Goal: Task Accomplishment & Management: Use online tool/utility

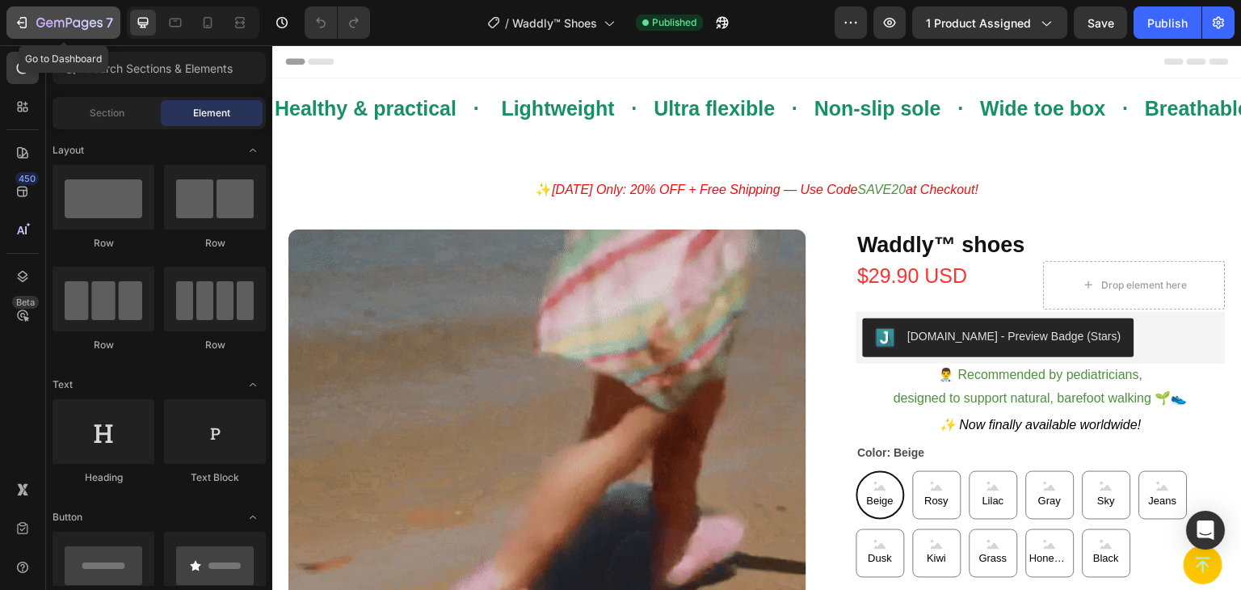
click at [22, 19] on icon "button" at bounding box center [22, 23] width 16 height 16
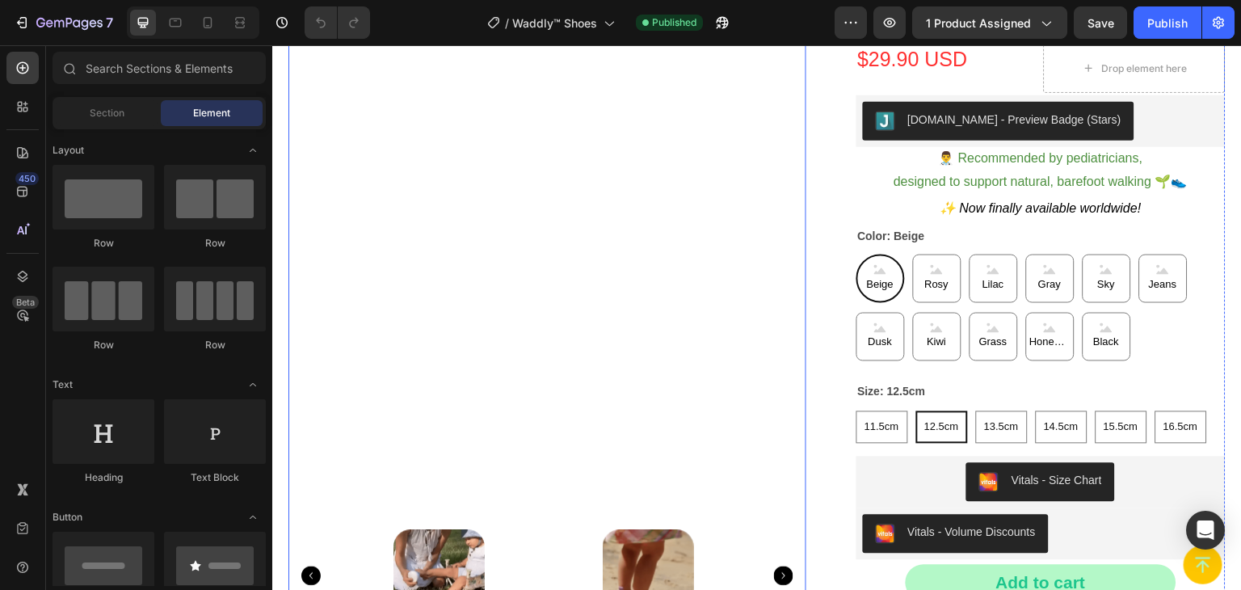
scroll to position [242, 0]
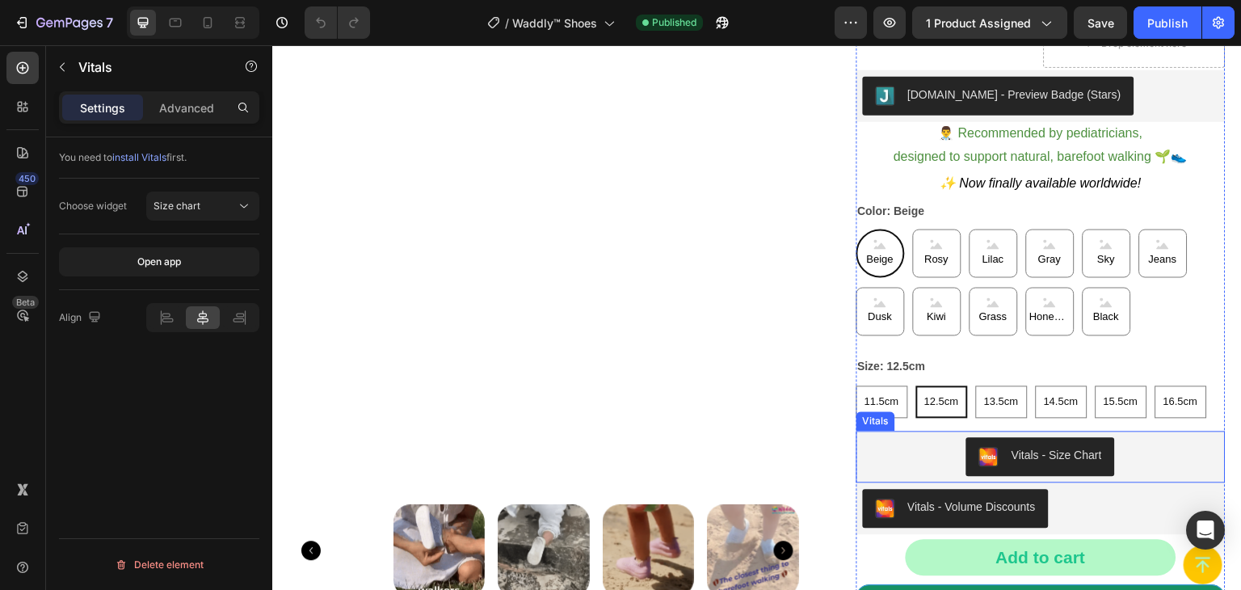
click at [1076, 454] on div "Vitals - Size Chart" at bounding box center [1057, 455] width 91 height 17
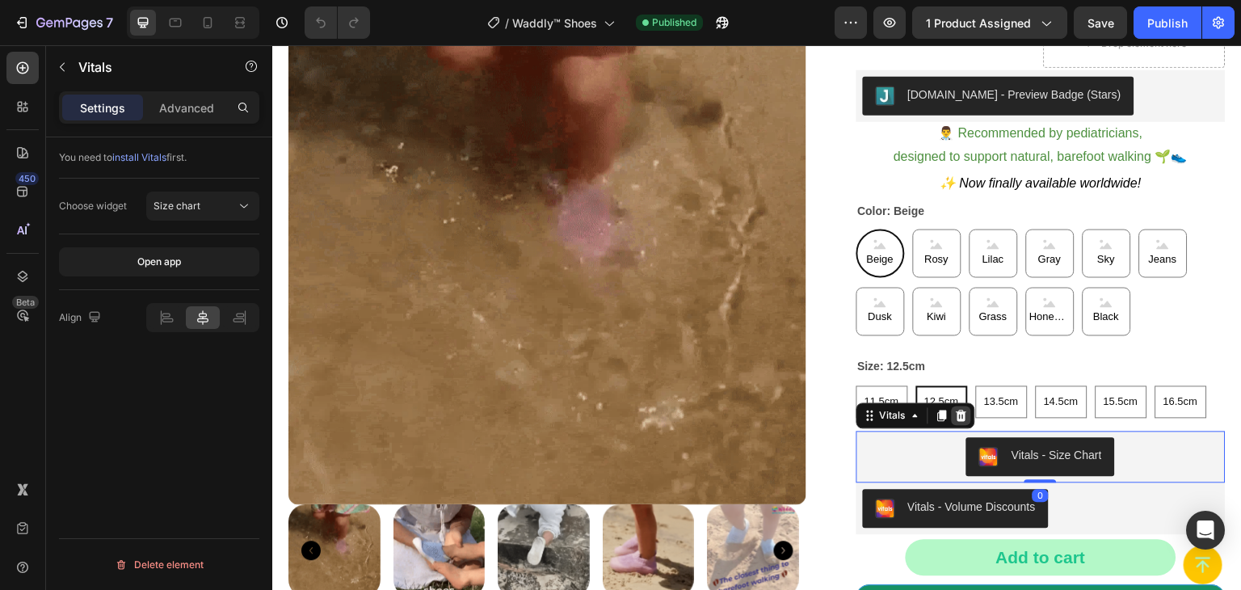
click at [958, 417] on icon at bounding box center [961, 415] width 11 height 11
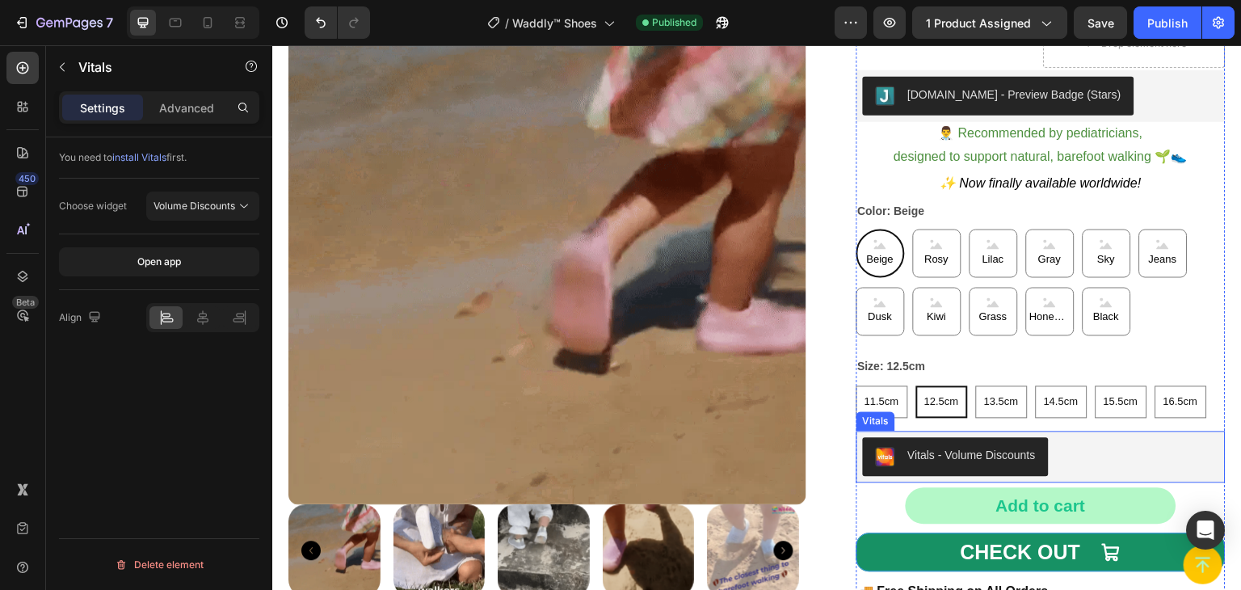
click at [985, 455] on div "Vitals - Volume Discounts" at bounding box center [972, 455] width 128 height 17
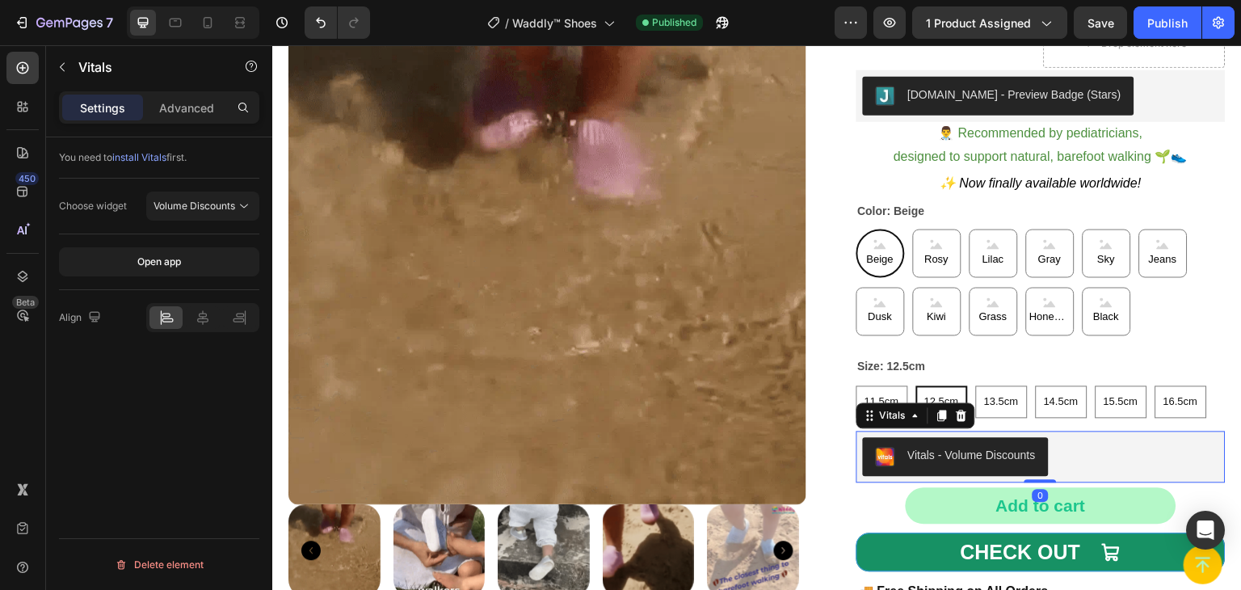
click at [956, 415] on icon at bounding box center [961, 415] width 11 height 11
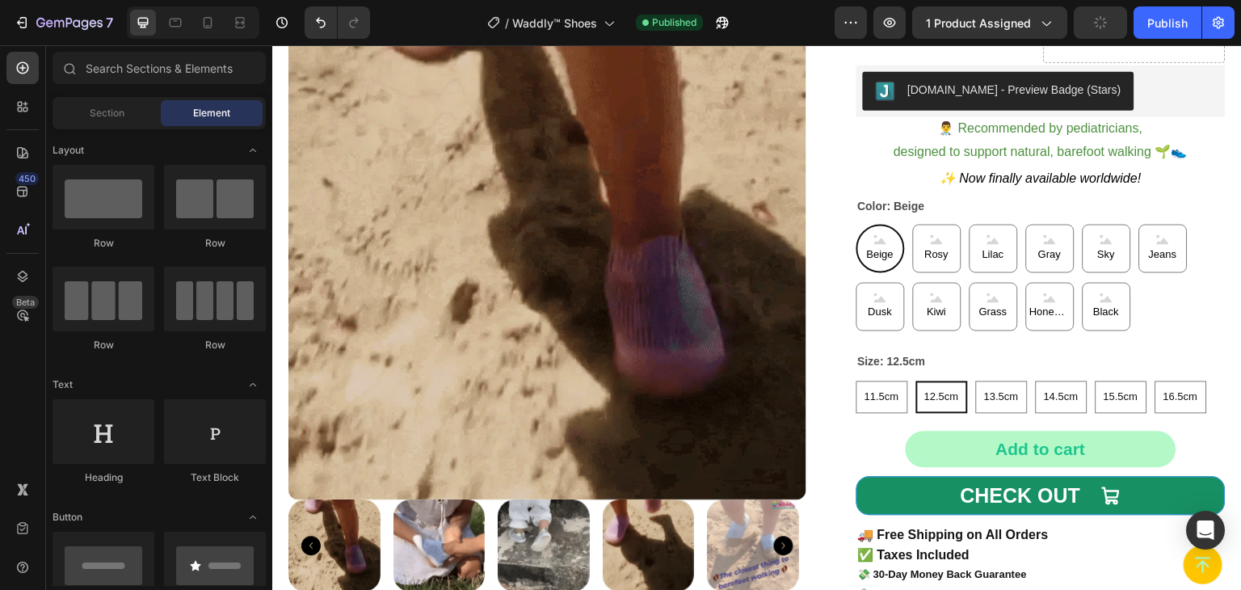
scroll to position [0, 0]
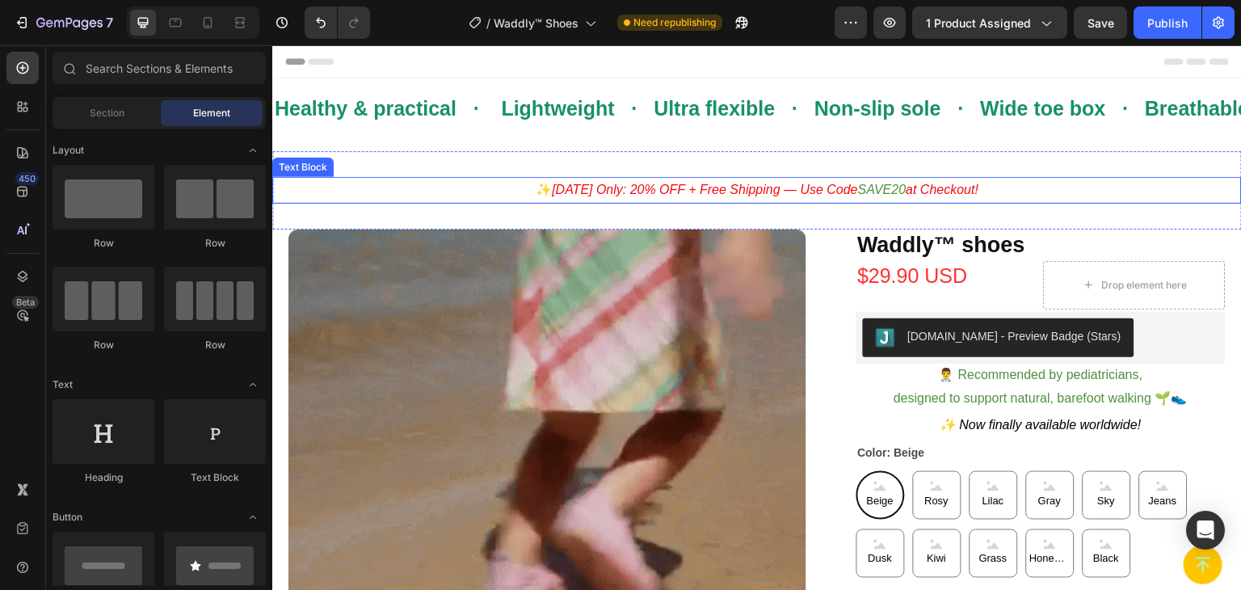
click at [1016, 201] on div "✨ Today Only: 20% OFF + Free Shipping — Use Code SAVE20 at Checkout!" at bounding box center [757, 190] width 970 height 27
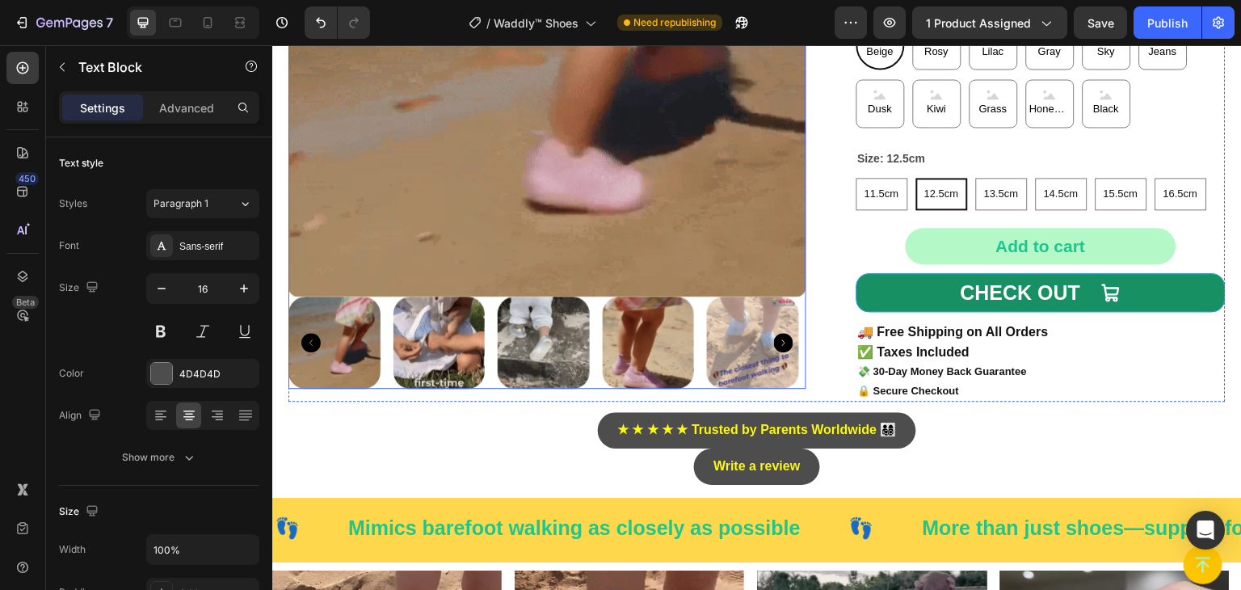
scroll to position [485, 0]
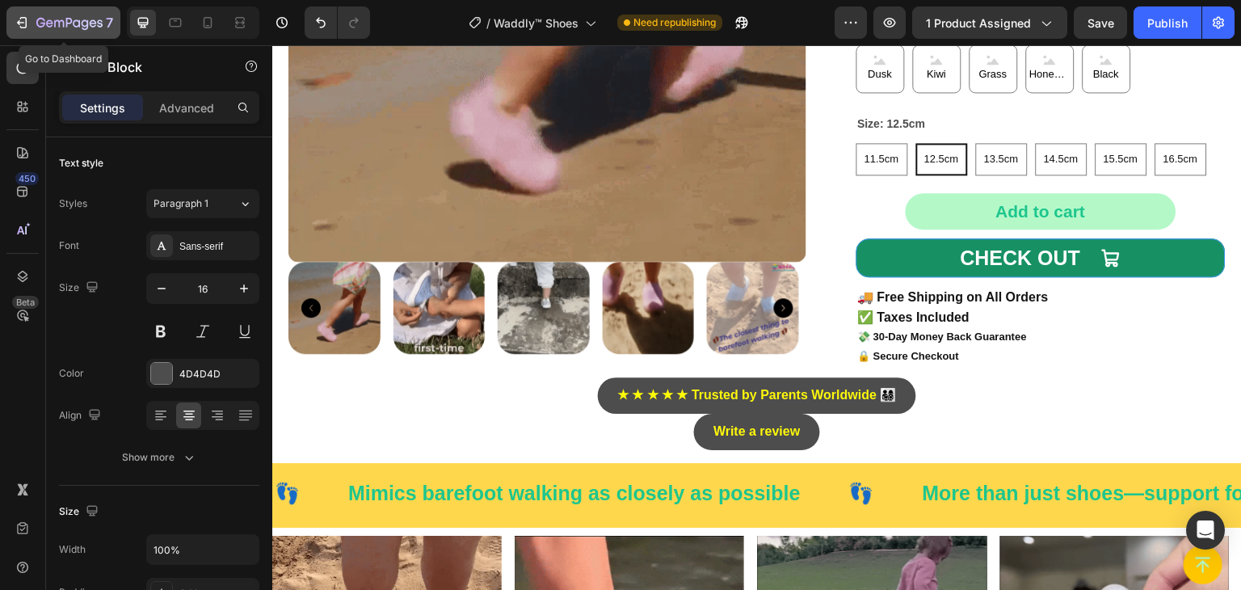
click at [20, 23] on icon "button" at bounding box center [22, 23] width 16 height 16
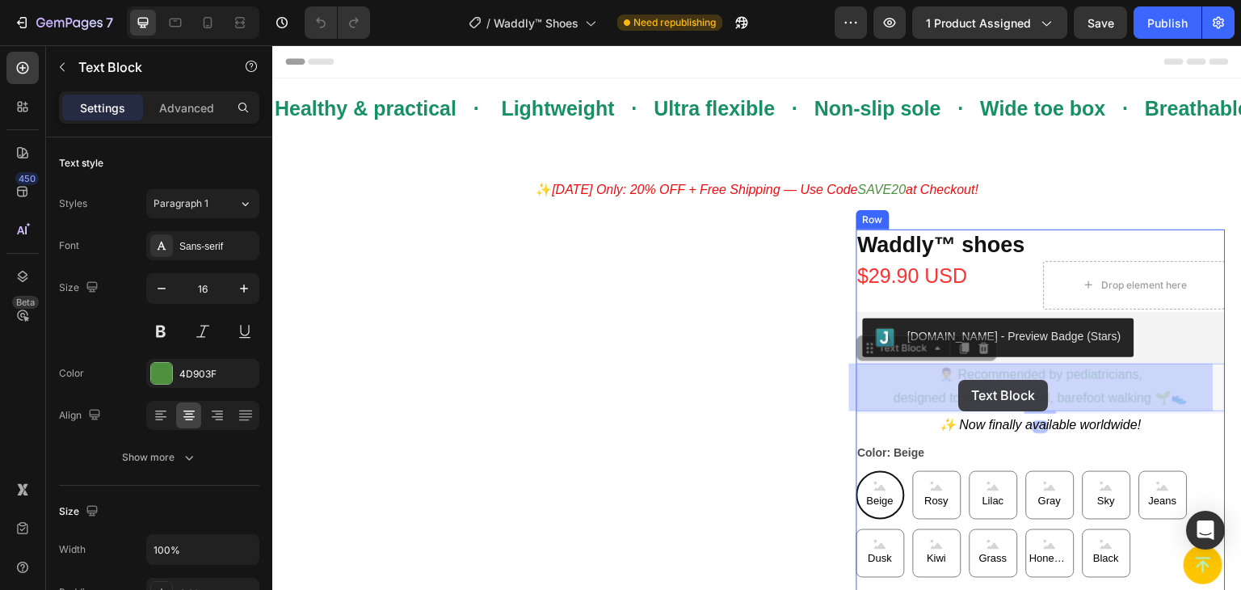
drag, startPoint x: 919, startPoint y: 376, endPoint x: 959, endPoint y: 380, distance: 40.6
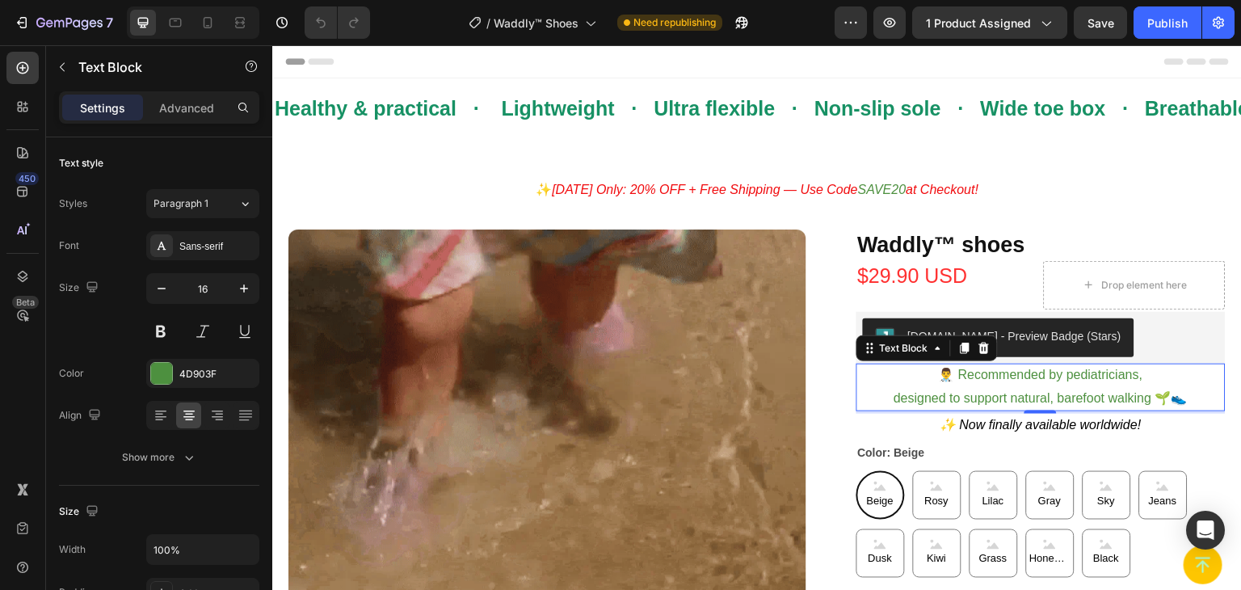
click at [921, 394] on p "👨‍⚕️ Recommended by pediatricians, designed to support natural, barefoot walkin…" at bounding box center [1041, 387] width 367 height 47
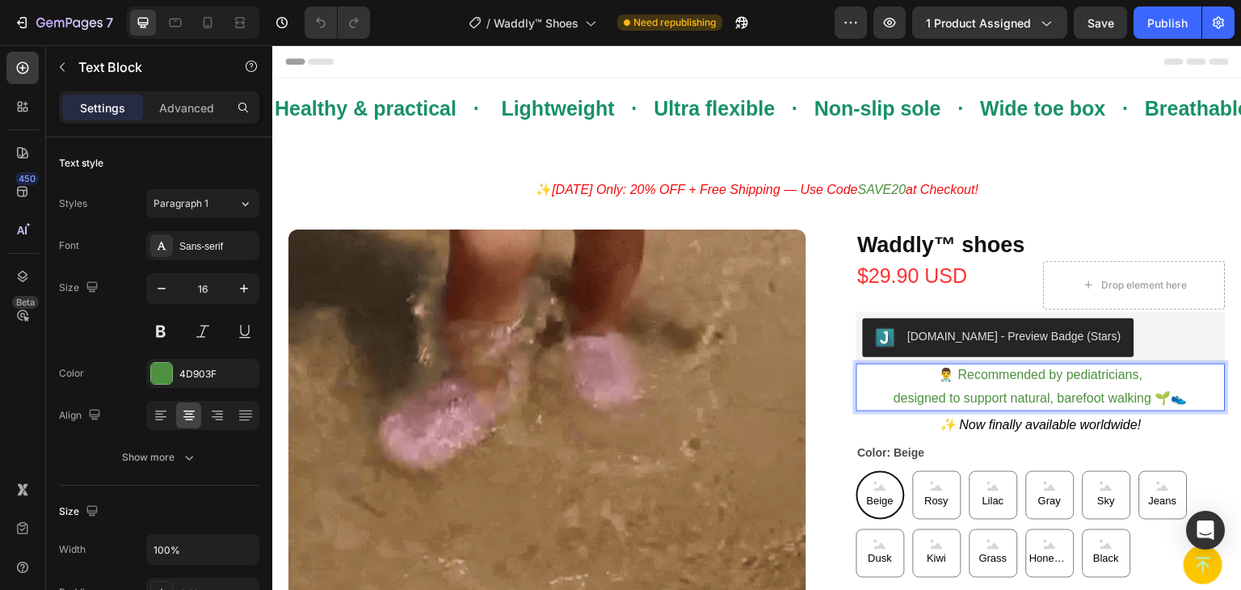
click at [1042, 377] on p "👨‍⚕️ Recommended by pediatricians, designed to support natural, barefoot walkin…" at bounding box center [1041, 387] width 367 height 47
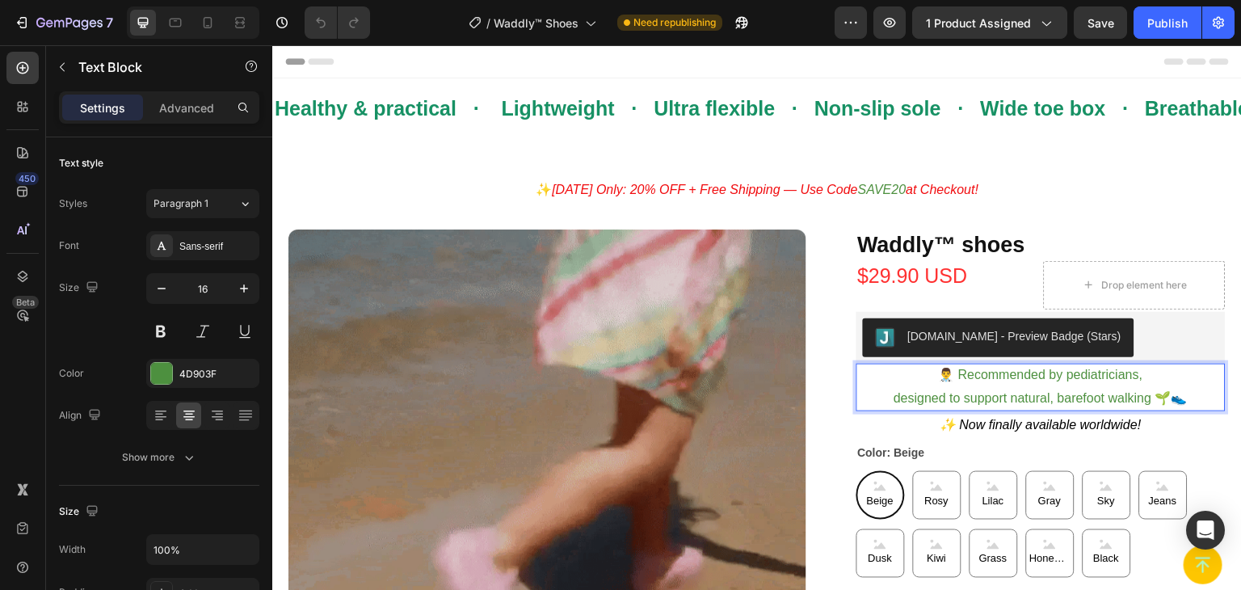
click at [934, 374] on p "👨‍⚕️ Recommended by pediatricians, designed to support natural, barefoot walkin…" at bounding box center [1041, 387] width 367 height 47
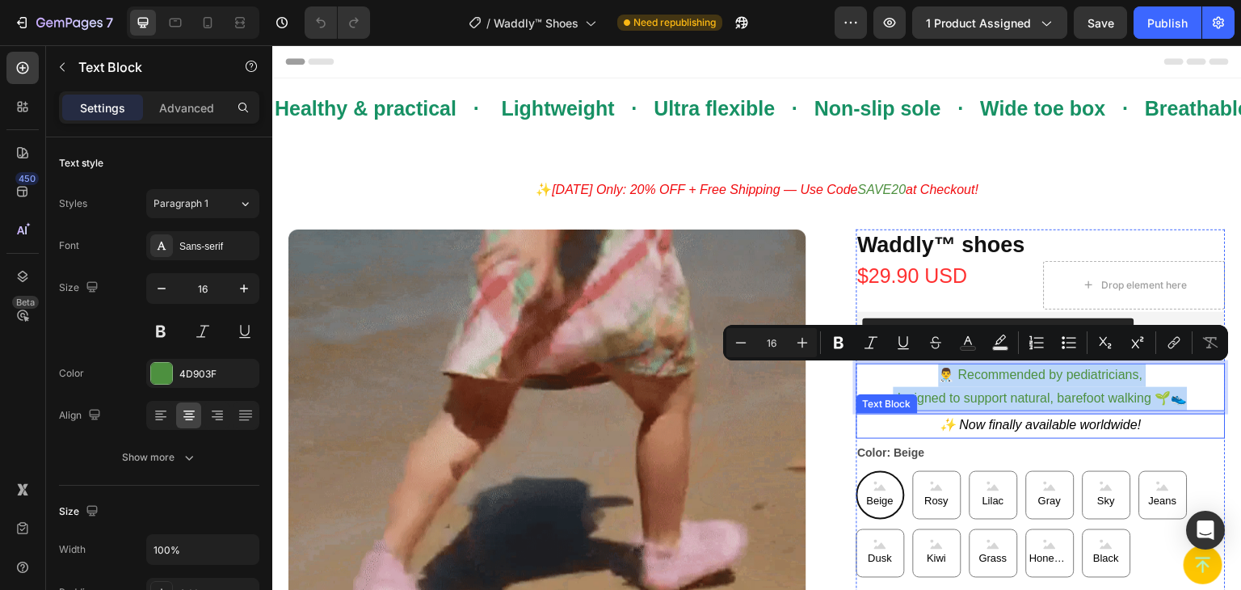
drag, startPoint x: 934, startPoint y: 374, endPoint x: 1196, endPoint y: 415, distance: 264.9
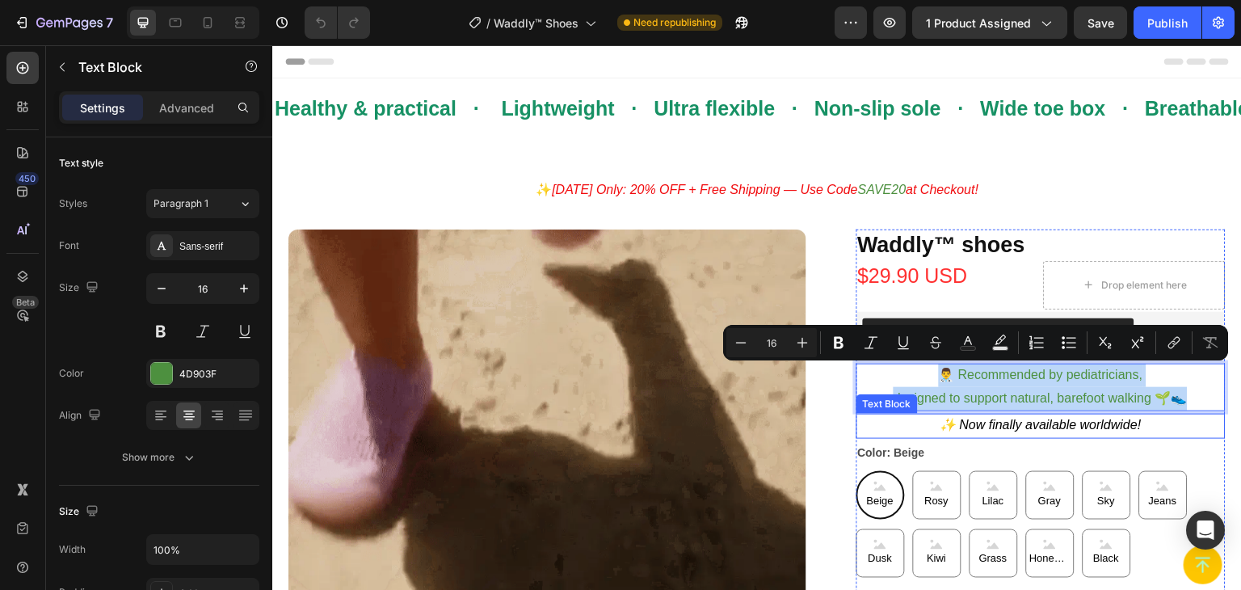
click at [1196, 415] on div "Waddly™ shoes Product Title $29.90 USD Product Price Product Price Drop element…" at bounding box center [1042, 540] width 370 height 622
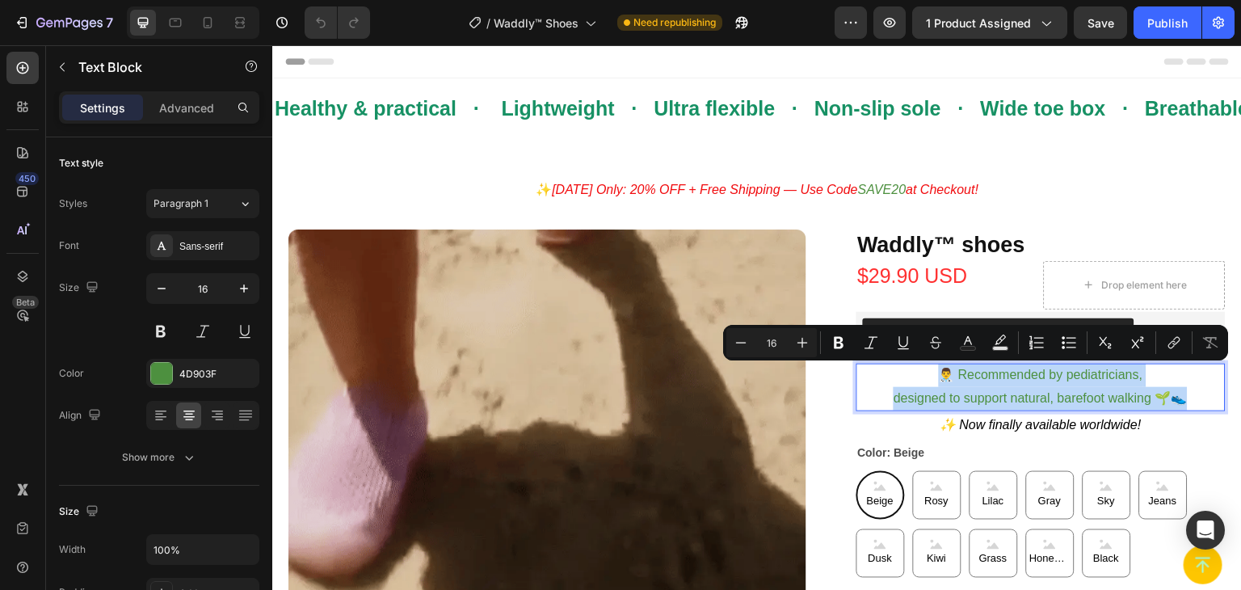
copy p "👨‍⚕️ Recommended by pediatricians, designed to support natural, barefoot walkin…"
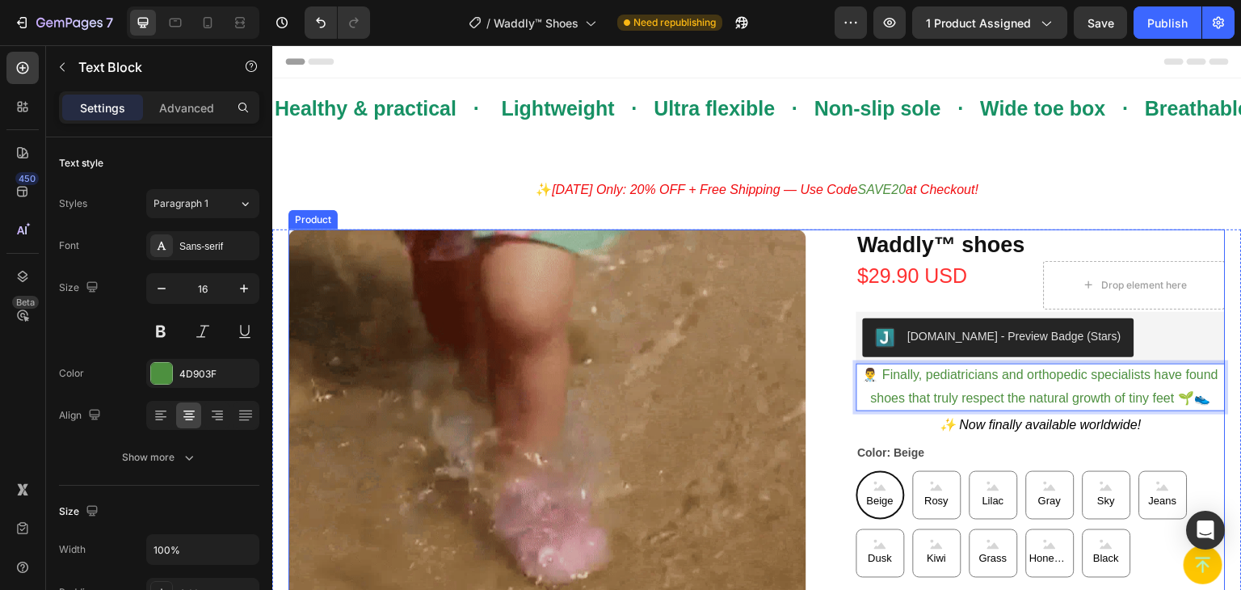
click at [819, 381] on div "Product Images Waddly™ shoes Product Title $29.90 USD Product Price Product Pri…" at bounding box center [756, 540] width 937 height 622
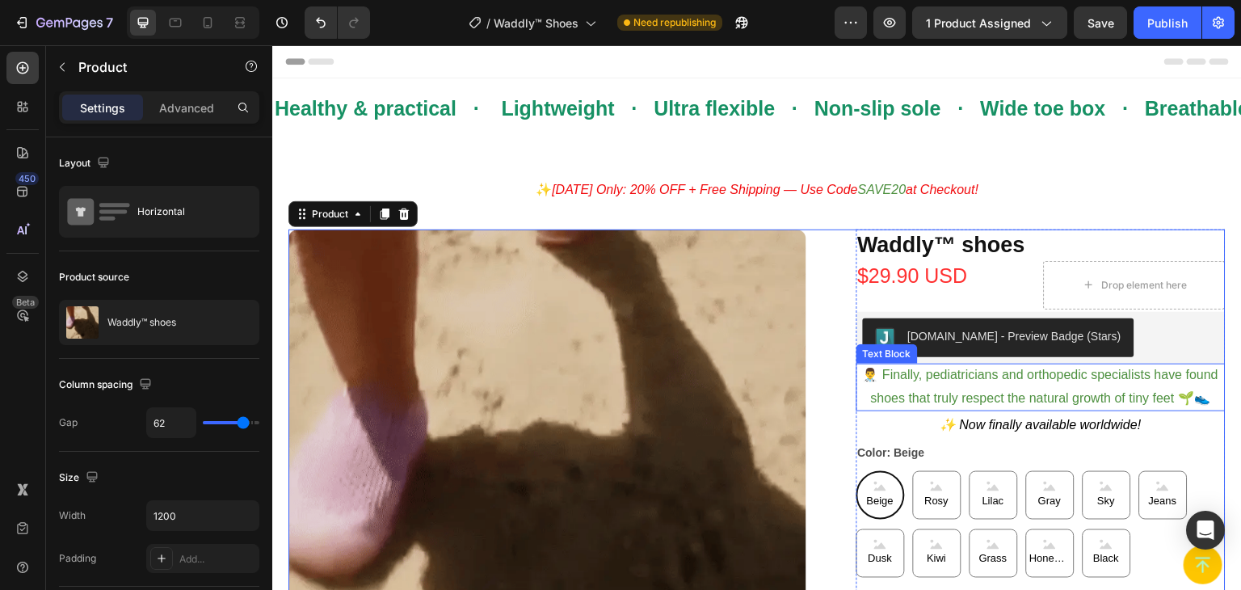
click at [945, 396] on p "👨‍⚕️ Finally, pediatricians and orthopedic specialists have found shoes that tr…" at bounding box center [1041, 387] width 367 height 47
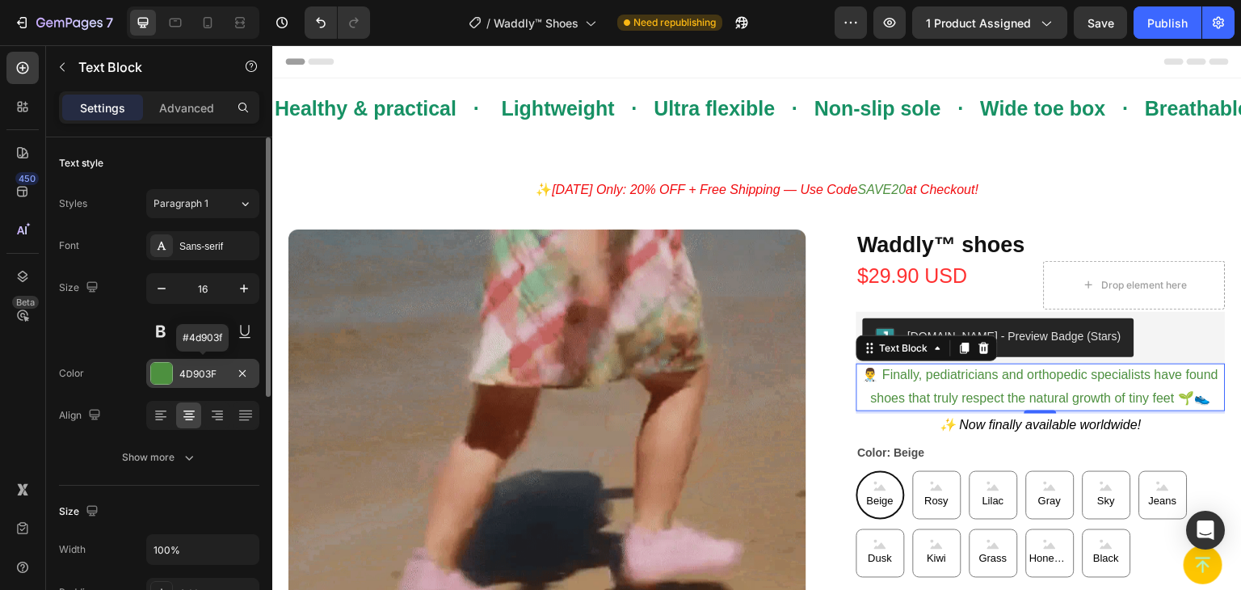
click at [157, 379] on div at bounding box center [161, 373] width 21 height 21
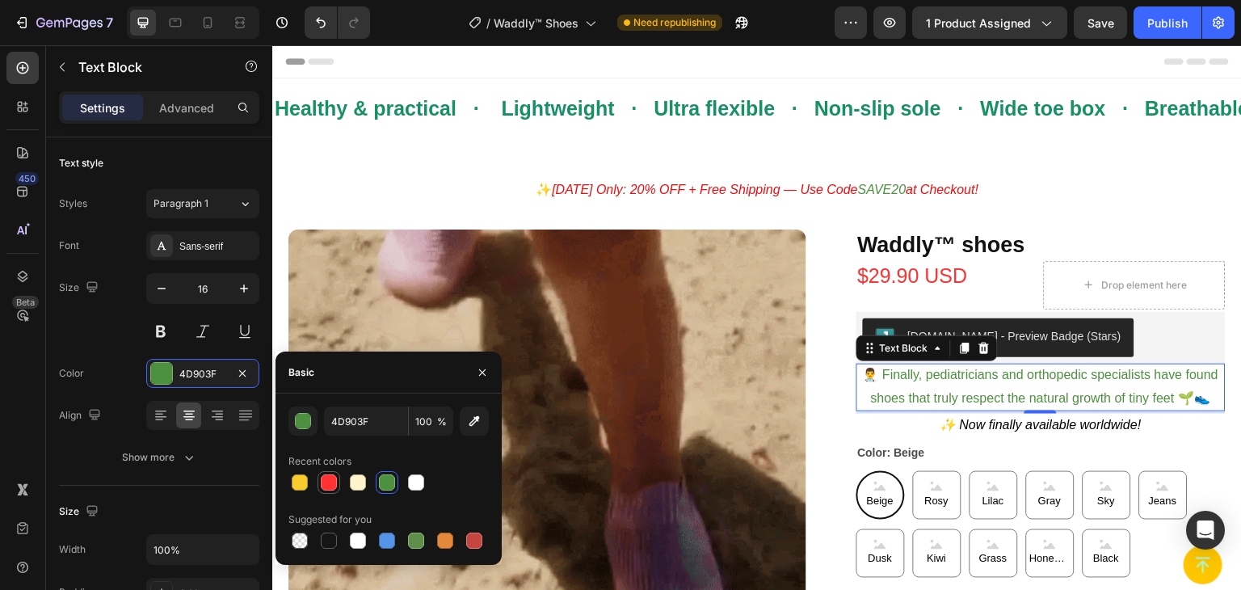
drag, startPoint x: 327, startPoint y: 482, endPoint x: 326, endPoint y: 473, distance: 8.9
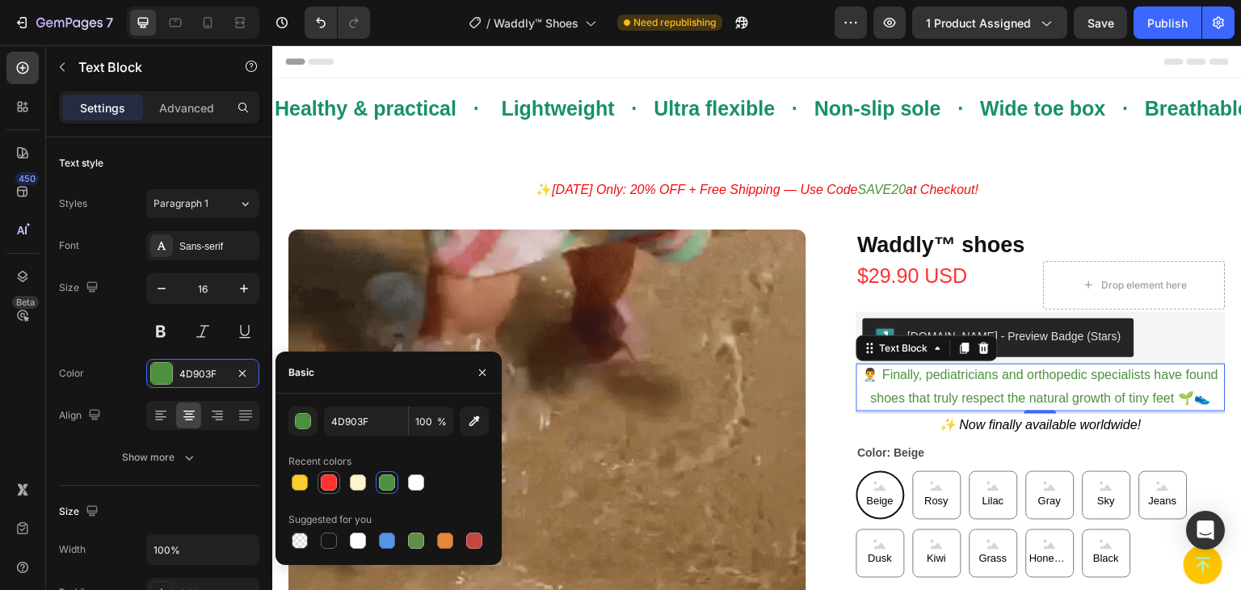
click at [326, 481] on div at bounding box center [329, 482] width 16 height 16
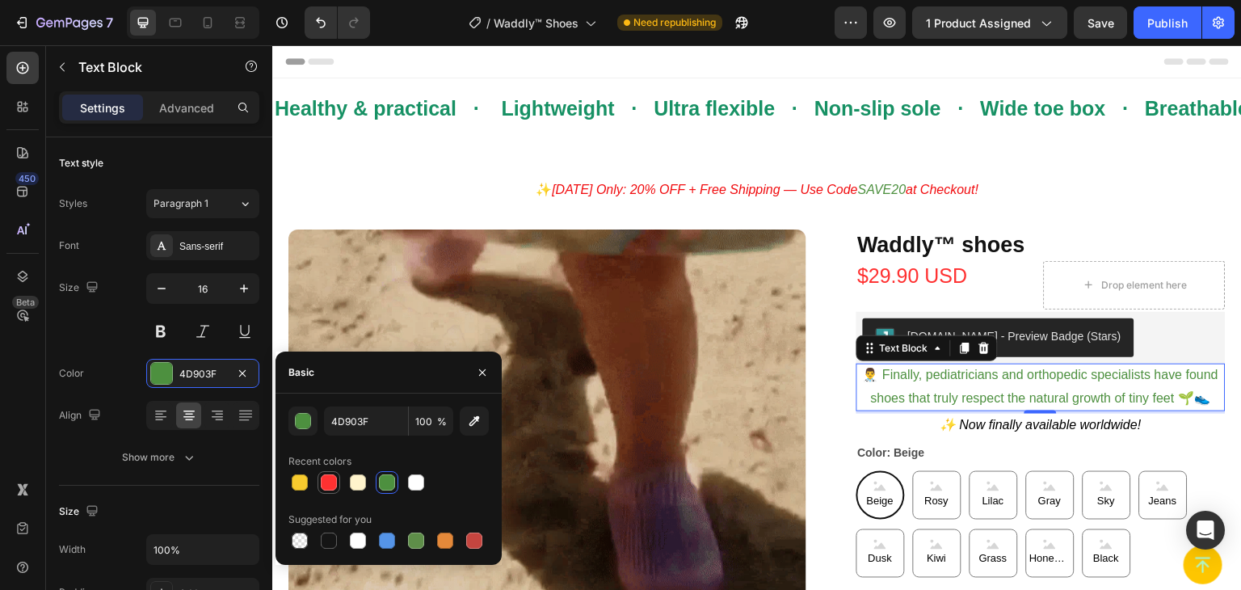
type input "FF3131"
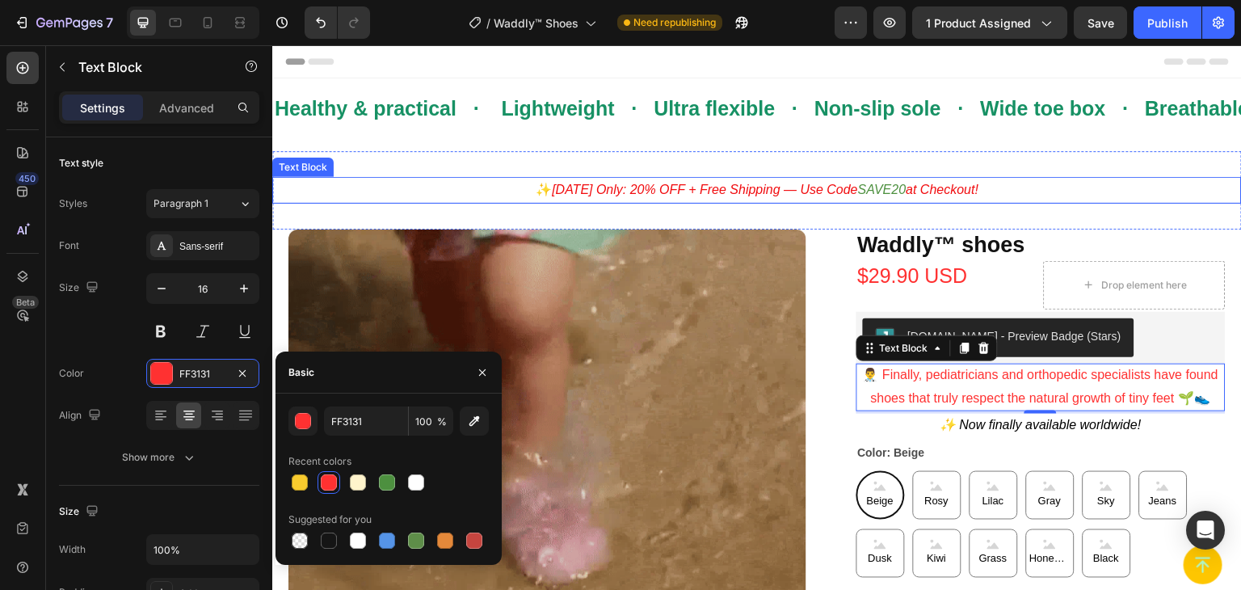
click at [363, 175] on div "✨ Today Only: 20% OFF + Free Shipping — Use Code SAVE20 at Checkout! Text Block…" at bounding box center [757, 190] width 970 height 78
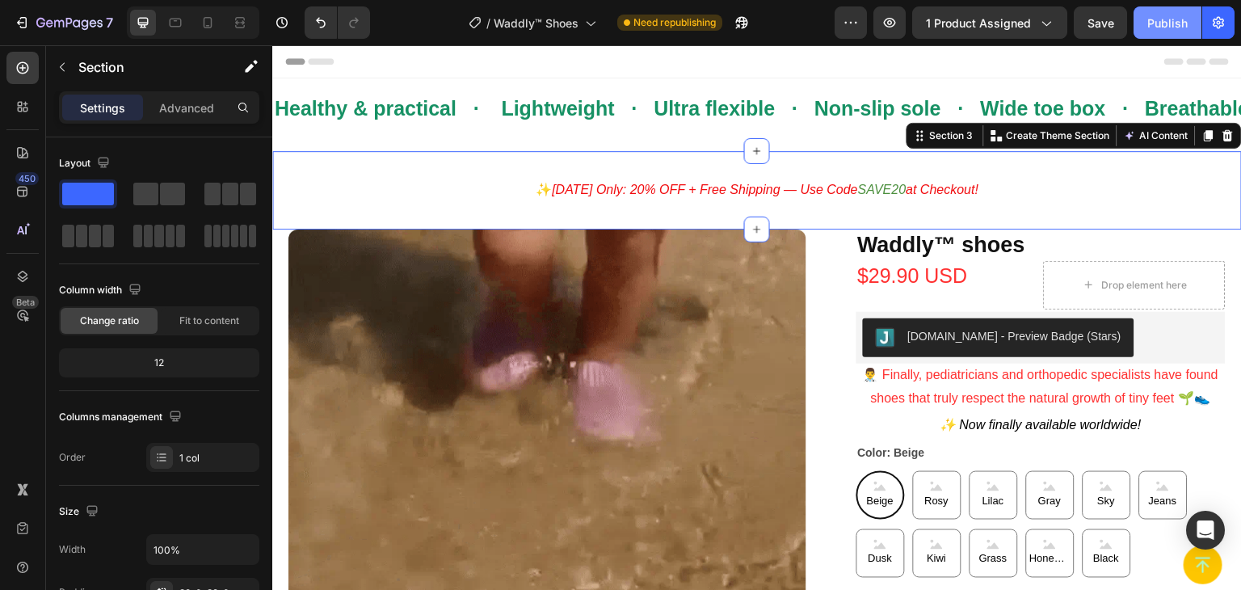
click at [1154, 25] on div "Publish" at bounding box center [1167, 23] width 40 height 17
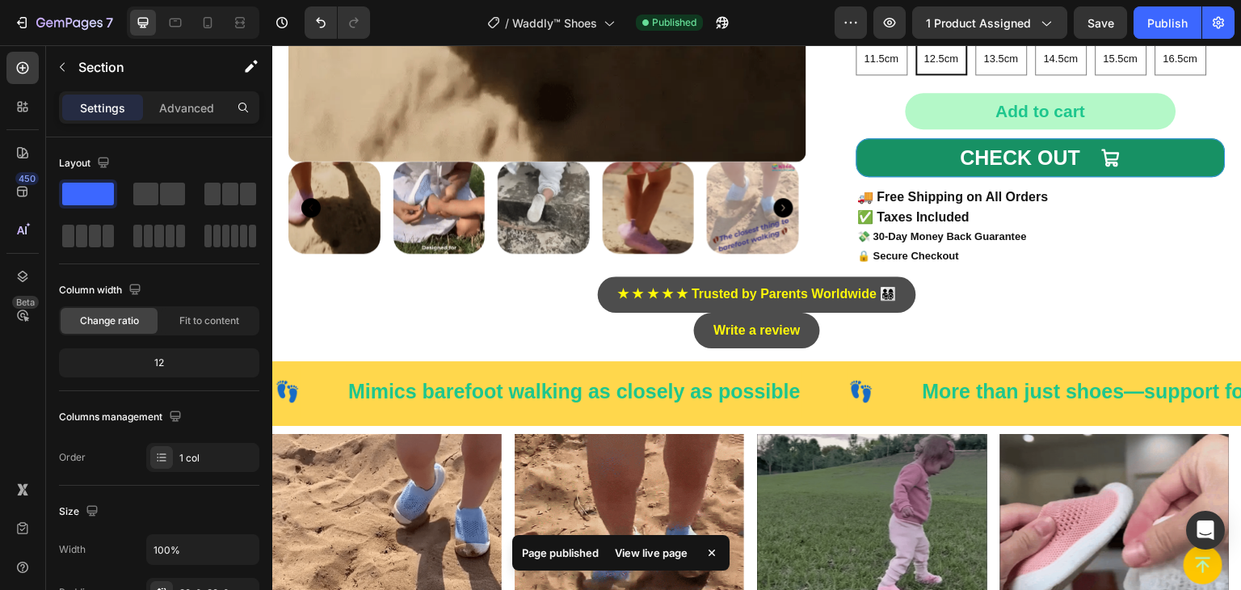
scroll to position [485, 0]
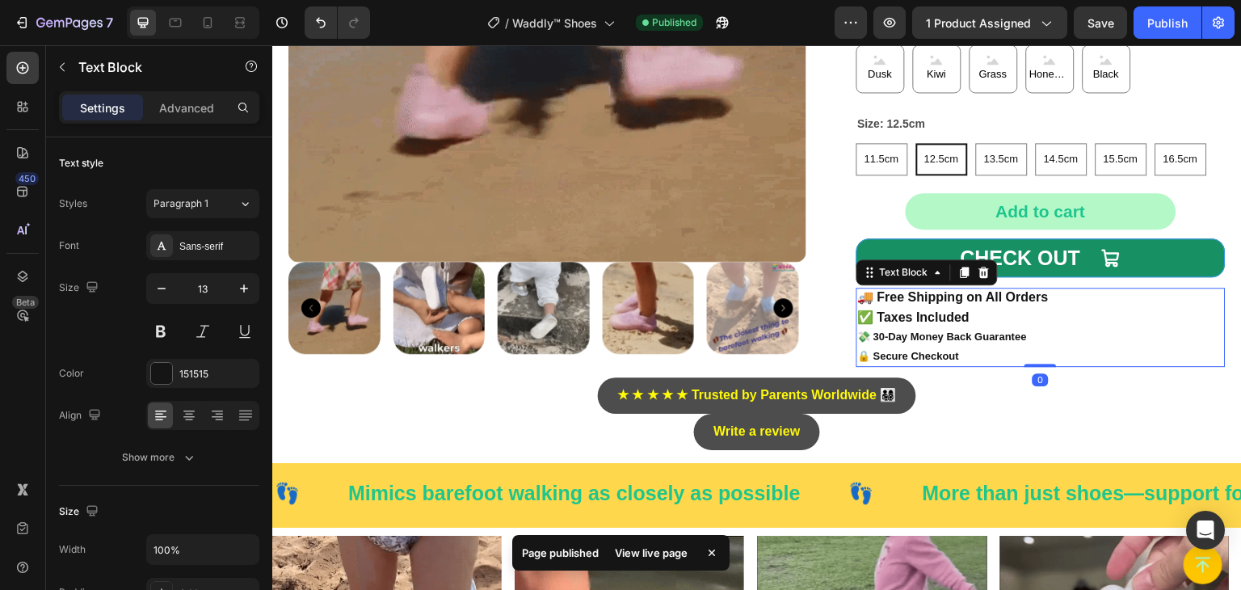
click at [970, 318] on p "✅ Taxes Included 💸 30-Day Money Back Guarantee 🔒 Secure Checkout" at bounding box center [1041, 336] width 367 height 57
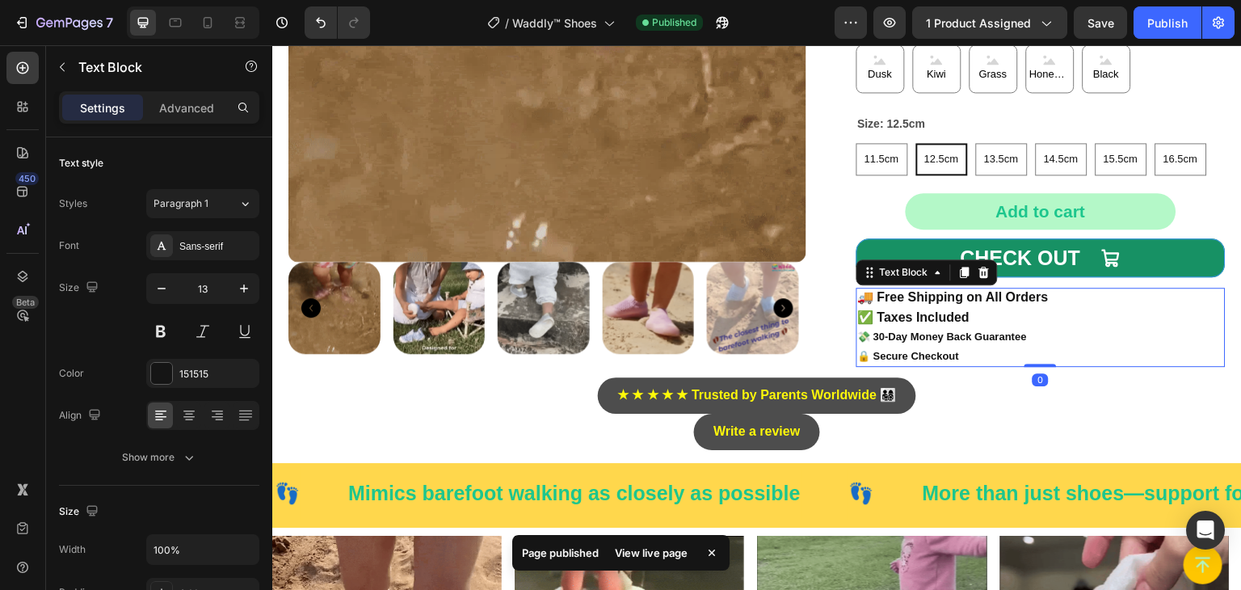
click at [983, 358] on p "✅ Taxes Included 💸 30-Day Money Back Guarantee 🔒 Secure Checkout" at bounding box center [1041, 336] width 367 height 57
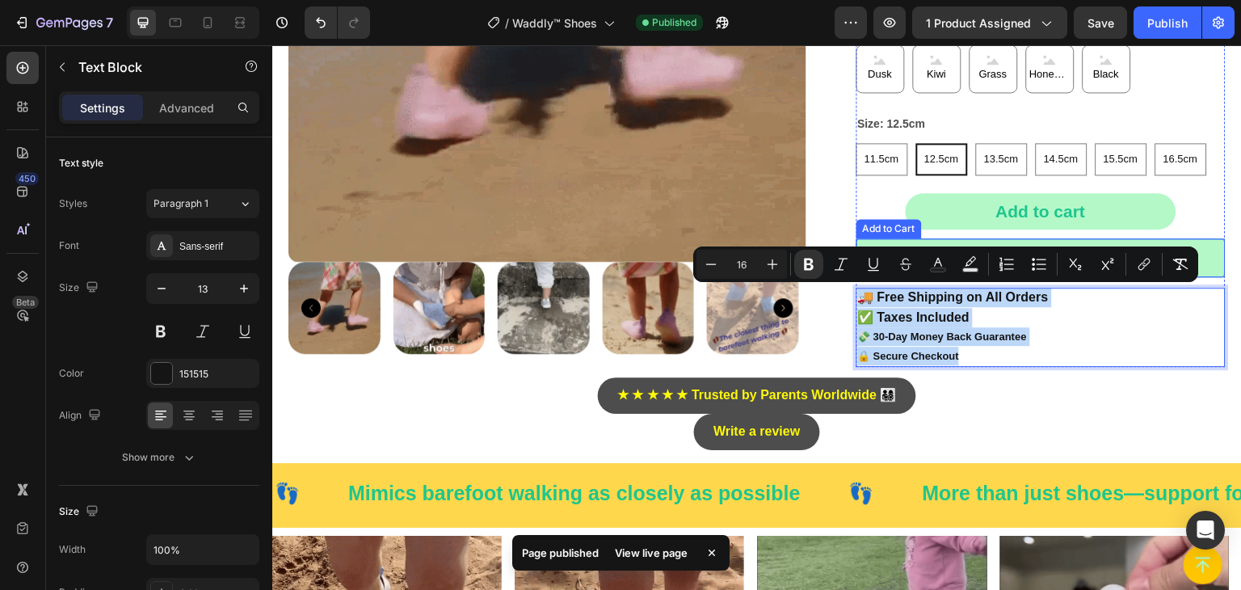
drag, startPoint x: 983, startPoint y: 357, endPoint x: 1129, endPoint y: 319, distance: 151.1
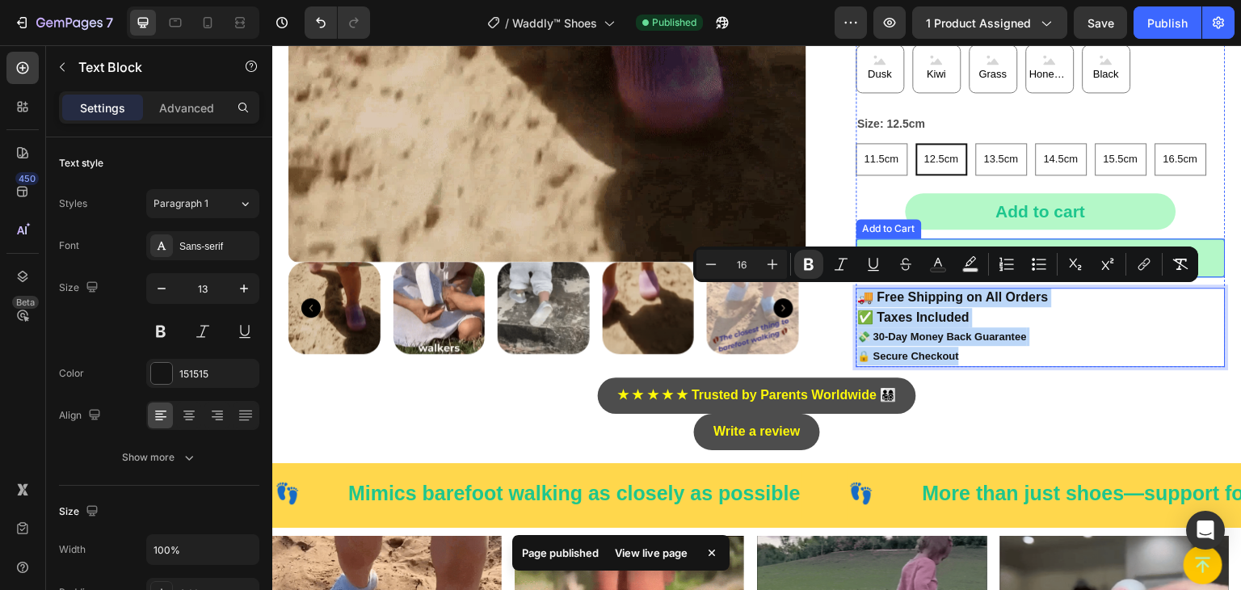
click at [857, 274] on div "Waddly™ shoes Product Title $29.90 USD Product Price Product Price Drop element…" at bounding box center [1042, 56] width 370 height 622
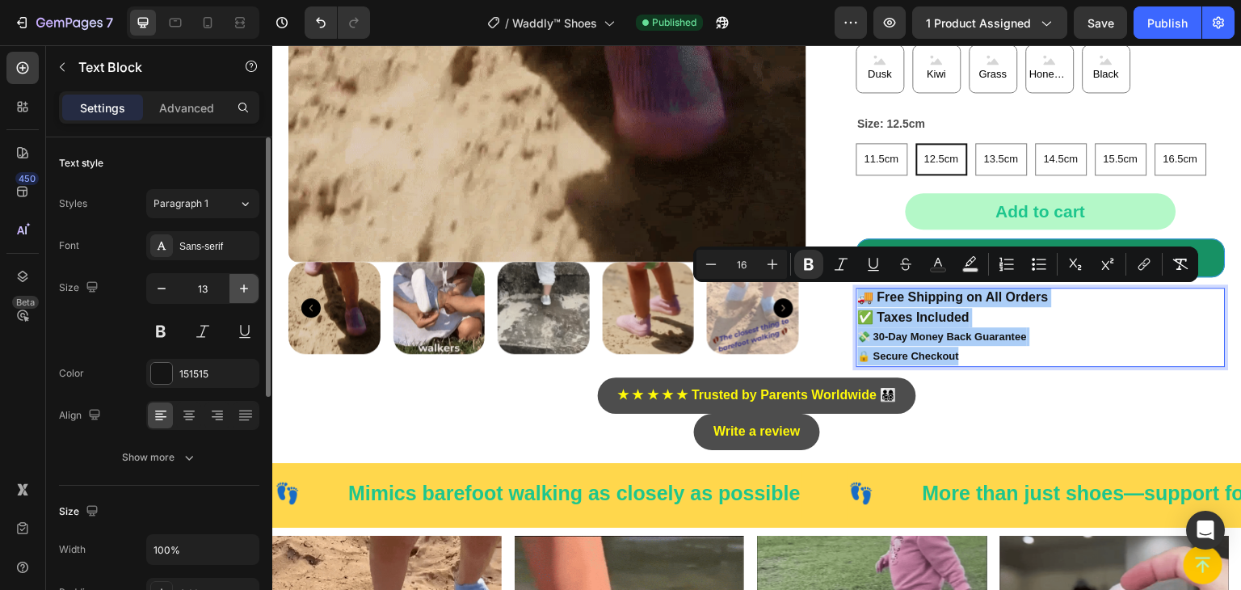
click at [246, 286] on icon "button" at bounding box center [244, 288] width 16 height 16
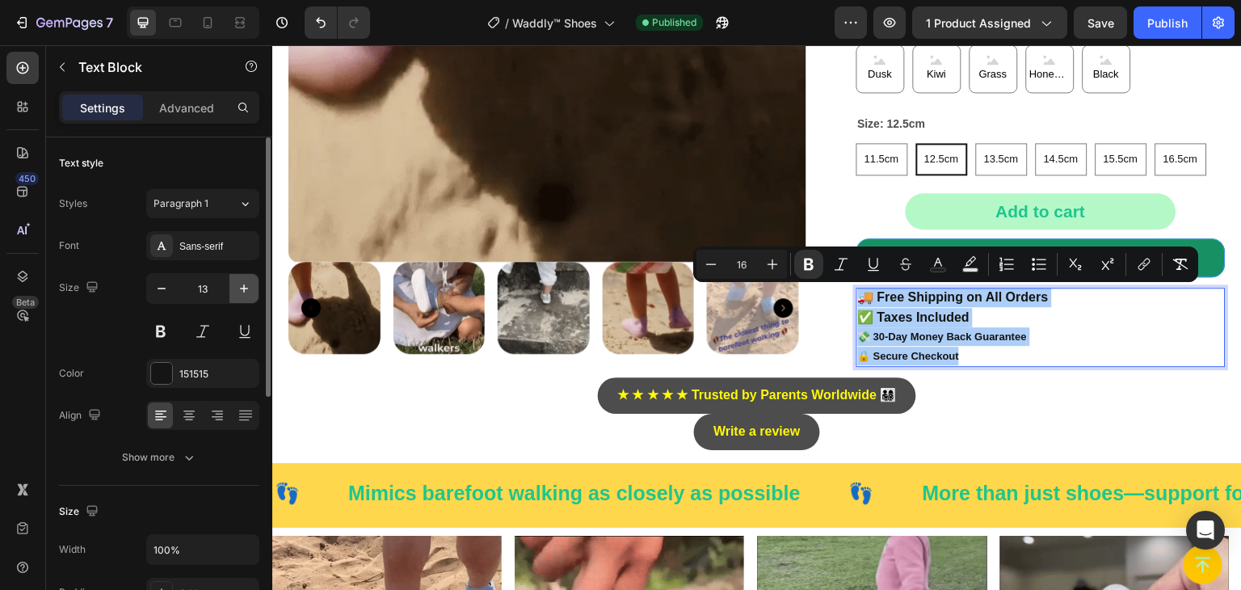
type input "14"
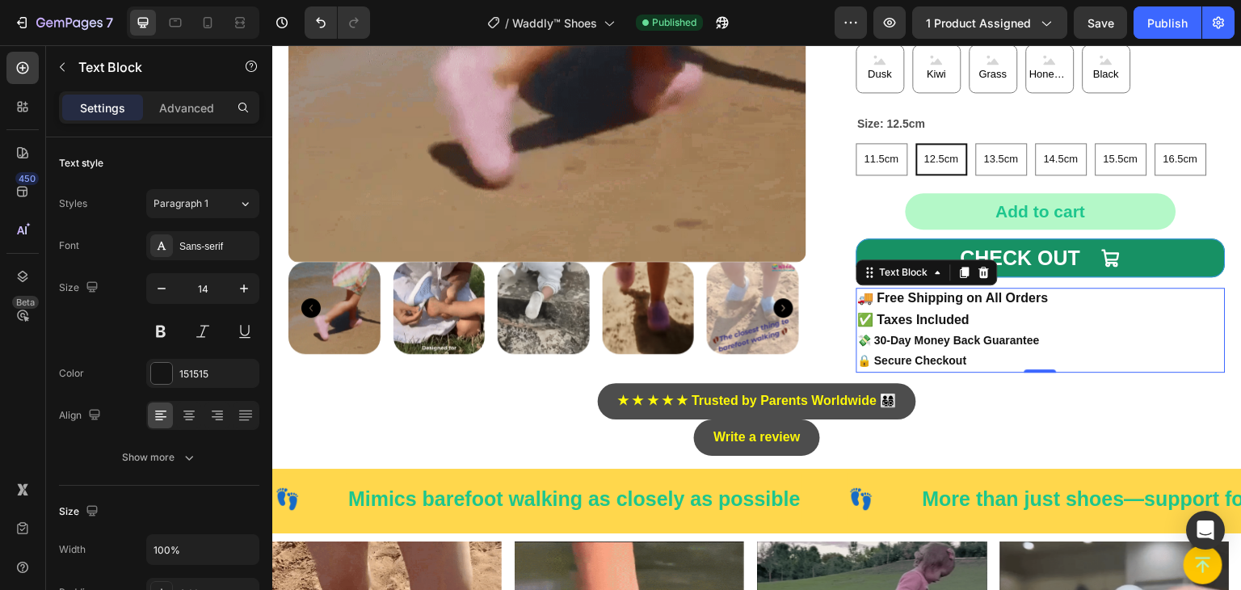
click at [927, 359] on strong "🔒 Secure Checkout" at bounding box center [912, 360] width 109 height 13
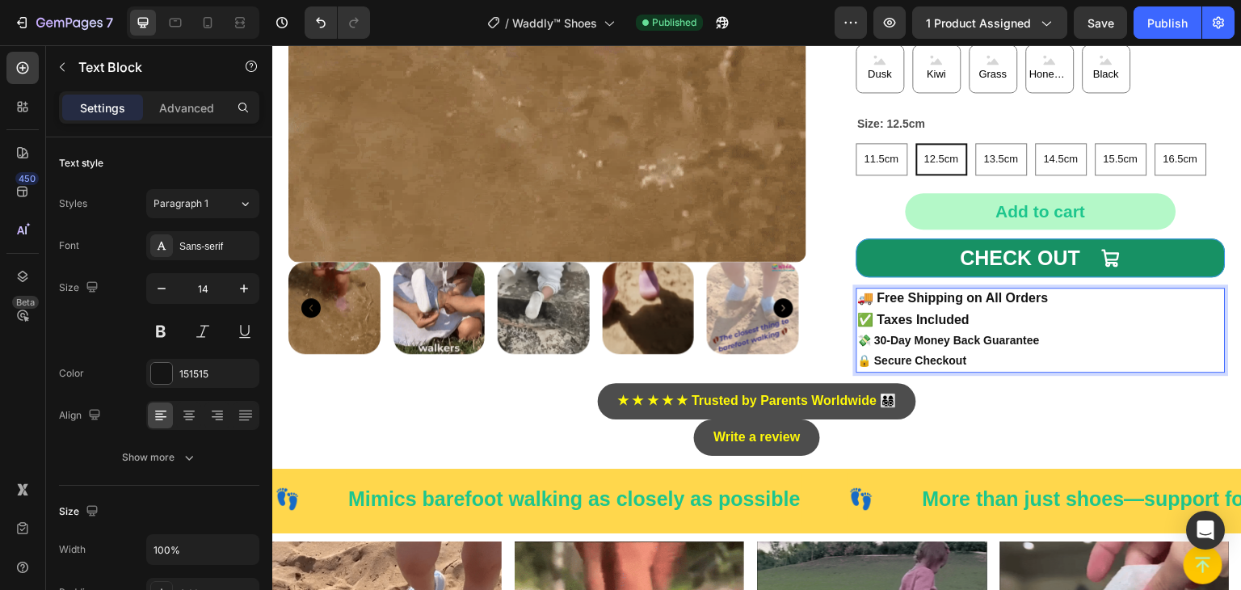
click at [927, 359] on strong "🔒 Secure Checkout" at bounding box center [912, 360] width 109 height 13
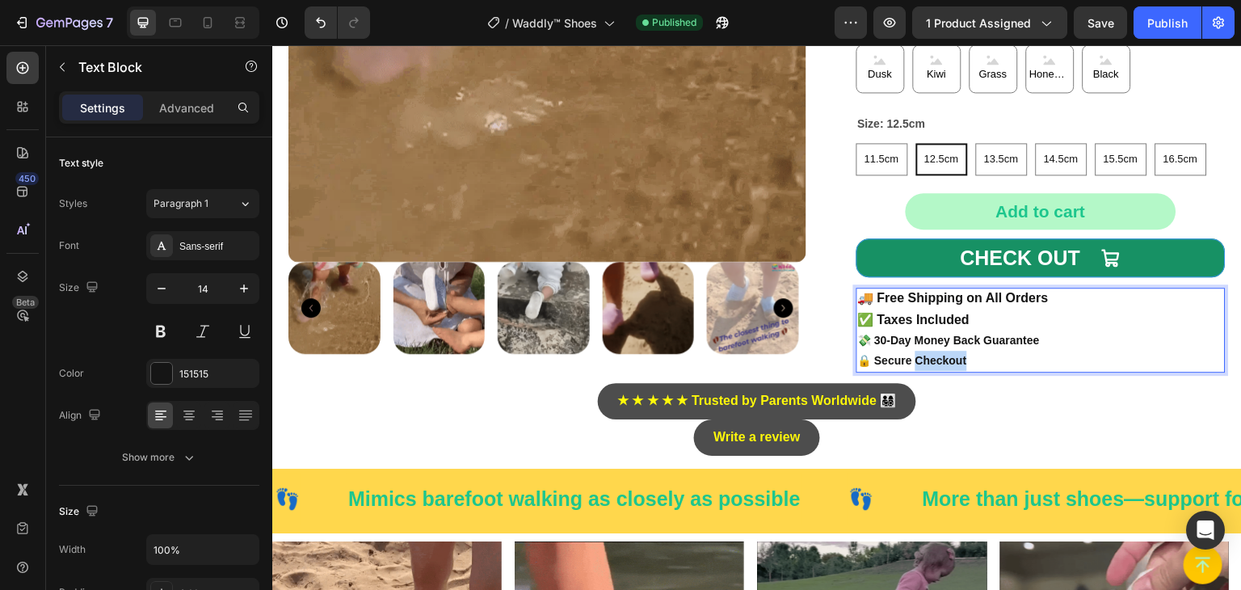
click at [927, 359] on strong "🔒 Secure Checkout" at bounding box center [912, 360] width 109 height 13
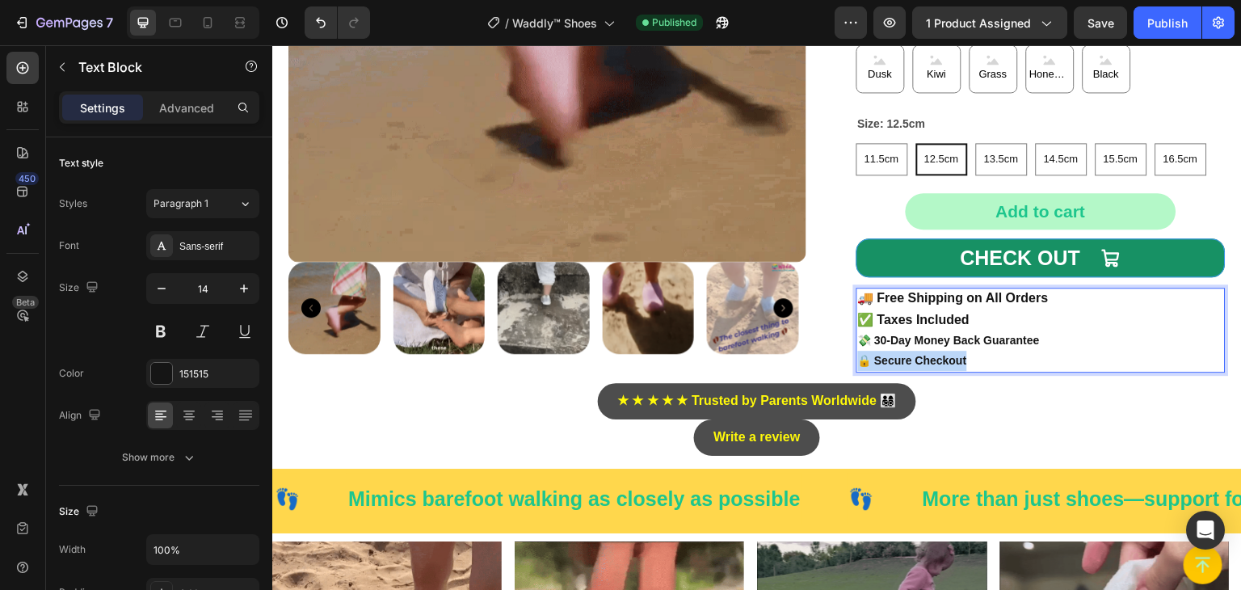
click at [927, 358] on strong "🔒 Secure Checkout" at bounding box center [912, 360] width 109 height 13
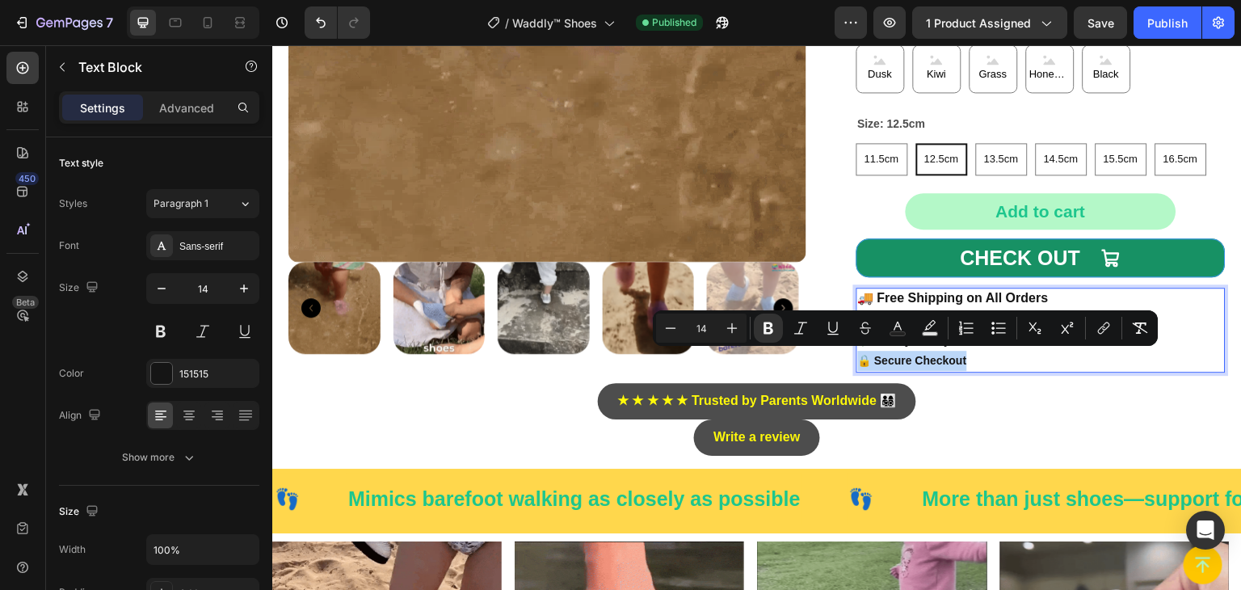
click at [1027, 359] on p "✅ Taxes Included 💸 30-Day Money Back Guarantee 🔒 Secure Checkout" at bounding box center [1041, 340] width 367 height 62
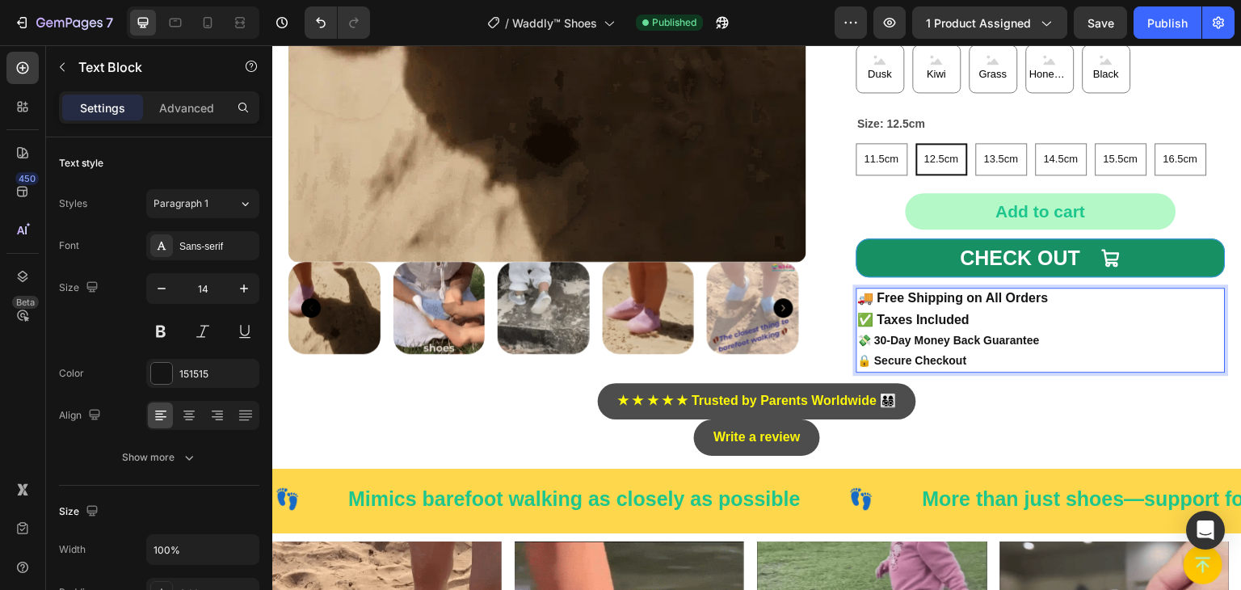
click at [1012, 339] on strong "💸 30-Day Money Back Guarantee" at bounding box center [949, 340] width 183 height 13
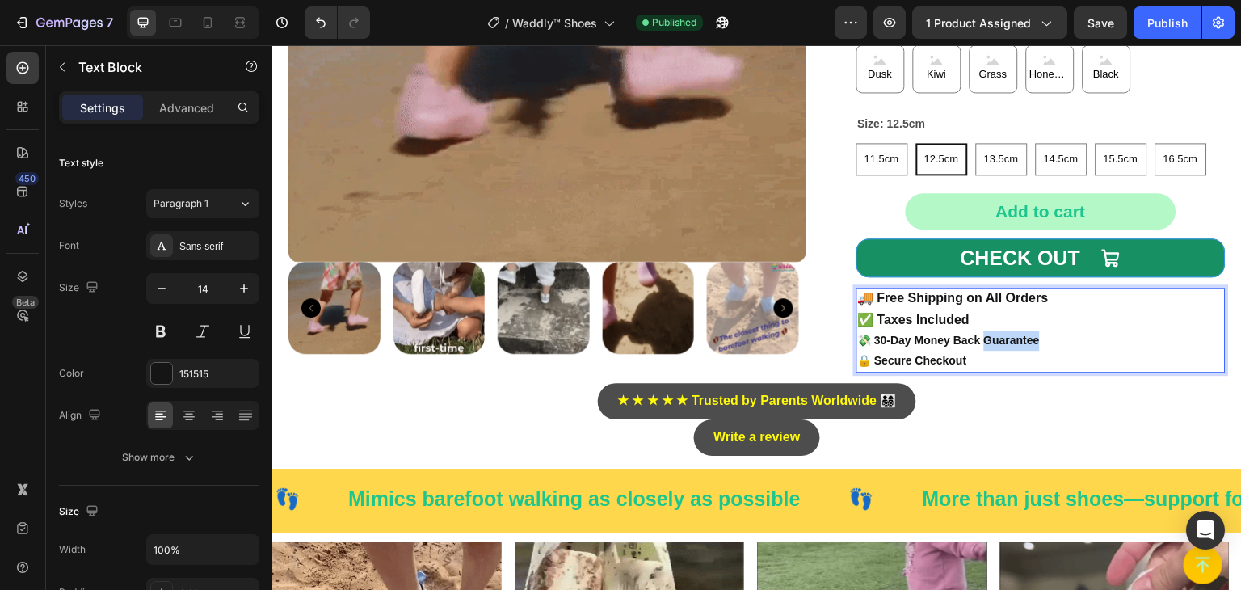
click at [1012, 339] on strong "💸 30-Day Money Back Guarantee" at bounding box center [949, 340] width 183 height 13
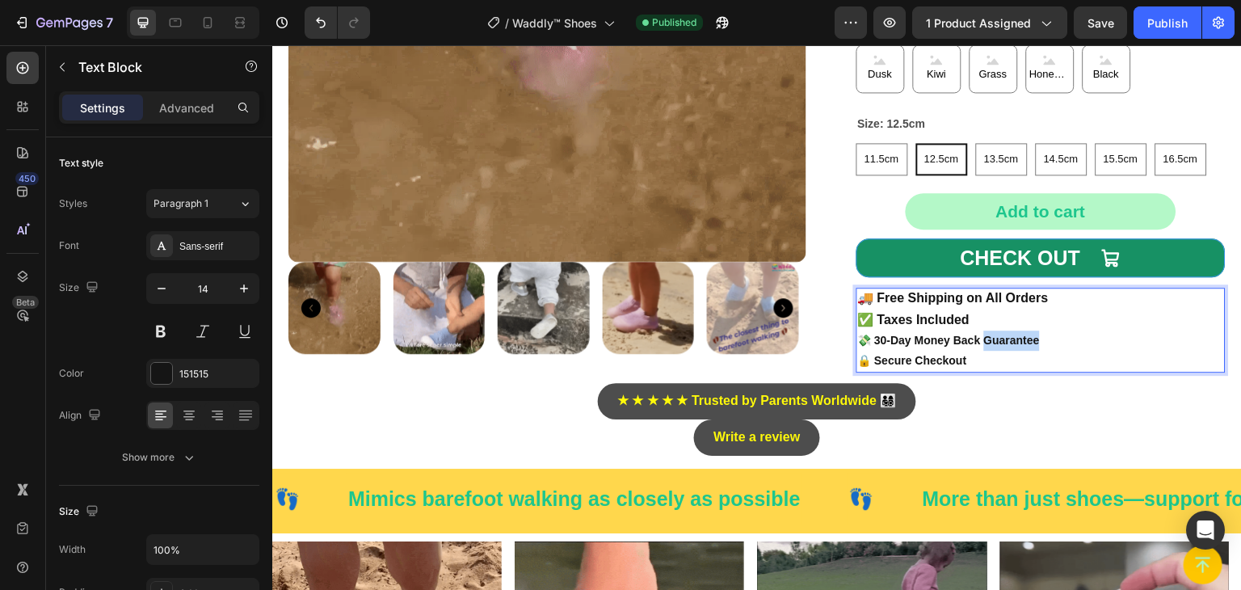
click at [1012, 339] on strong "💸 30-Day Money Back Guarantee" at bounding box center [949, 340] width 183 height 13
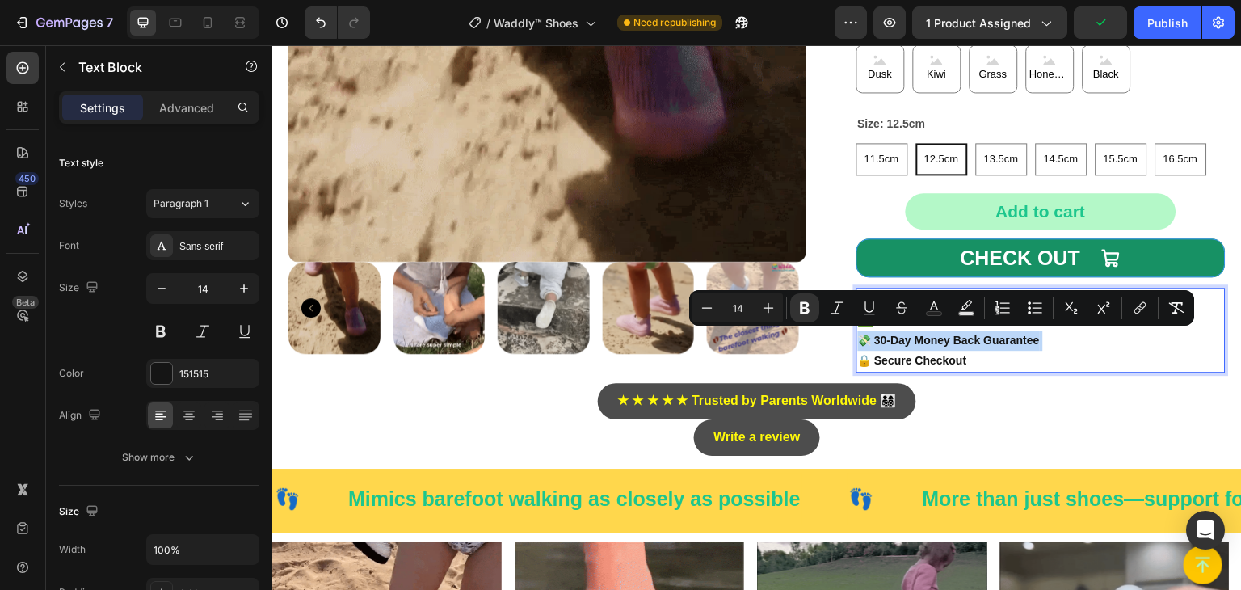
click at [1012, 339] on strong "💸 30-Day Money Back Guarantee" at bounding box center [949, 340] width 183 height 13
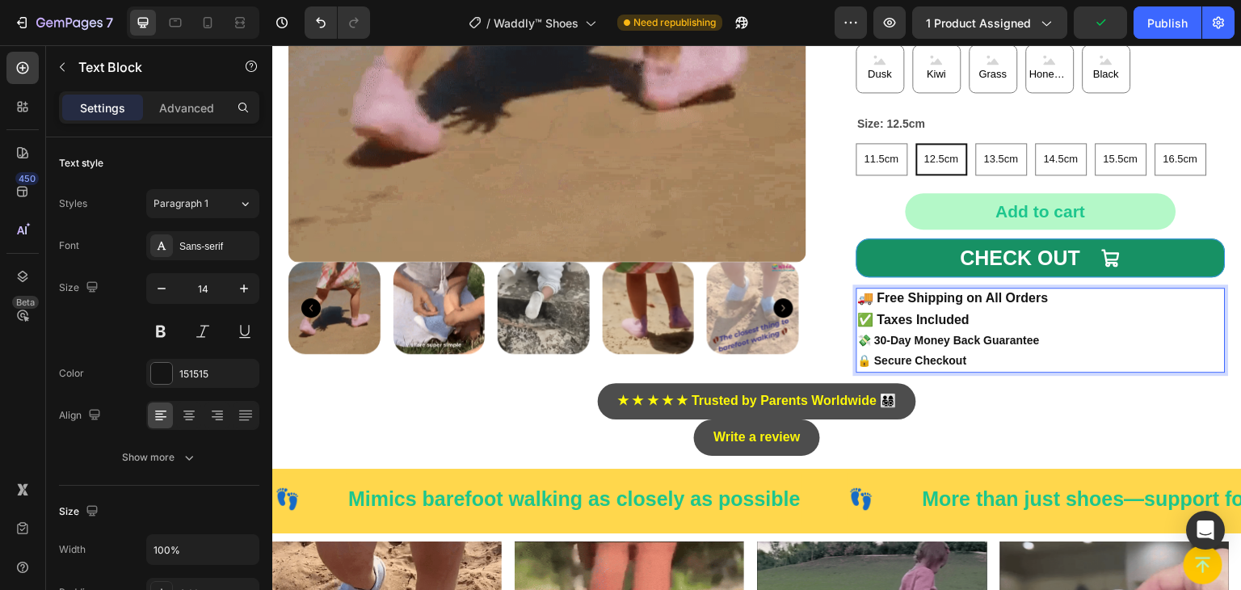
click at [956, 319] on strong "✅ Taxes Included" at bounding box center [914, 320] width 112 height 14
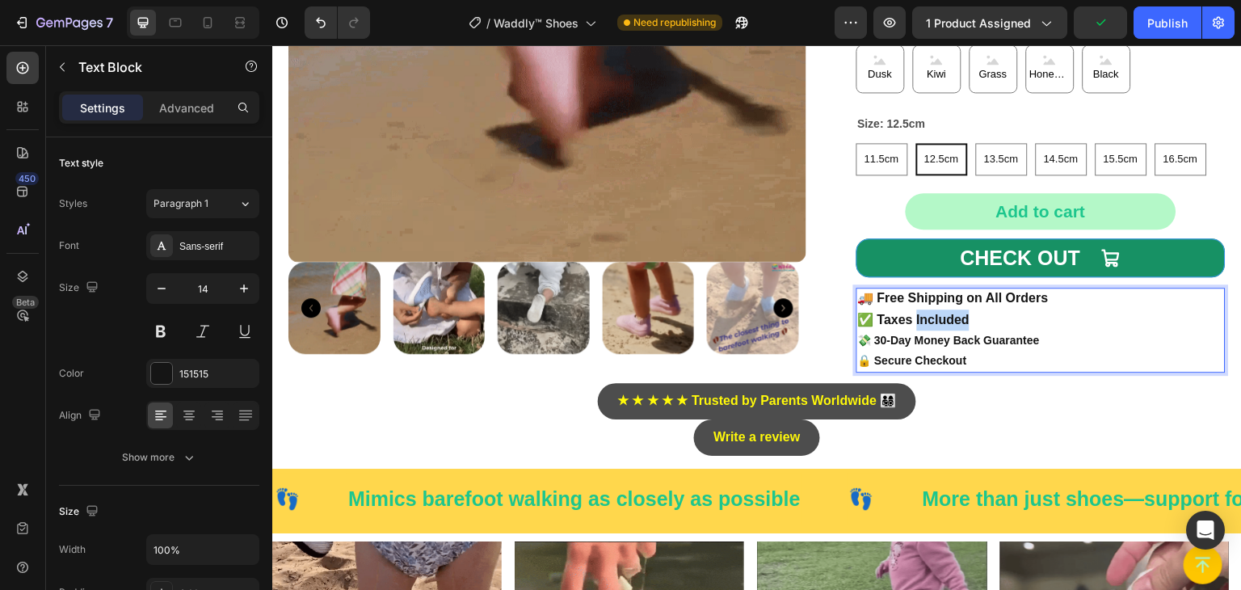
click at [956, 319] on strong "✅ Taxes Included" at bounding box center [914, 320] width 112 height 14
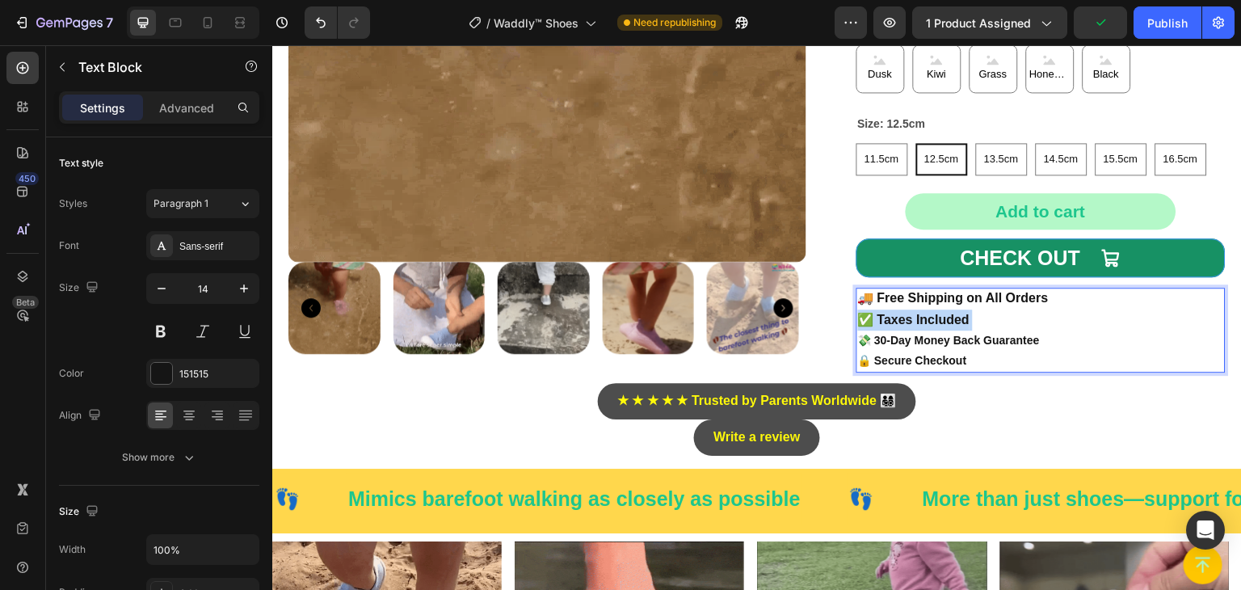
click at [956, 319] on strong "✅ Taxes Included" at bounding box center [914, 320] width 112 height 14
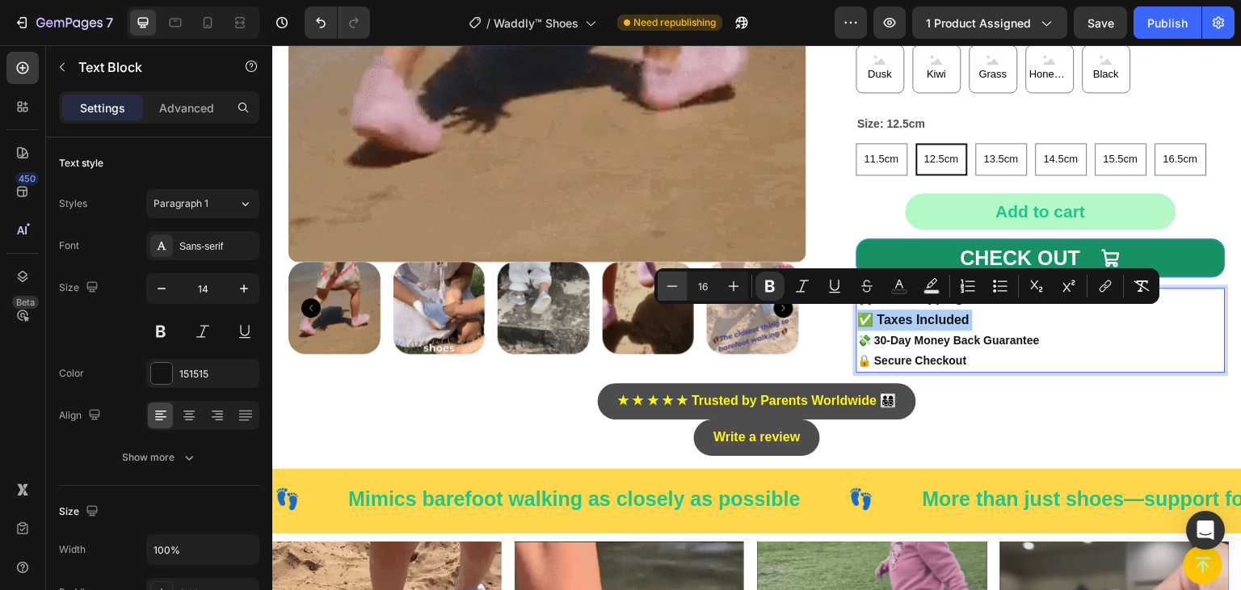
click at [670, 282] on icon "Editor contextual toolbar" at bounding box center [672, 286] width 16 height 16
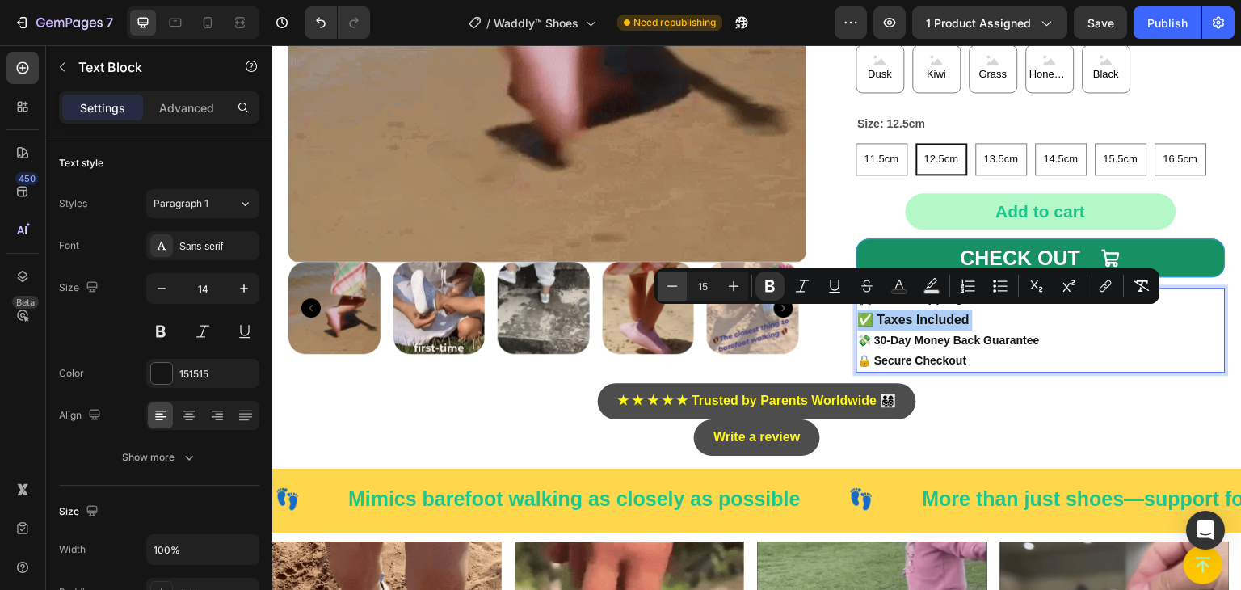
click at [670, 282] on icon "Editor contextual toolbar" at bounding box center [672, 286] width 16 height 16
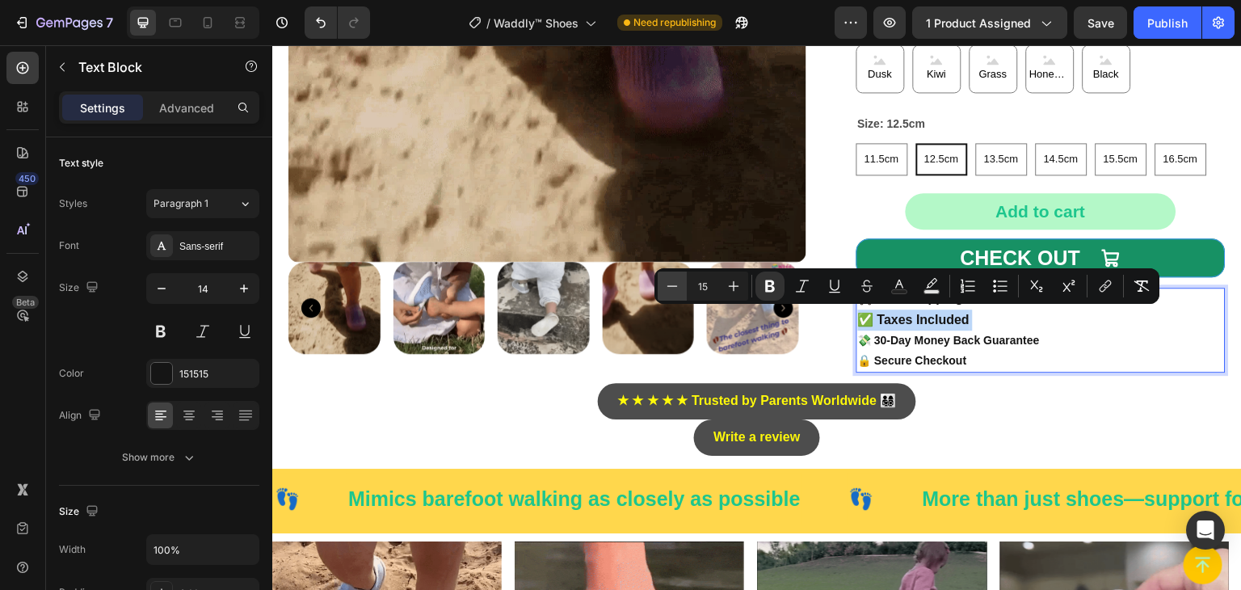
type input "14"
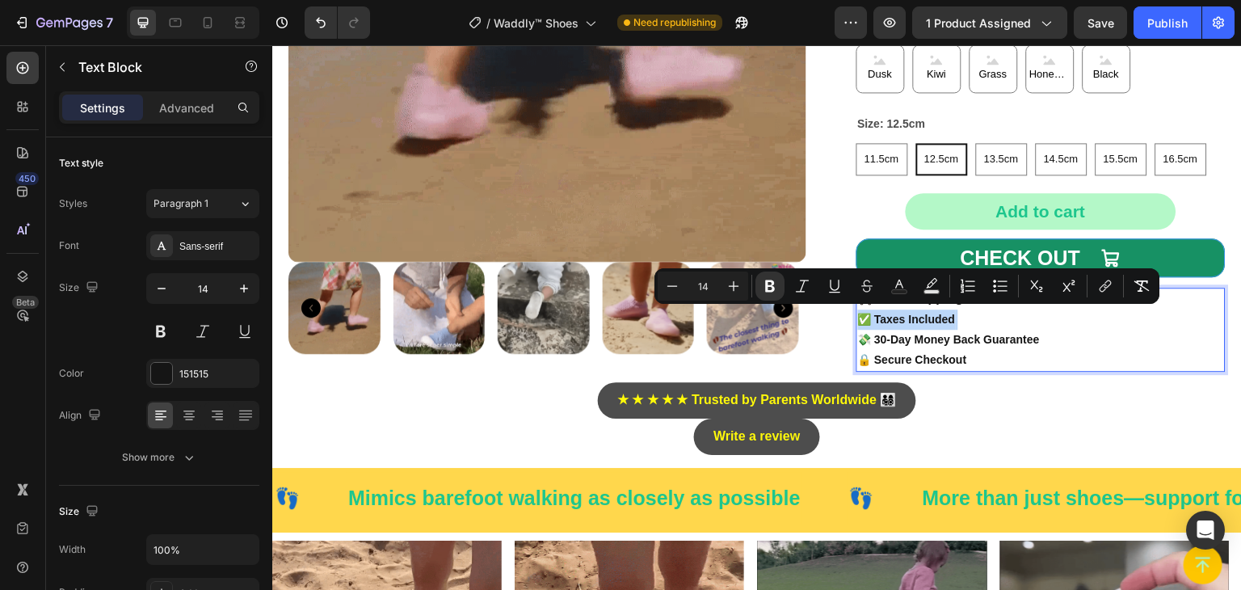
click at [1030, 319] on p "✅ Taxes Included 💸 30-Day Money Back Guarantee 🔒 Secure Checkout" at bounding box center [1041, 339] width 367 height 61
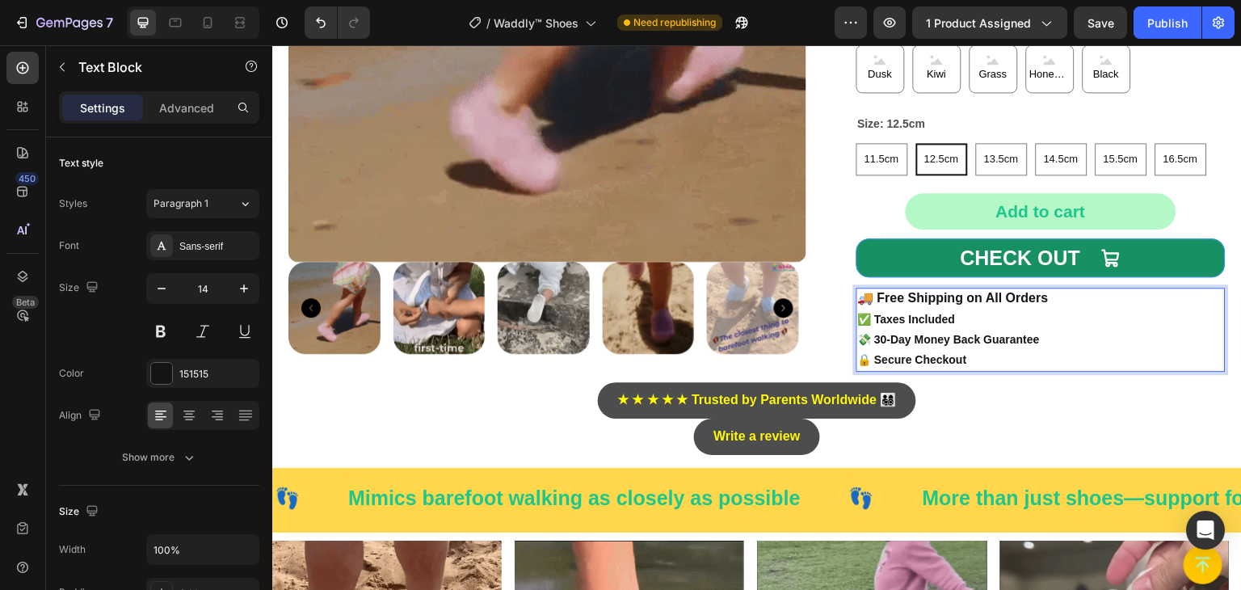
click at [1010, 297] on strong "🚚 Free Shipping on All Orders" at bounding box center [953, 298] width 191 height 14
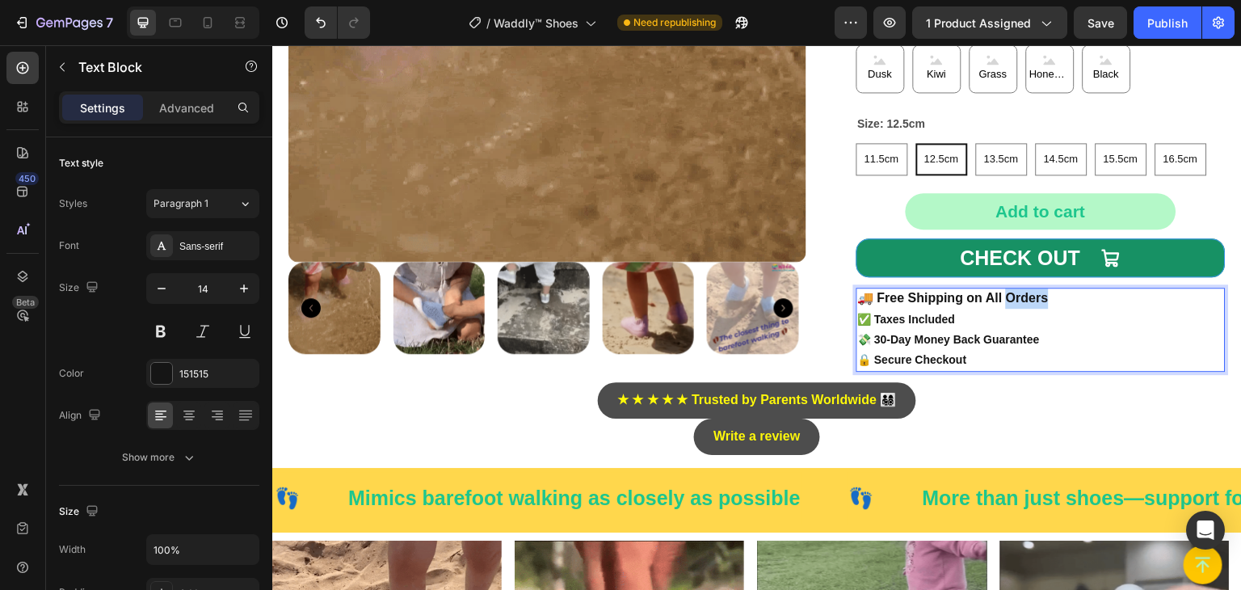
click at [1010, 297] on strong "🚚 Free Shipping on All Orders" at bounding box center [953, 298] width 191 height 14
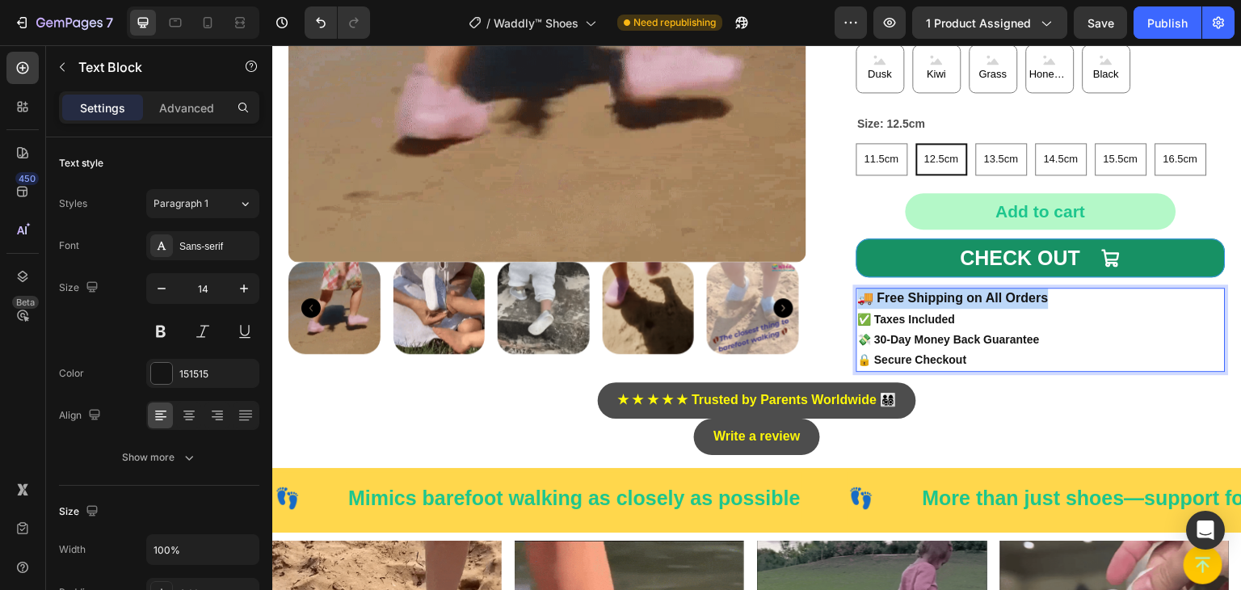
click at [1010, 297] on strong "🚚 Free Shipping on All Orders" at bounding box center [953, 298] width 191 height 14
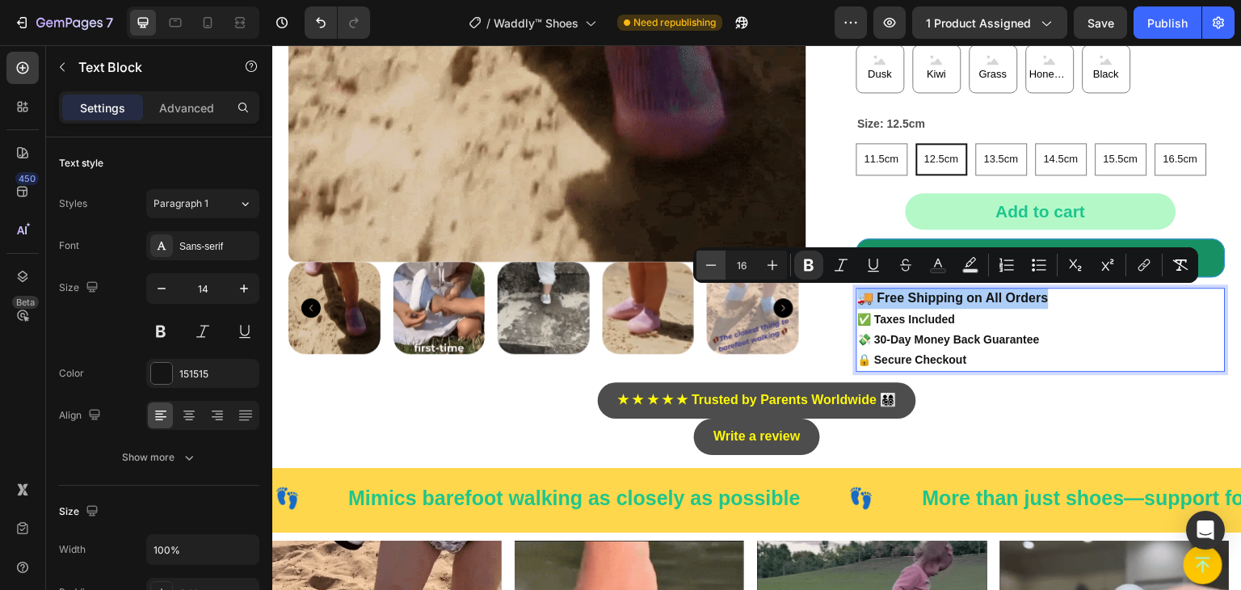
click at [715, 265] on icon "Editor contextual toolbar" at bounding box center [711, 264] width 11 height 1
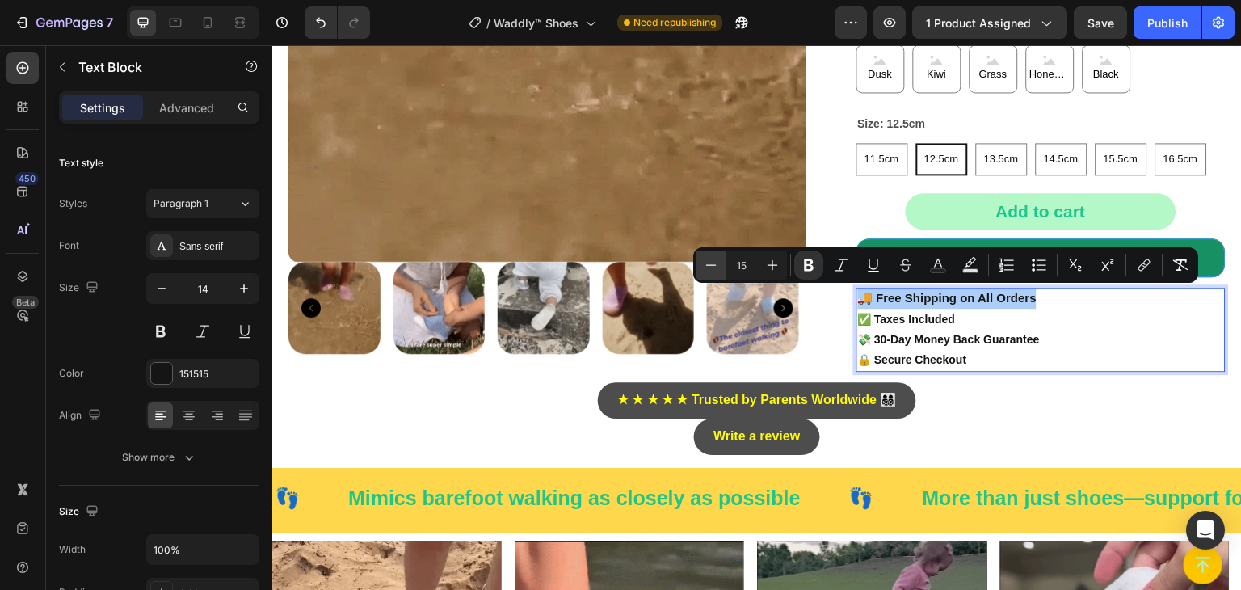
click at [715, 265] on icon "Editor contextual toolbar" at bounding box center [711, 264] width 11 height 1
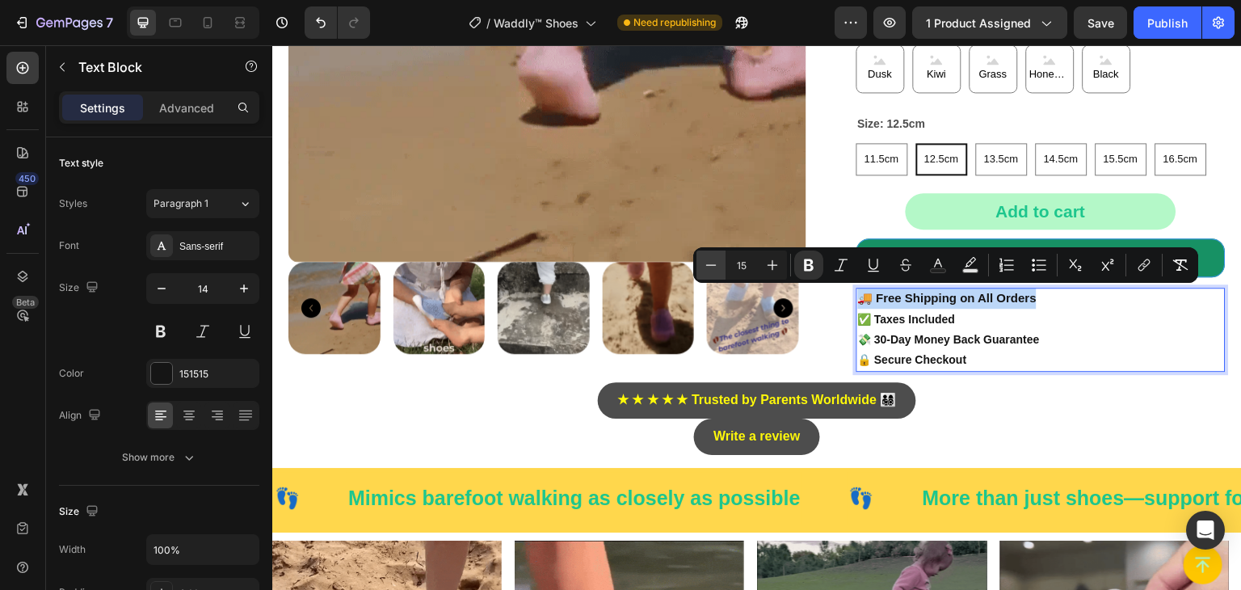
type input "14"
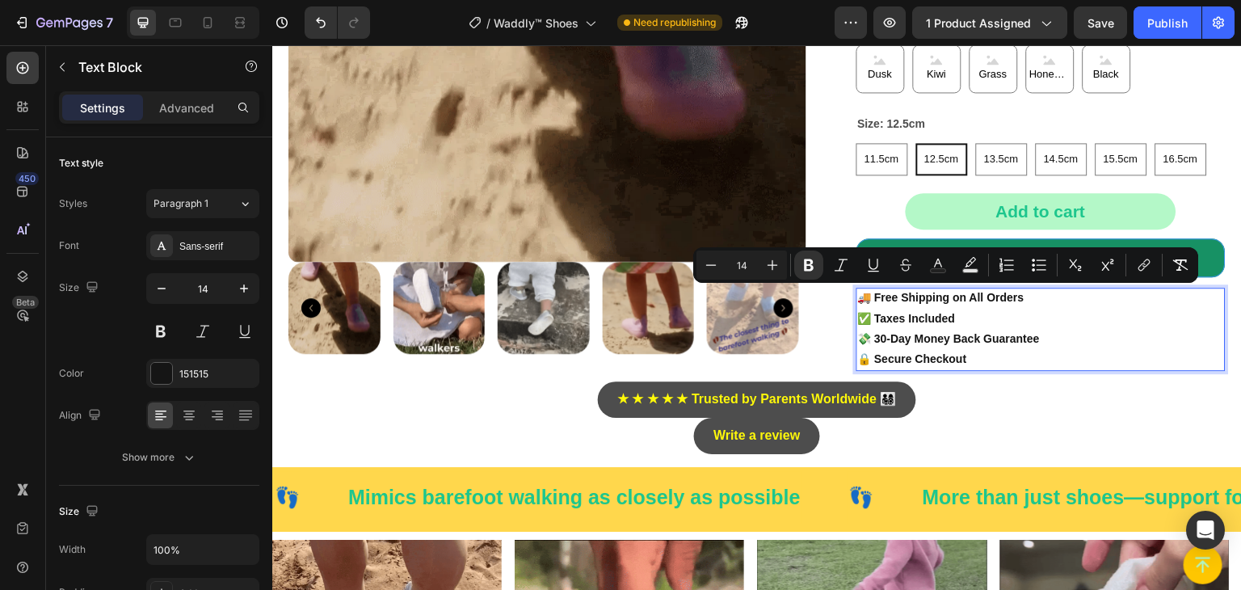
click at [1049, 348] on p "✅ Taxes Included 💸 30-Day Money Back Guarantee 🔒 Secure Checkout" at bounding box center [1041, 339] width 367 height 61
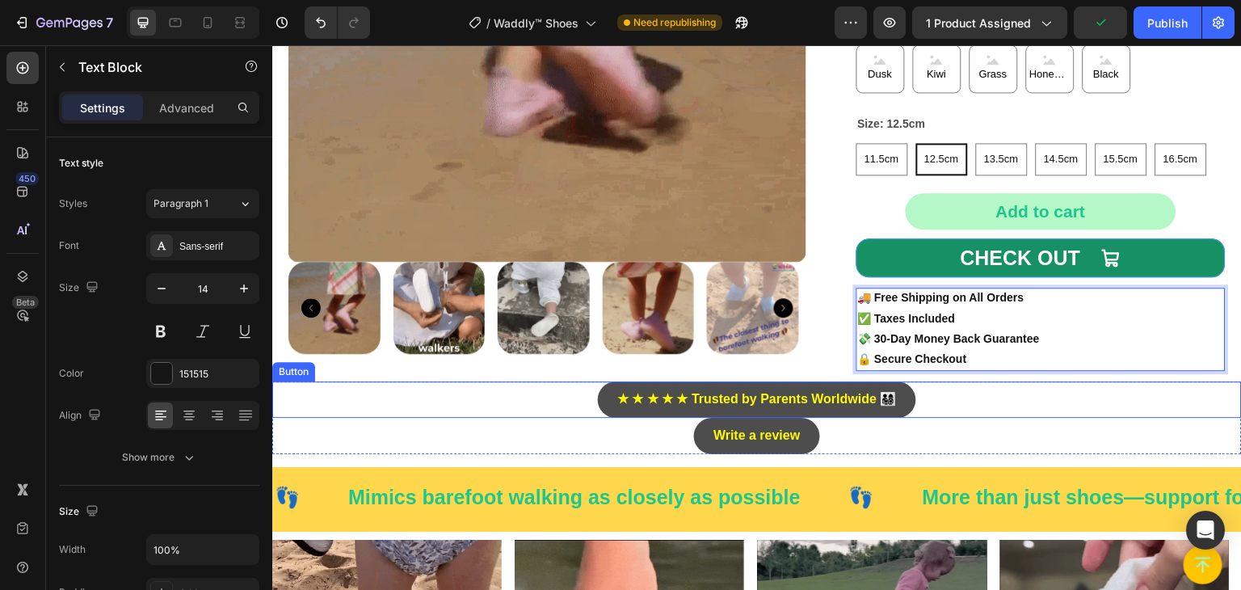
click at [953, 392] on div "★ ★ ★ ★ ★ Trusted by Parents Worldwide 👨‍👩‍👧‍👦 Button" at bounding box center [757, 399] width 970 height 36
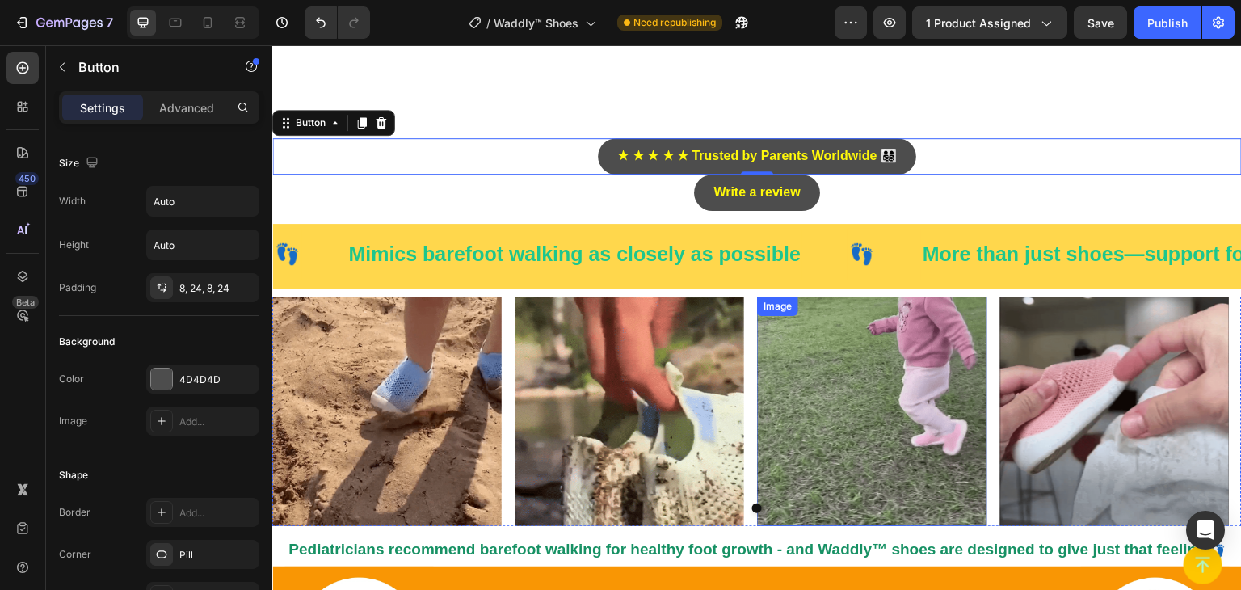
scroll to position [970, 0]
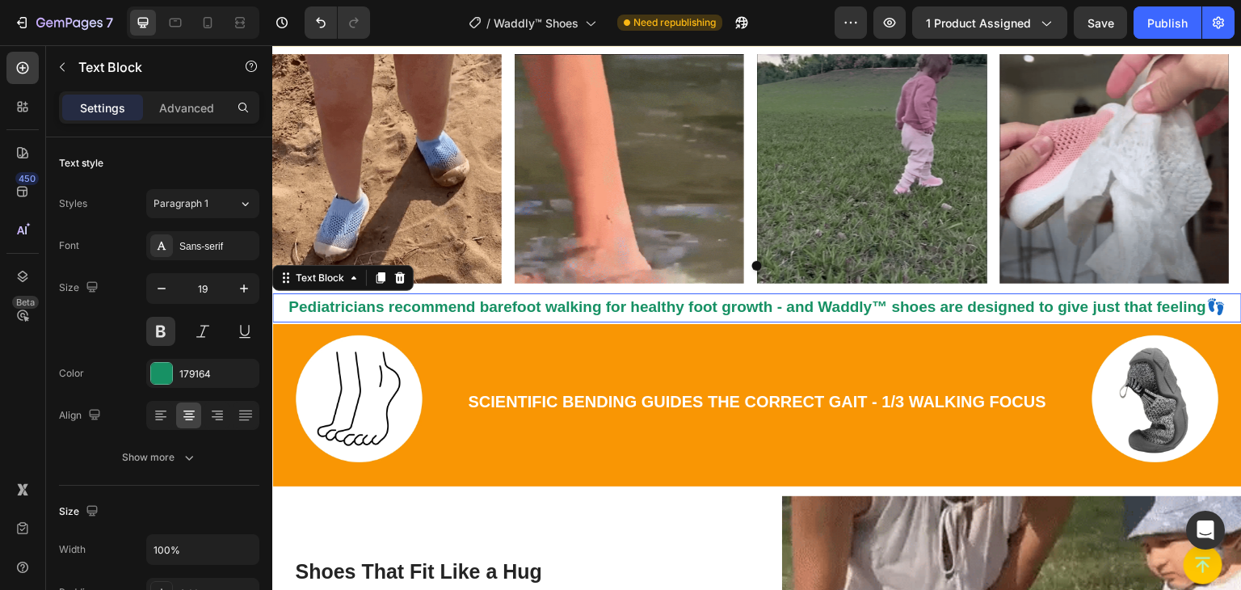
click at [570, 313] on span "Pediatricians recommend barefoot walking for healthy foot growth - and Waddly™ …" at bounding box center [756, 306] width 937 height 17
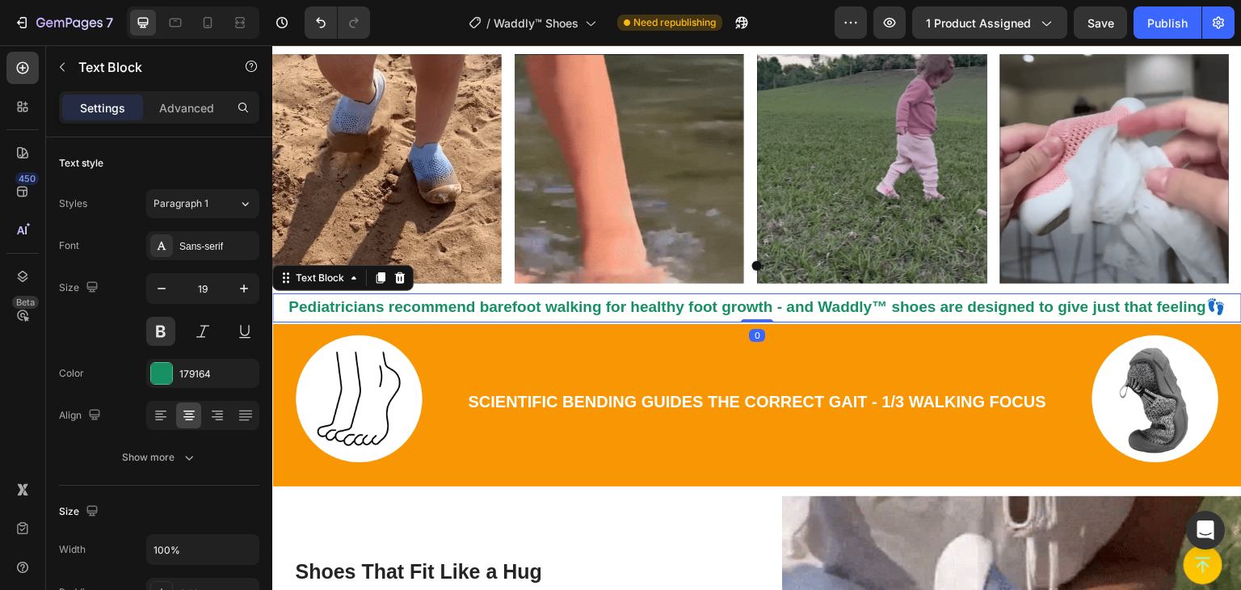
click at [573, 309] on span "Pediatricians recommend barefoot walking for healthy foot growth - and Waddly™ …" at bounding box center [756, 306] width 937 height 17
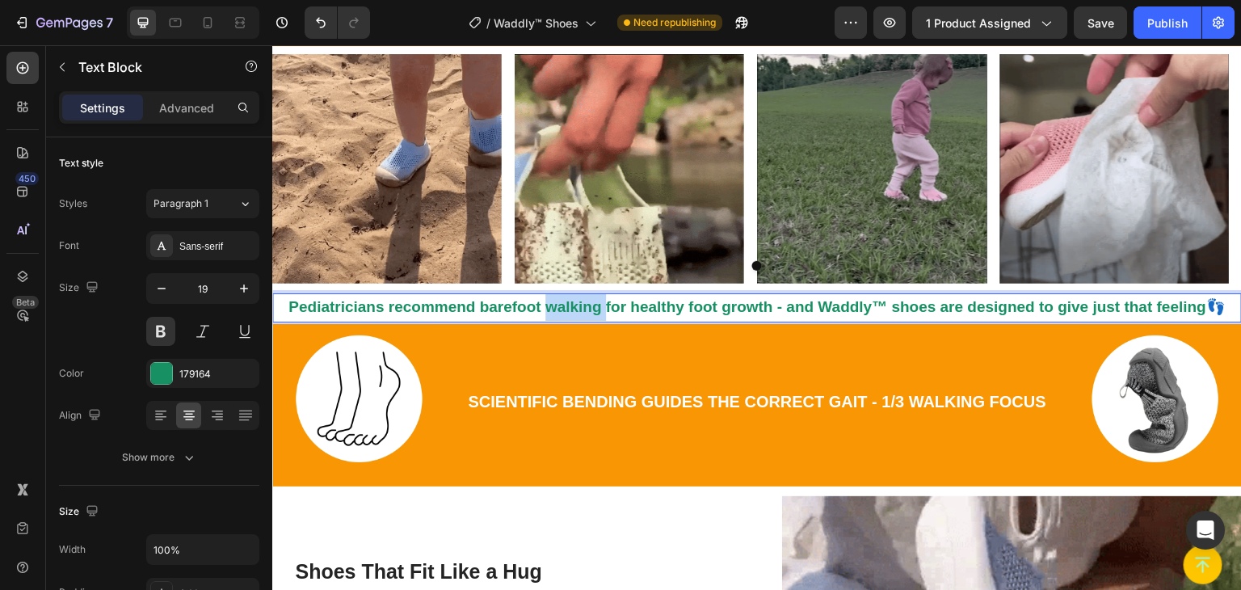
click at [573, 309] on span "Pediatricians recommend barefoot walking for healthy foot growth - and Waddly™ …" at bounding box center [756, 306] width 937 height 17
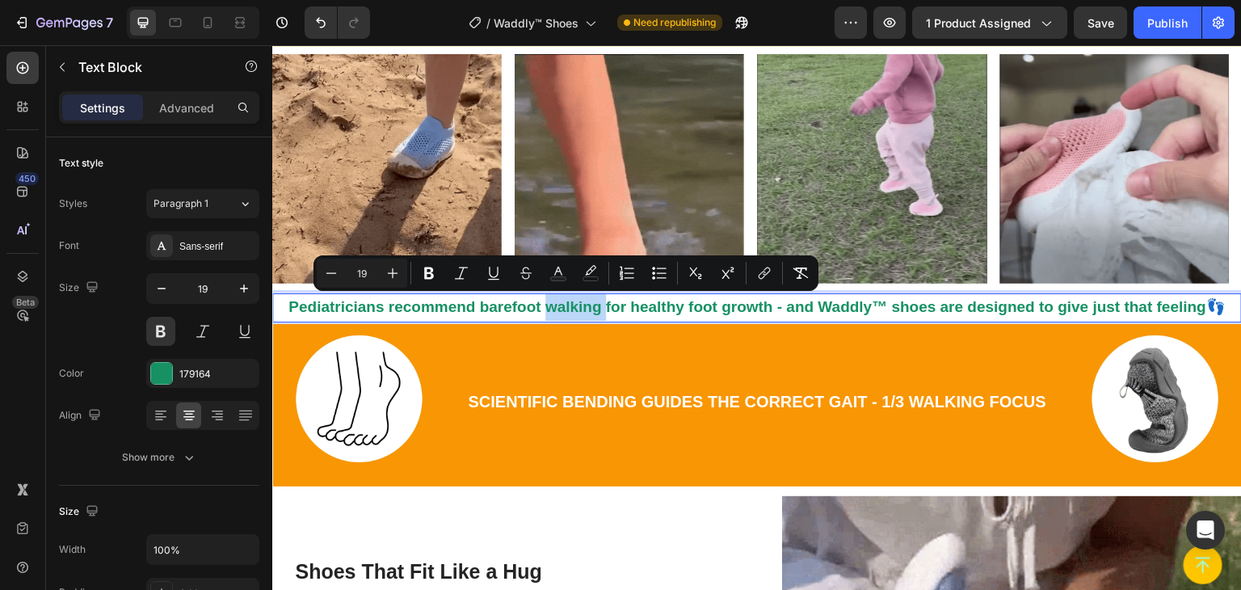
click at [574, 307] on span "Pediatricians recommend barefoot walking for healthy foot growth - and Waddly™ …" at bounding box center [756, 306] width 937 height 17
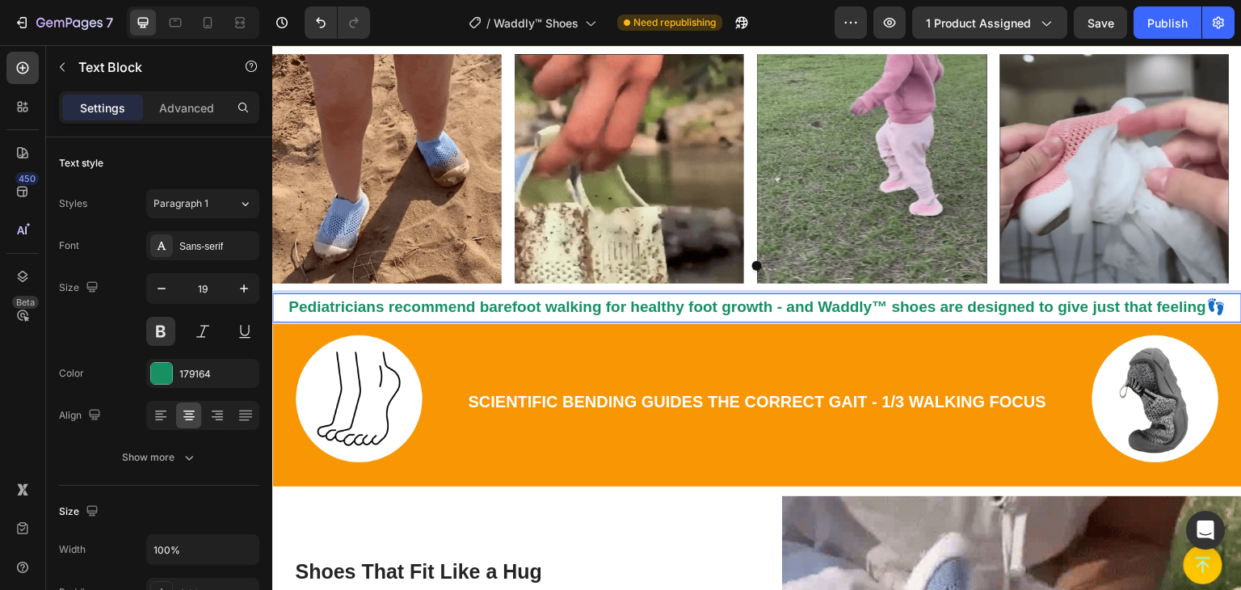
click at [575, 305] on span "Pediatricians recommend barefoot walking for healthy foot growth - and Waddly™ …" at bounding box center [756, 306] width 937 height 17
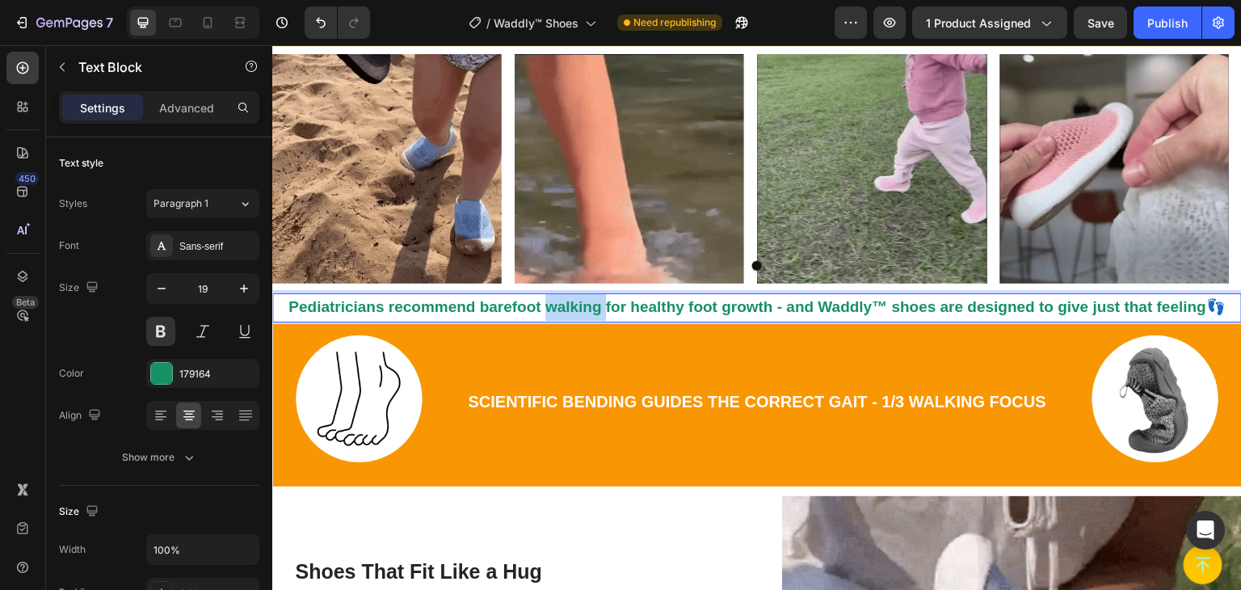
click at [575, 305] on span "Pediatricians recommend barefoot walking for healthy foot growth - and Waddly™ …" at bounding box center [756, 306] width 937 height 17
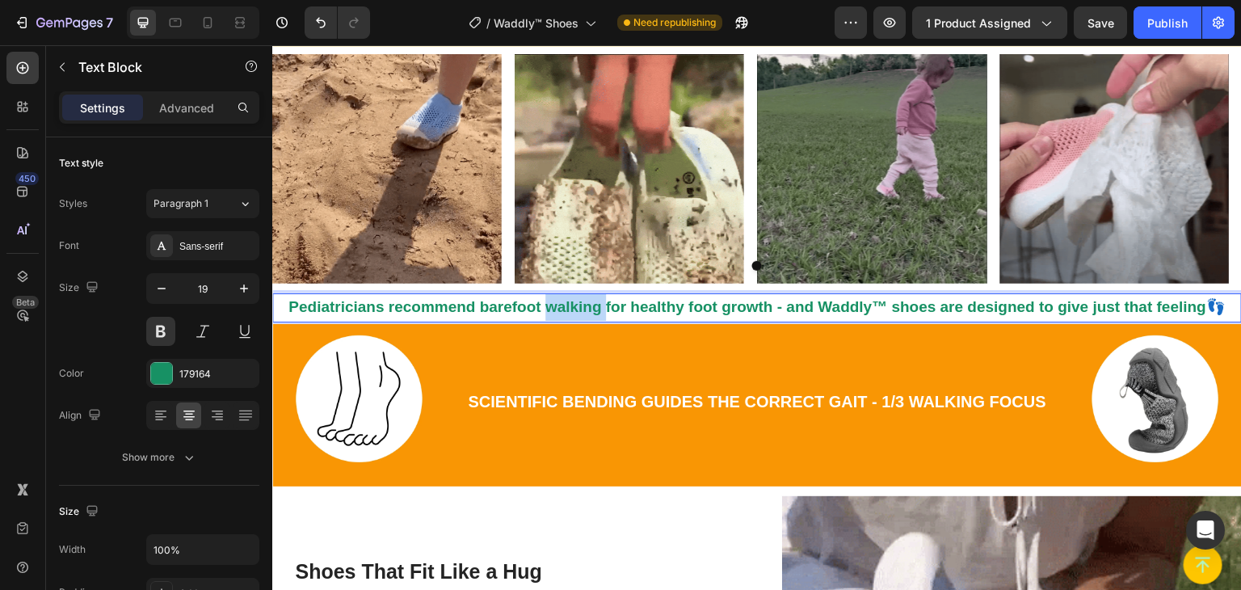
click at [575, 305] on span "Pediatricians recommend barefoot walking for healthy foot growth - and Waddly™ …" at bounding box center [756, 306] width 937 height 17
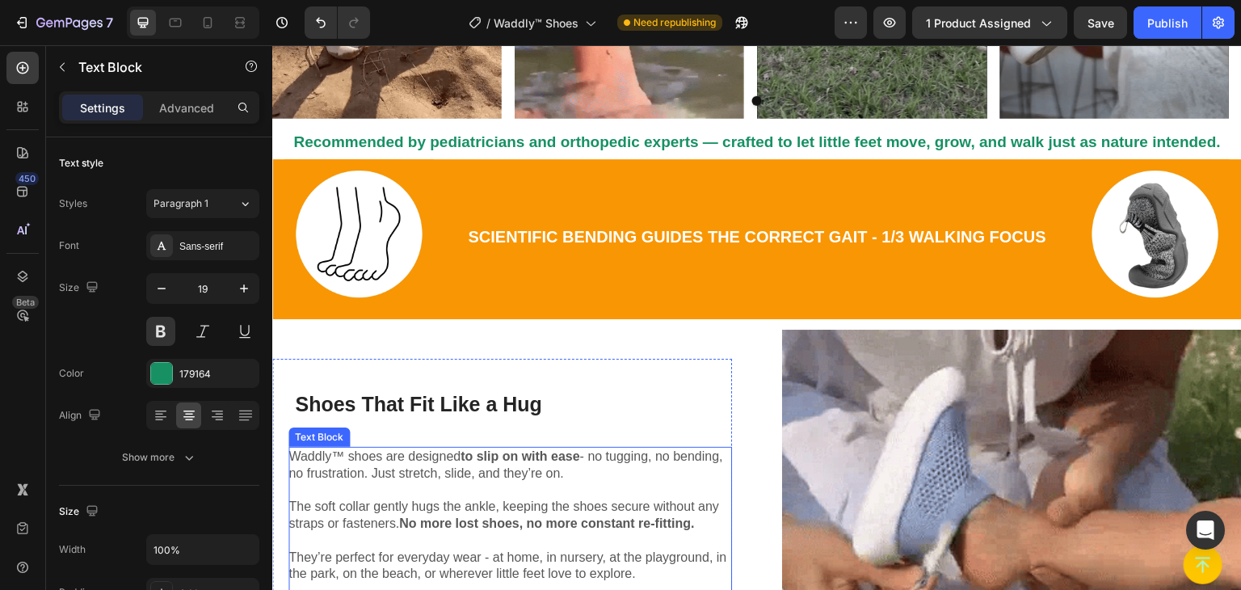
scroll to position [1131, 0]
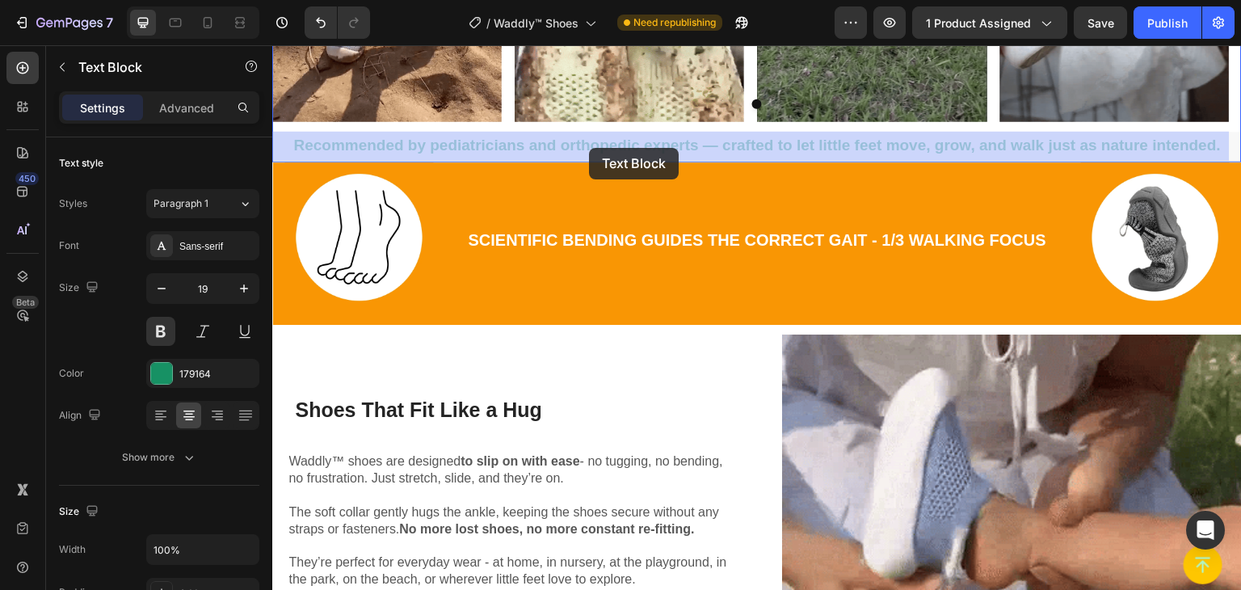
drag, startPoint x: 558, startPoint y: 143, endPoint x: 589, endPoint y: 148, distance: 31.9
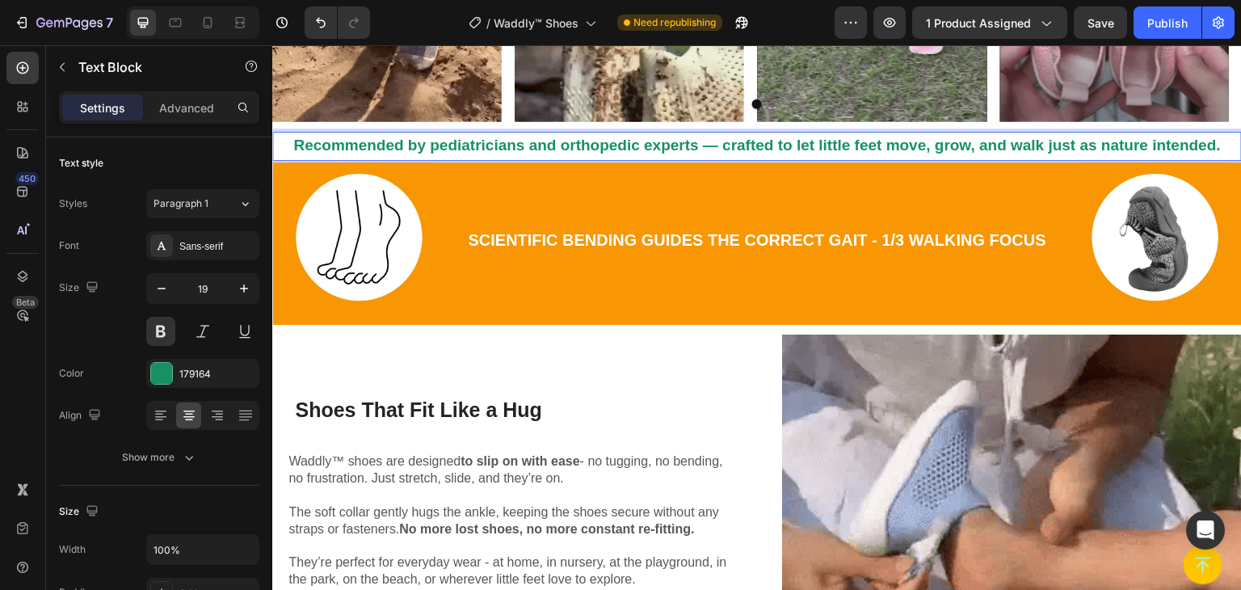
click at [555, 146] on span "Recommended by pediatricians and orthopedic experts — crafted to let little fee…" at bounding box center [757, 145] width 928 height 17
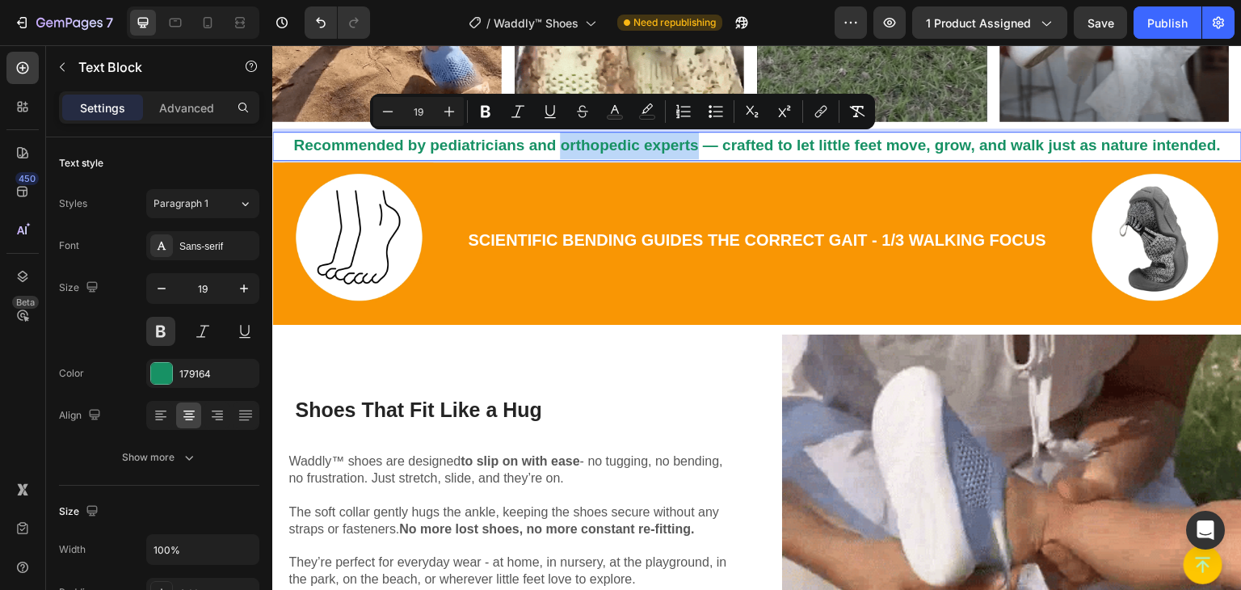
drag, startPoint x: 555, startPoint y: 146, endPoint x: 690, endPoint y: 152, distance: 135.1
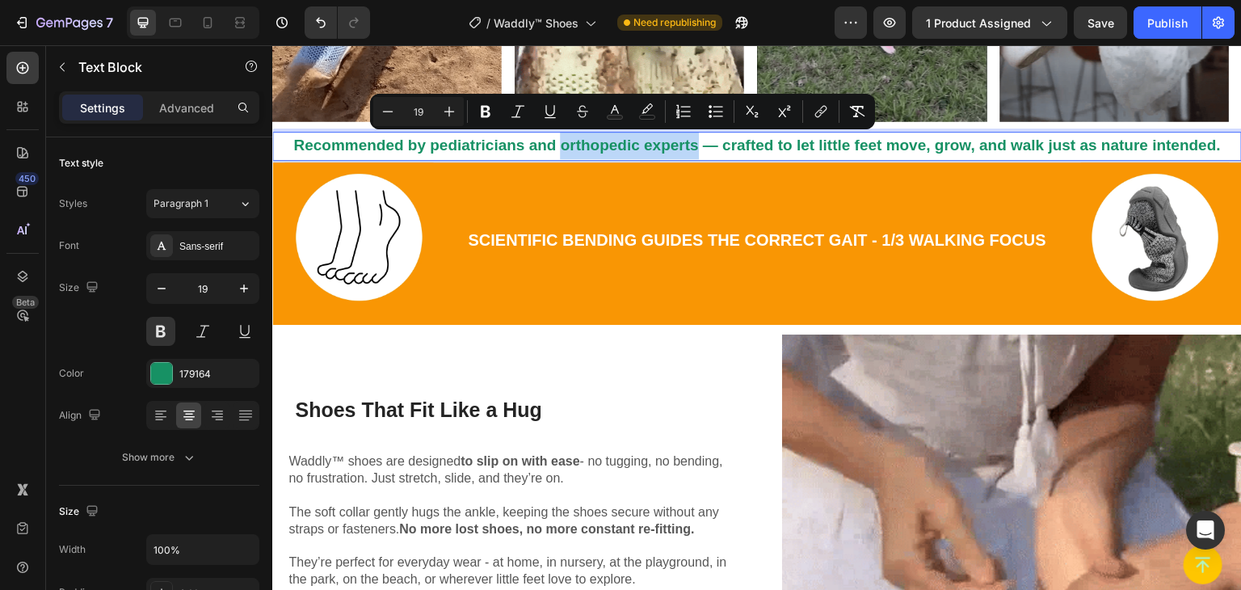
click at [690, 152] on span "Recommended by pediatricians and orthopedic experts — crafted to let little fee…" at bounding box center [757, 145] width 928 height 17
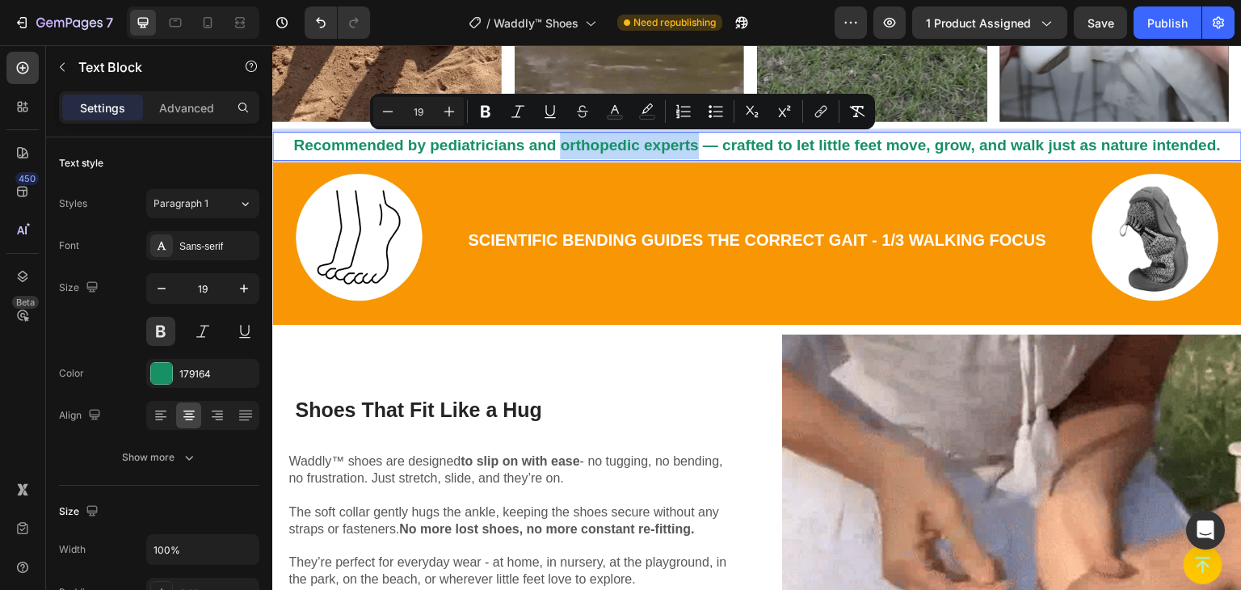
copy span "orthopedic experts"
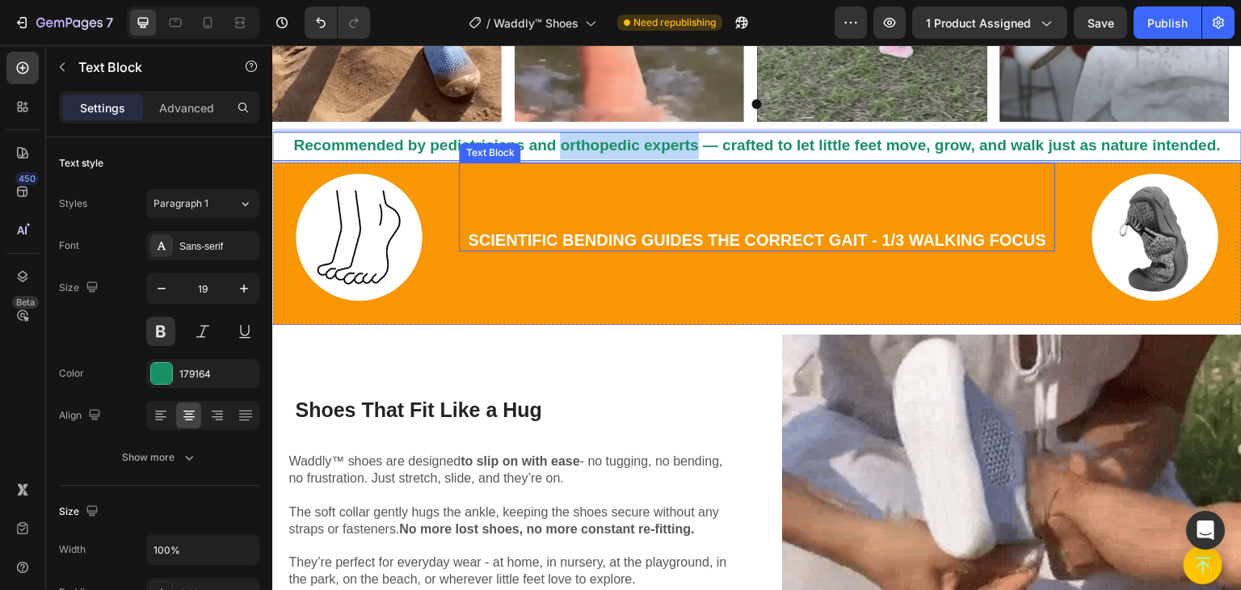
type input "16"
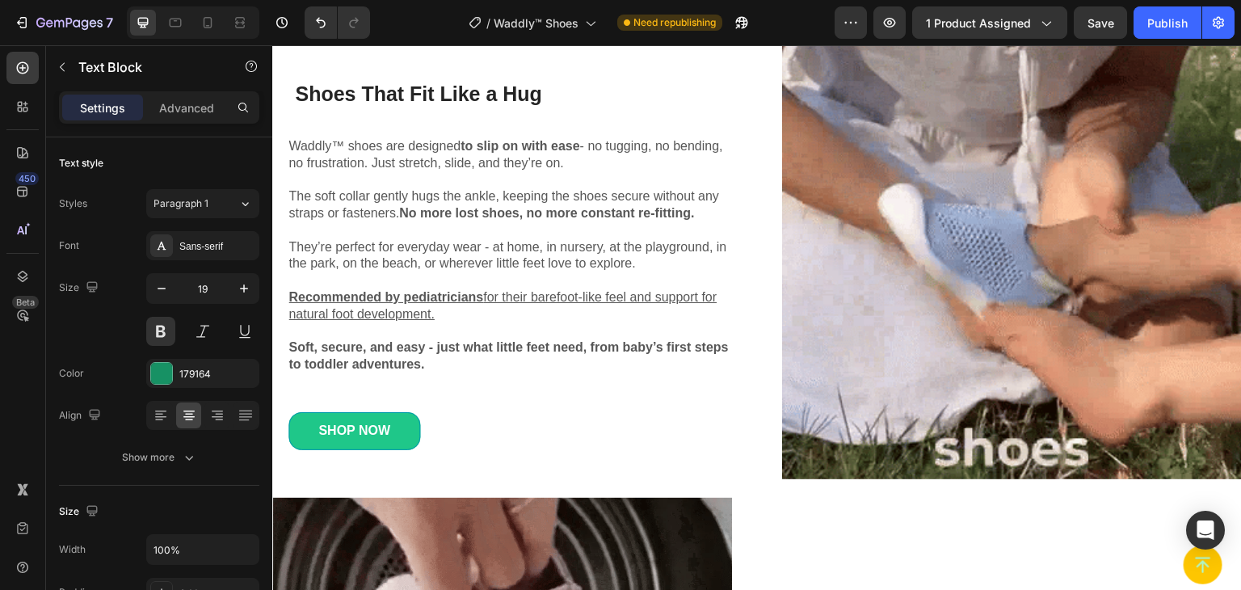
scroll to position [1454, 0]
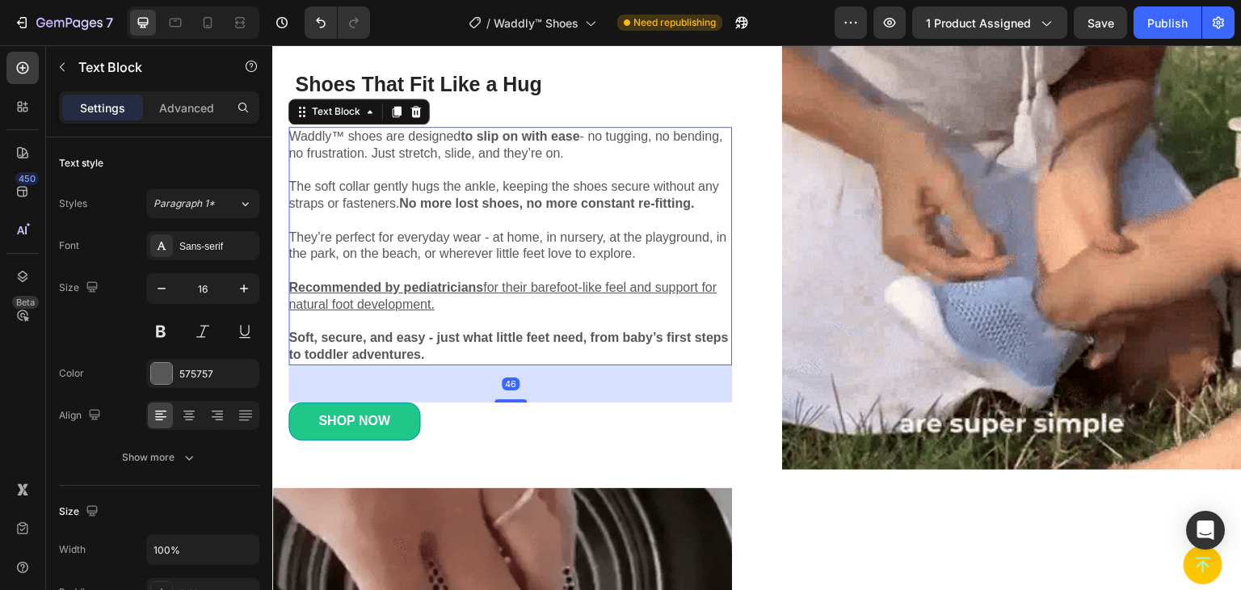
click at [485, 286] on u "for their barefoot-like feel and support for natural foot development." at bounding box center [502, 295] width 428 height 31
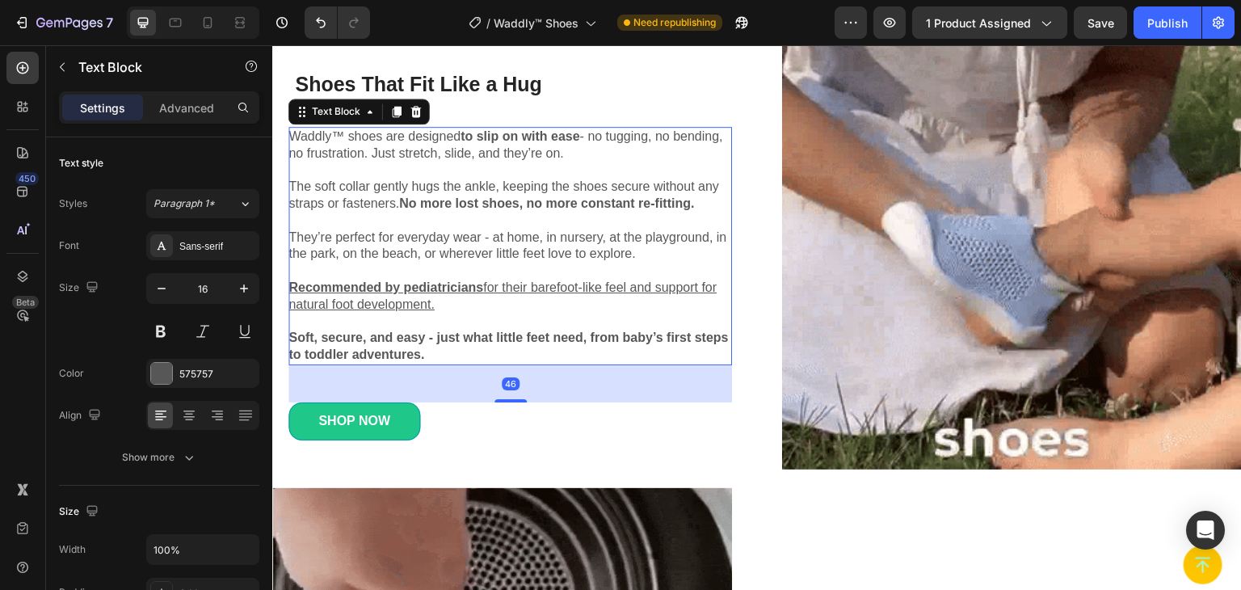
click at [481, 288] on u "Recommended by pediatricians" at bounding box center [385, 287] width 195 height 14
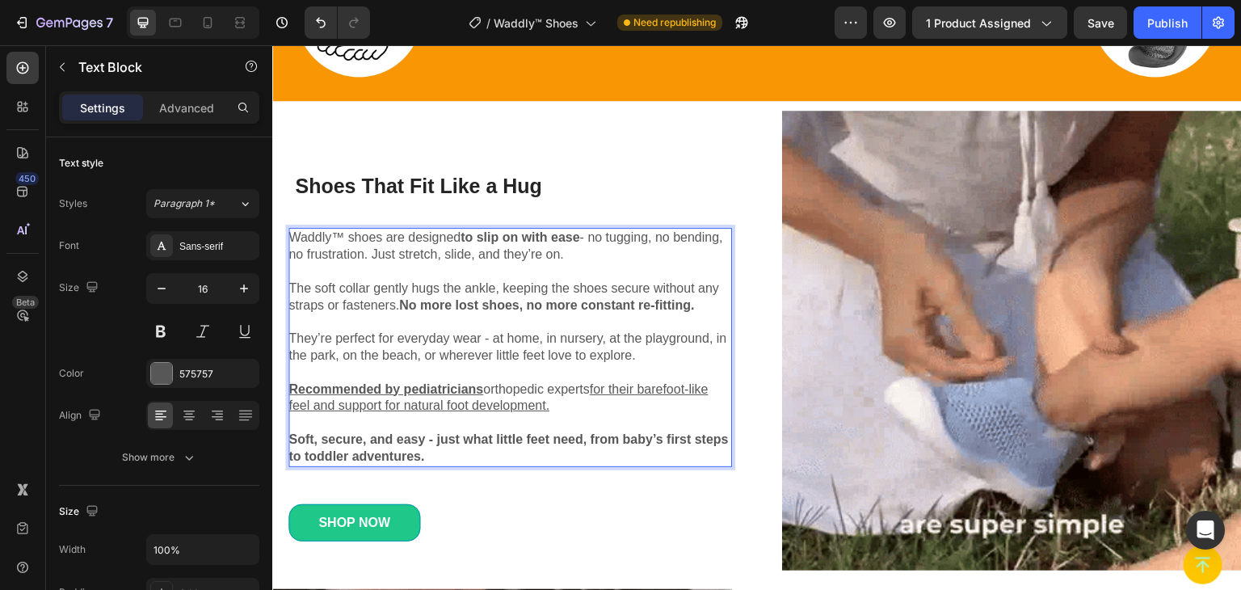
scroll to position [1374, 0]
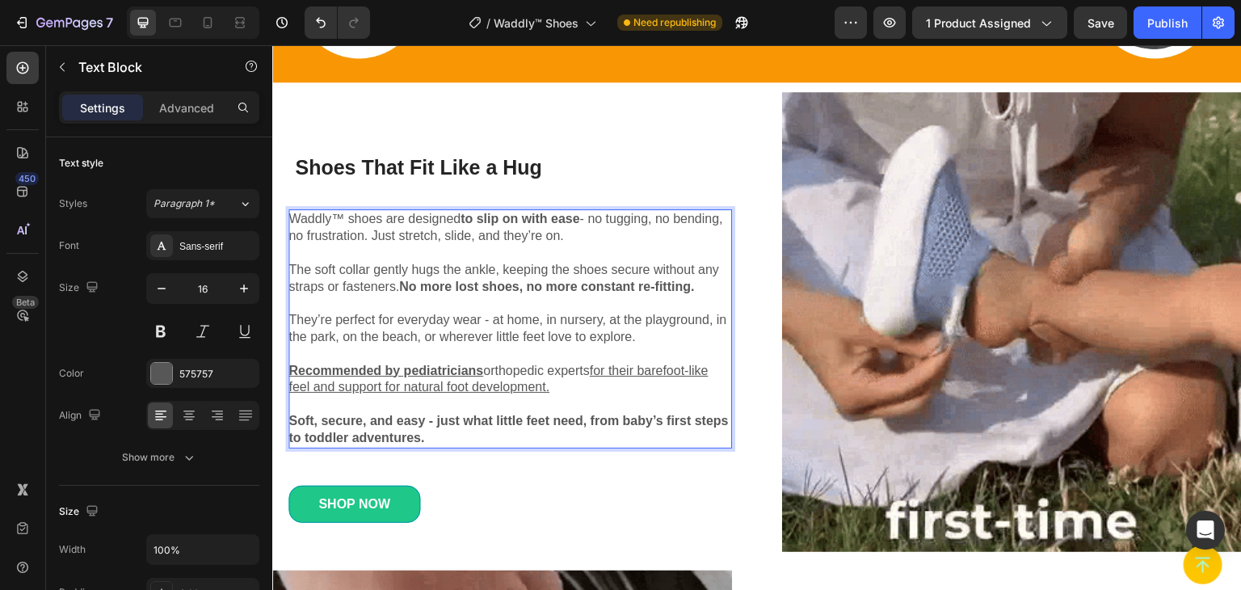
click at [483, 364] on u "Recommended by pediatricians" at bounding box center [385, 371] width 195 height 14
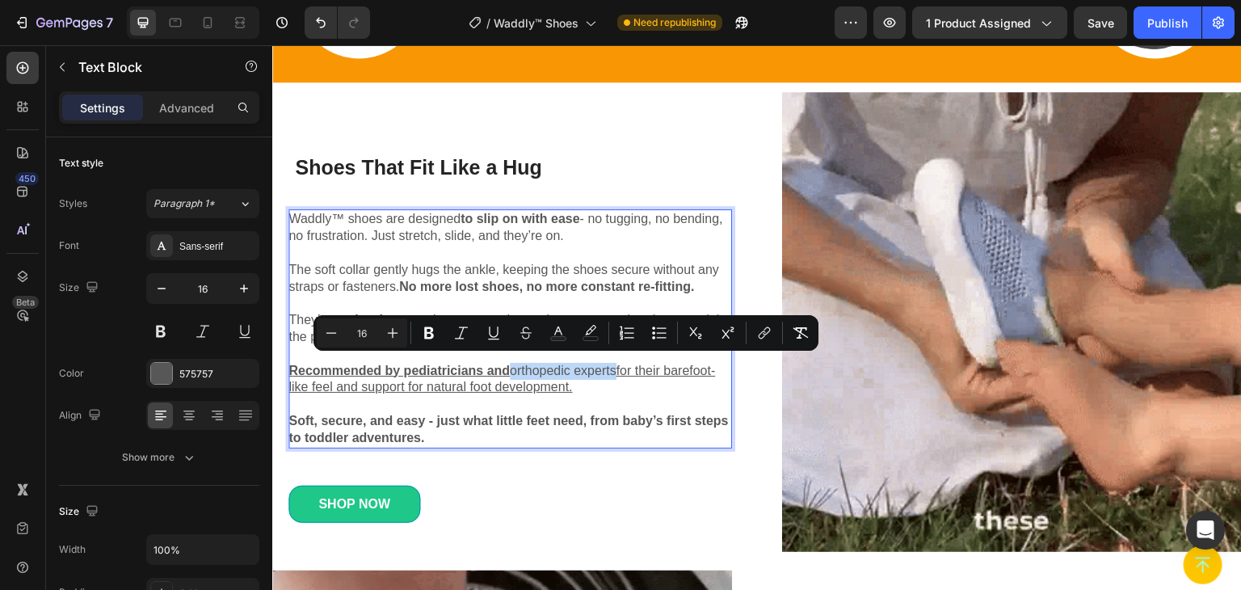
drag, startPoint x: 513, startPoint y: 364, endPoint x: 617, endPoint y: 369, distance: 104.4
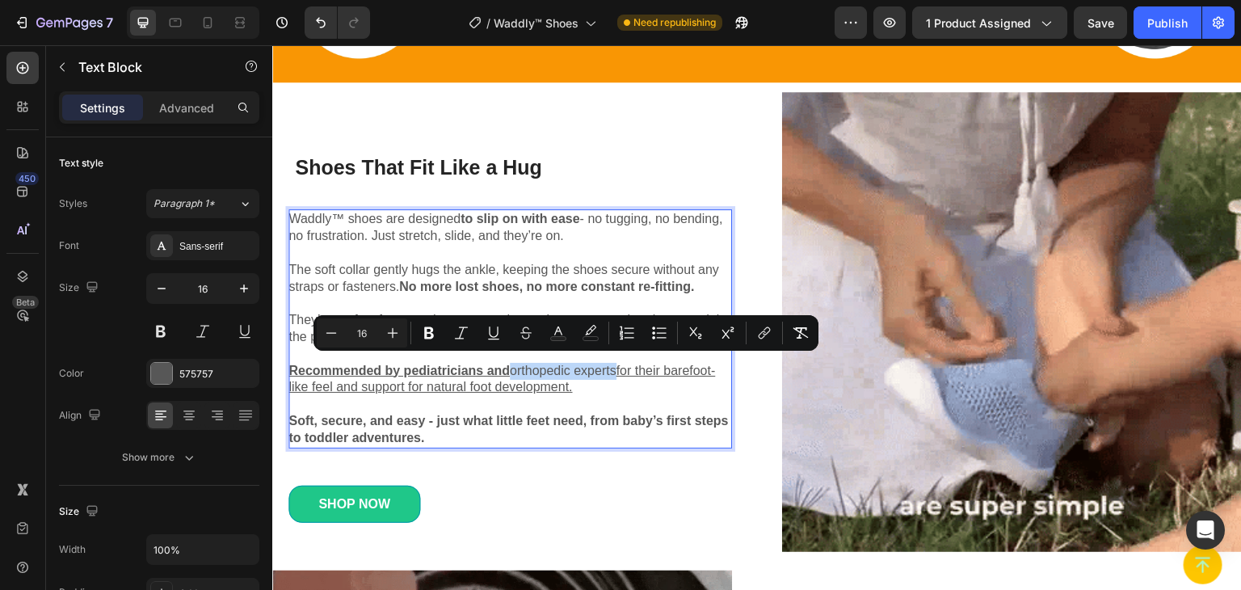
click at [617, 369] on span "orthopedic experts" at bounding box center [563, 371] width 107 height 14
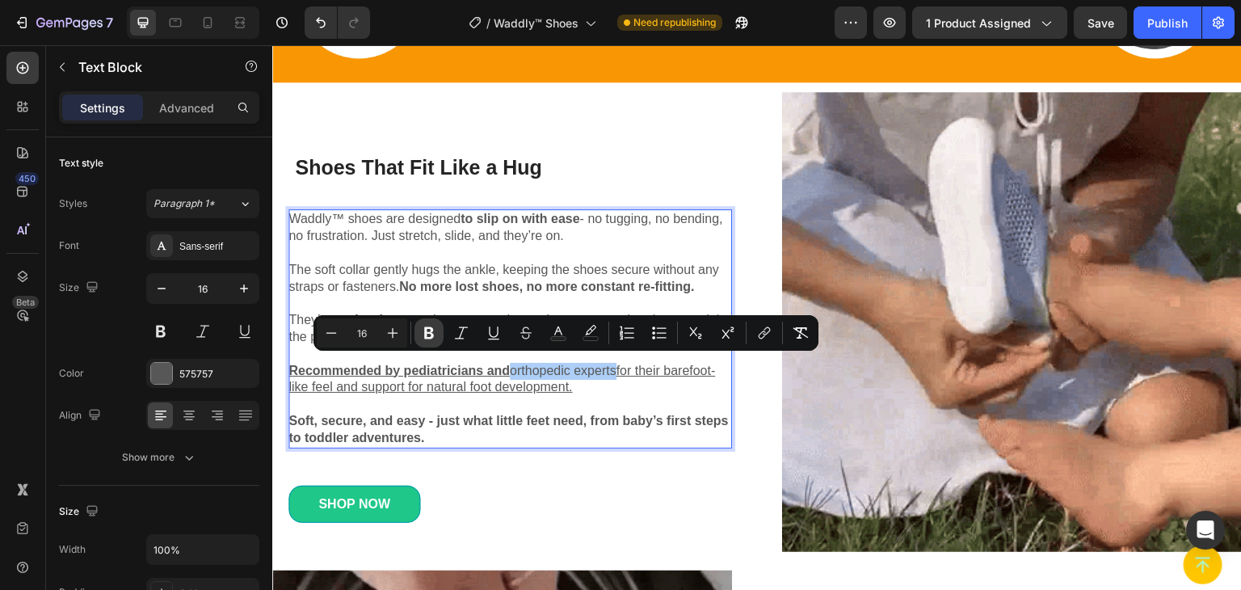
click at [425, 335] on icon "Editor contextual toolbar" at bounding box center [429, 333] width 10 height 12
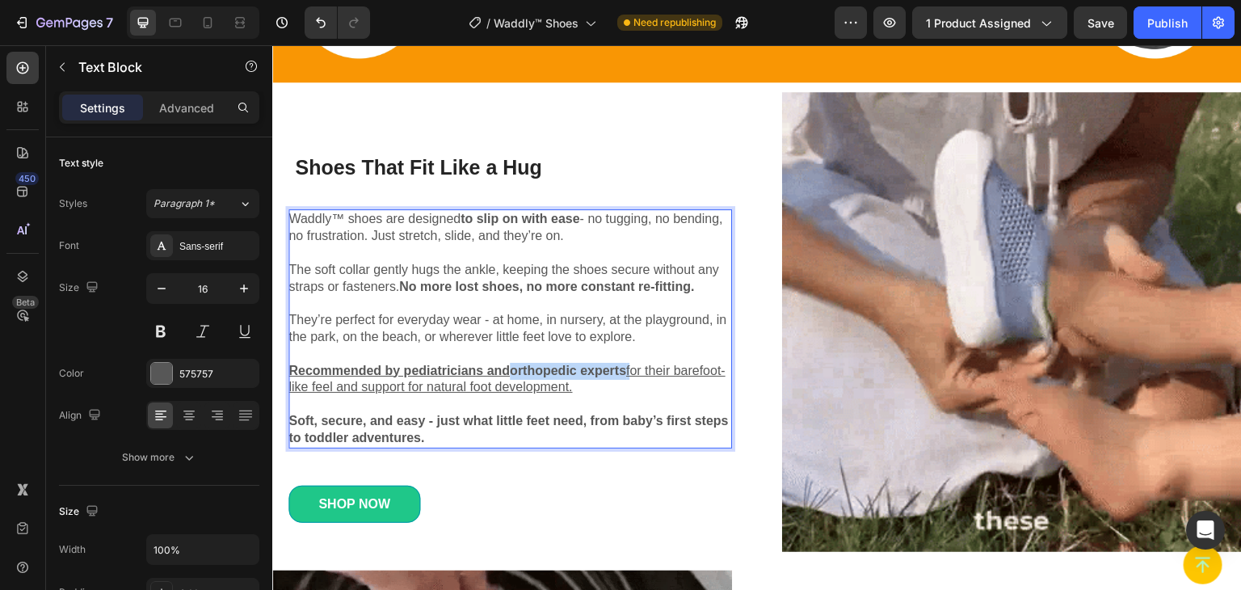
drag, startPoint x: 511, startPoint y: 366, endPoint x: 632, endPoint y: 363, distance: 120.4
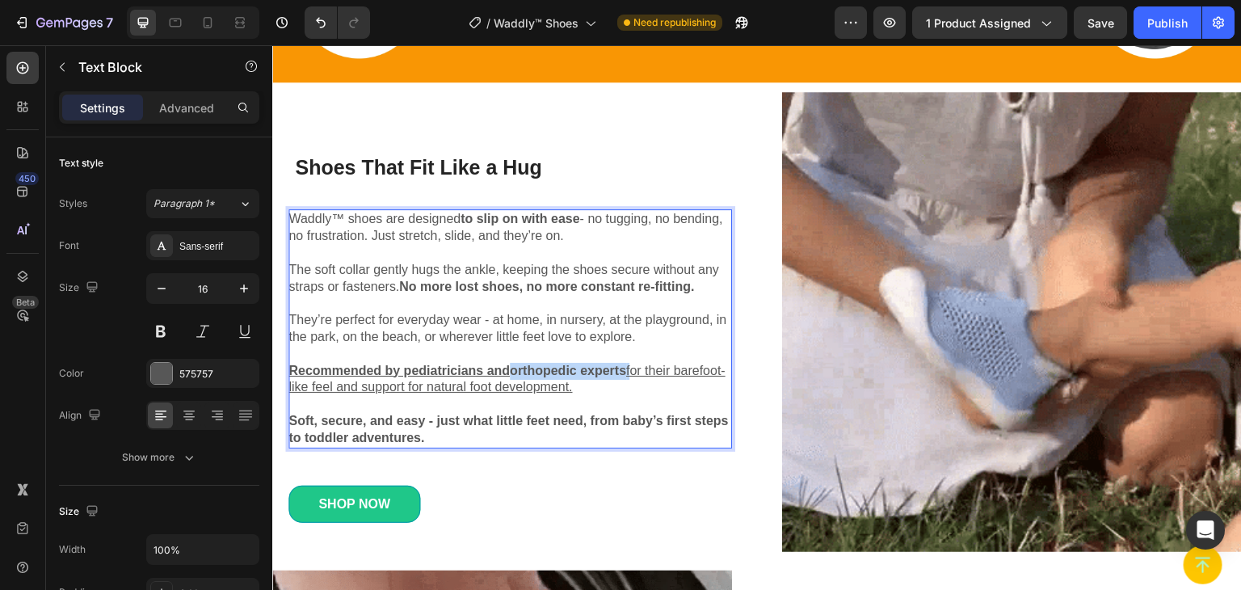
click at [632, 363] on p "Recommended by pediatricians and orthopedic experts for their barefoot-like fee…" at bounding box center [510, 380] width 444 height 34
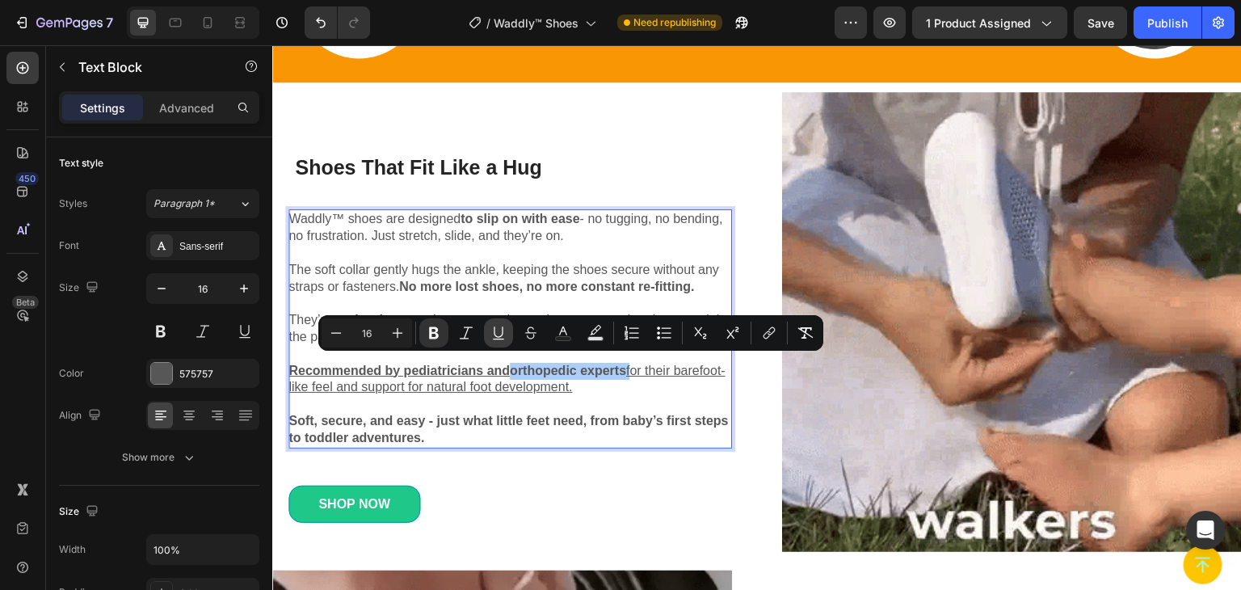
click at [501, 339] on icon "Editor contextual toolbar" at bounding box center [498, 339] width 11 height 1
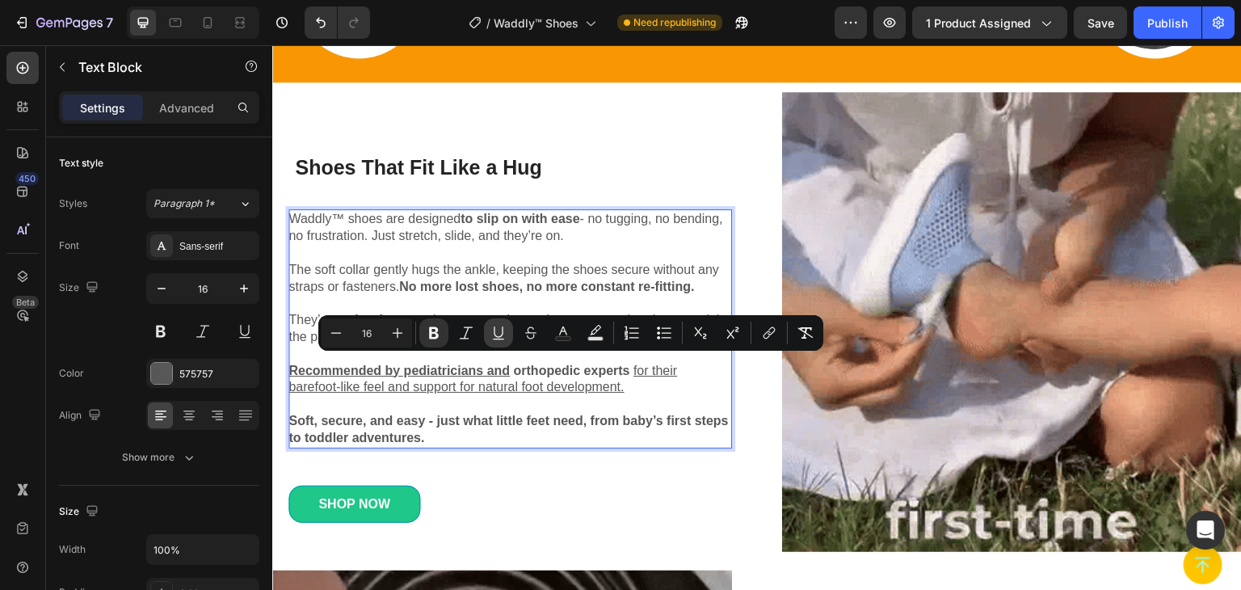
click at [501, 339] on icon "Editor contextual toolbar" at bounding box center [498, 339] width 11 height 1
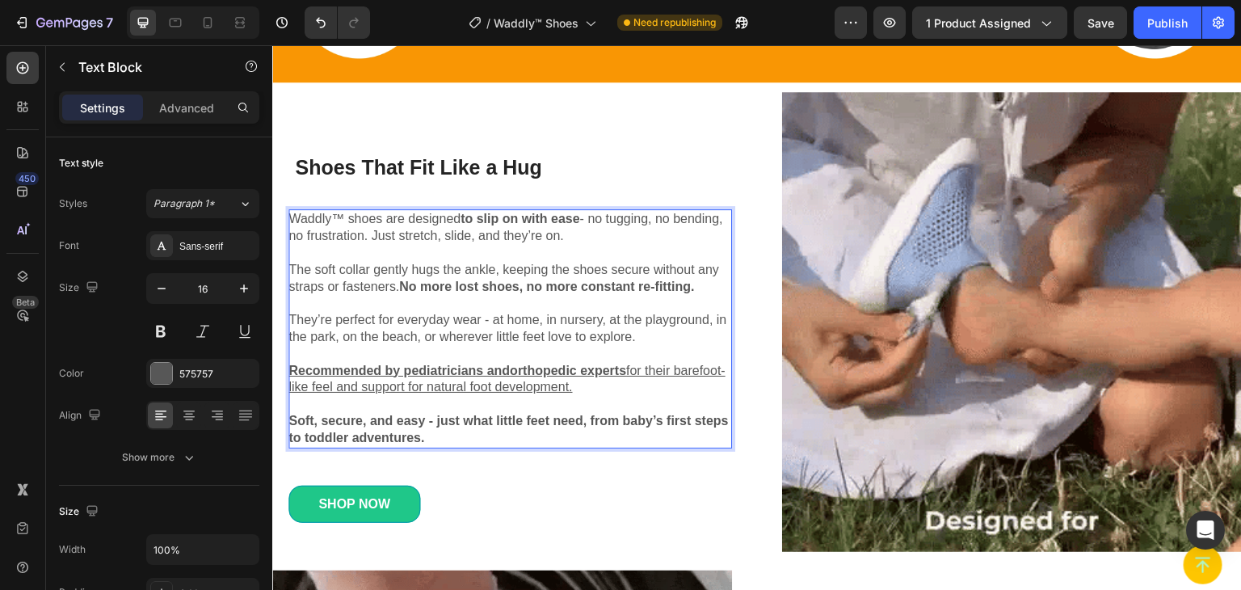
click at [489, 397] on p "Rich Text Editor. Editing area: main" at bounding box center [510, 404] width 444 height 17
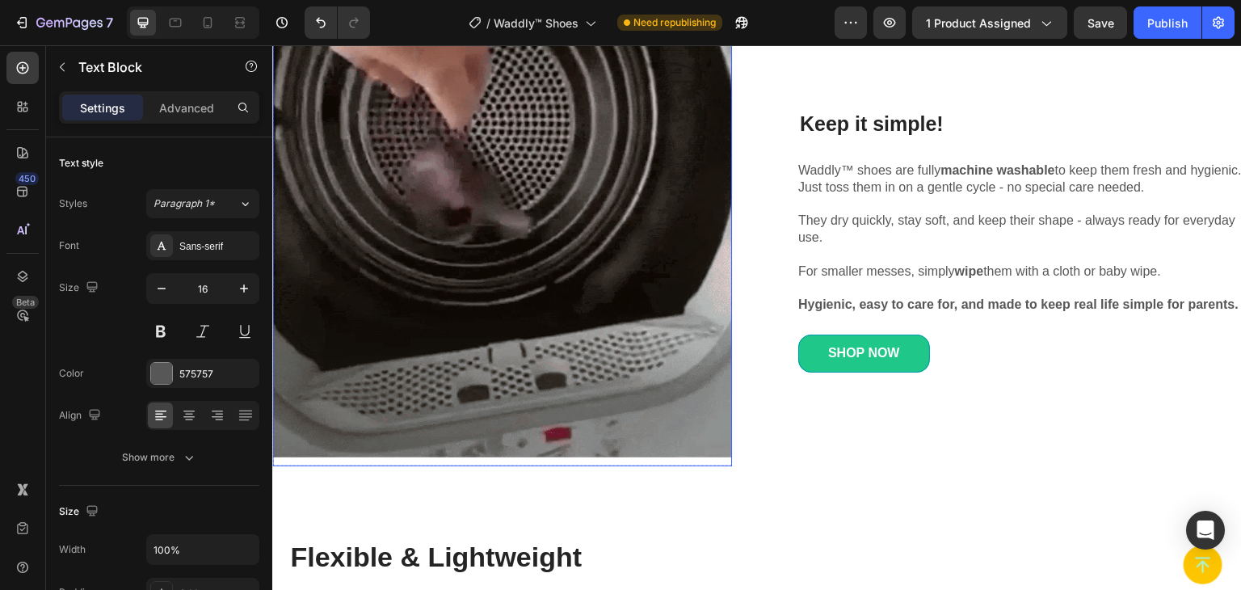
scroll to position [1939, 0]
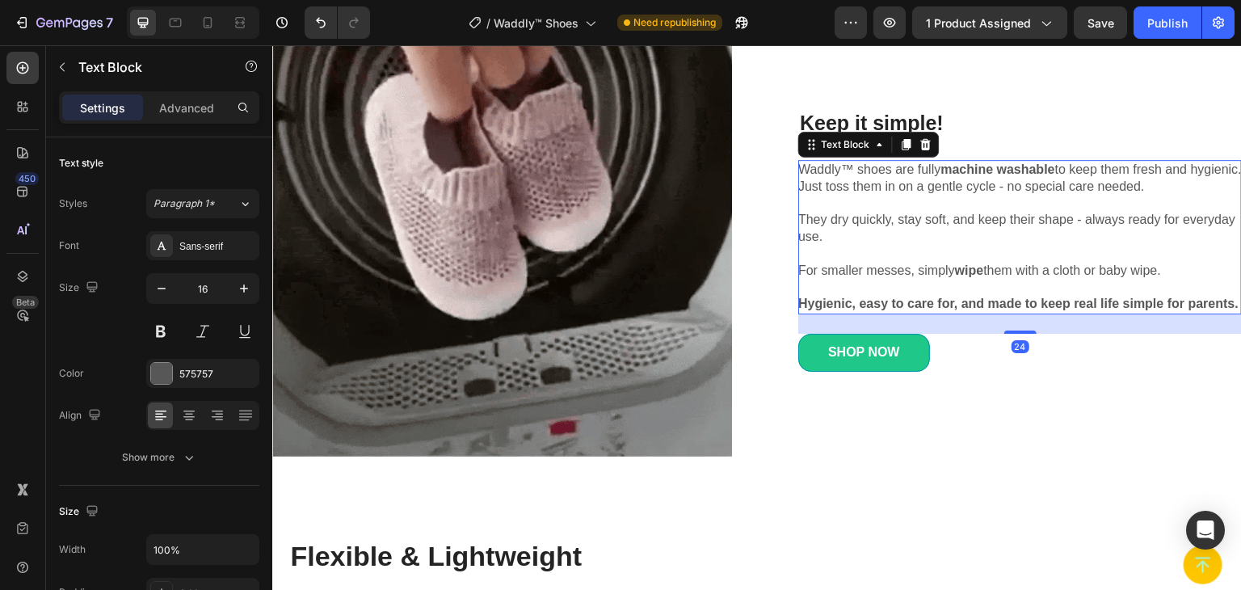
click at [1161, 213] on p "They dry quickly, stay soft, and keep their shape - always ready for everyday u…" at bounding box center [1020, 229] width 444 height 34
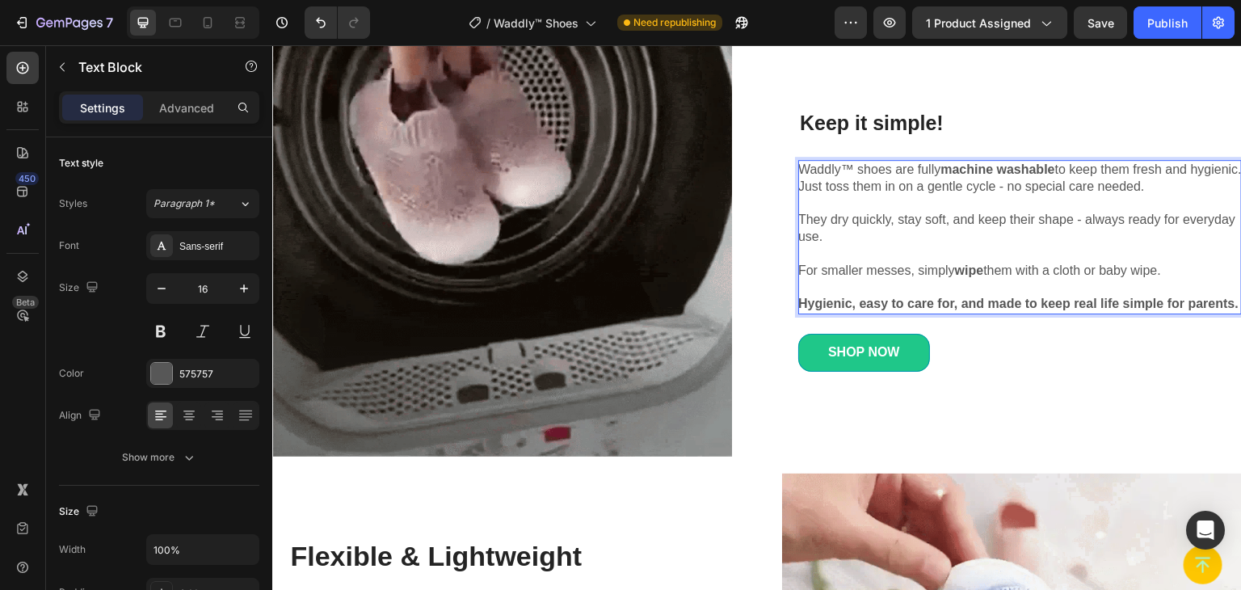
click at [1161, 213] on p "They dry quickly, stay soft, and keep their shape - always ready for everyday u…" at bounding box center [1020, 229] width 444 height 34
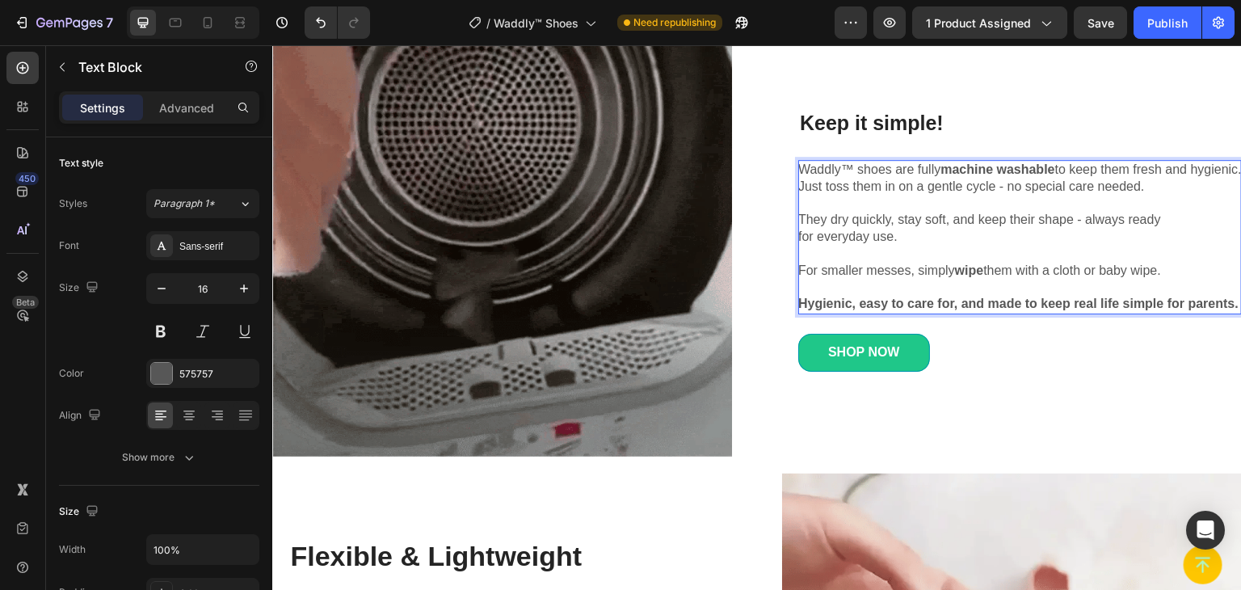
click at [958, 297] on strong "Hygienic, easy to care for, and made to keep real life simple for parents." at bounding box center [1018, 304] width 440 height 14
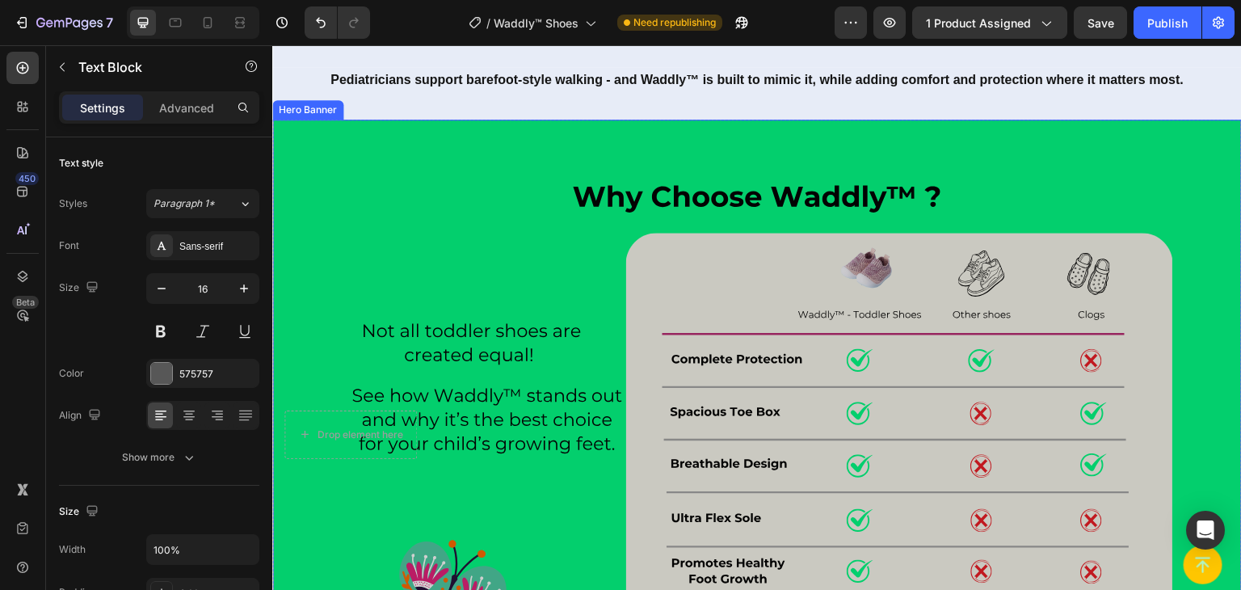
scroll to position [3232, 0]
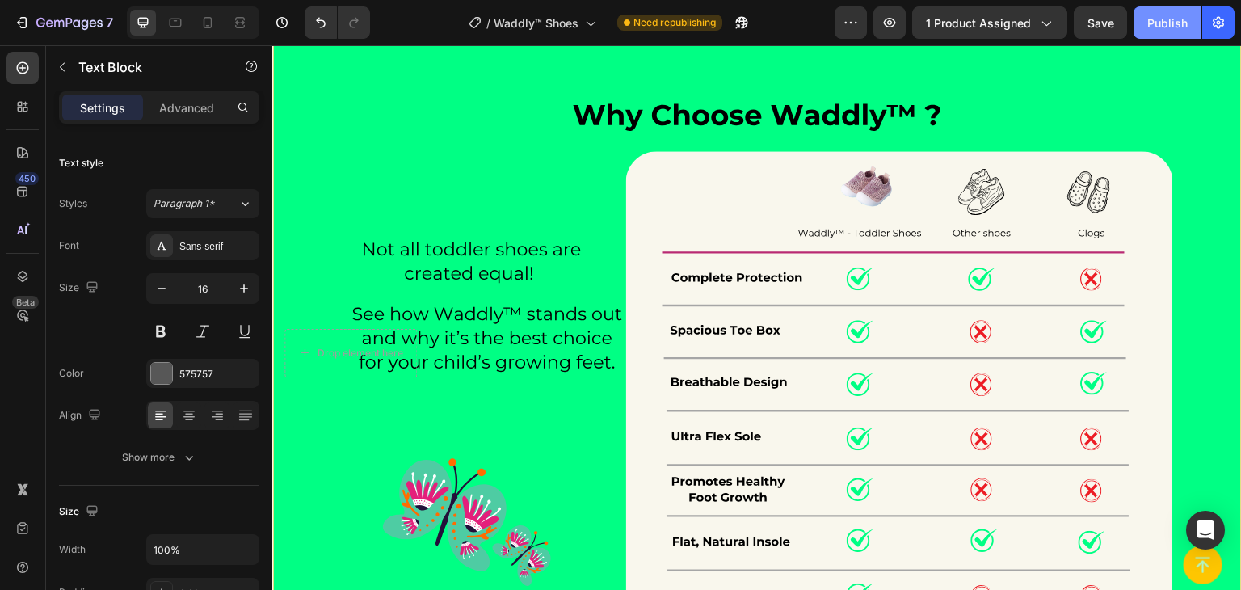
click at [1151, 23] on div "Publish" at bounding box center [1167, 23] width 40 height 17
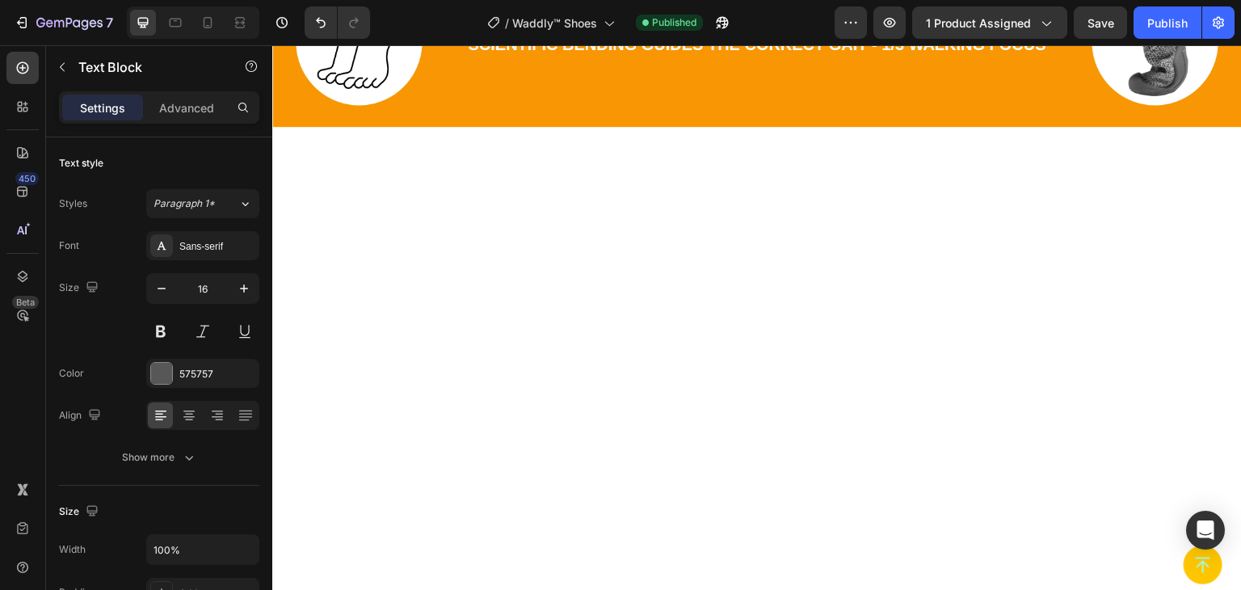
scroll to position [0, 0]
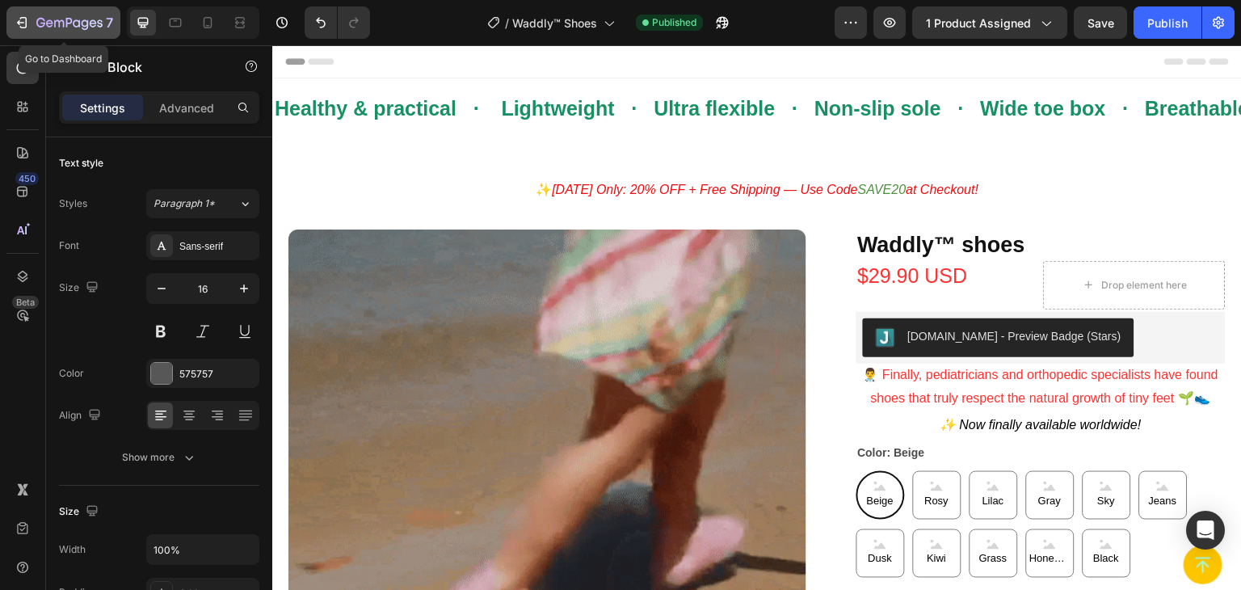
click at [23, 25] on icon "button" at bounding box center [22, 23] width 16 height 16
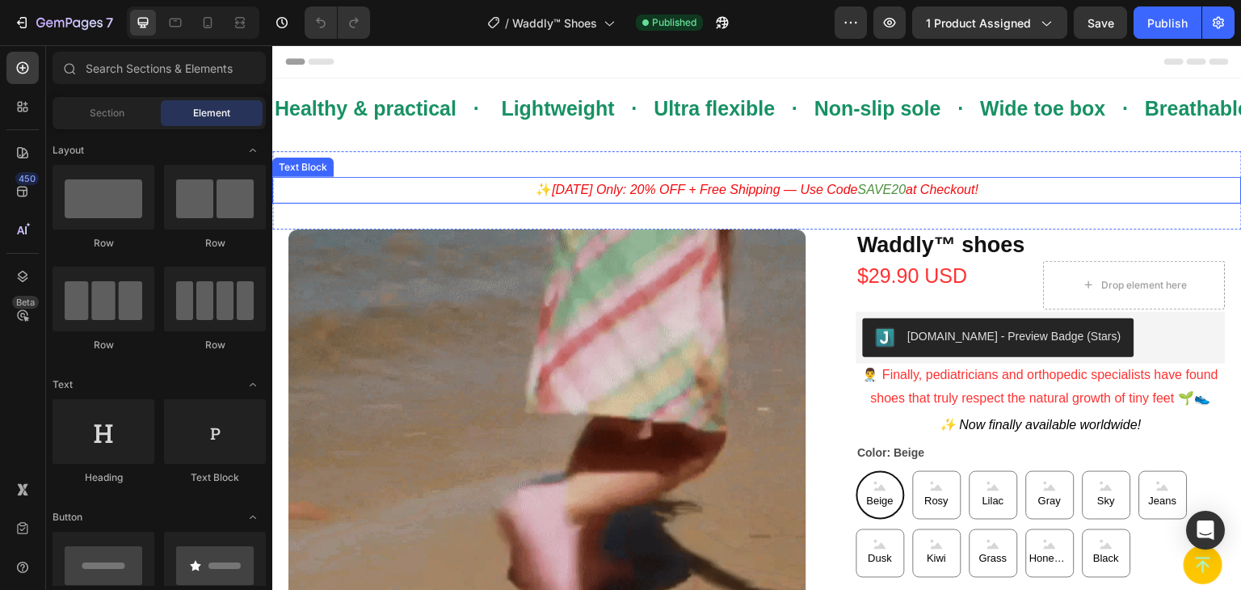
click at [616, 193] on icon "[DATE] Only: 20% OFF + Free Shipping — Use Code" at bounding box center [705, 190] width 306 height 14
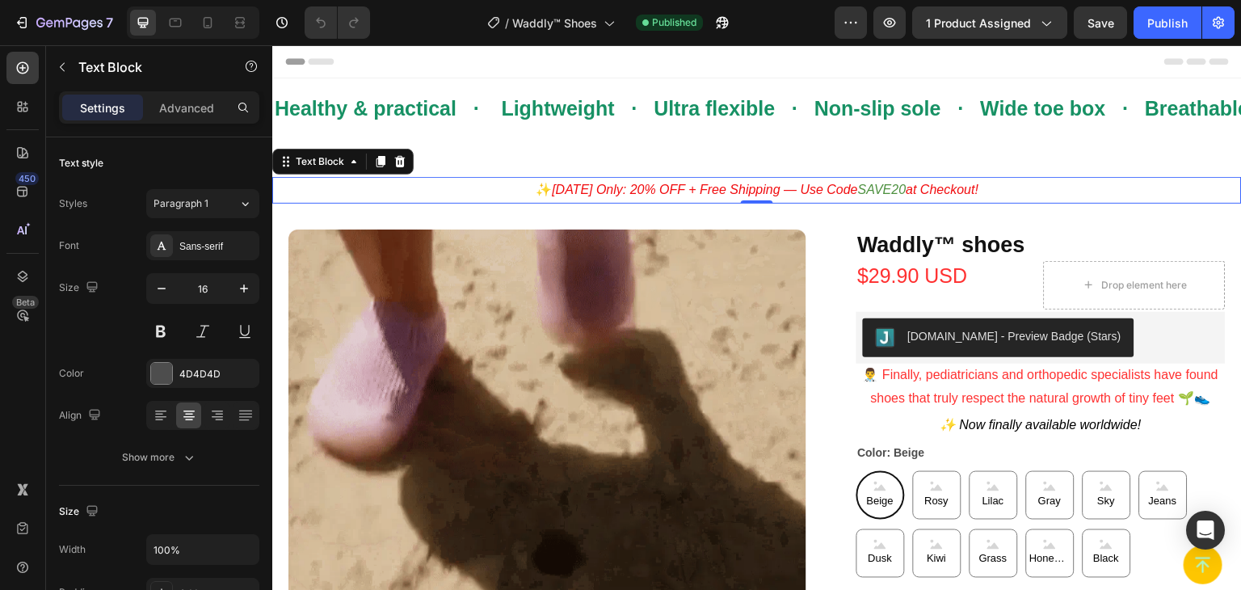
click at [986, 192] on p "✨ Today Only: 20% OFF + Free Shipping — Use Code SAVE20 at Checkout!" at bounding box center [757, 190] width 966 height 23
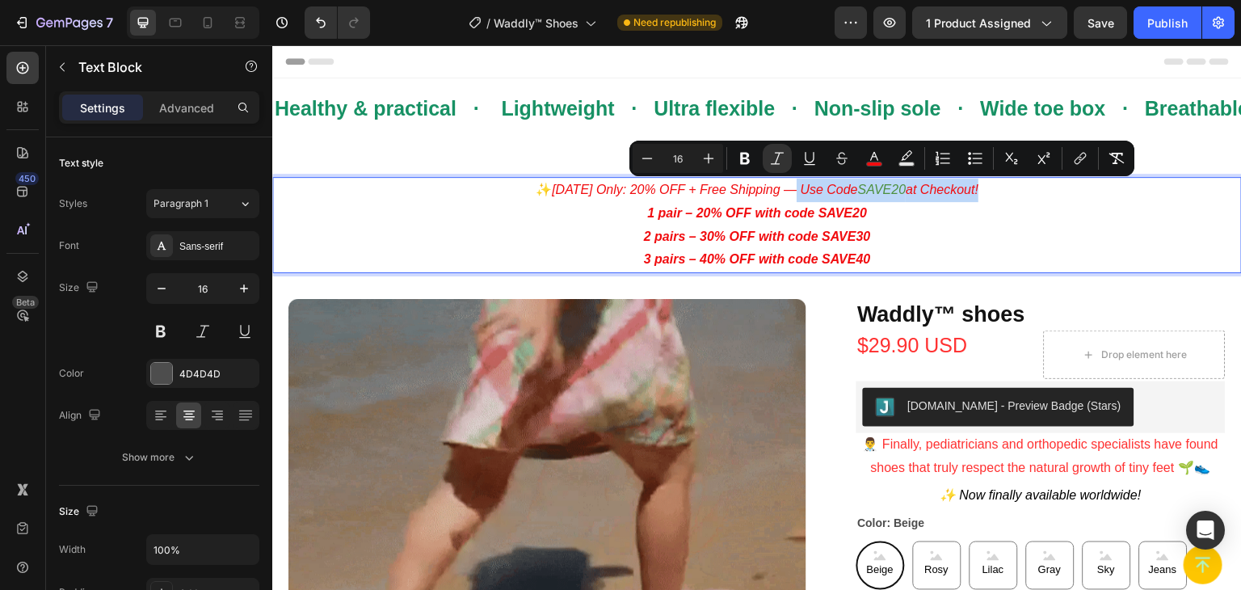
drag, startPoint x: 792, startPoint y: 188, endPoint x: 977, endPoint y: 188, distance: 185.0
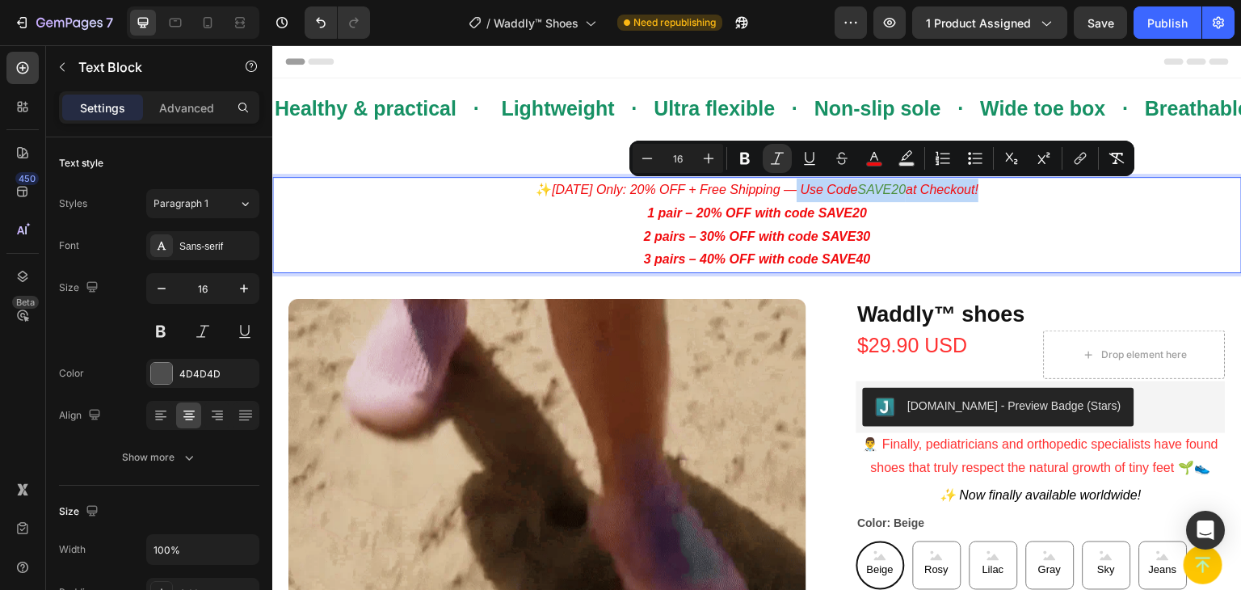
click at [977, 188] on p "✨ Today Only: 20% OFF + Free Shipping — Use Code SAVE20 at Checkout!" at bounding box center [757, 190] width 966 height 23
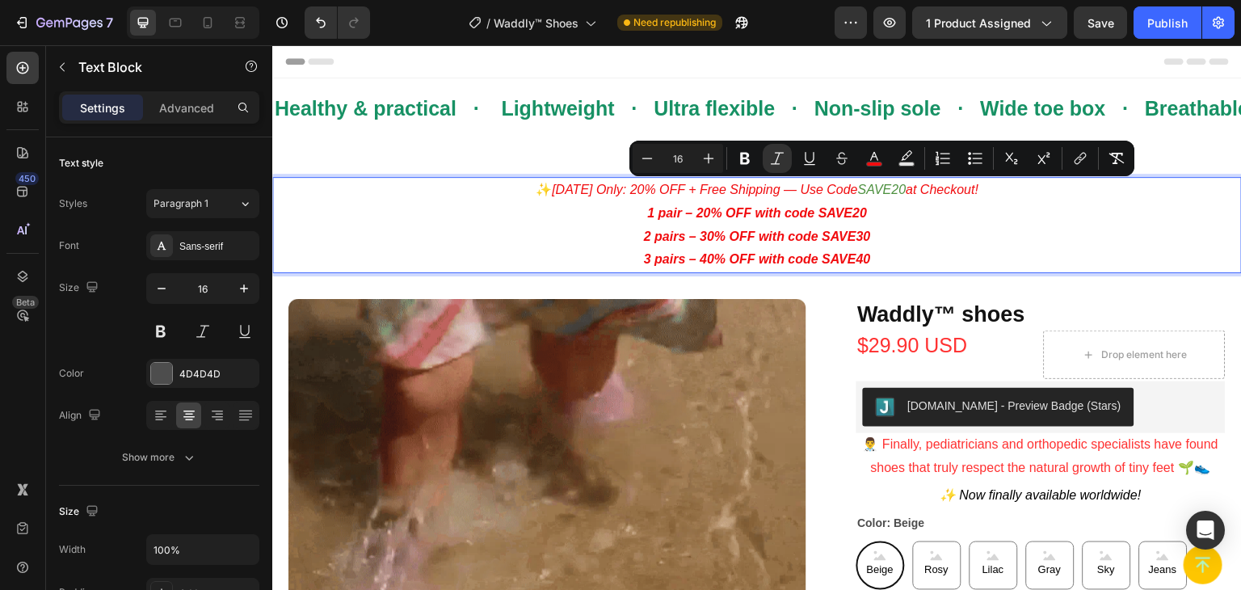
click at [606, 216] on p "1 pair – 20% OFF with code SAVE20 2 pairs – 30% OFF with code SAVE30 3 pairs – …" at bounding box center [757, 236] width 966 height 69
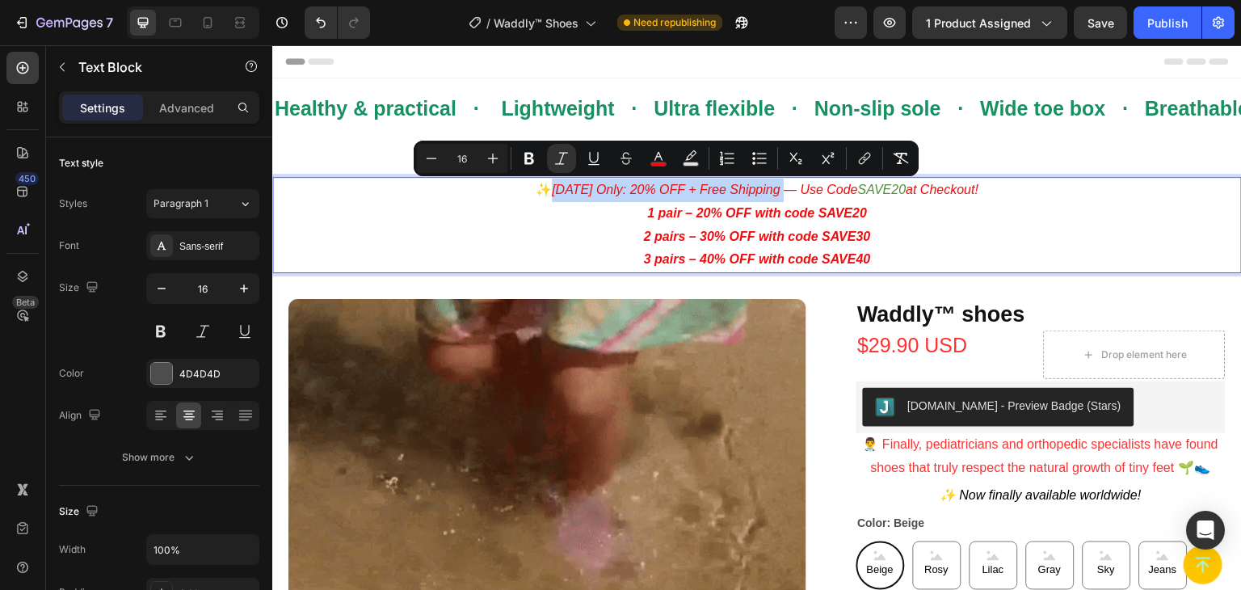
drag, startPoint x: 787, startPoint y: 190, endPoint x: 549, endPoint y: 185, distance: 237.6
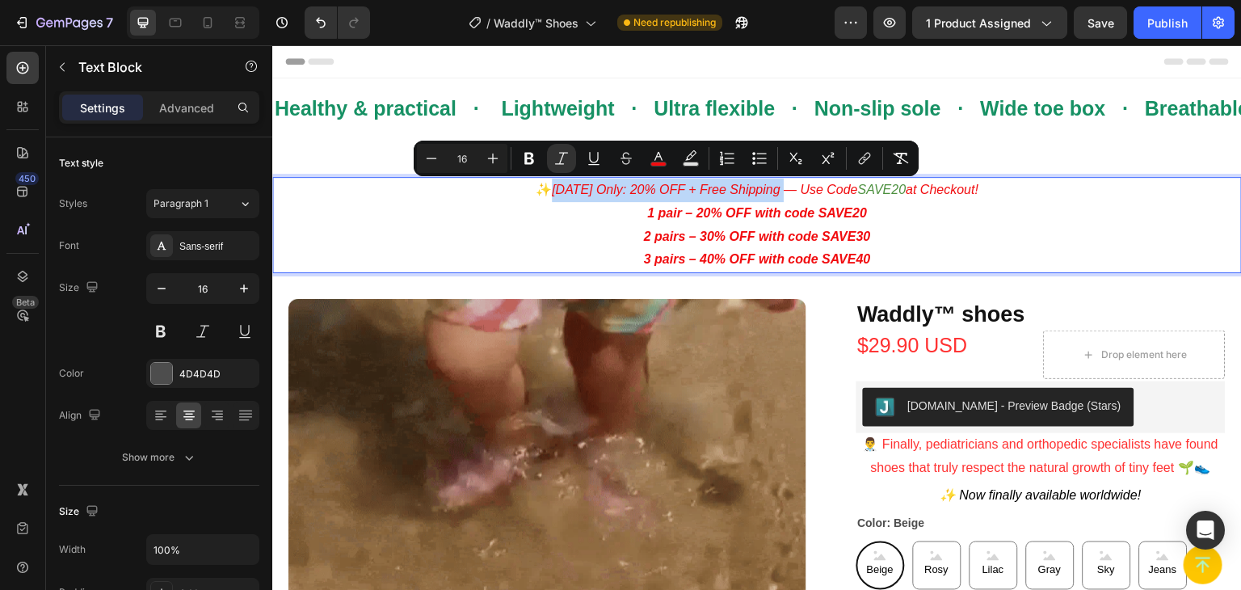
click at [552, 185] on icon "Today Only: 20% OFF + Free Shipping — Use Code" at bounding box center [705, 190] width 306 height 14
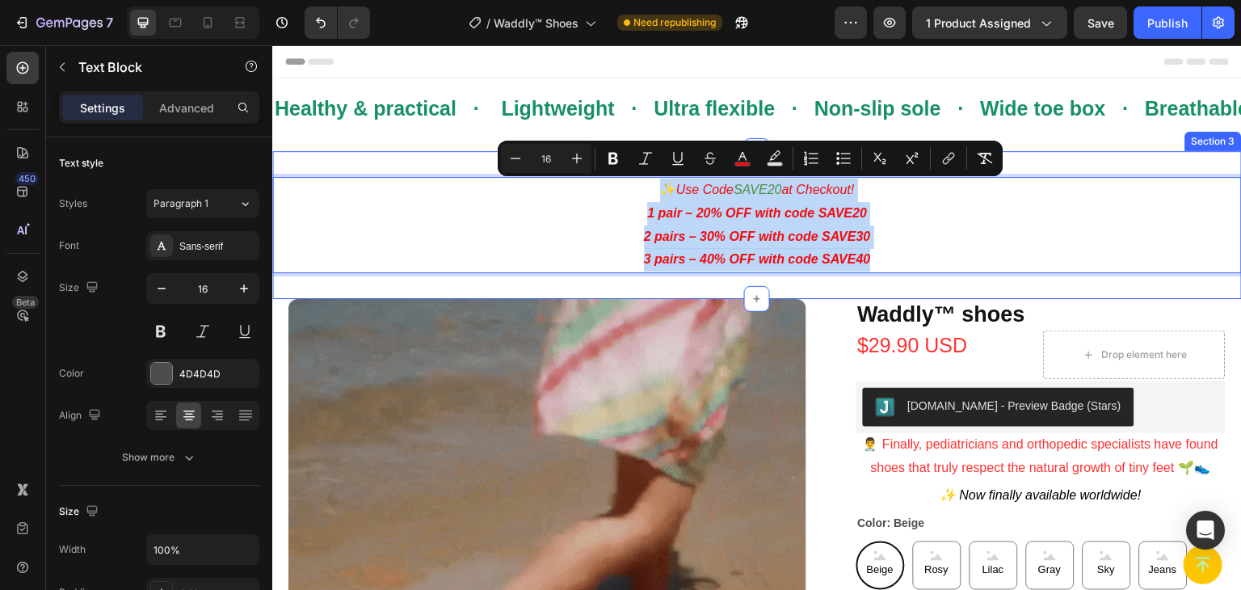
drag, startPoint x: 645, startPoint y: 186, endPoint x: 889, endPoint y: 286, distance: 263.8
click at [889, 286] on div "✨ Use Code SAVE20 at Checkout! 1 pair – 20% OFF with code SAVE20 2 pairs – 30% …" at bounding box center [757, 225] width 970 height 148
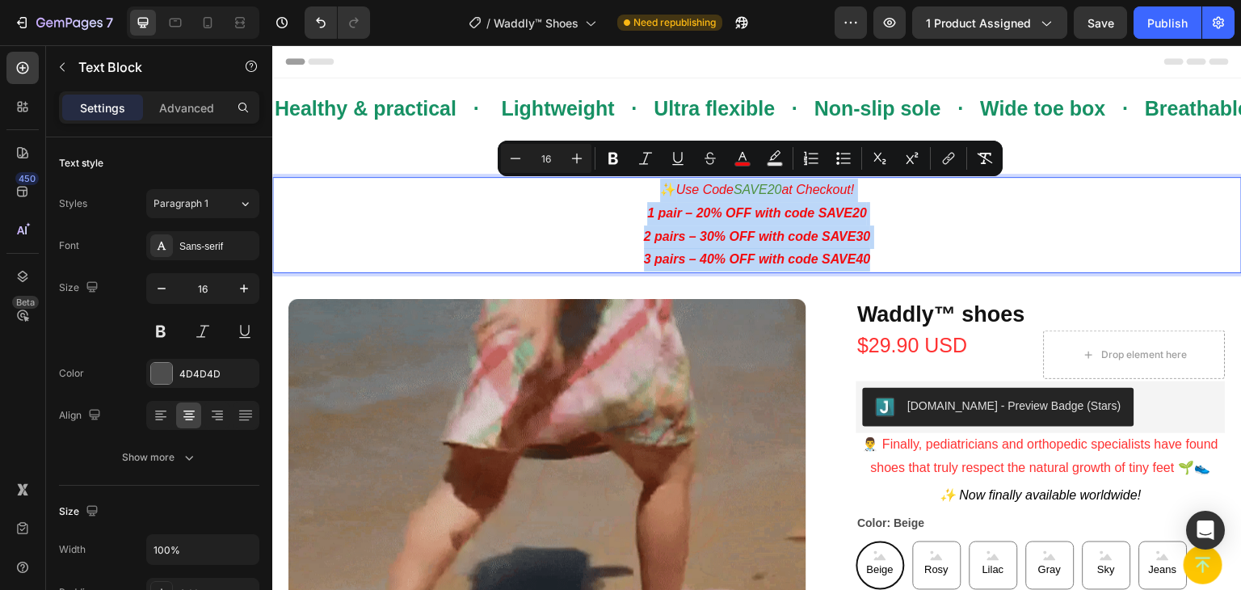
copy div "✨ Use Code SAVE20 at Checkout! 1 pair – 20% OFF with code SAVE20 2 pairs – 30% …"
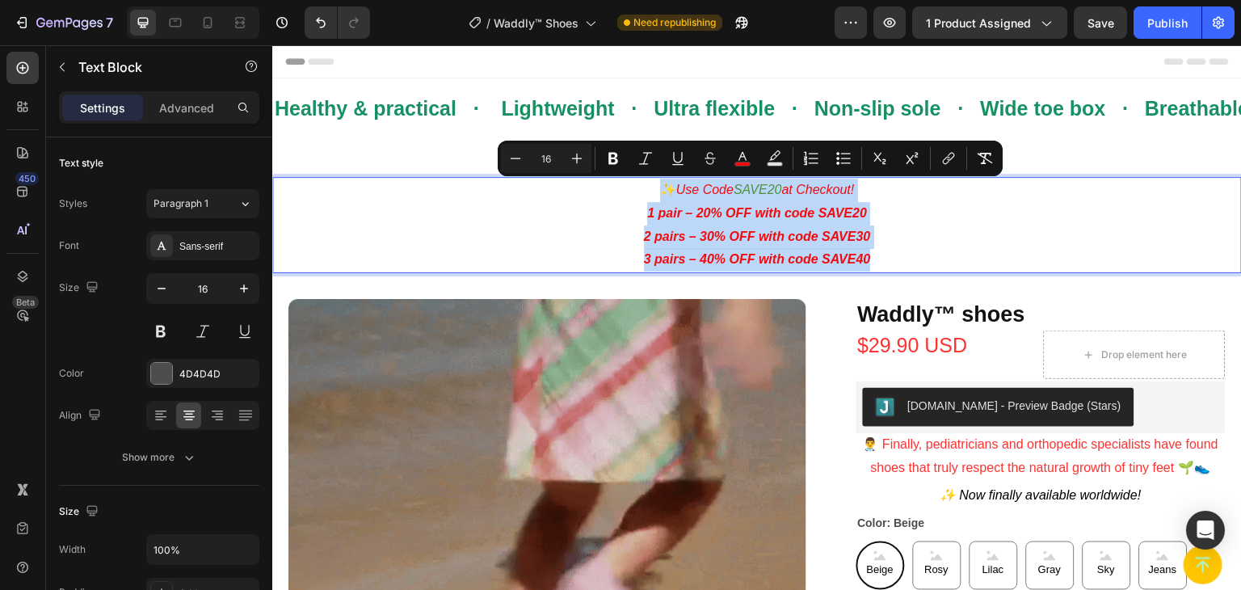
click at [564, 217] on p "1 pair – 20% OFF with code SAVE20 2 pairs – 30% OFF with code SAVE30 3 pairs – …" at bounding box center [757, 236] width 966 height 69
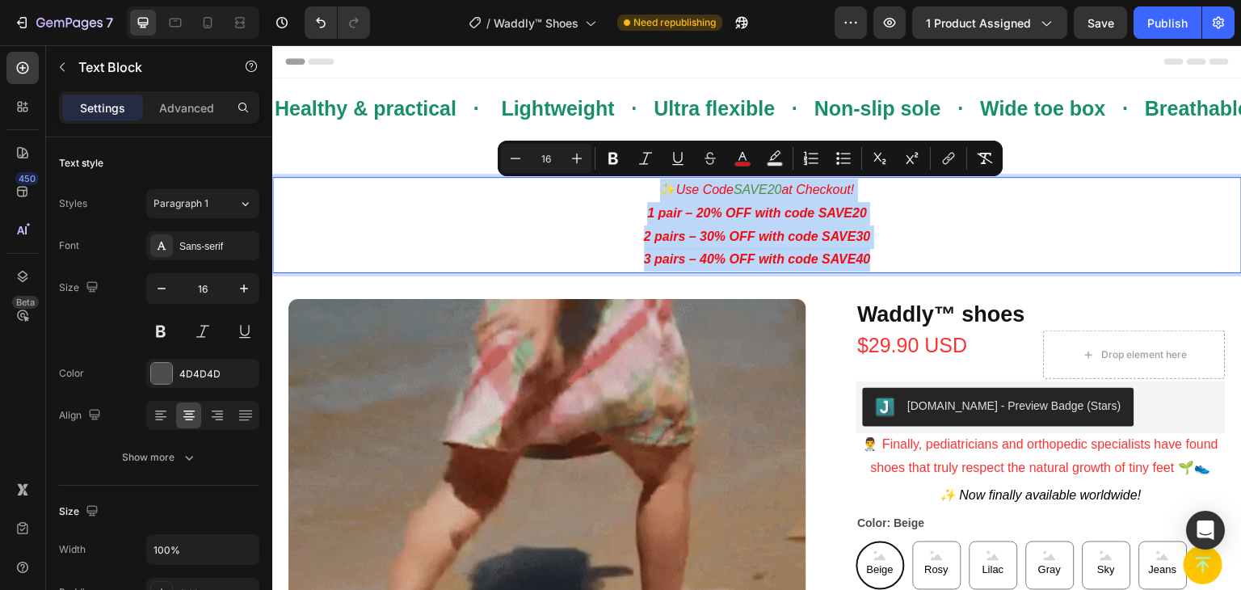
click at [666, 210] on strong "1 pair – 20% OFF with code SAVE20" at bounding box center [757, 213] width 220 height 14
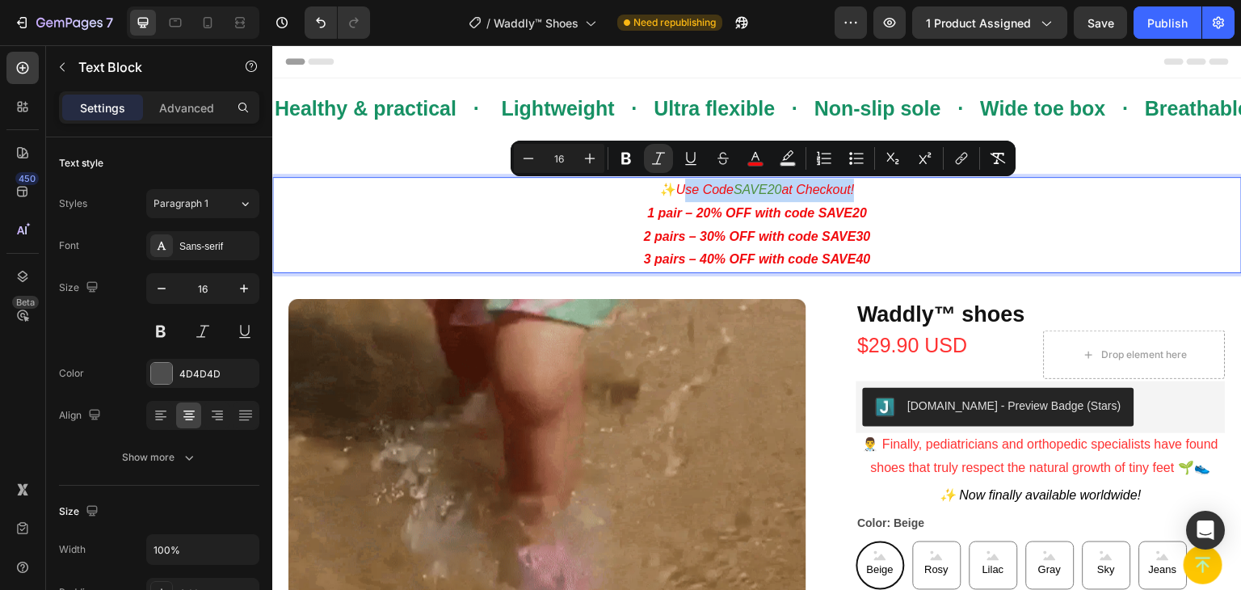
drag, startPoint x: 672, startPoint y: 187, endPoint x: 859, endPoint y: 185, distance: 186.7
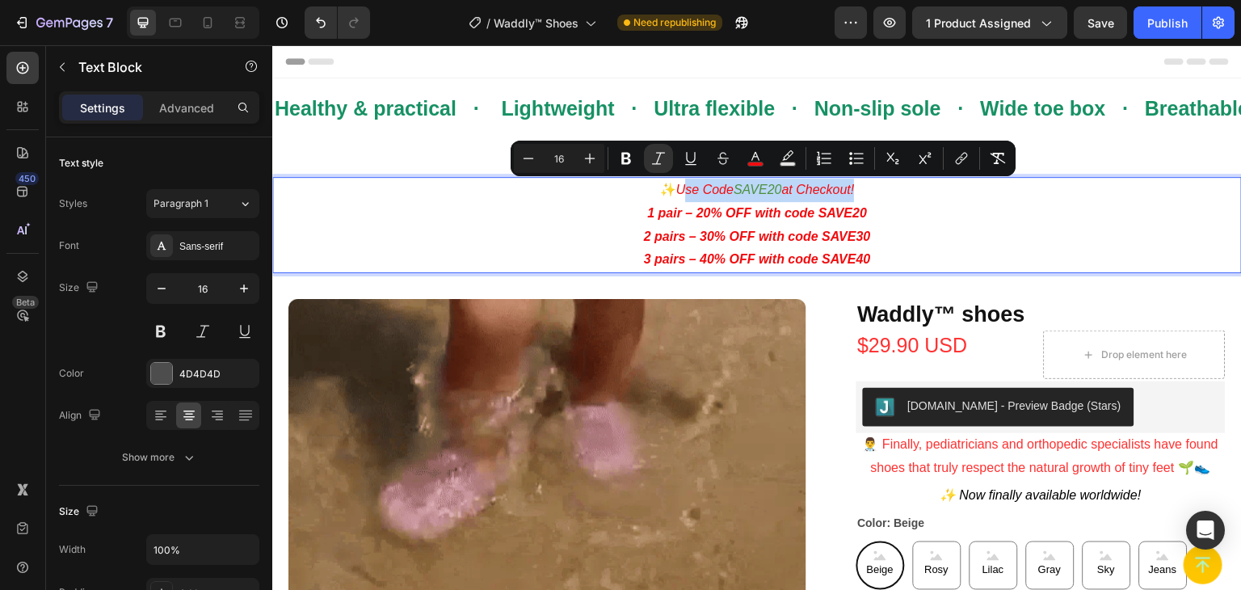
click at [859, 185] on p "✨ Use Code SAVE20 at Checkout!" at bounding box center [757, 190] width 966 height 23
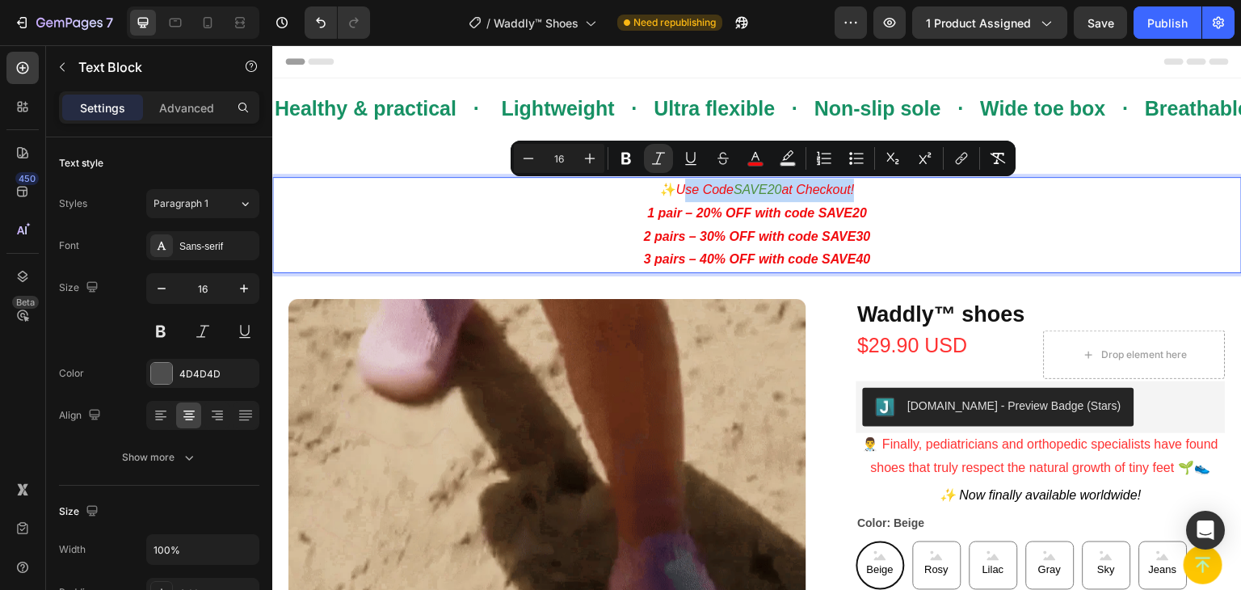
copy p "Use Code SAVE20 at Checkout!"
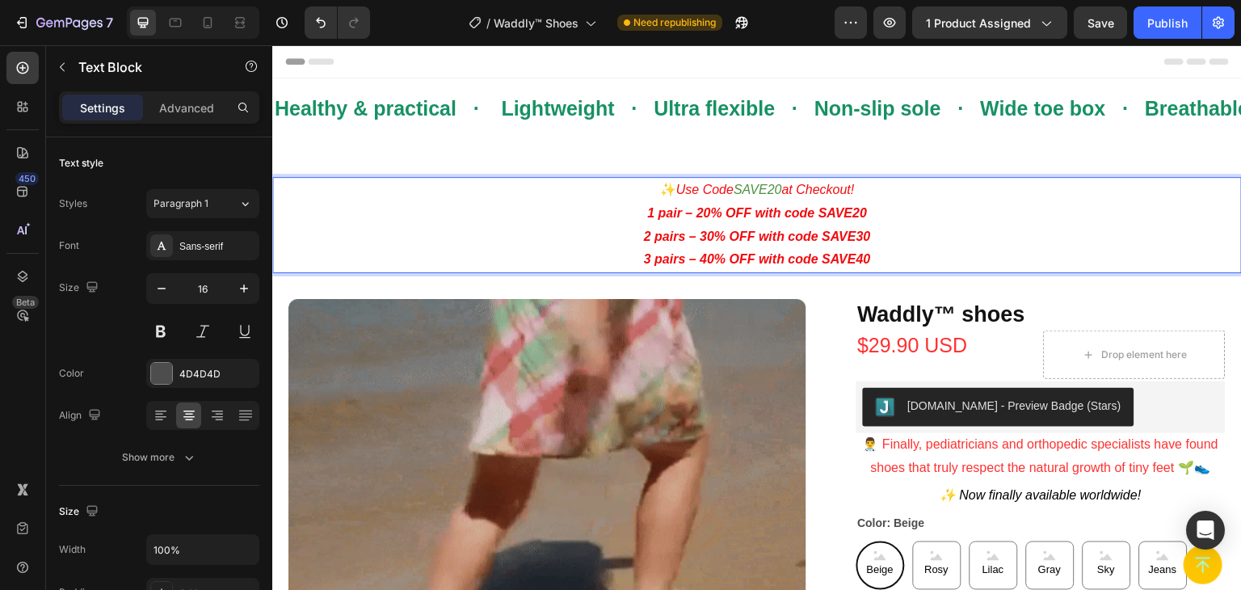
click at [699, 214] on strong "1 pair – 20% OFF with code SAVE20" at bounding box center [757, 213] width 220 height 14
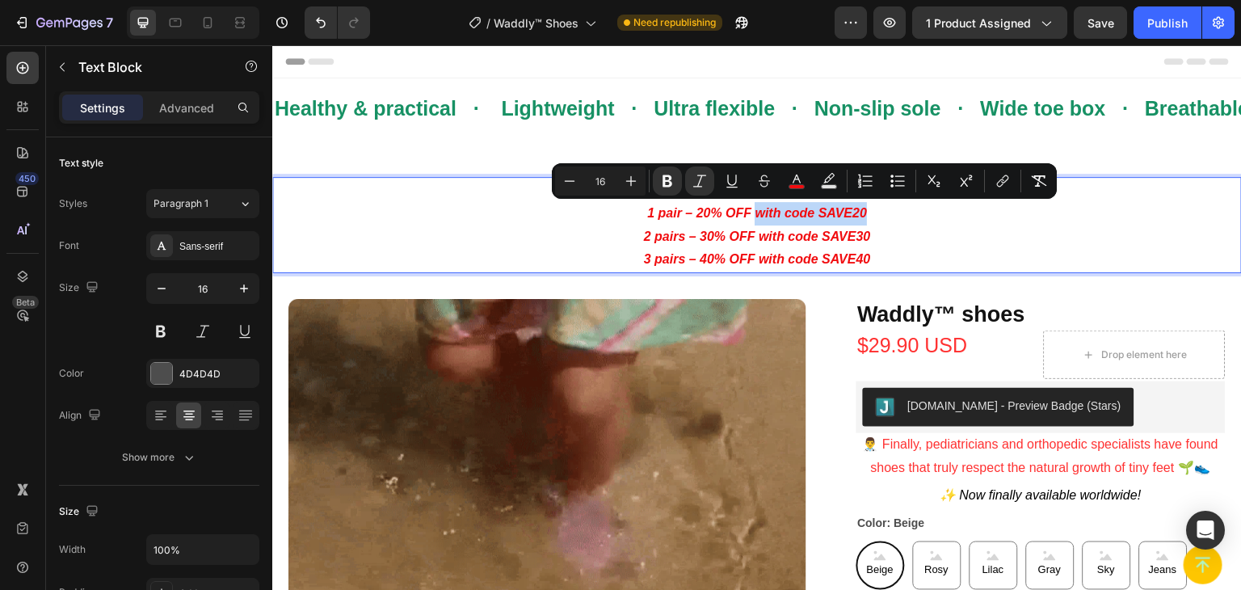
drag, startPoint x: 749, startPoint y: 213, endPoint x: 859, endPoint y: 219, distance: 110.0
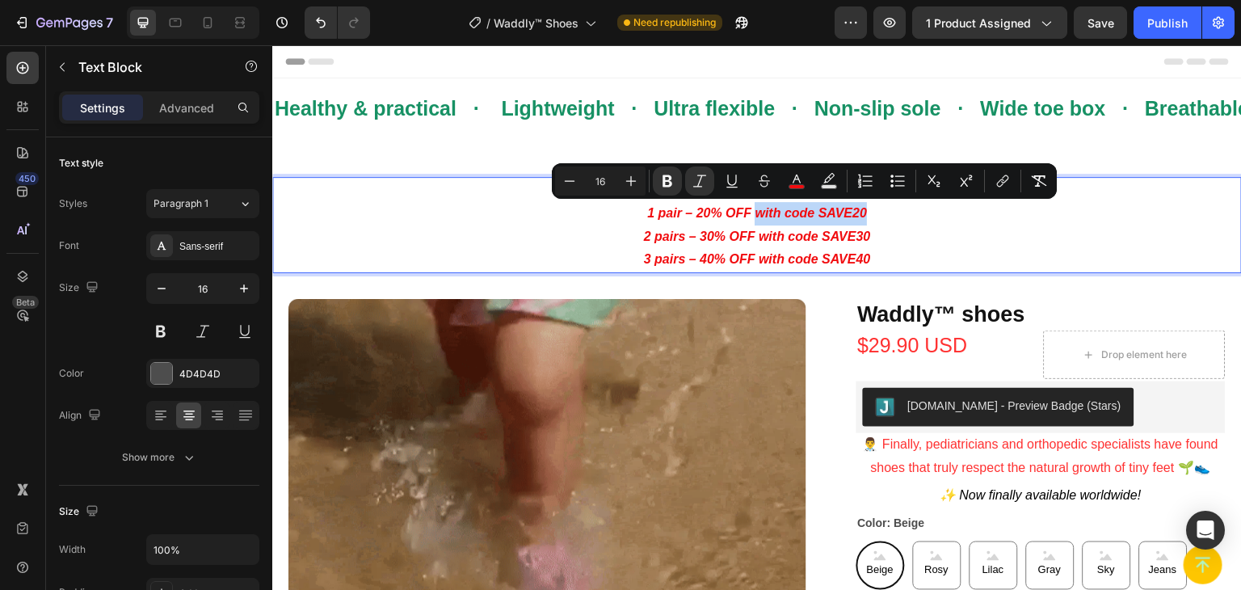
click at [859, 219] on strong "1 pair – 20% OFF with code SAVE20" at bounding box center [757, 213] width 220 height 14
drag, startPoint x: 928, startPoint y: 227, endPoint x: 1032, endPoint y: 133, distance: 140.7
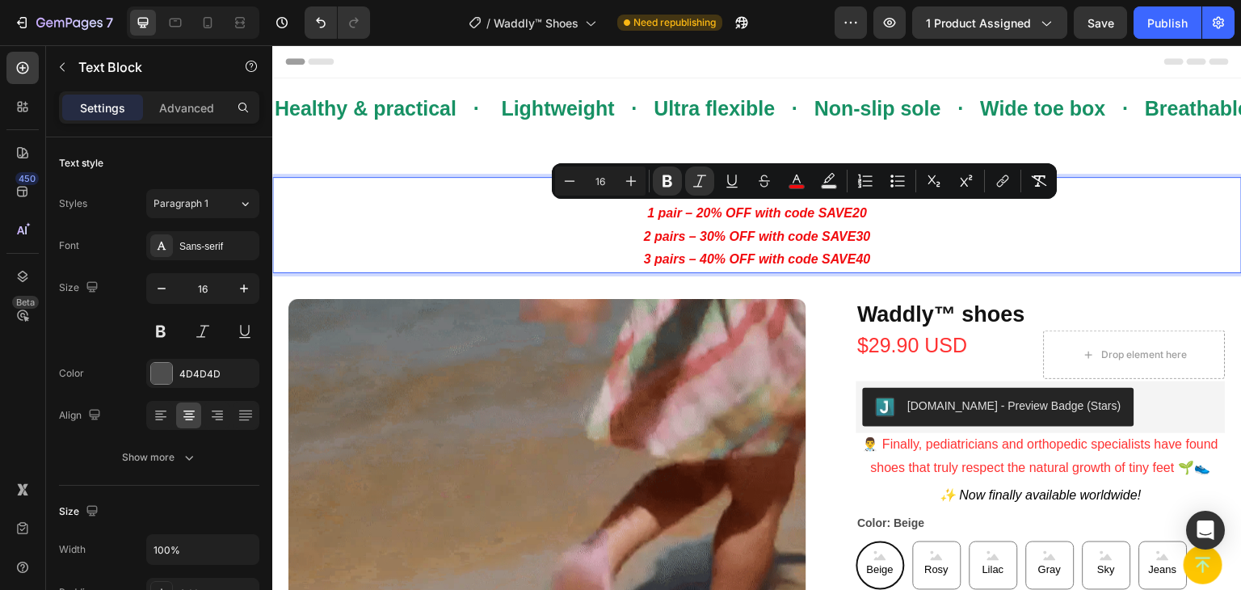
click at [929, 227] on p "1 pair – 20% OFF with code SAVE20 2 pairs – 30% OFF with code SAVE30 3 pairs – …" at bounding box center [757, 236] width 966 height 69
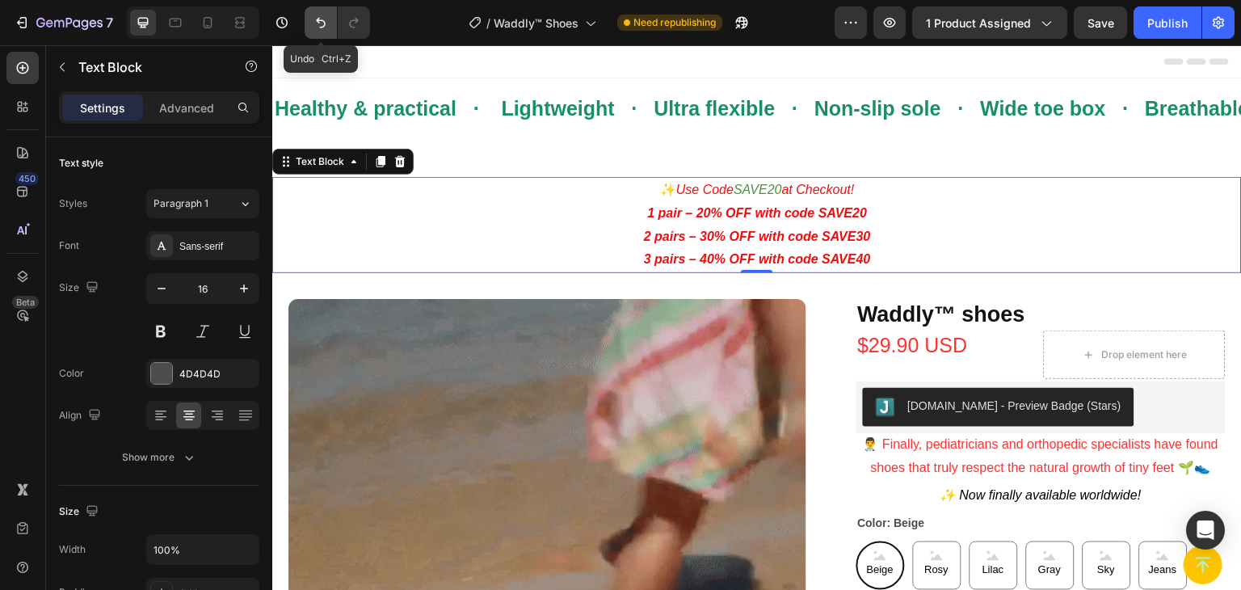
click at [326, 25] on icon "Undo/Redo" at bounding box center [321, 23] width 16 height 16
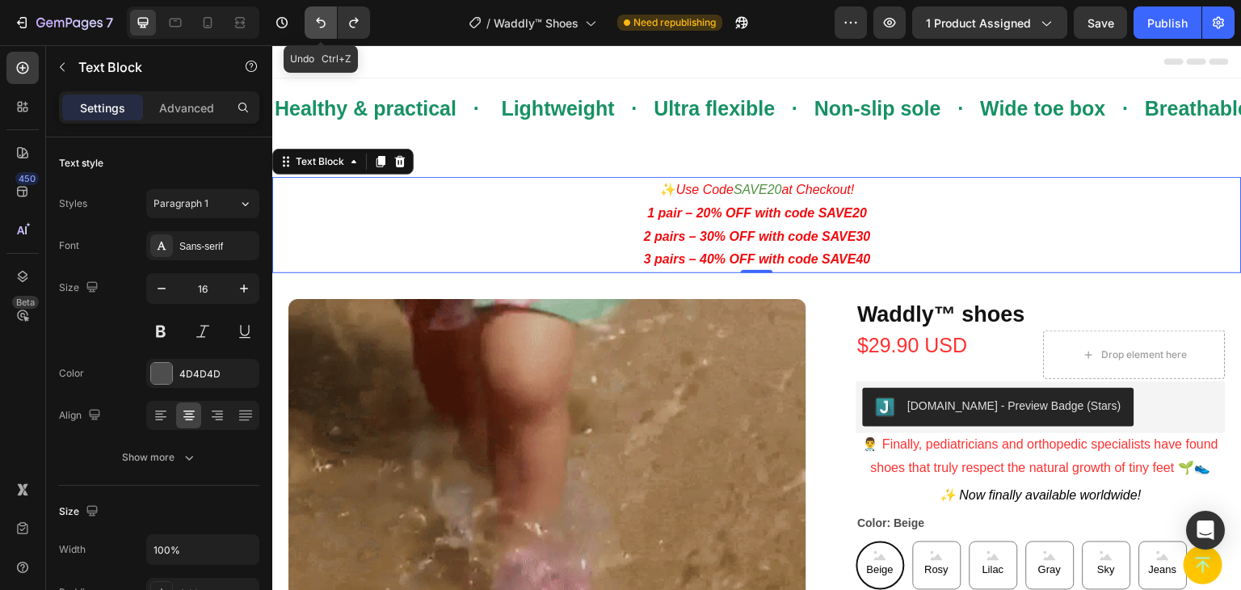
click at [326, 25] on icon "Undo/Redo" at bounding box center [321, 23] width 16 height 16
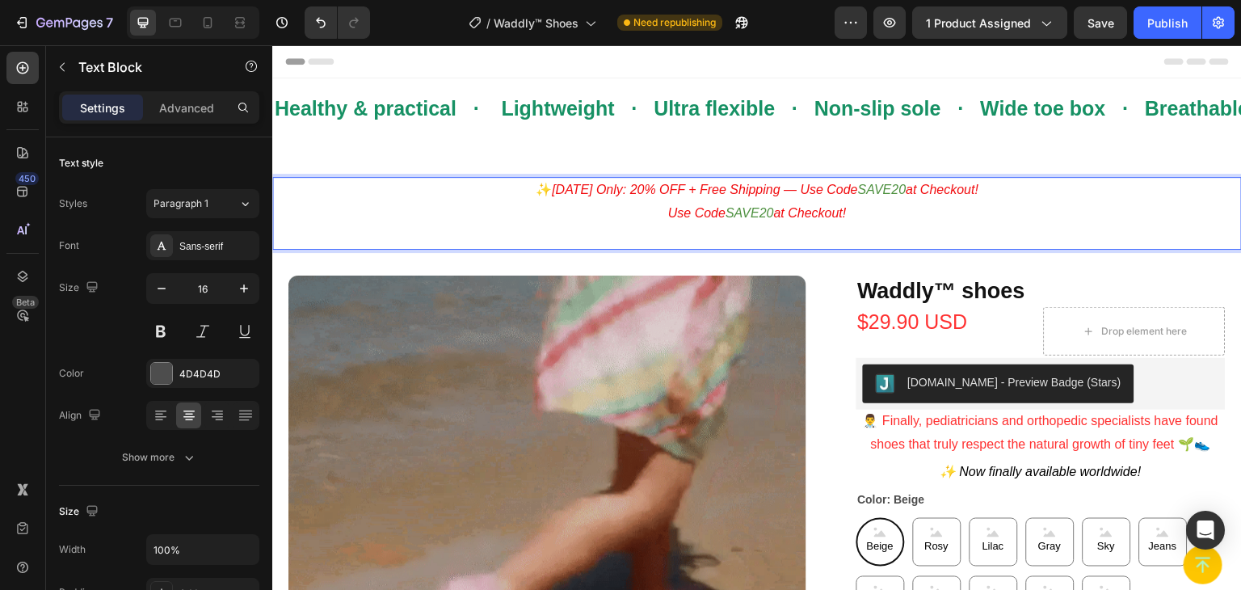
click at [647, 211] on p "Use Code SAVE20 at Checkout!" at bounding box center [757, 213] width 966 height 23
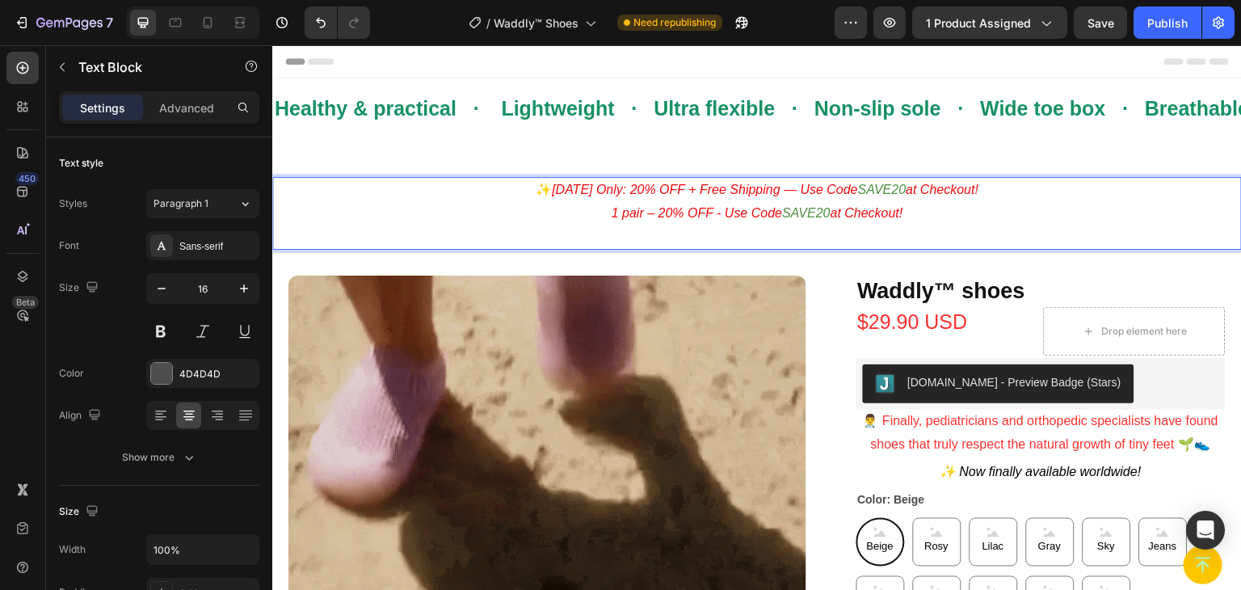
click at [647, 214] on icon "1 pair – 20% OFF - Use Code" at bounding box center [697, 213] width 170 height 14
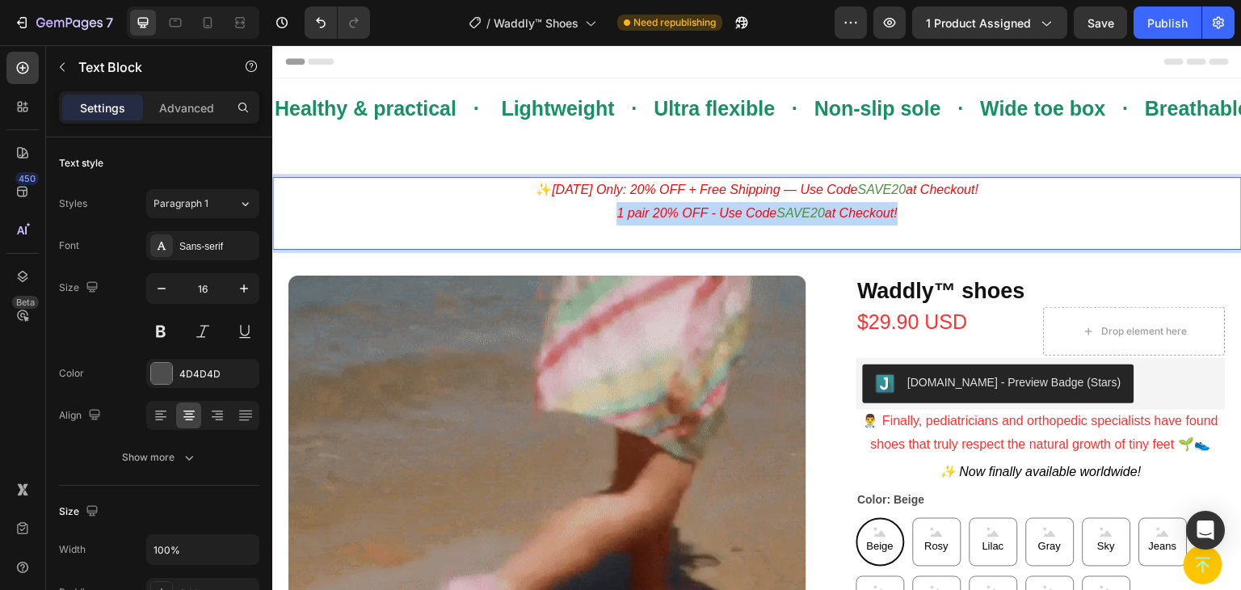
drag, startPoint x: 608, startPoint y: 213, endPoint x: 915, endPoint y: 208, distance: 306.3
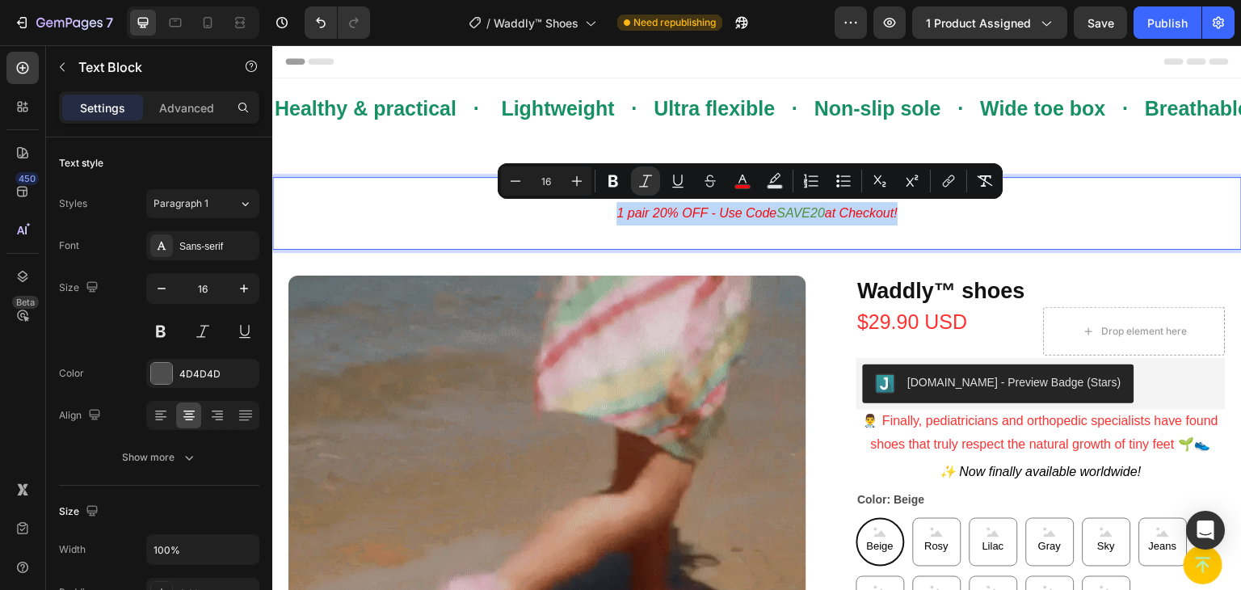
click at [907, 220] on p "1 pair 20% OFF - Use Code SAVE20 at Checkout!" at bounding box center [757, 213] width 966 height 23
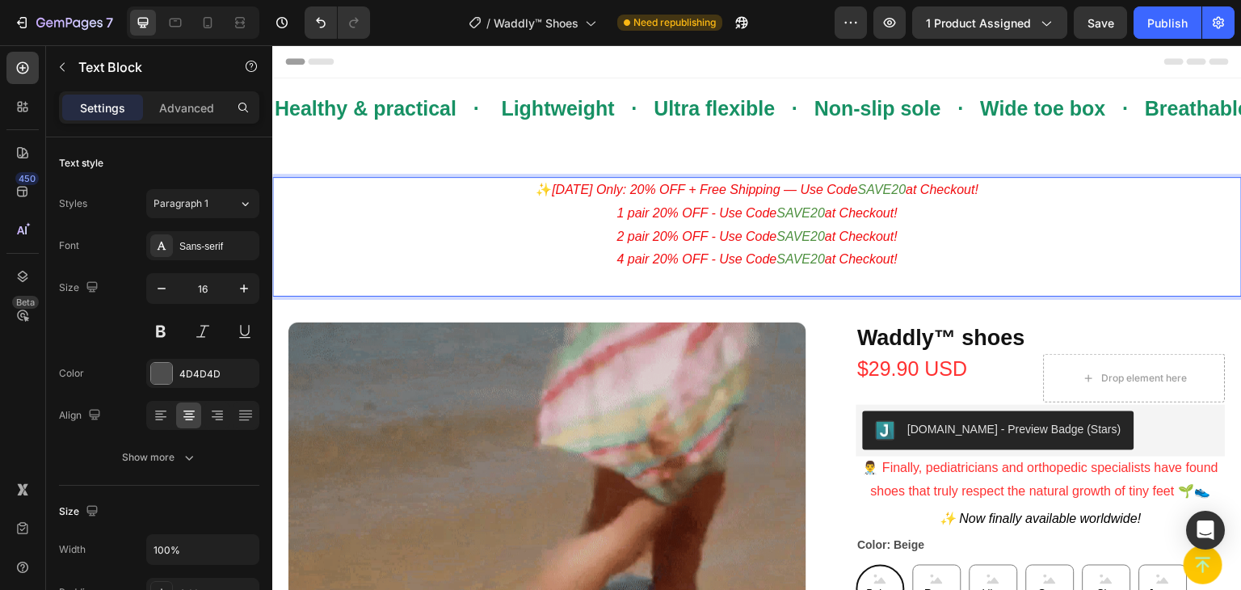
click at [650, 238] on icon "2 pair 20% OFF - Use Code" at bounding box center [697, 236] width 160 height 14
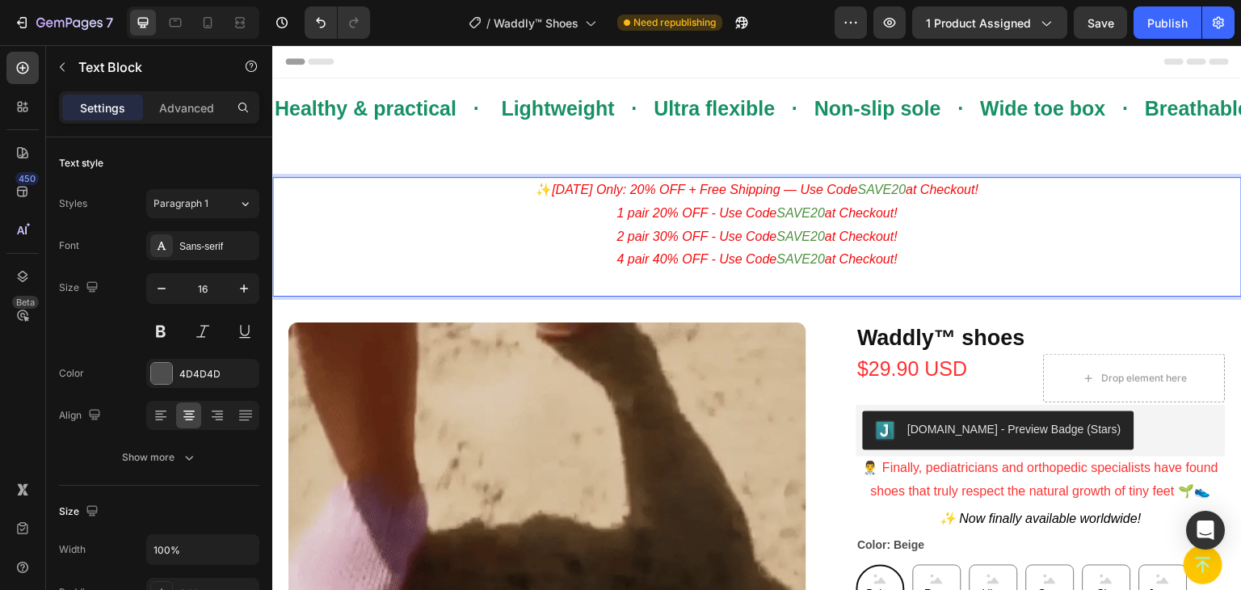
click at [810, 259] on icon "SAVE20" at bounding box center [801, 259] width 48 height 14
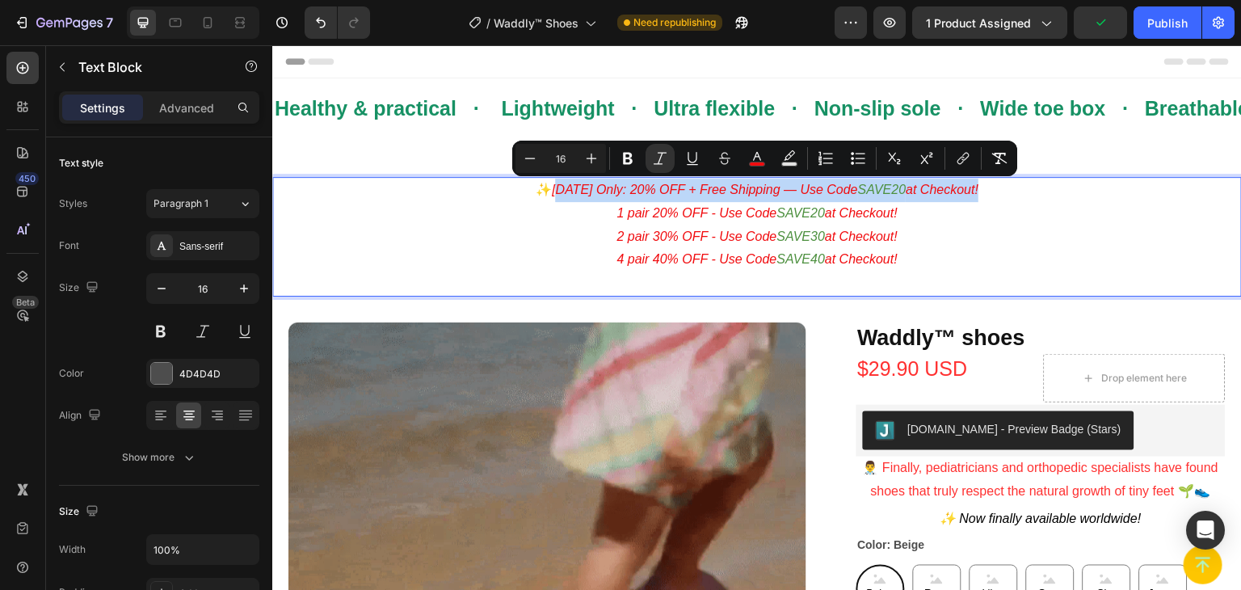
drag, startPoint x: 552, startPoint y: 188, endPoint x: 1007, endPoint y: 192, distance: 454.9
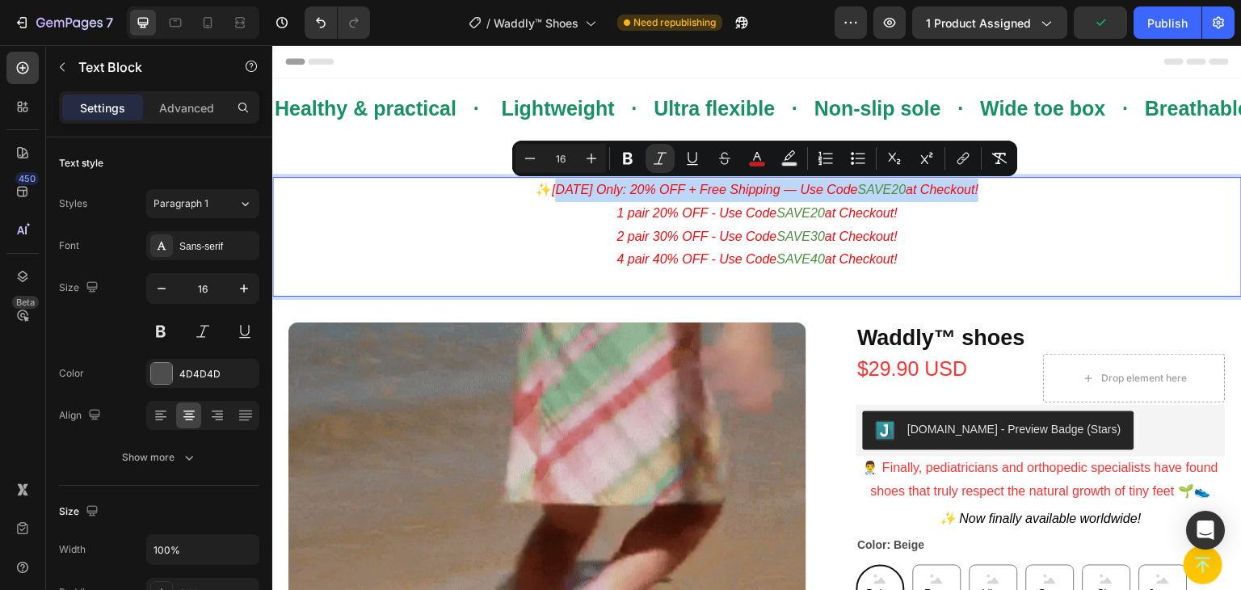
click at [1007, 192] on p "✨ Today Only: 20% OFF + Free Shipping — Use Code SAVE20 at Checkout!" at bounding box center [757, 190] width 966 height 23
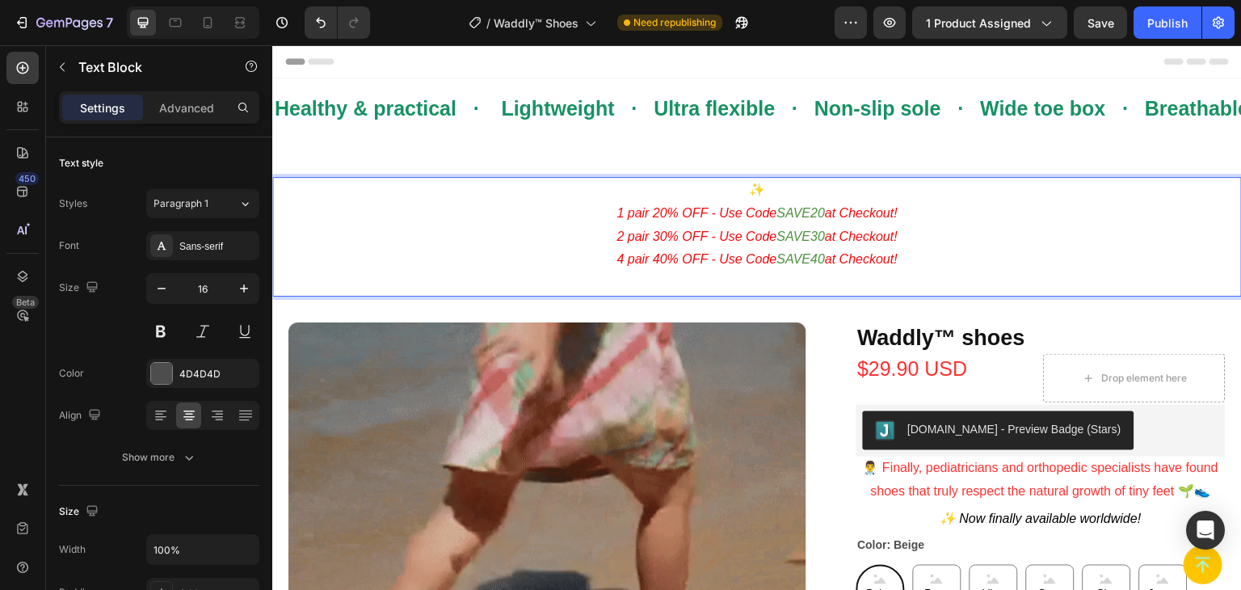
click at [755, 193] on span "✨" at bounding box center [757, 190] width 16 height 14
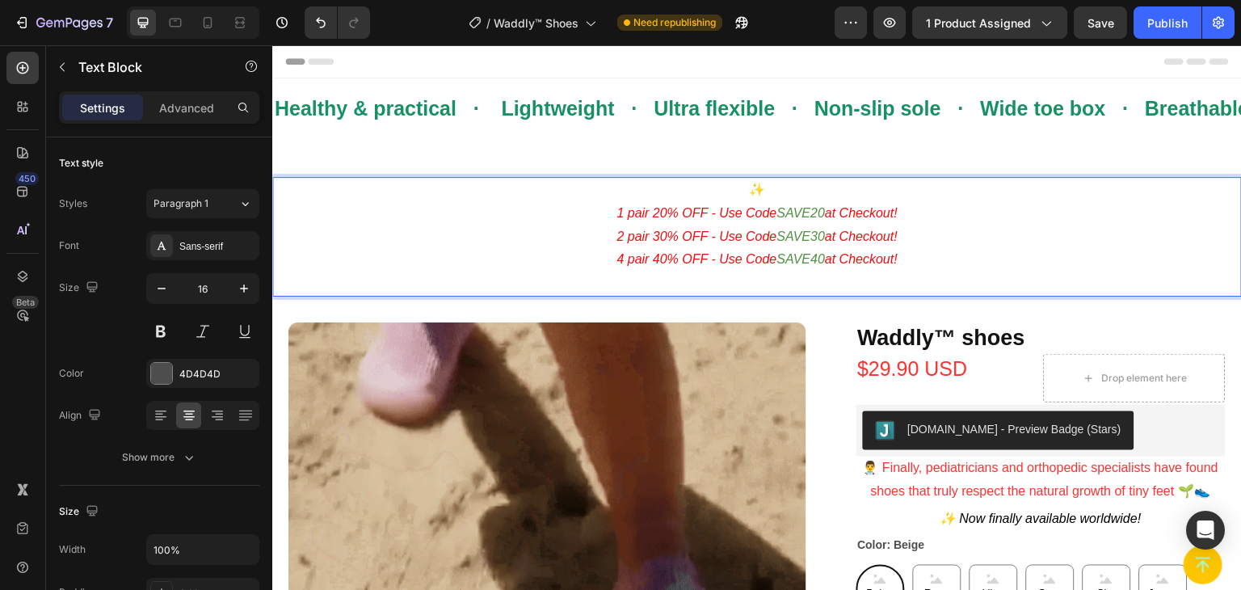
click at [755, 193] on span "✨" at bounding box center [757, 190] width 16 height 14
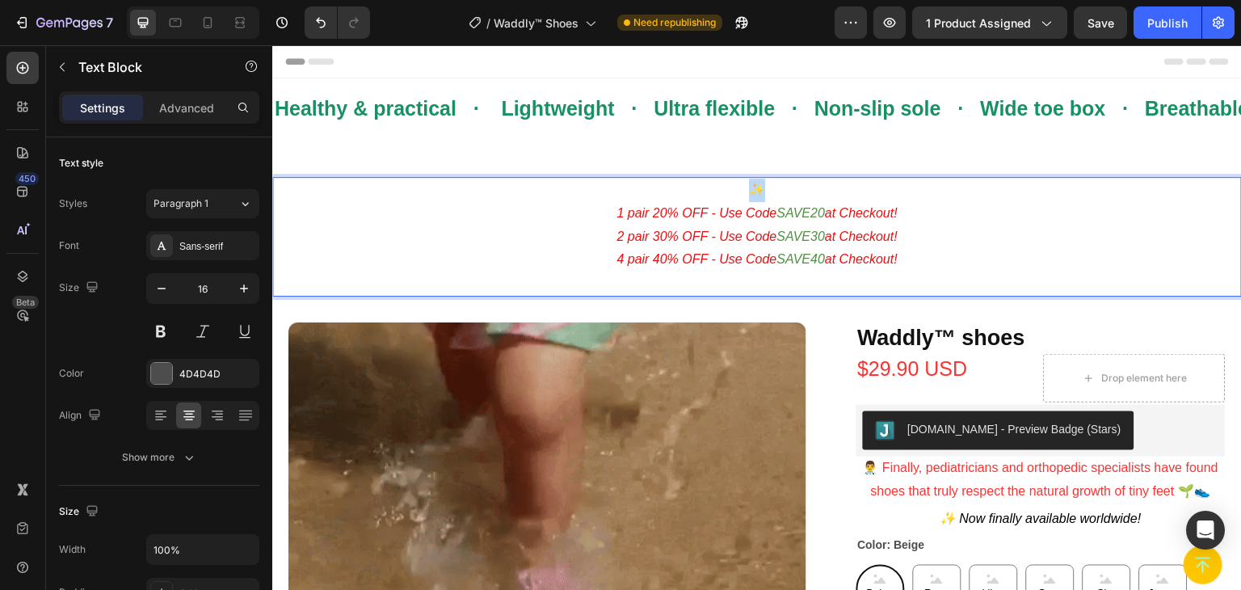
click at [749, 192] on span "✨" at bounding box center [757, 190] width 16 height 14
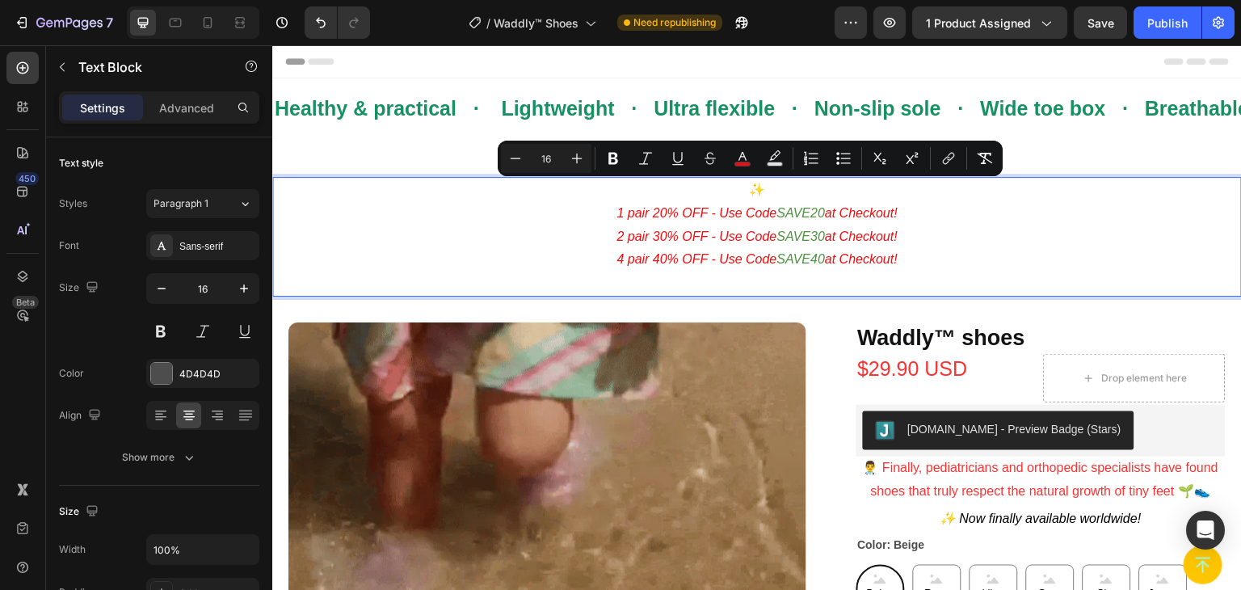
drag, startPoint x: 749, startPoint y: 192, endPoint x: 537, endPoint y: 219, distance: 213.5
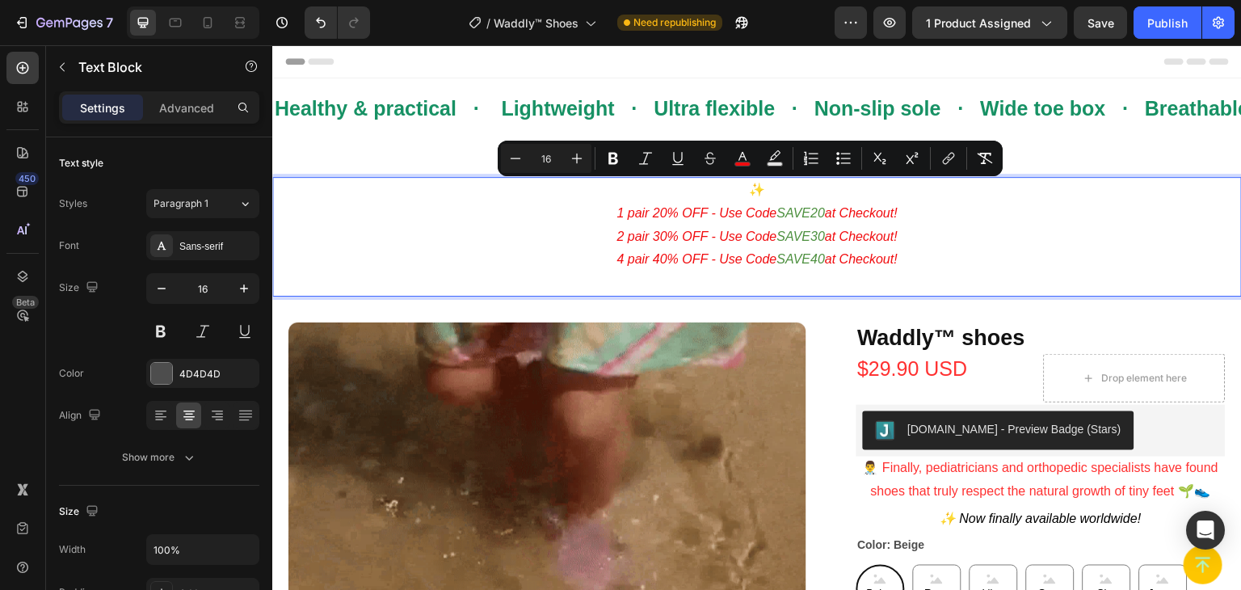
click at [534, 221] on p "1 pair 20% OFF - Use Code SAVE20 at Checkout!" at bounding box center [757, 213] width 966 height 23
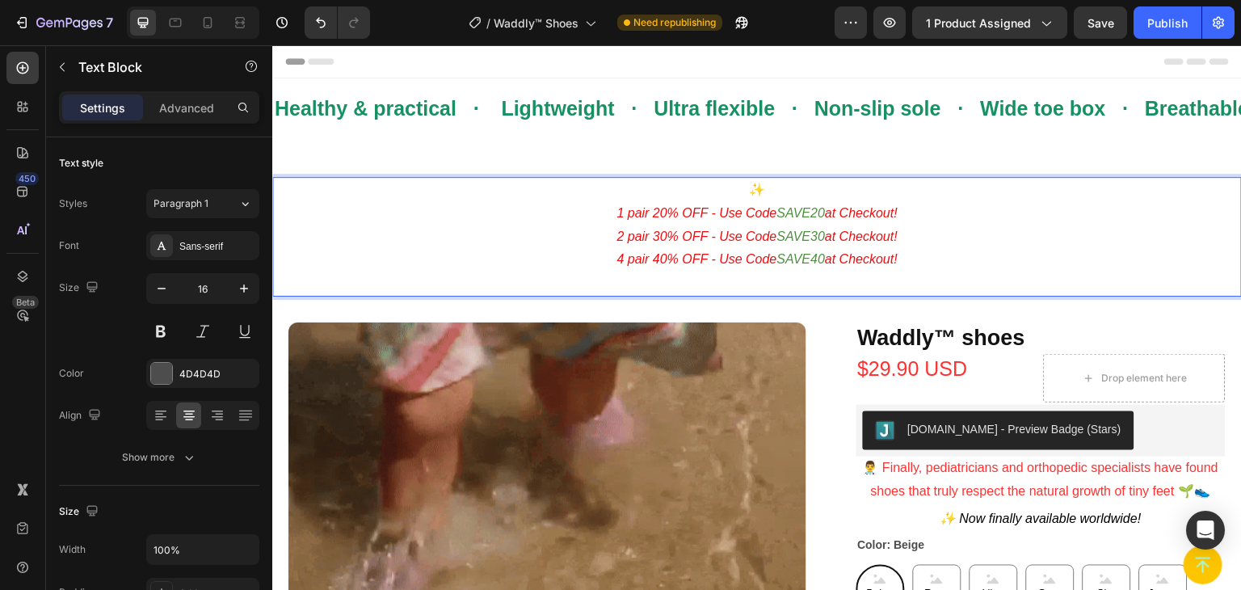
click at [927, 260] on p "4 pair 40% OFF - Use Code SAVE40 at Checkout!" at bounding box center [757, 259] width 966 height 23
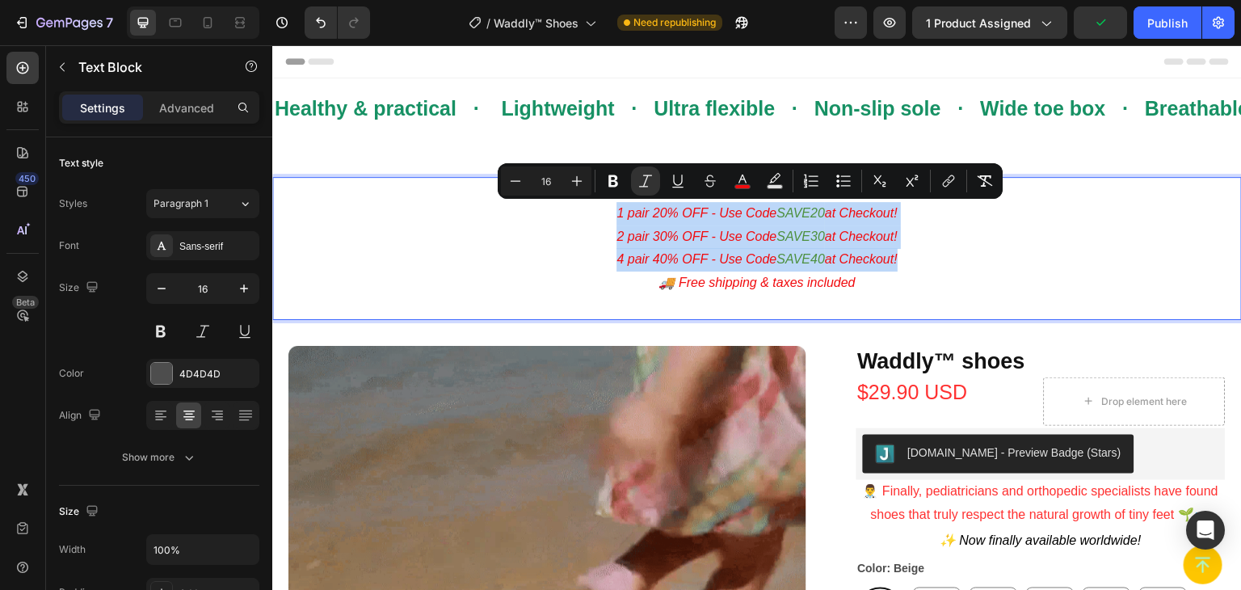
drag, startPoint x: 923, startPoint y: 255, endPoint x: 591, endPoint y: 205, distance: 334.9
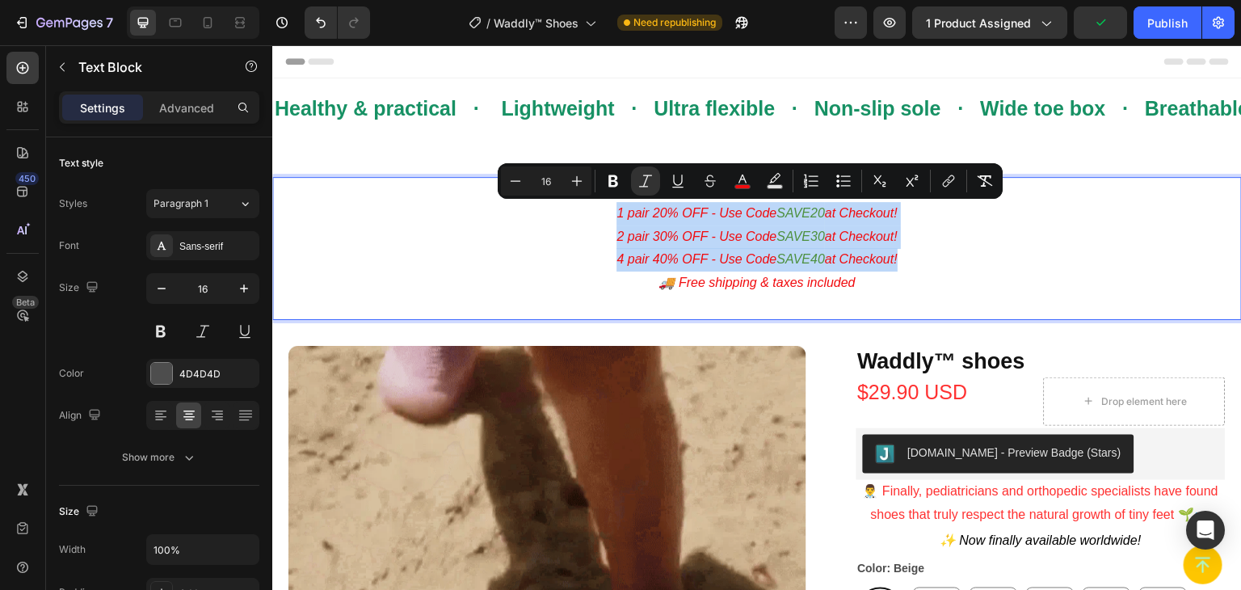
click at [591, 205] on div "✨ 1 pair 20% OFF - Use Code SAVE20 at Checkout! 2 pair 30% OFF - Use Code SAVE3…" at bounding box center [757, 248] width 970 height 143
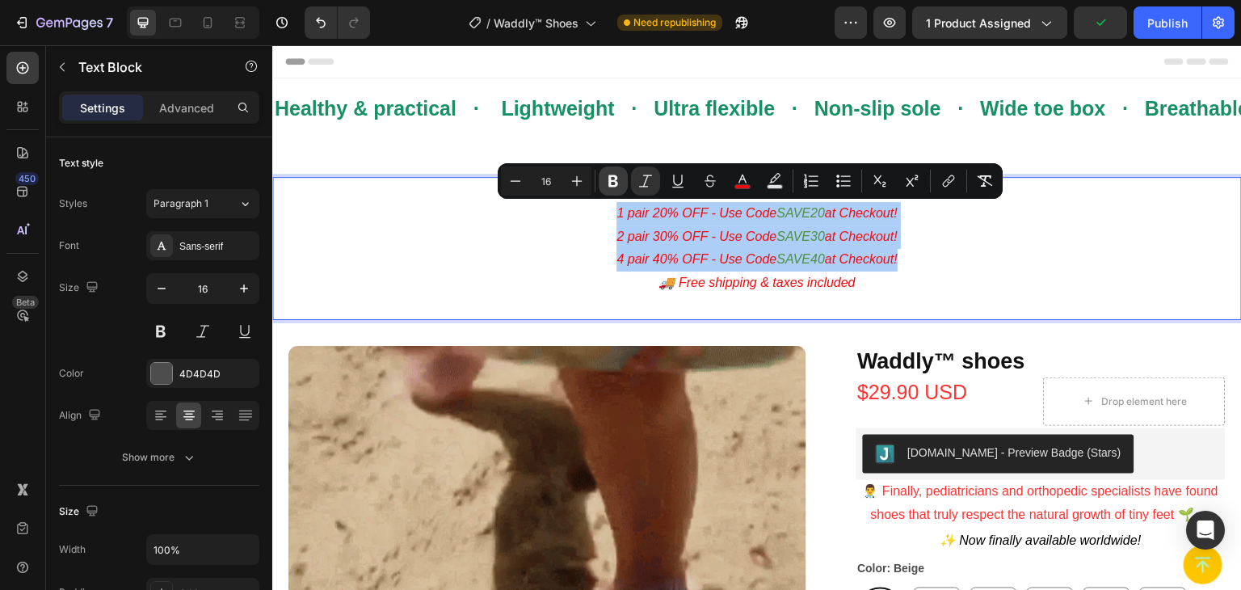
click at [611, 183] on icon "Editor contextual toolbar" at bounding box center [613, 181] width 10 height 12
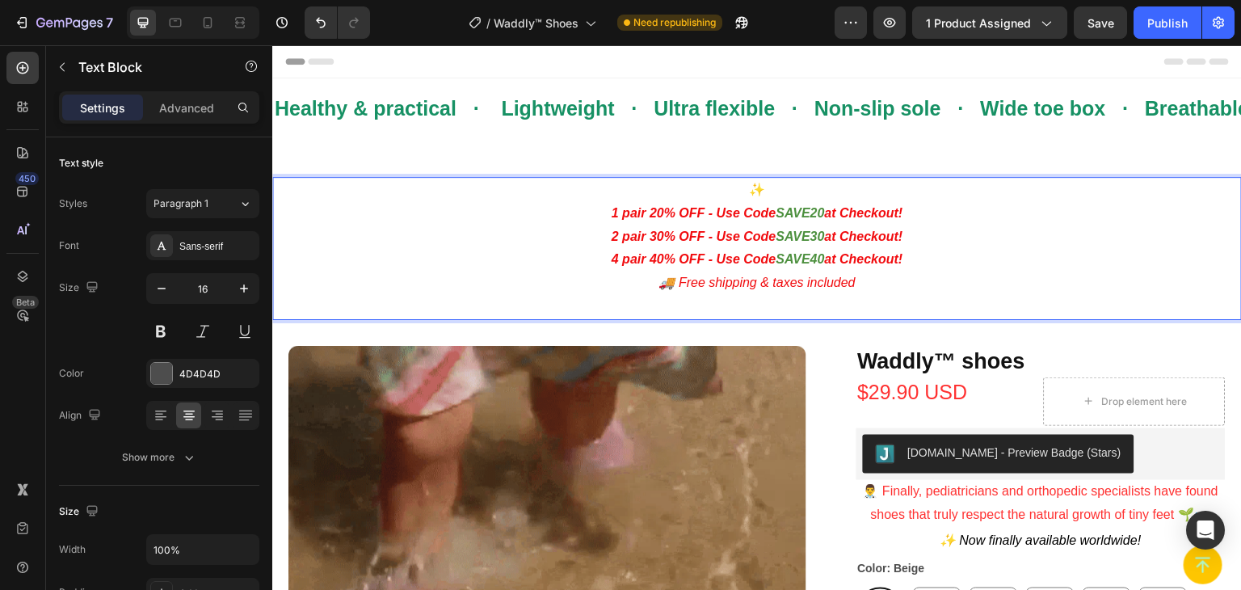
click at [621, 288] on p "🚚 Free shipping & taxes included" at bounding box center [757, 283] width 966 height 23
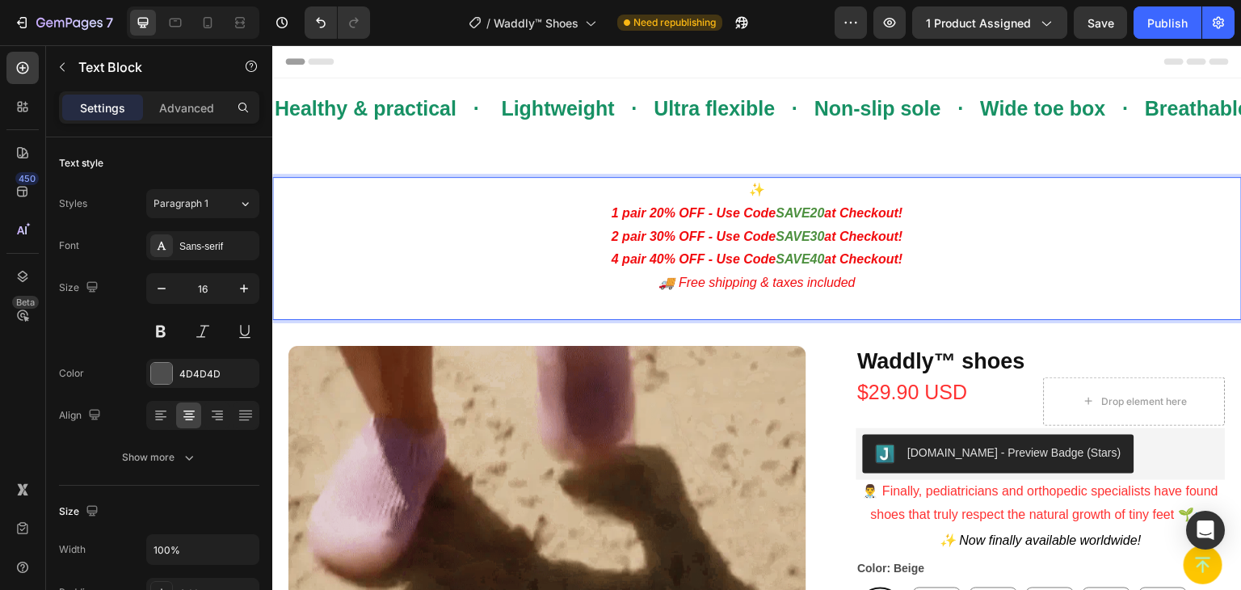
click at [932, 253] on p "4 pair 40% OFF - Use Code SAVE40 at Checkout!" at bounding box center [757, 259] width 966 height 23
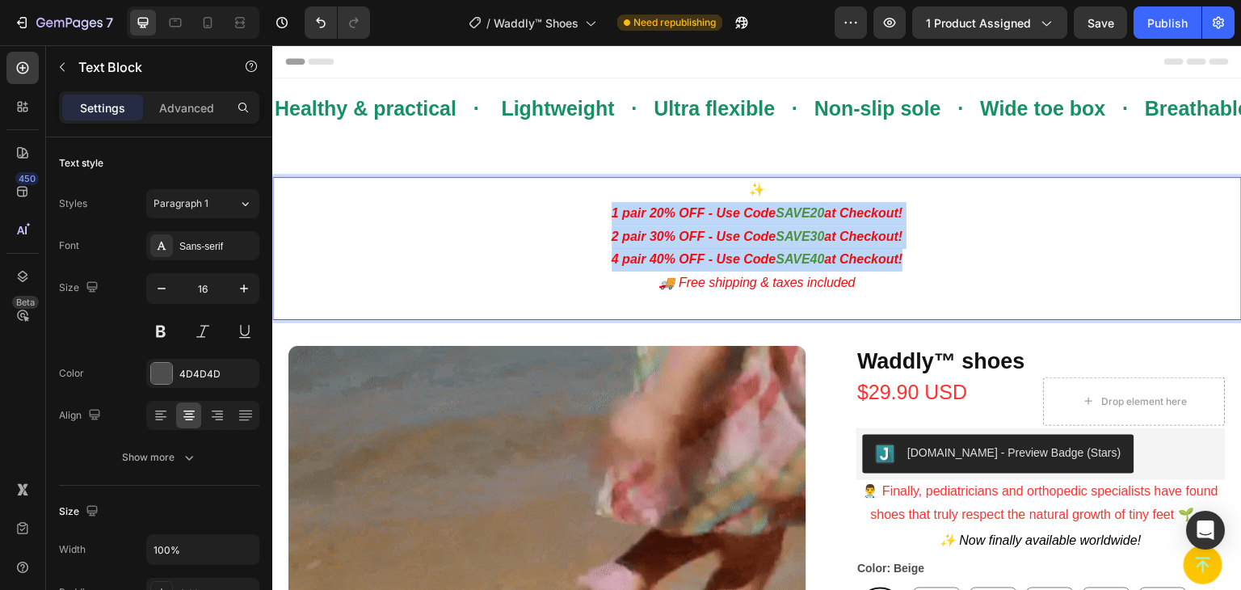
drag, startPoint x: 927, startPoint y: 259, endPoint x: 590, endPoint y: 220, distance: 339.2
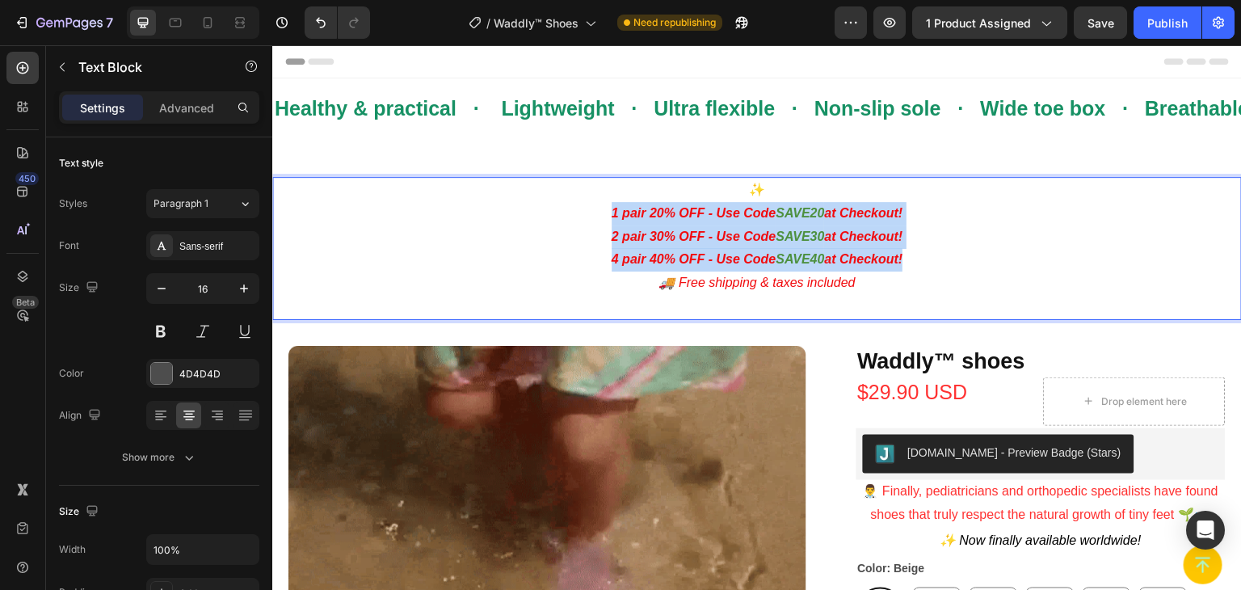
click at [590, 220] on div "✨ 1 pair 20% OFF - Use Code SAVE20 at Checkout! 2 pair 30% OFF - Use Code SAVE3…" at bounding box center [757, 248] width 970 height 143
click at [642, 221] on p "1 pair 20% OFF - Use Code SAVE20 at Checkout!" at bounding box center [757, 213] width 966 height 23
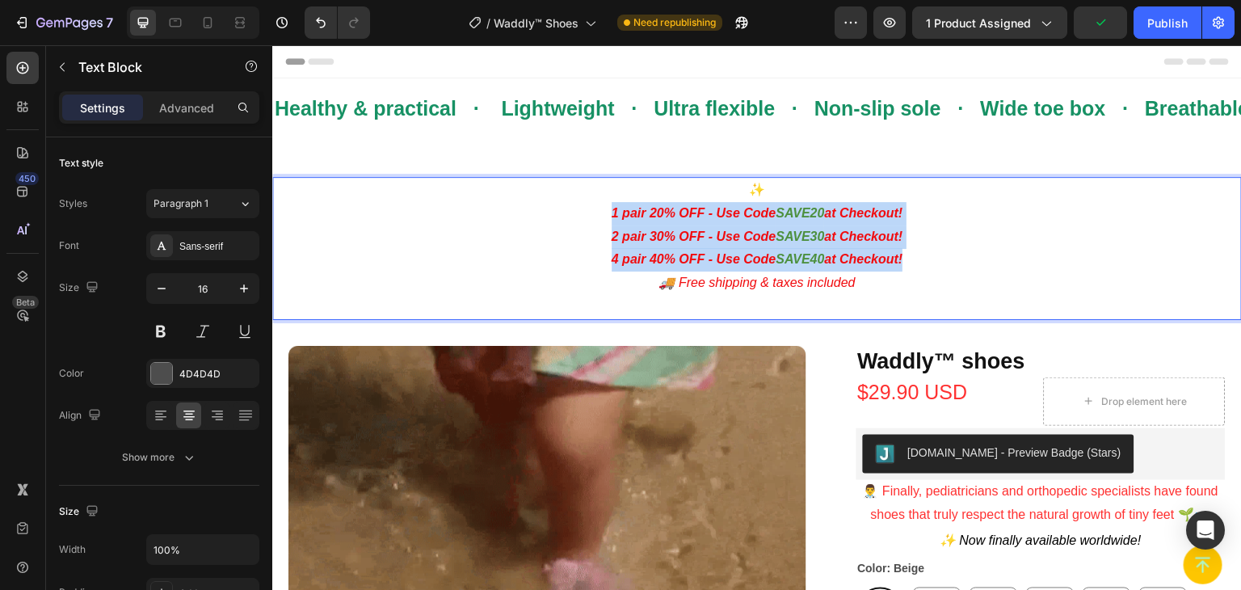
drag, startPoint x: 602, startPoint y: 213, endPoint x: 917, endPoint y: 262, distance: 319.0
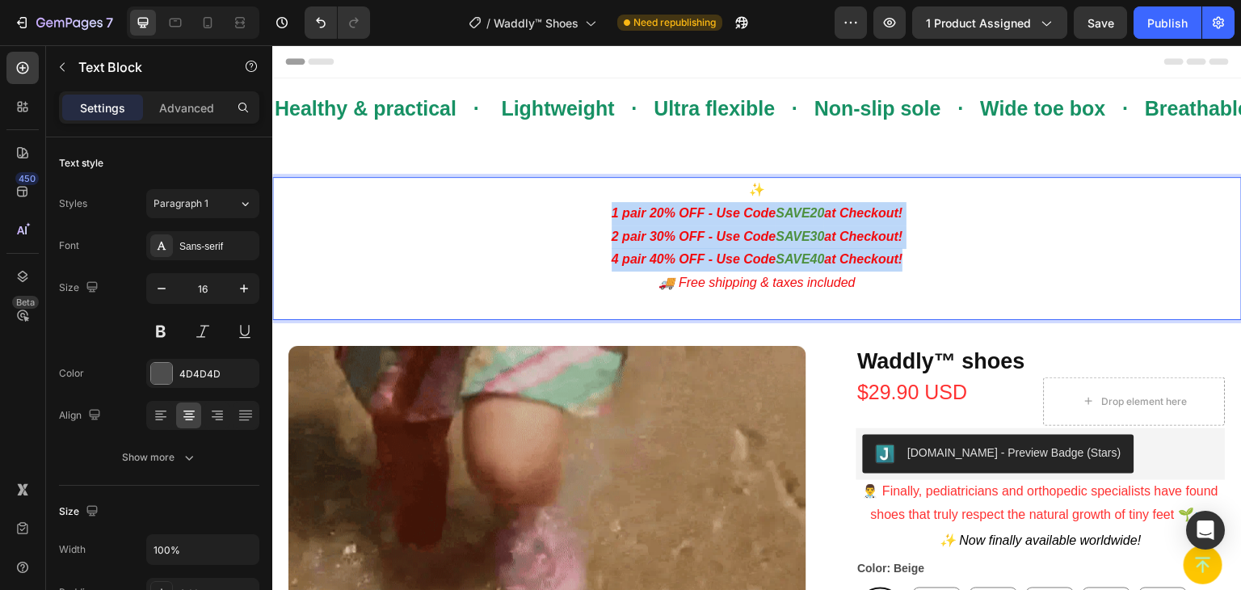
drag, startPoint x: 760, startPoint y: 221, endPoint x: 713, endPoint y: 227, distance: 47.3
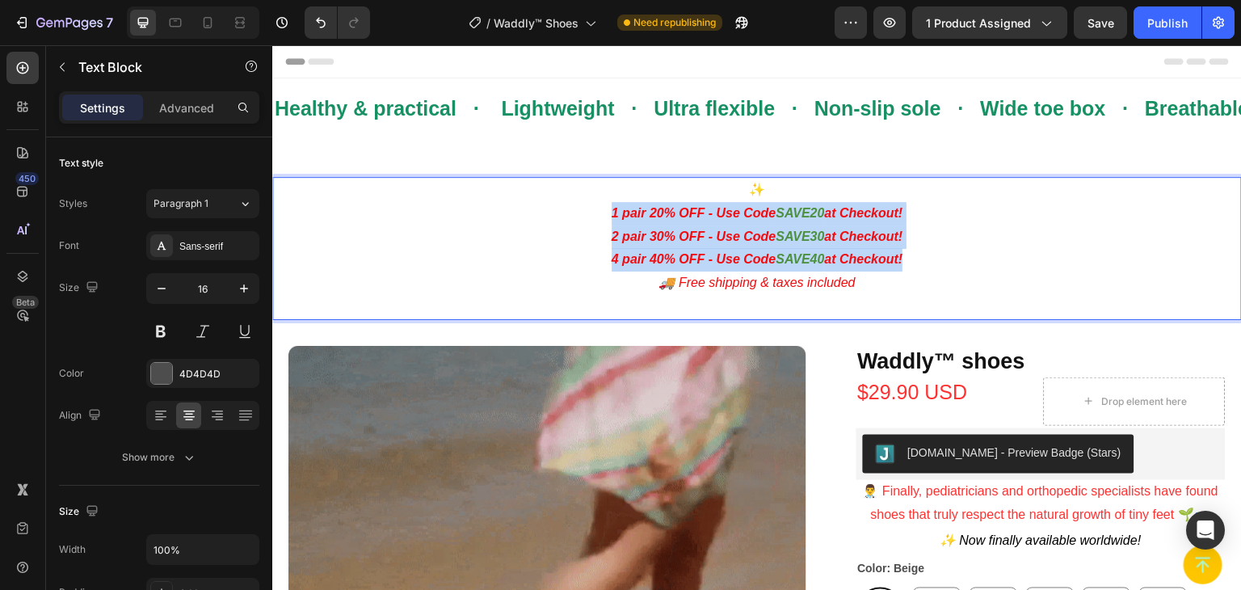
click at [713, 227] on p "2 pair 30% OFF - Use Code SAVE30 at Checkout!" at bounding box center [757, 236] width 966 height 23
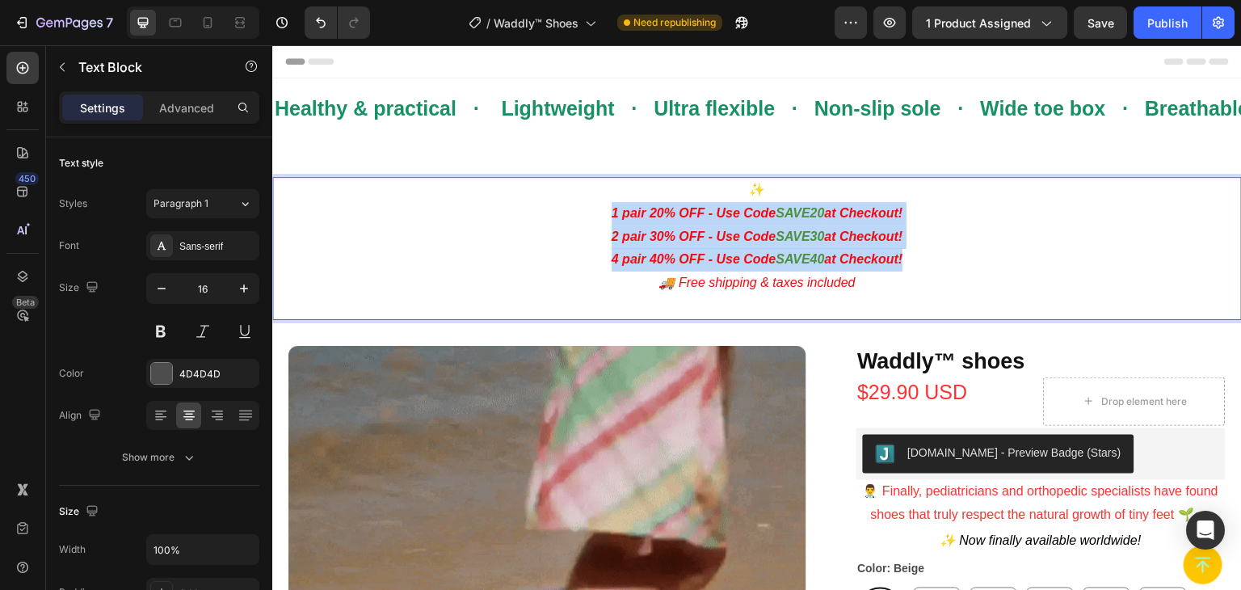
click at [713, 227] on p "2 pair 30% OFF - Use Code SAVE30 at Checkout!" at bounding box center [757, 236] width 966 height 23
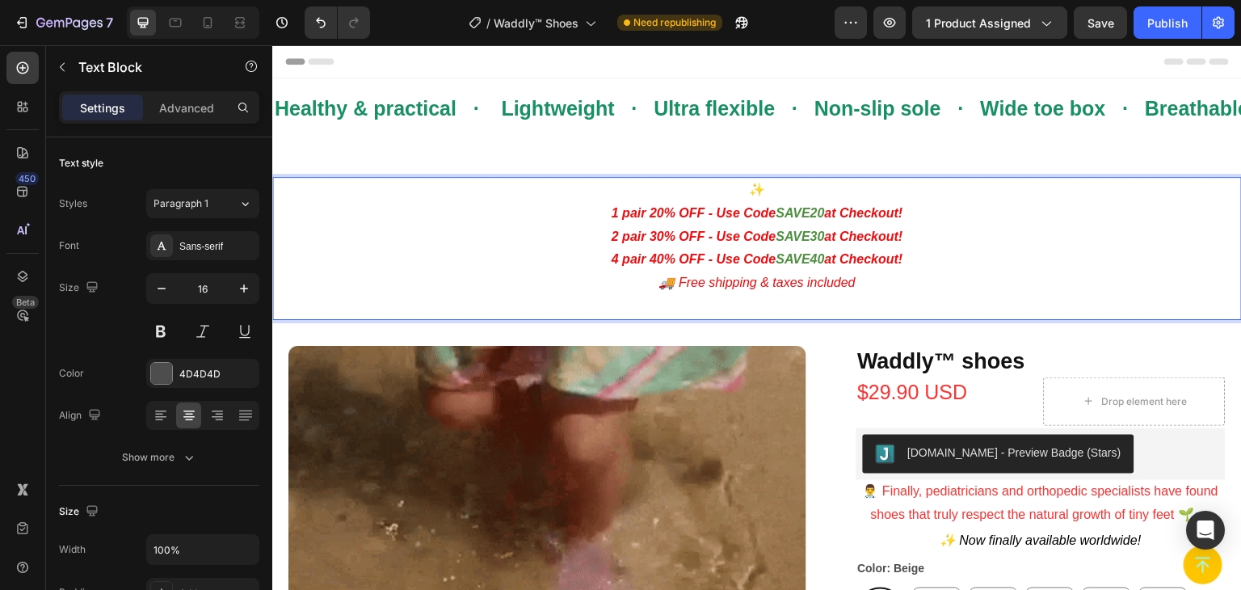
click at [713, 227] on p "2 pair 30% OFF - Use Code SAVE30 at Checkout!" at bounding box center [757, 236] width 966 height 23
click at [745, 212] on strong "1 pair 20% OFF - Use Code" at bounding box center [694, 213] width 165 height 14
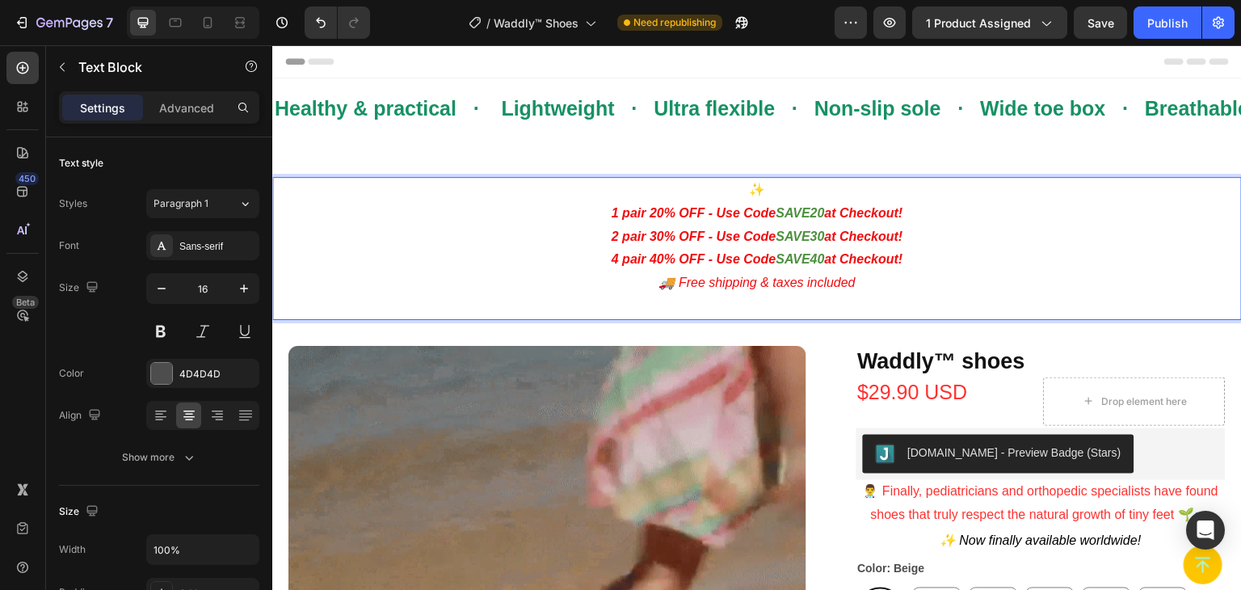
click at [745, 212] on strong "1 pair 20% OFF - Use Code" at bounding box center [694, 213] width 165 height 14
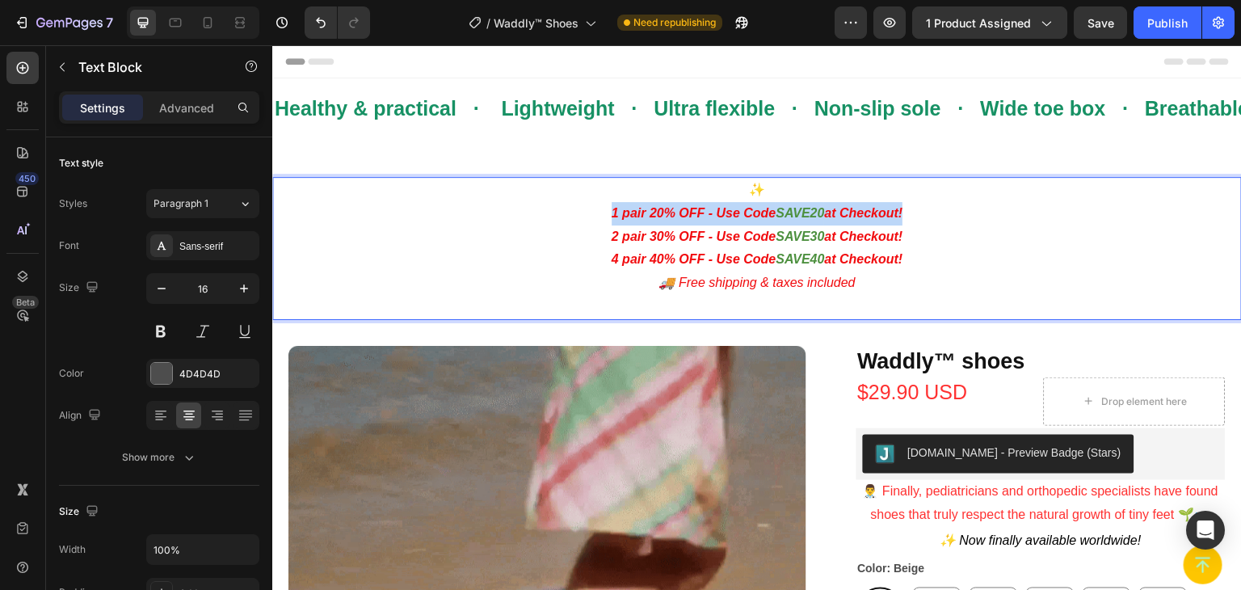
click at [745, 212] on strong "1 pair 20% OFF - Use Code" at bounding box center [694, 213] width 165 height 14
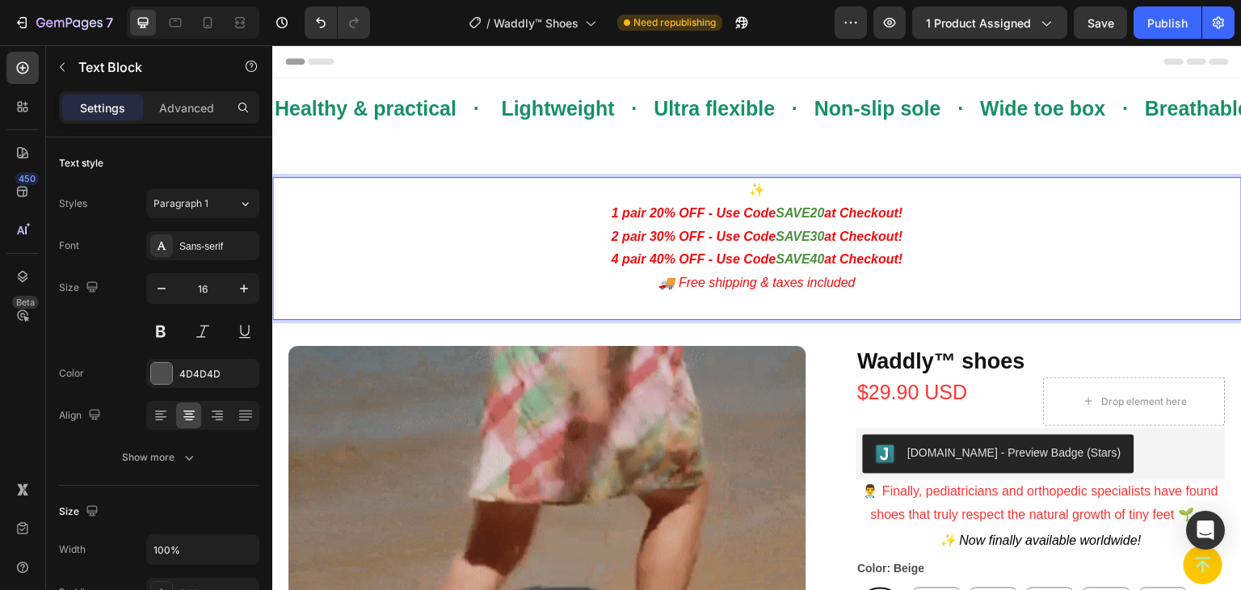
click at [644, 232] on strong "2 pair 30% OFF - Use Code" at bounding box center [694, 236] width 165 height 14
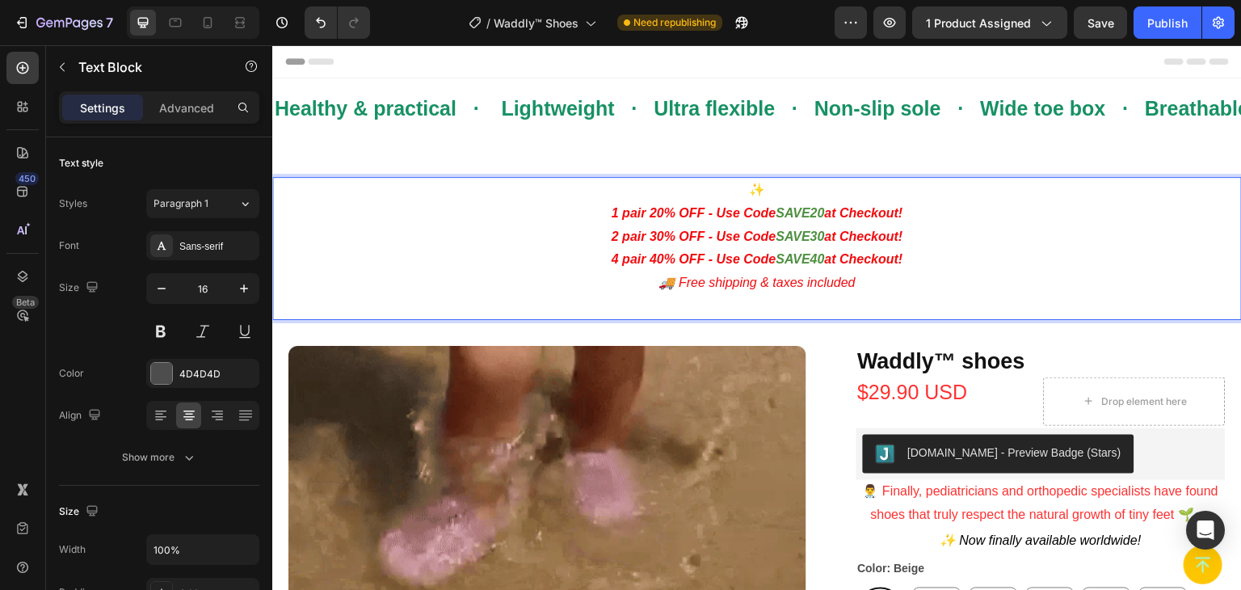
click at [583, 256] on p "4 pair 40% OFF - Use Code SAVE40 at Checkout!" at bounding box center [757, 259] width 966 height 23
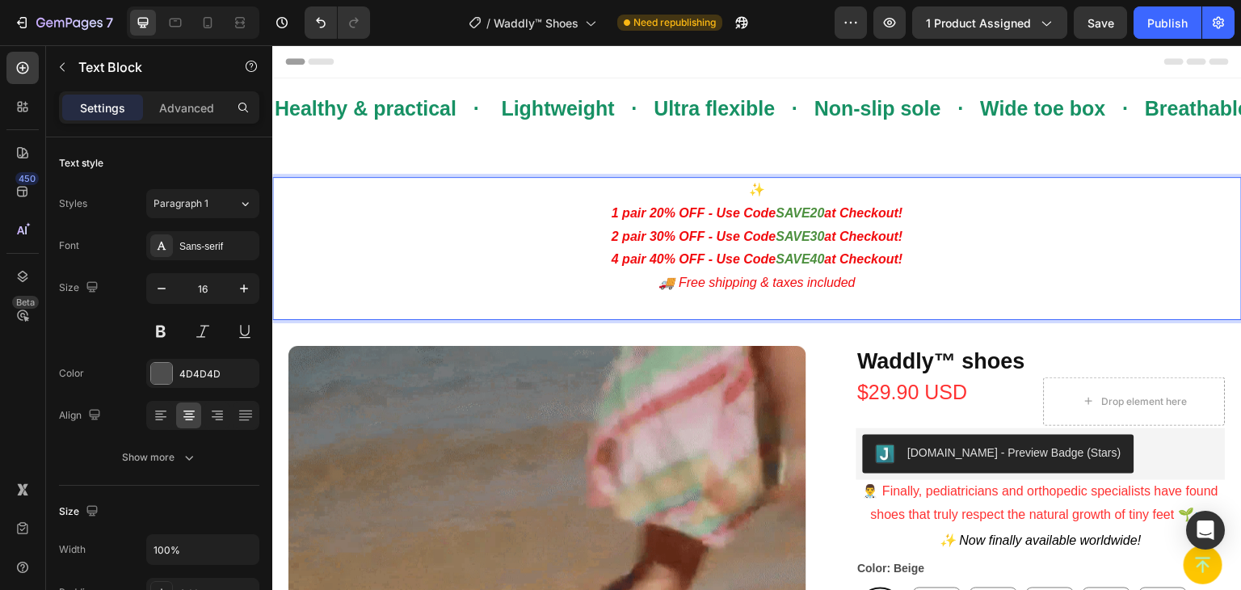
click at [809, 247] on p "2 pair 30% OFF - Use Code SAVE30 at Checkout!" at bounding box center [757, 236] width 966 height 23
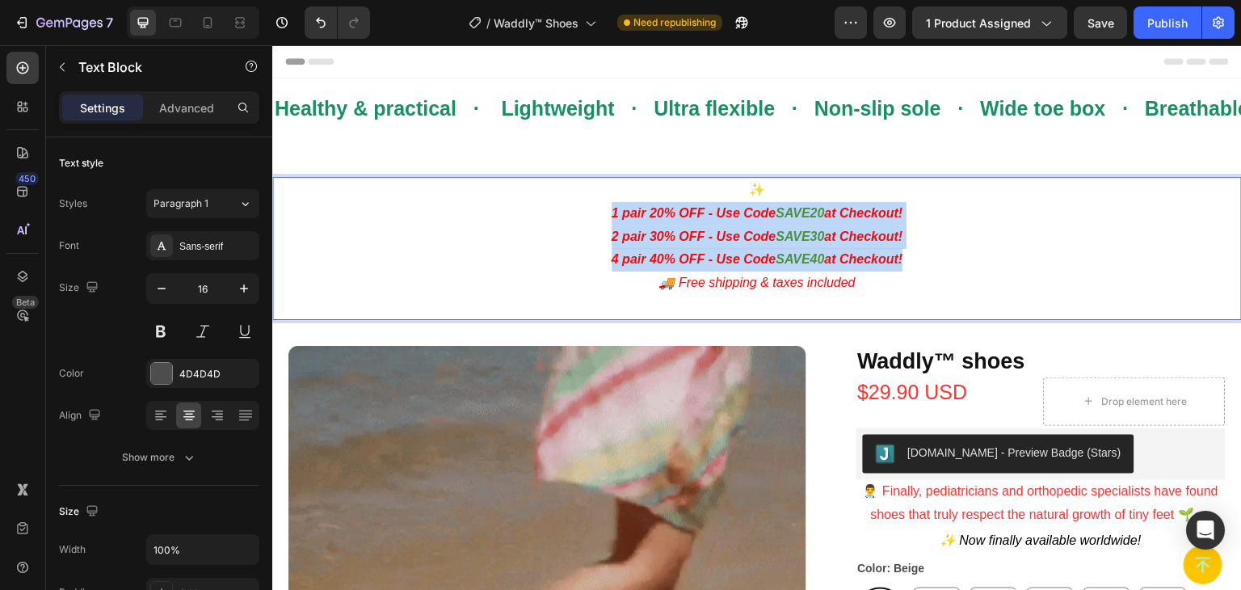
drag, startPoint x: 960, startPoint y: 265, endPoint x: 583, endPoint y: 205, distance: 381.3
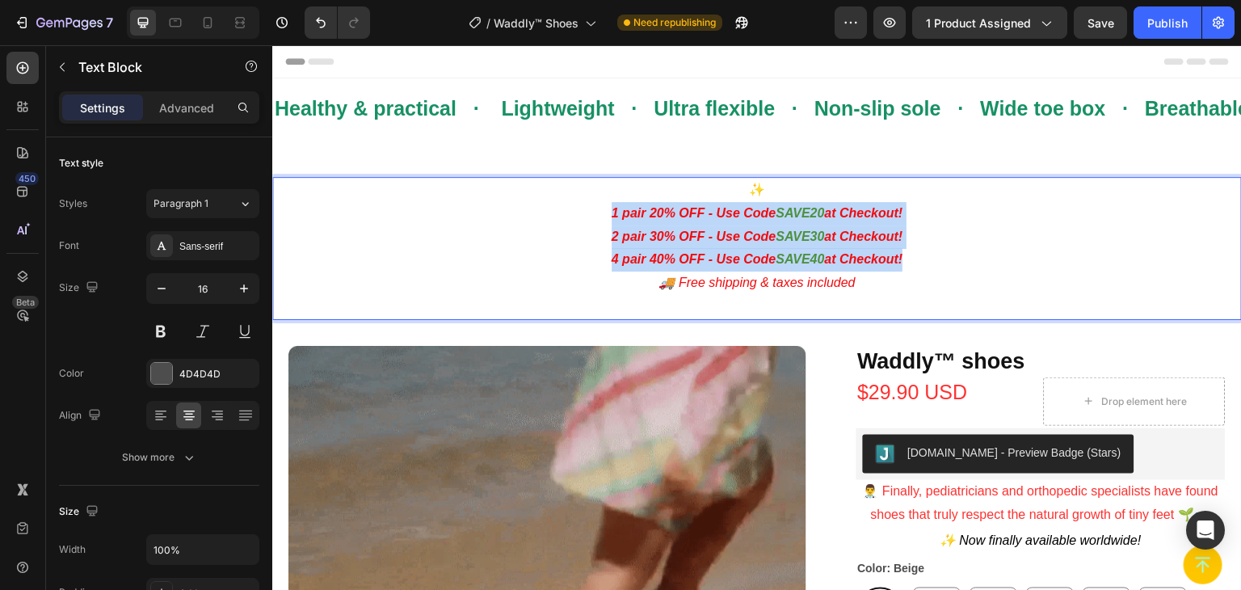
click at [583, 205] on div "✨ 1 pair 20% OFF - Use Code SAVE20 at Checkout! 2 pair 30% OFF - Use Code SAVE3…" at bounding box center [757, 248] width 970 height 143
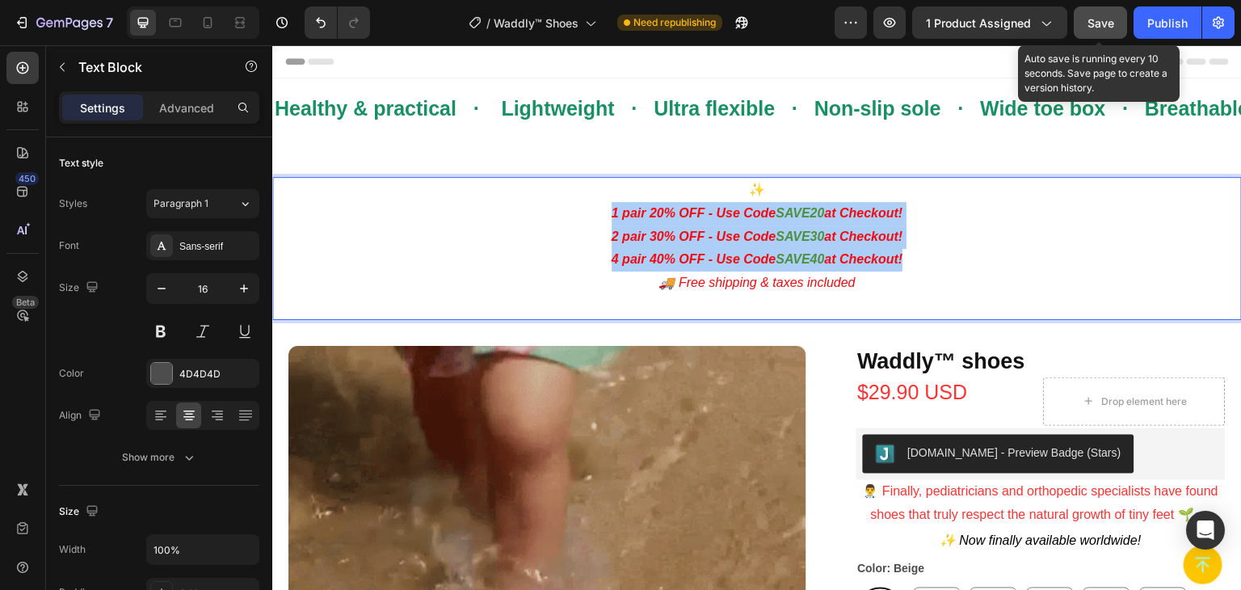
click at [1100, 33] on button "Save" at bounding box center [1100, 22] width 53 height 32
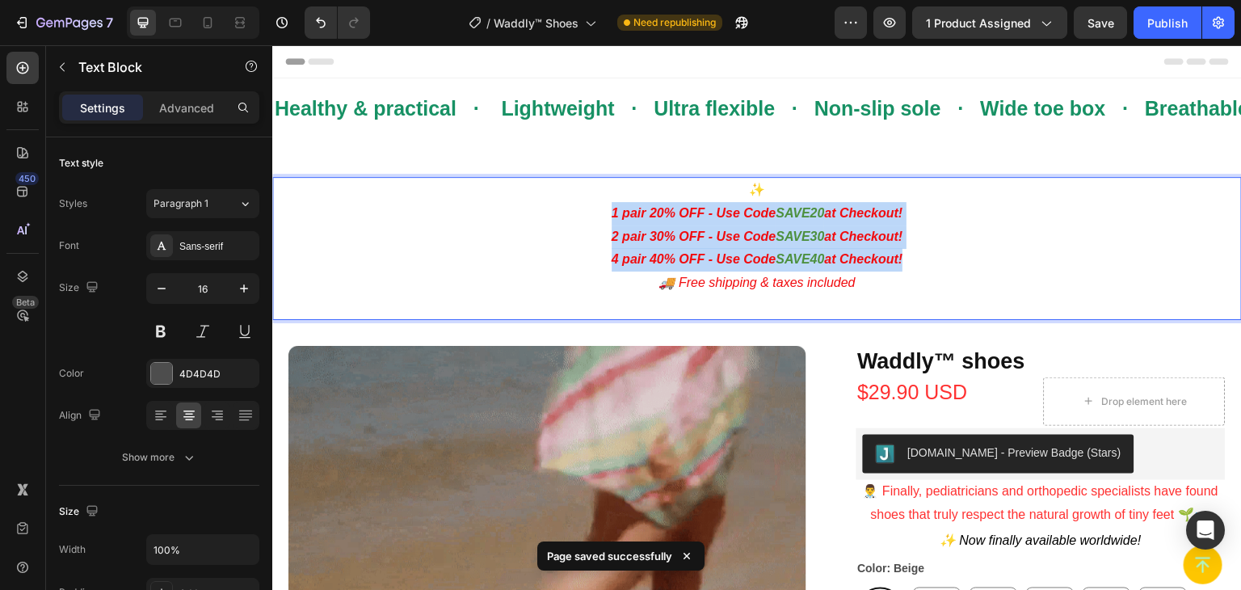
drag, startPoint x: 924, startPoint y: 263, endPoint x: 596, endPoint y: 213, distance: 331.7
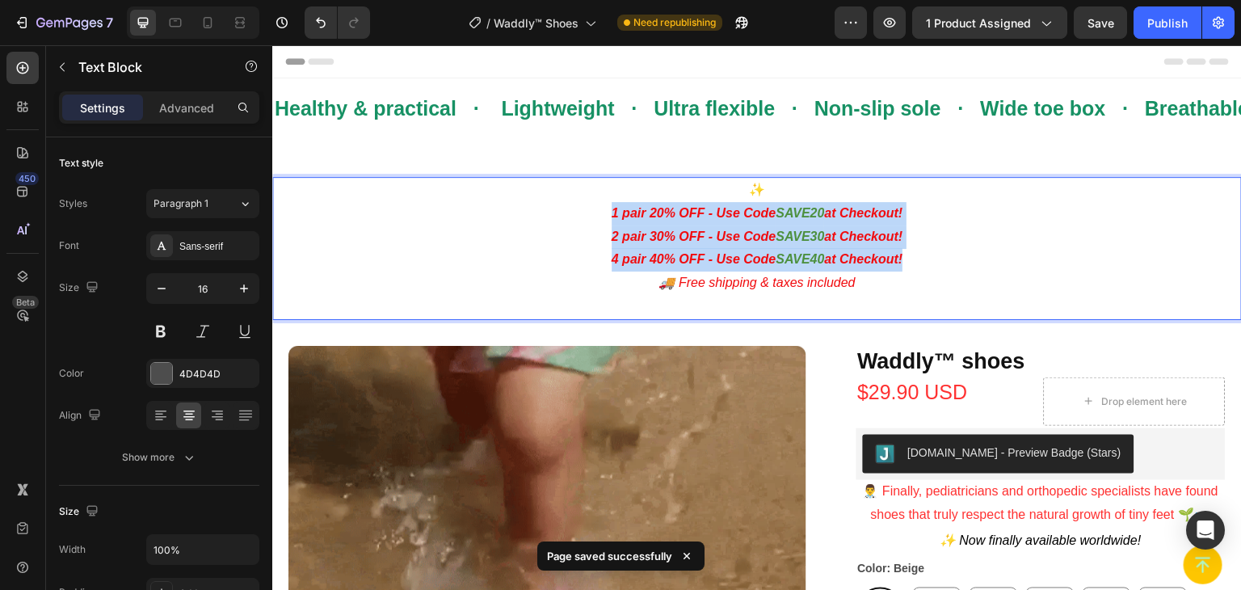
click at [596, 213] on div "✨ 1 pair 20% OFF - Use Code SAVE20 at Checkout! 2 pair 30% OFF - Use Code SAVE3…" at bounding box center [757, 248] width 970 height 143
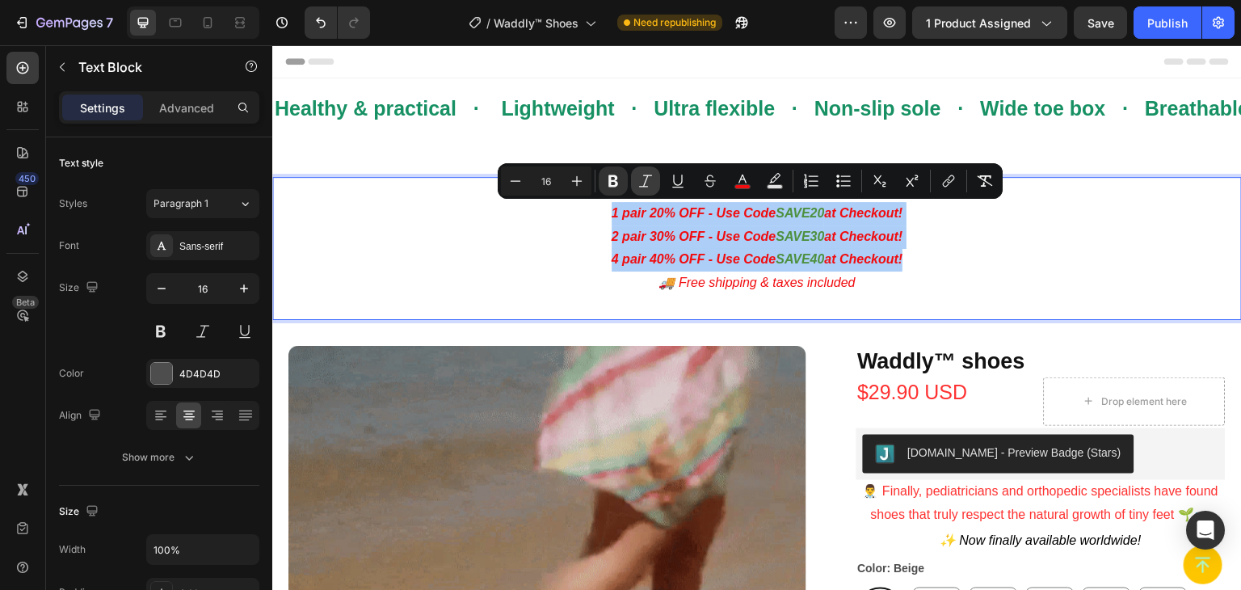
click at [647, 183] on icon "Editor contextual toolbar" at bounding box center [646, 181] width 16 height 16
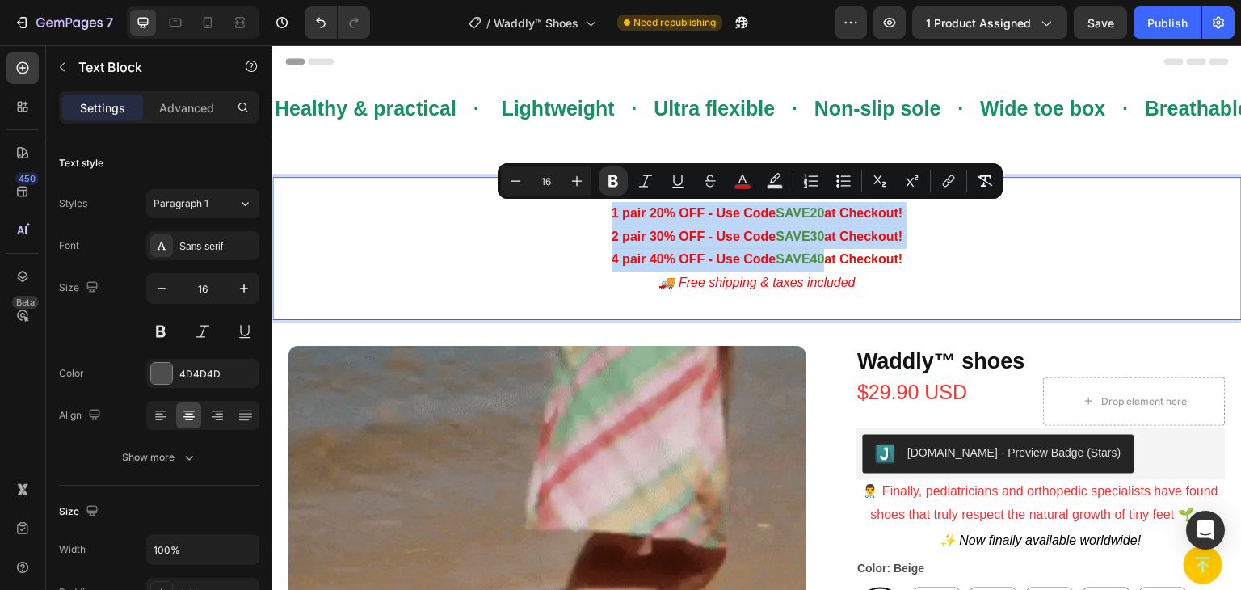
click at [436, 239] on p "2 pair 30% OFF - Use Code SAVE30 at Checkout!" at bounding box center [757, 236] width 966 height 23
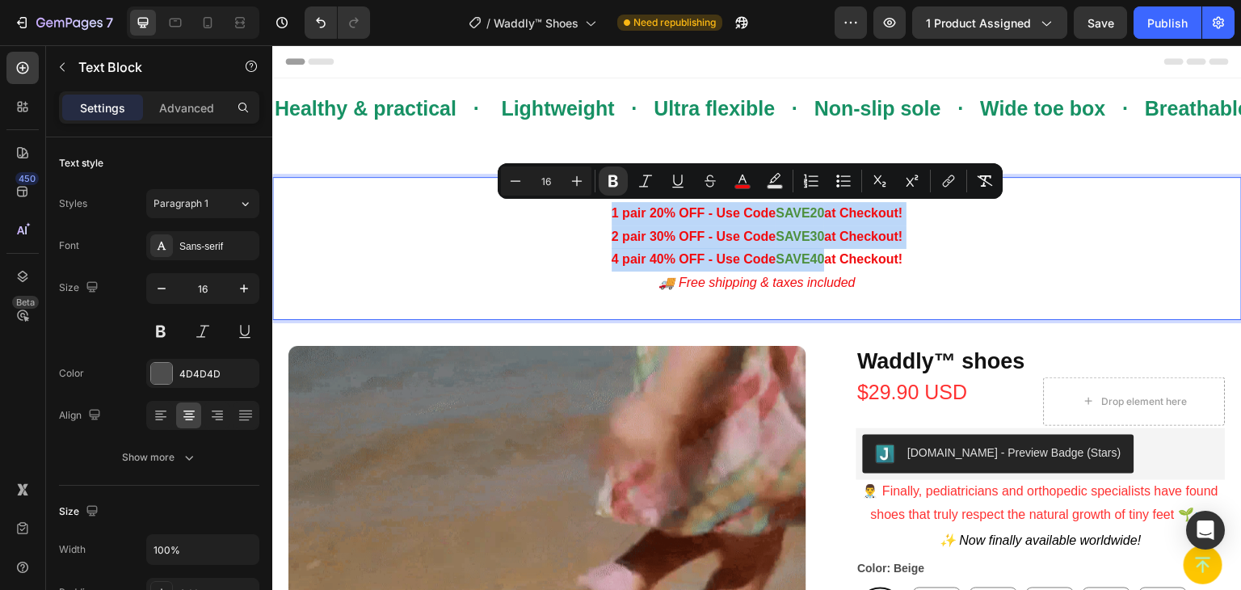
click at [442, 238] on p "2 pair 30% OFF - Use Code SAVE30 at Checkout!" at bounding box center [757, 236] width 966 height 23
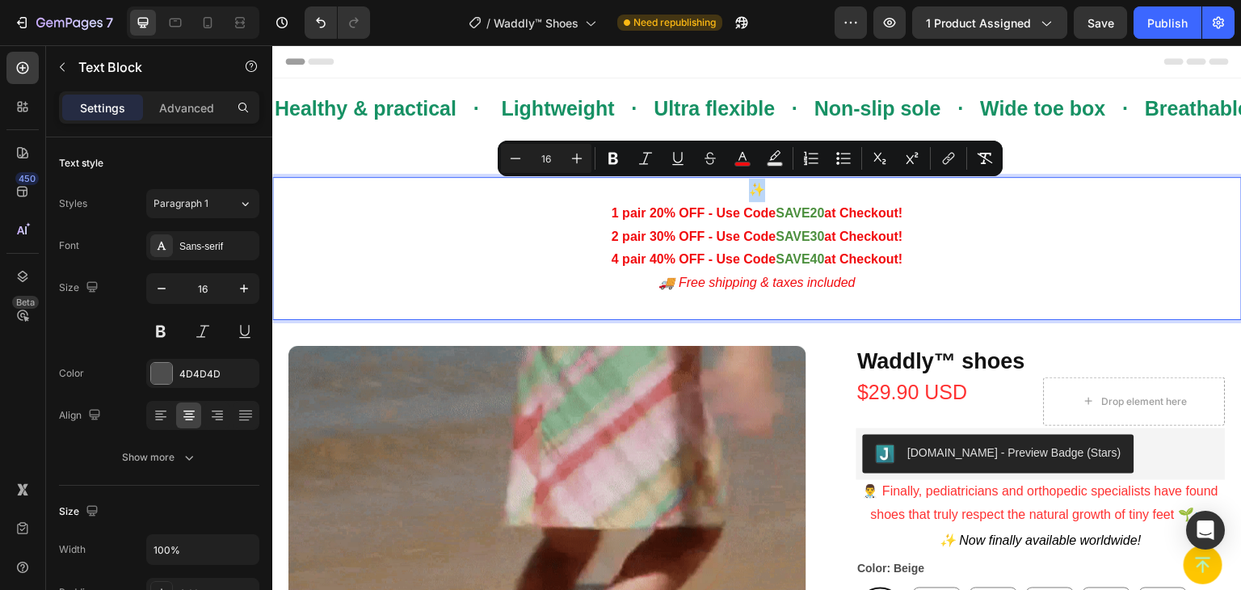
click at [751, 189] on span "✨" at bounding box center [757, 190] width 16 height 14
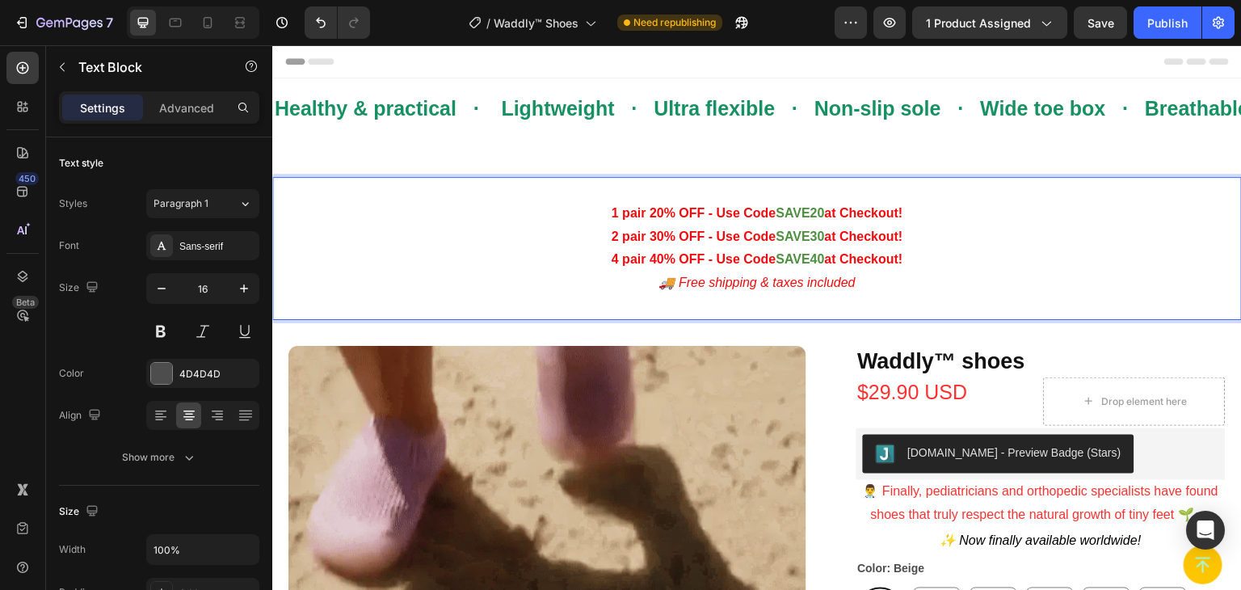
click at [599, 215] on p "1 pair 20% OFF - Use Code SAVE20 at Checkout!" at bounding box center [757, 213] width 966 height 23
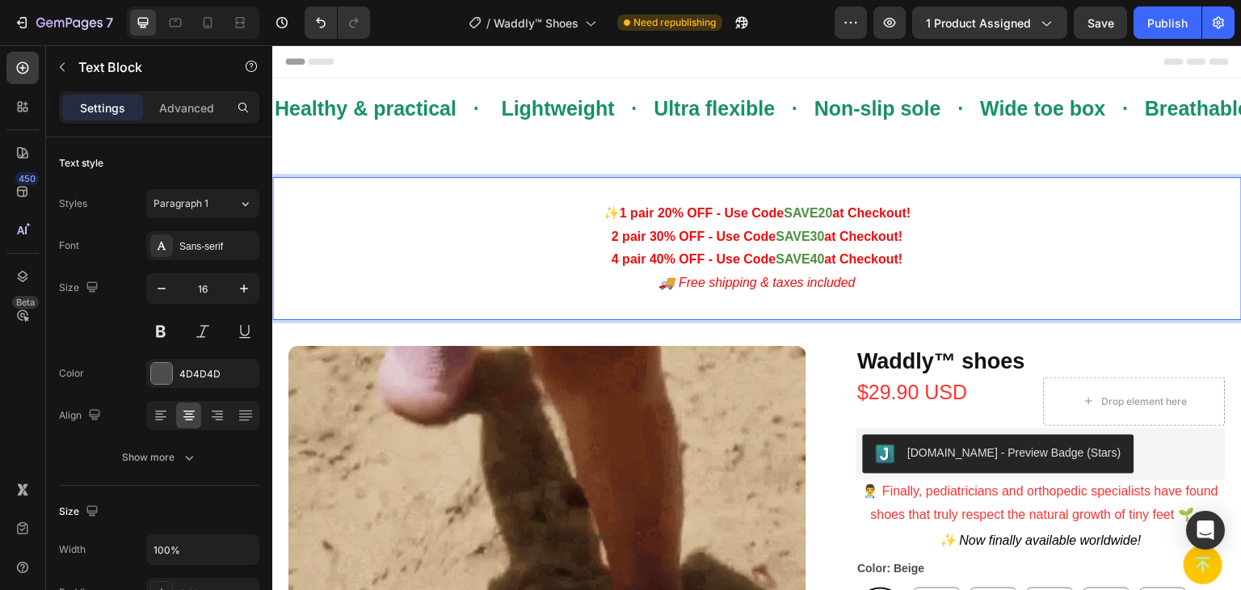
click at [598, 236] on p "2 pair 30% OFF - Use Code SAVE30 at Checkout!" at bounding box center [757, 236] width 966 height 23
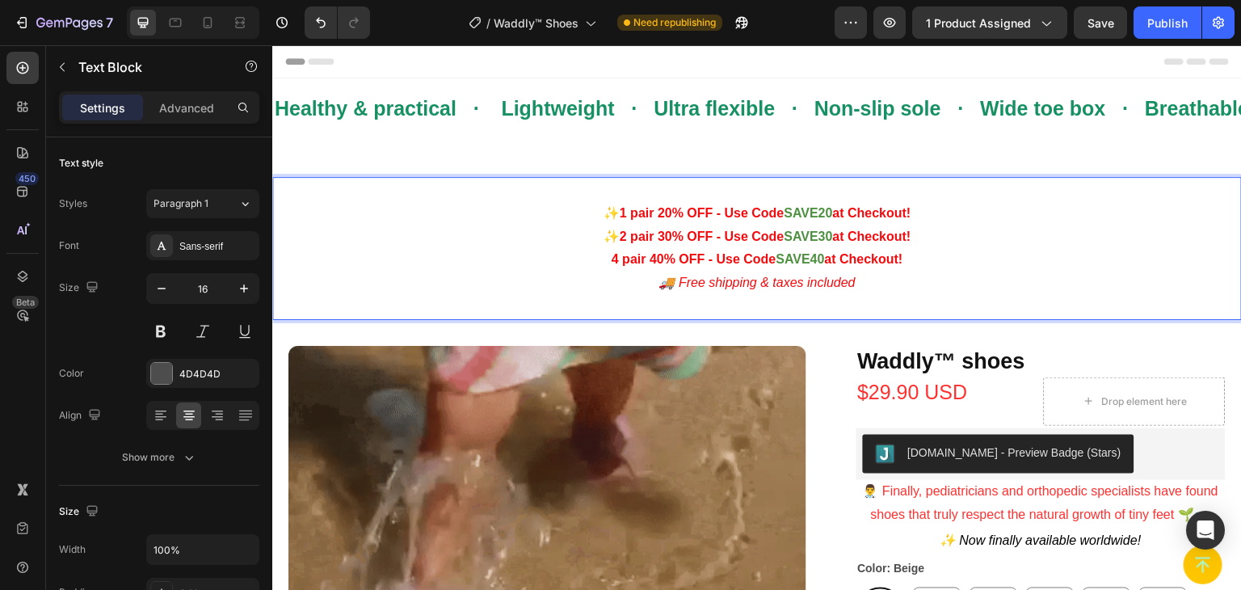
click at [599, 263] on p "4 pair 40% OFF - Use Code SAVE40 at Checkout!" at bounding box center [757, 259] width 966 height 23
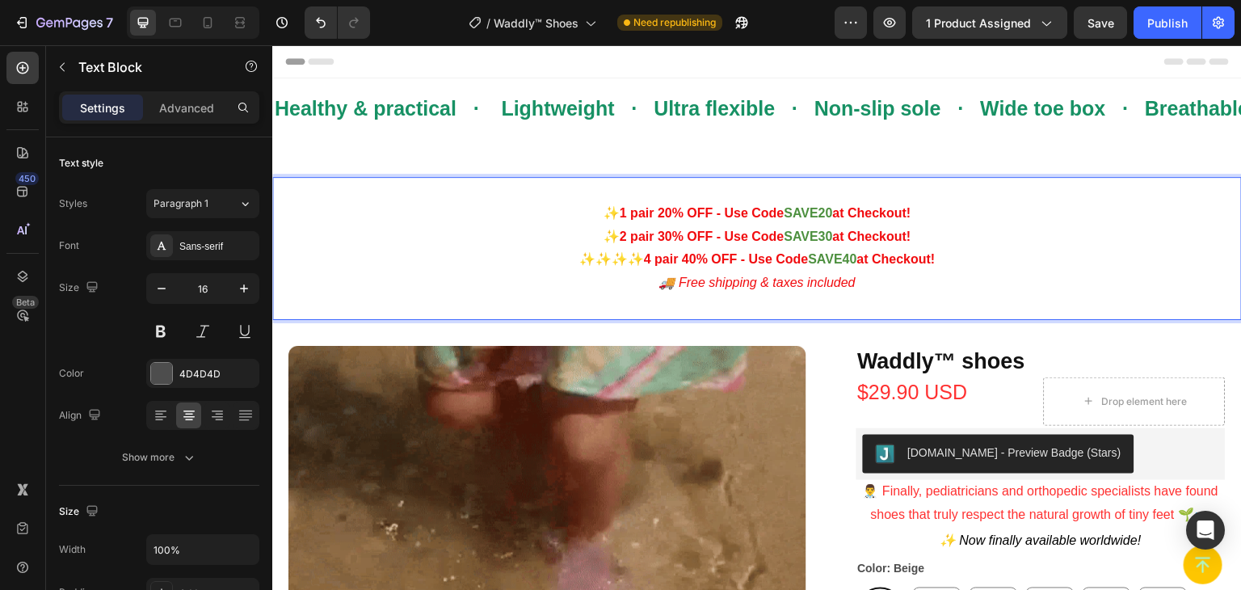
click at [589, 234] on p "✨ 2 pair 30% OFF - Use Code SAVE30 at Checkout!" at bounding box center [757, 236] width 966 height 23
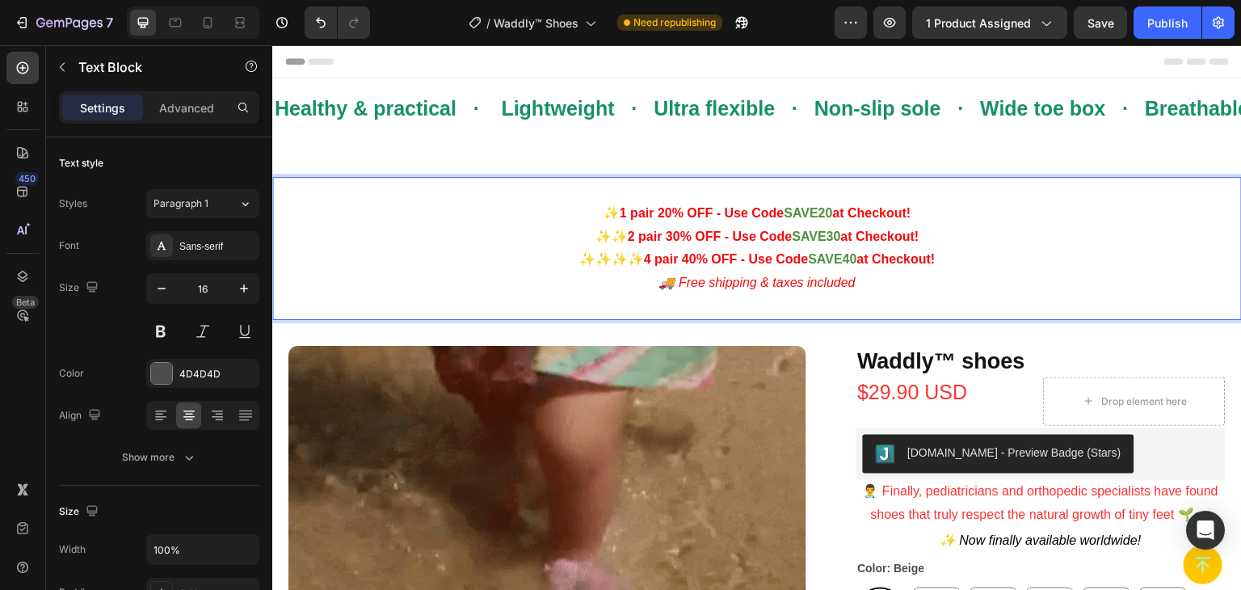
click at [462, 238] on p "✨✨ 2 pair 30% OFF - Use Code SAVE30 at Checkout!" at bounding box center [757, 236] width 966 height 23
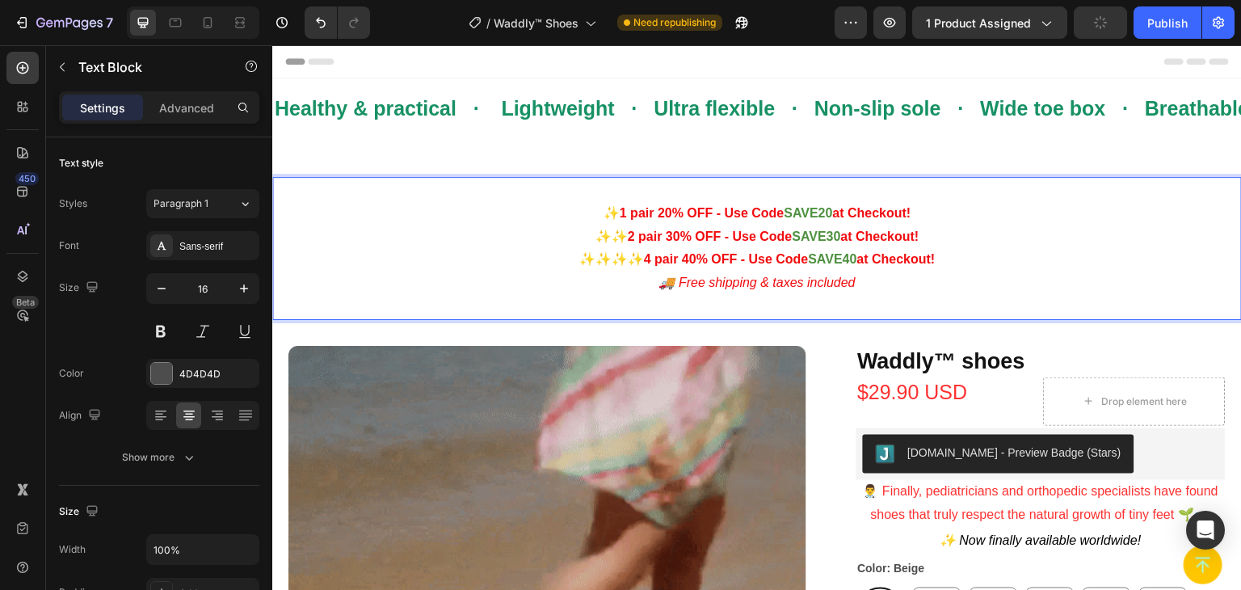
click at [742, 195] on p "Rich Text Editor. Editing area: main" at bounding box center [757, 190] width 966 height 23
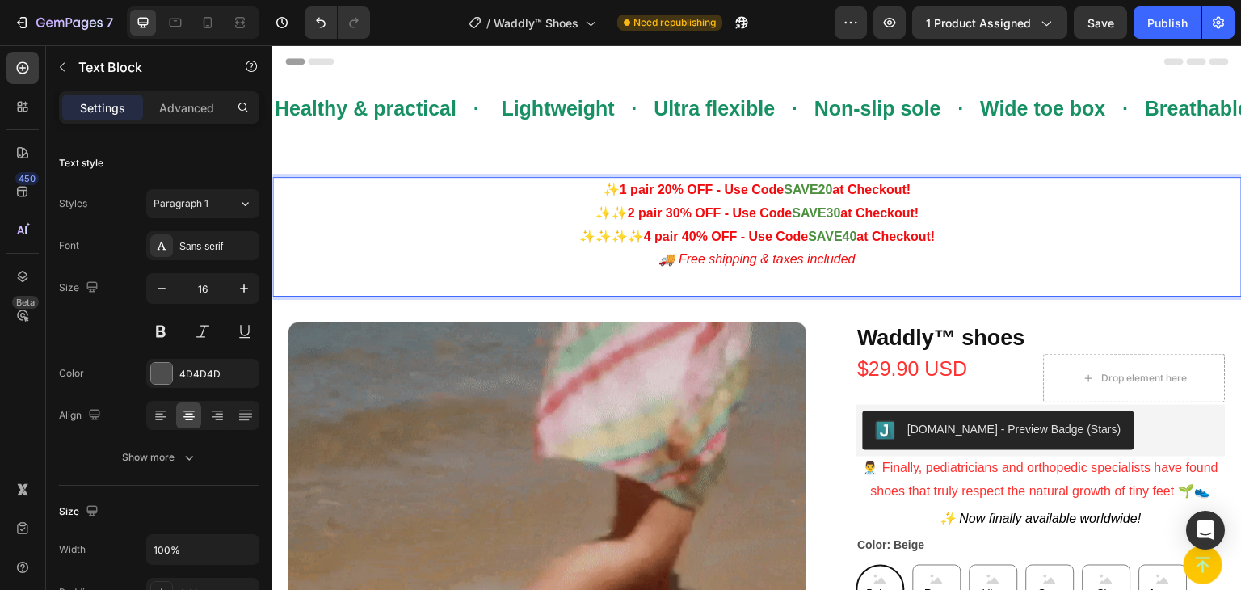
click at [498, 239] on p "✨✨✨✨ 4 pair 40% OFF - Use Code SAVE40 at Checkout!" at bounding box center [757, 236] width 966 height 23
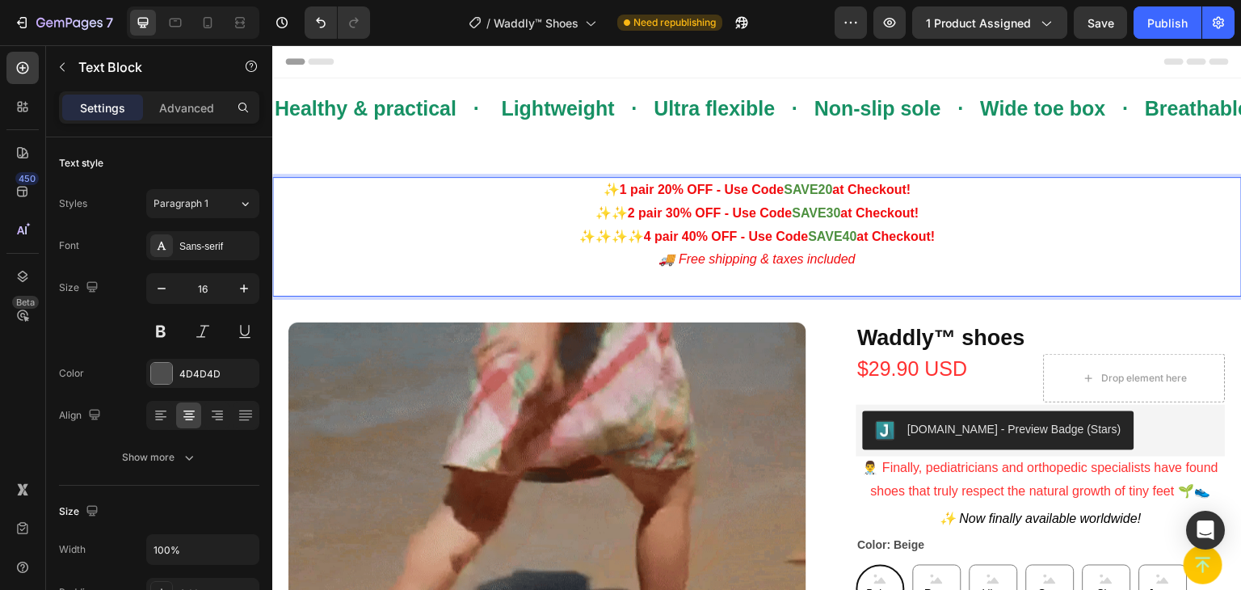
click at [684, 286] on p "Rich Text Editor. Editing area: main" at bounding box center [757, 283] width 966 height 23
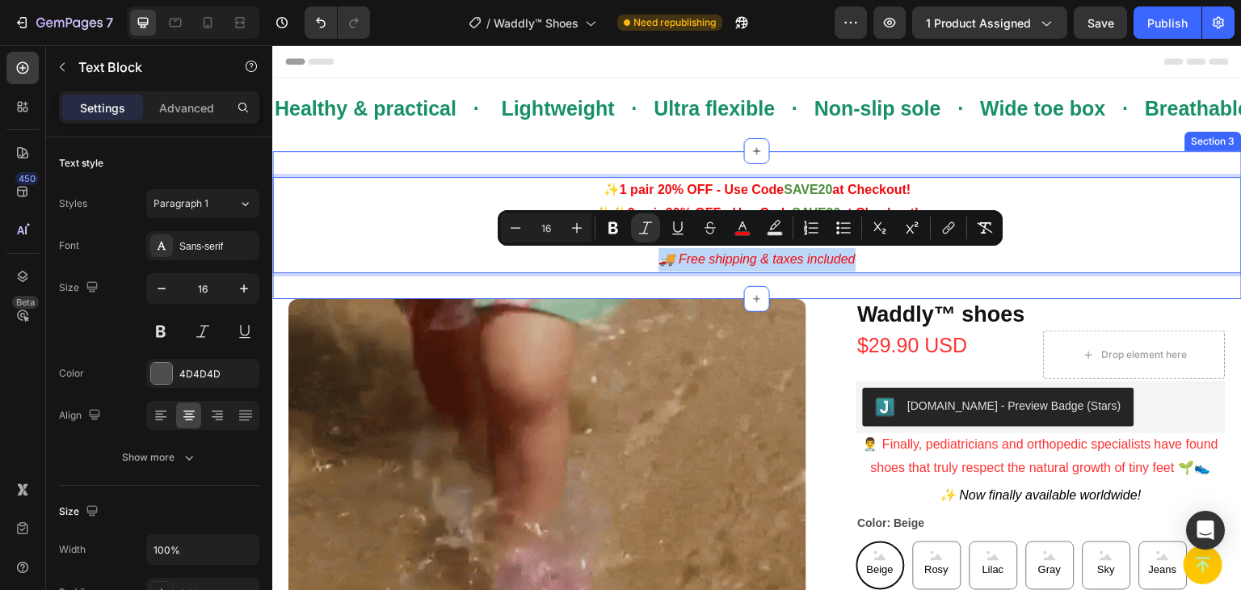
drag, startPoint x: 863, startPoint y: 260, endPoint x: 634, endPoint y: 286, distance: 230.9
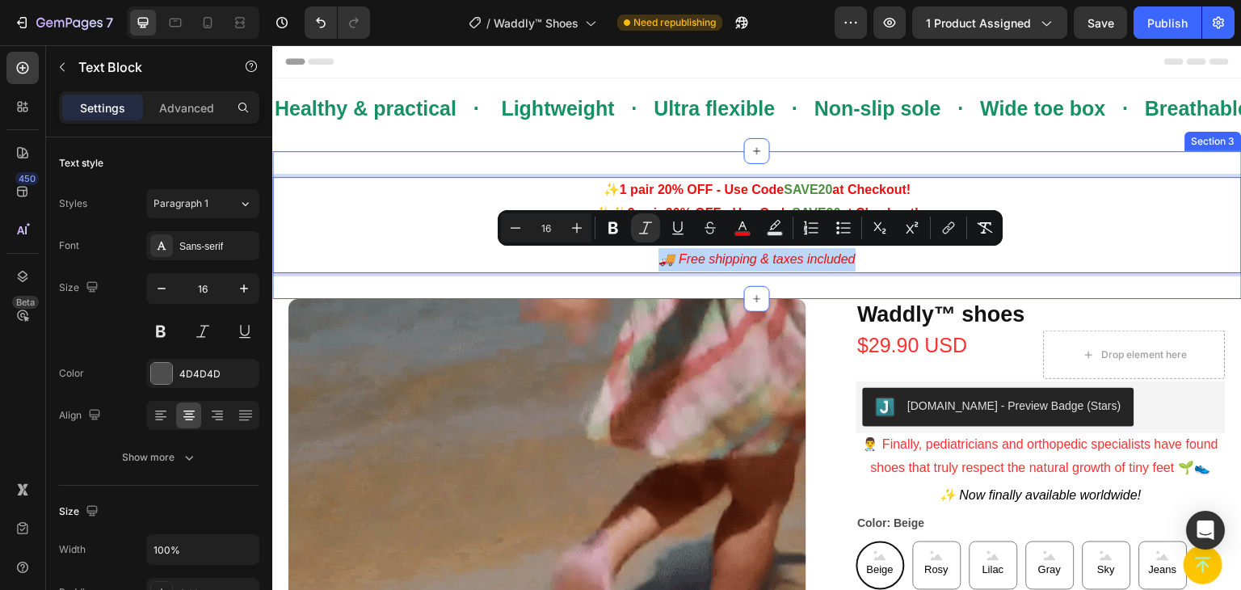
click at [634, 286] on div "✨ 1 pair 20% OFF - Use Code SAVE20 at Checkout! ✨✨ 2 pair 30% OFF - Use Code SA…" at bounding box center [757, 225] width 970 height 148
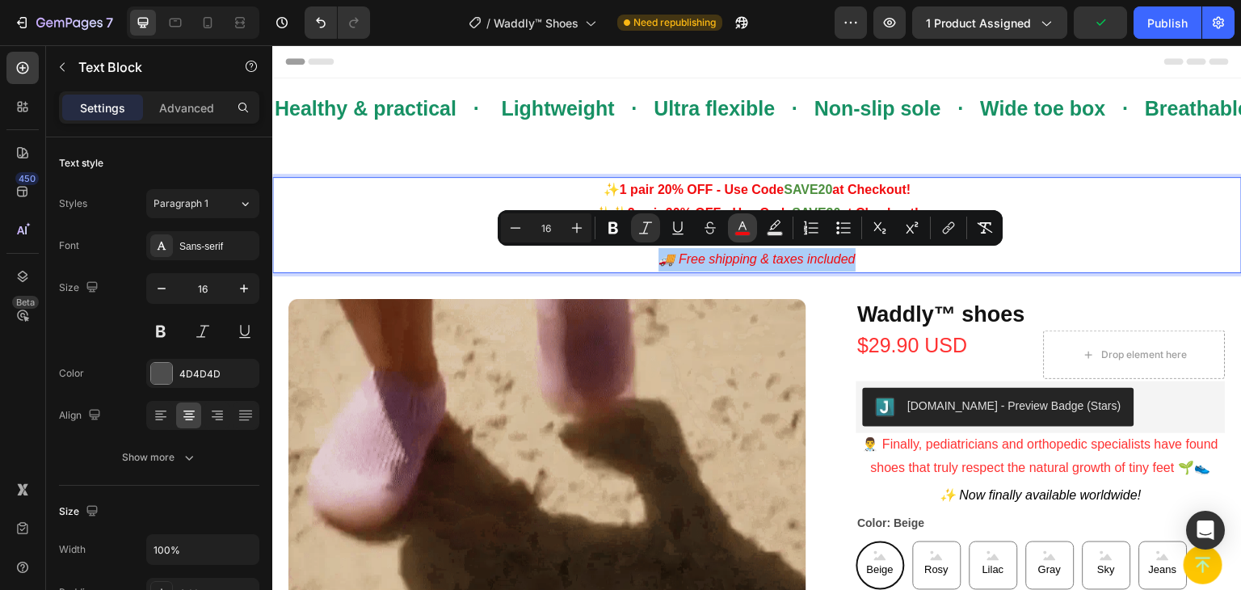
click at [739, 238] on button "color" at bounding box center [742, 227] width 29 height 29
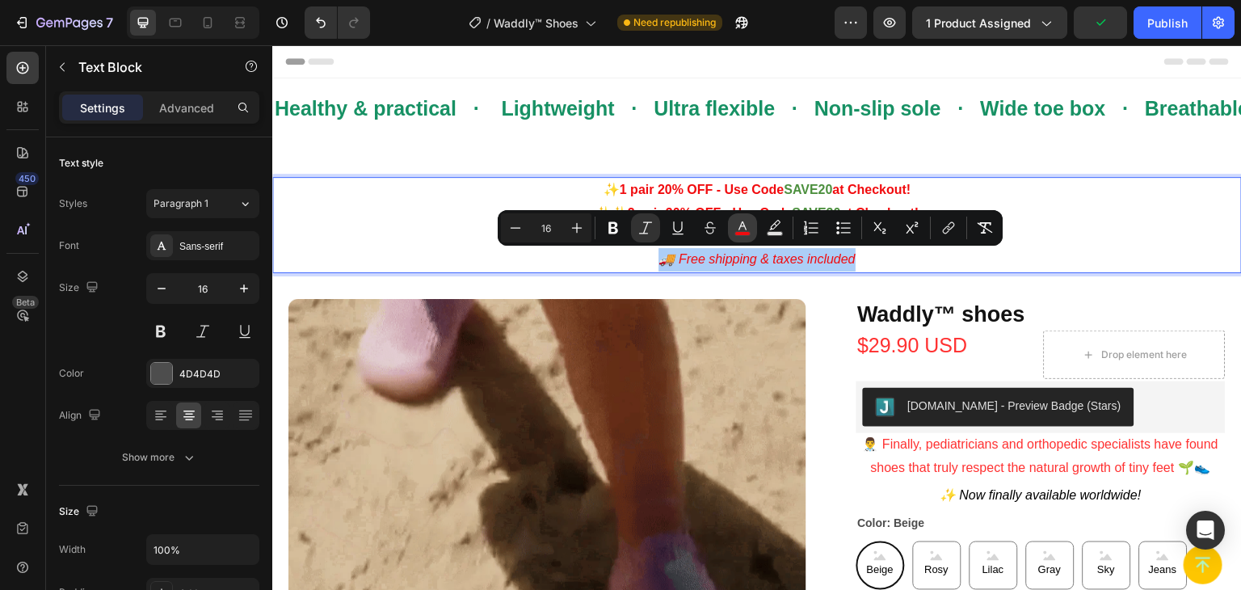
type input "F10C0F"
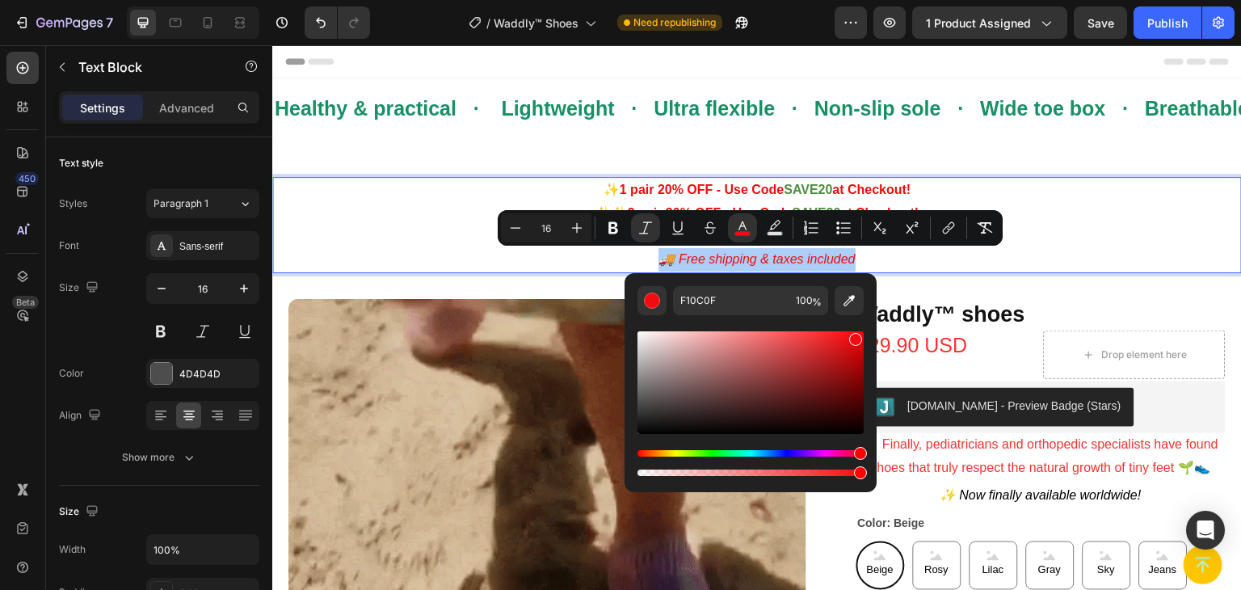
click at [674, 421] on div "Editor contextual toolbar" at bounding box center [751, 382] width 226 height 103
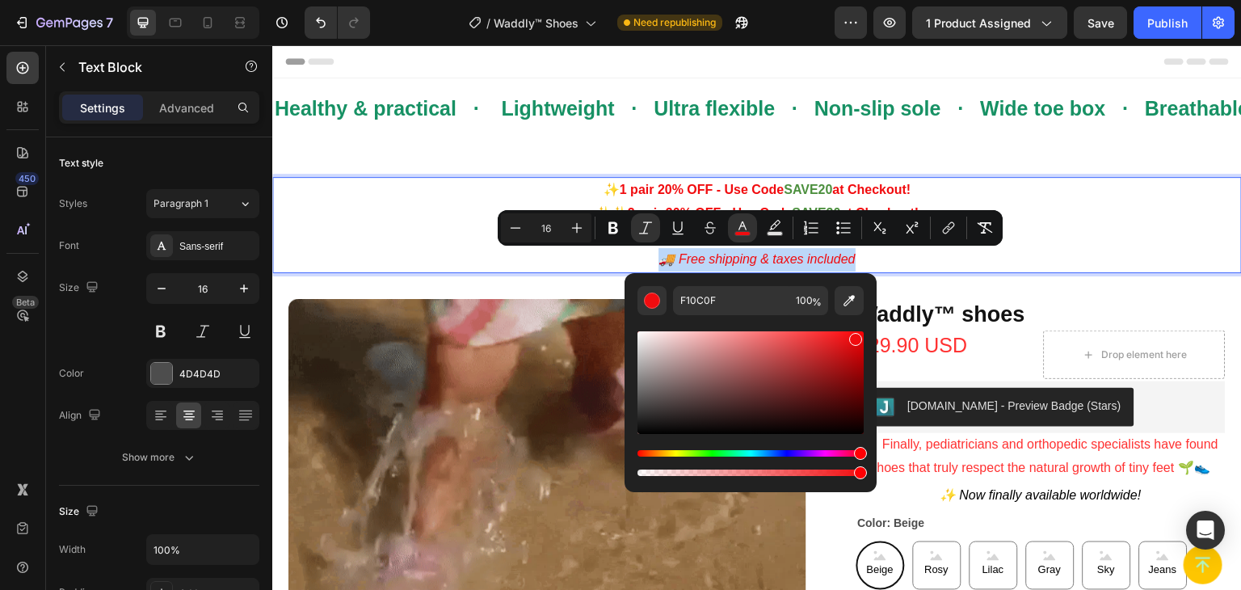
type input "1E1919"
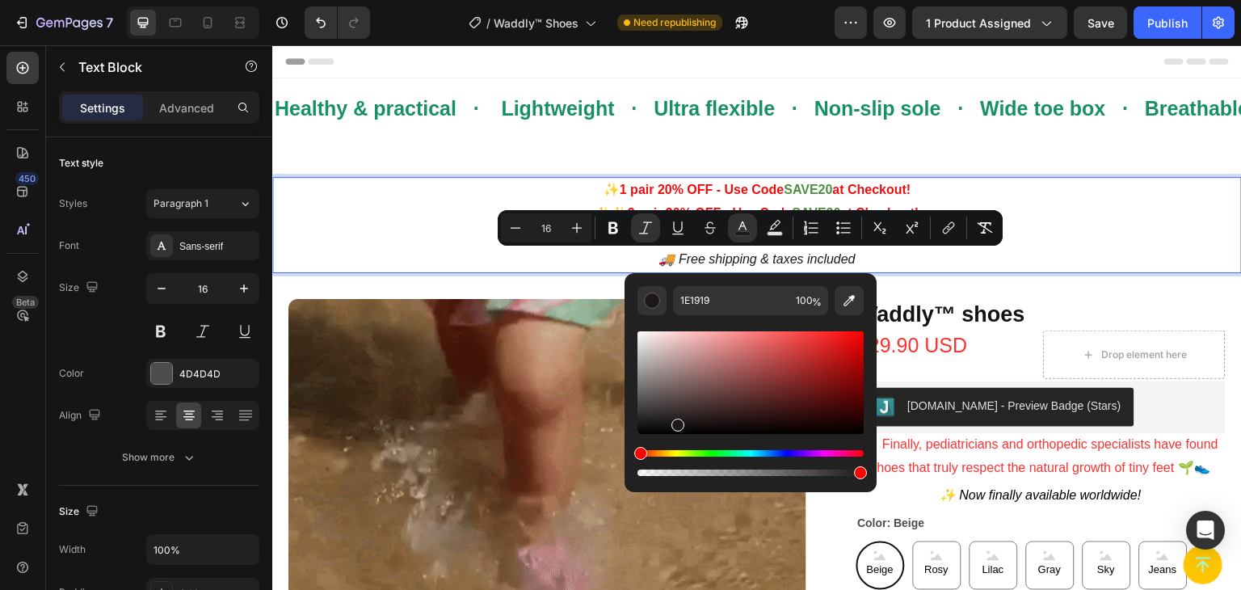
click at [447, 231] on p "✨✨✨✨ 4 pair 40% OFF - Use Code SAVE40 at Checkout!" at bounding box center [757, 236] width 966 height 23
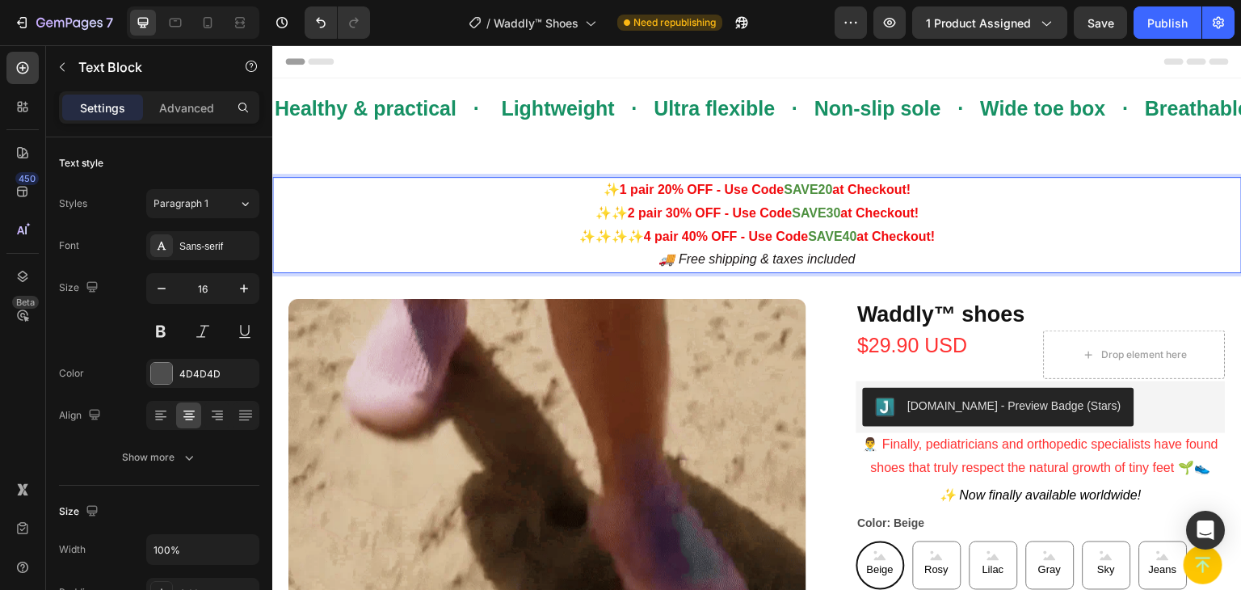
click at [885, 257] on p "🚚 Free shipping & taxes included" at bounding box center [757, 259] width 966 height 23
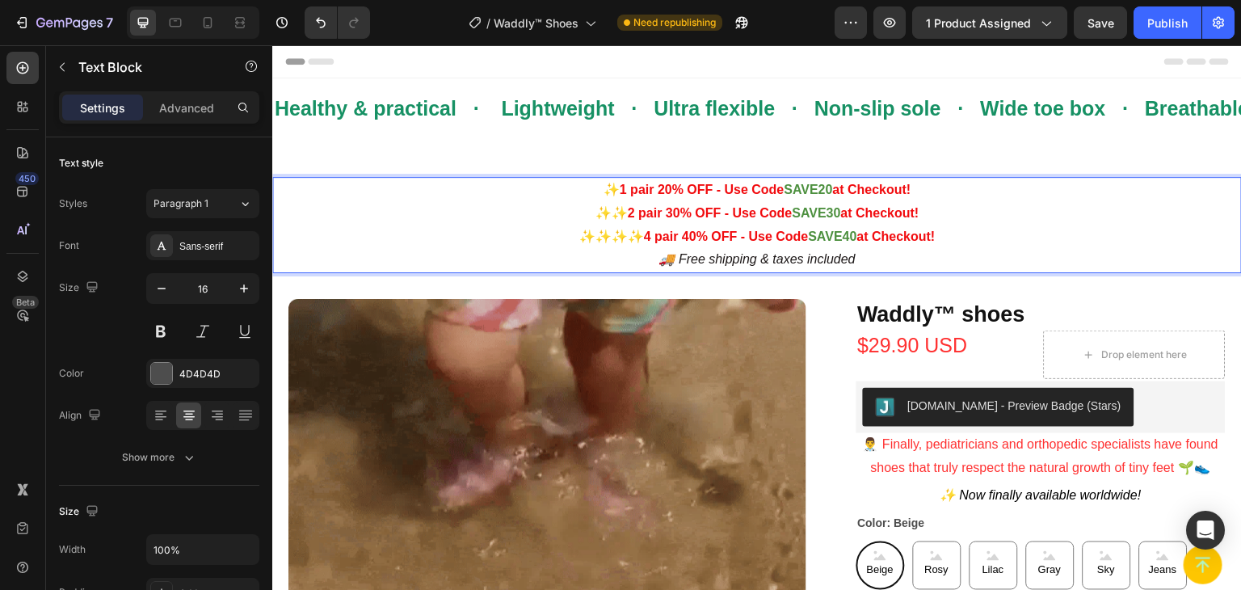
click at [566, 192] on p "✨ 1 pair 20% OFF - Use Code SAVE20 at Checkout!" at bounding box center [757, 190] width 966 height 23
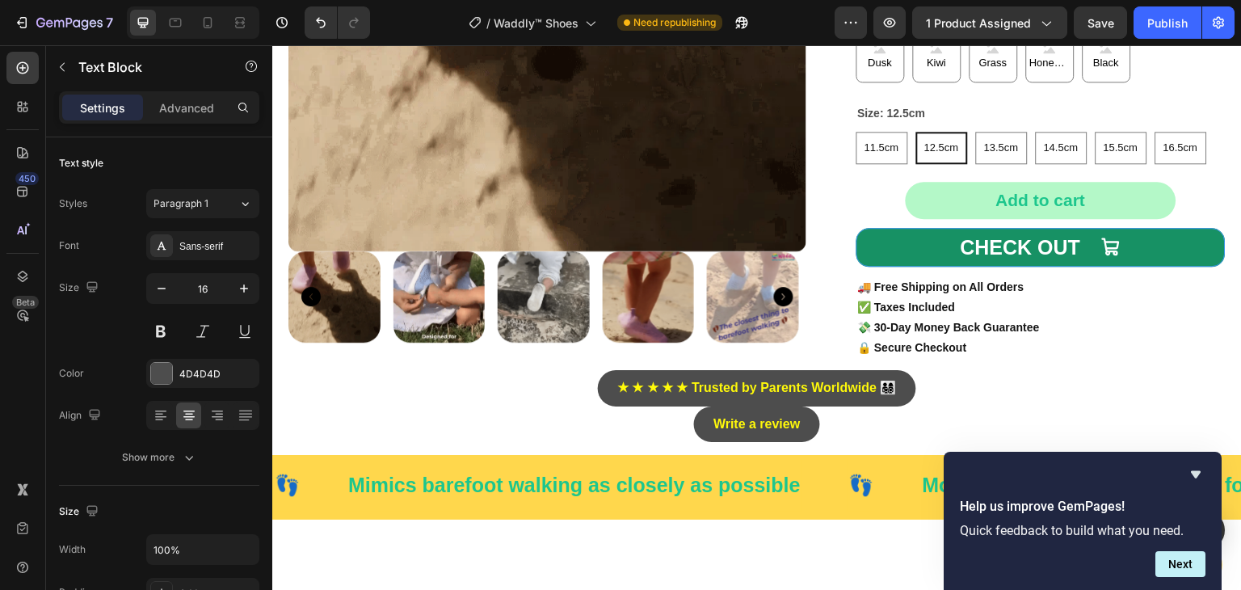
scroll to position [323, 0]
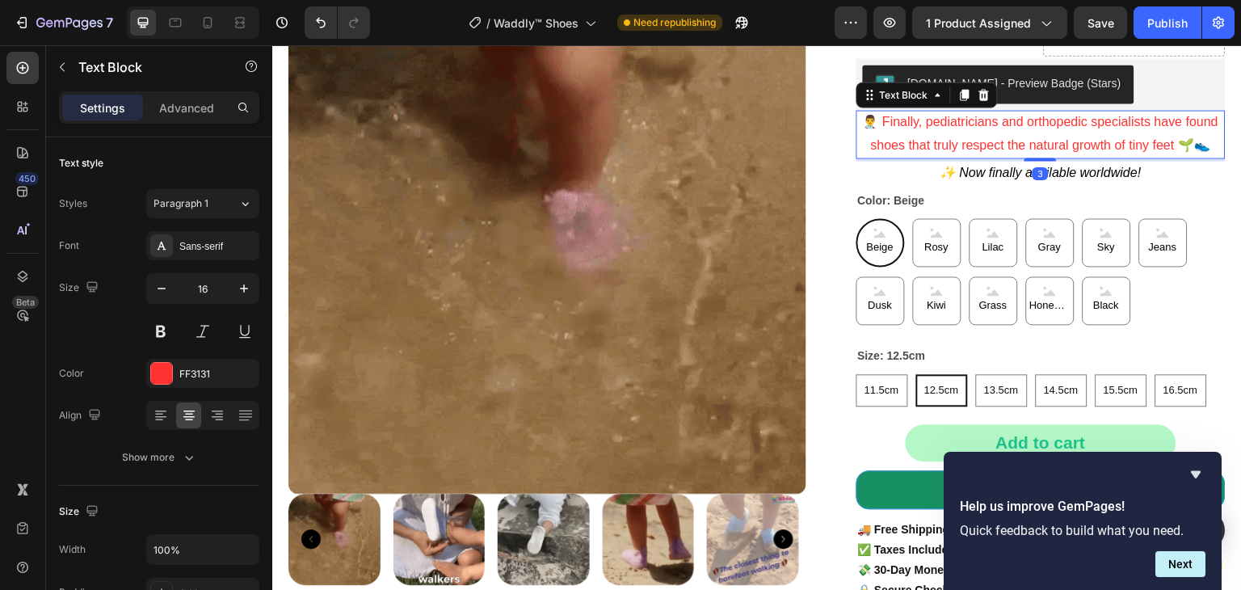
click at [1194, 146] on p "👨‍⚕️ Finally, pediatricians and orthopedic specialists have found shoes that tr…" at bounding box center [1041, 133] width 367 height 47
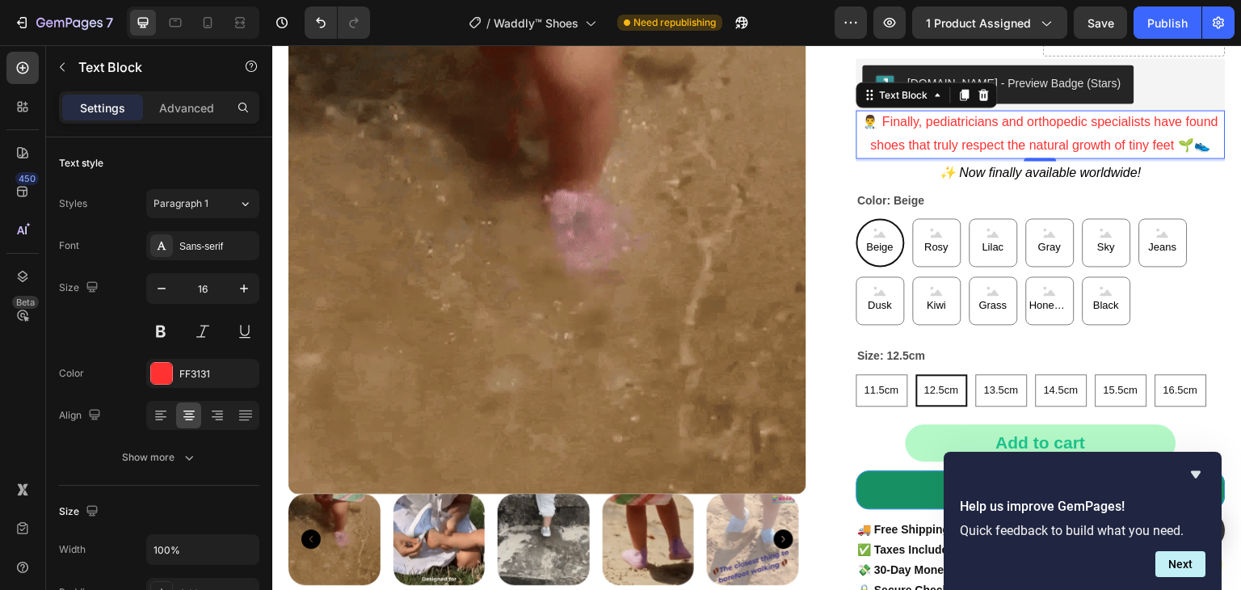
click at [1196, 146] on p "👨‍⚕️ Finally, pediatricians and orthopedic specialists have found shoes that tr…" at bounding box center [1041, 133] width 367 height 47
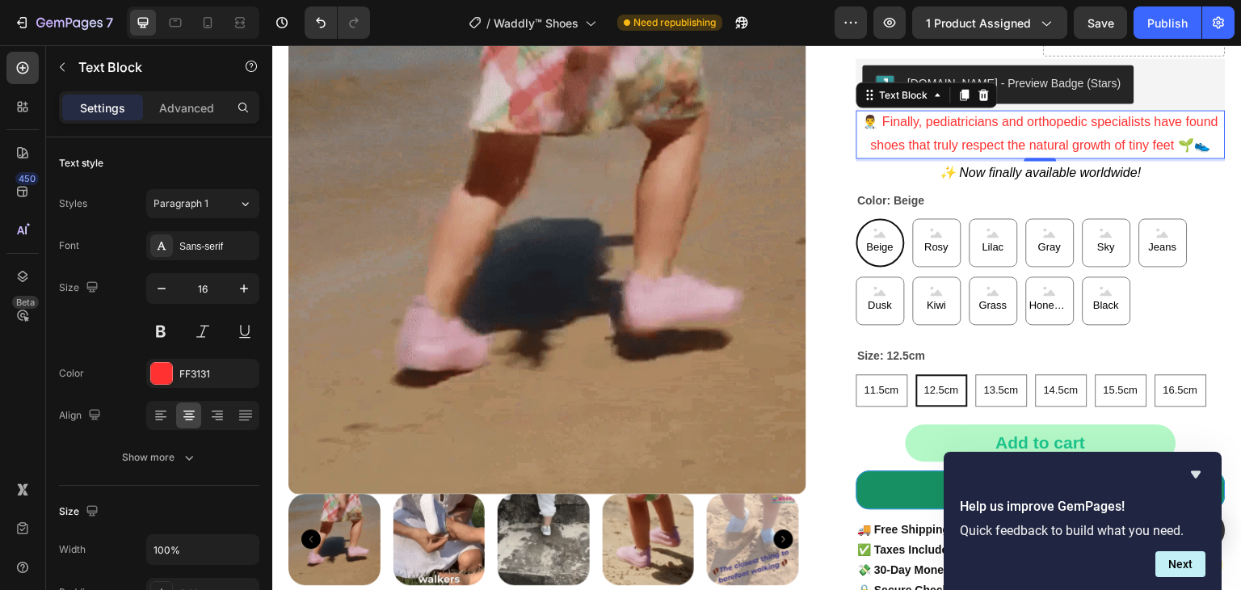
click at [1196, 146] on p "👨‍⚕️ Finally, pediatricians and orthopedic specialists have found shoes that tr…" at bounding box center [1041, 133] width 367 height 47
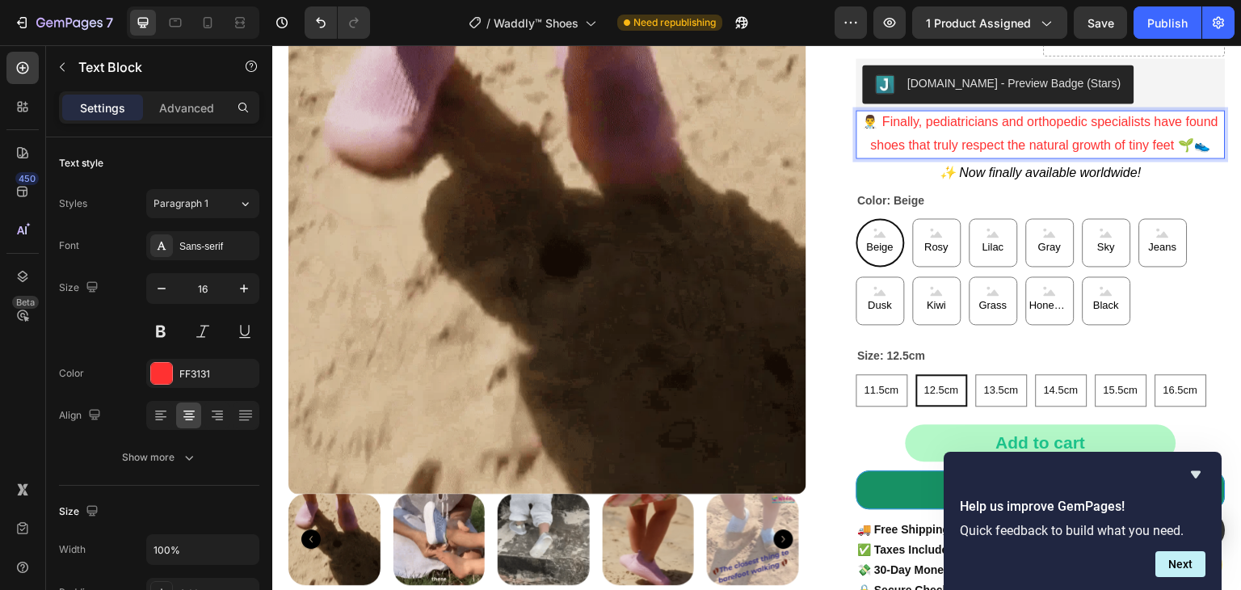
click at [1196, 146] on p "👨‍⚕️ Finally, pediatricians and orthopedic specialists have found shoes that tr…" at bounding box center [1041, 133] width 367 height 47
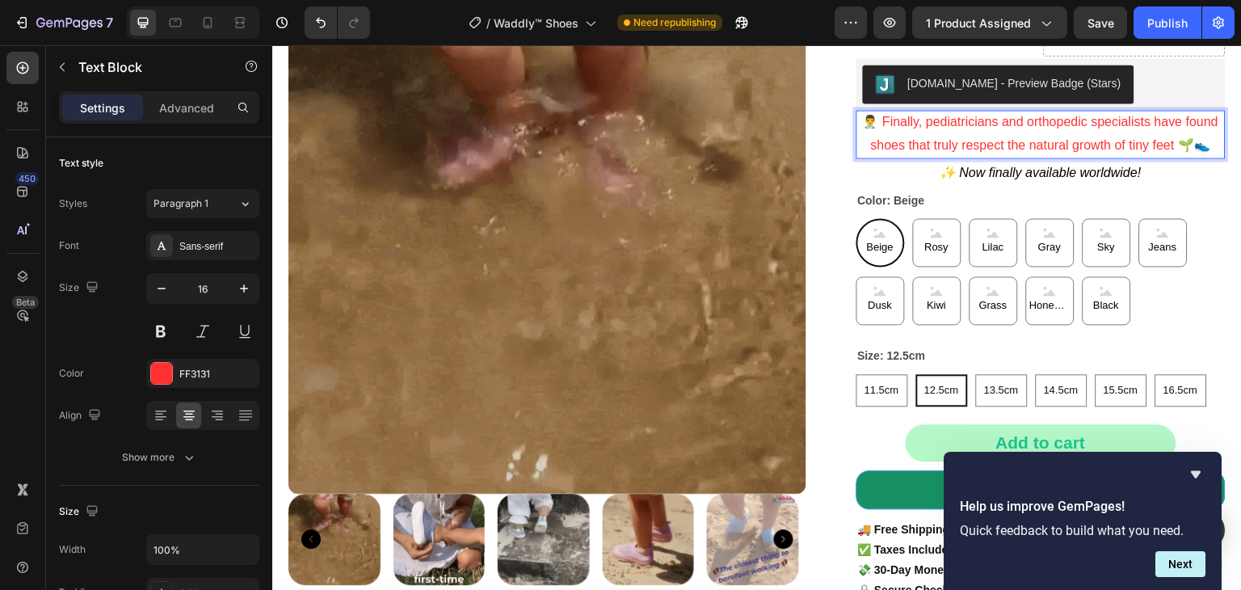
click at [1195, 146] on p "👨‍⚕️ Finally, pediatricians and orthopedic specialists have found shoes that tr…" at bounding box center [1041, 133] width 367 height 47
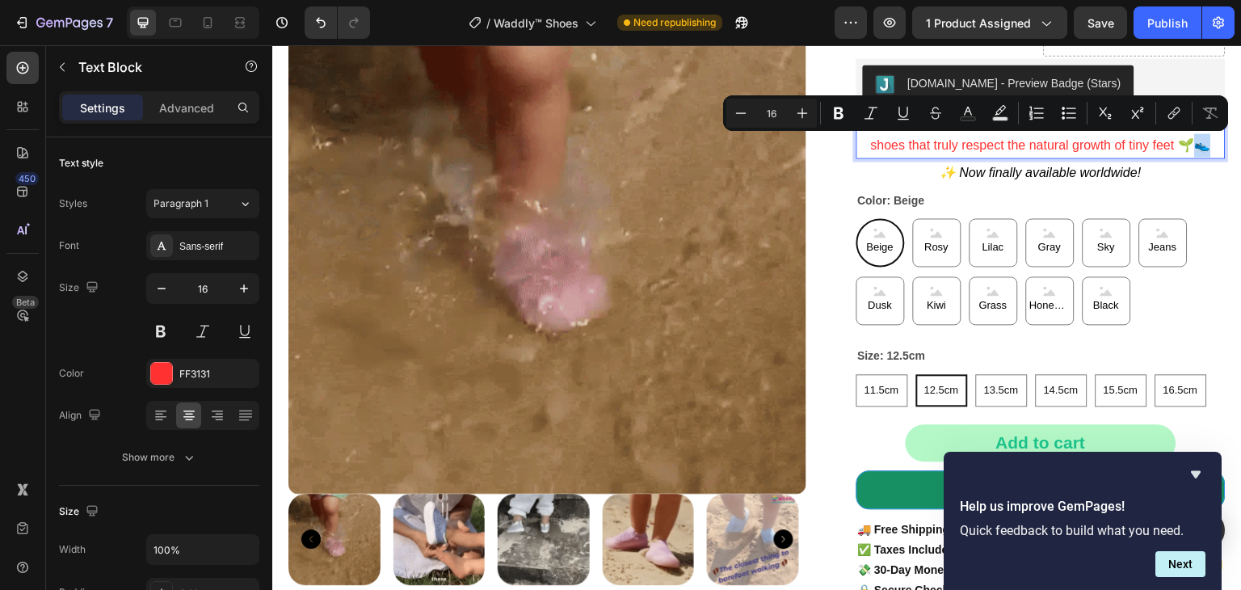
drag, startPoint x: 1189, startPoint y: 140, endPoint x: 1198, endPoint y: 147, distance: 11.5
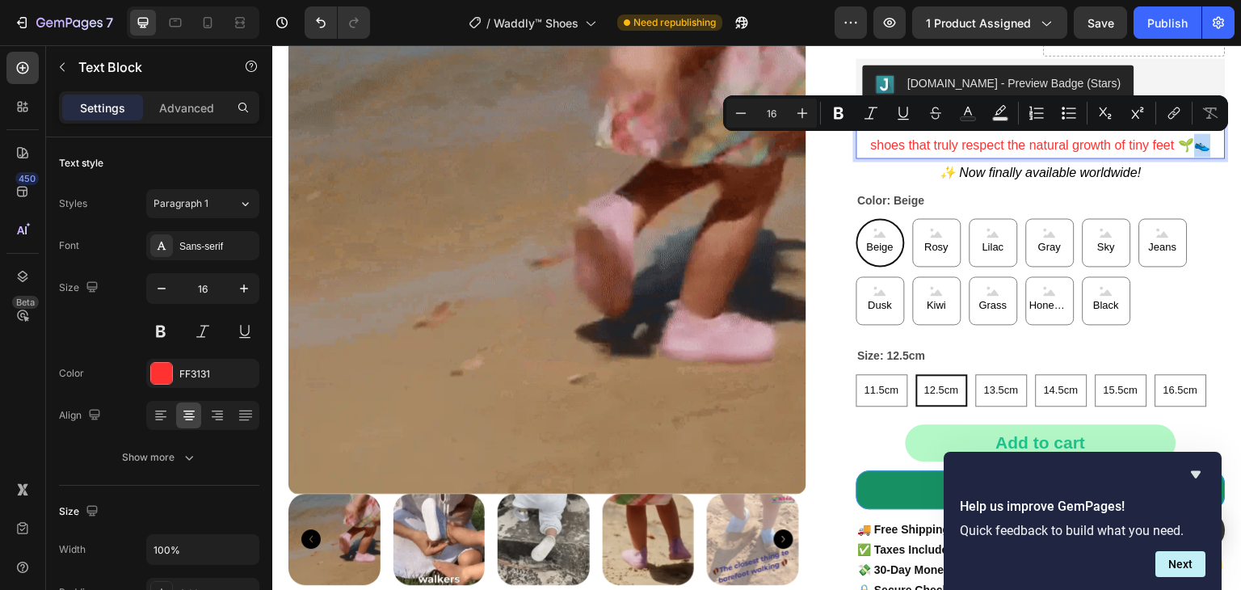
click at [1198, 147] on p "👨‍⚕️ Finally, pediatricians and orthopedic specialists have found shoes that tr…" at bounding box center [1041, 133] width 367 height 47
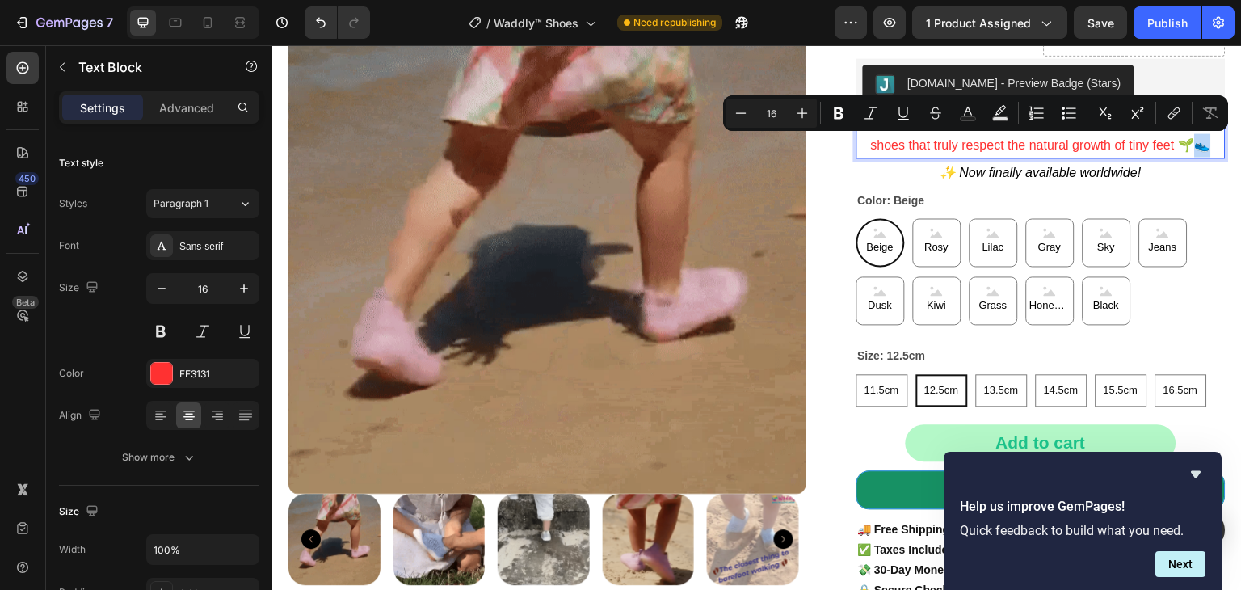
copy p "👨‍⚕️ Finally, pediatricians and orthopedic specialists have found shoes that tr…"
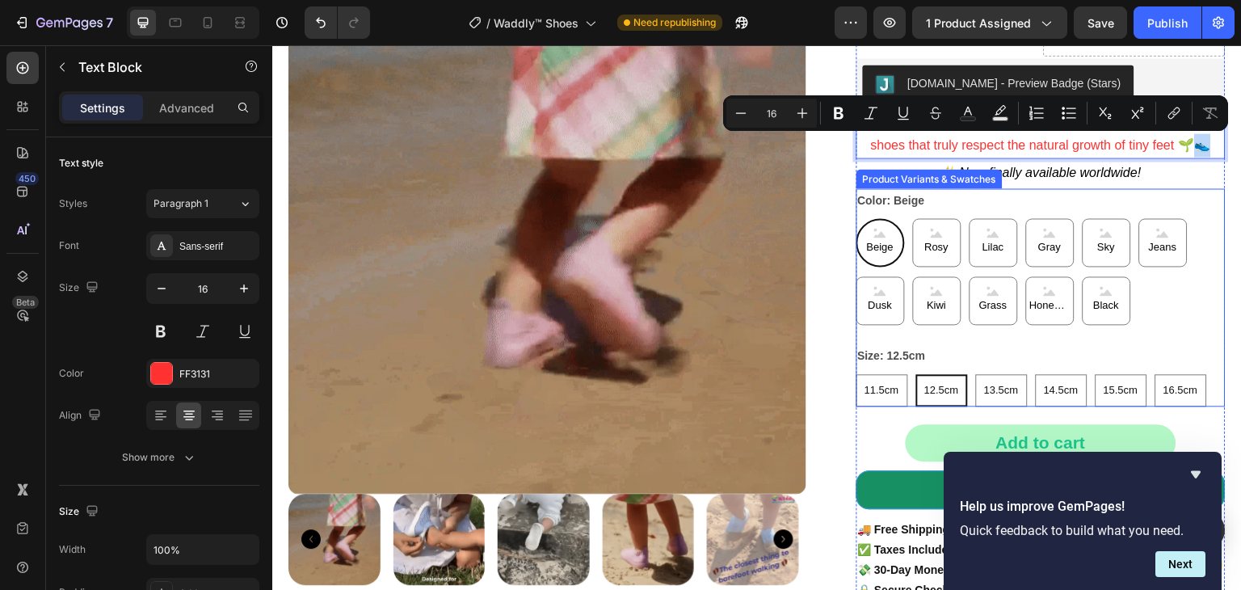
scroll to position [0, 0]
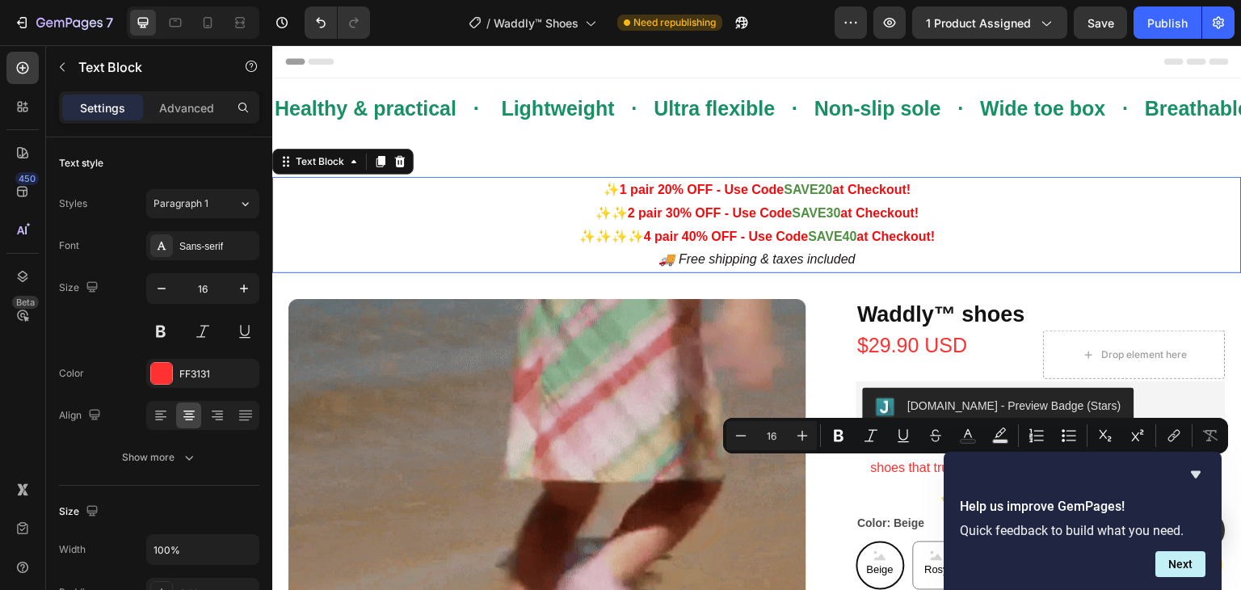
click at [583, 192] on p "✨ 1 pair 20% OFF - Use Code SAVE20 at Checkout!" at bounding box center [757, 190] width 966 height 23
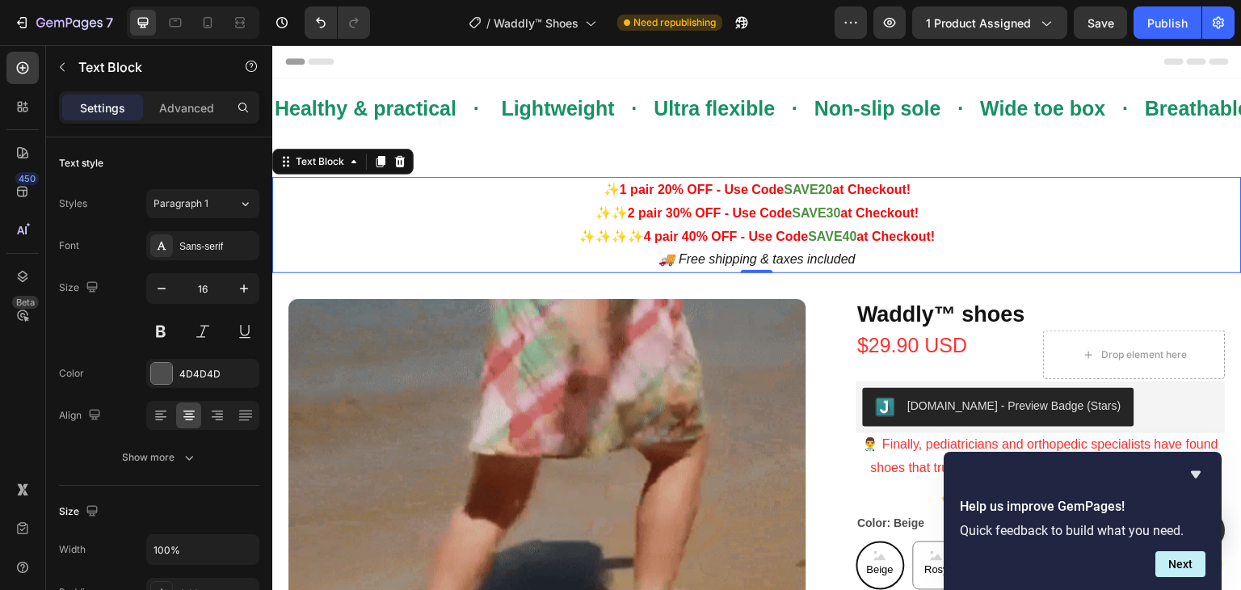
click at [584, 191] on p "✨ 1 pair 20% OFF - Use Code SAVE20 at Checkout!" at bounding box center [757, 190] width 966 height 23
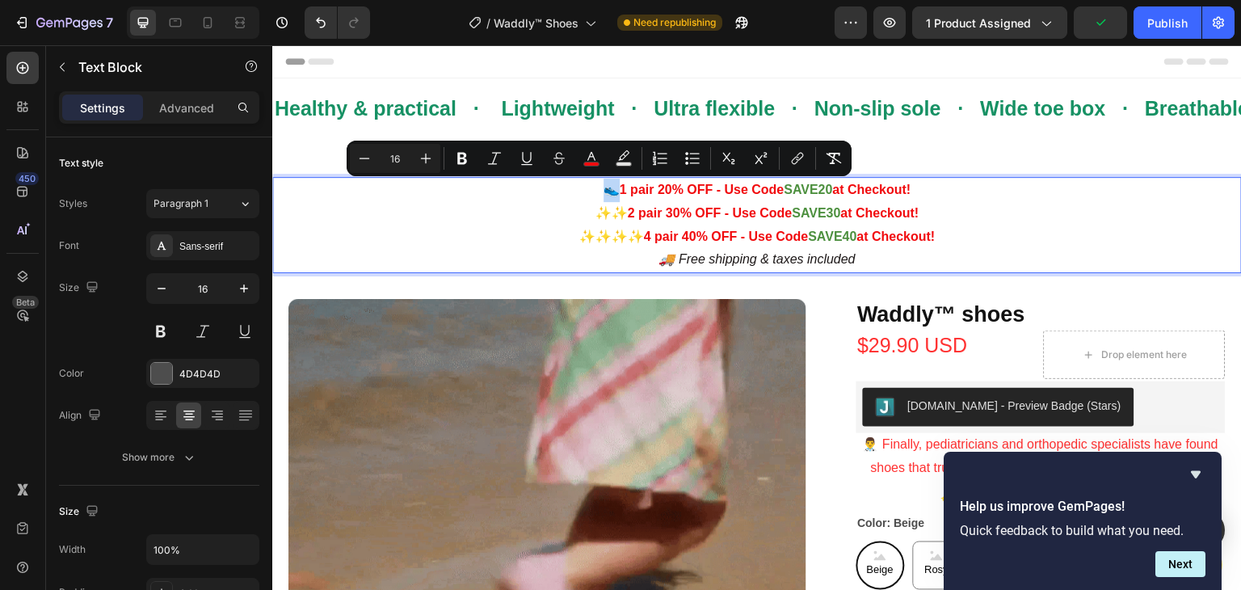
drag, startPoint x: 604, startPoint y: 189, endPoint x: 597, endPoint y: 193, distance: 8.3
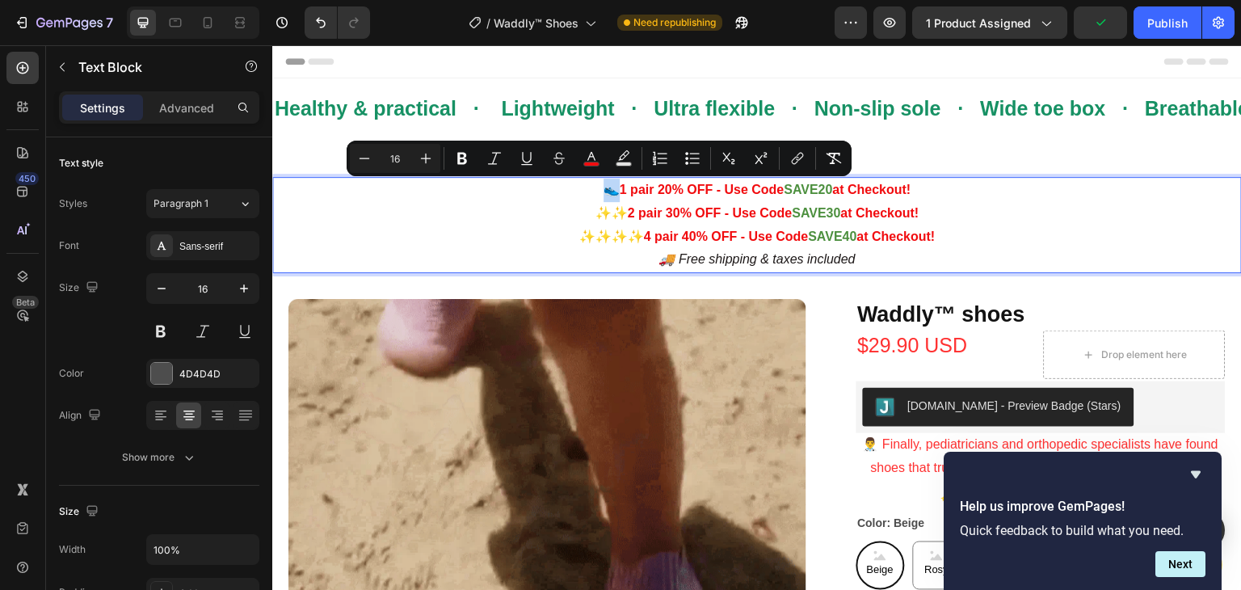
click at [604, 193] on span "👟 1 pair 20% OFF - Use Code" at bounding box center [694, 190] width 181 height 14
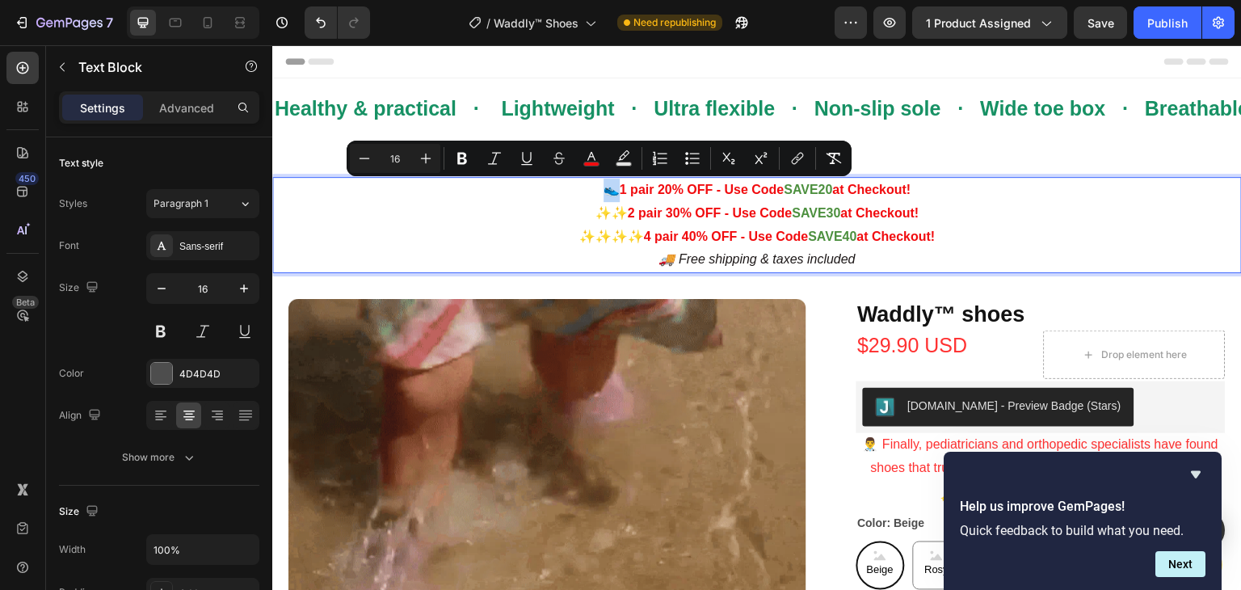
copy span "👟"
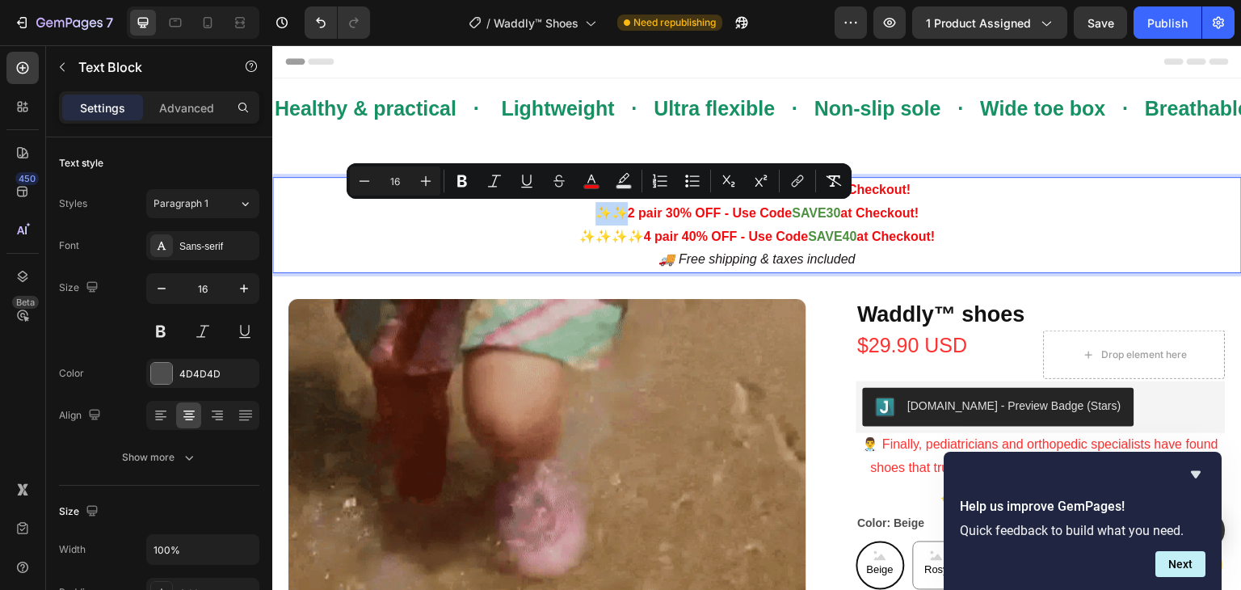
drag, startPoint x: 615, startPoint y: 214, endPoint x: 582, endPoint y: 217, distance: 33.3
click at [596, 217] on span "✨✨ 2 pair 30% OFF - Use Code" at bounding box center [694, 213] width 197 height 14
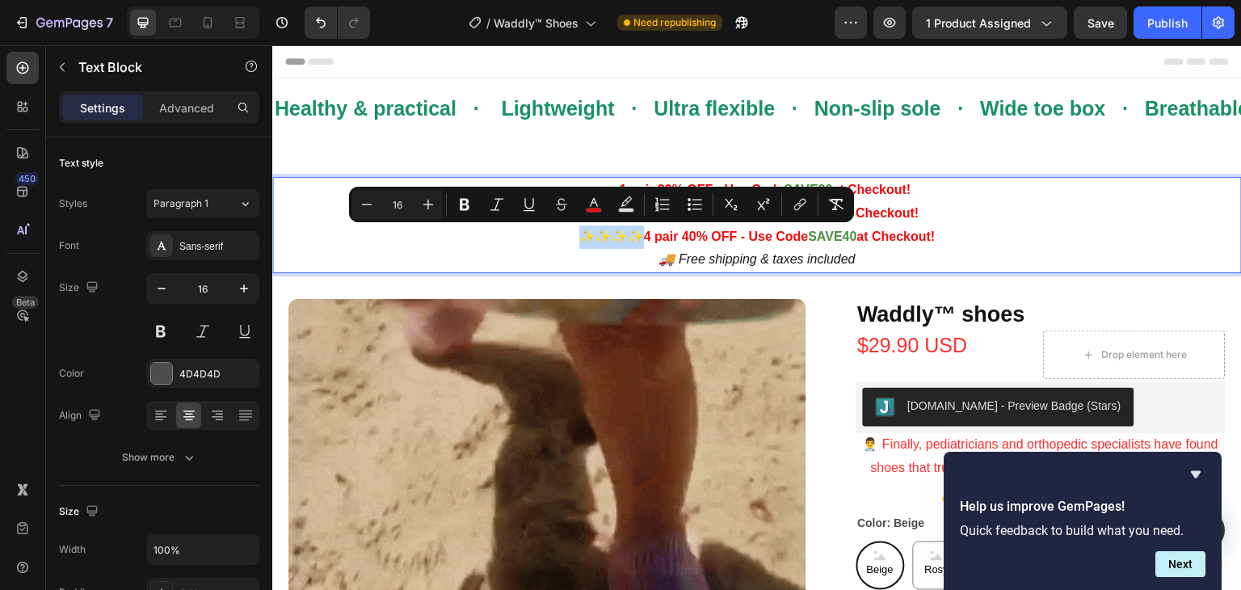
drag, startPoint x: 634, startPoint y: 234, endPoint x: 554, endPoint y: 243, distance: 80.5
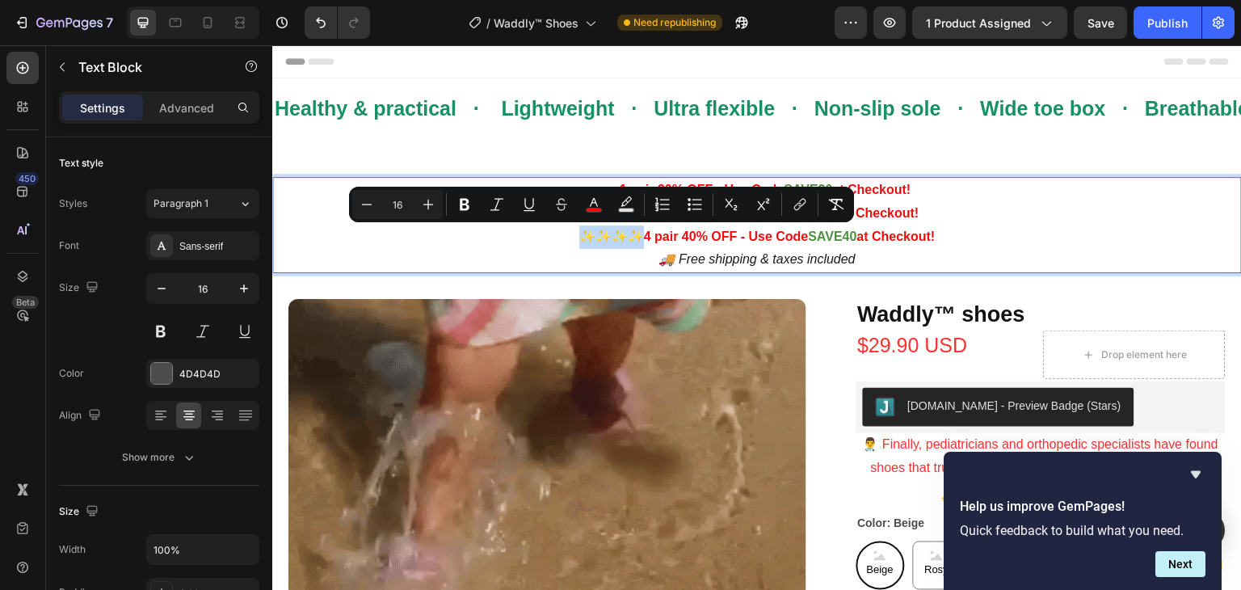
click at [554, 243] on p "✨✨✨✨ 4 pair 40% OFF - Use Code SAVE40 at Checkout!" at bounding box center [757, 236] width 966 height 23
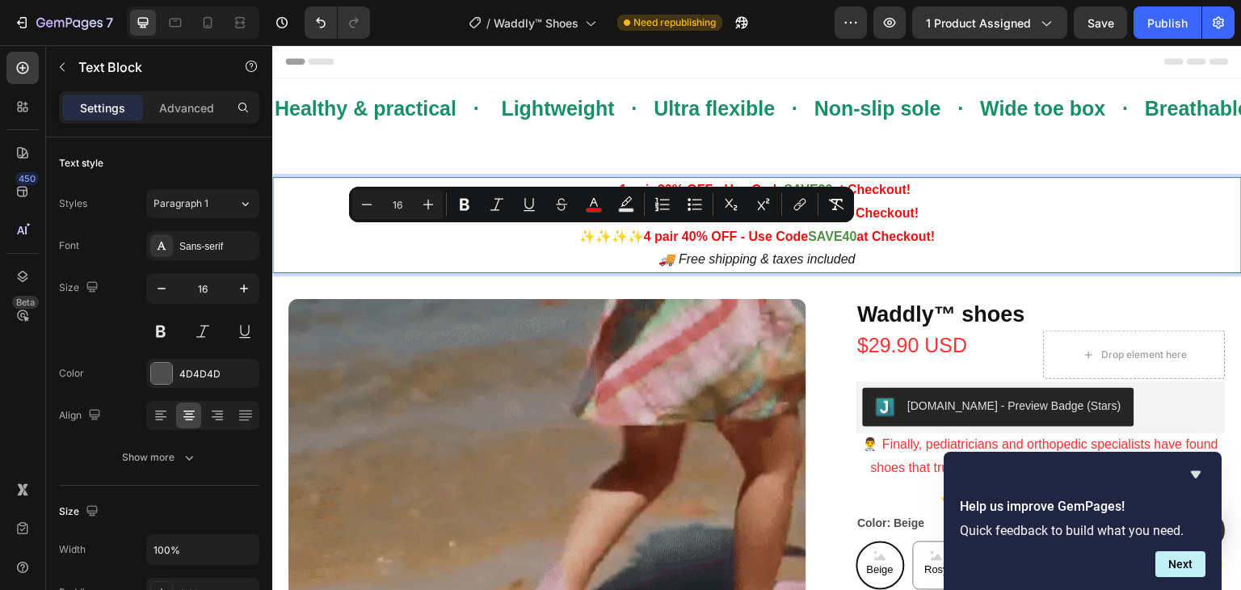
drag, startPoint x: 572, startPoint y: 243, endPoint x: 544, endPoint y: 250, distance: 29.0
click at [544, 250] on p "🚚 Free shipping & taxes included" at bounding box center [757, 259] width 966 height 23
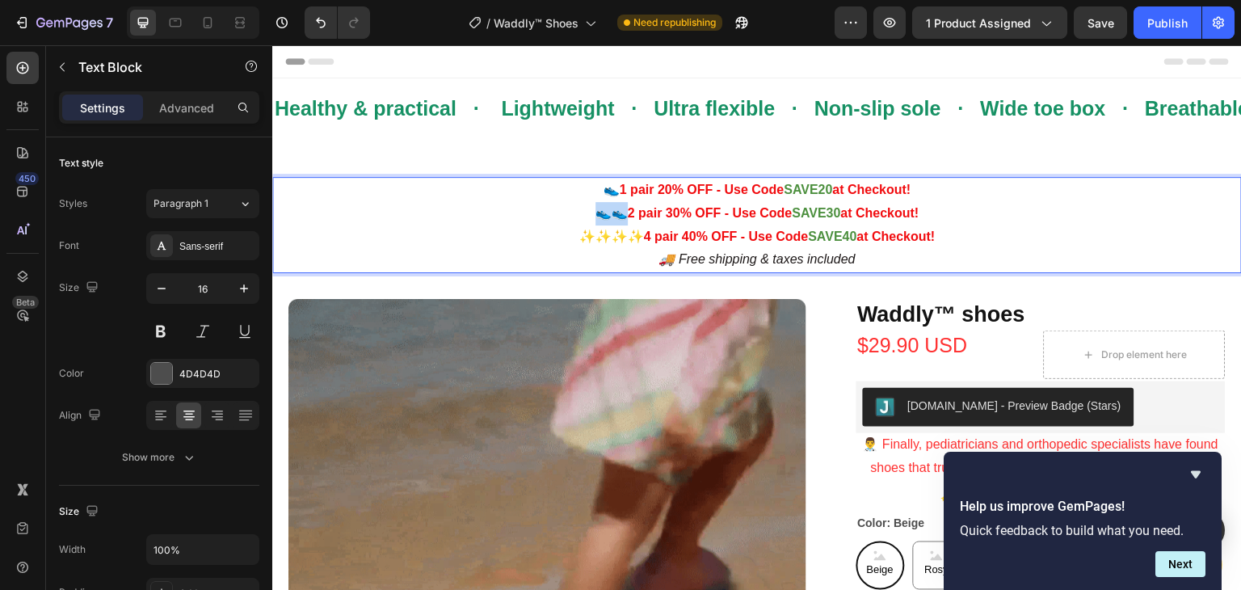
drag, startPoint x: 617, startPoint y: 215, endPoint x: 587, endPoint y: 217, distance: 29.1
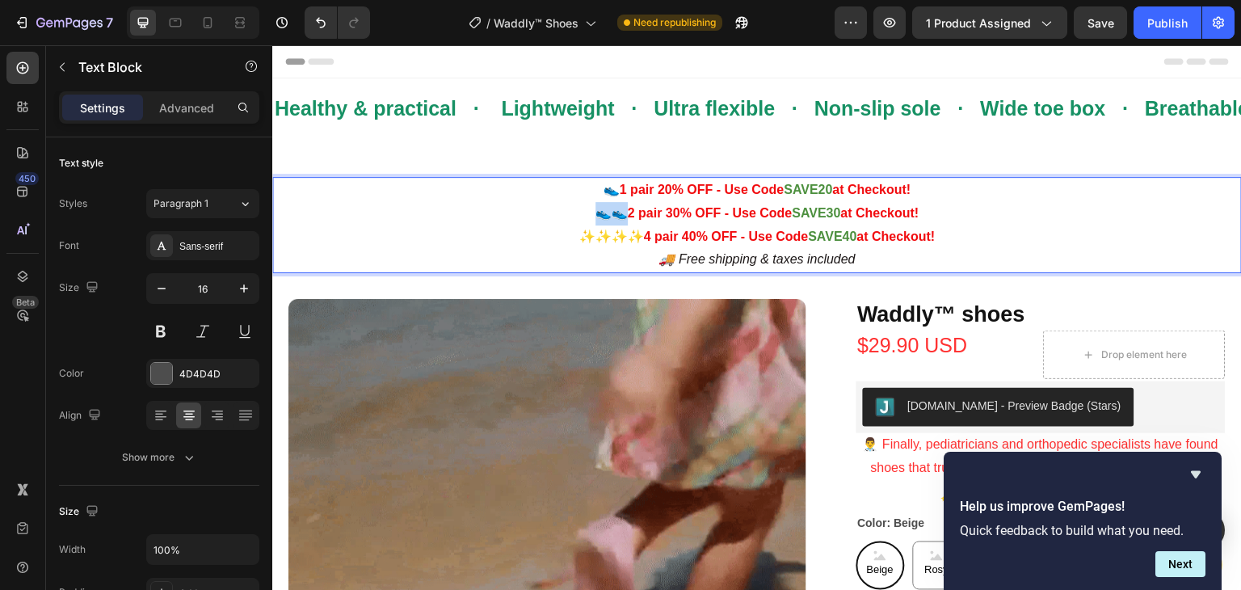
click at [596, 217] on span "👟👟 2 pair 30% OFF - Use Code" at bounding box center [694, 213] width 197 height 14
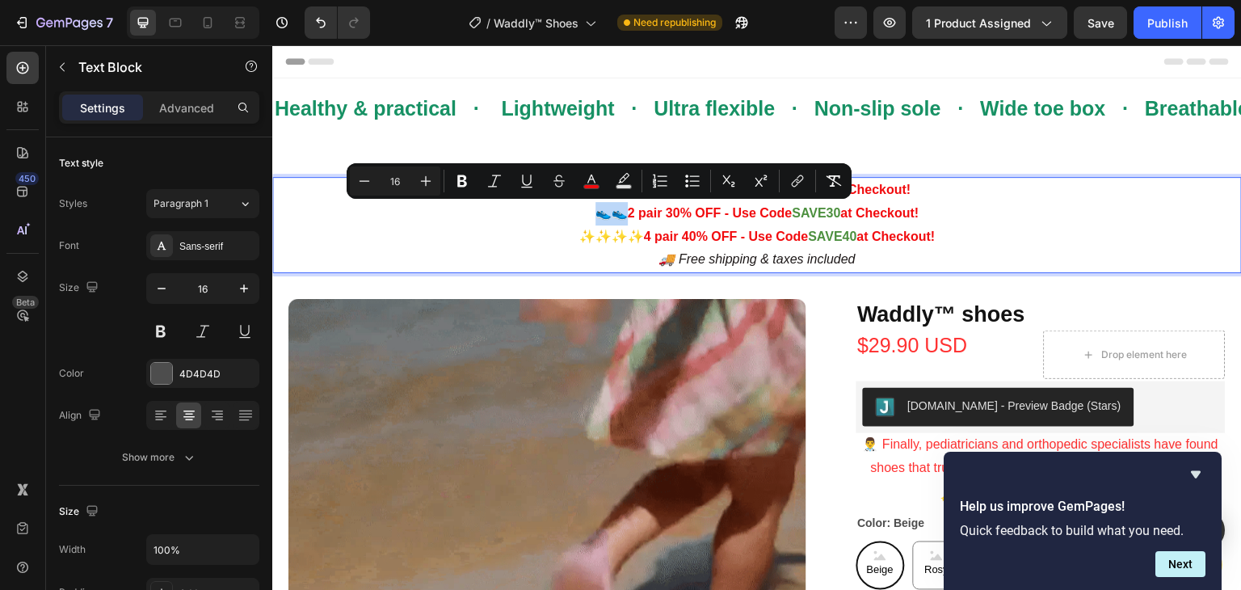
copy span "👟👟"
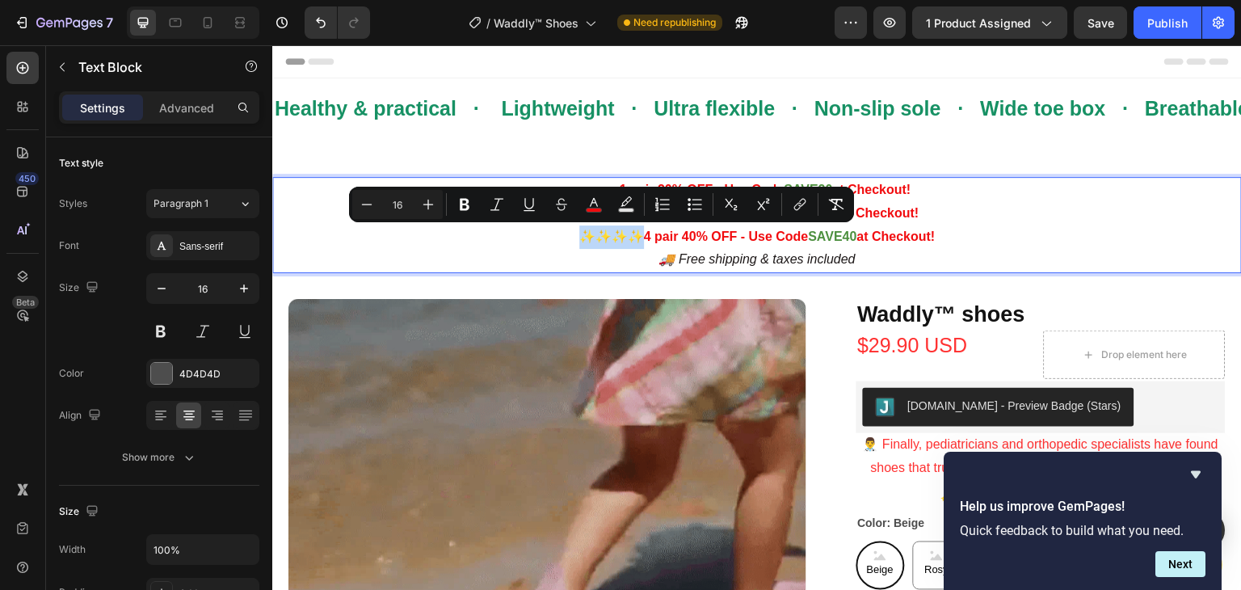
drag, startPoint x: 633, startPoint y: 236, endPoint x: 572, endPoint y: 237, distance: 60.6
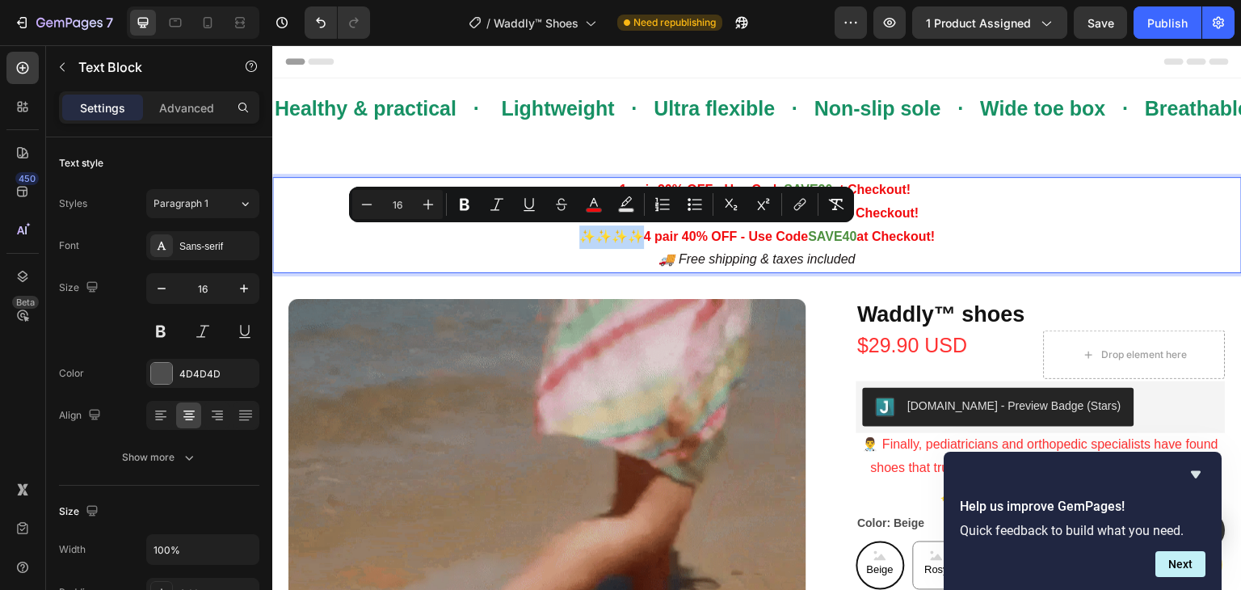
click at [579, 237] on span "✨✨✨✨ 4 pair 40% OFF - Use Code" at bounding box center [693, 236] width 229 height 14
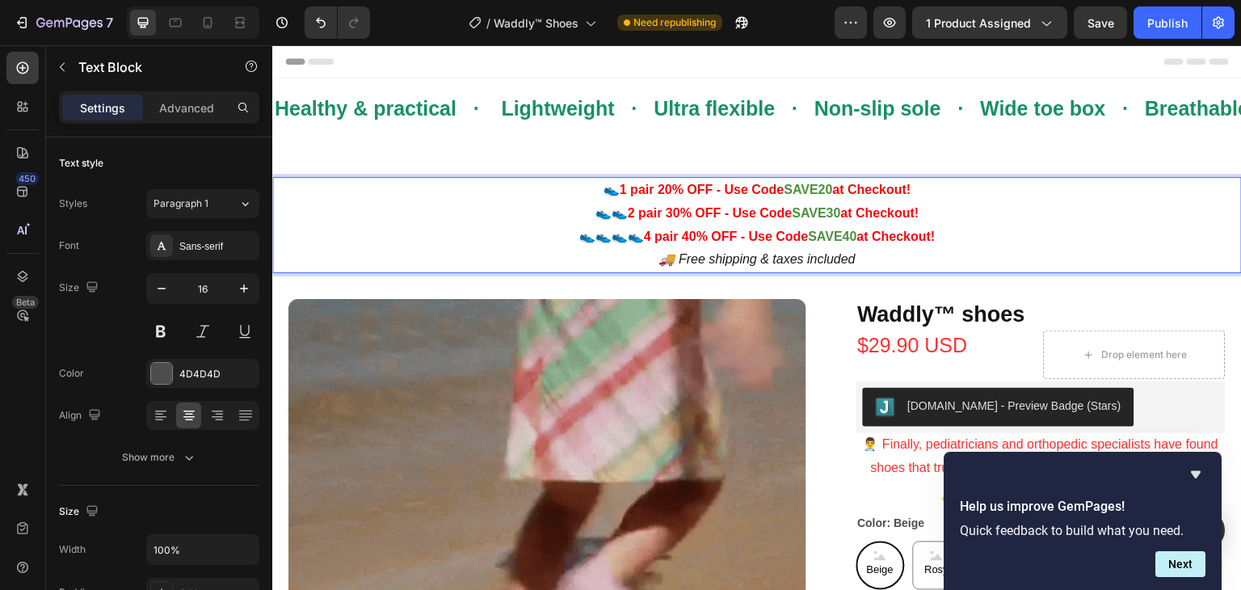
click at [485, 210] on p "👟👟 2 pair 30% OFF - Use Code SAVE30 at Checkout!" at bounding box center [757, 213] width 966 height 23
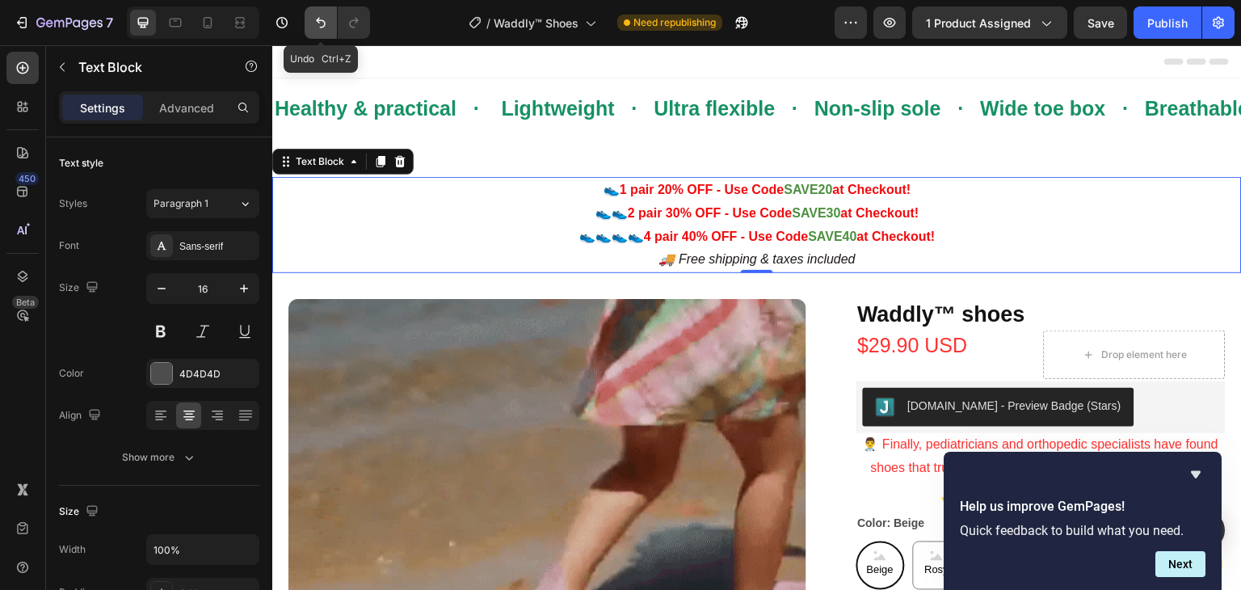
click at [320, 26] on icon "Undo/Redo" at bounding box center [321, 23] width 16 height 16
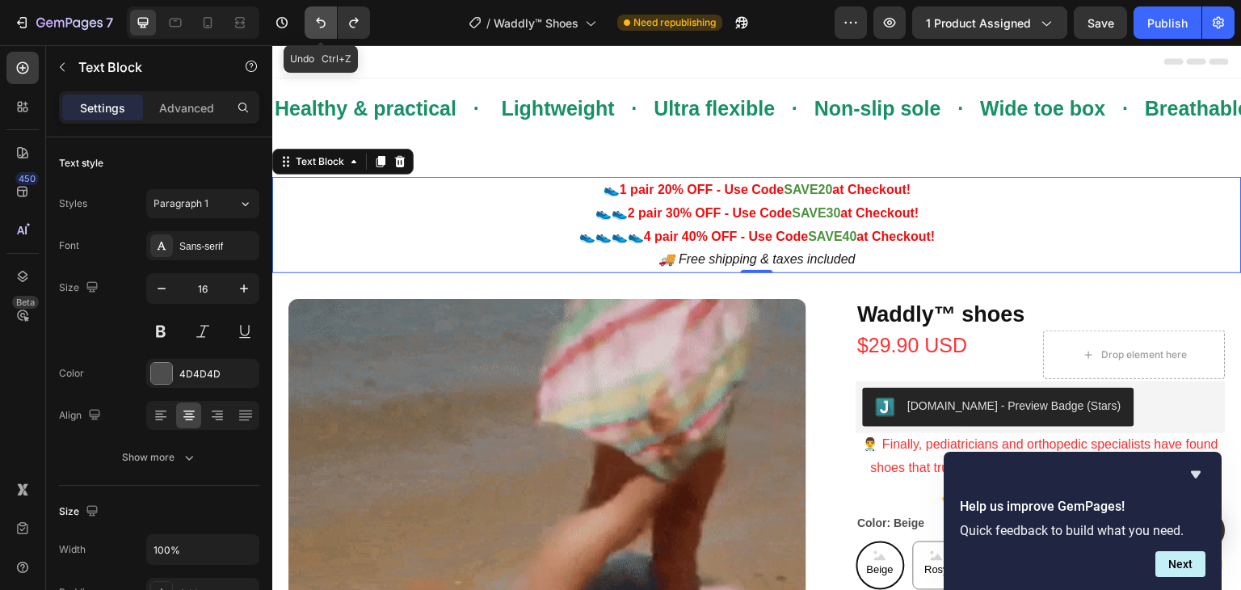
click at [320, 26] on icon "Undo/Redo" at bounding box center [321, 23] width 16 height 16
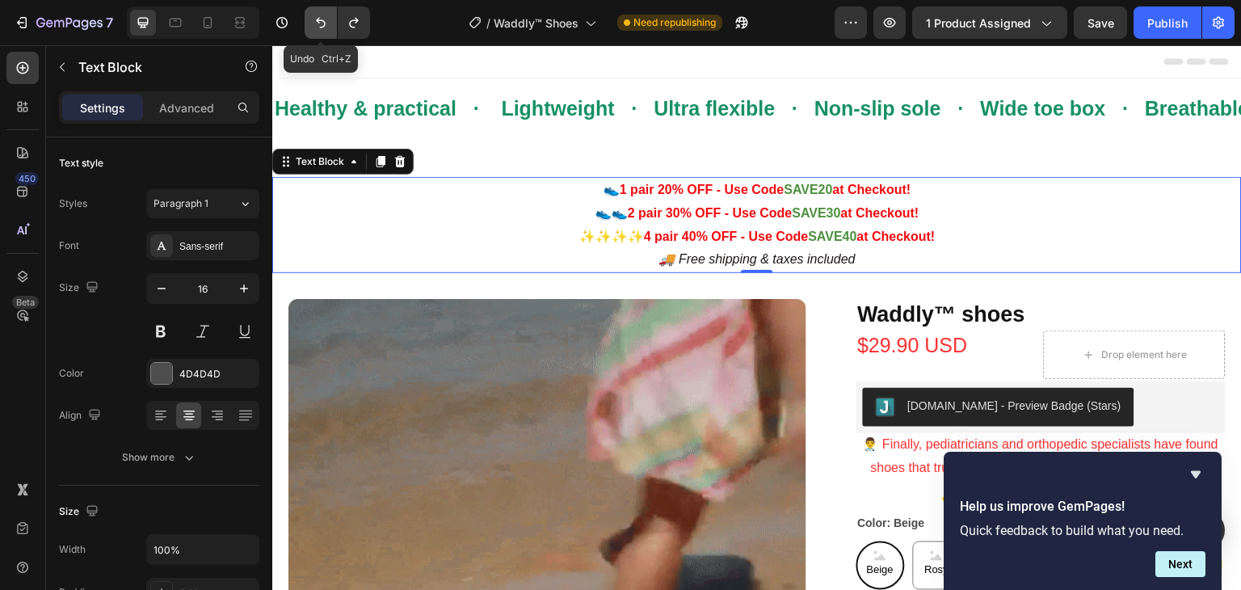
click at [320, 26] on icon "Undo/Redo" at bounding box center [321, 23] width 16 height 16
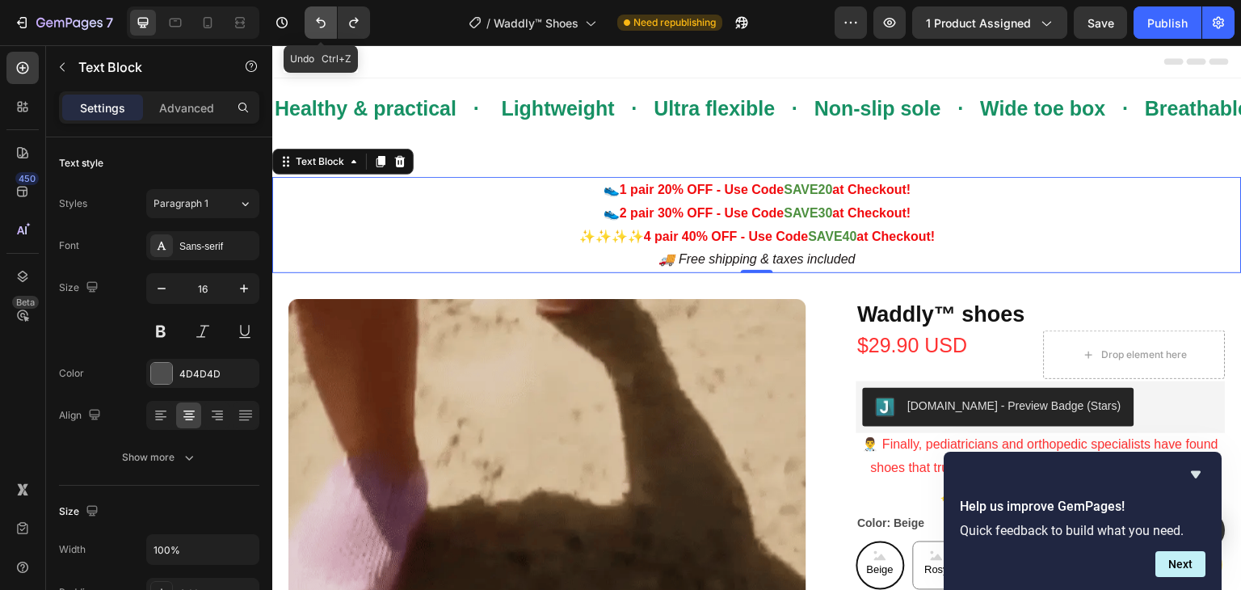
click at [320, 26] on icon "Undo/Redo" at bounding box center [321, 23] width 16 height 16
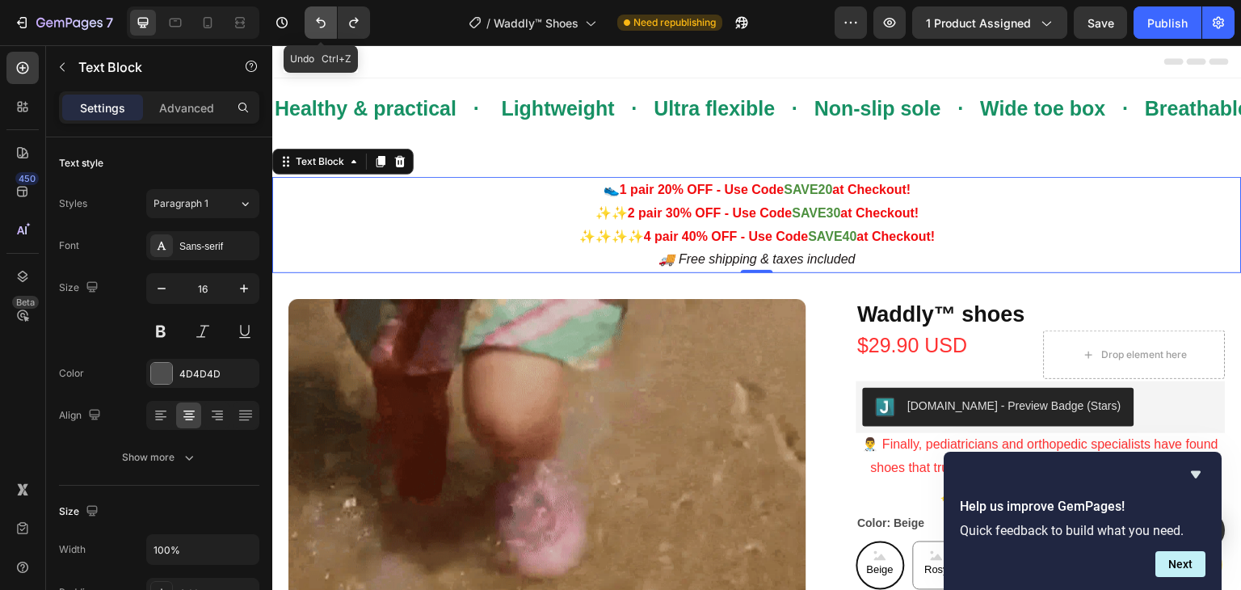
click at [320, 26] on icon "Undo/Redo" at bounding box center [321, 23] width 16 height 16
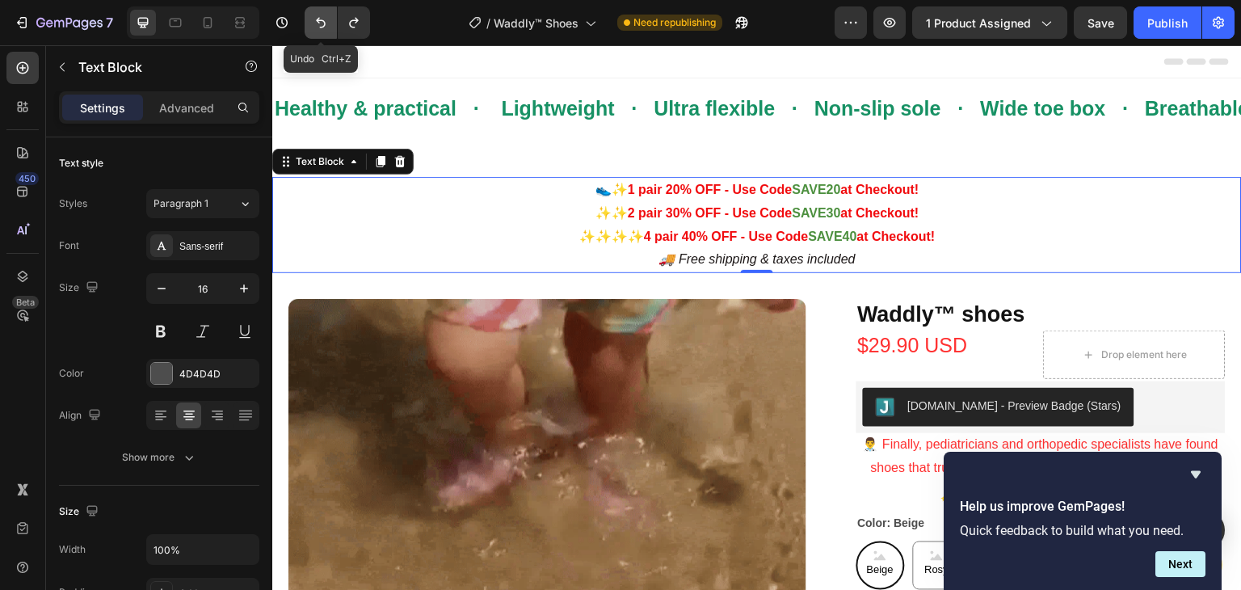
click at [320, 26] on icon "Undo/Redo" at bounding box center [321, 23] width 16 height 16
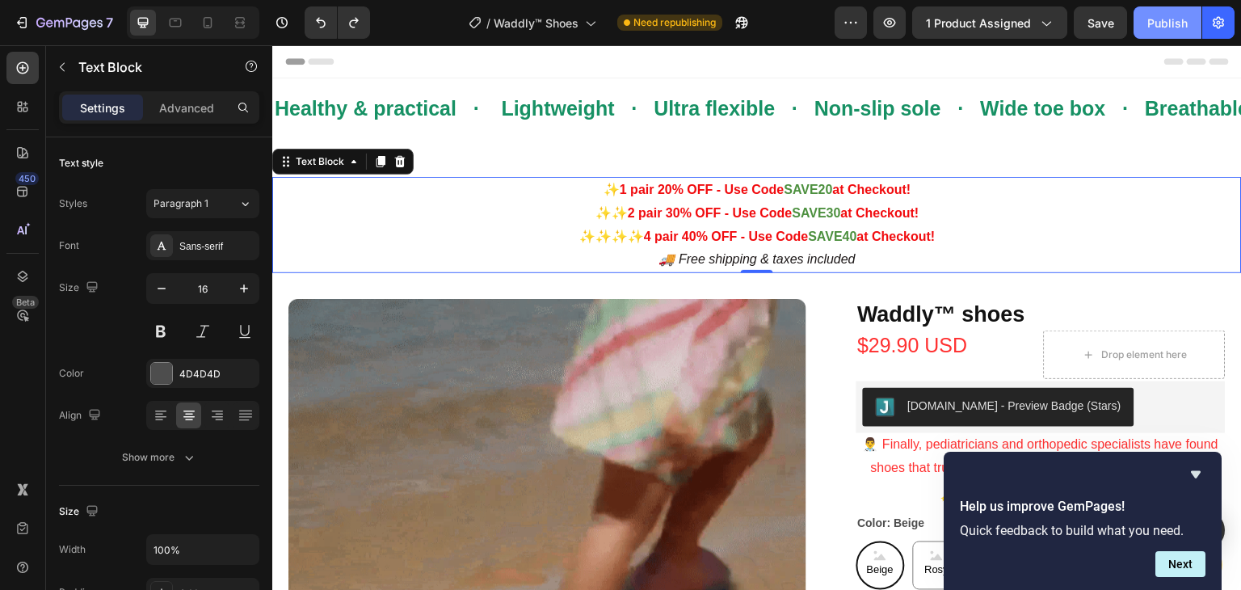
click at [1160, 25] on div "Publish" at bounding box center [1167, 23] width 40 height 17
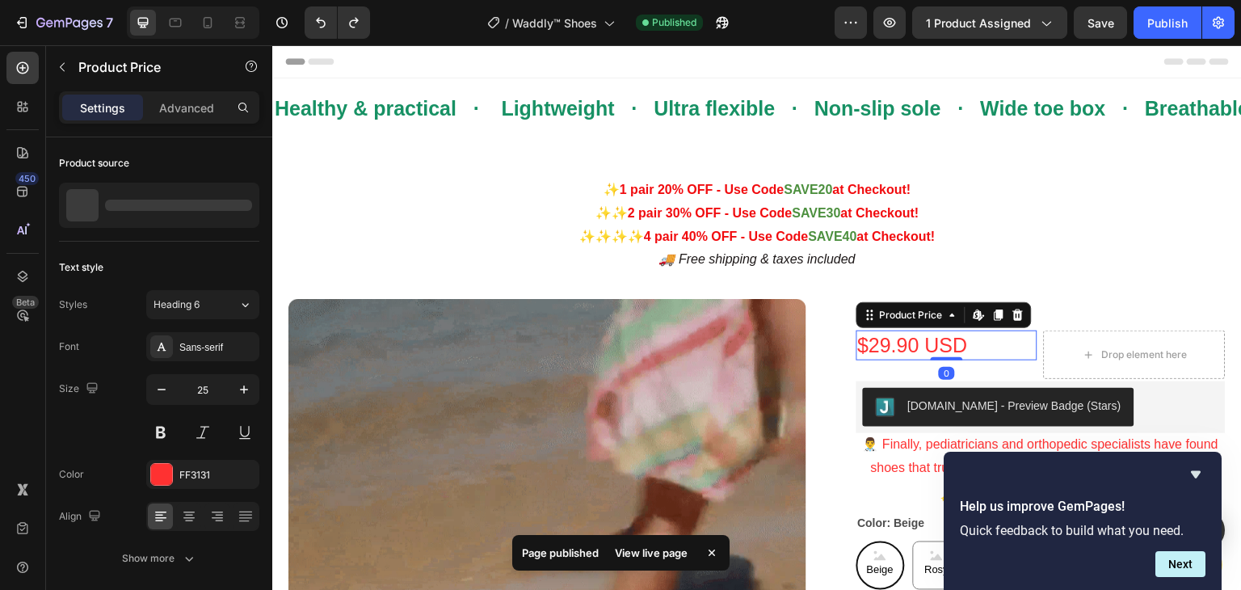
click at [901, 344] on div "$29.90 USD" at bounding box center [948, 345] width 182 height 30
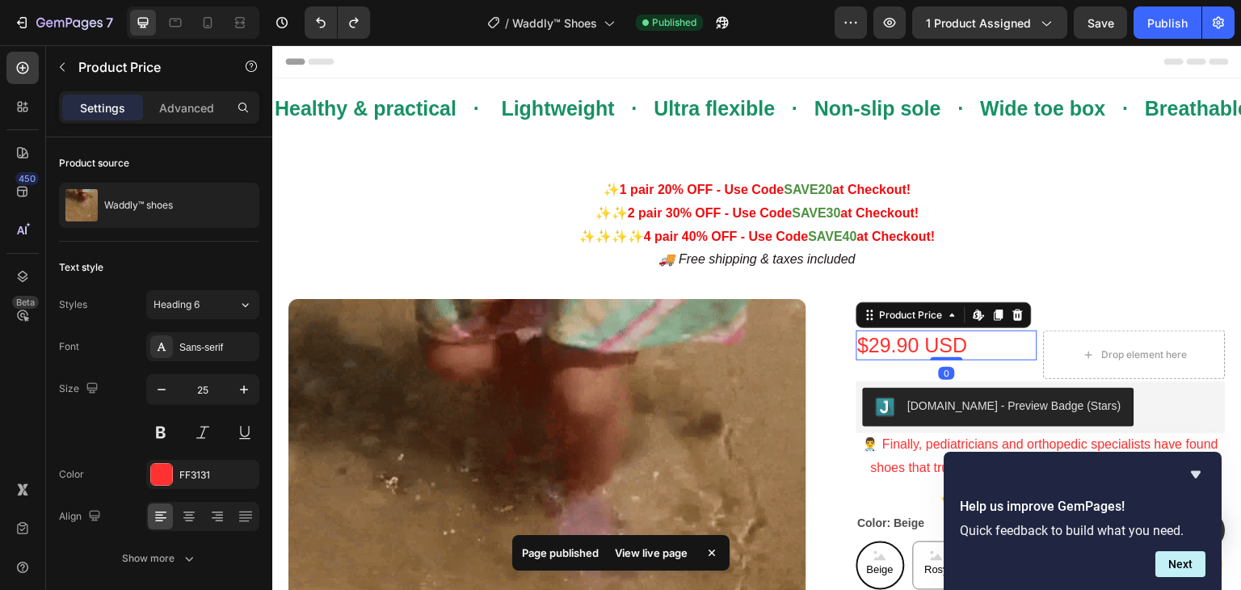
click at [879, 346] on div "$29.90 USD" at bounding box center [948, 345] width 182 height 30
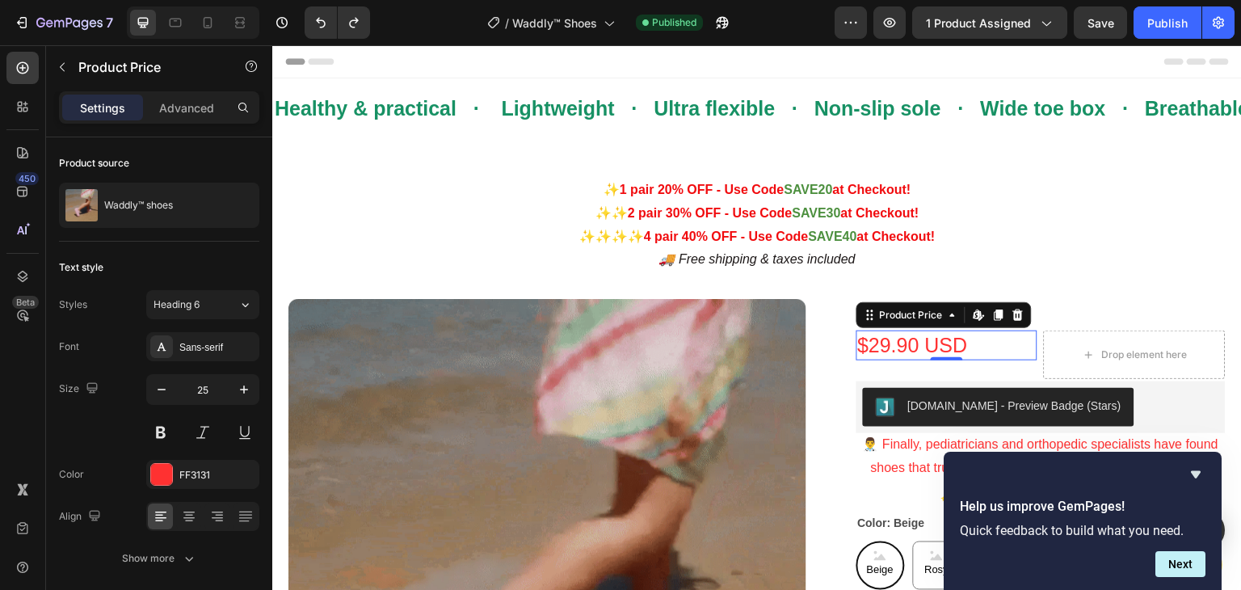
click at [878, 343] on div "$29.90 USD" at bounding box center [948, 345] width 182 height 30
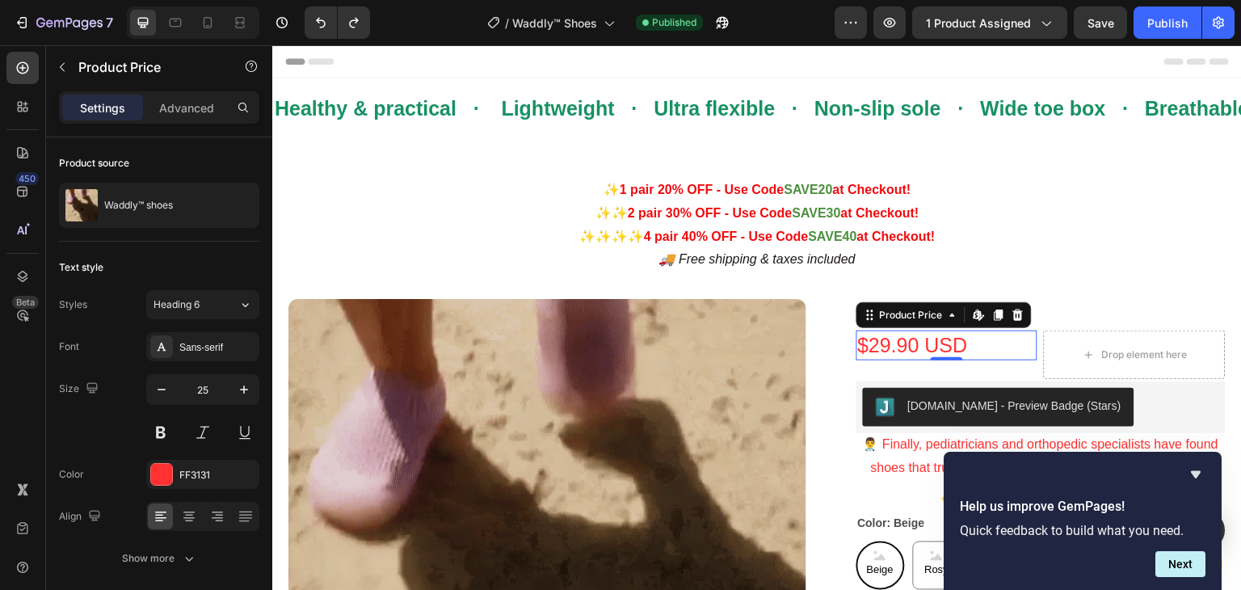
click at [878, 343] on div "$29.90 USD" at bounding box center [948, 345] width 182 height 30
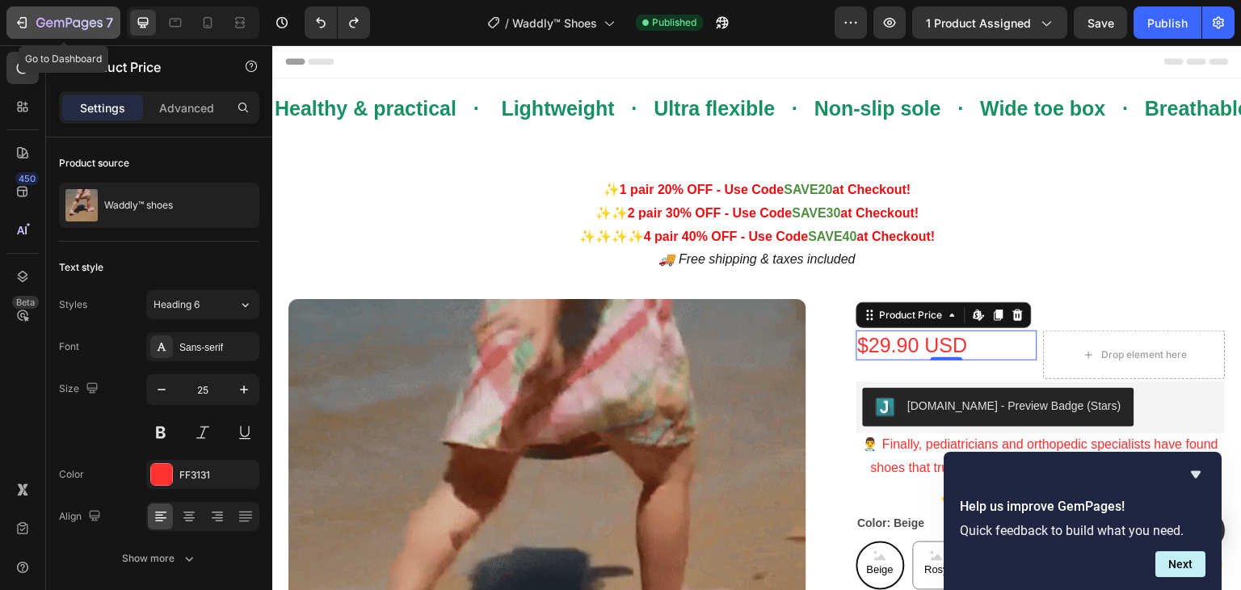
click at [31, 18] on div "7" at bounding box center [63, 22] width 99 height 19
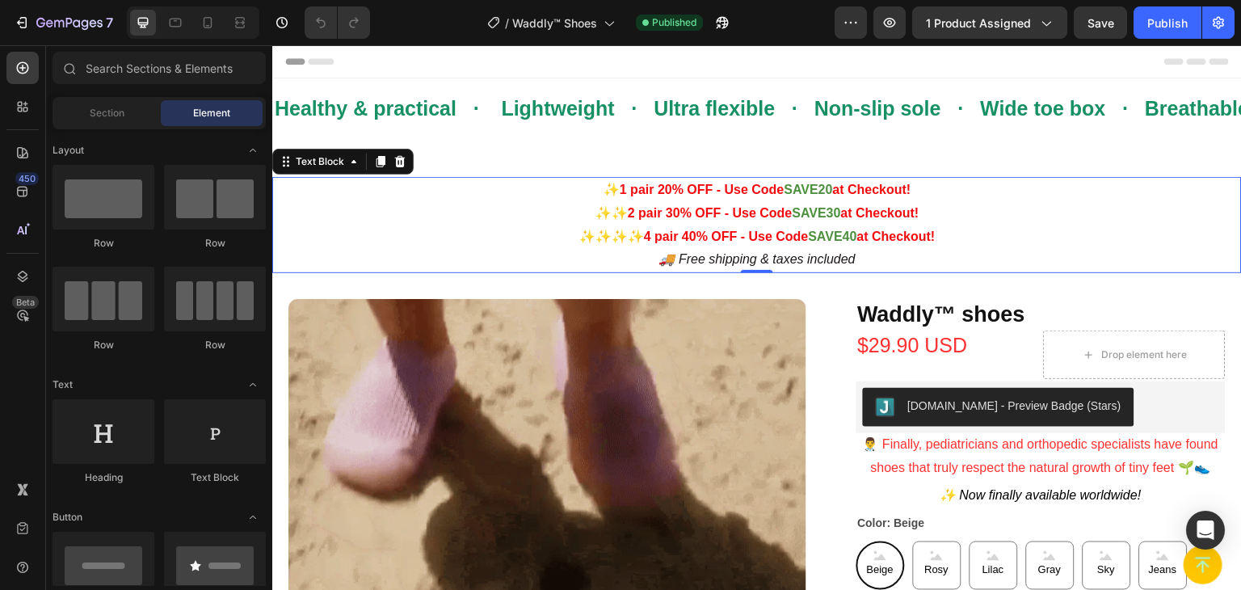
click at [640, 226] on p "✨✨✨✨ 4 pair 40% OFF - Use Code SAVE40 at Checkout!" at bounding box center [757, 236] width 966 height 23
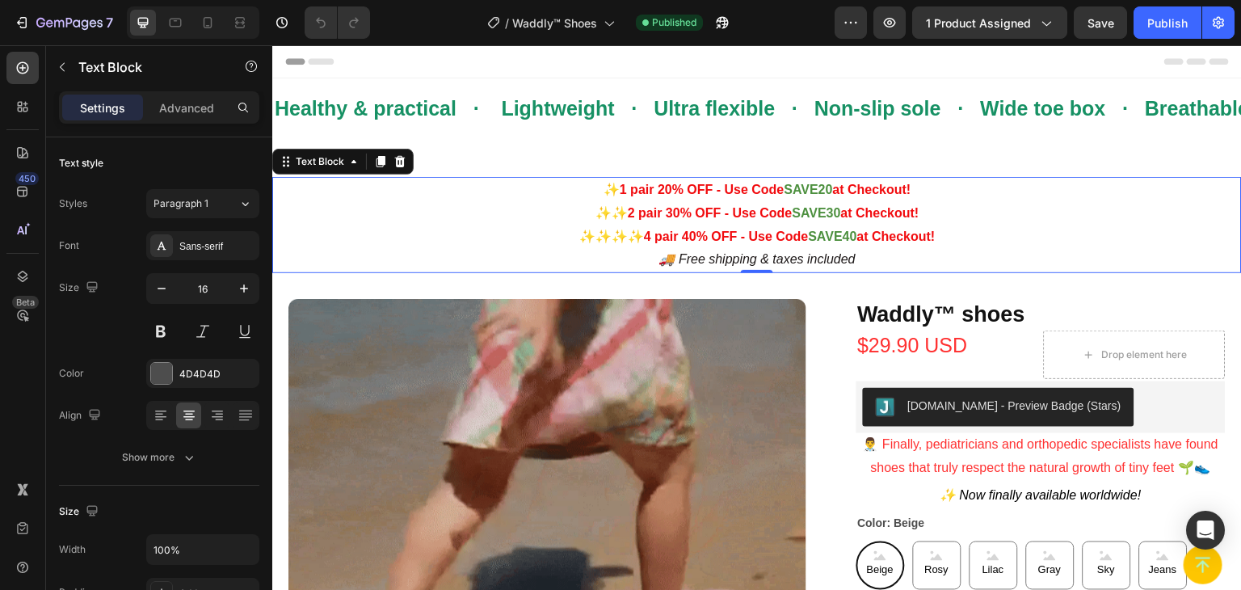
click at [644, 236] on strong "4 pair 40% OFF - Use Code" at bounding box center [726, 236] width 165 height 14
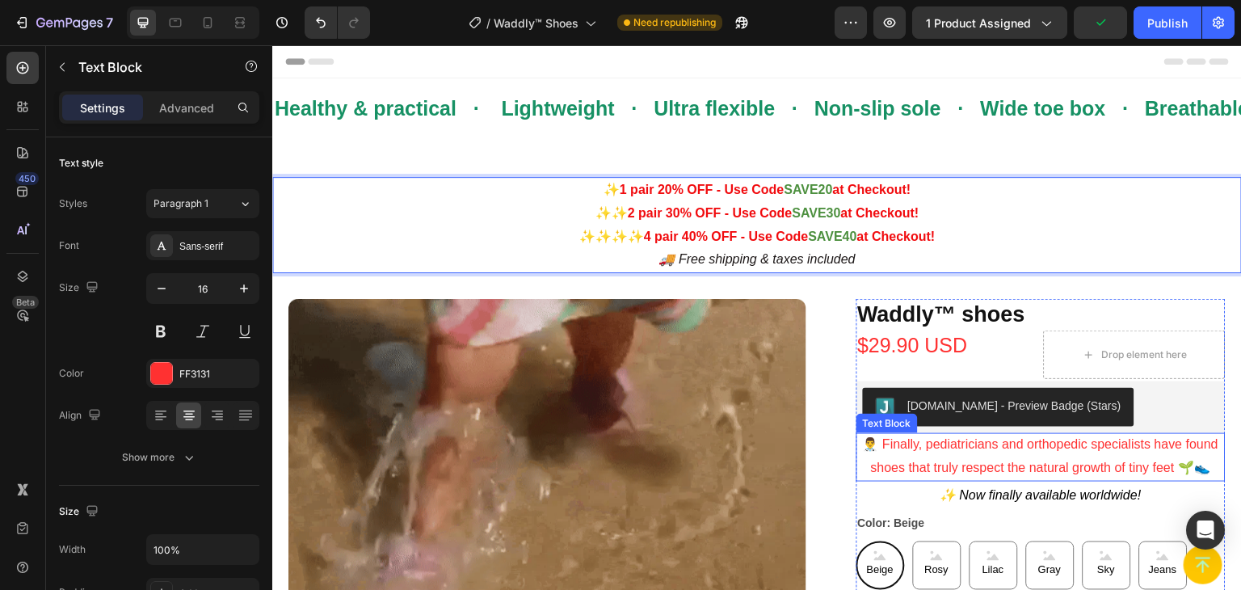
click at [1057, 465] on p "👨‍⚕️ Finally, pediatricians and orthopedic specialists have found shoes that tr…" at bounding box center [1041, 456] width 367 height 47
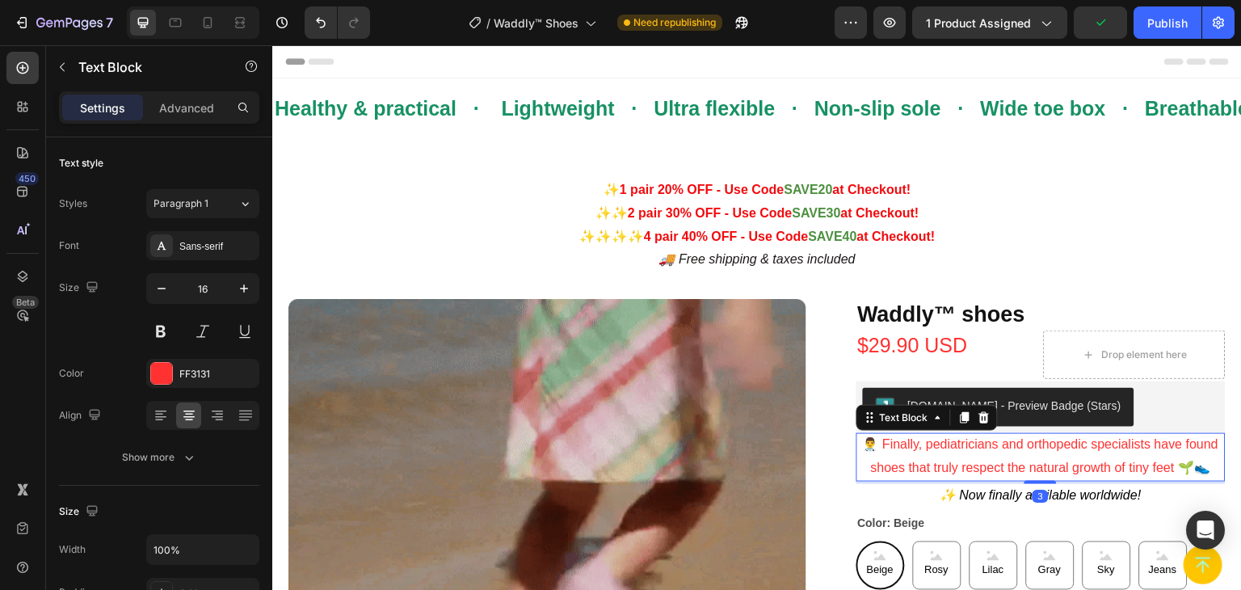
click at [1057, 465] on p "👨‍⚕️ Finally, pediatricians and orthopedic specialists have found shoes that tr…" at bounding box center [1041, 456] width 367 height 47
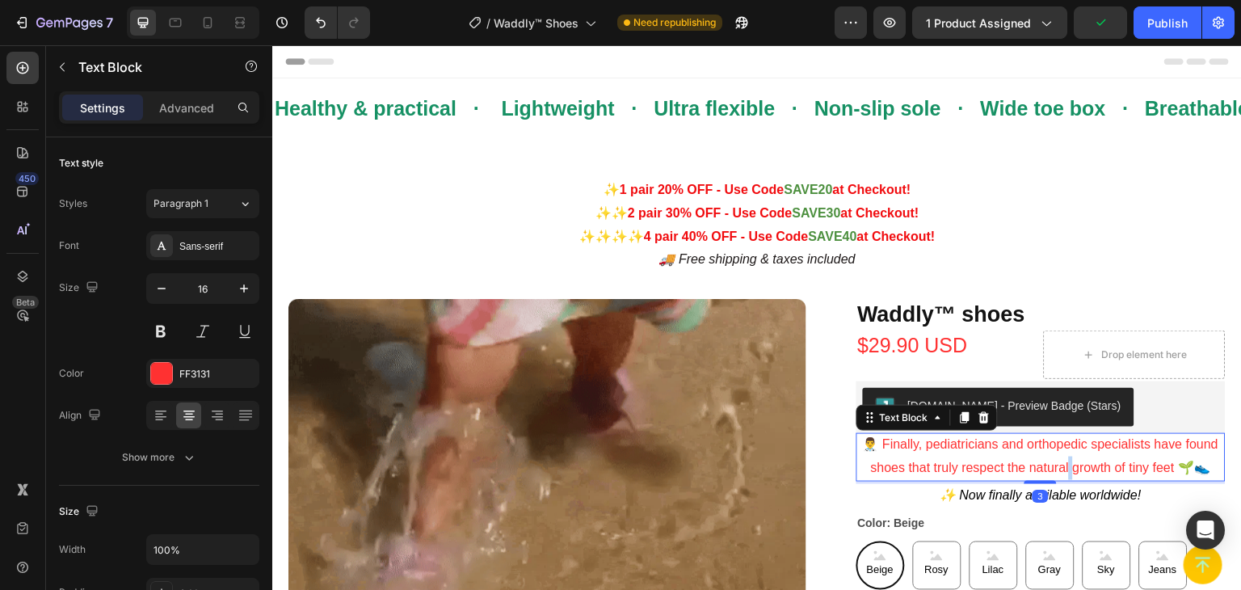
click at [1059, 462] on p "👨‍⚕️ Finally, pediatricians and orthopedic specialists have found shoes that tr…" at bounding box center [1041, 456] width 367 height 47
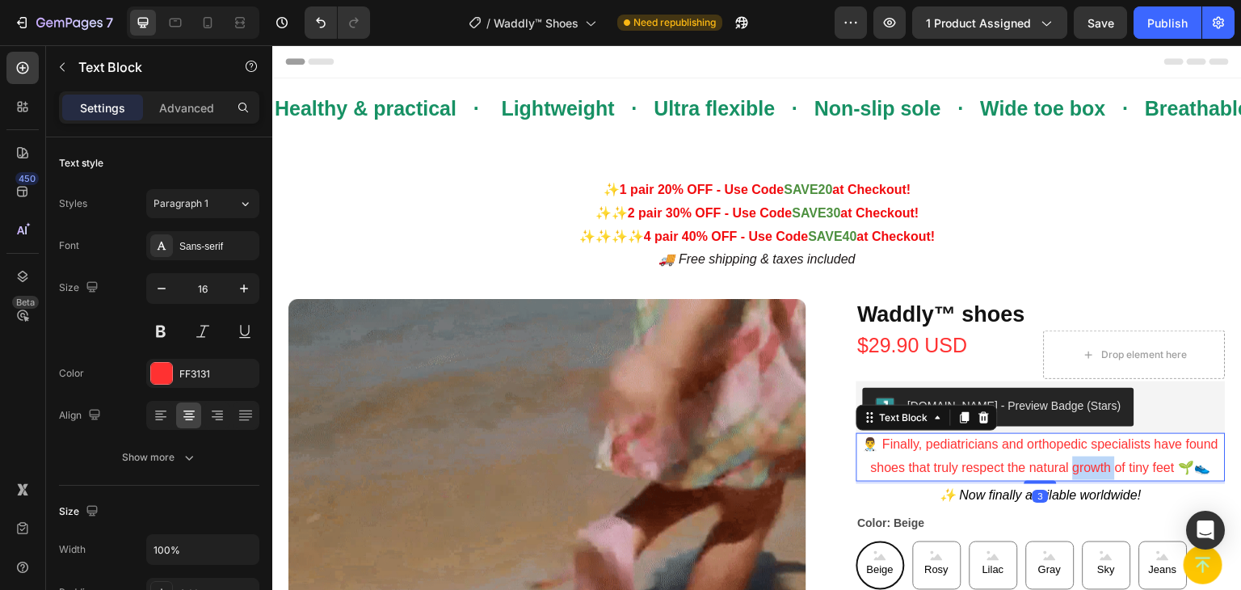
click at [1060, 462] on p "👨‍⚕️ Finally, pediatricians and orthopedic specialists have found shoes that tr…" at bounding box center [1041, 456] width 367 height 47
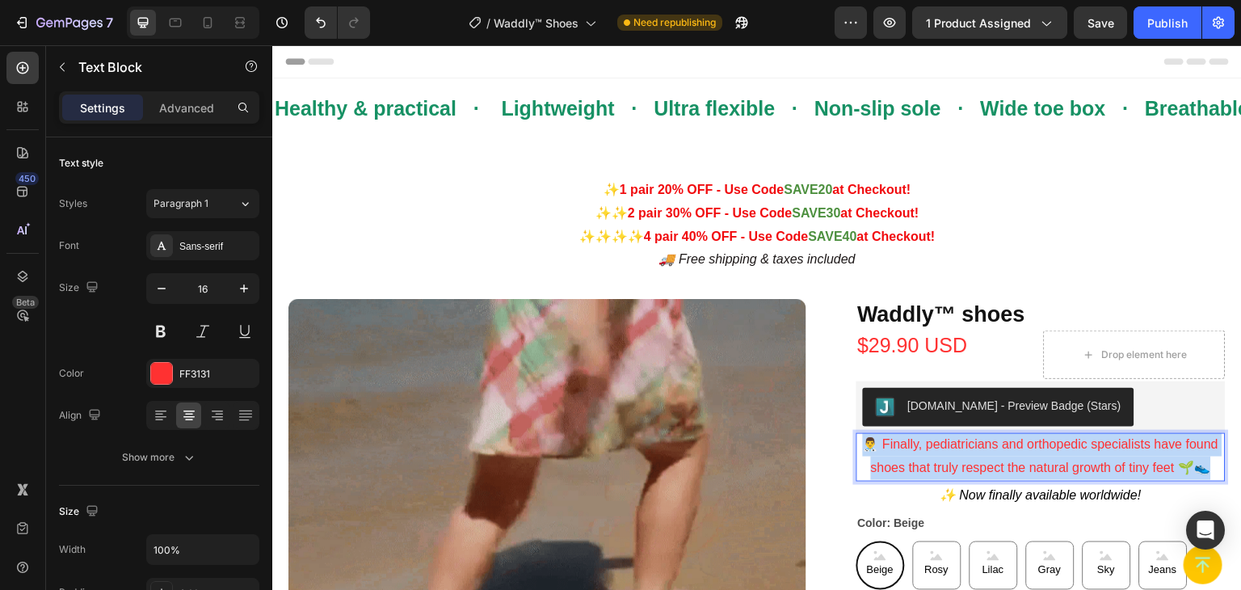
click at [1060, 462] on p "👨‍⚕️ Finally, pediatricians and orthopedic specialists have found shoes that tr…" at bounding box center [1041, 456] width 367 height 47
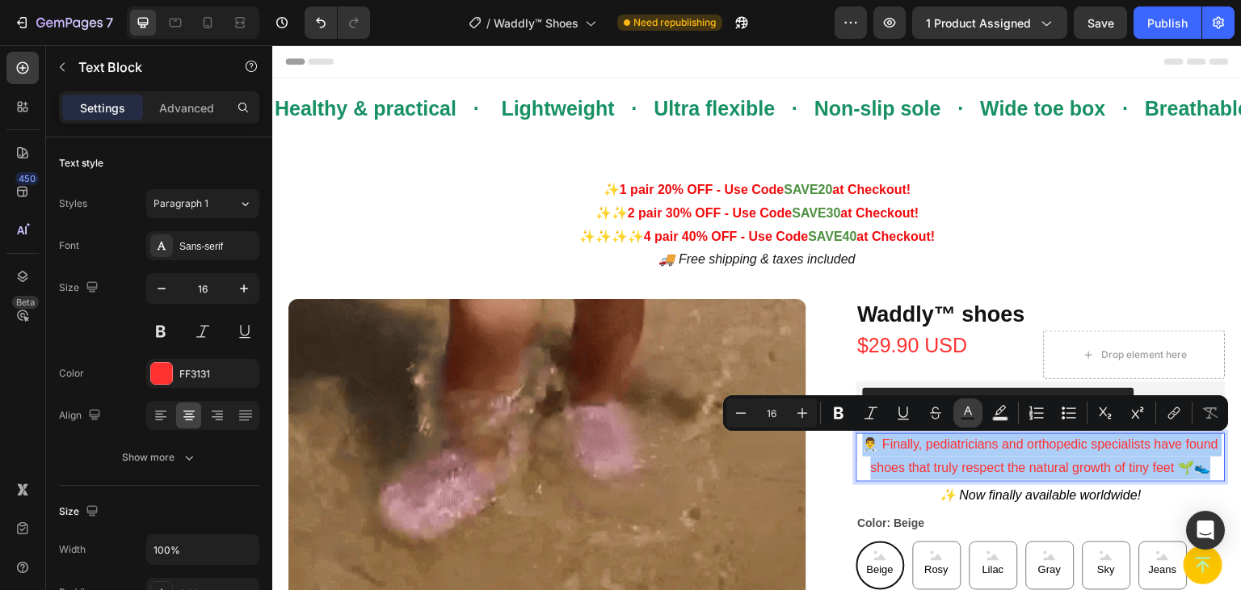
click at [965, 418] on rect "Editor contextual toolbar" at bounding box center [968, 419] width 15 height 4
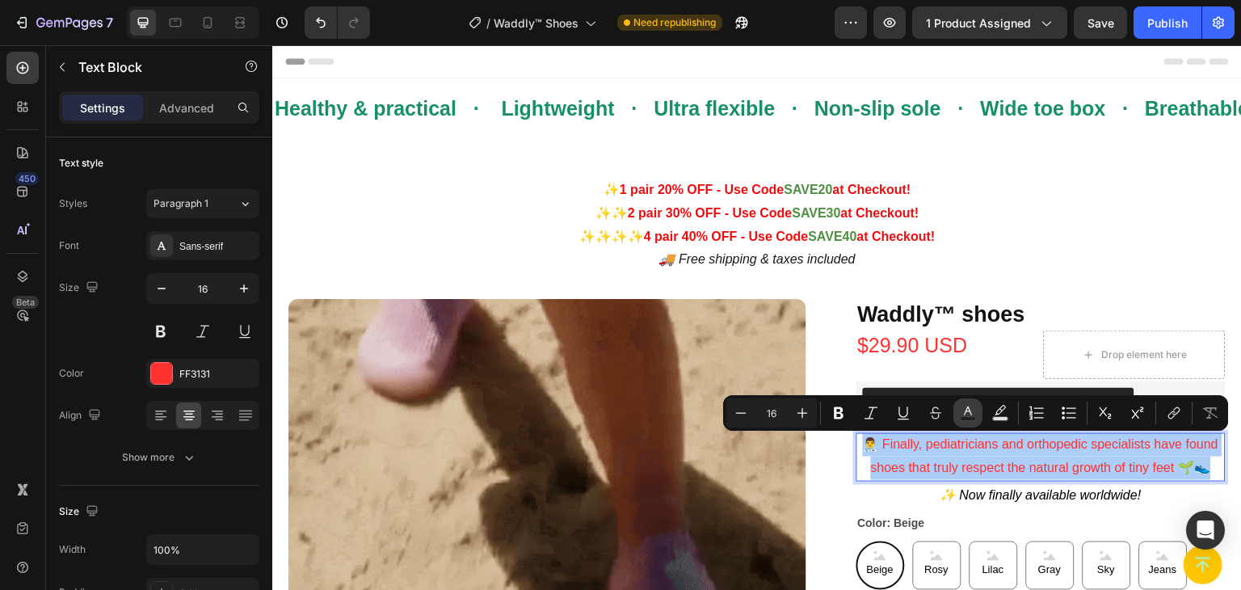
type input "FF3131"
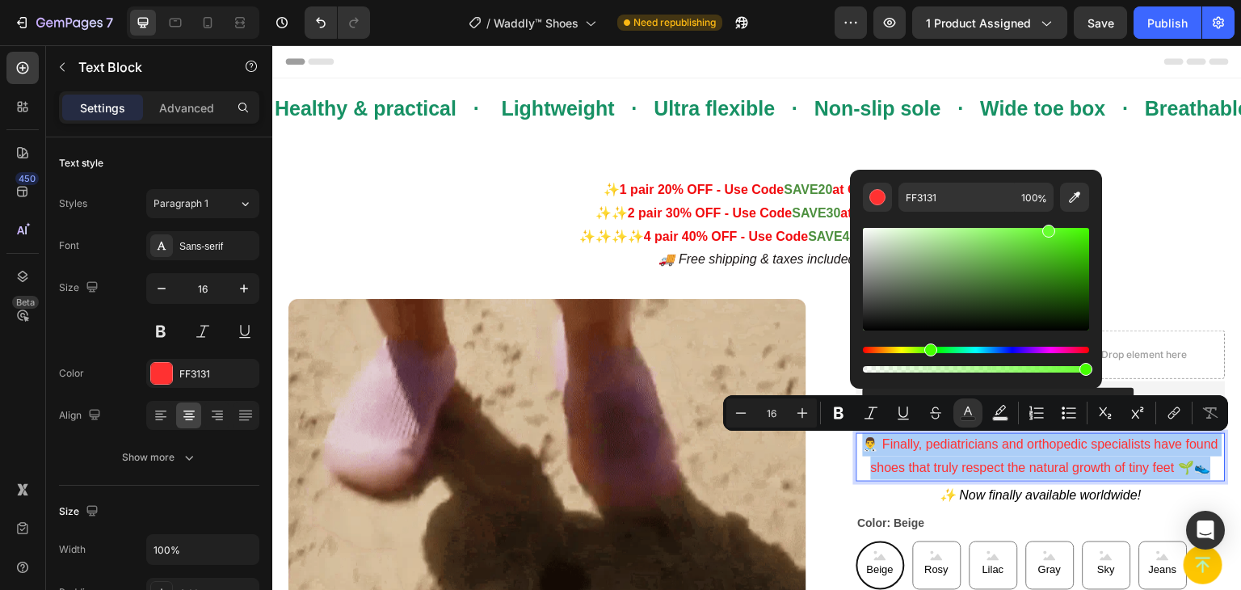
click at [928, 351] on div "Hue" at bounding box center [976, 350] width 226 height 6
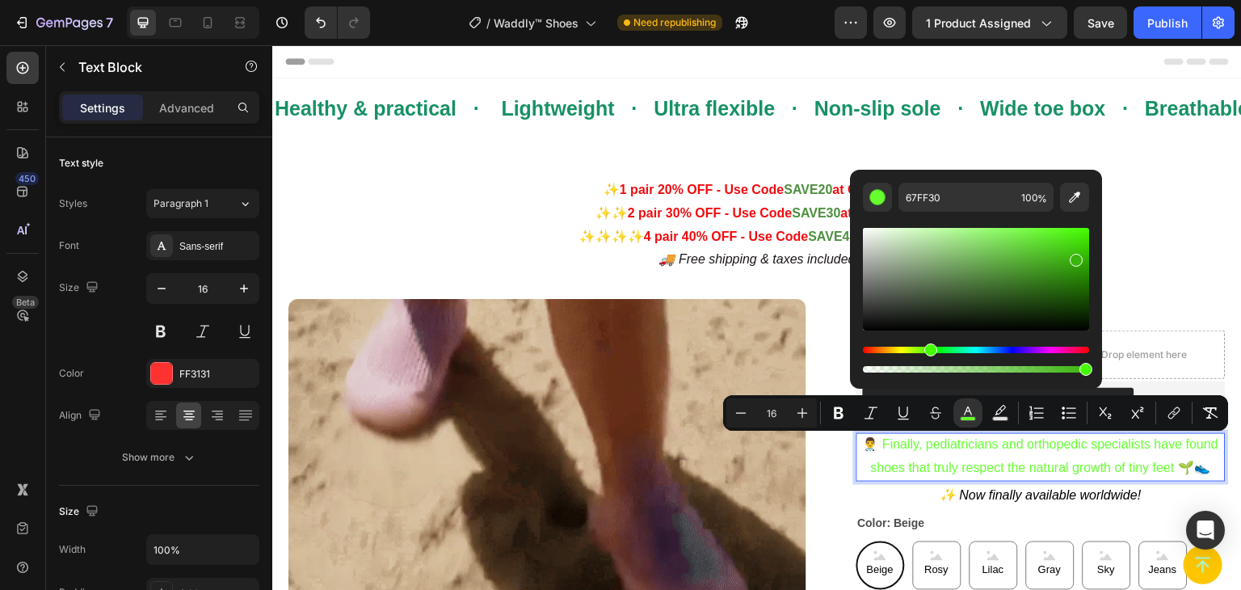
click at [1074, 257] on div "Editor contextual toolbar" at bounding box center [976, 279] width 226 height 103
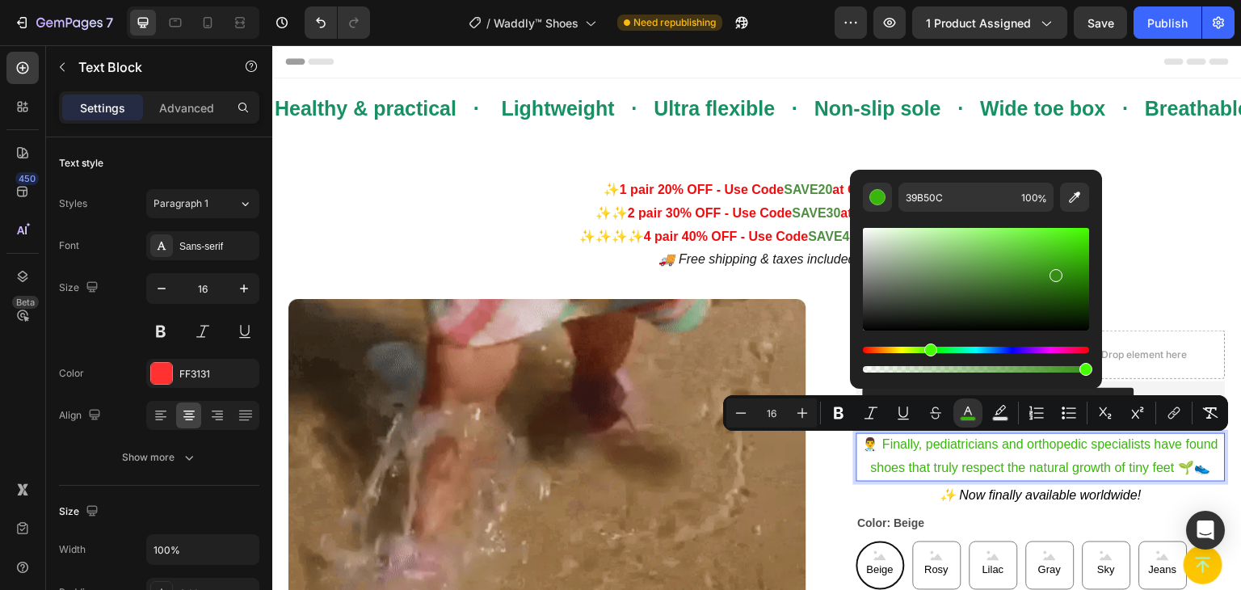
click at [1054, 272] on div "Editor contextual toolbar" at bounding box center [976, 279] width 226 height 103
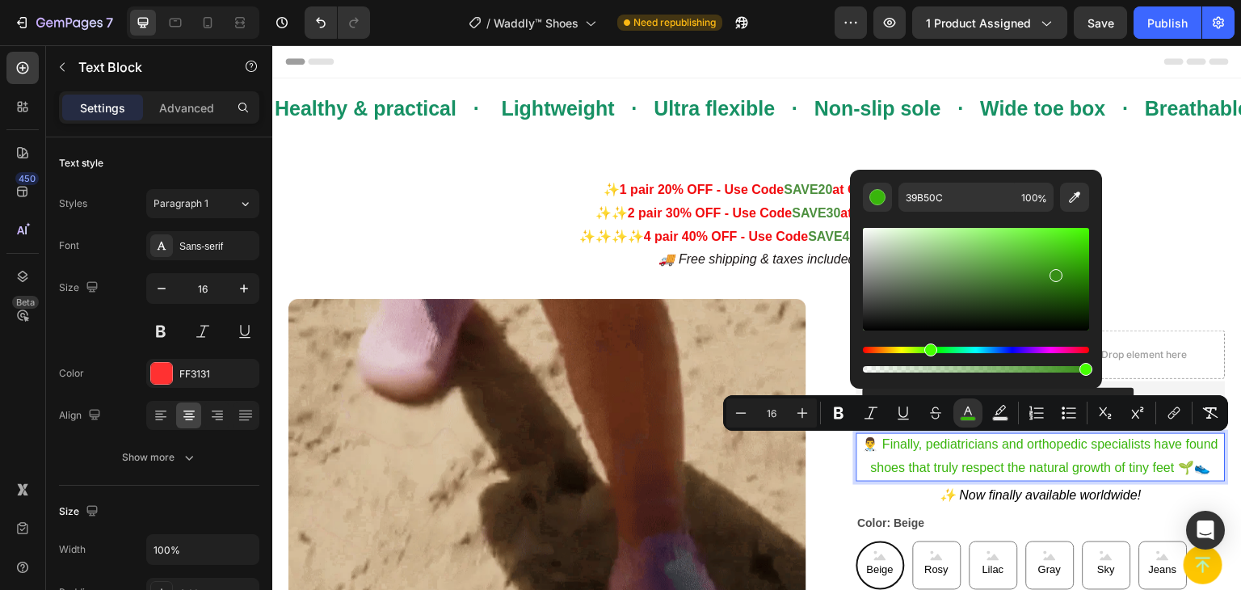
type input "368E16"
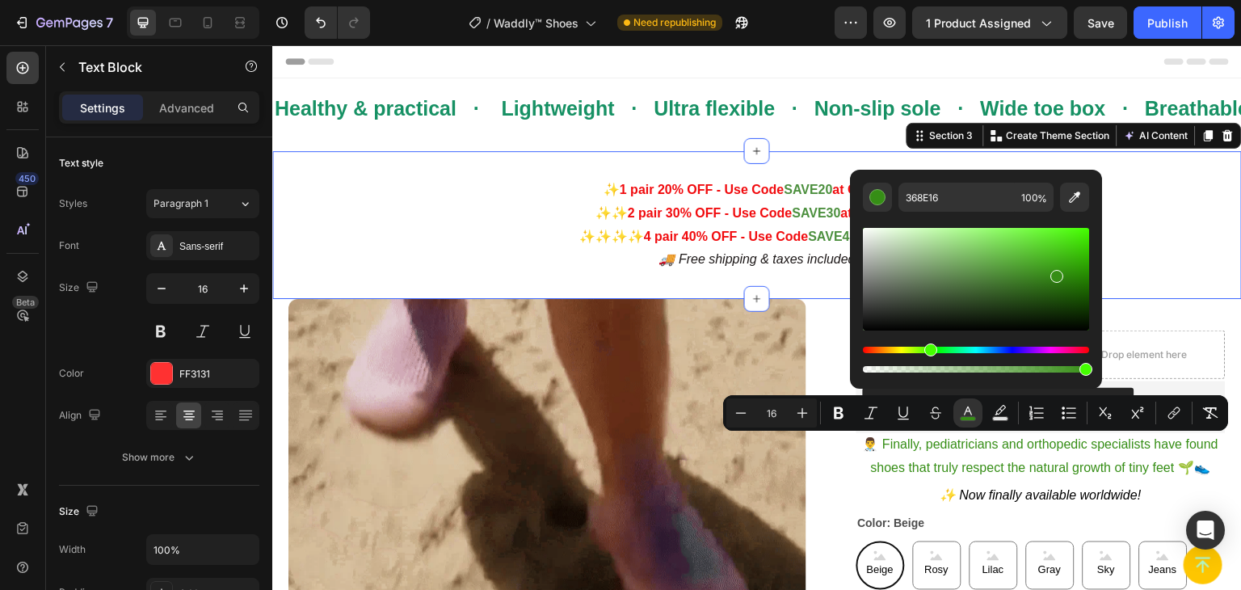
click at [1170, 276] on div "✨ 1 pair 20% OFF - Use Code SAVE20 at Checkout! ✨✨ 2 pair 30% OFF - Use Code SA…" at bounding box center [757, 225] width 970 height 148
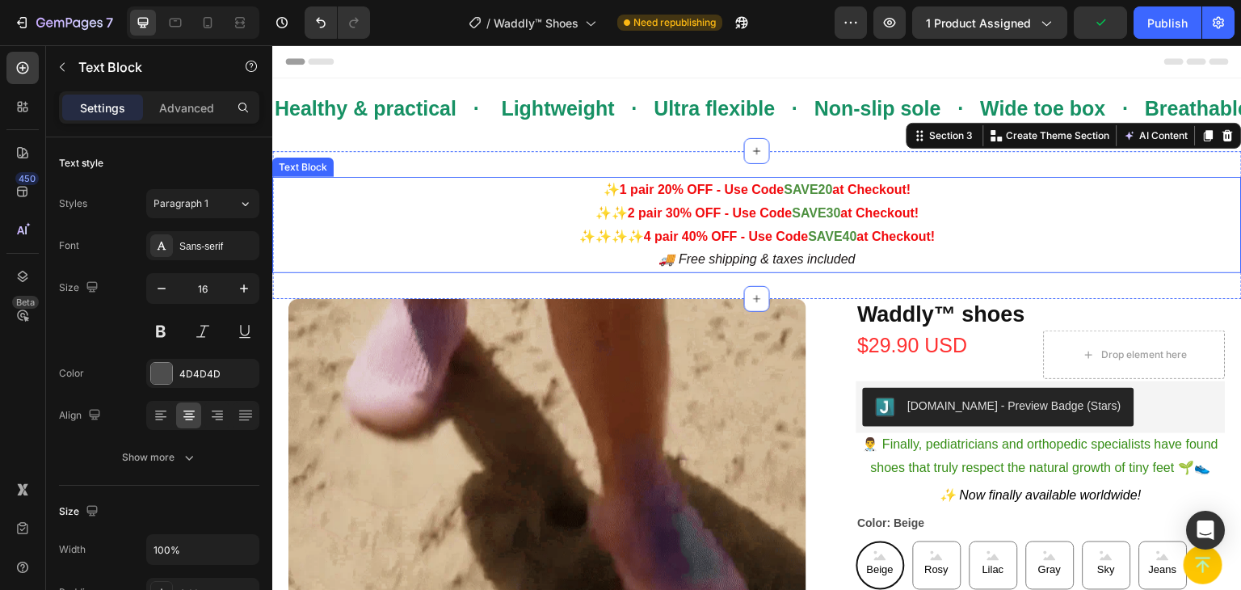
click at [1107, 202] on p "✨✨ 2 pair 30% OFF - Use Code SAVE30 at Checkout!" at bounding box center [757, 213] width 966 height 23
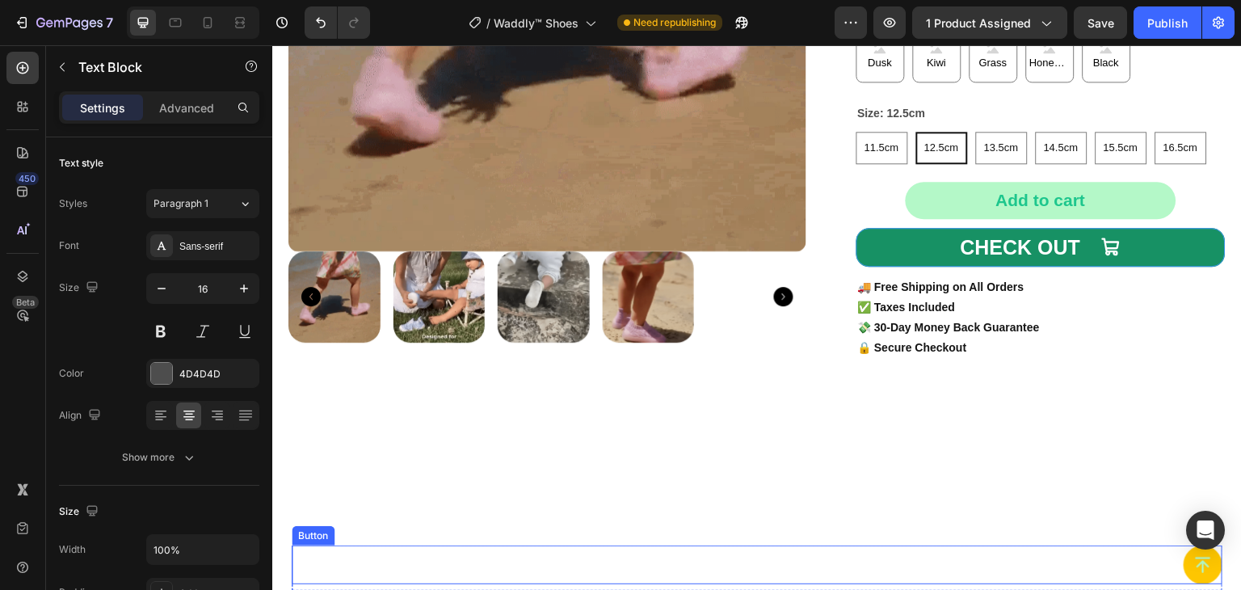
scroll to position [162, 0]
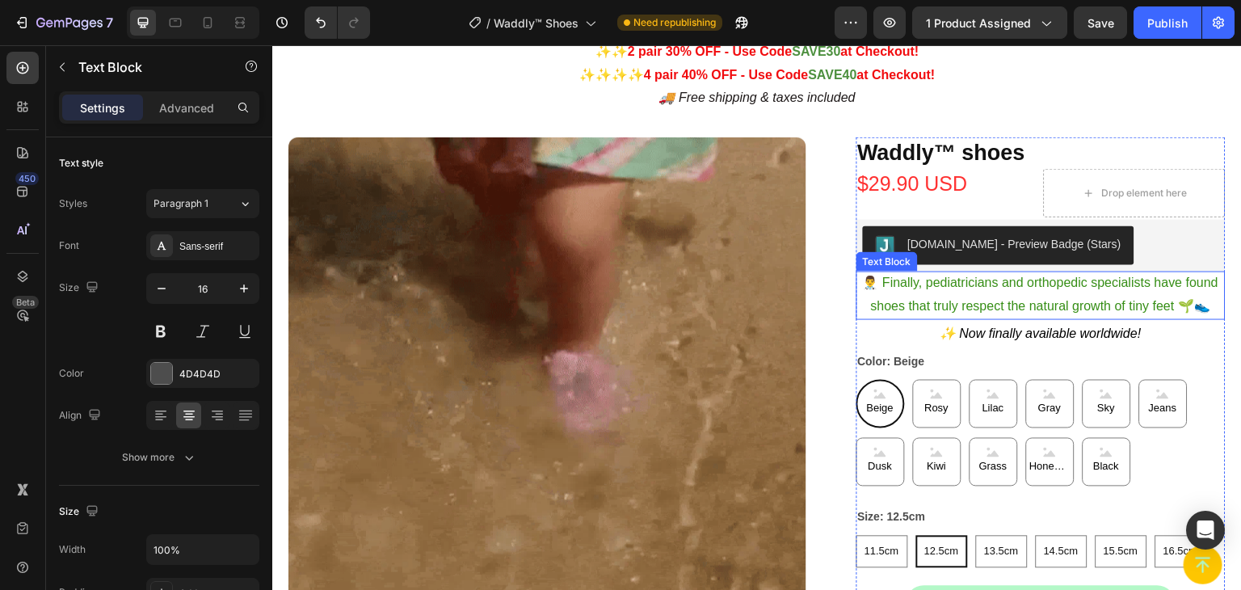
click at [1077, 285] on span "👨‍⚕️ Finally, pediatricians and orthopedic specialists have found shoes that tr…" at bounding box center [1041, 294] width 356 height 37
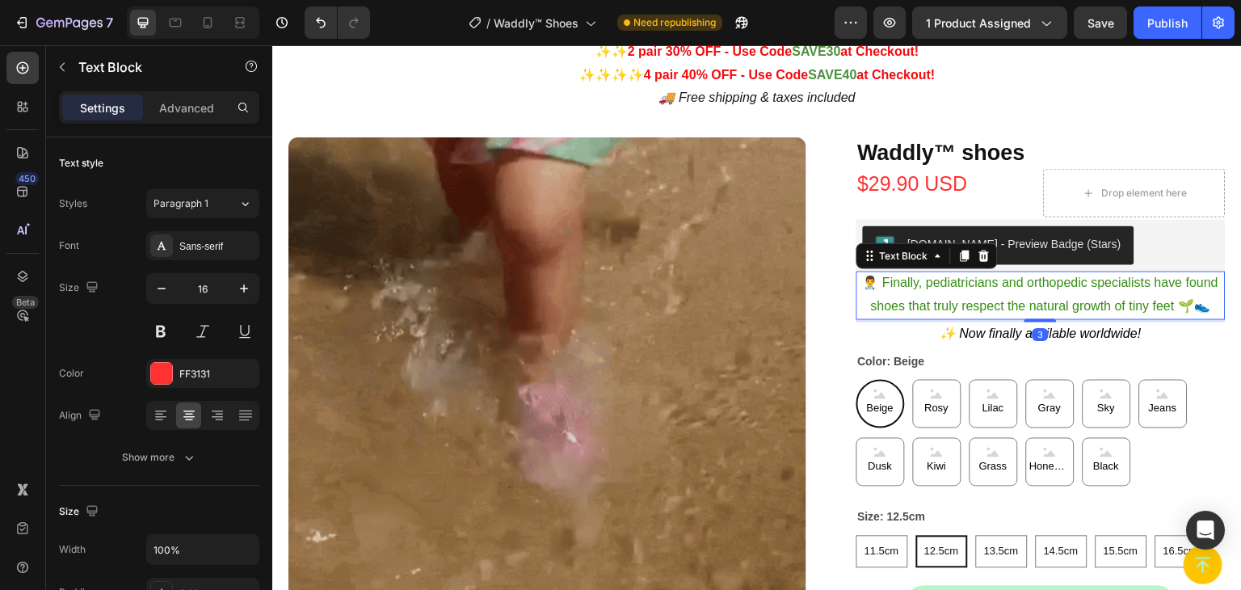
click at [1077, 284] on span "👨‍⚕️ Finally, pediatricians and orthopedic specialists have found shoes that tr…" at bounding box center [1041, 294] width 356 height 37
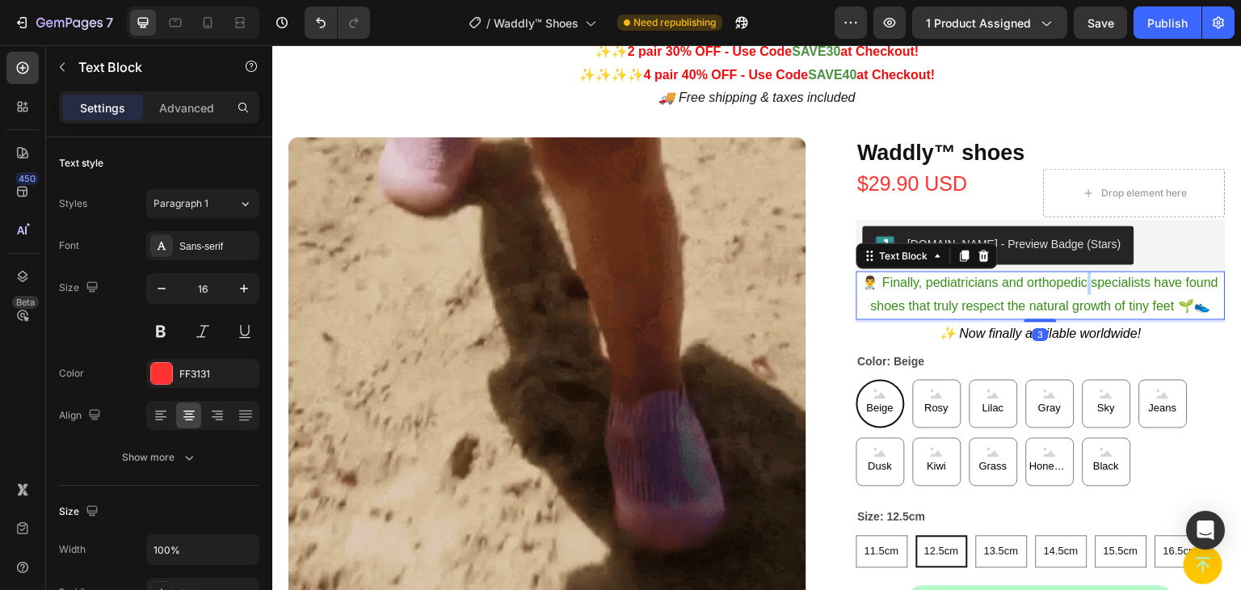
click at [1077, 283] on span "👨‍⚕️ Finally, pediatricians and orthopedic specialists have found shoes that tr…" at bounding box center [1041, 294] width 356 height 37
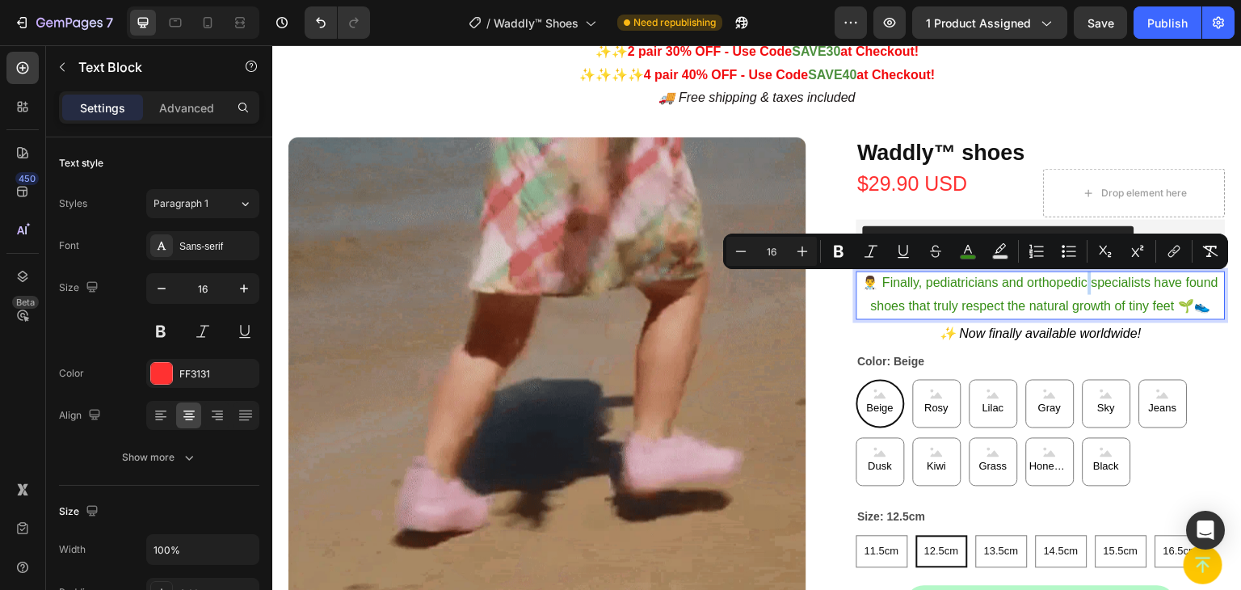
click at [1077, 281] on span "👨‍⚕️ Finally, pediatricians and orthopedic specialists have found shoes that tr…" at bounding box center [1041, 294] width 356 height 37
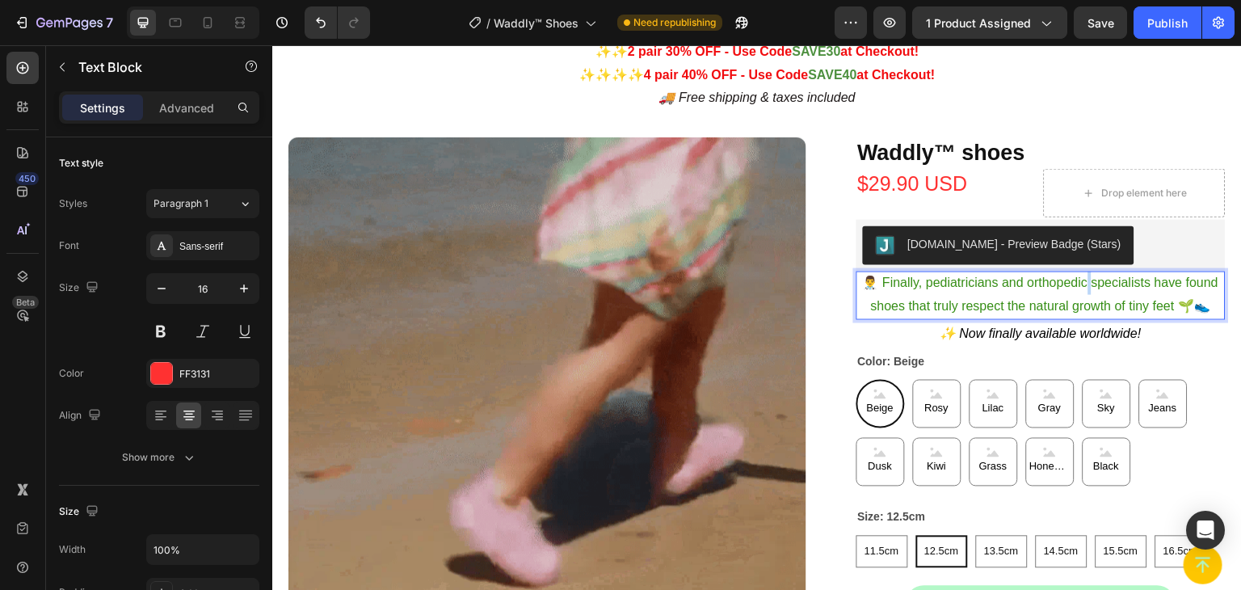
click at [1077, 281] on span "👨‍⚕️ Finally, pediatricians and orthopedic specialists have found shoes that tr…" at bounding box center [1041, 294] width 356 height 37
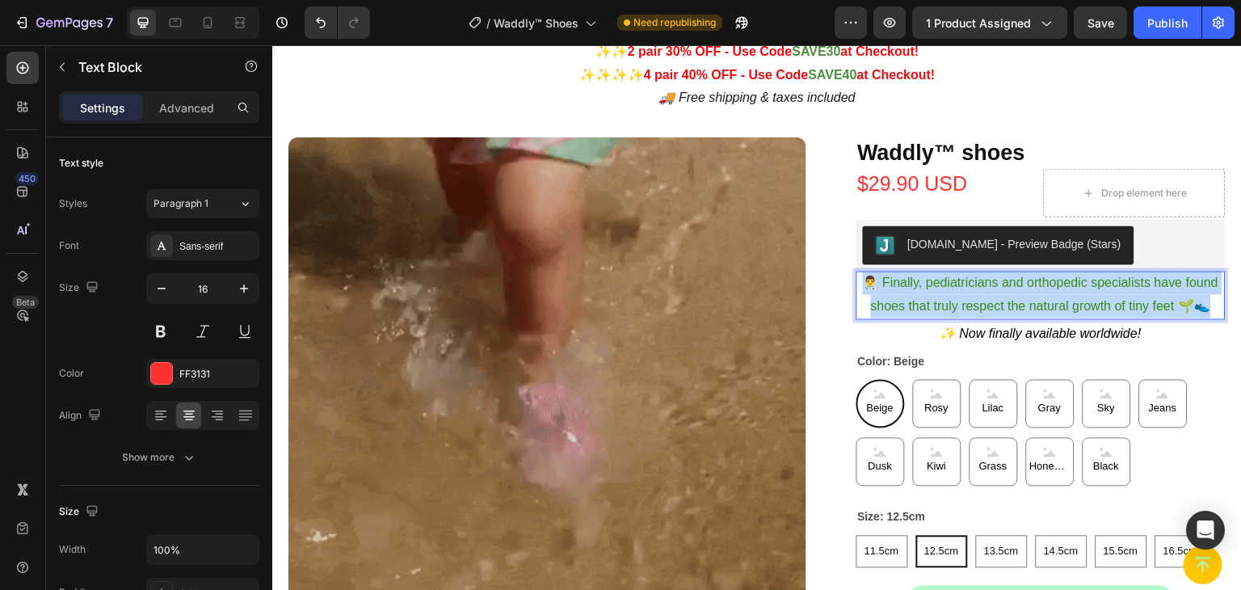
click at [1076, 280] on span "👨‍⚕️ Finally, pediatricians and orthopedic specialists have found shoes that tr…" at bounding box center [1041, 294] width 356 height 37
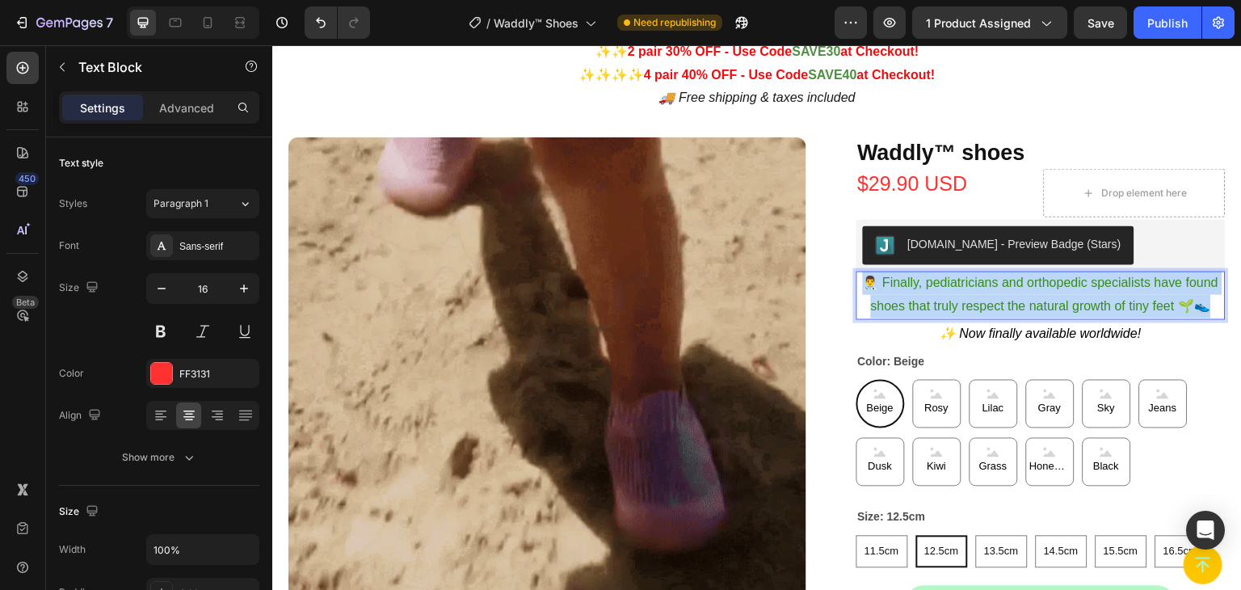
click at [1076, 280] on span "👨‍⚕️ Finally, pediatricians and orthopedic specialists have found shoes that tr…" at bounding box center [1041, 294] width 356 height 37
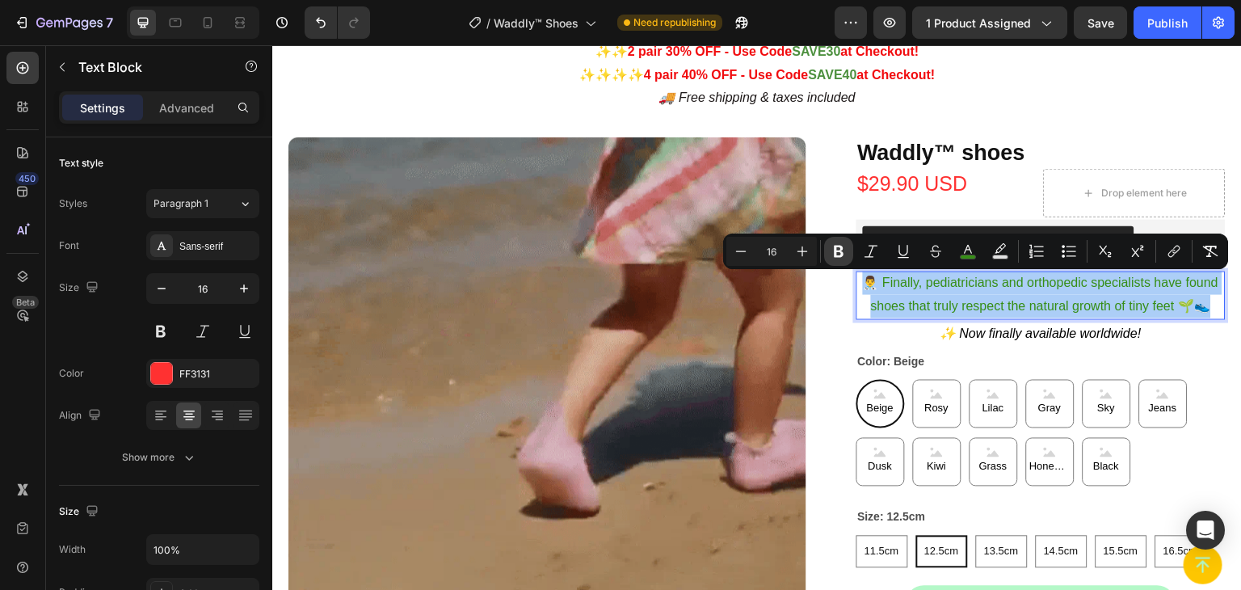
click at [833, 252] on icon "Editor contextual toolbar" at bounding box center [839, 251] width 16 height 16
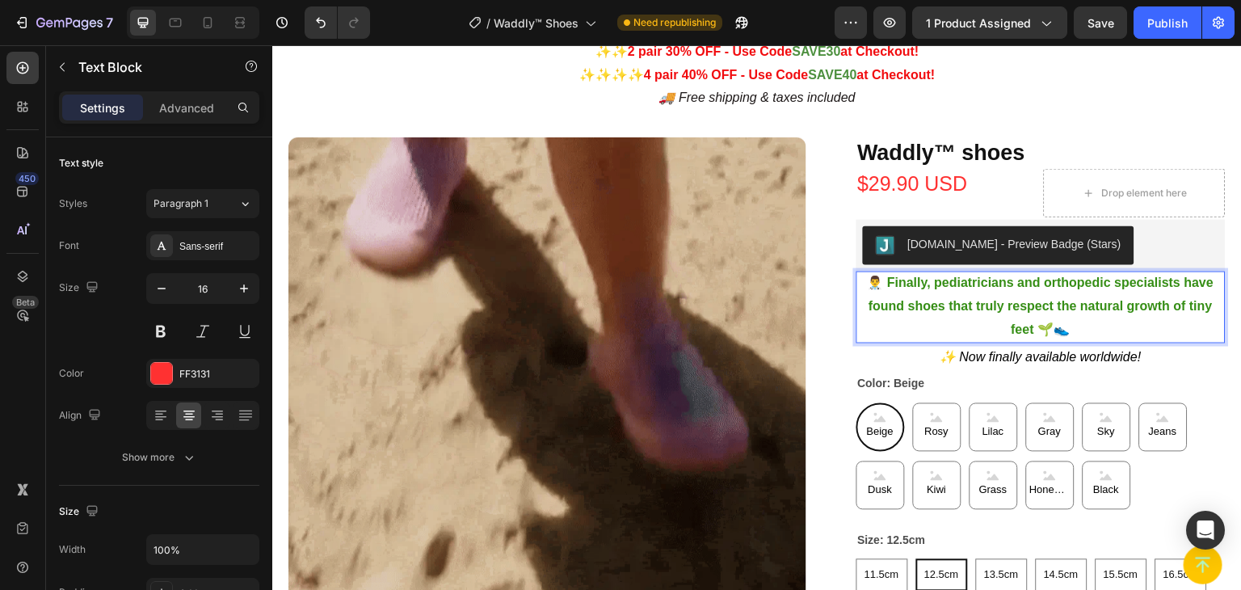
click at [1176, 283] on strong "👨‍⚕️ Finally, pediatricians and orthopedic specialists have found shoes that tr…" at bounding box center [1041, 306] width 347 height 61
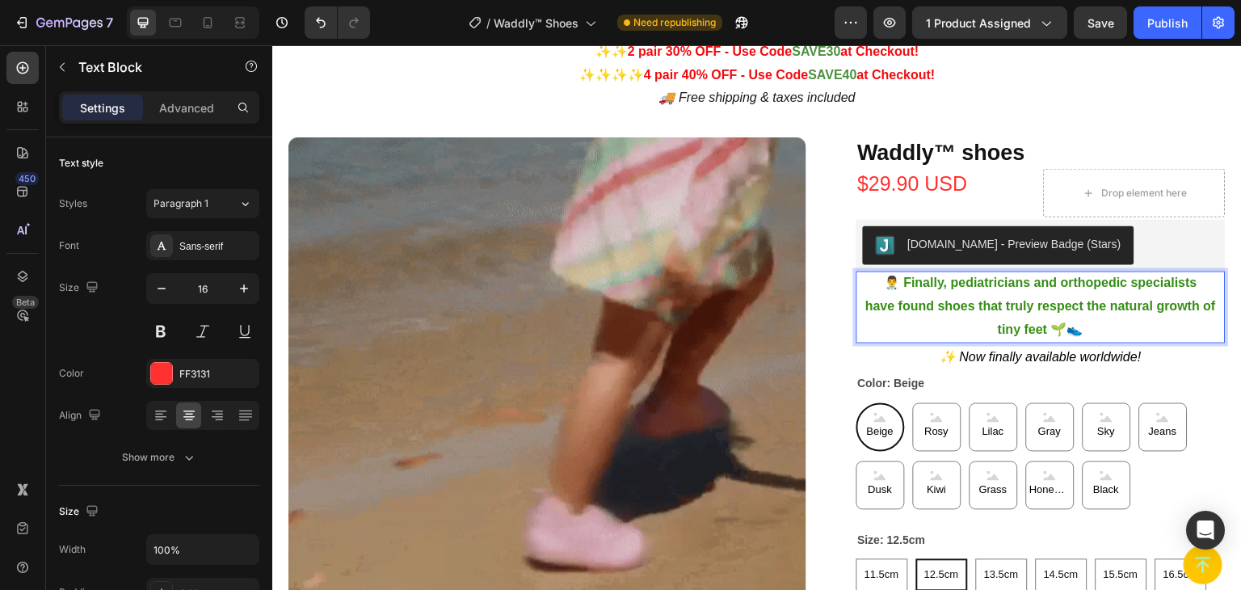
click at [1079, 309] on strong "have found shoes that truly respect the natural growth of tiny feet 🌱👟" at bounding box center [1040, 317] width 351 height 37
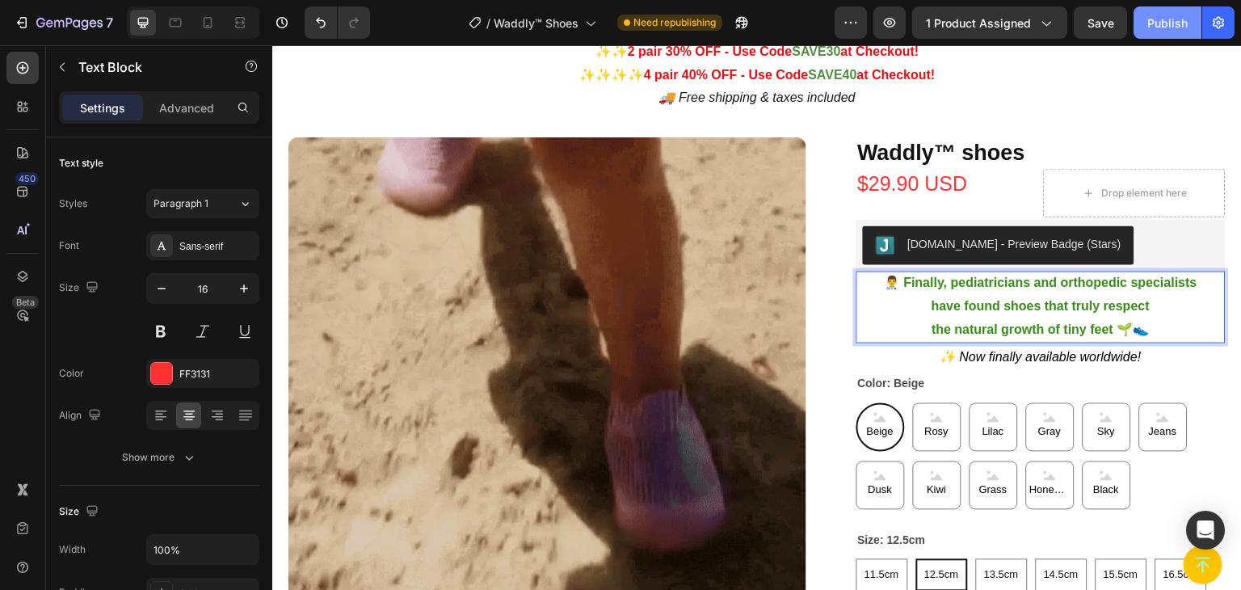
click at [1159, 34] on button "Publish" at bounding box center [1168, 22] width 68 height 32
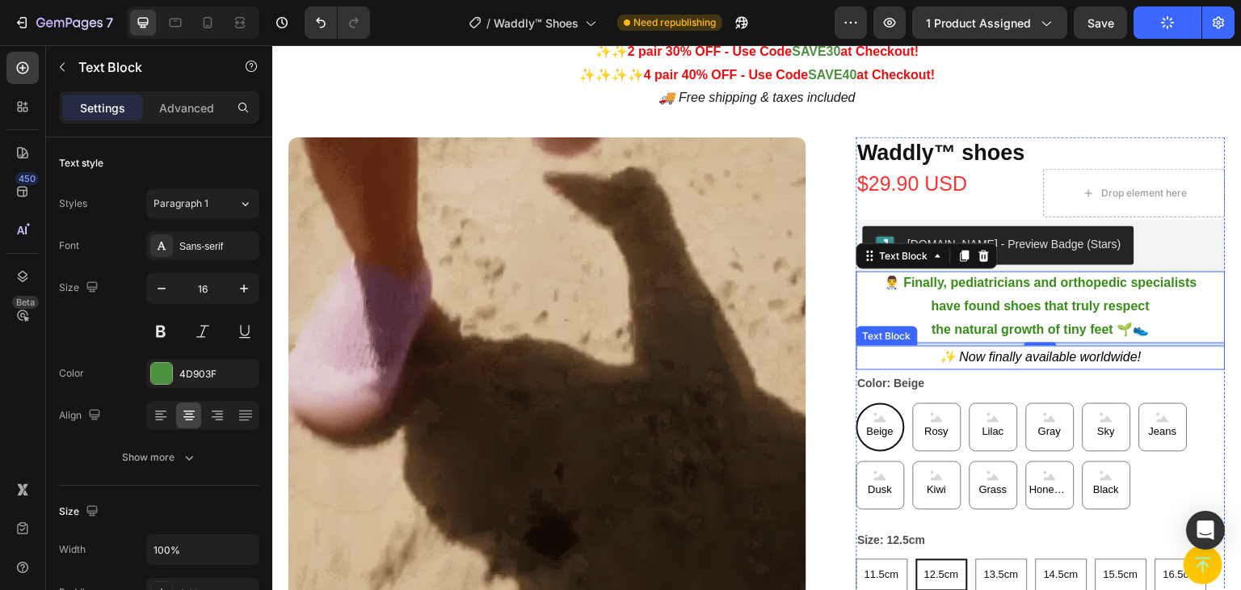
click at [1154, 358] on p "✨ Now finally available worldwide!" at bounding box center [1041, 357] width 367 height 23
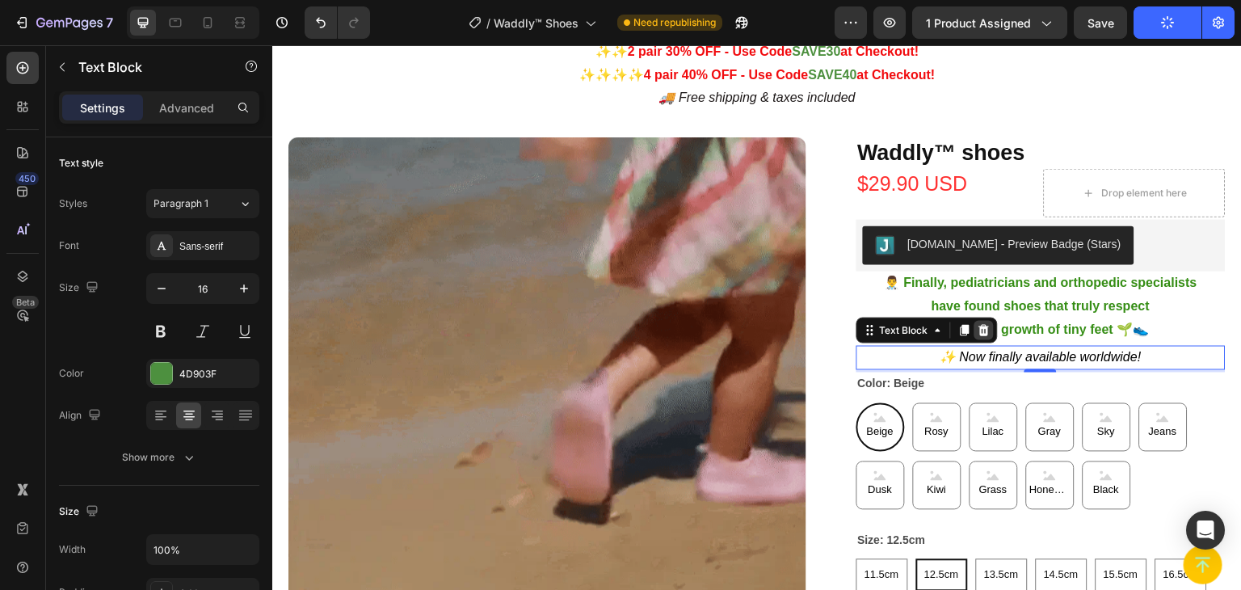
click at [979, 333] on icon at bounding box center [984, 330] width 11 height 11
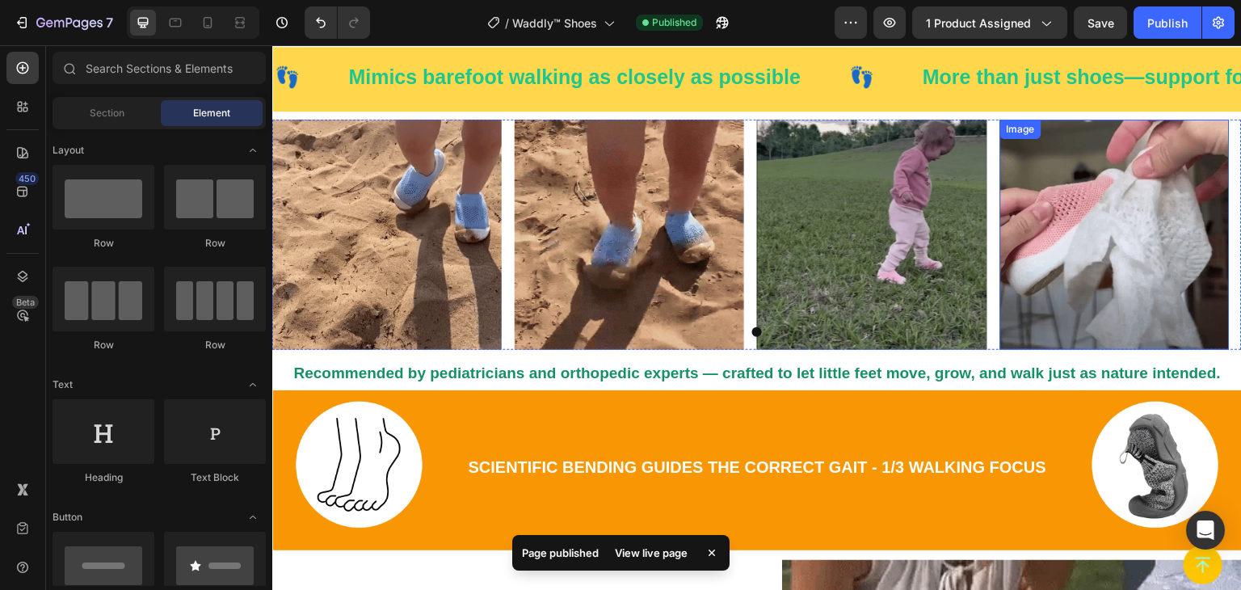
scroll to position [485, 0]
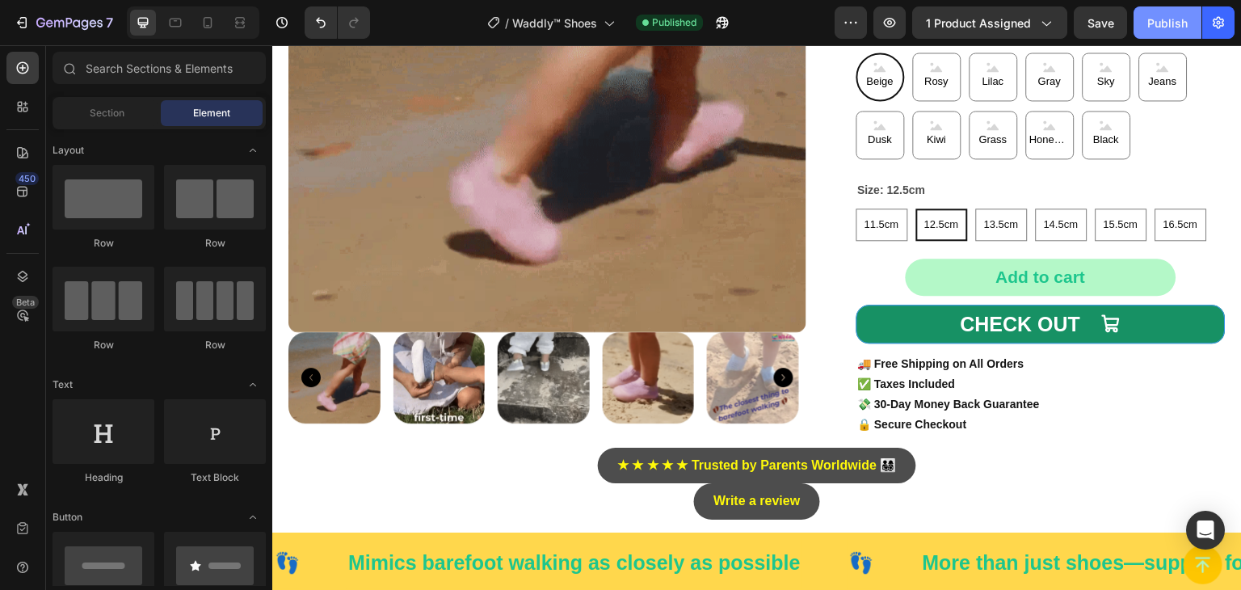
click at [1157, 30] on div "Publish" at bounding box center [1167, 23] width 40 height 17
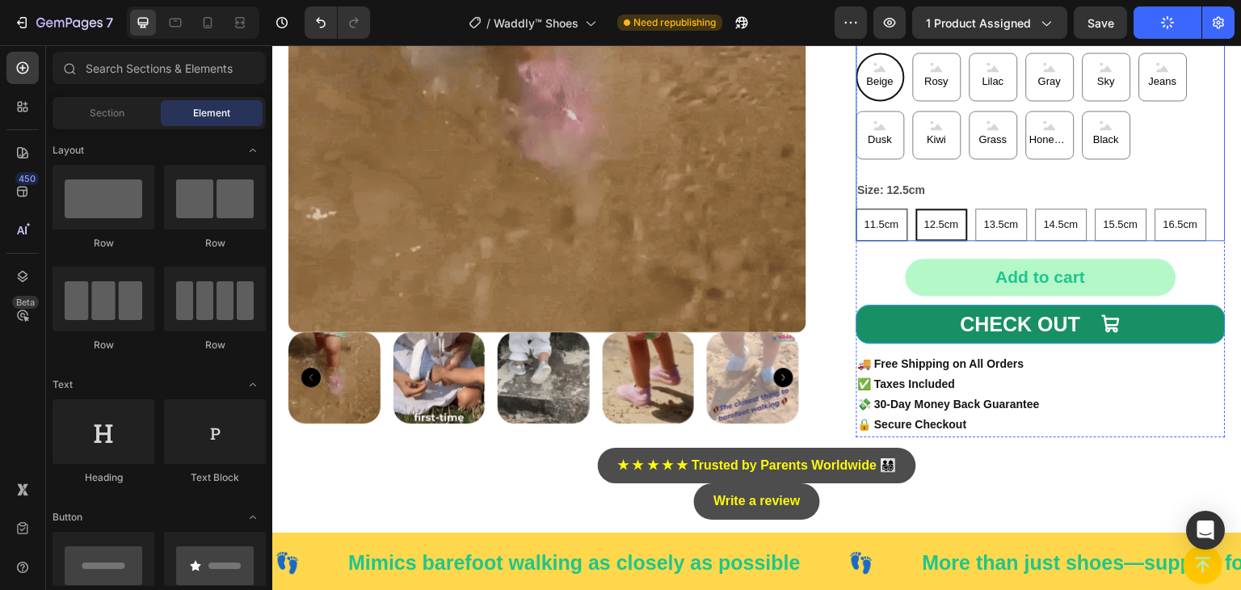
click at [875, 225] on span "11.5cm" at bounding box center [882, 224] width 35 height 12
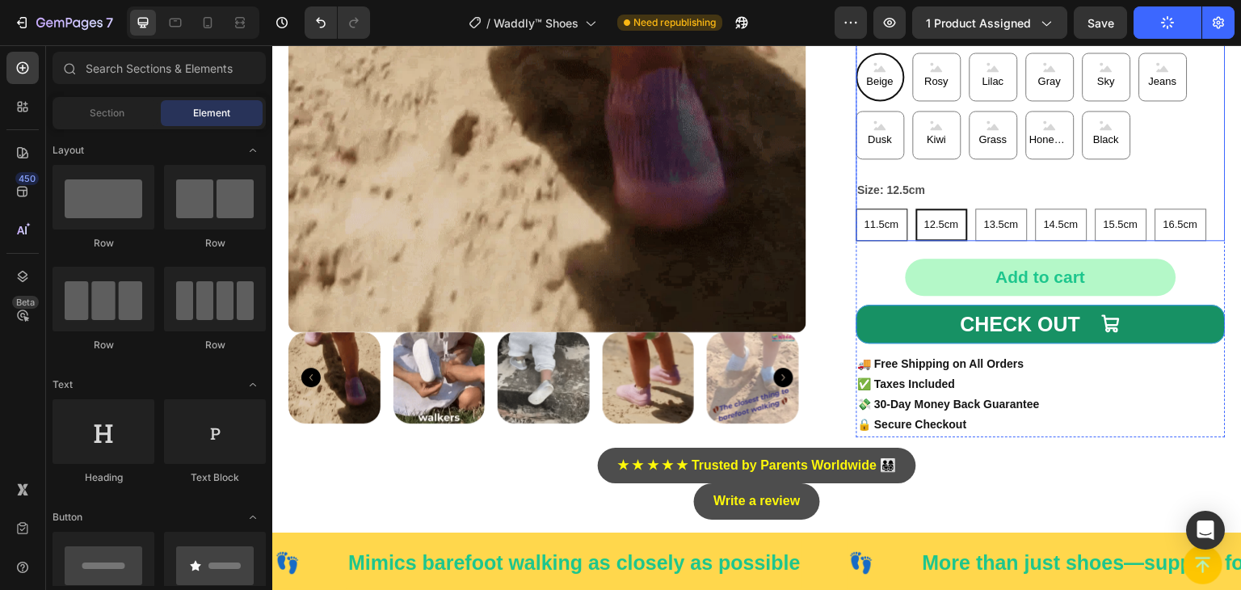
click at [857, 208] on input "11.5cm 11.5cm 11.5cm" at bounding box center [856, 208] width 1 height 1
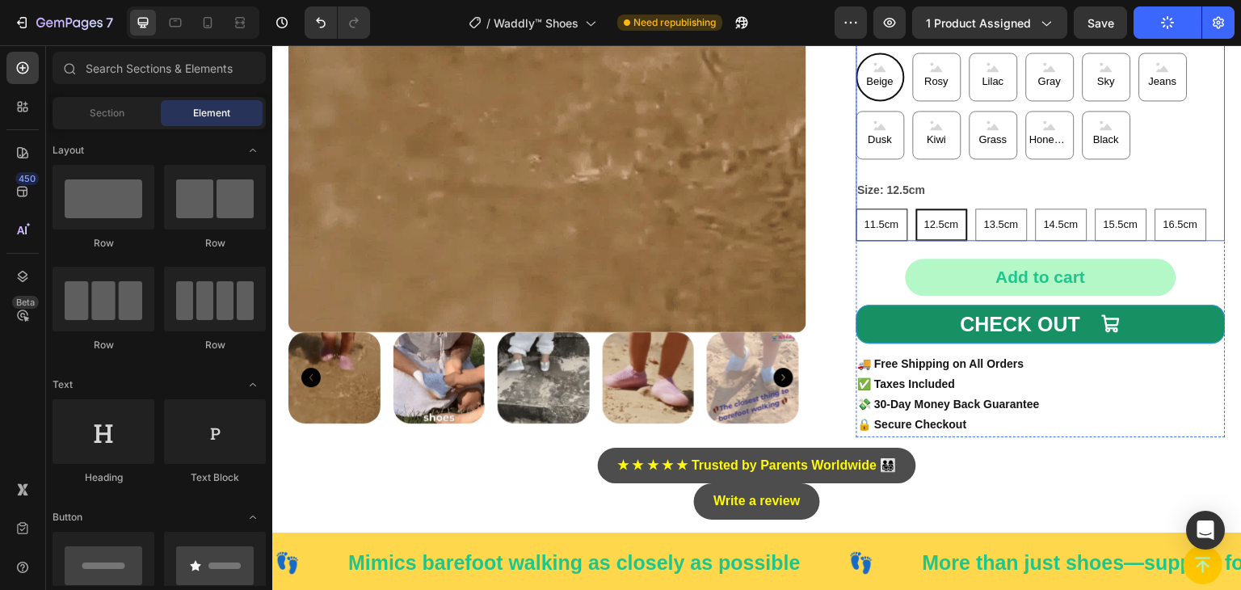
radio input "true"
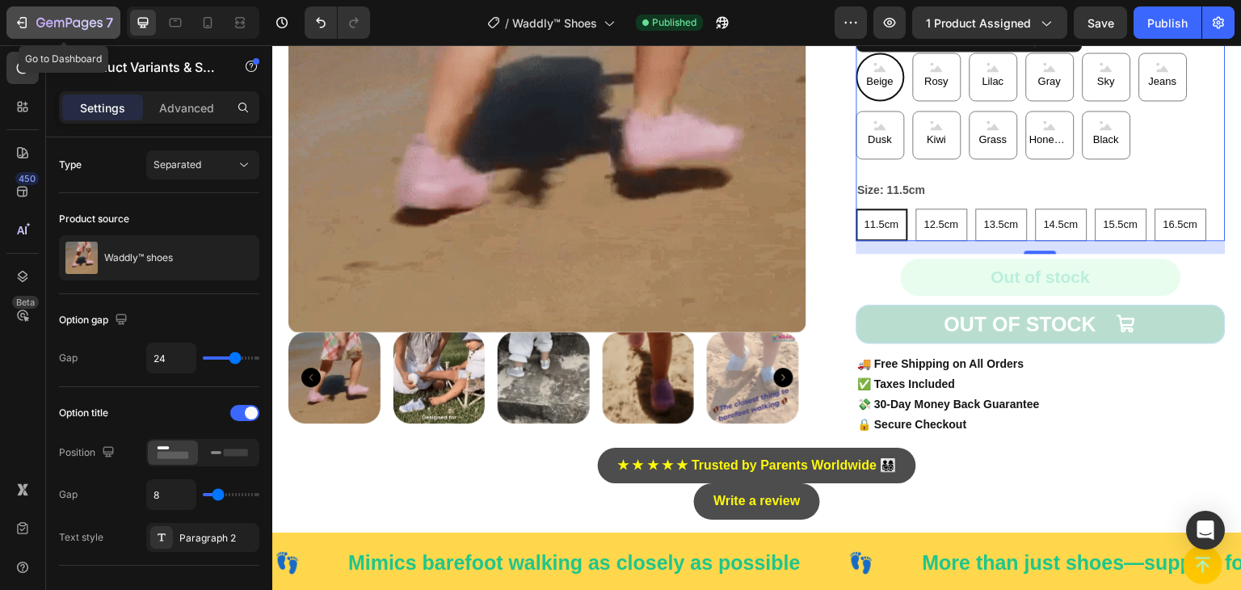
click at [24, 27] on icon "button" at bounding box center [22, 23] width 16 height 16
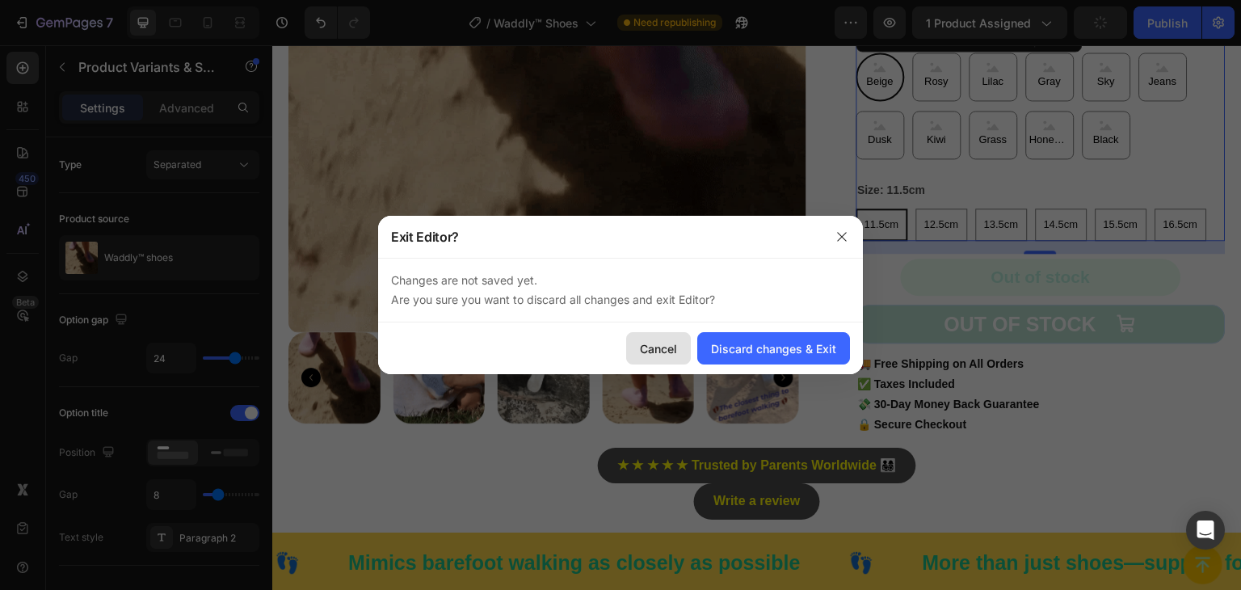
click at [653, 349] on div "Cancel" at bounding box center [658, 348] width 37 height 17
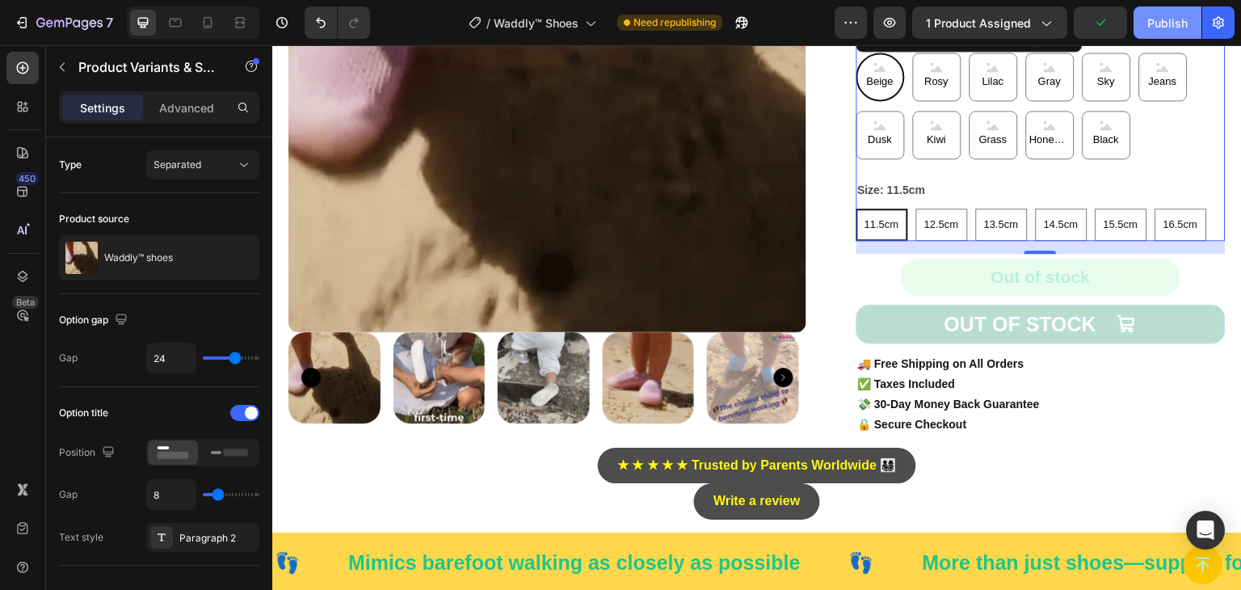
click at [1151, 27] on div "Publish" at bounding box center [1167, 23] width 40 height 17
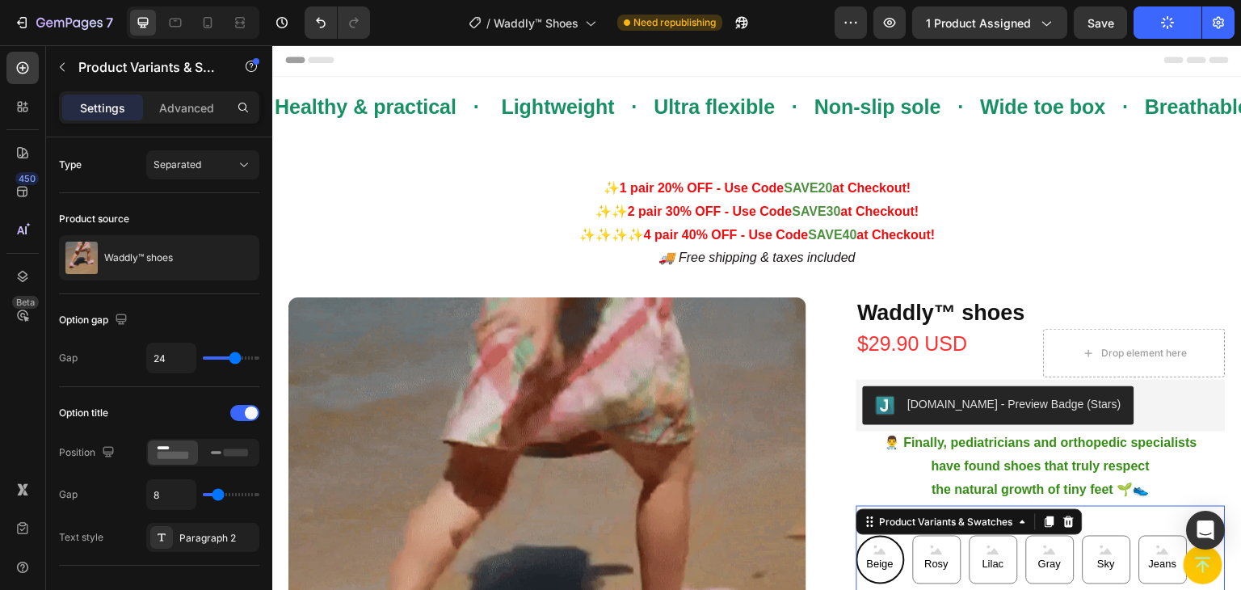
scroll to position [0, 0]
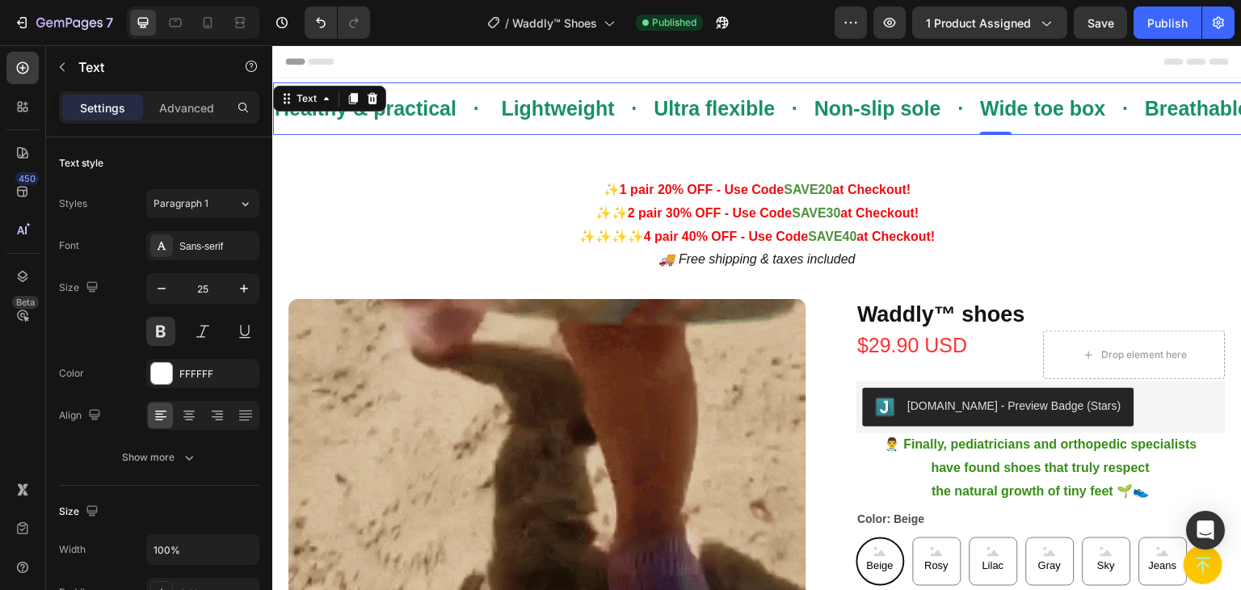
click at [753, 108] on strong "Healthy & practical · Lightweight · Ultra flexible · Non-slip sole · Wide toe b…" at bounding box center [996, 108] width 1443 height 23
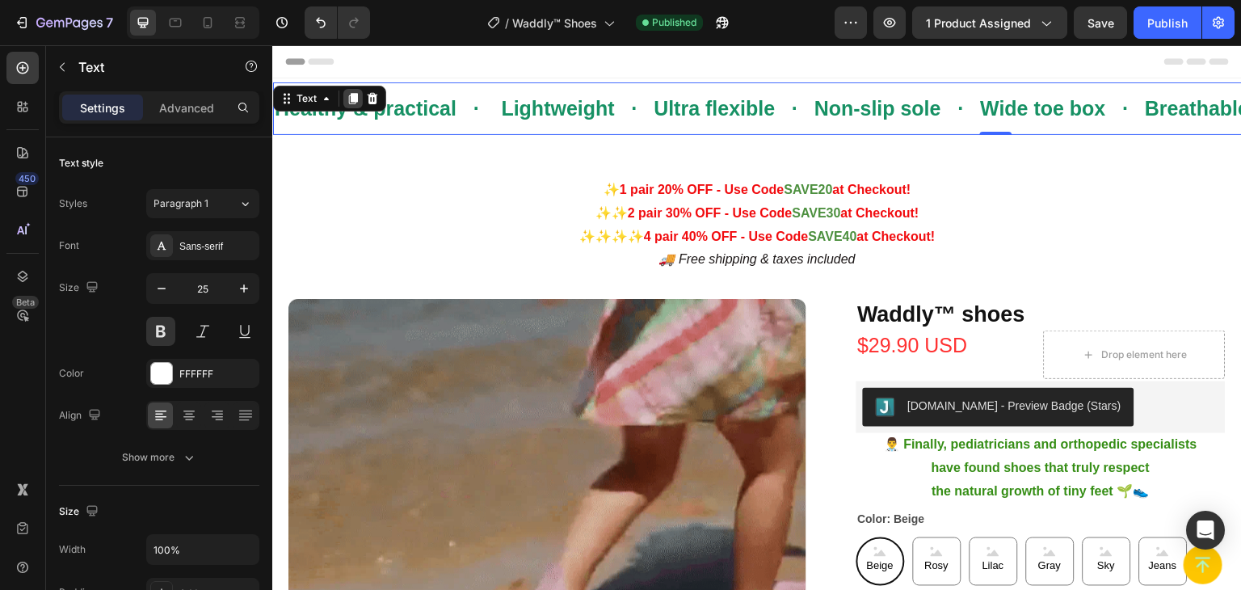
click at [354, 102] on icon at bounding box center [353, 98] width 13 height 13
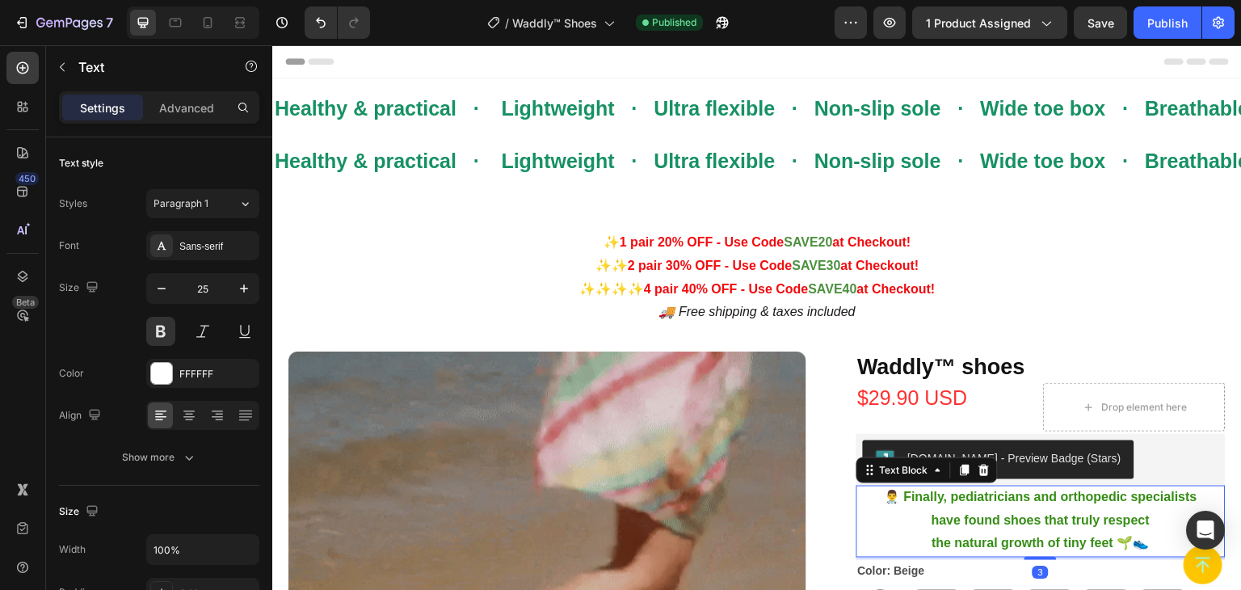
click at [1011, 516] on strong "have found shoes that truly respect" at bounding box center [1041, 520] width 218 height 14
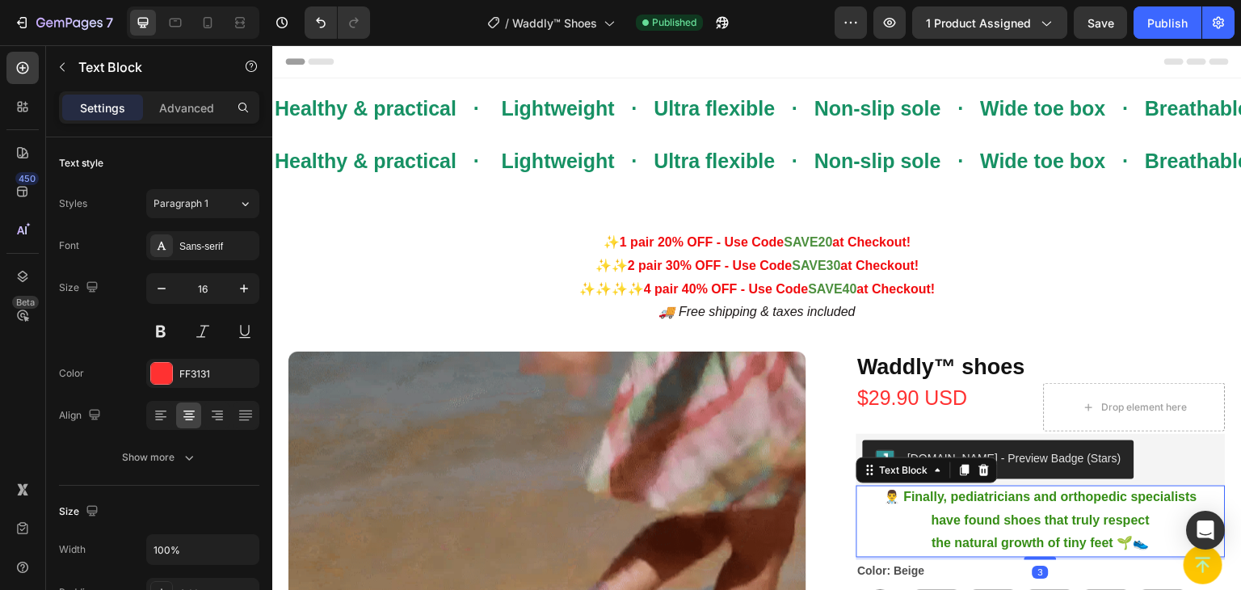
click at [1011, 513] on strong "have found shoes that truly respect" at bounding box center [1041, 520] width 218 height 14
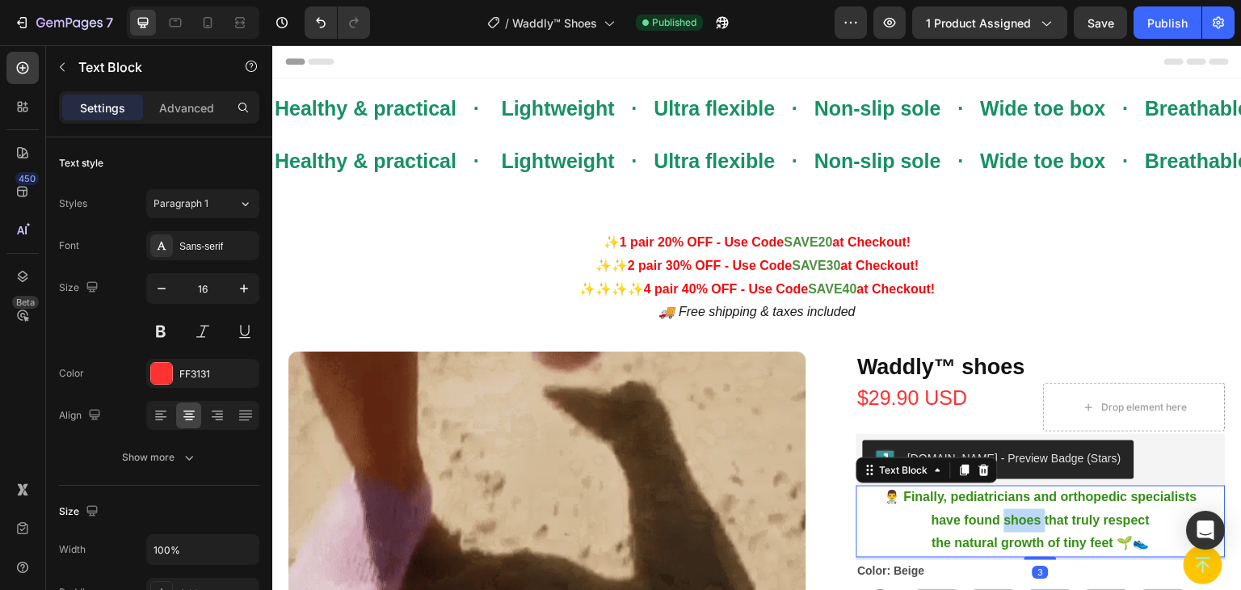
click at [1011, 512] on p "have found shoes that truly respect" at bounding box center [1041, 520] width 367 height 23
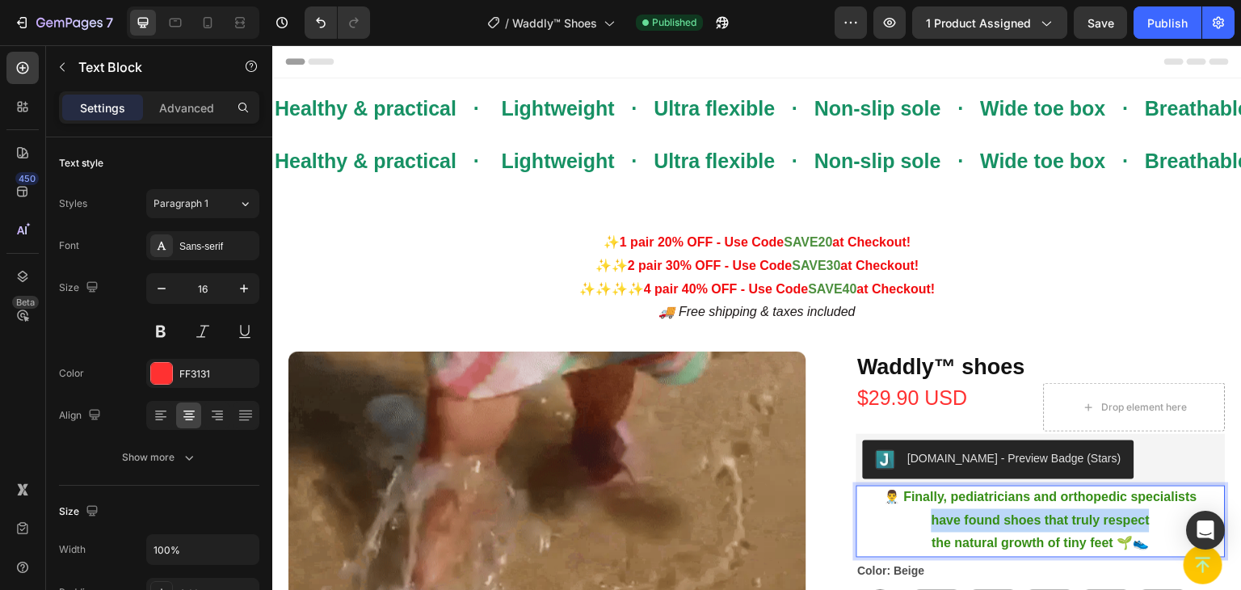
click at [1011, 512] on p "have found shoes that truly respect" at bounding box center [1041, 520] width 367 height 23
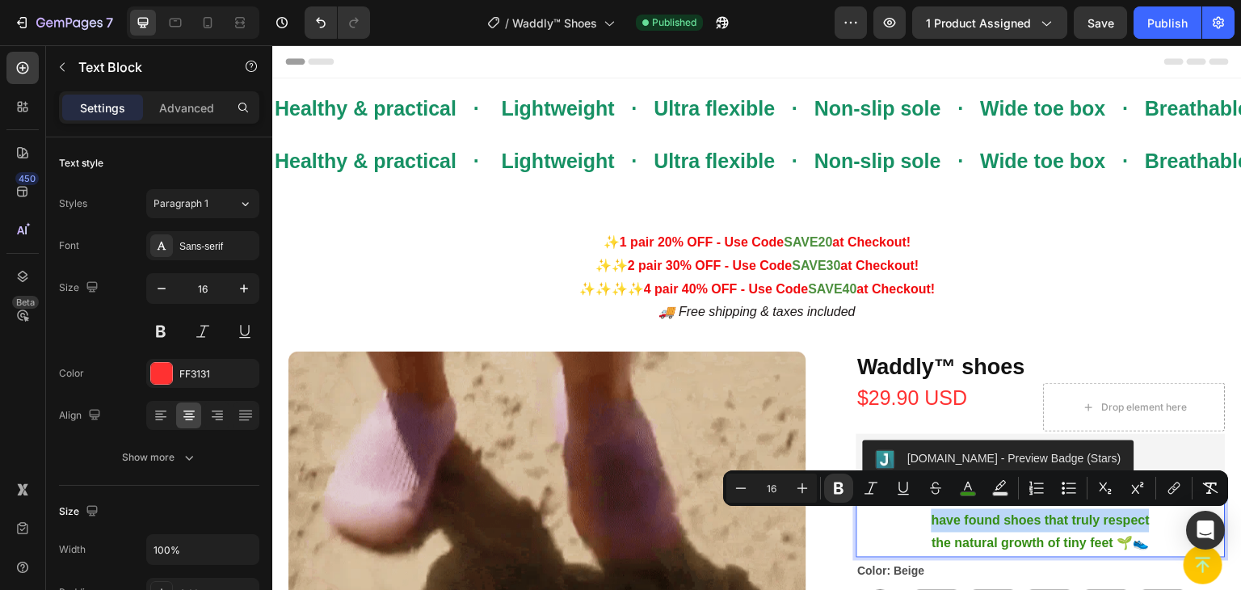
click at [873, 515] on p "have found shoes that truly respect" at bounding box center [1041, 520] width 367 height 23
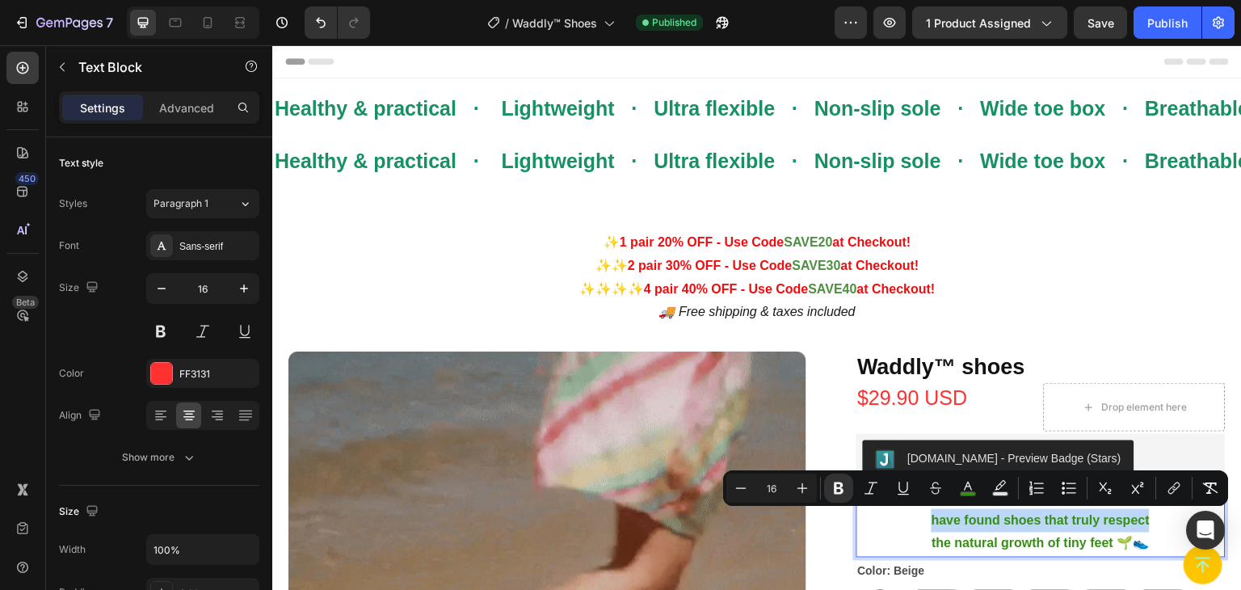
click at [861, 528] on p "have found shoes that truly respect" at bounding box center [1041, 520] width 367 height 23
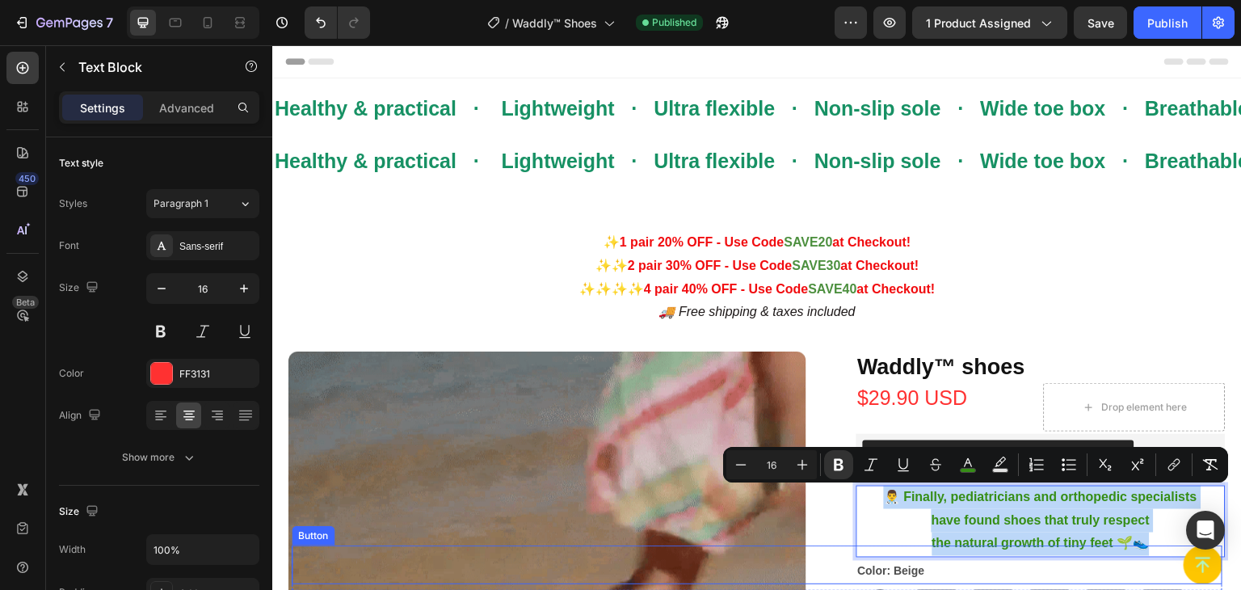
drag, startPoint x: 870, startPoint y: 490, endPoint x: 1134, endPoint y: 566, distance: 274.7
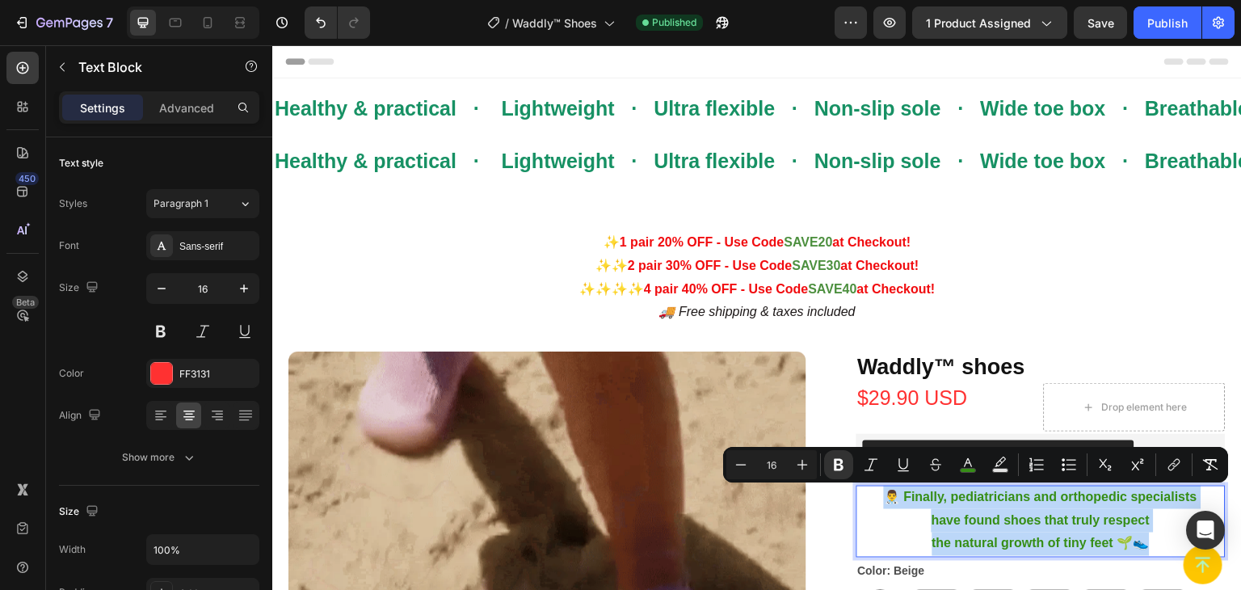
copy div "👨‍⚕️ Finally, pediatricians and orthopedic specialists have found shoes that tr…"
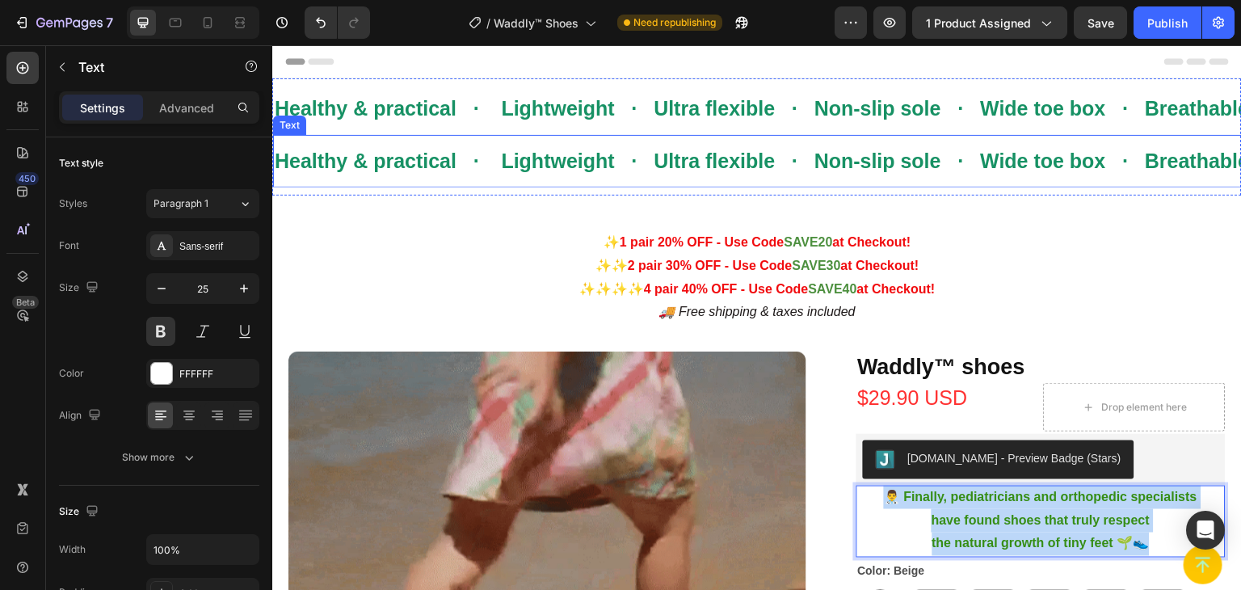
click at [518, 156] on strong "Healthy & practical · Lightweight · Ultra flexible · Non-slip sole · Wide toe b…" at bounding box center [996, 160] width 1443 height 23
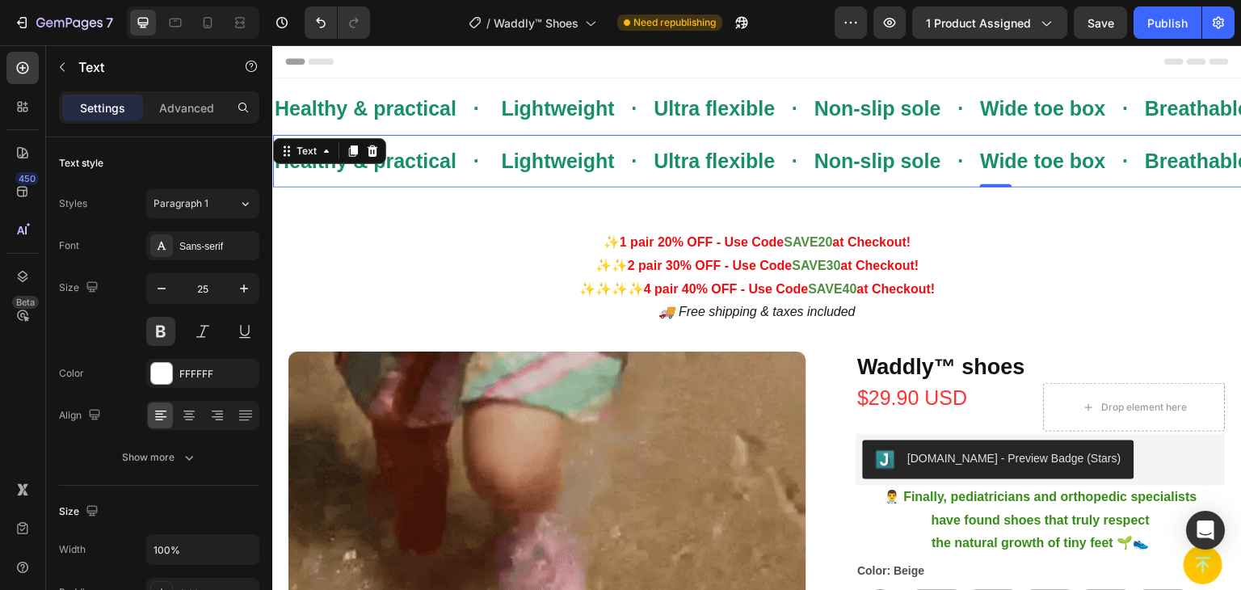
click at [523, 159] on strong "Healthy & practical · Lightweight · Ultra flexible · Non-slip sole · Wide toe b…" at bounding box center [996, 160] width 1443 height 23
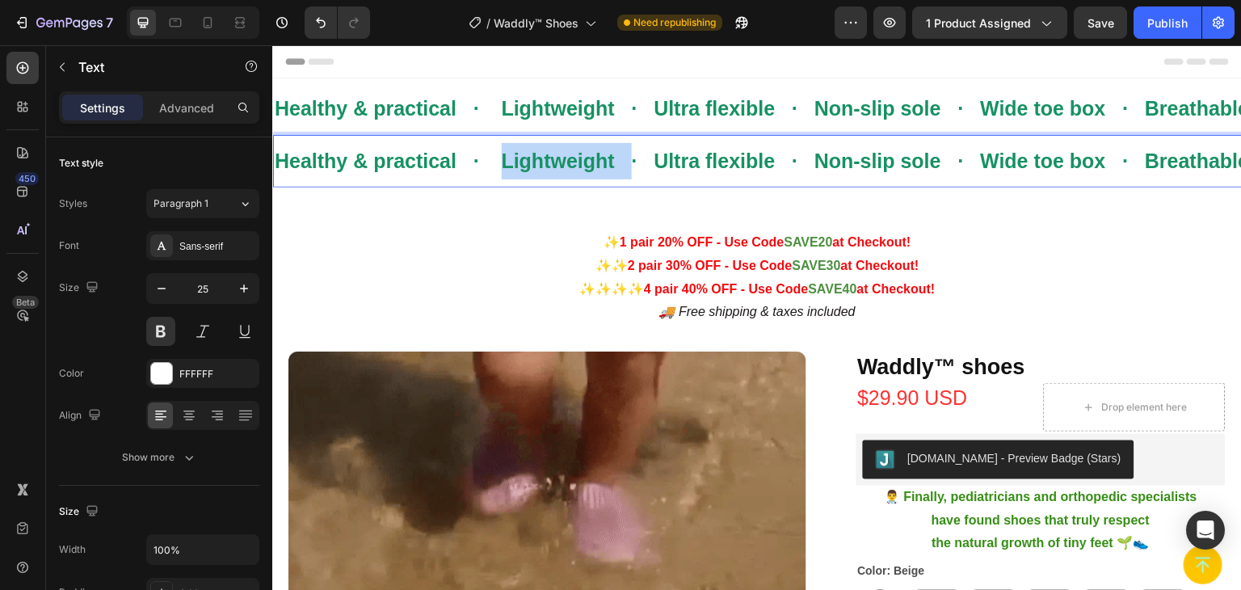
click at [523, 159] on strong "Healthy & practical · Lightweight · Ultra flexible · Non-slip sole · Wide toe b…" at bounding box center [996, 160] width 1443 height 23
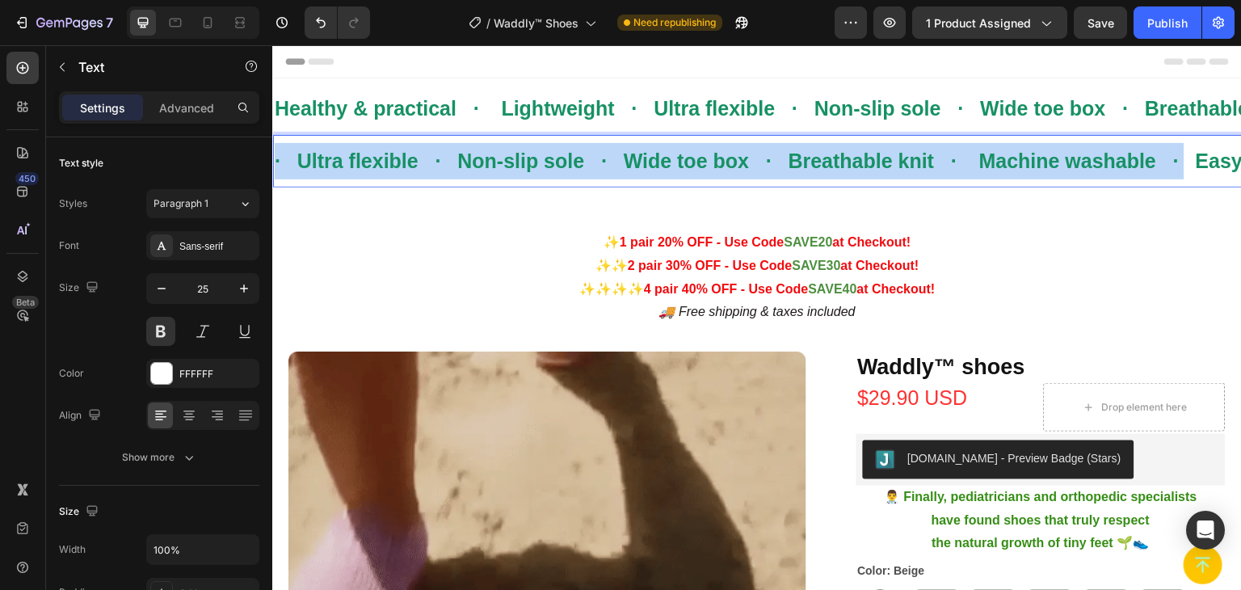
drag, startPoint x: 1189, startPoint y: 157, endPoint x: 241, endPoint y: 159, distance: 947.8
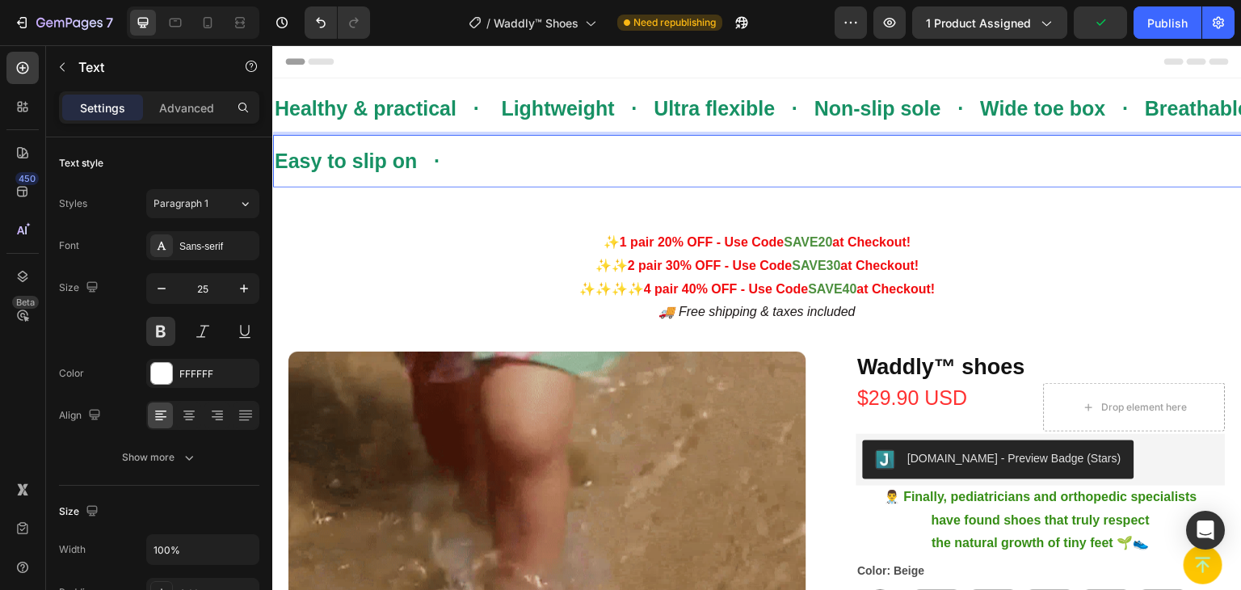
click at [362, 162] on strong "Easy to slip on ·" at bounding box center [357, 160] width 165 height 23
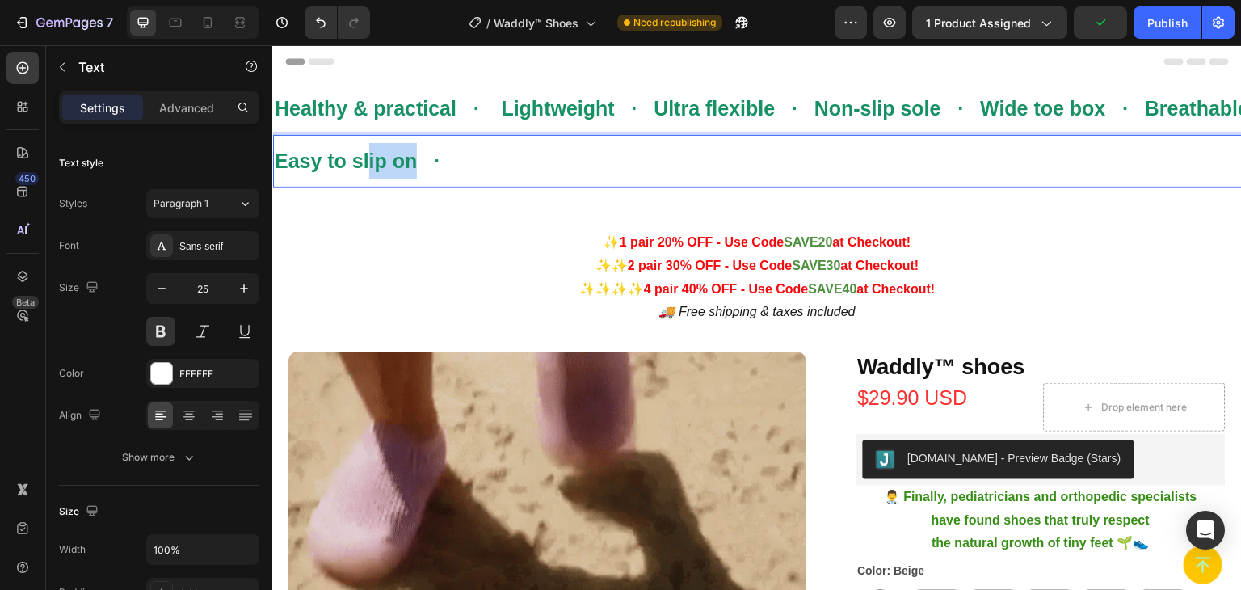
click at [362, 162] on strong "Easy to slip on ·" at bounding box center [357, 160] width 165 height 23
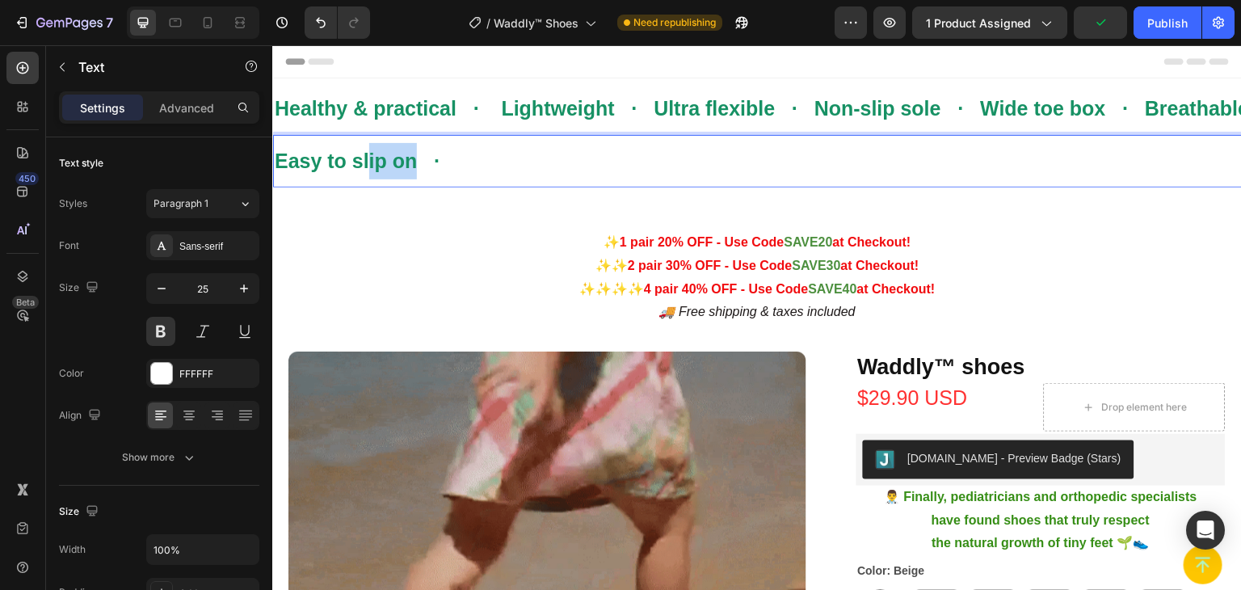
click at [362, 162] on strong "Easy to slip on ·" at bounding box center [357, 160] width 165 height 23
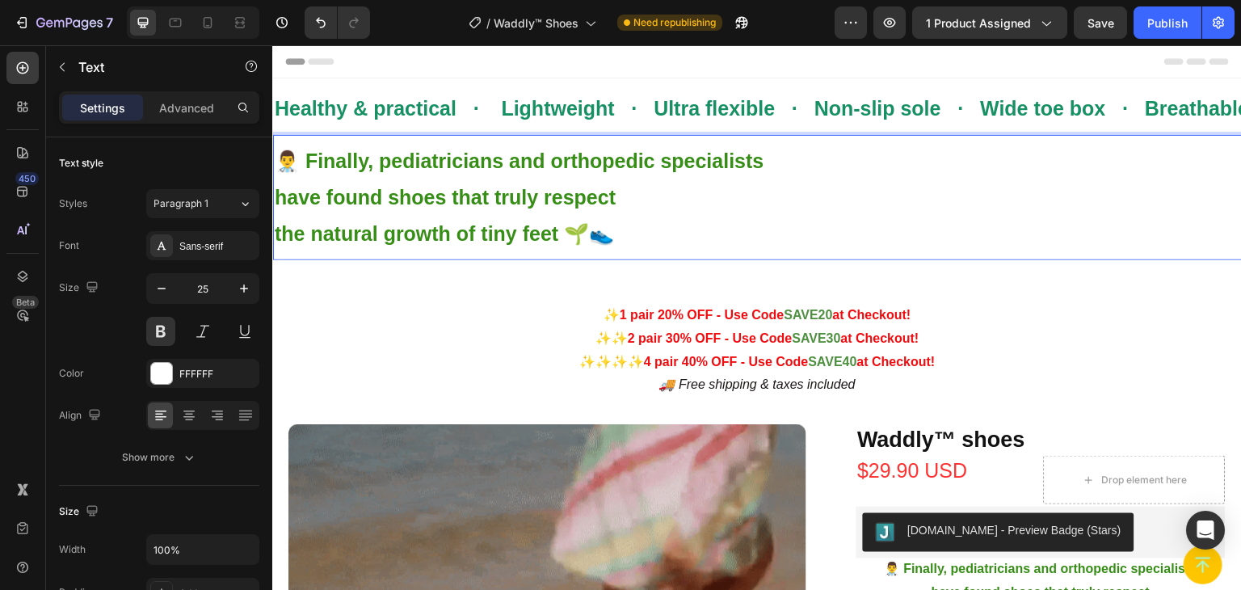
click at [274, 196] on div "👨‍⚕️ Finally, pediatricians and orthopedic specialists have found shoes that tr…" at bounding box center [996, 197] width 1446 height 112
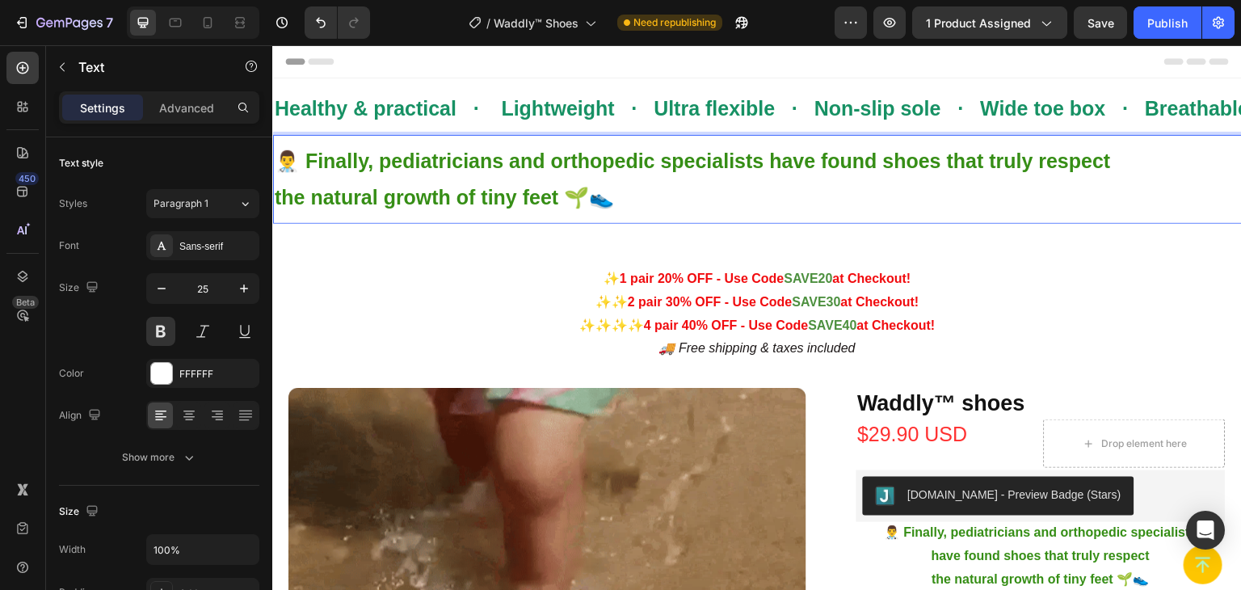
click at [274, 201] on div "👨‍⚕️ Finally, pediatricians and orthopedic specialists have found shoes that tr…" at bounding box center [996, 179] width 1446 height 76
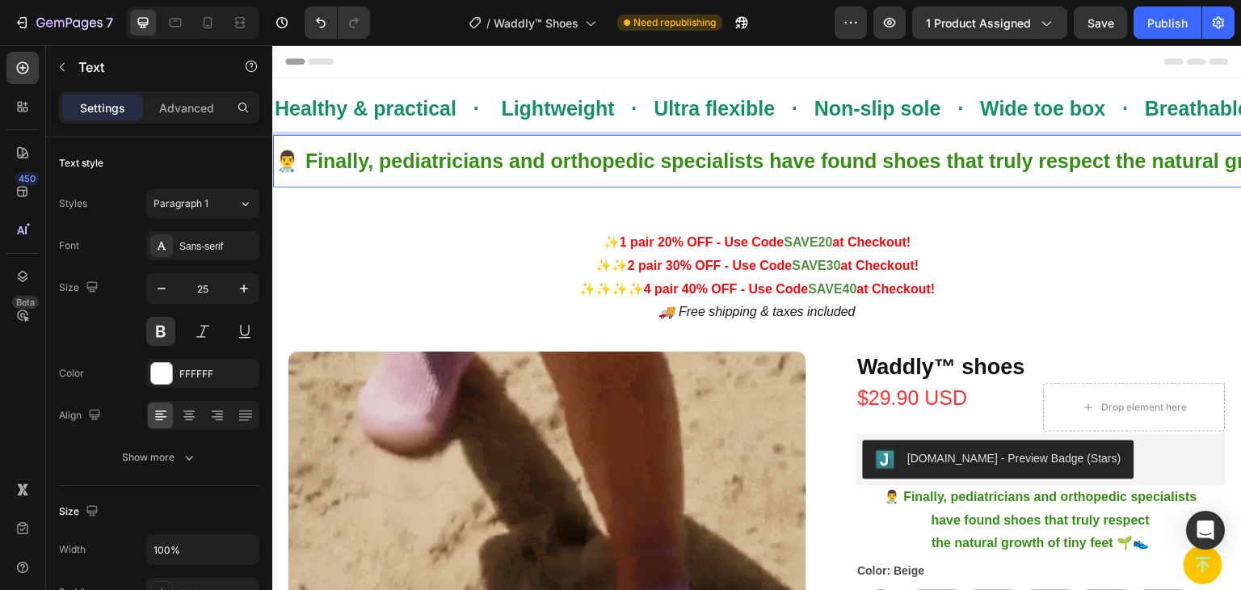
click at [292, 163] on strong "👨‍⚕️ Finally, pediatricians and orthopedic specialists have found shoes that tr…" at bounding box center [865, 160] width 1181 height 23
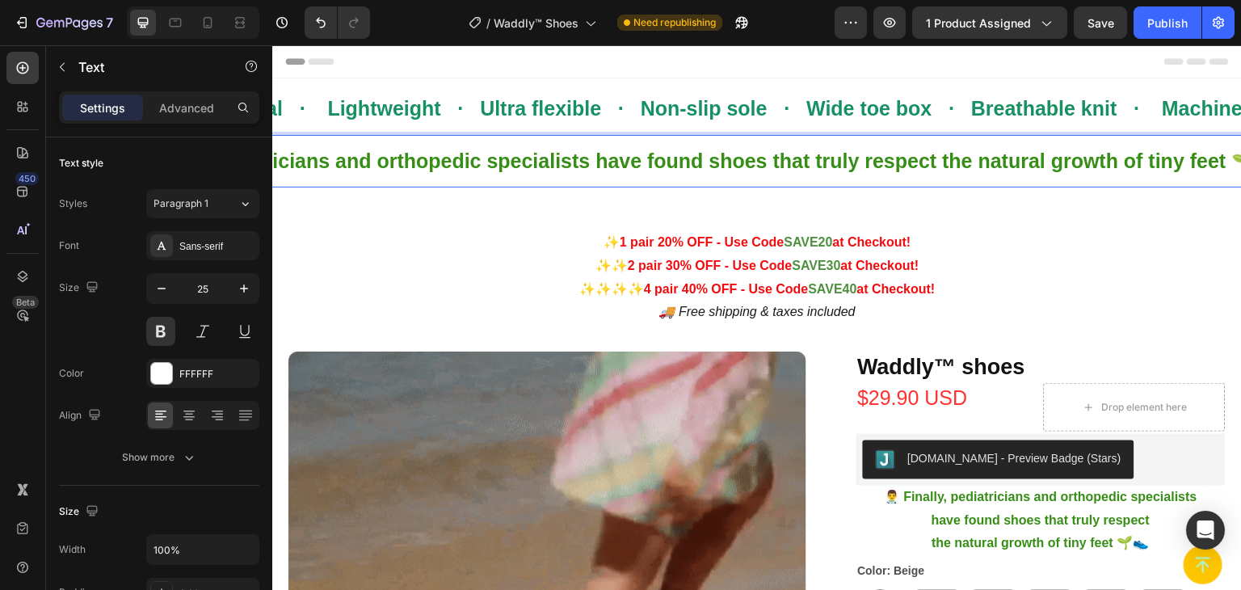
scroll to position [0, 235]
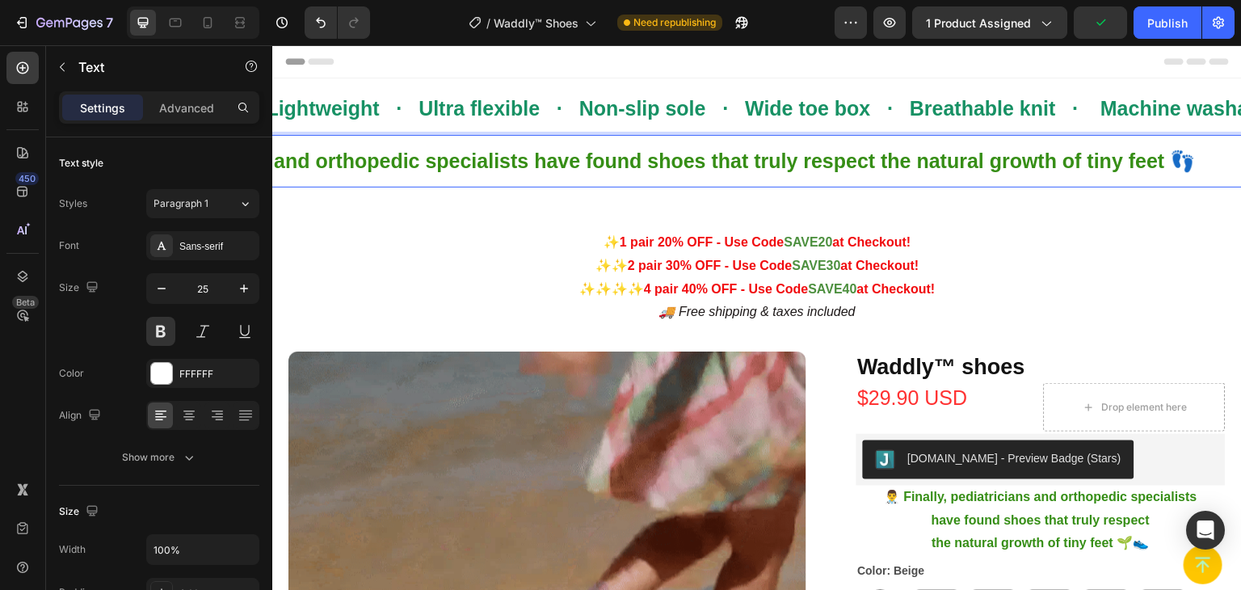
click at [400, 156] on strong "👨‍⚕️ Finally, pediatricians and orthopedic specialists have found shoes that tr…" at bounding box center [618, 160] width 1156 height 23
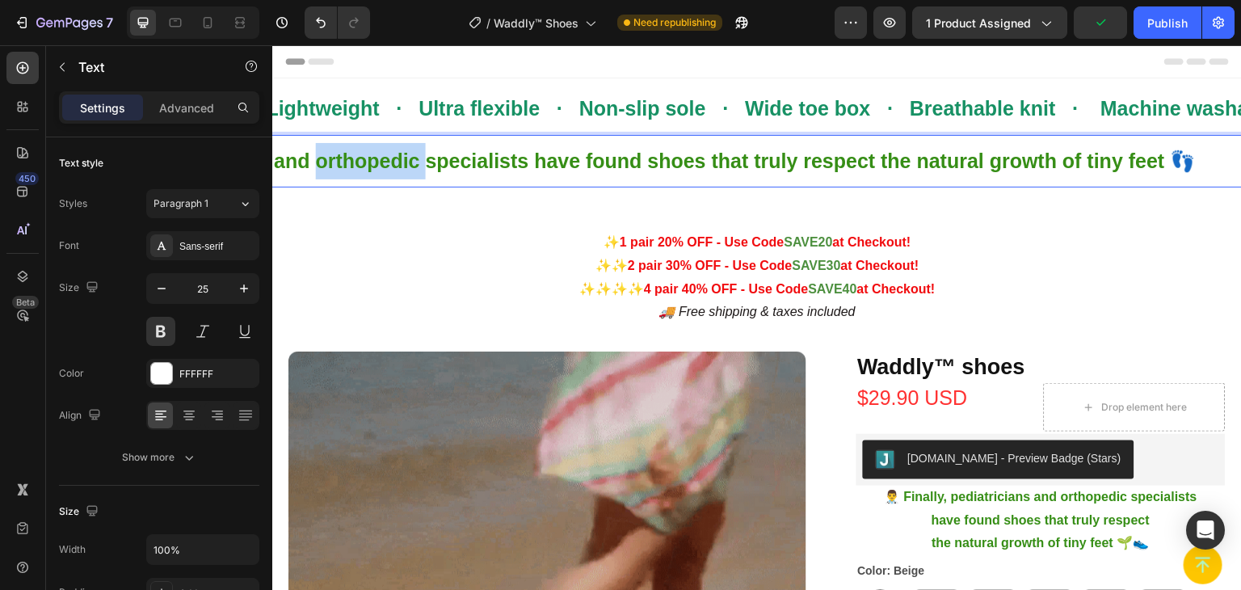
click at [400, 156] on strong "👨‍⚕️ Finally, pediatricians and orthopedic specialists have found shoes that tr…" at bounding box center [618, 160] width 1156 height 23
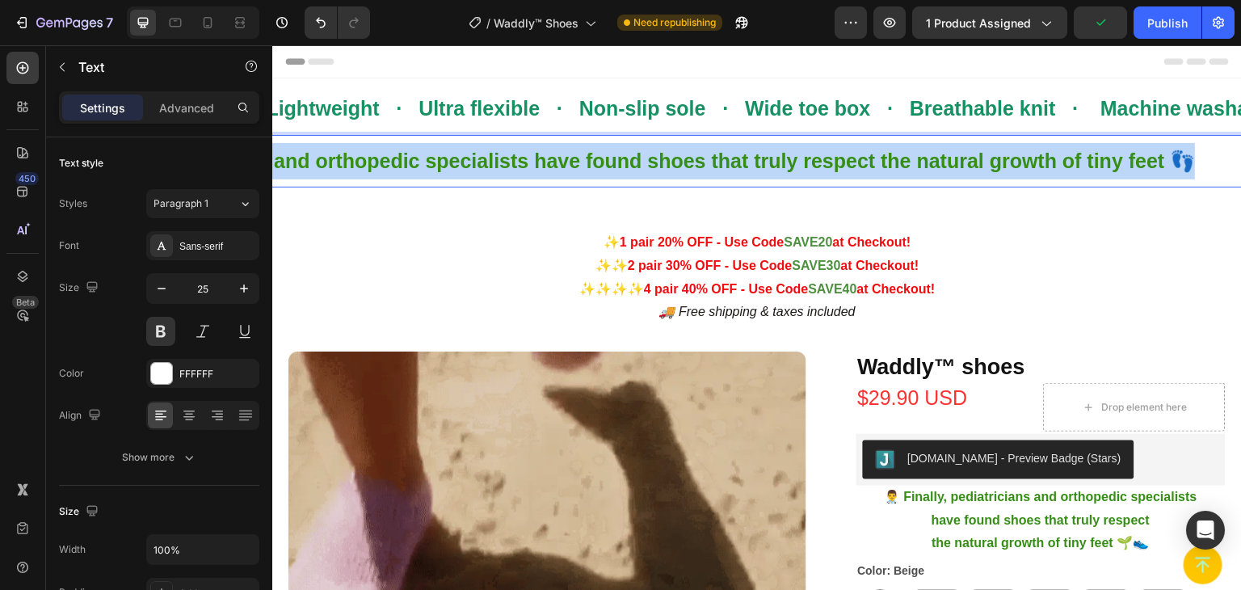
click at [401, 156] on strong "👨‍⚕️ Finally, pediatricians and orthopedic specialists have found shoes that tr…" at bounding box center [618, 160] width 1156 height 23
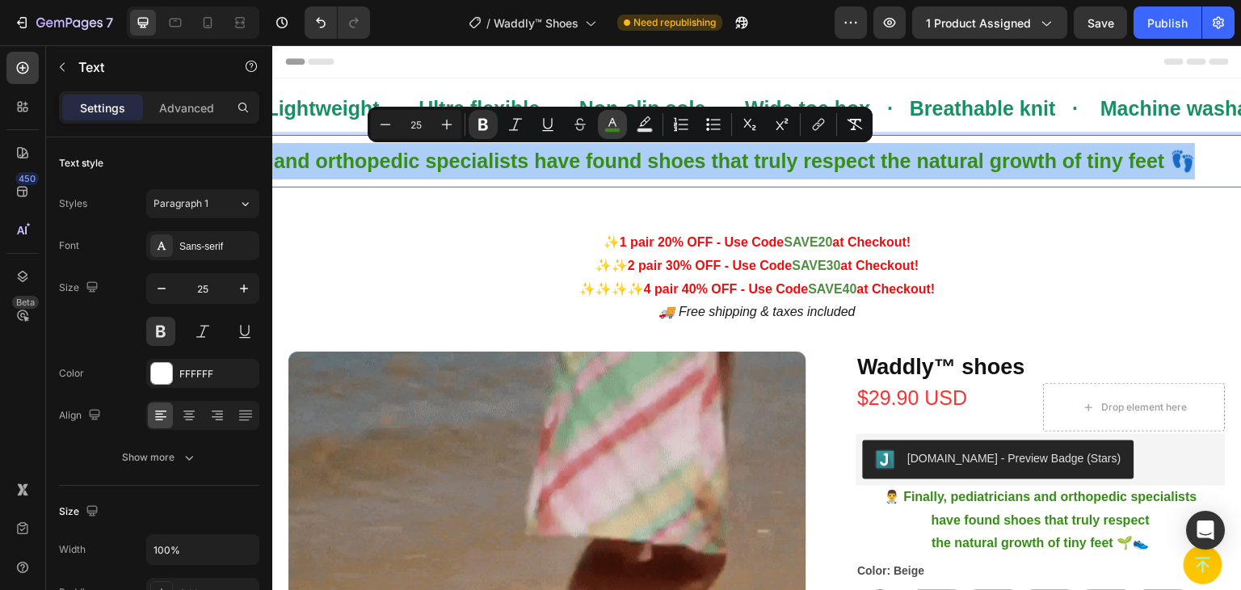
click at [612, 119] on icon "Editor contextual toolbar" at bounding box center [612, 122] width 8 height 9
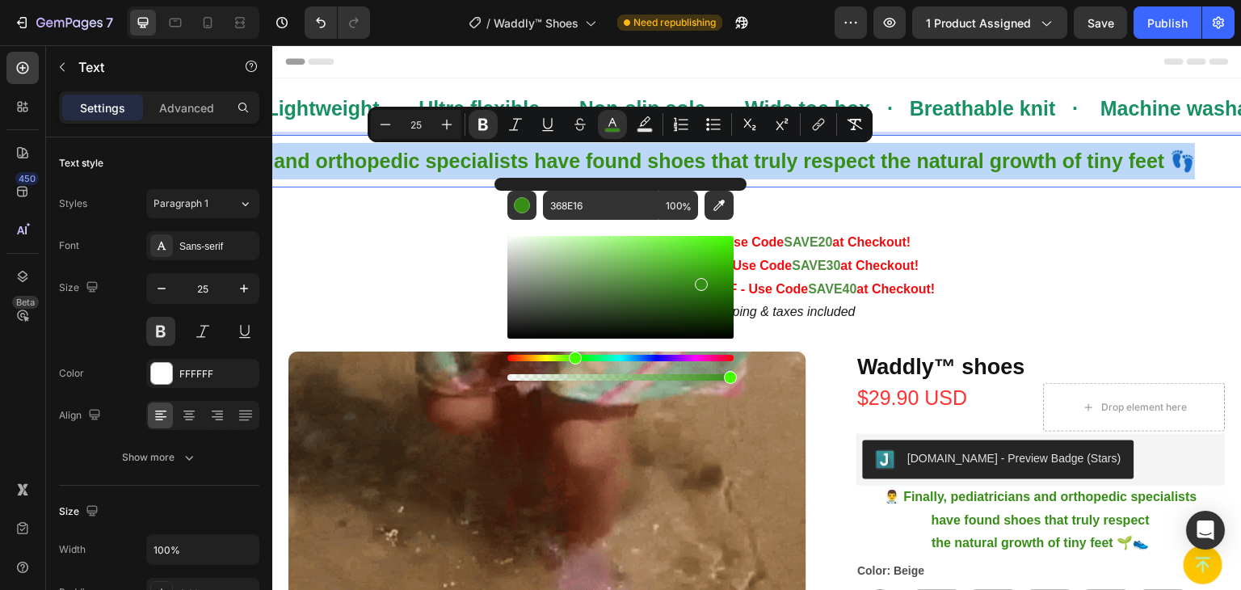
click at [504, 162] on strong "👨‍⚕️ Finally, pediatricians and orthopedic specialists have found shoes that tr…" at bounding box center [618, 160] width 1156 height 23
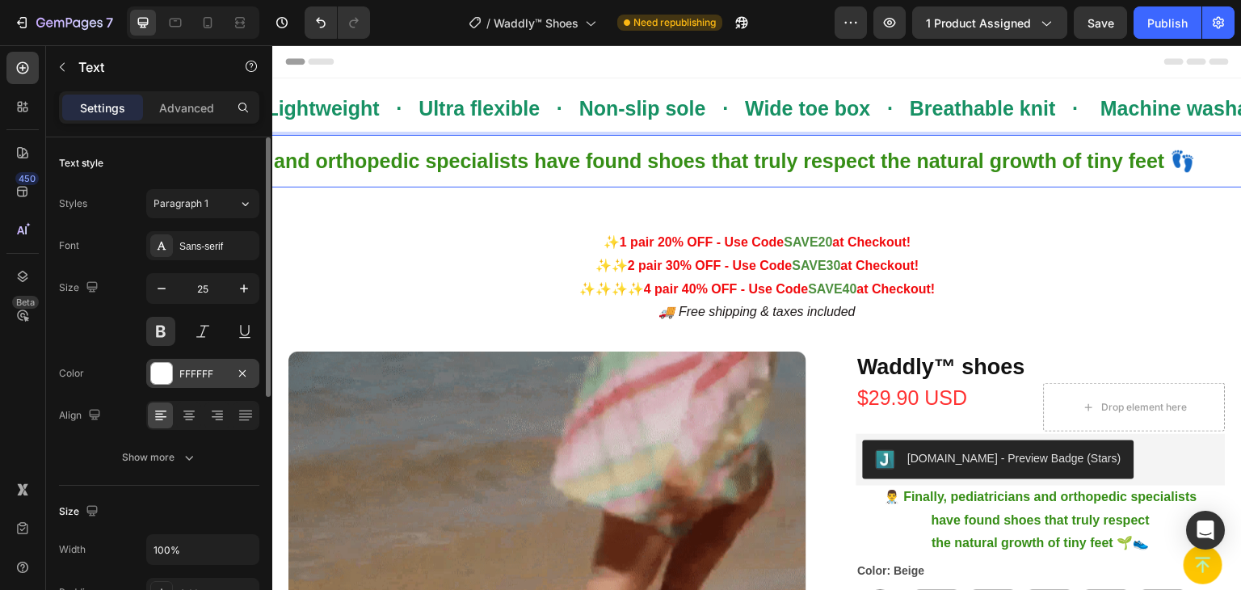
click at [196, 369] on div "FFFFFF" at bounding box center [202, 374] width 47 height 15
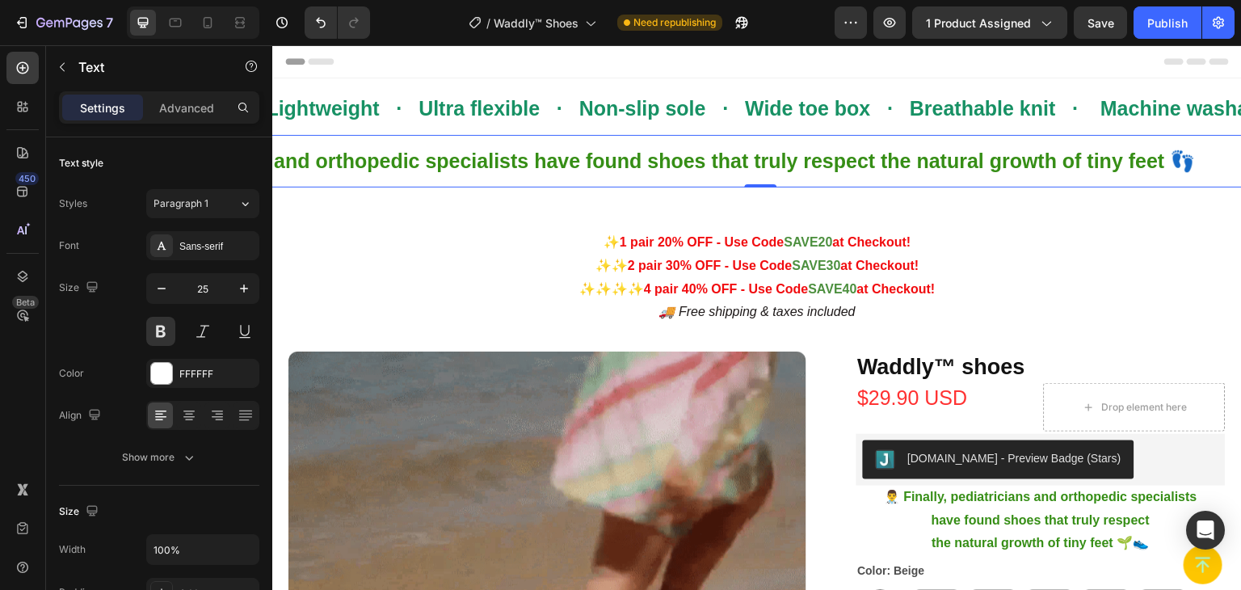
scroll to position [0, 0]
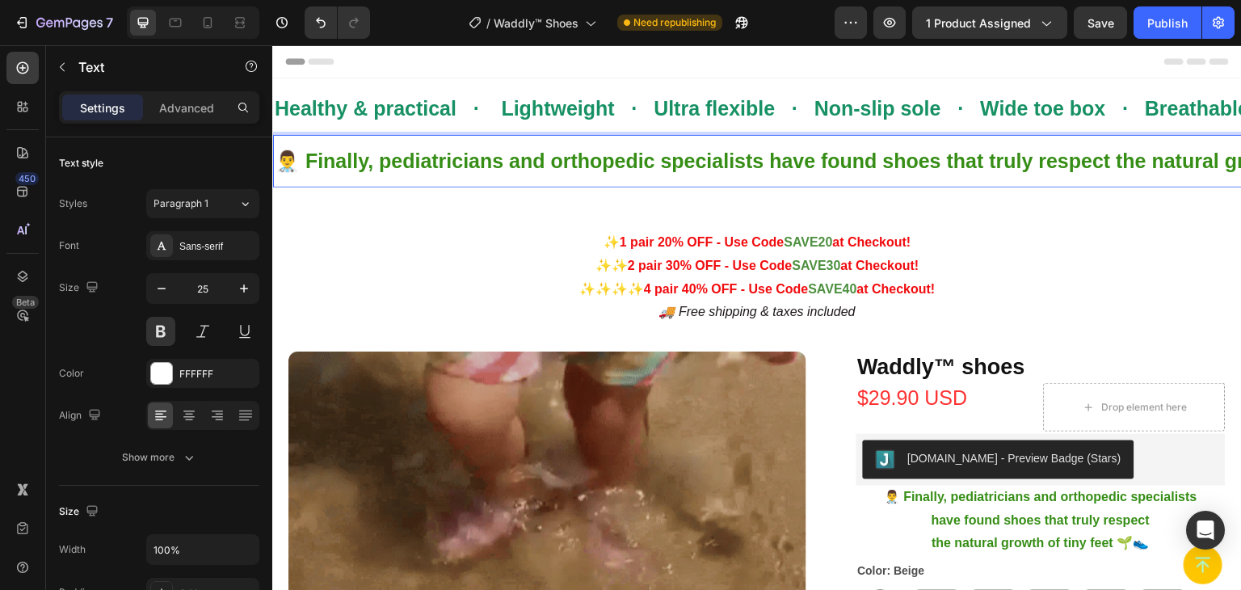
click at [457, 161] on strong "👨‍⚕️ Finally, pediatricians and orthopedic specialists have found shoes that tr…" at bounding box center [853, 160] width 1156 height 23
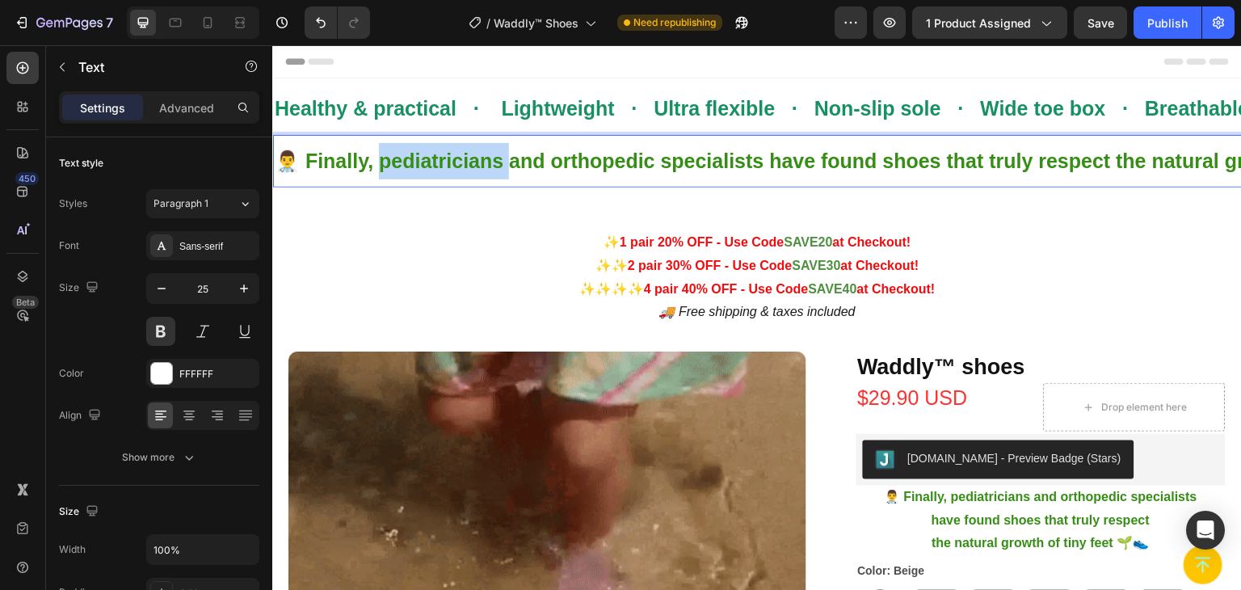
click at [457, 161] on strong "👨‍⚕️ Finally, pediatricians and orthopedic specialists have found shoes that tr…" at bounding box center [853, 160] width 1156 height 23
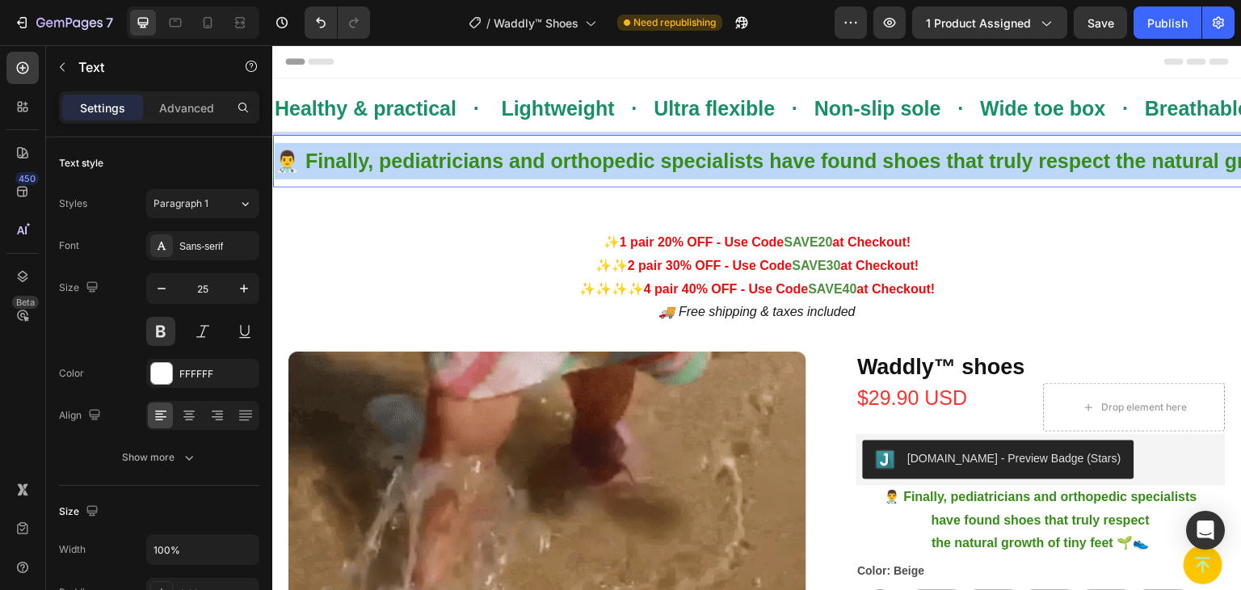
click at [457, 161] on strong "👨‍⚕️ Finally, pediatricians and orthopedic specialists have found shoes that tr…" at bounding box center [853, 160] width 1156 height 23
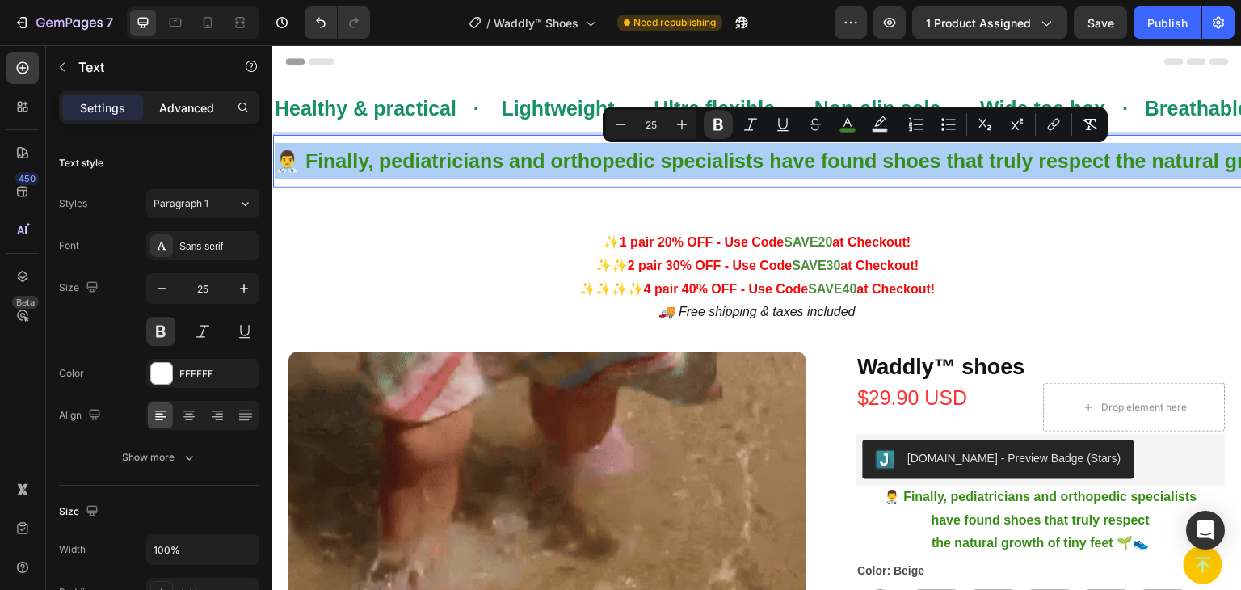
click at [173, 107] on p "Advanced" at bounding box center [186, 107] width 55 height 17
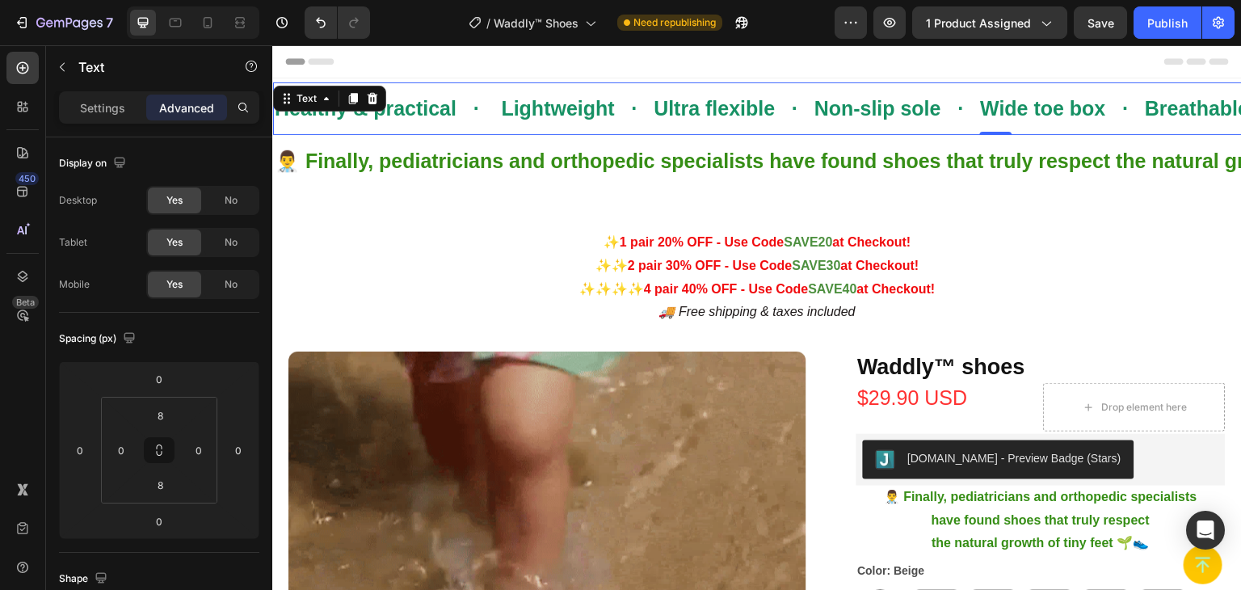
click at [586, 104] on strong "Healthy & practical · Lightweight · Ultra flexible · Non-slip sole · Wide toe b…" at bounding box center [996, 108] width 1443 height 23
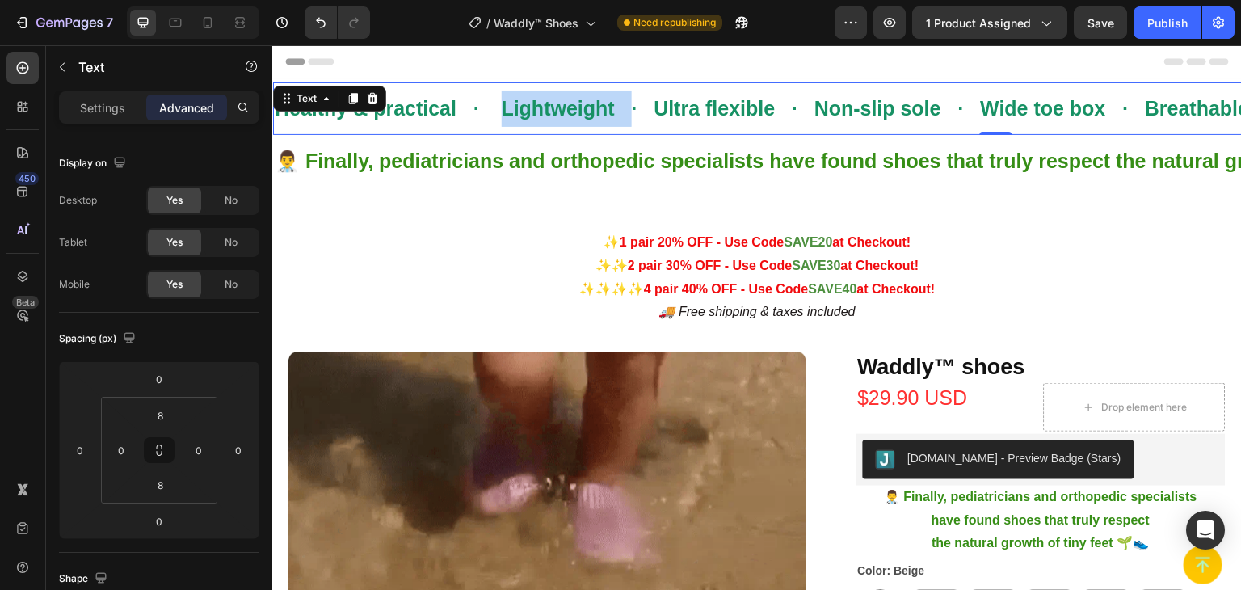
click at [579, 108] on strong "Healthy & practical · Lightweight · Ultra flexible · Non-slip sole · Wide toe b…" at bounding box center [996, 108] width 1443 height 23
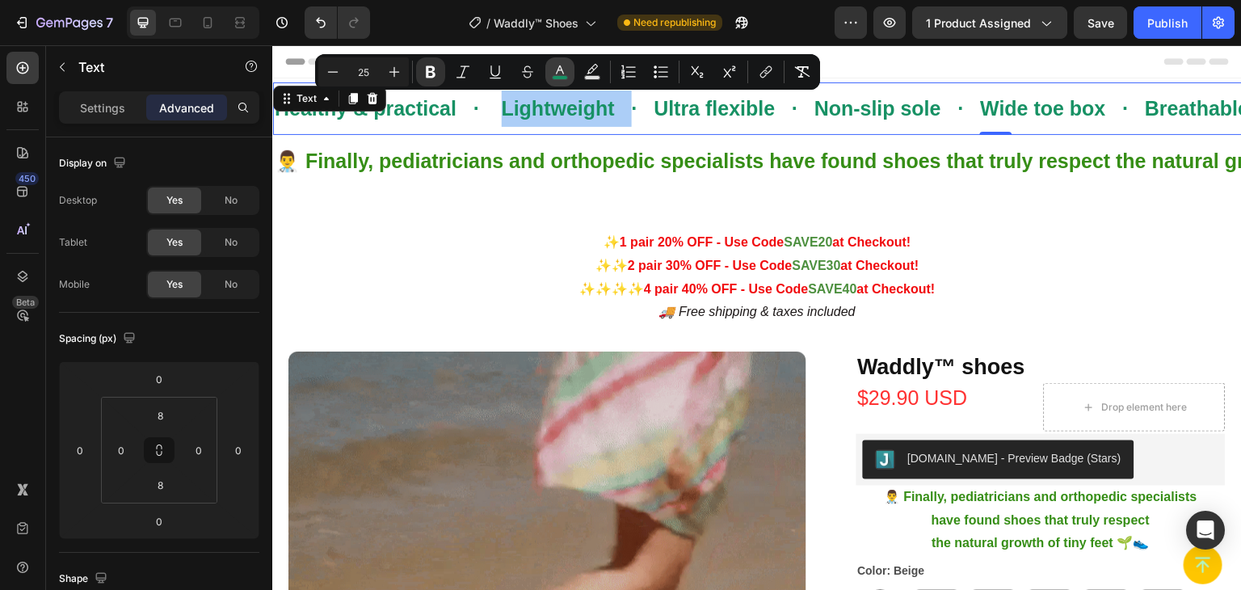
click at [559, 82] on button "color" at bounding box center [559, 71] width 29 height 29
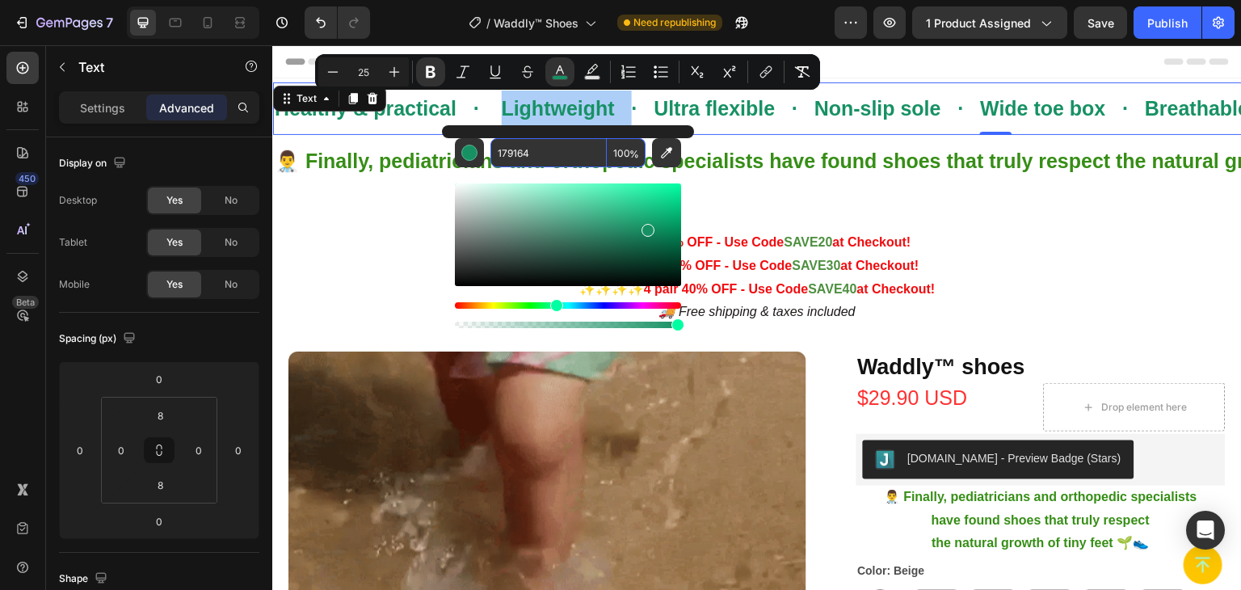
click at [502, 155] on input "179164" at bounding box center [548, 152] width 116 height 29
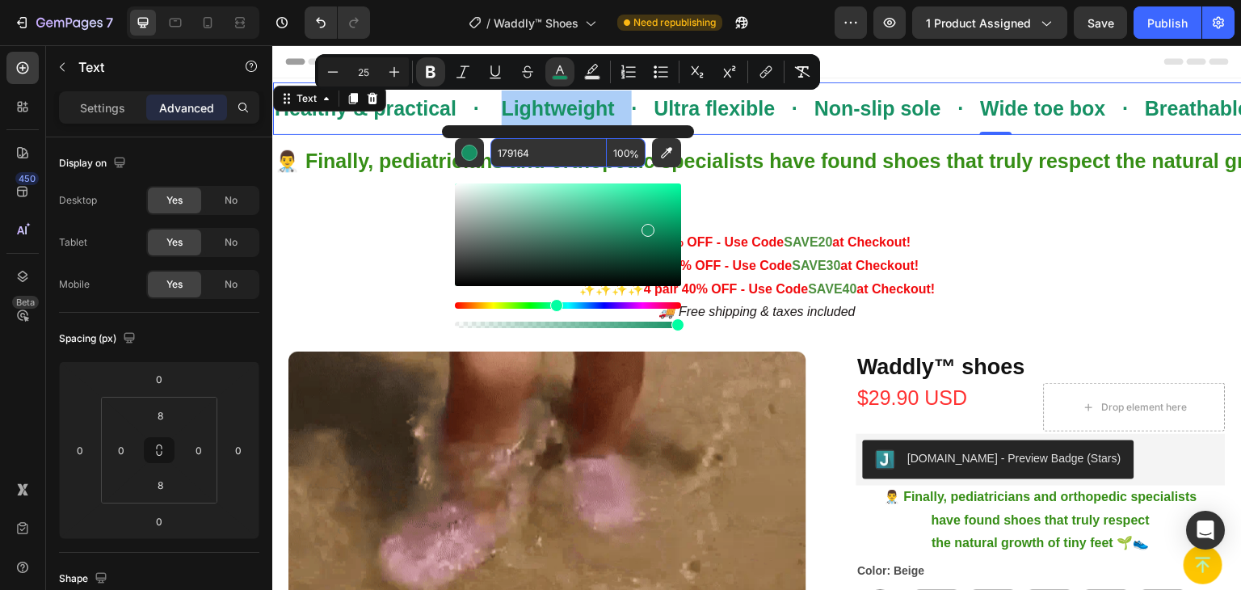
click at [502, 155] on input "179164" at bounding box center [548, 152] width 116 height 29
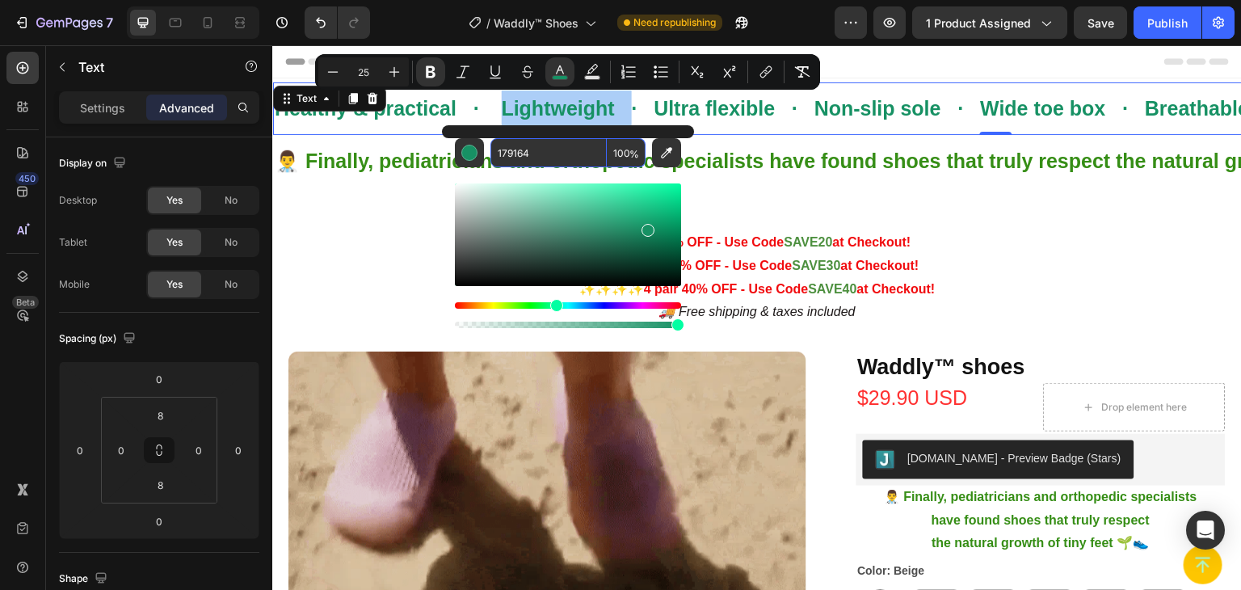
copy strong "Lightweight"
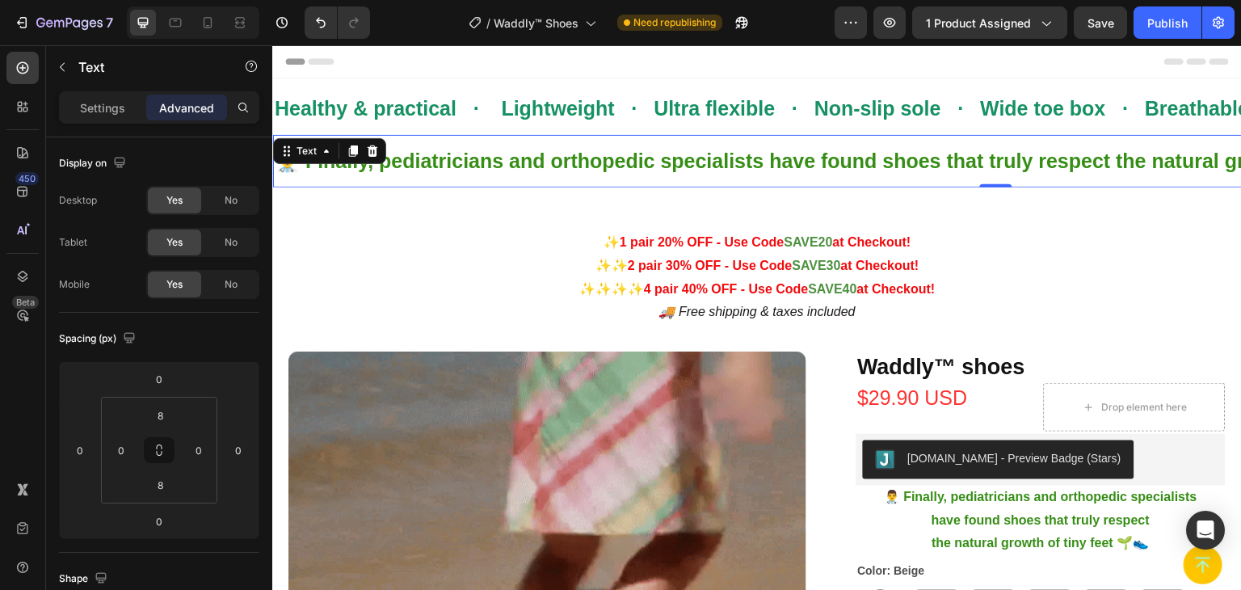
click at [365, 162] on div "👨‍⚕️ Finally, pediatricians and orthopedic specialists have found shoes that tr…" at bounding box center [996, 161] width 1446 height 53
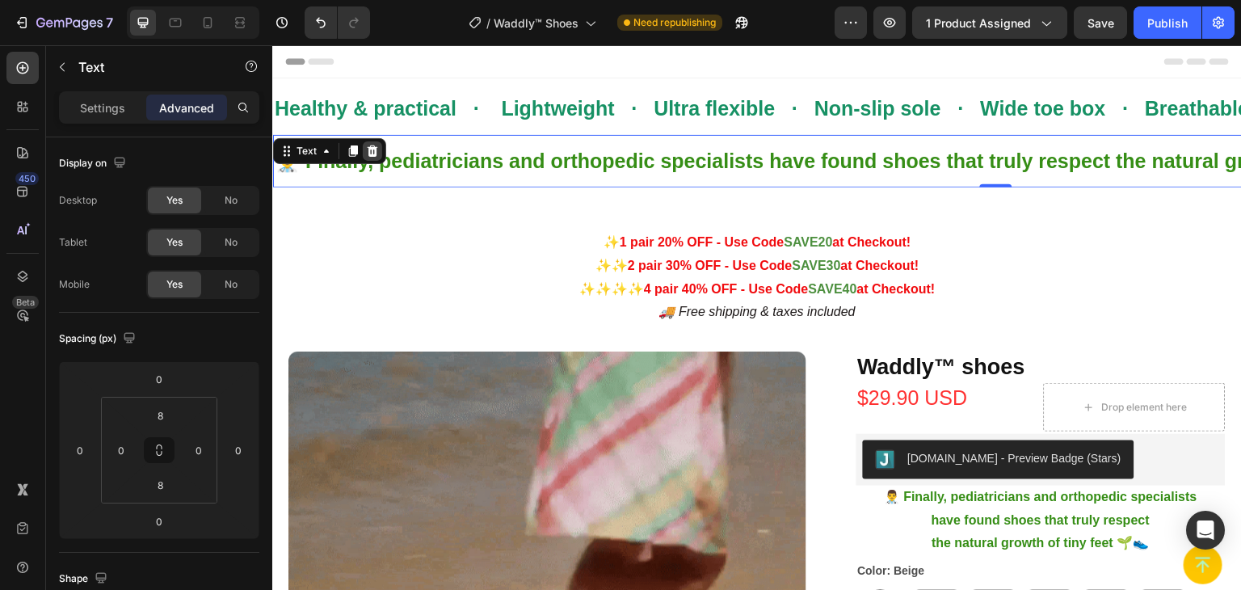
click at [365, 160] on div at bounding box center [372, 150] width 19 height 19
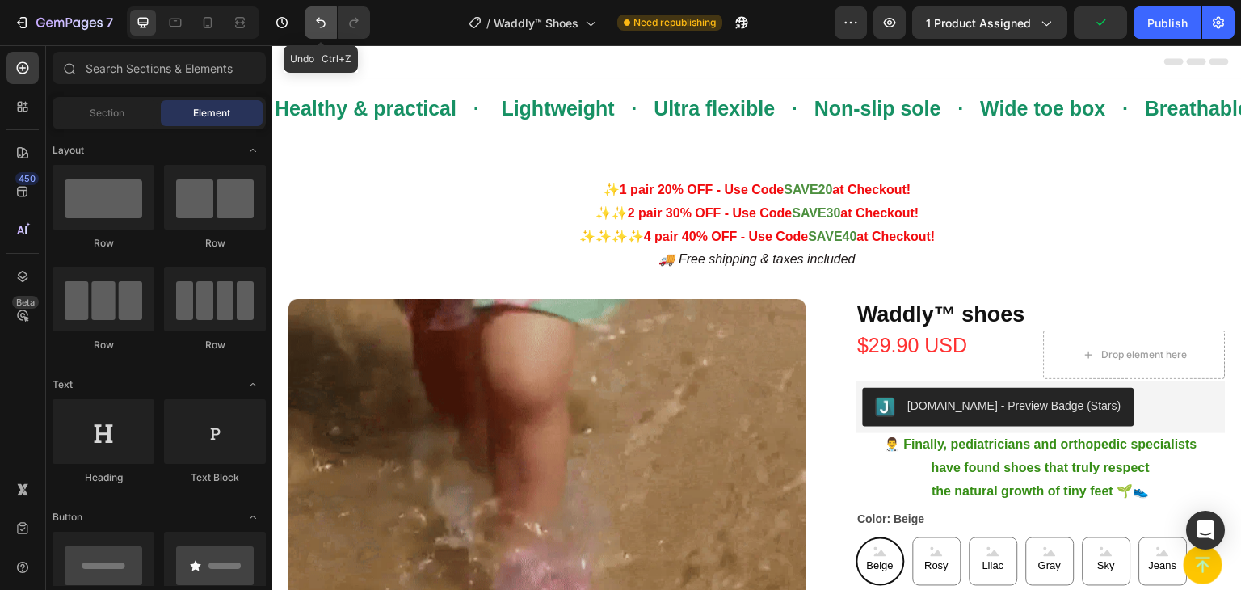
drag, startPoint x: 326, startPoint y: 30, endPoint x: 144, endPoint y: 76, distance: 188.3
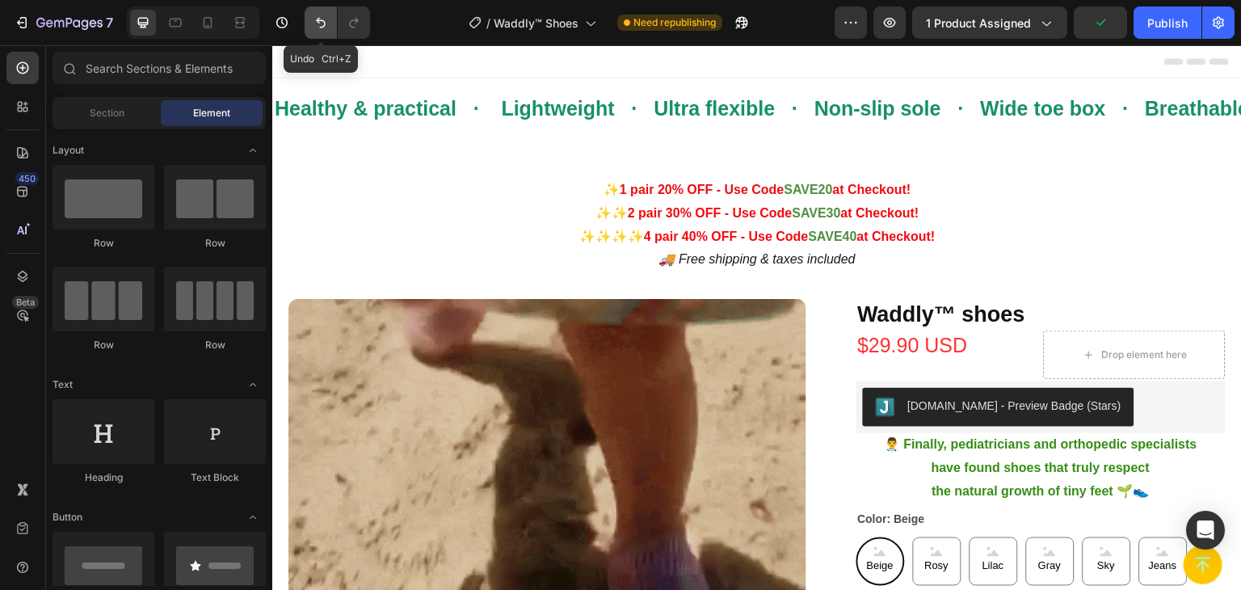
click at [326, 30] on icon "Undo/Redo" at bounding box center [321, 23] width 16 height 16
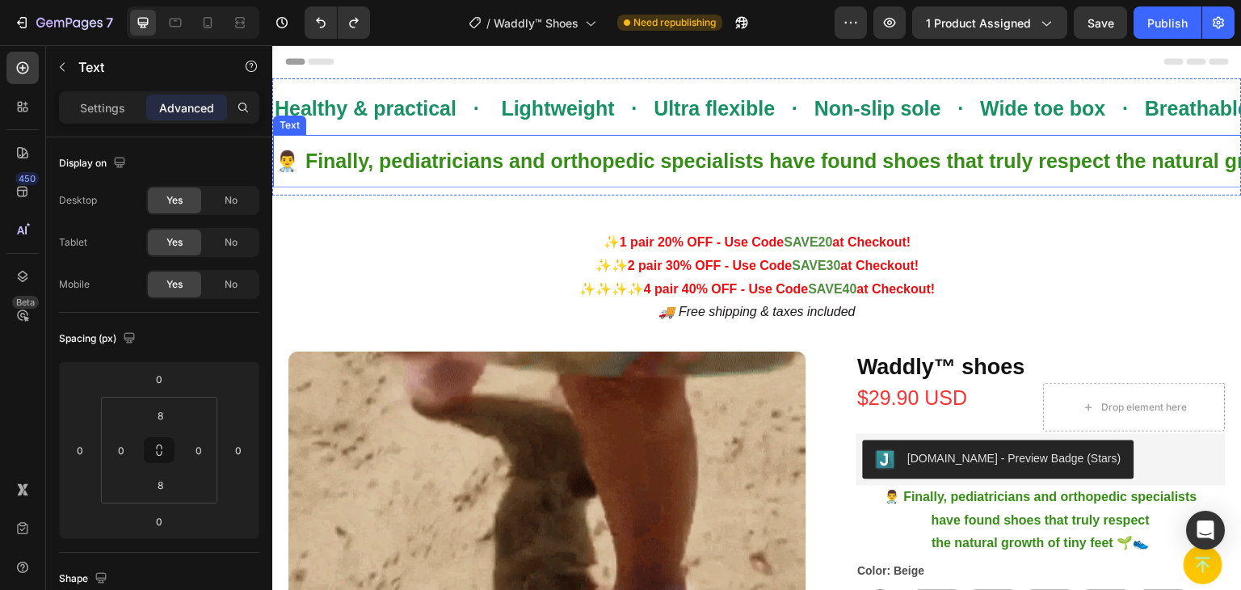
click at [567, 153] on strong "👨‍⚕️ Finally, pediatricians and orthopedic specialists have found shoes that tr…" at bounding box center [853, 160] width 1156 height 23
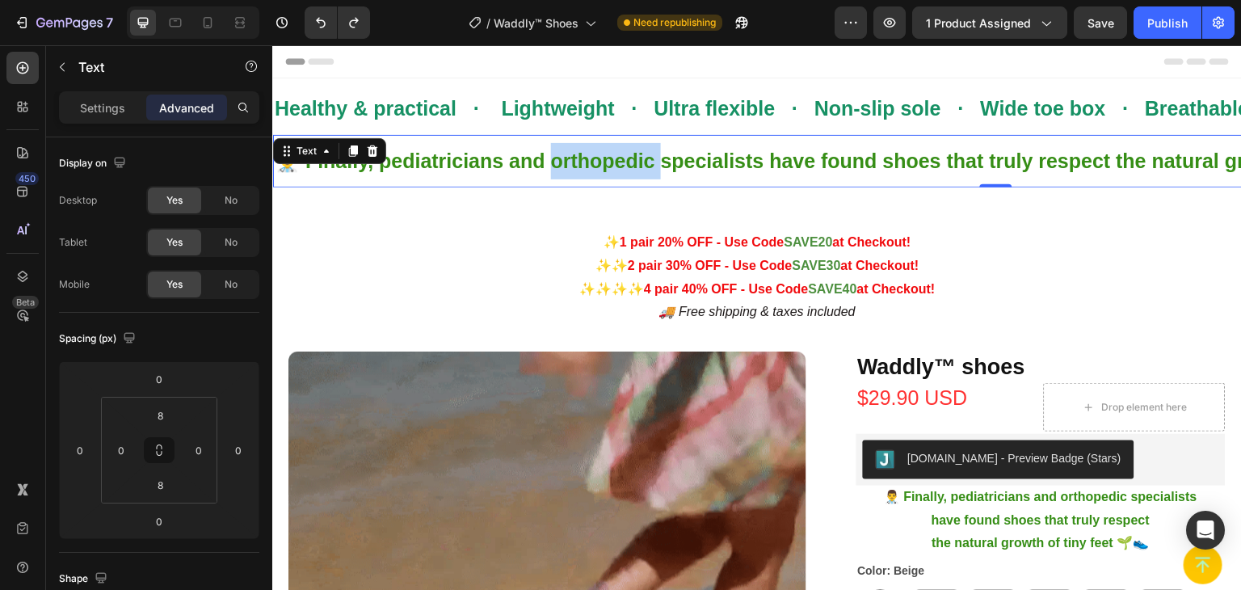
click at [567, 153] on strong "👨‍⚕️ Finally, pediatricians and orthopedic specialists have found shoes that tr…" at bounding box center [853, 160] width 1156 height 23
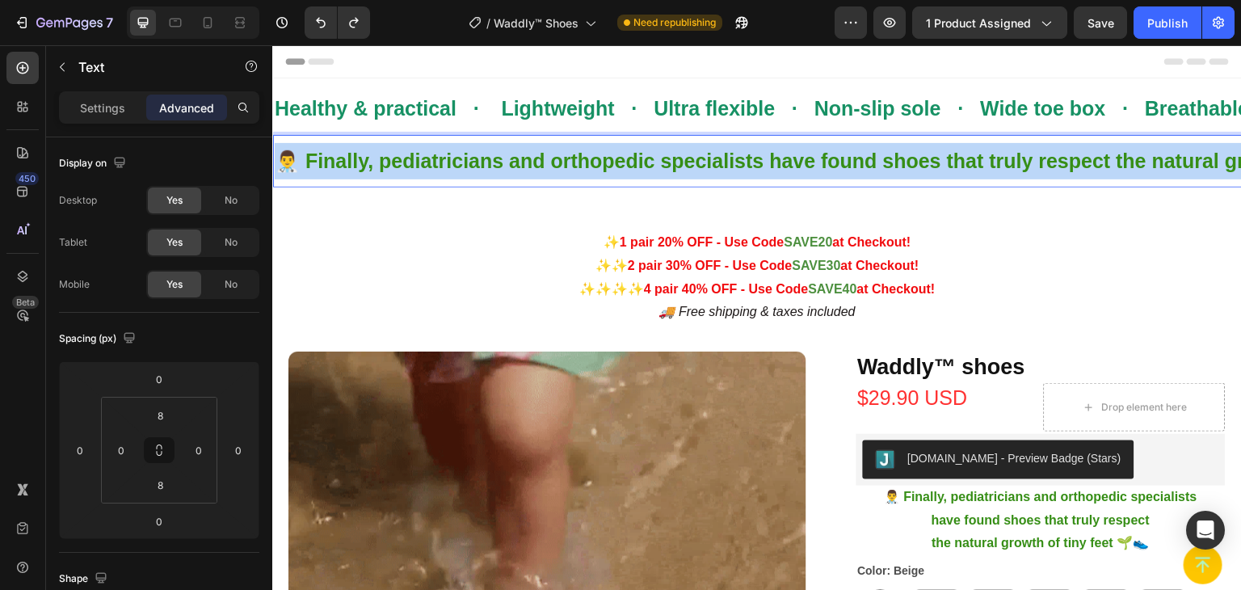
click at [567, 153] on strong "👨‍⚕️ Finally, pediatricians and orthopedic specialists have found shoes that tr…" at bounding box center [853, 160] width 1156 height 23
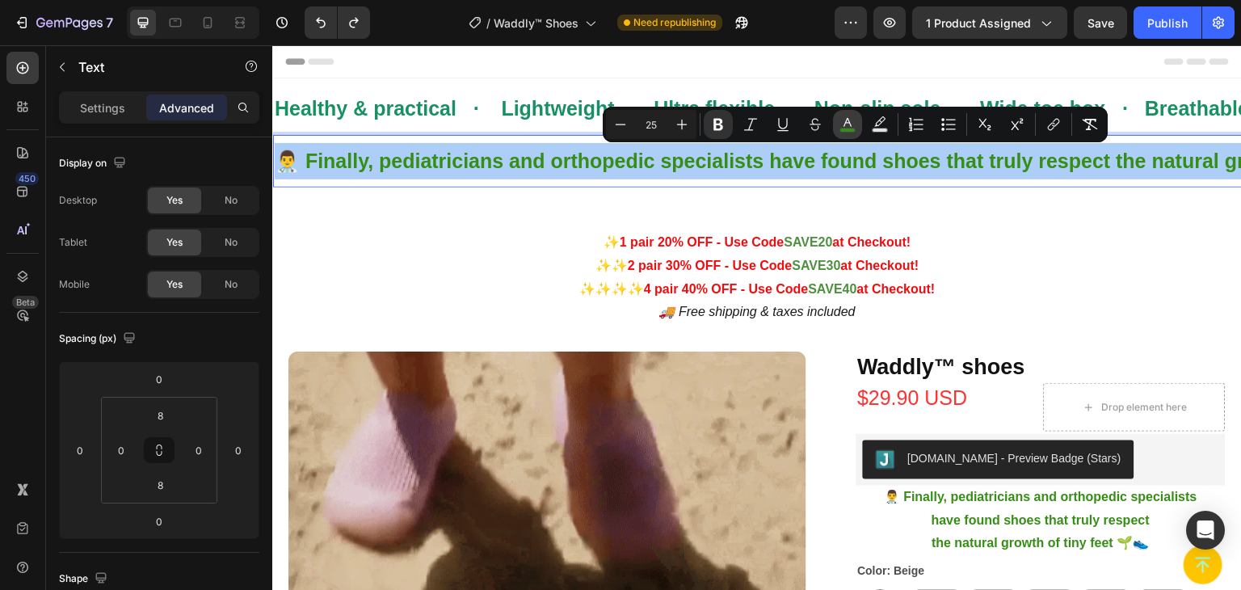
click at [840, 122] on icon "Editor contextual toolbar" at bounding box center [848, 124] width 16 height 16
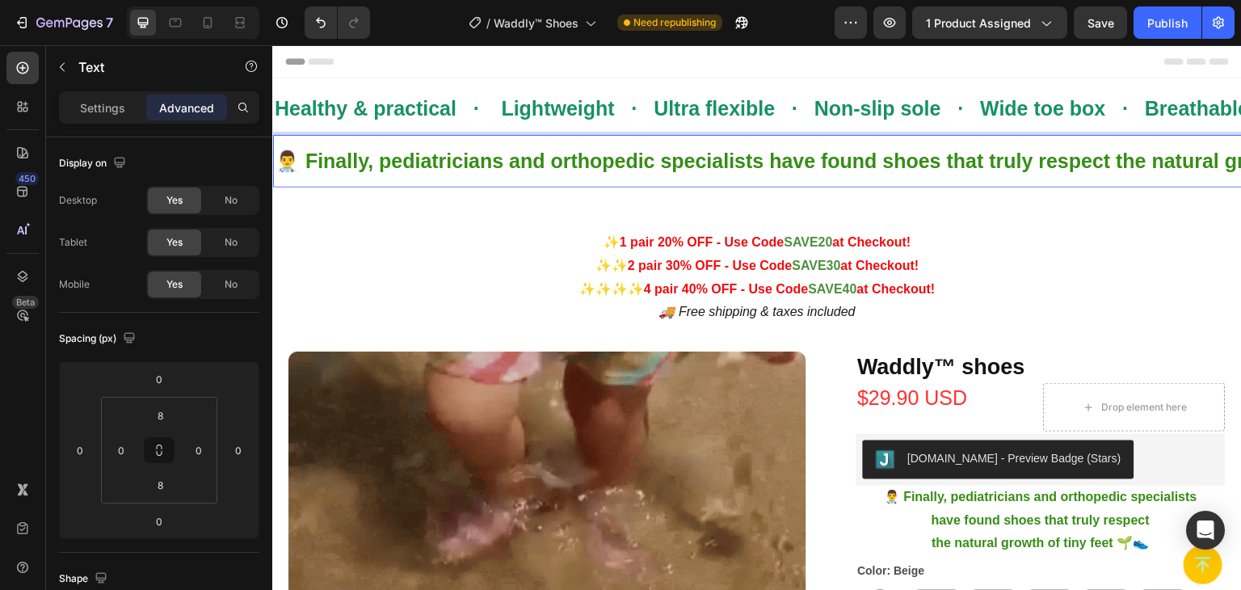
click at [674, 158] on strong "👨‍⚕️ Finally, pediatricians and orthopedic specialists have found shoes that tr…" at bounding box center [853, 160] width 1156 height 23
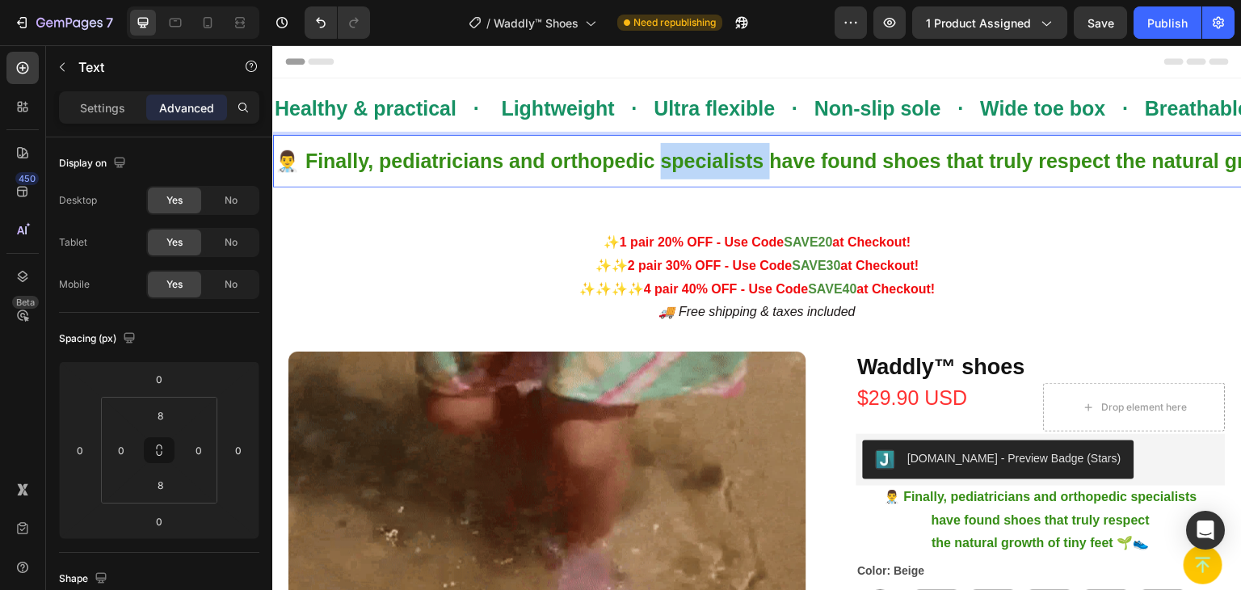
click at [674, 158] on strong "👨‍⚕️ Finally, pediatricians and orthopedic specialists have found shoes that tr…" at bounding box center [853, 160] width 1156 height 23
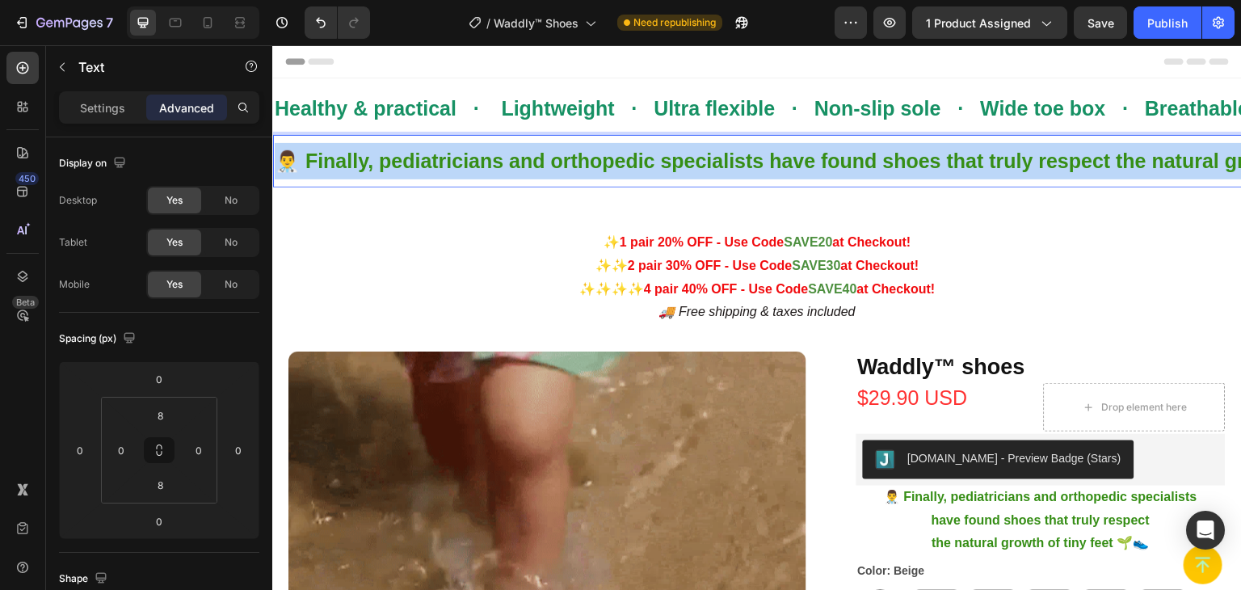
click at [674, 158] on strong "👨‍⚕️ Finally, pediatricians and orthopedic specialists have found shoes that tr…" at bounding box center [853, 160] width 1156 height 23
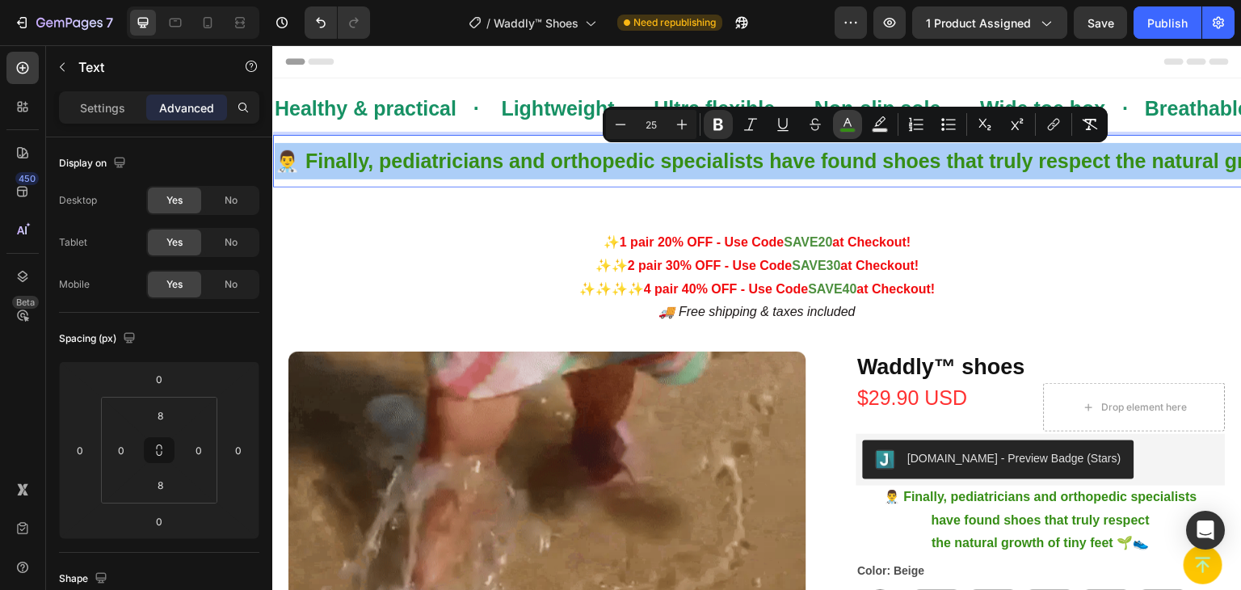
click at [847, 127] on icon "Editor contextual toolbar" at bounding box center [848, 124] width 16 height 16
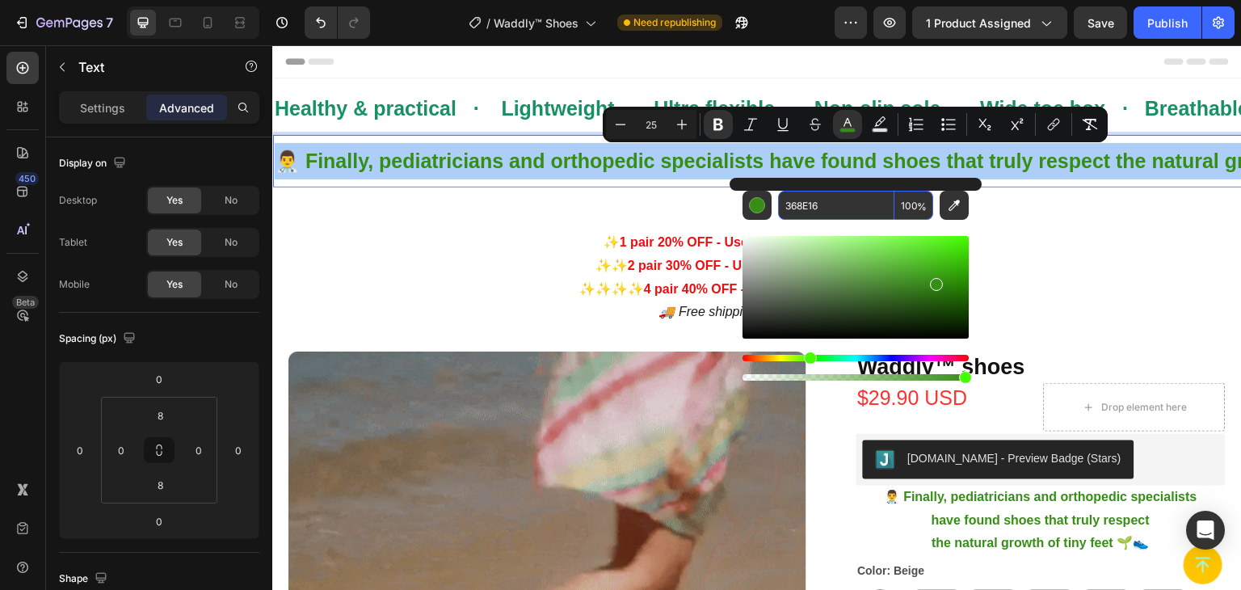
click at [795, 208] on input "368E16" at bounding box center [836, 205] width 116 height 29
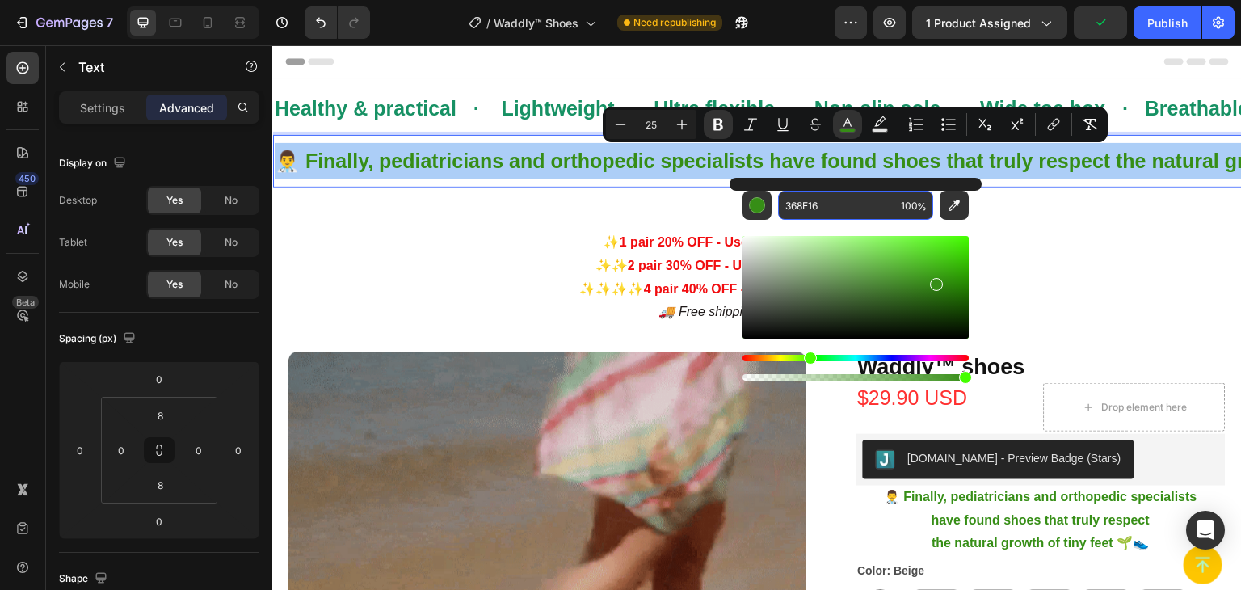
paste input "179164"
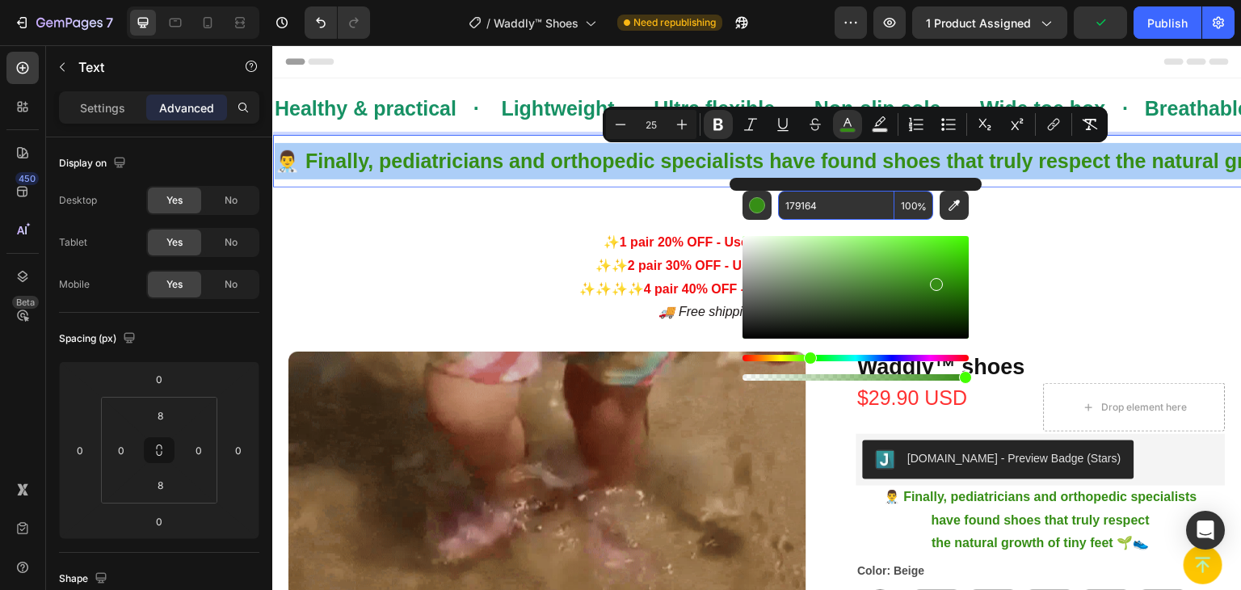
type input "179164"
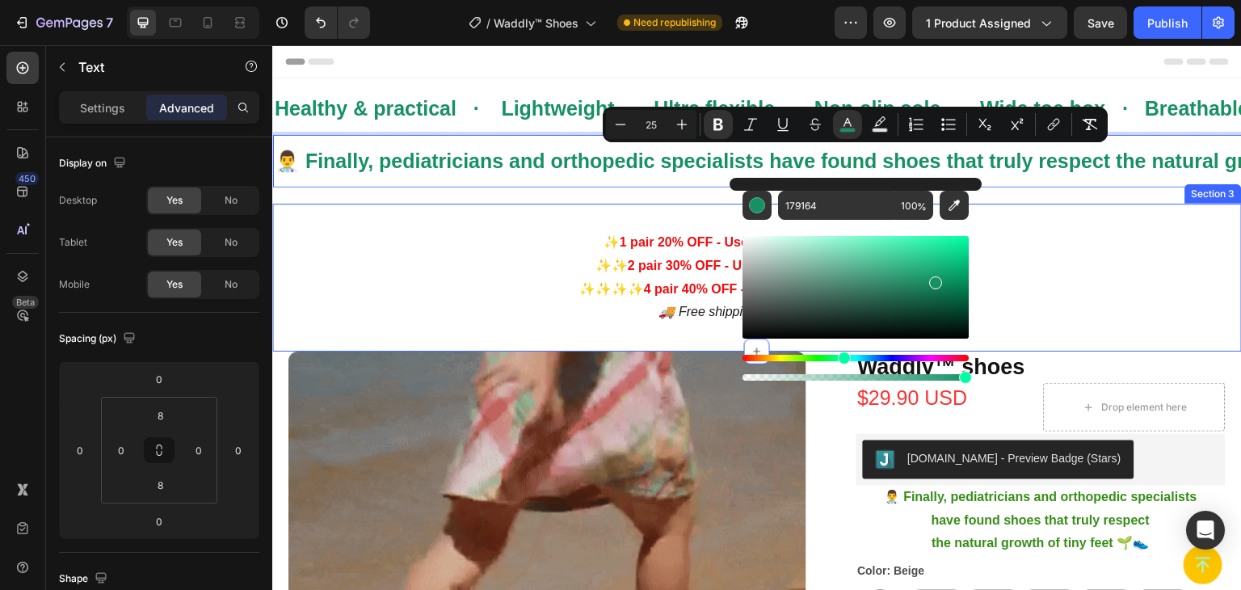
click at [446, 227] on div "✨ 1 pair 20% OFF - Use Code SAVE20 at Checkout! ✨✨ 2 pair 30% OFF - Use Code SA…" at bounding box center [757, 278] width 970 height 148
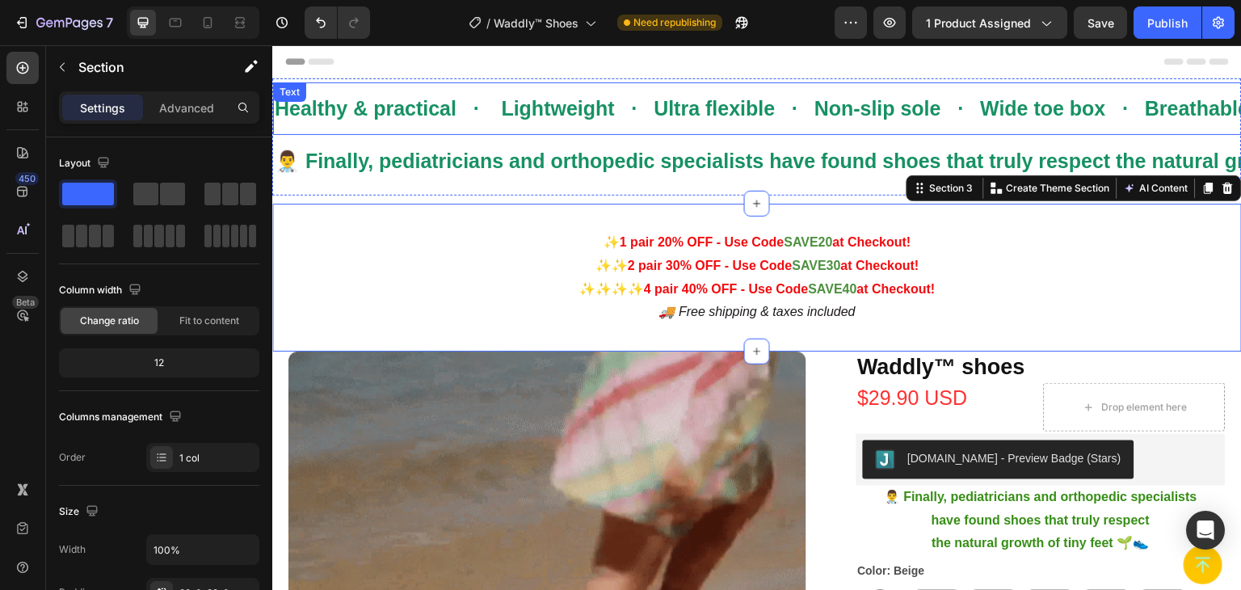
click at [466, 89] on div "Healthy & practical · Lightweight · Ultra flexible · Non-slip sole · Wide toe b…" at bounding box center [996, 109] width 1446 height 40
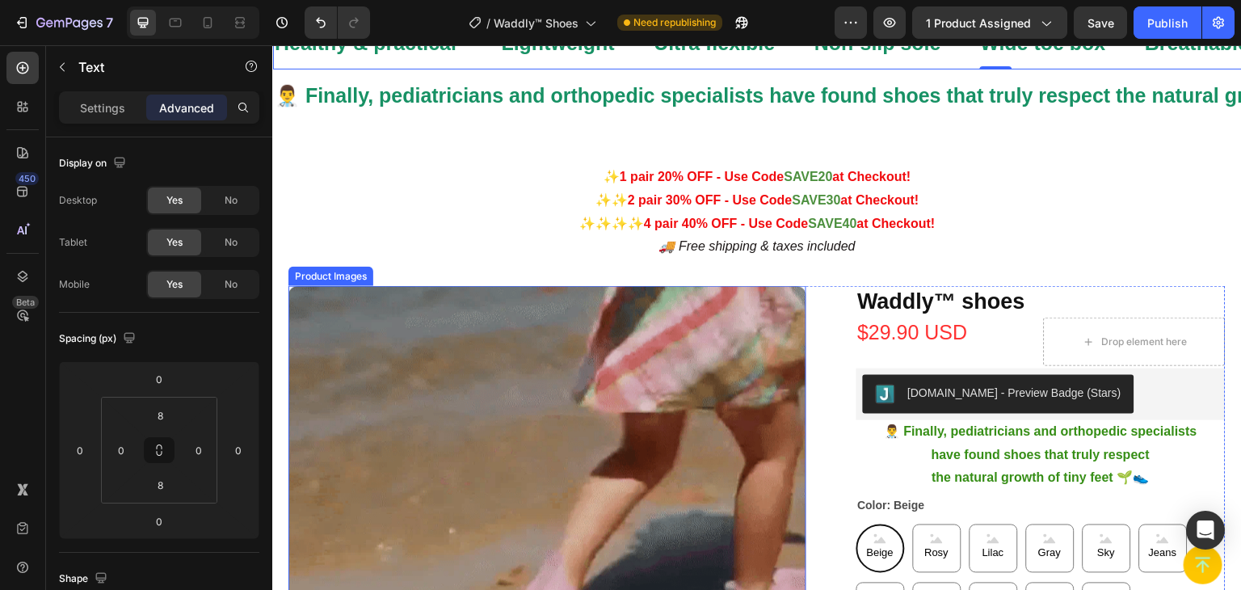
scroll to position [81, 0]
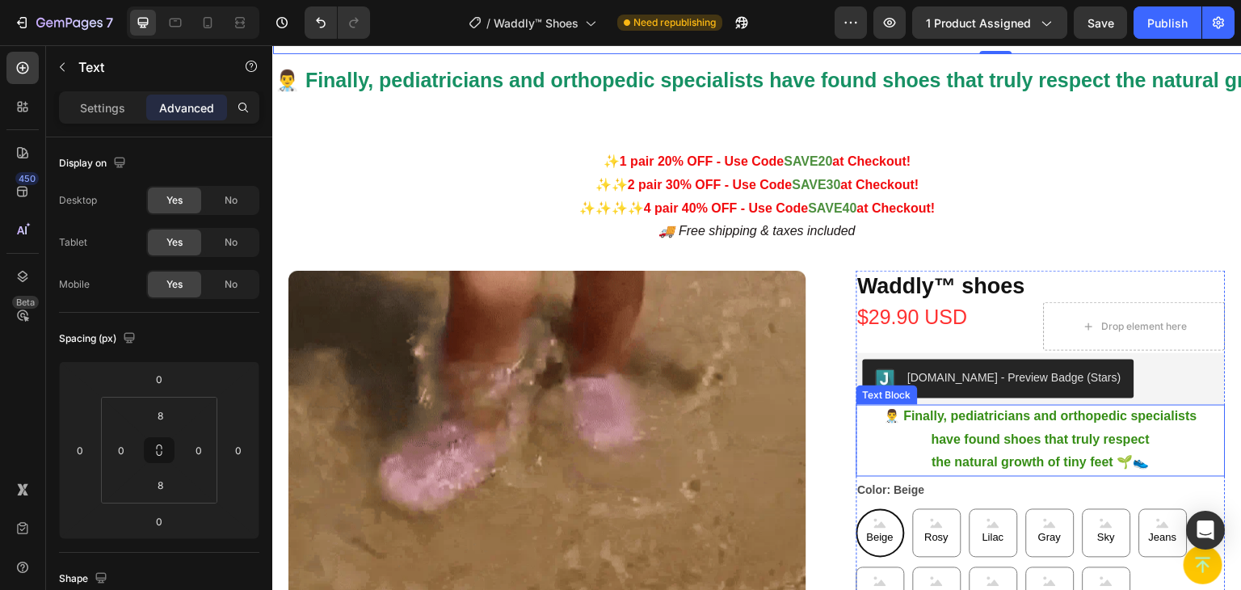
click at [941, 431] on p "have found shoes that truly respect" at bounding box center [1041, 439] width 367 height 23
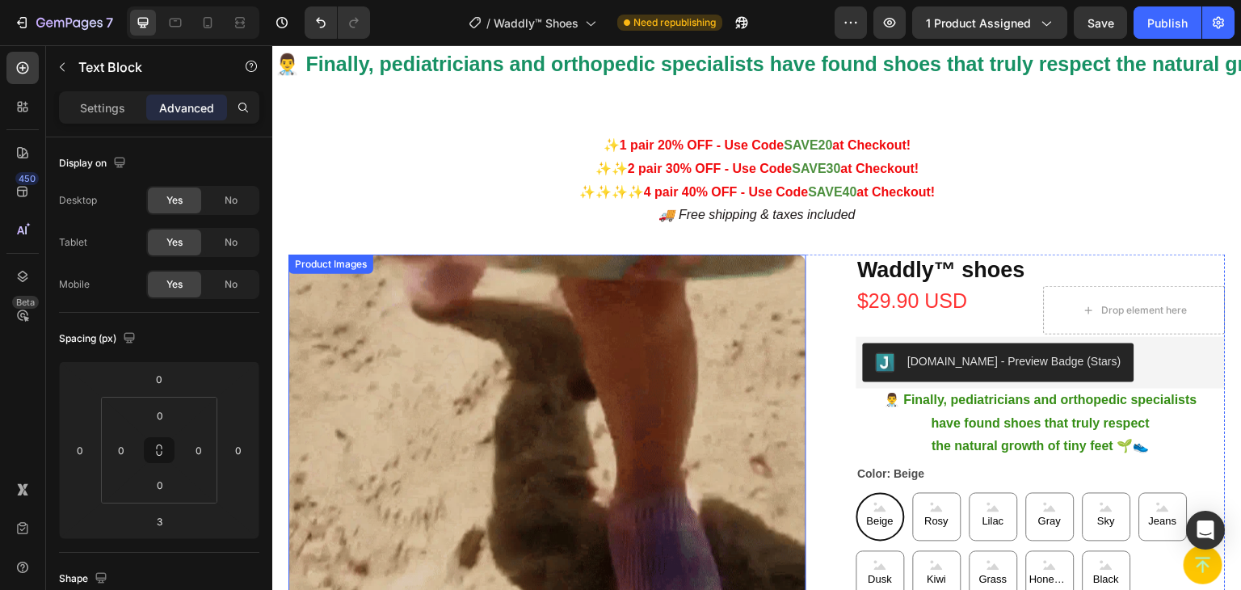
scroll to position [0, 0]
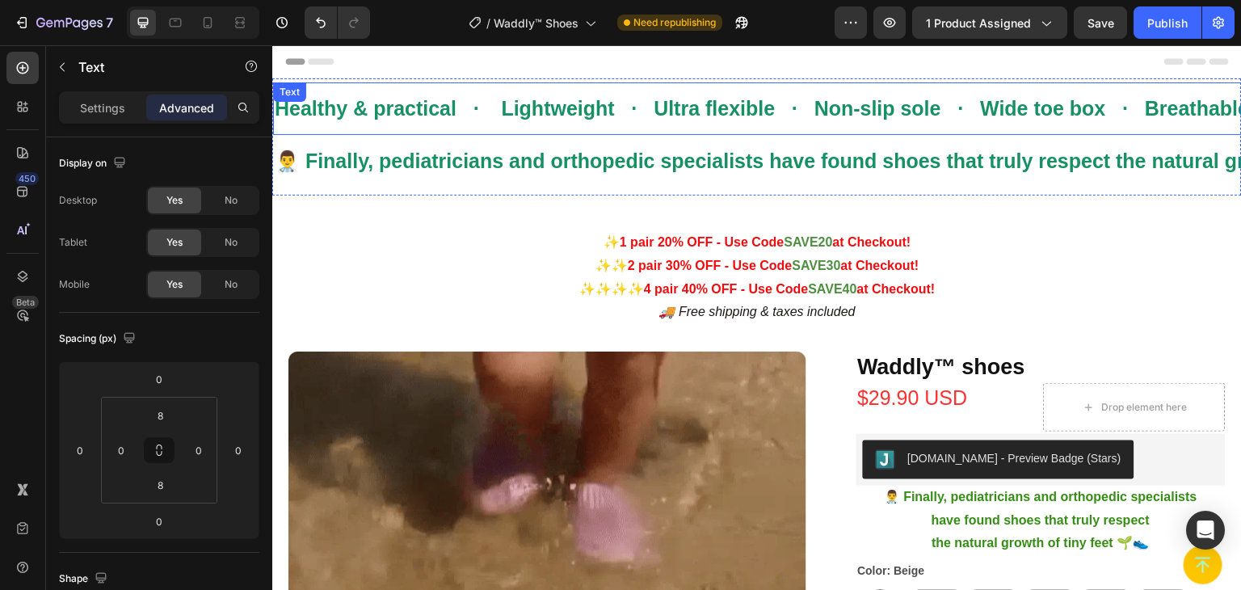
click at [657, 130] on div "Healthy & practical · Lightweight · Ultra flexible · Non-slip sole · Wide toe b…" at bounding box center [996, 108] width 1446 height 53
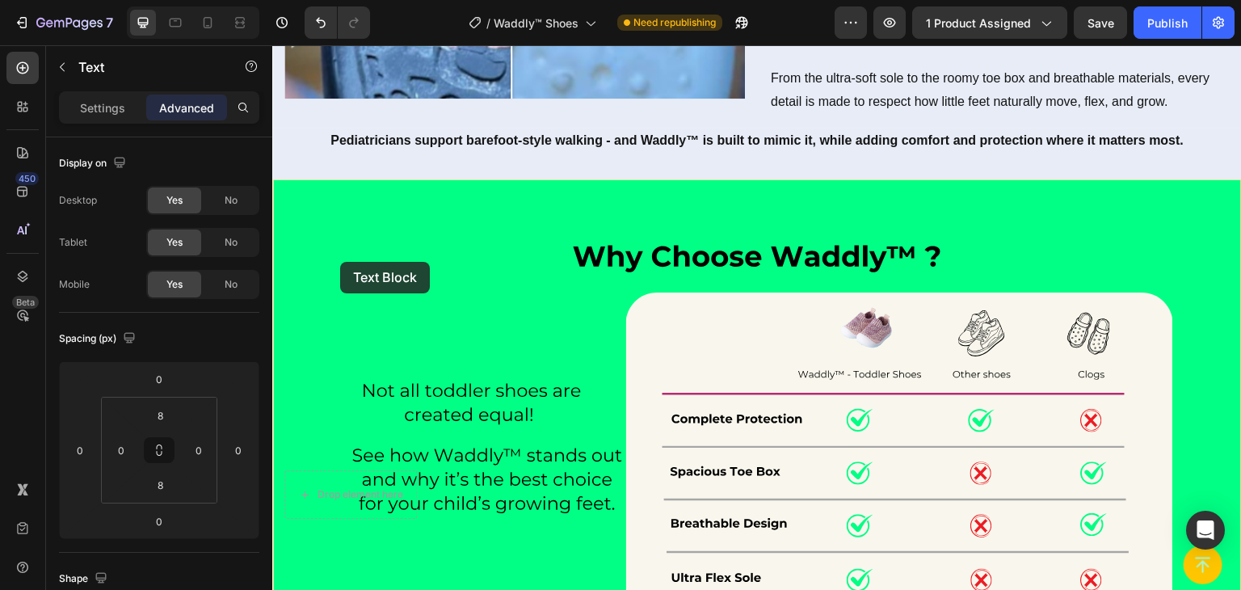
scroll to position [3213, 0]
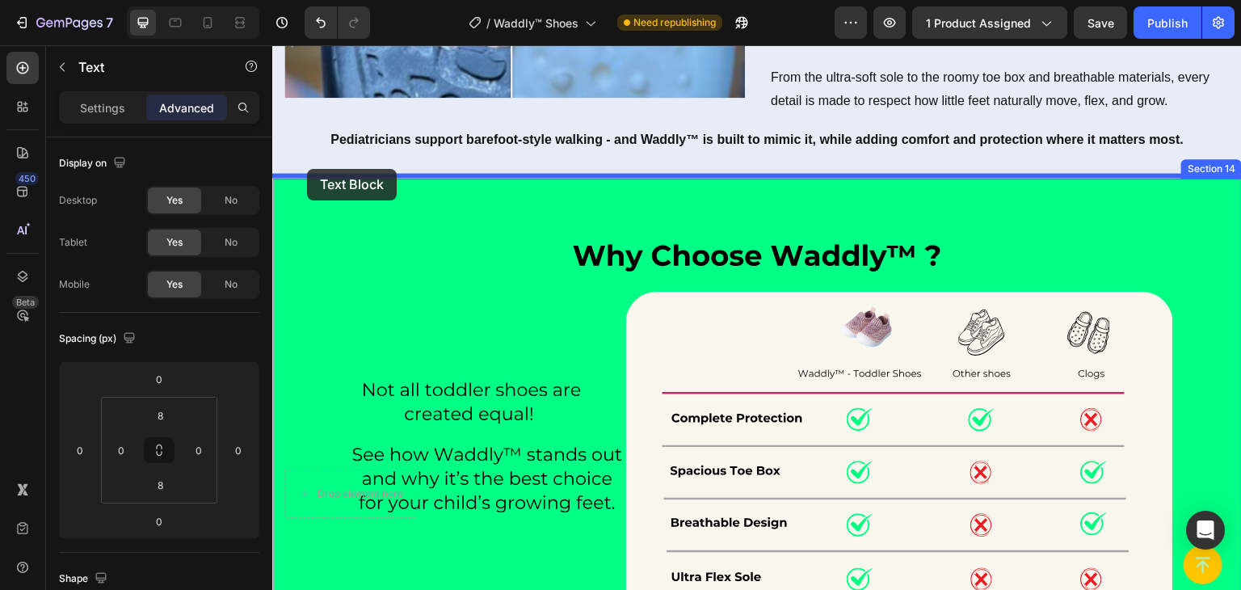
drag, startPoint x: 287, startPoint y: 107, endPoint x: 307, endPoint y: 169, distance: 65.4
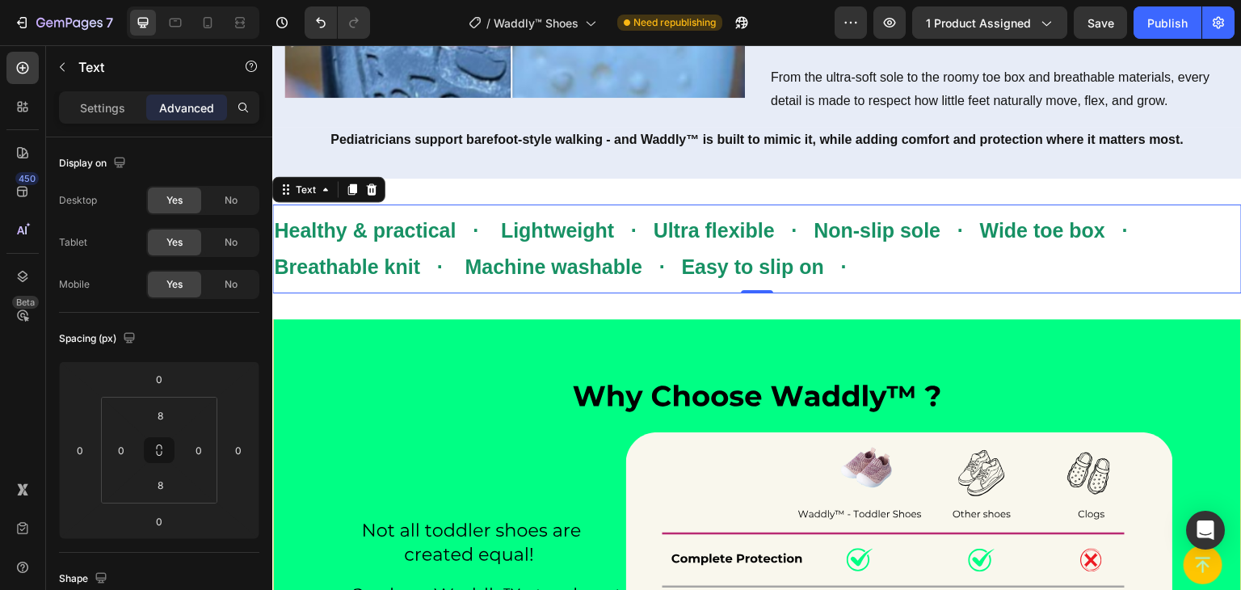
click at [1161, 227] on p "Healthy & practical · Lightweight · Ultra flexible · Non-slip sole · Wide toe b…" at bounding box center [757, 249] width 966 height 73
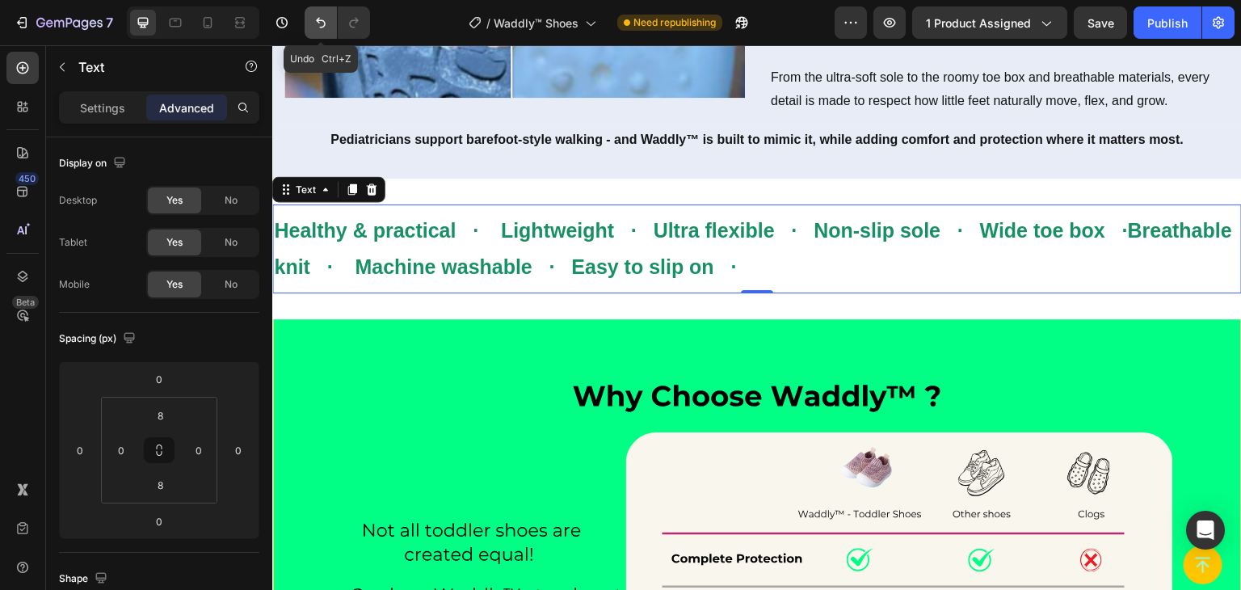
click at [323, 24] on icon "Undo/Redo" at bounding box center [321, 23] width 16 height 16
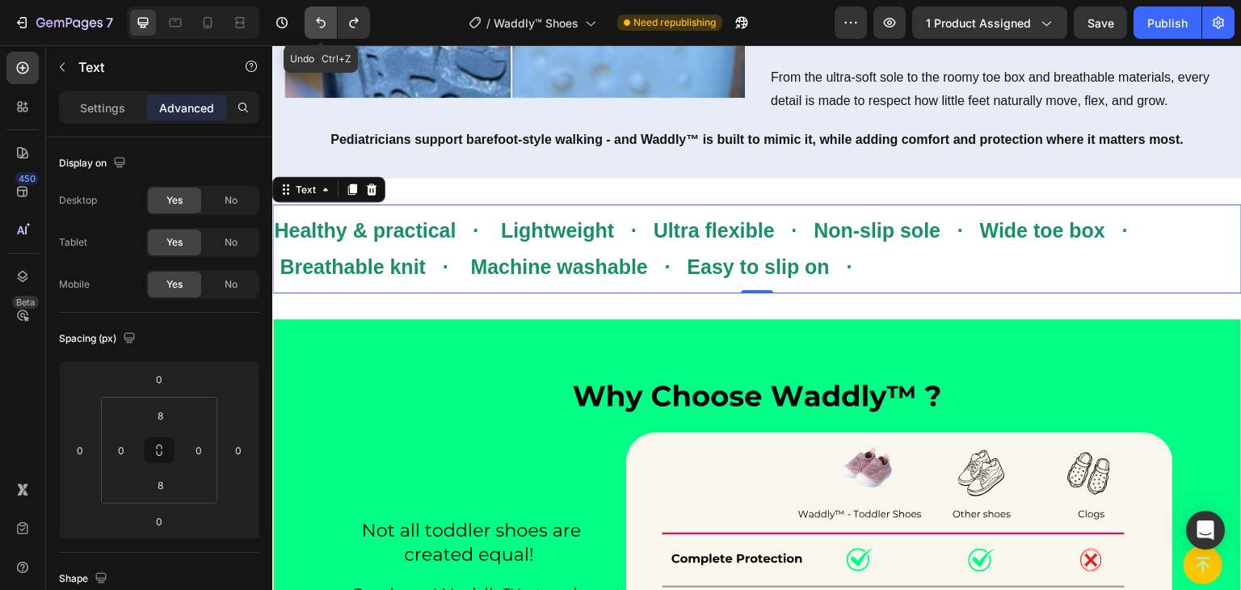
click at [323, 24] on icon "Undo/Redo" at bounding box center [321, 23] width 16 height 16
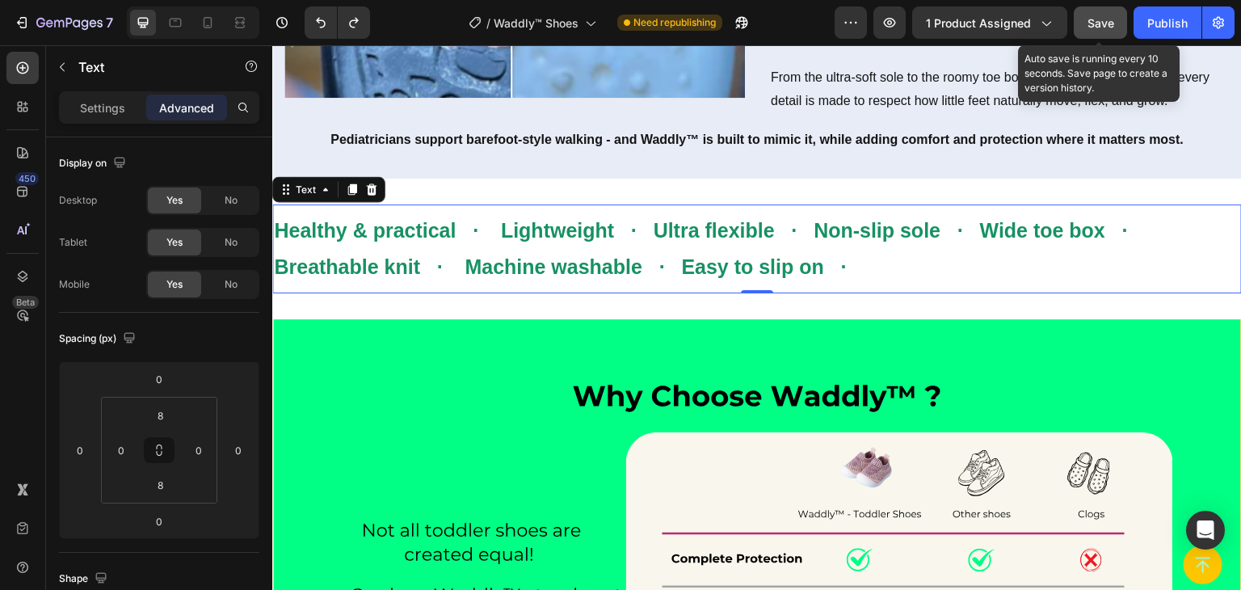
click at [1088, 20] on span "Save" at bounding box center [1101, 23] width 27 height 14
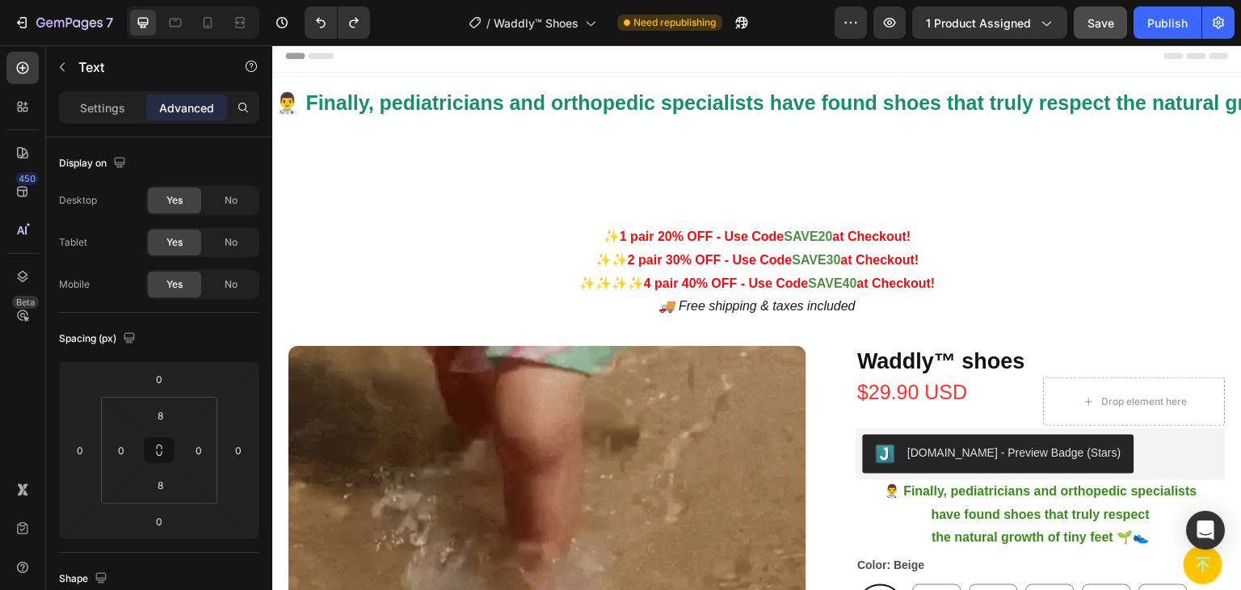
scroll to position [0, 0]
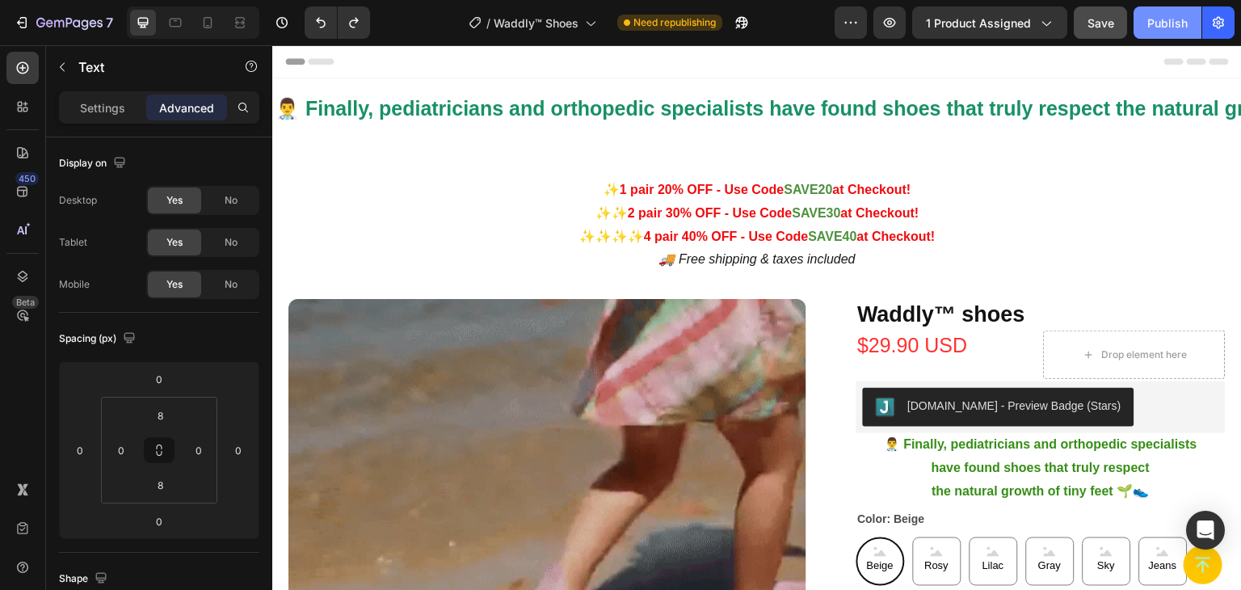
click at [1174, 28] on div "Publish" at bounding box center [1167, 23] width 40 height 17
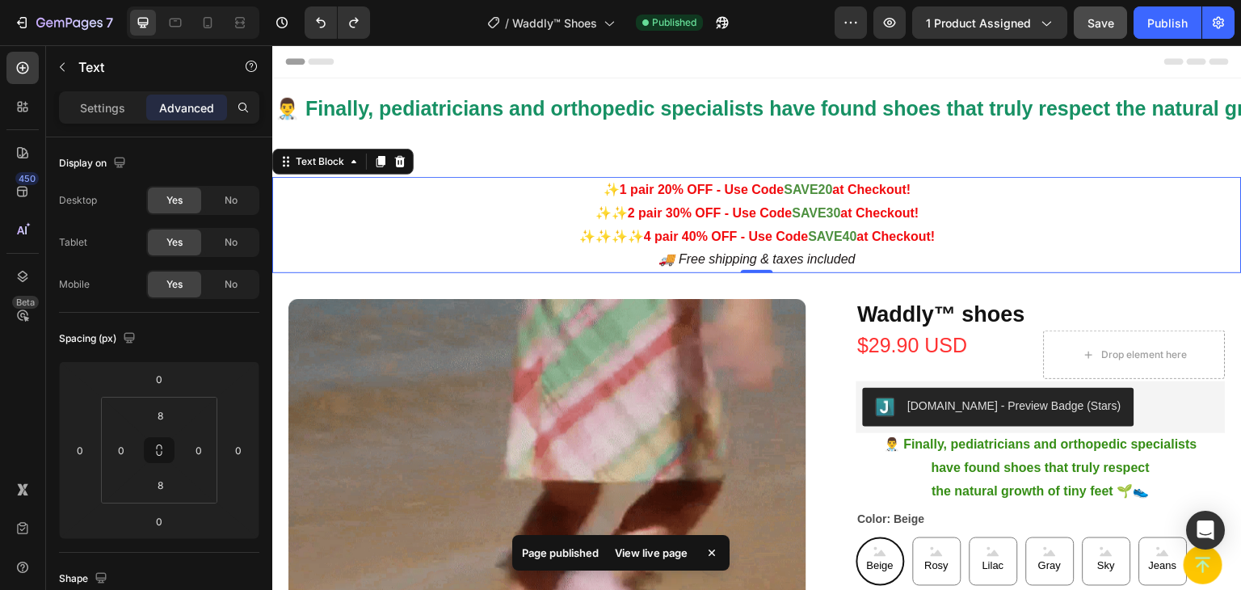
click at [506, 185] on p "✨ 1 pair 20% OFF - Use Code SAVE20 at Checkout!" at bounding box center [757, 190] width 966 height 23
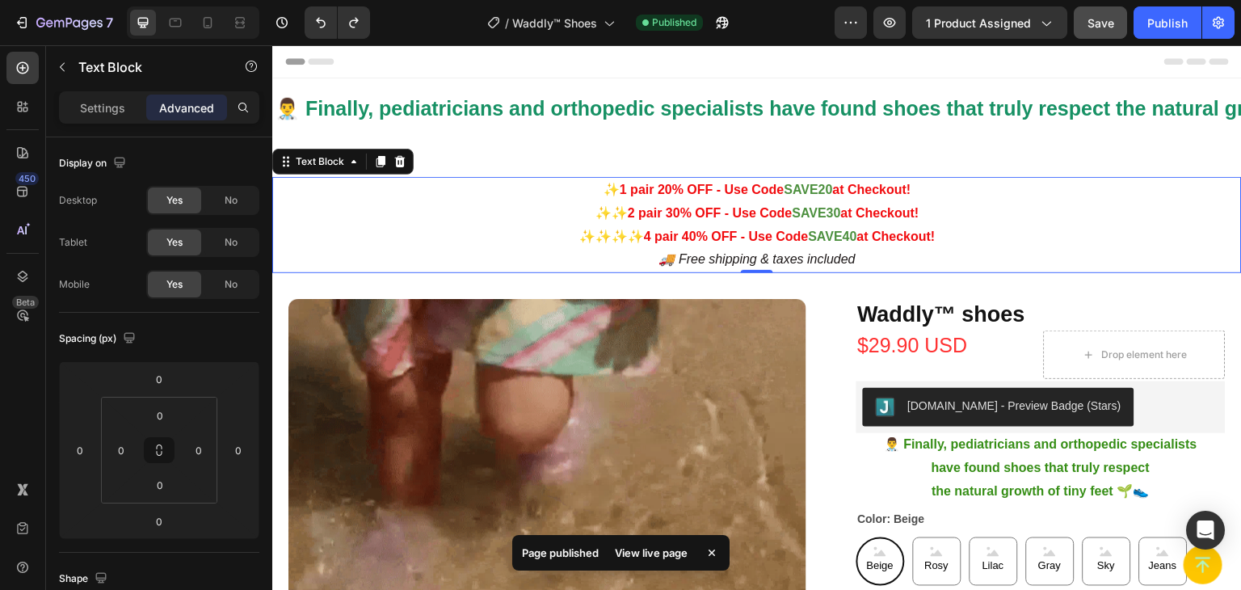
click at [395, 157] on icon at bounding box center [400, 161] width 11 height 11
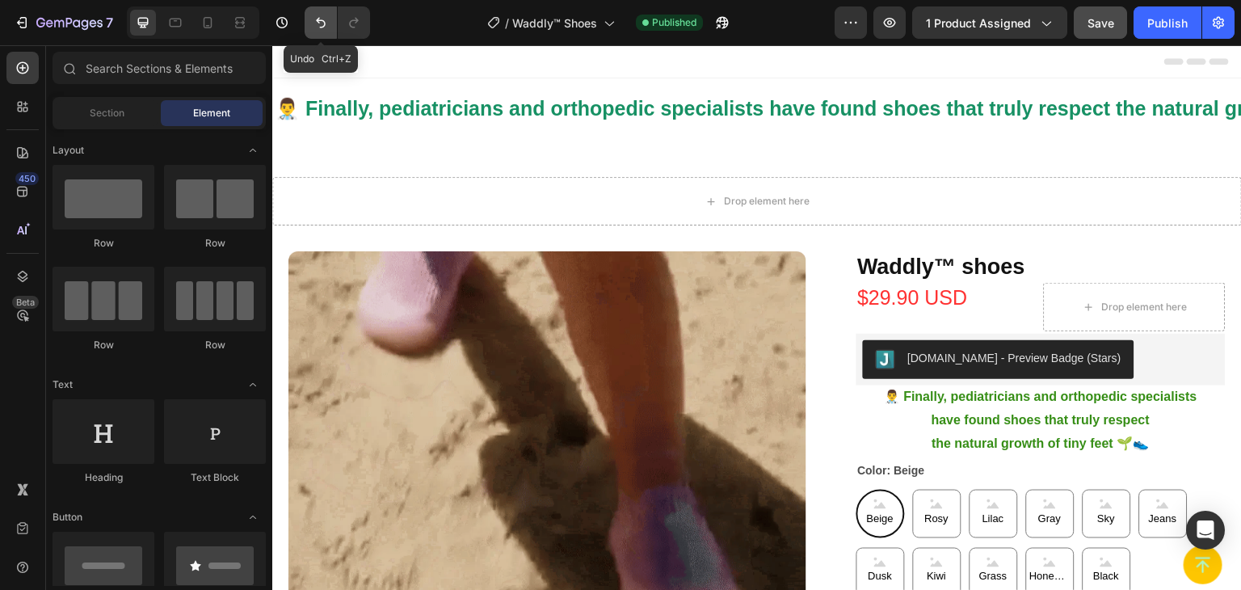
click at [318, 18] on icon "Undo/Redo" at bounding box center [321, 23] width 16 height 16
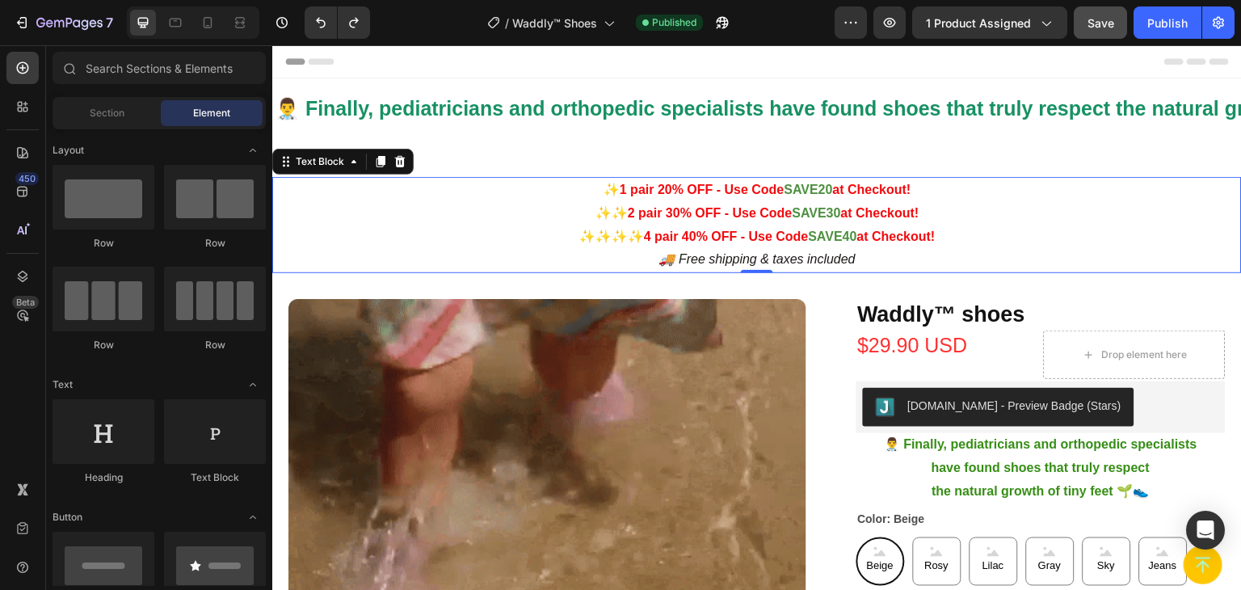
click at [609, 185] on span "✨ 1 pair 20% OFF - Use Code" at bounding box center [694, 190] width 181 height 14
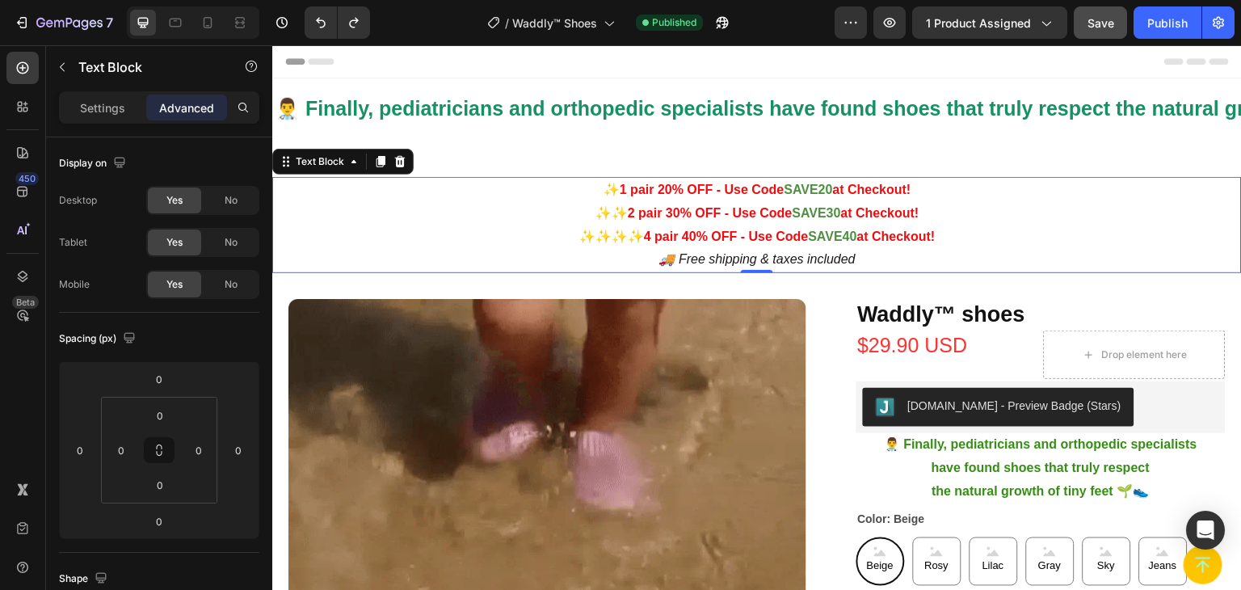
click at [515, 190] on p "✨ 1 pair 20% OFF - Use Code SAVE20 at Checkout!" at bounding box center [757, 190] width 966 height 23
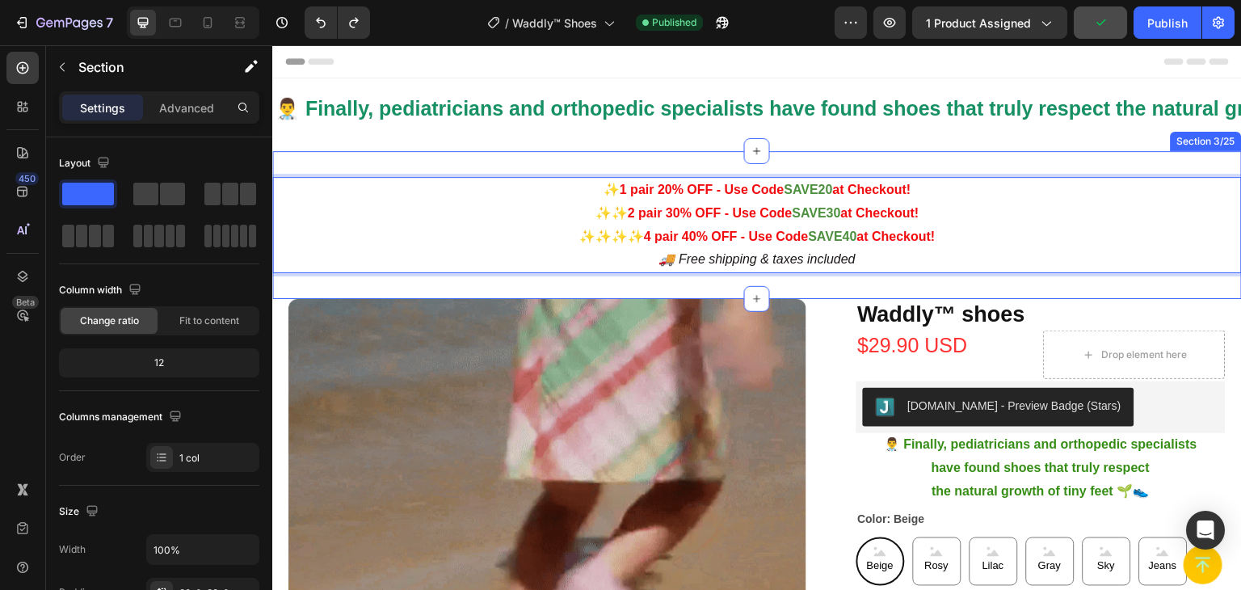
click at [535, 151] on div "✨ 1 pair 20% OFF - Use Code SAVE20 at Checkout! ✨✨ 2 pair 30% OFF - Use Code SA…" at bounding box center [757, 225] width 970 height 148
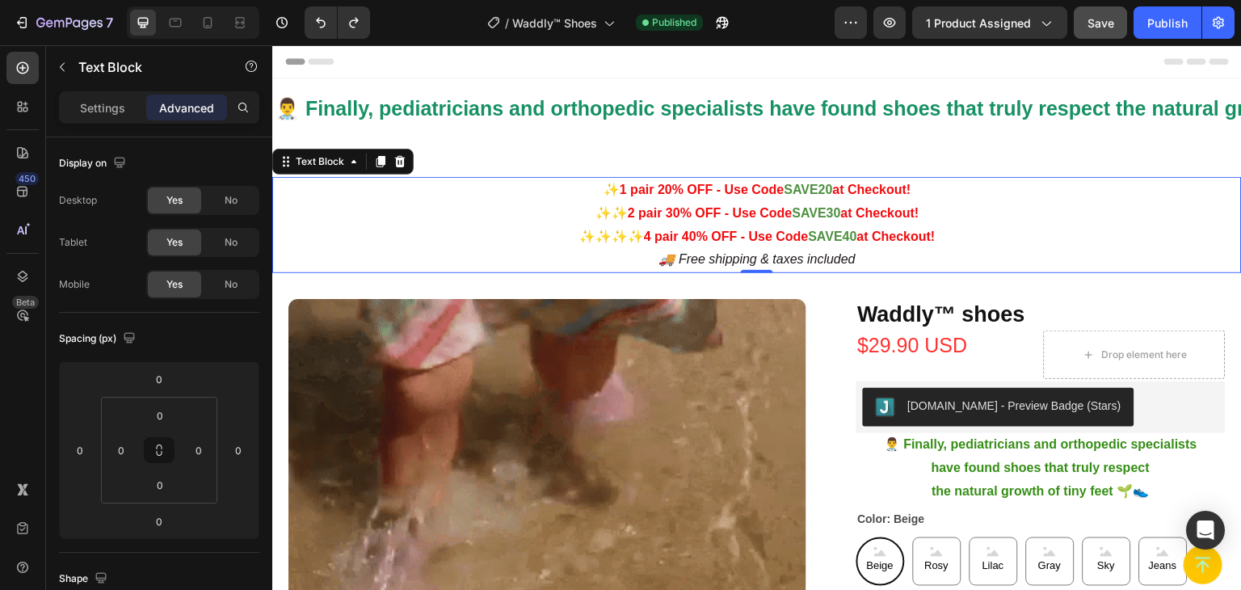
click at [533, 181] on p "✨ 1 pair 20% OFF - Use Code SAVE20 at Checkout!" at bounding box center [757, 190] width 966 height 23
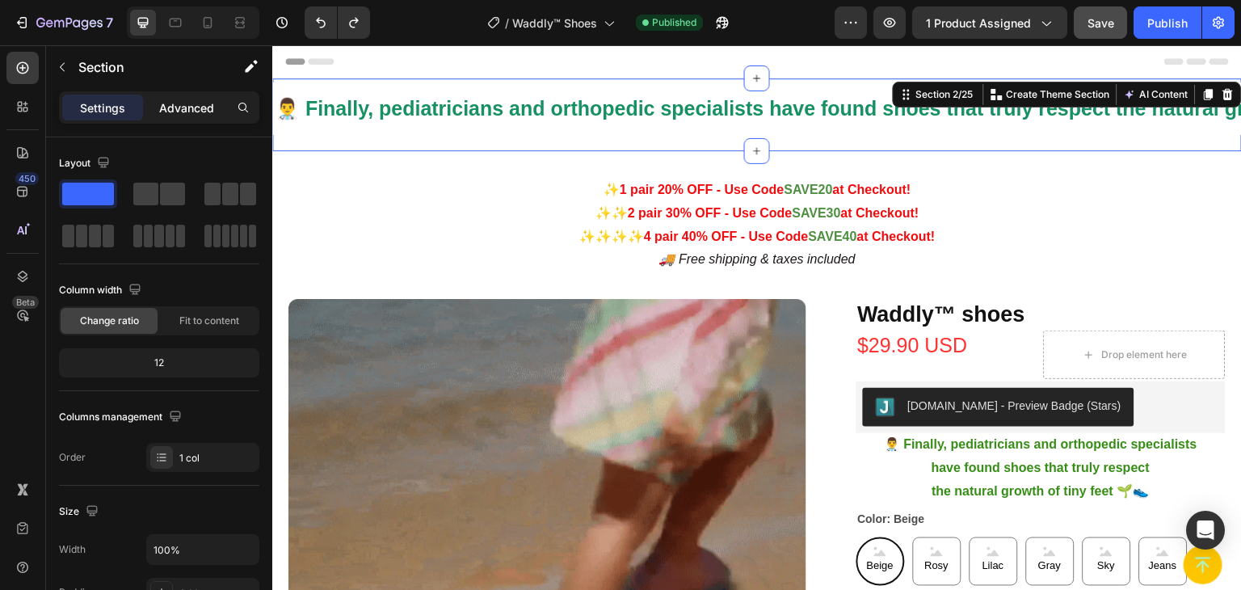
click at [210, 107] on p "Advanced" at bounding box center [186, 107] width 55 height 17
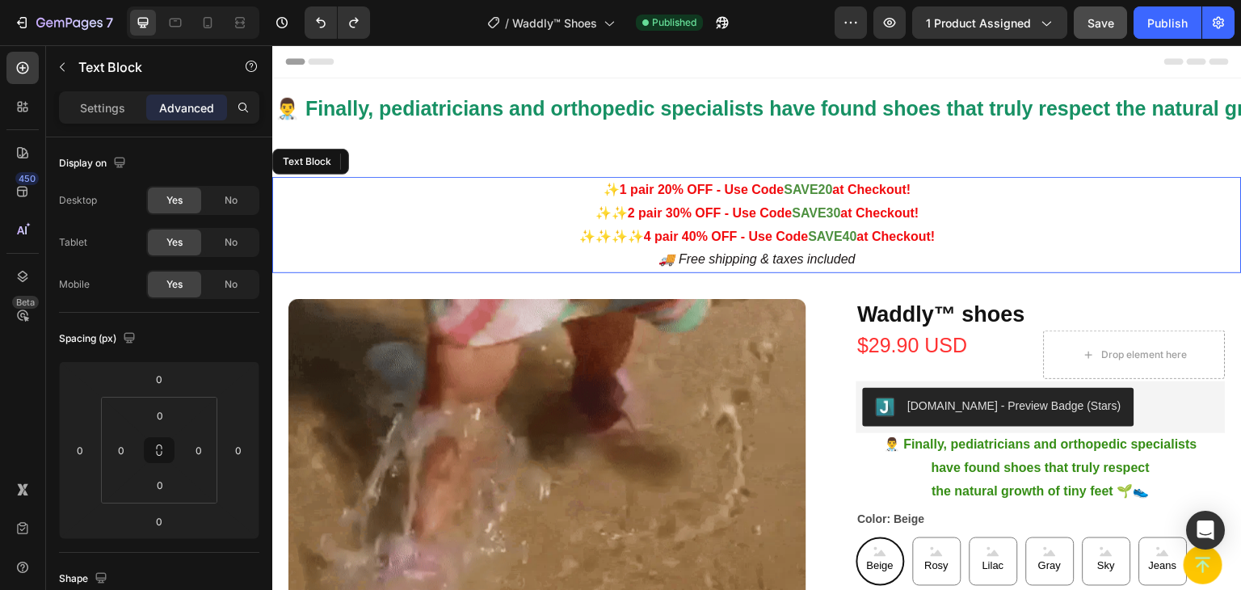
click at [434, 238] on p "✨✨✨✨ 4 pair 40% OFF - Use Code SAVE40 at Checkout!" at bounding box center [757, 236] width 966 height 23
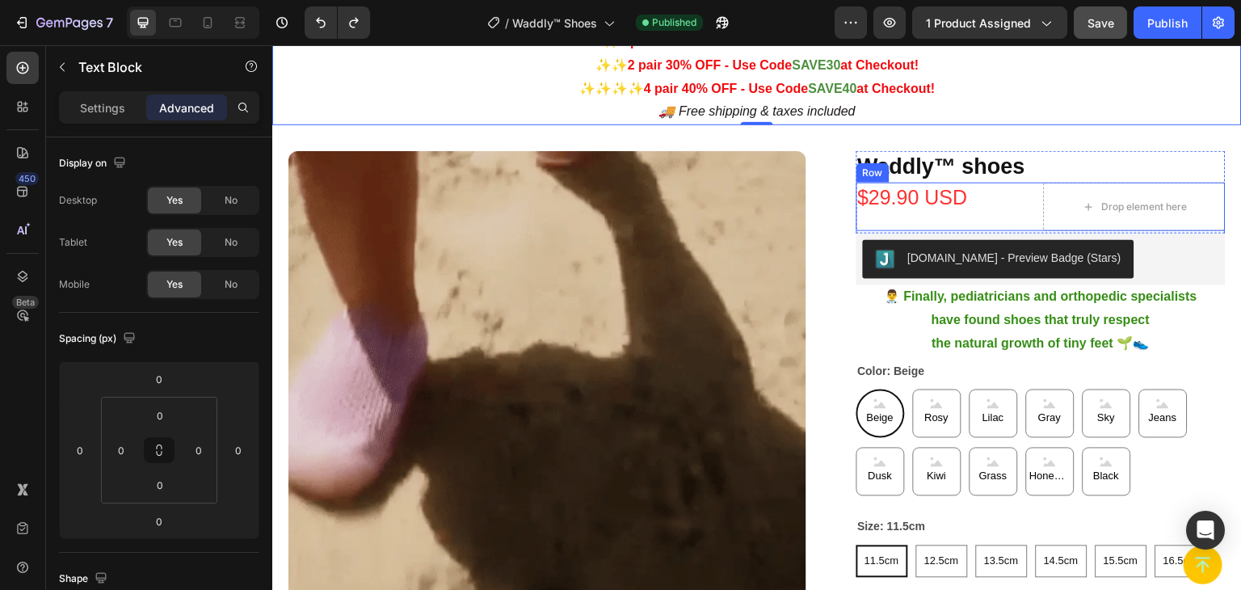
scroll to position [242, 0]
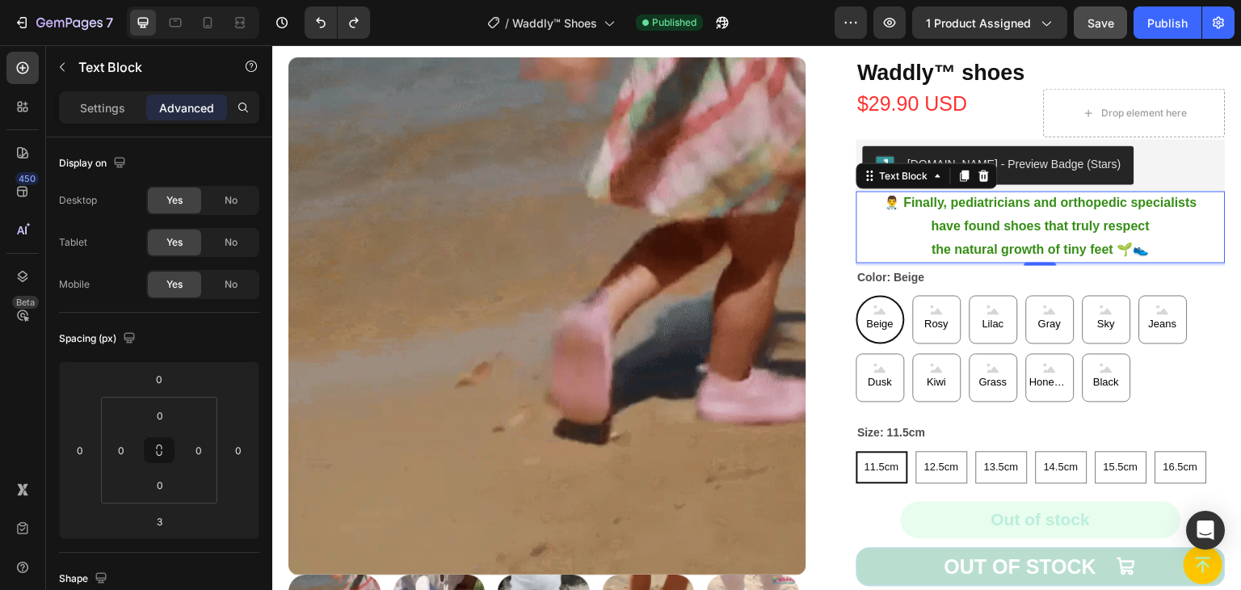
click at [979, 234] on p "have found shoes that truly respect" at bounding box center [1041, 225] width 367 height 23
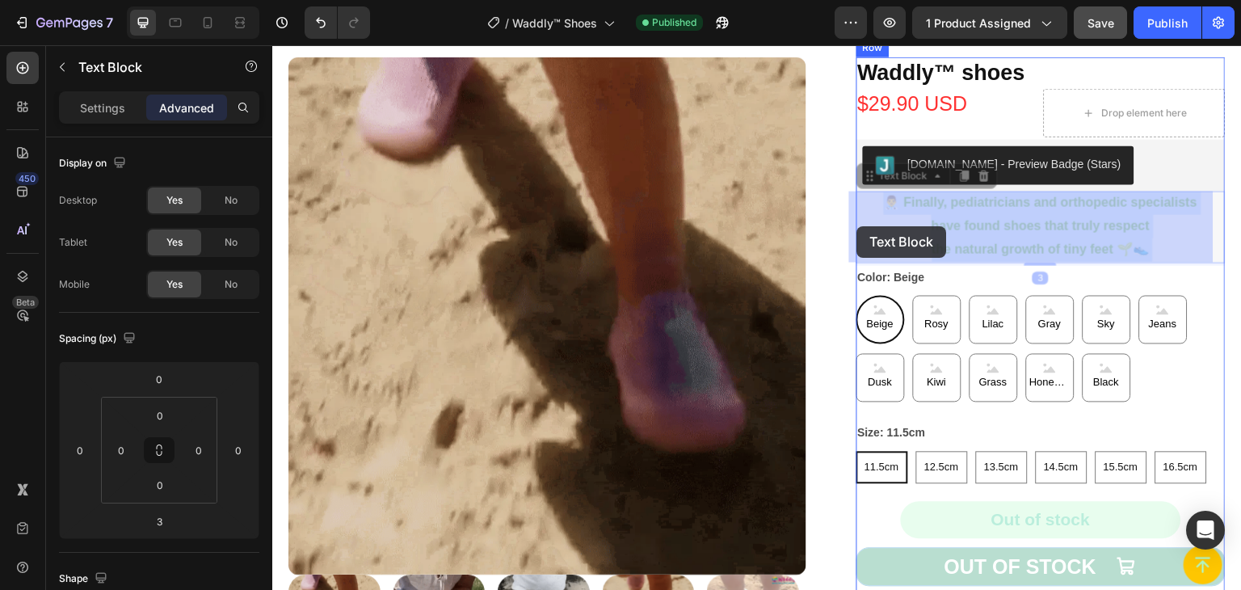
drag, startPoint x: 869, startPoint y: 198, endPoint x: 857, endPoint y: 226, distance: 30.8
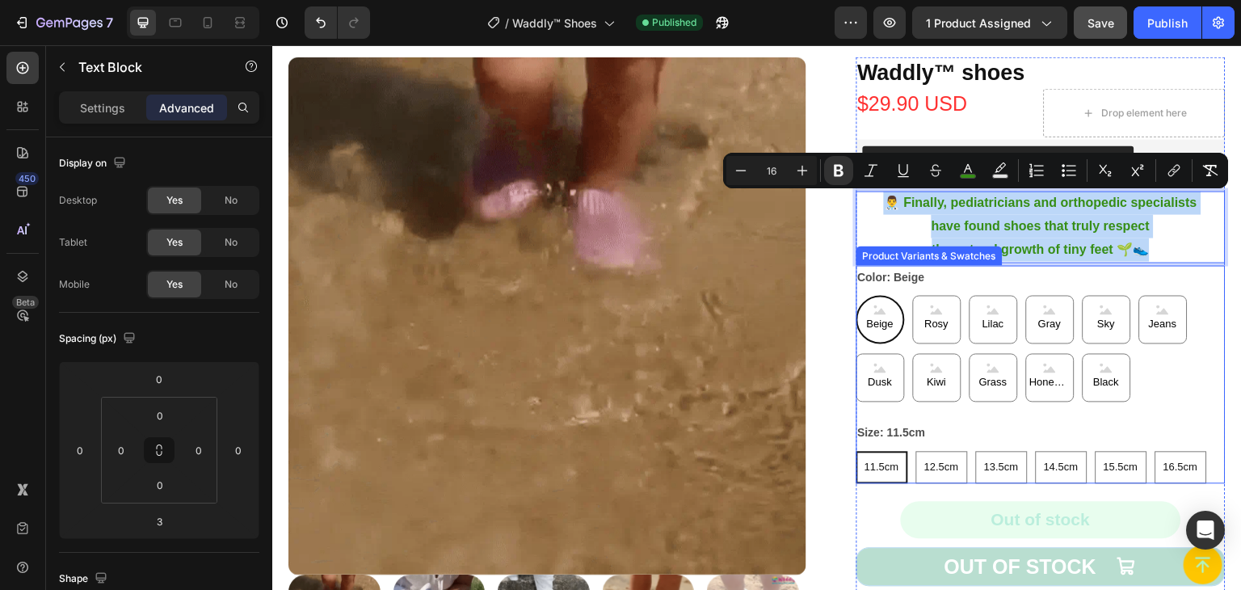
drag, startPoint x: 876, startPoint y: 202, endPoint x: 1179, endPoint y: 267, distance: 309.8
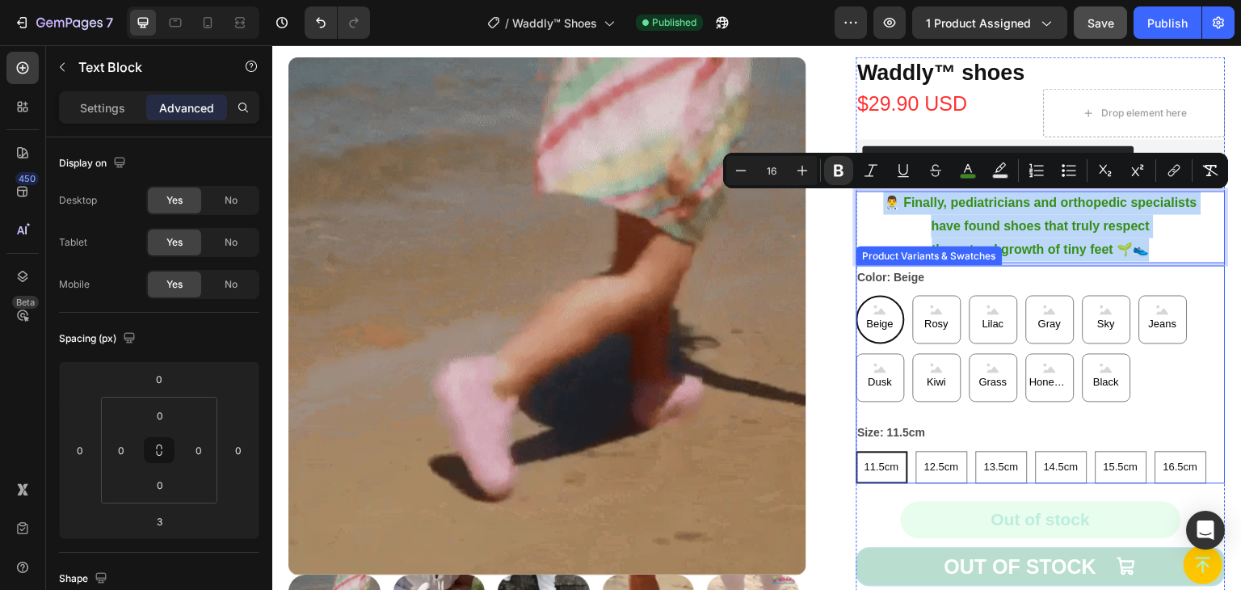
click at [1179, 267] on div "Waddly™ shoes Product Title $29.90 USD Product Price Product Price Drop element…" at bounding box center [1042, 368] width 370 height 623
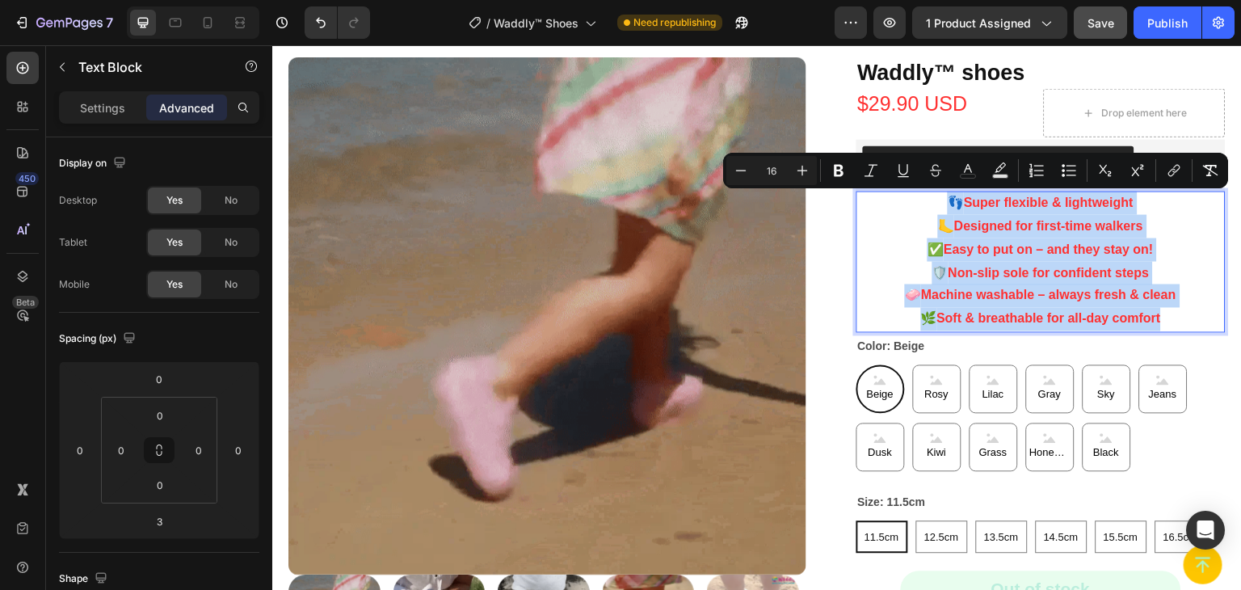
drag, startPoint x: 1191, startPoint y: 318, endPoint x: 892, endPoint y: 208, distance: 318.5
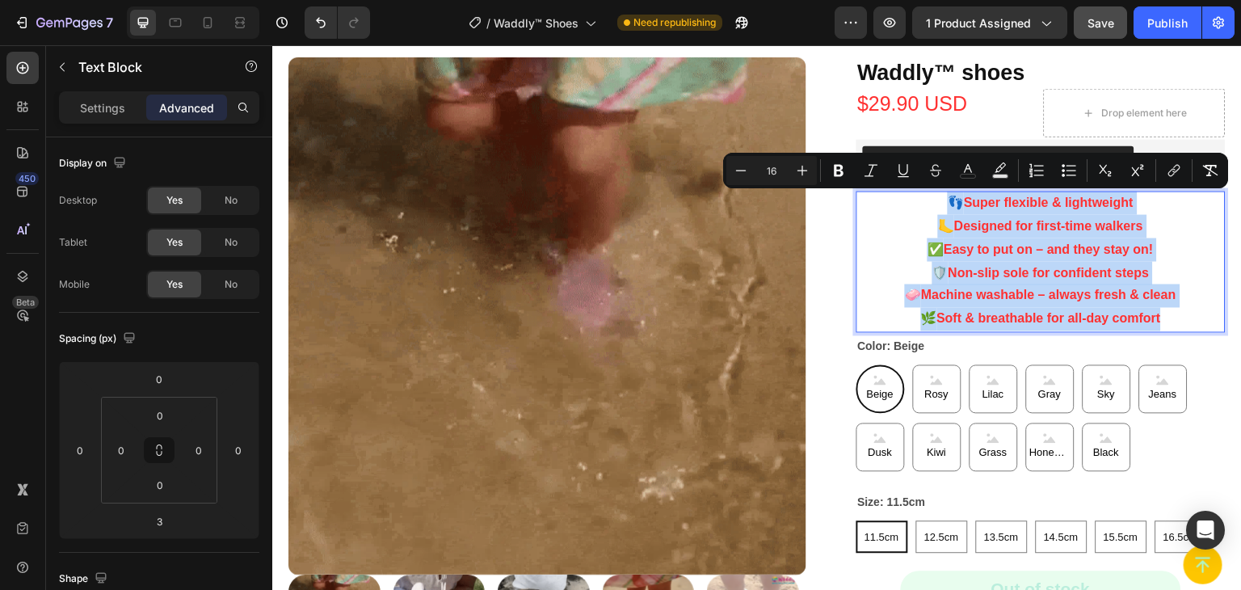
click at [892, 208] on div "👣 Super flexible & lightweight 🦶 Designed for first-time walkers ✅ Easy to put …" at bounding box center [1042, 261] width 370 height 141
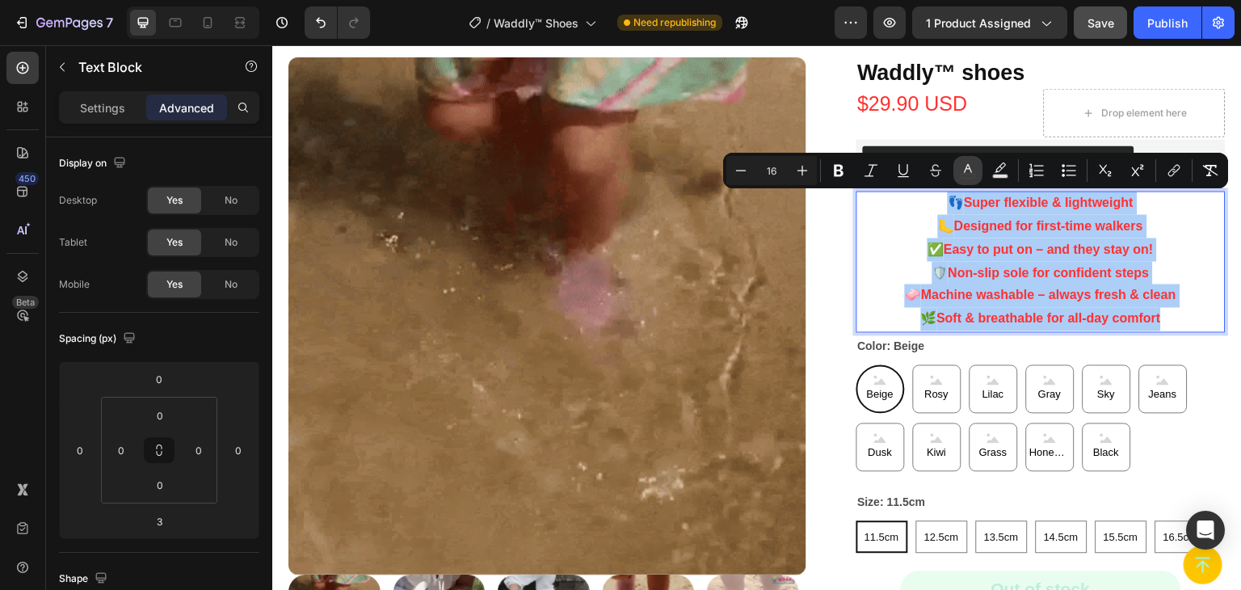
click at [970, 175] on rect "Editor contextual toolbar" at bounding box center [968, 177] width 15 height 4
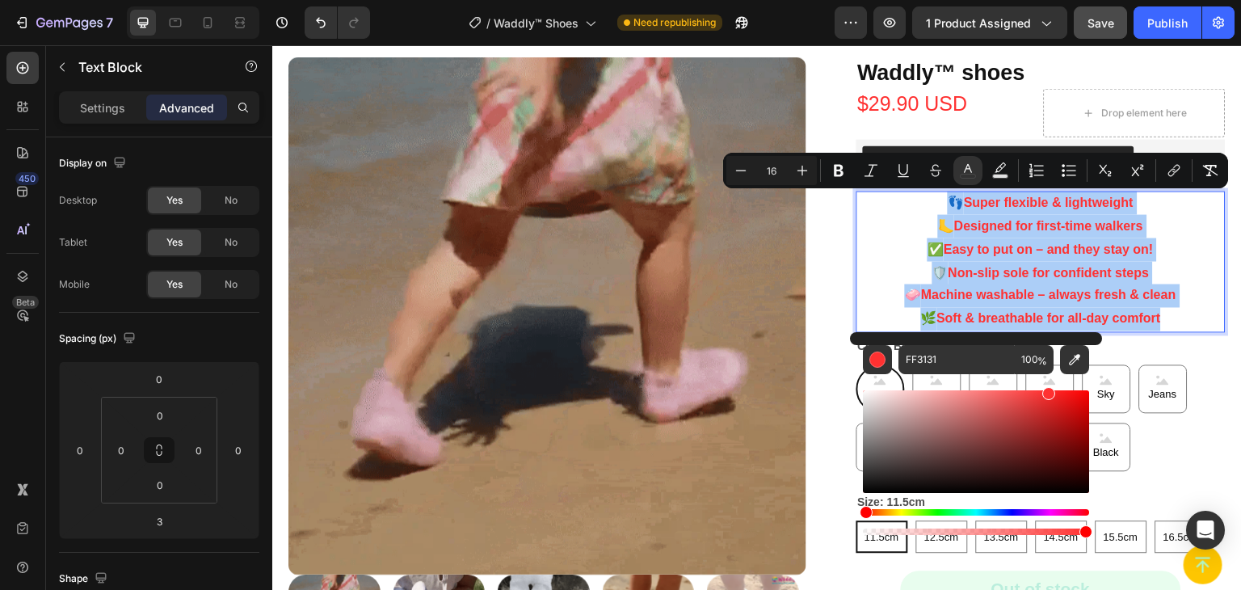
click at [869, 485] on div "Editor contextual toolbar" at bounding box center [976, 441] width 226 height 103
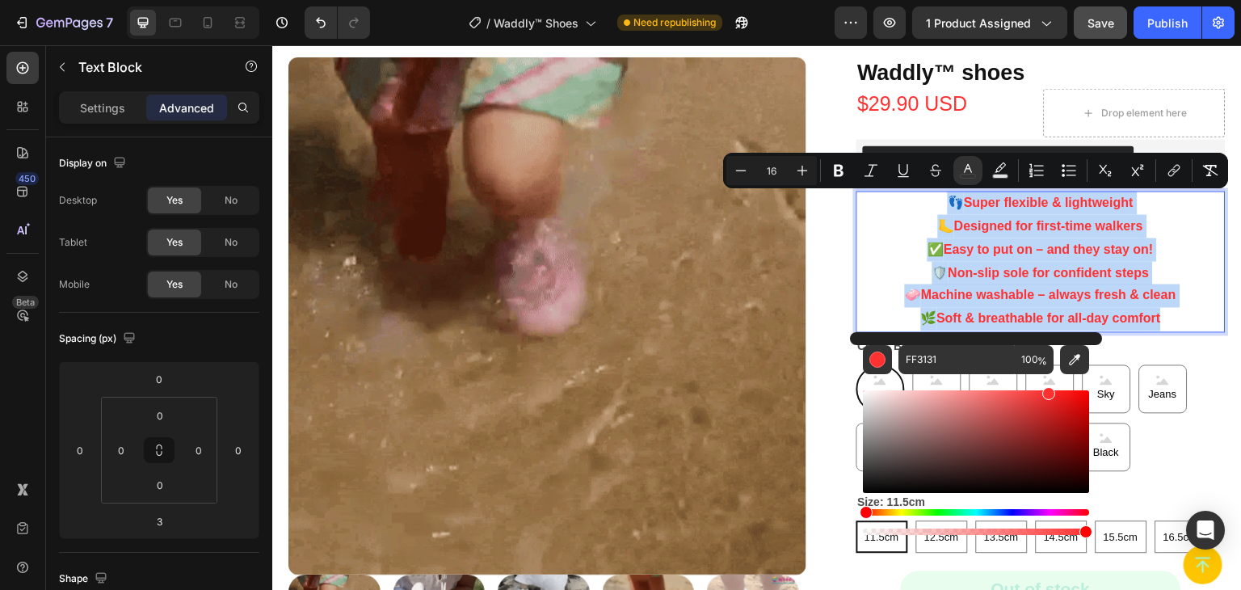
type input "111111"
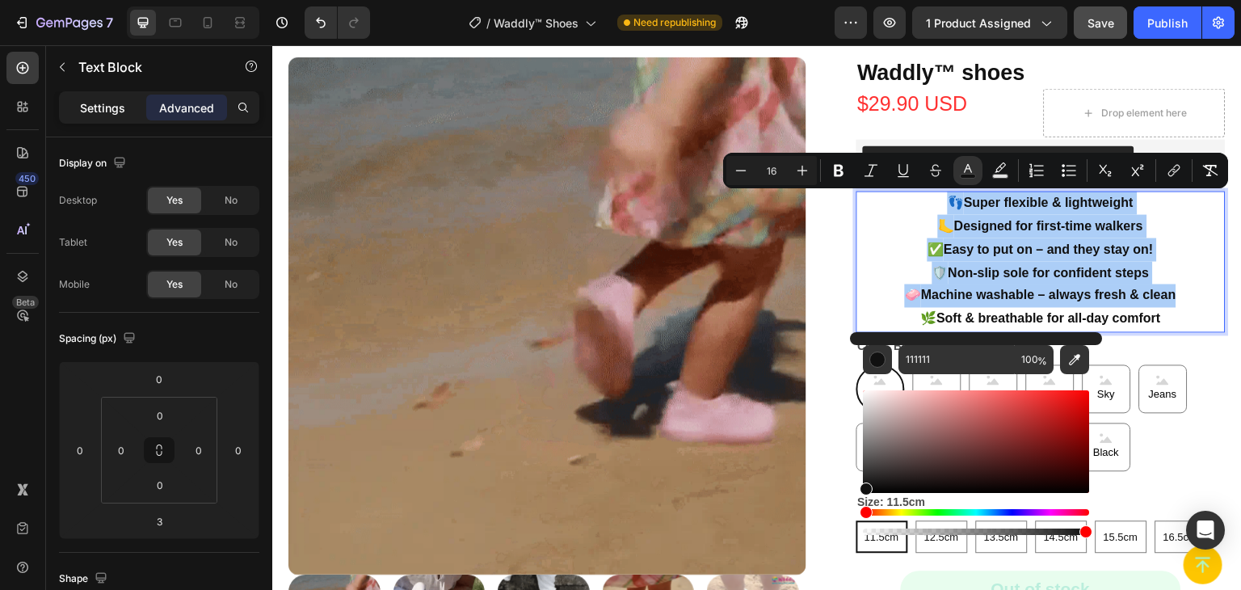
click at [106, 104] on p "Settings" at bounding box center [102, 107] width 45 height 17
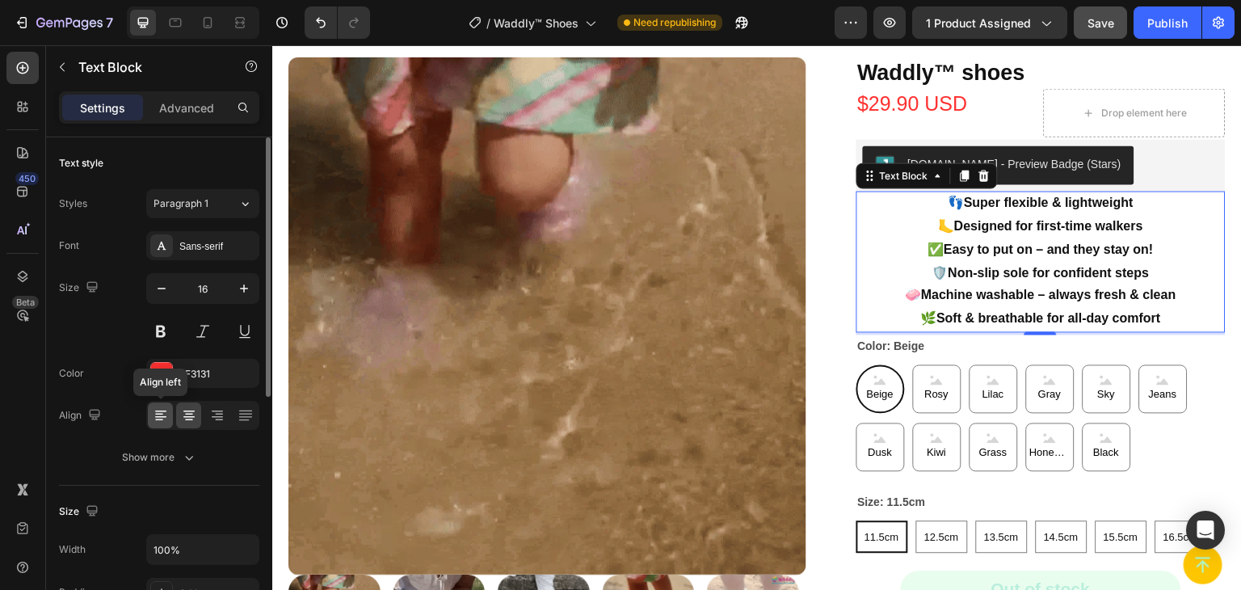
click at [159, 407] on icon at bounding box center [161, 415] width 16 height 16
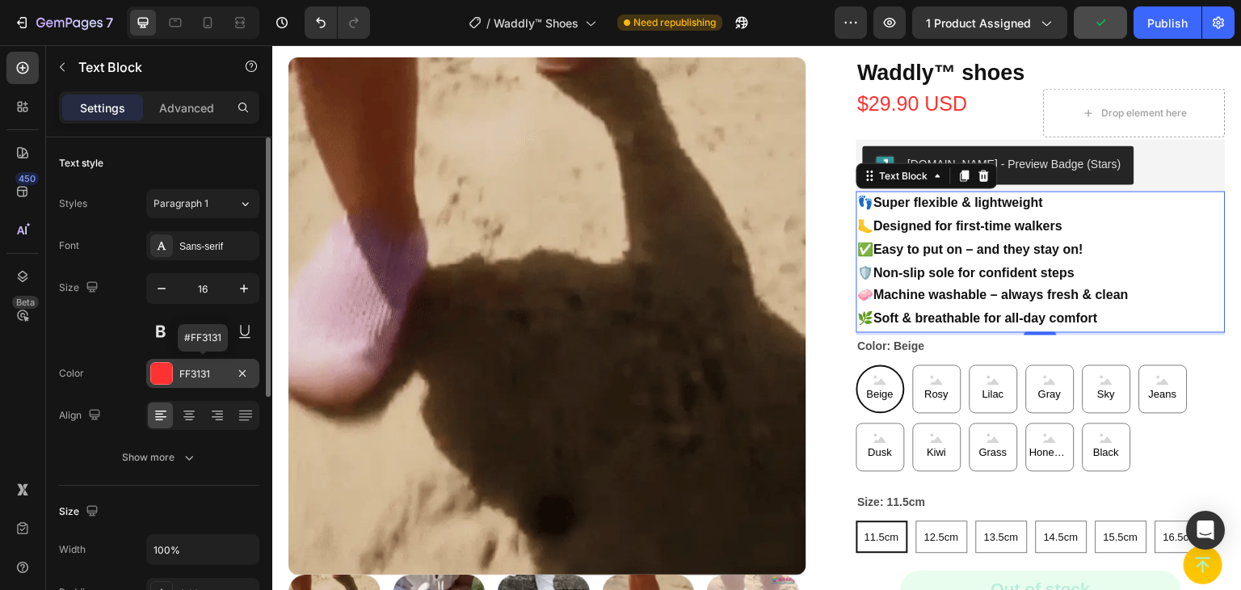
click at [192, 372] on div "FF3131" at bounding box center [202, 374] width 47 height 15
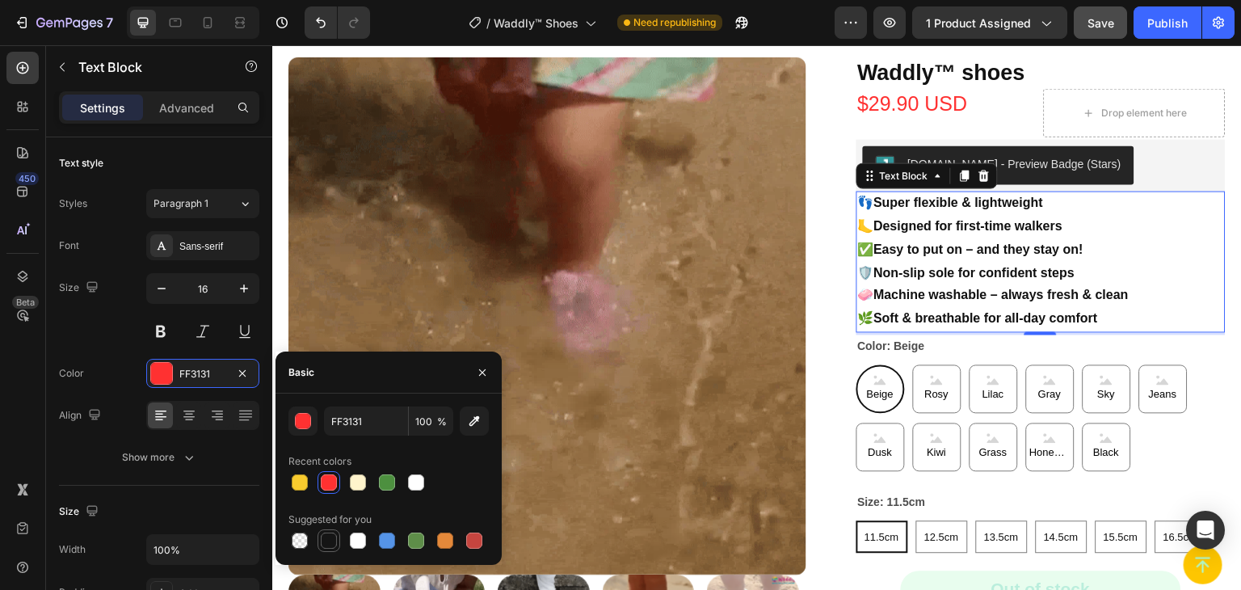
click at [333, 541] on div at bounding box center [329, 540] width 16 height 16
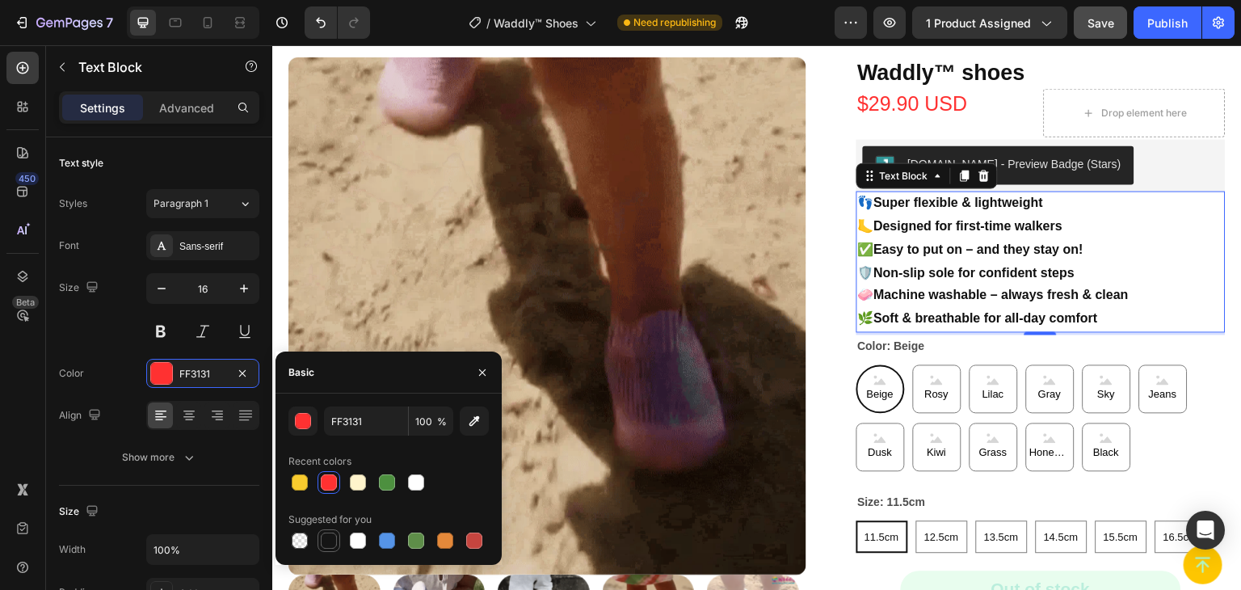
type input "151515"
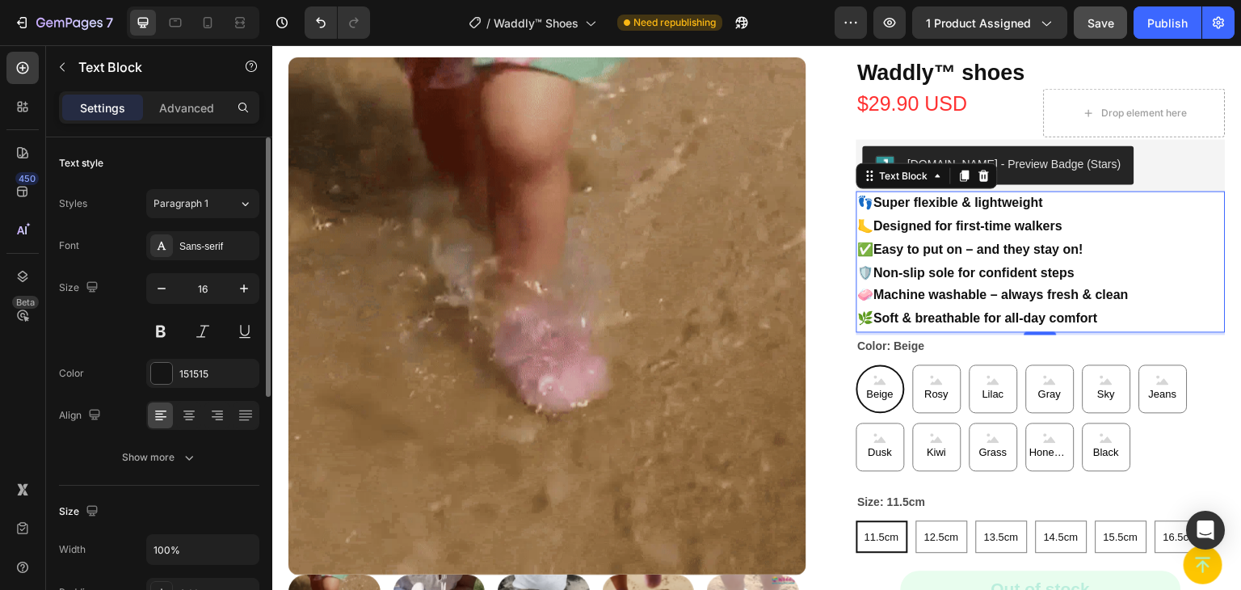
click at [100, 339] on div "Size 16" at bounding box center [159, 309] width 200 height 73
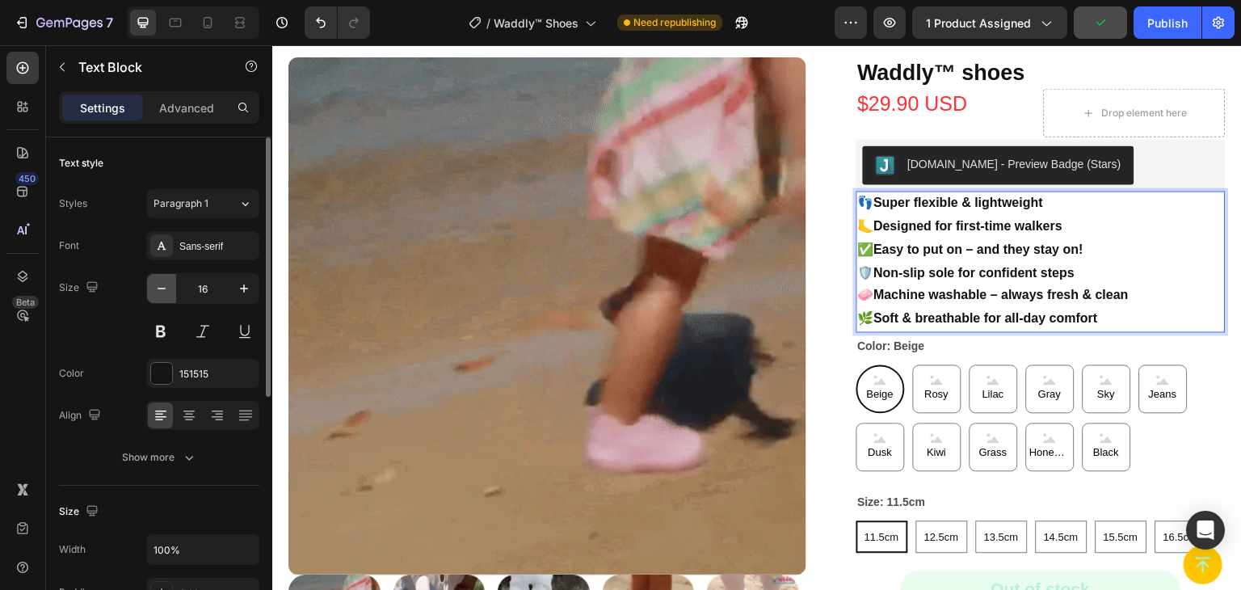
click at [158, 286] on icon "button" at bounding box center [162, 288] width 16 height 16
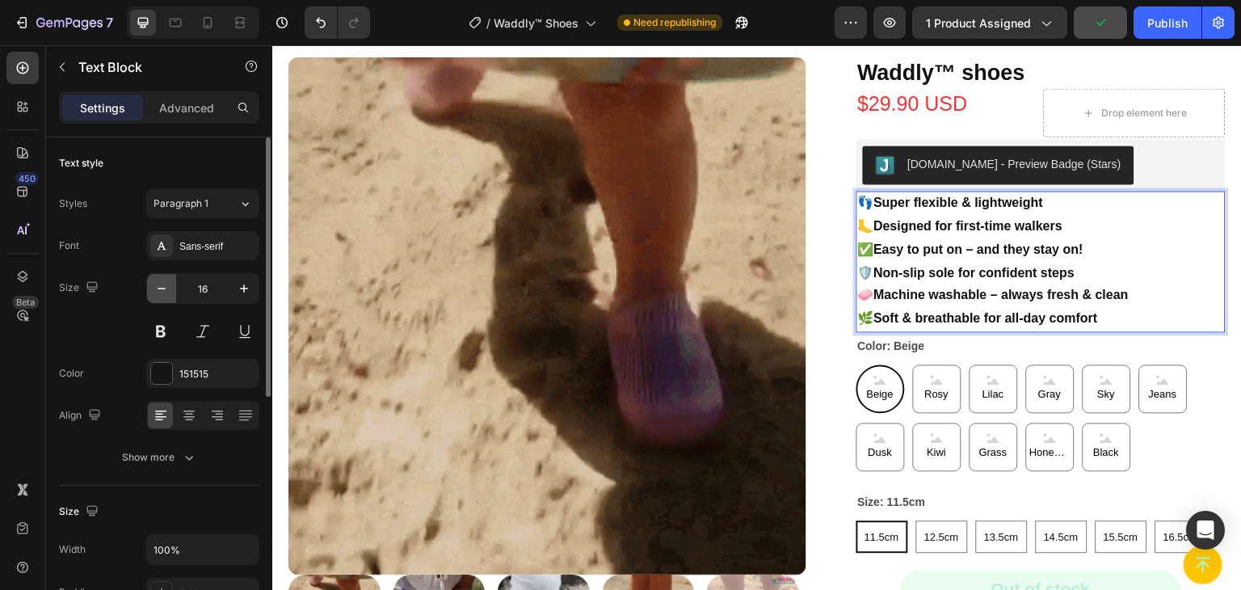
click at [158, 288] on icon "button" at bounding box center [162, 288] width 16 height 16
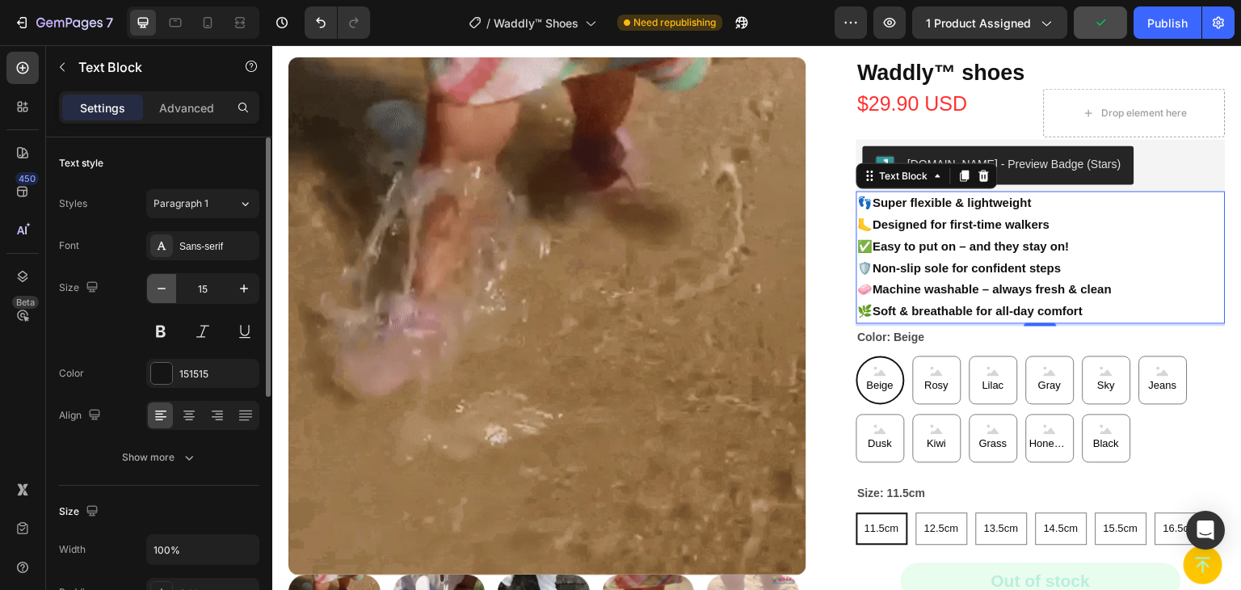
click at [158, 288] on icon "button" at bounding box center [162, 289] width 8 height 2
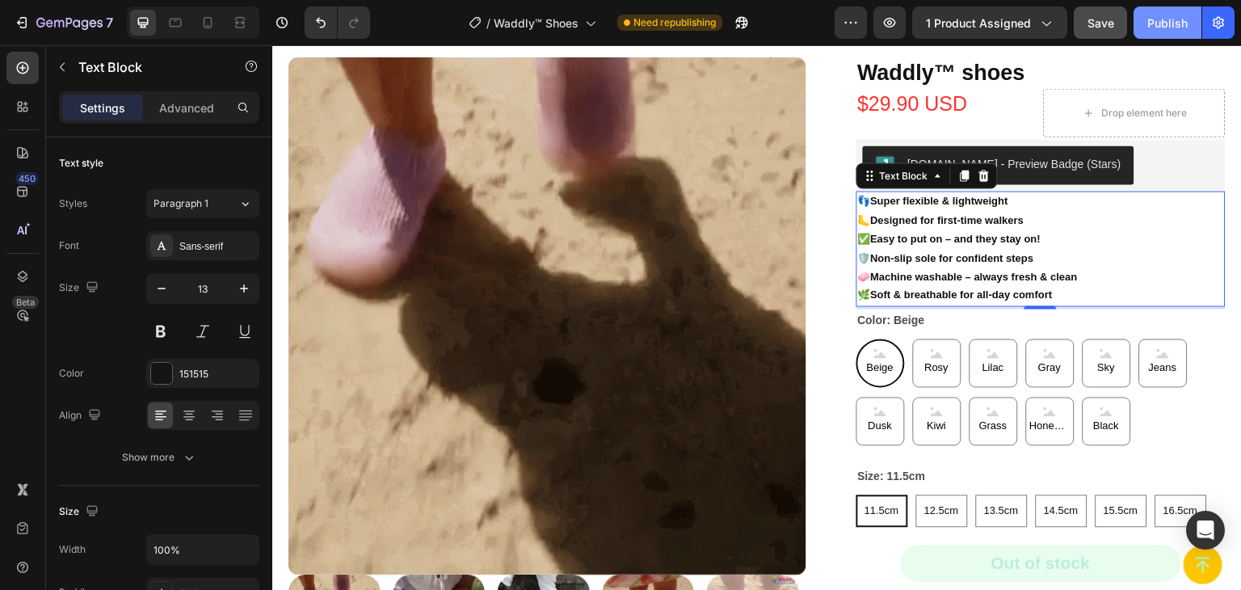
click at [1155, 18] on div "Publish" at bounding box center [1167, 23] width 40 height 17
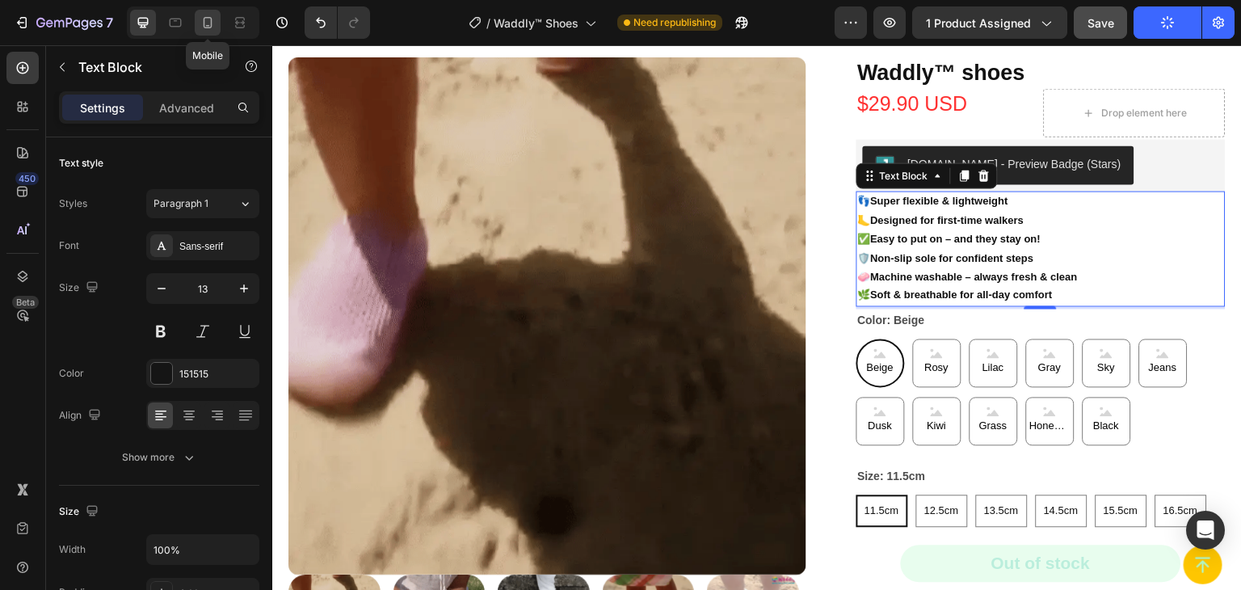
click at [217, 23] on div at bounding box center [208, 23] width 26 height 26
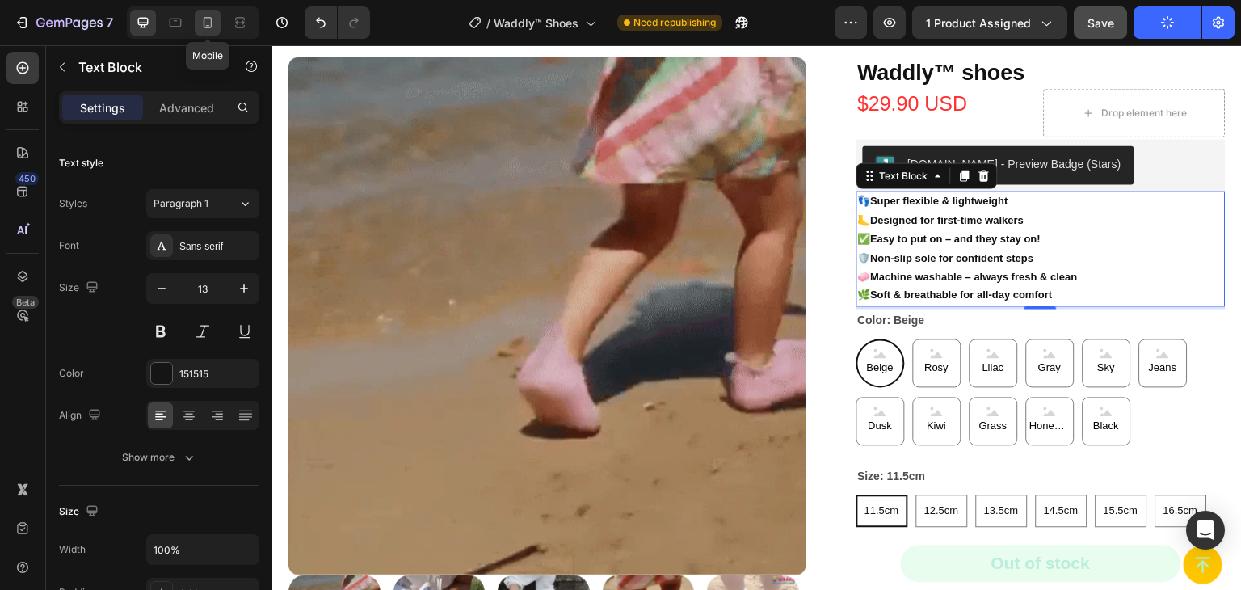
type input "16"
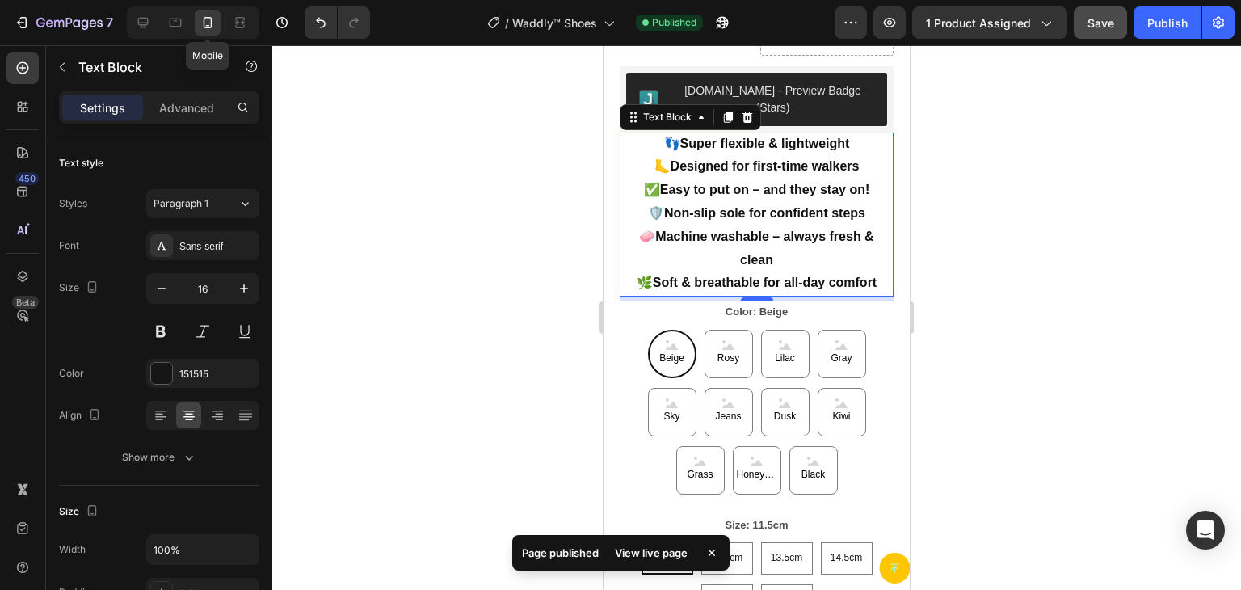
scroll to position [597, 0]
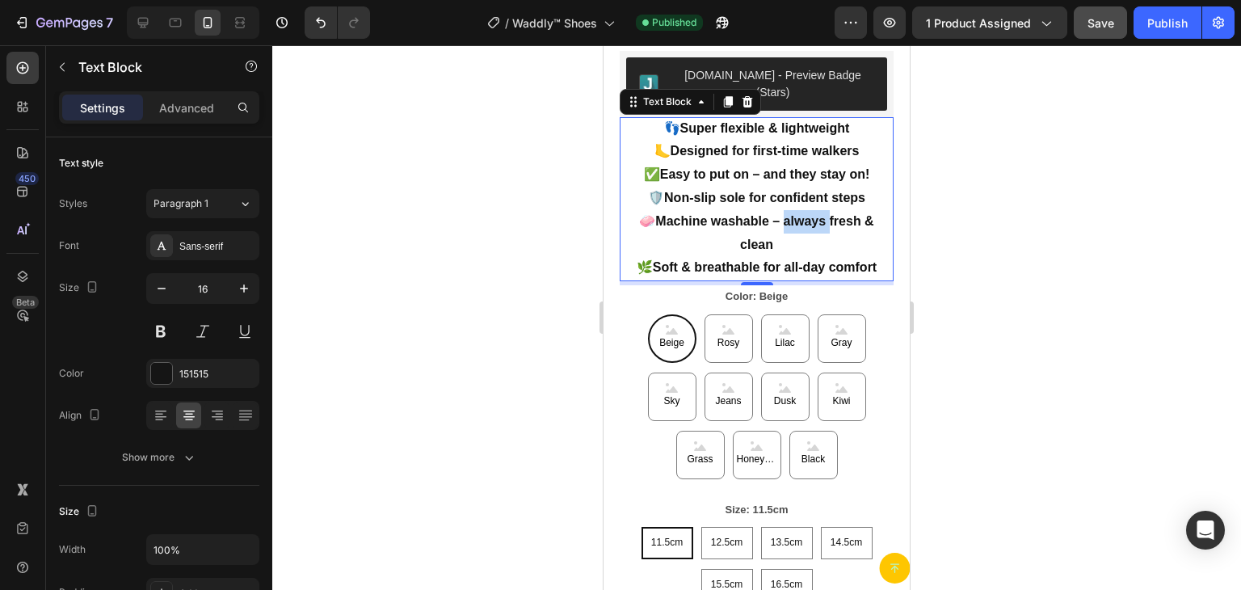
click at [806, 214] on strong "Machine washable – always fresh & clean" at bounding box center [764, 232] width 218 height 37
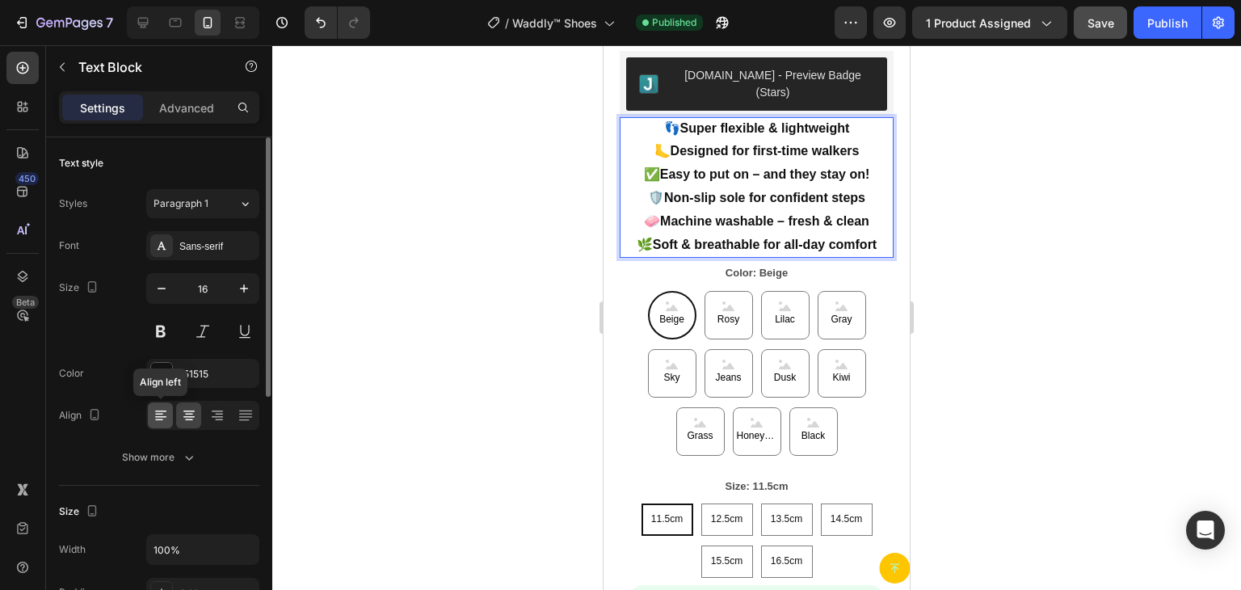
click at [155, 414] on icon at bounding box center [159, 415] width 8 height 2
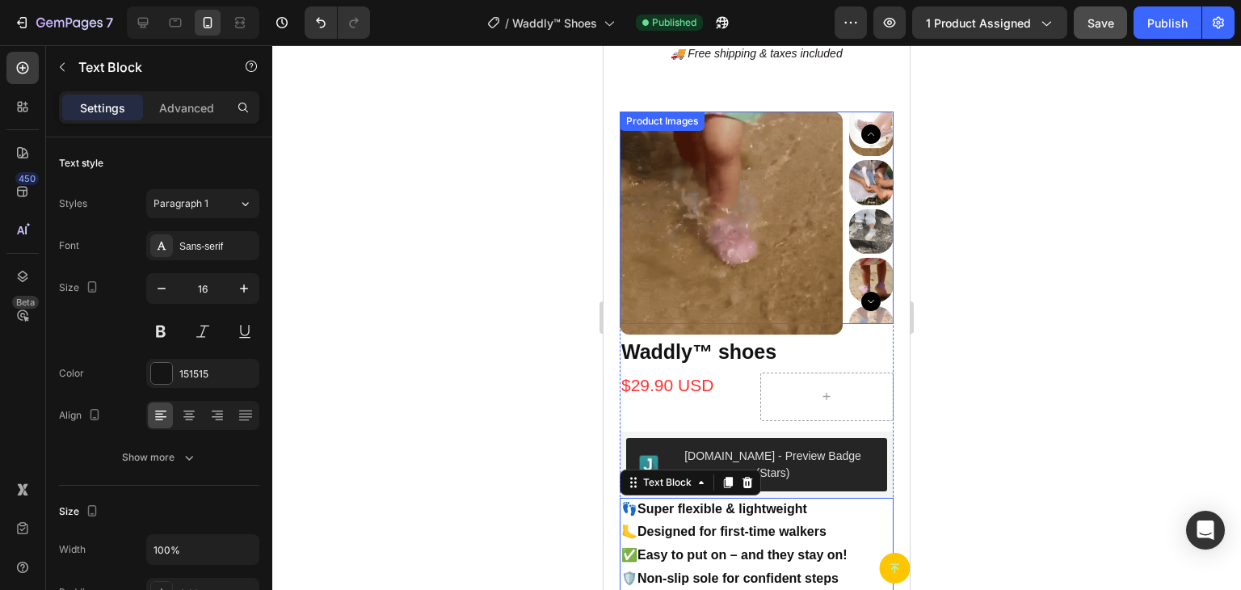
scroll to position [0, 0]
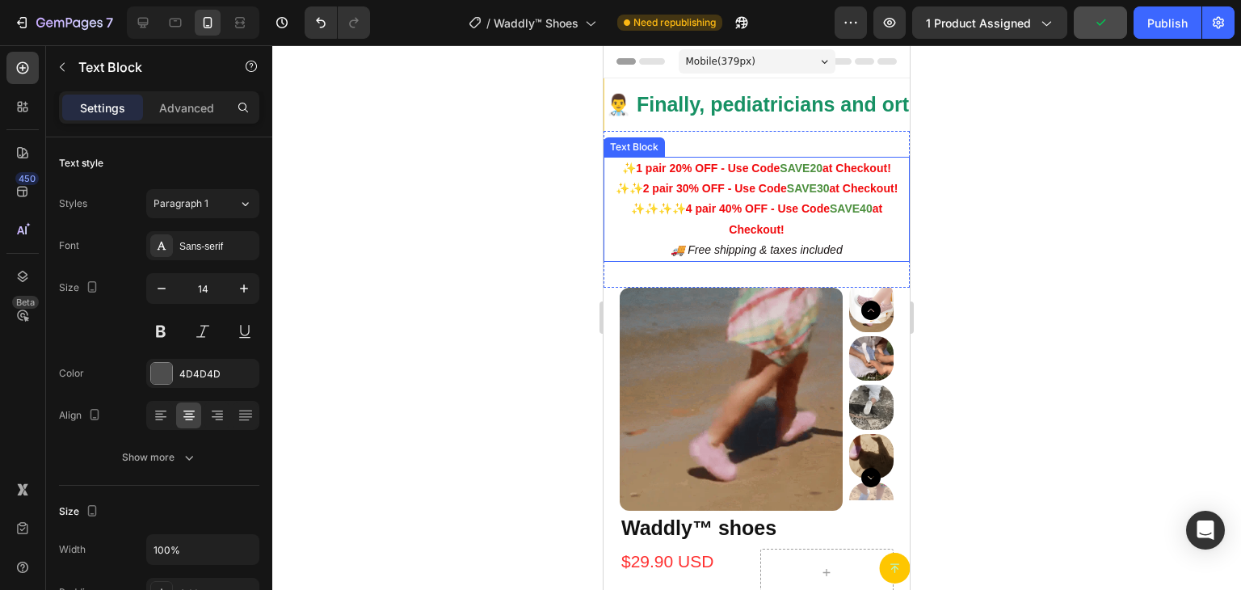
click at [760, 215] on strong "4 pair 40% OFF - Use Code" at bounding box center [758, 208] width 144 height 13
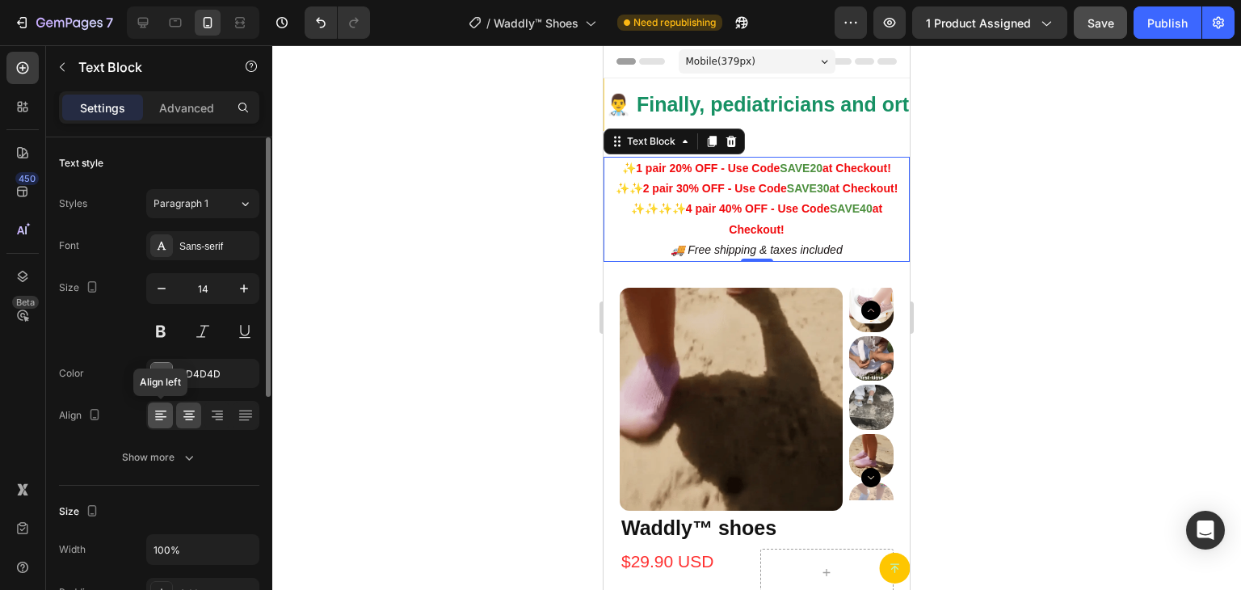
click at [158, 410] on icon at bounding box center [160, 411] width 11 height 2
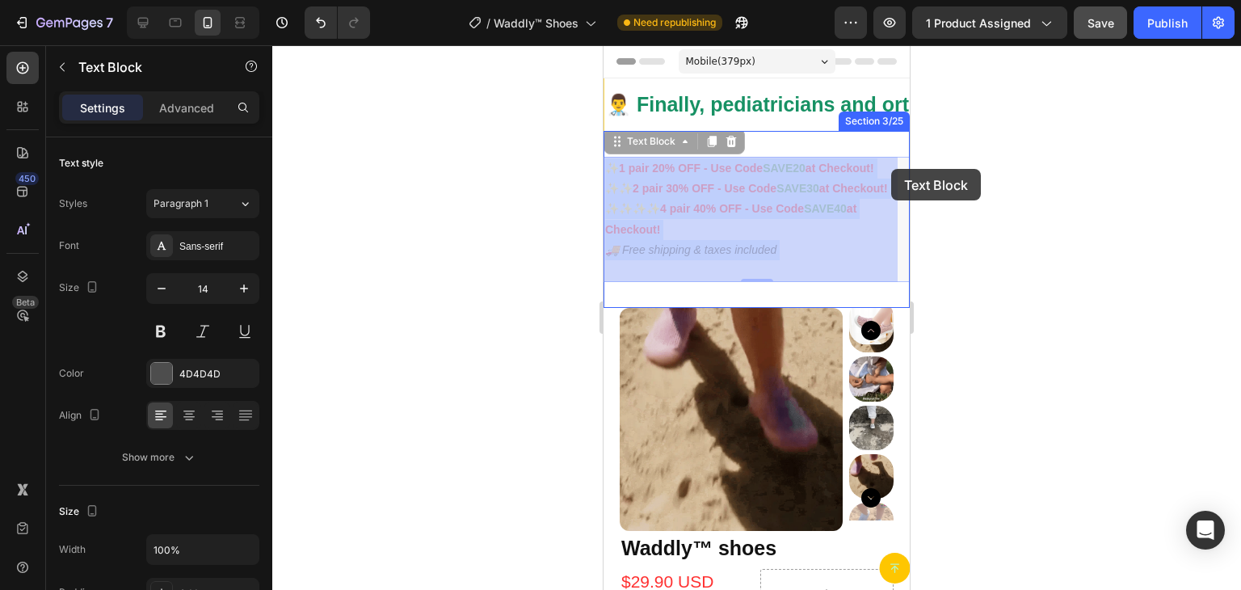
drag, startPoint x: 818, startPoint y: 169, endPoint x: 886, endPoint y: 169, distance: 68.7
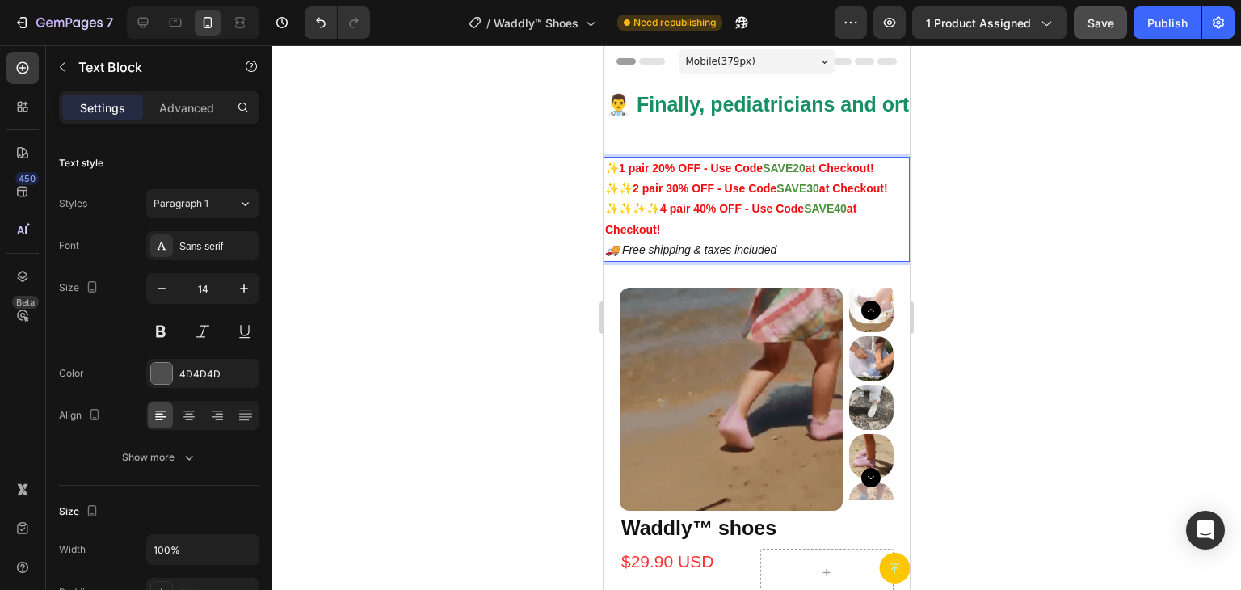
click at [820, 169] on strong "at Checkout!" at bounding box center [840, 168] width 69 height 13
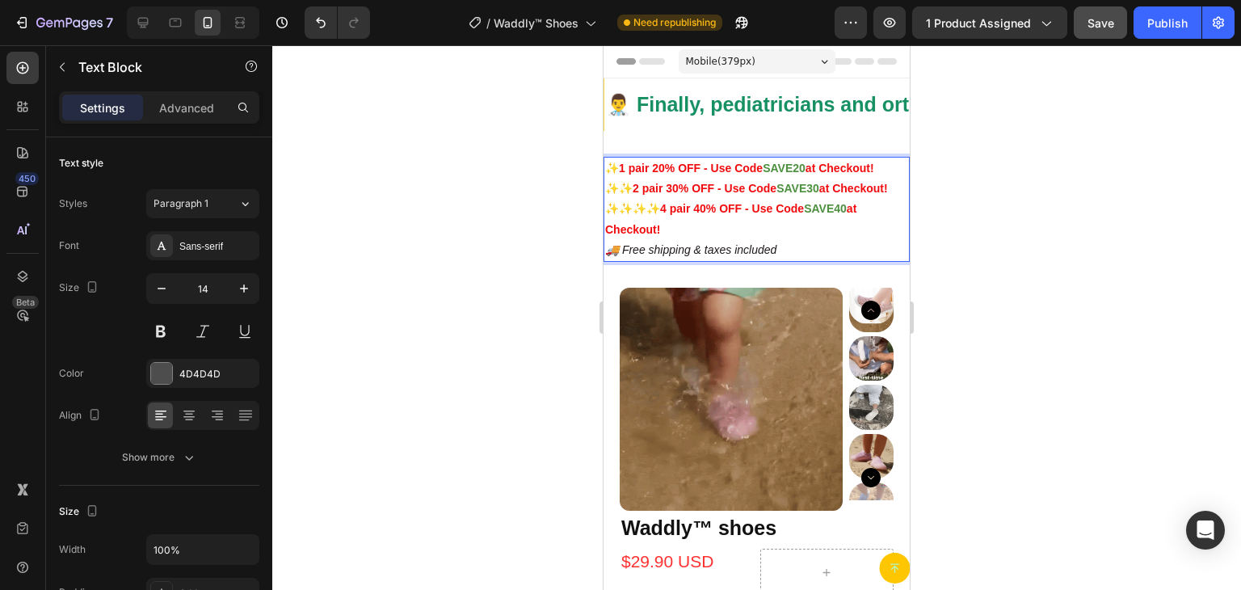
click at [816, 166] on strong "at Checkout!" at bounding box center [840, 168] width 69 height 13
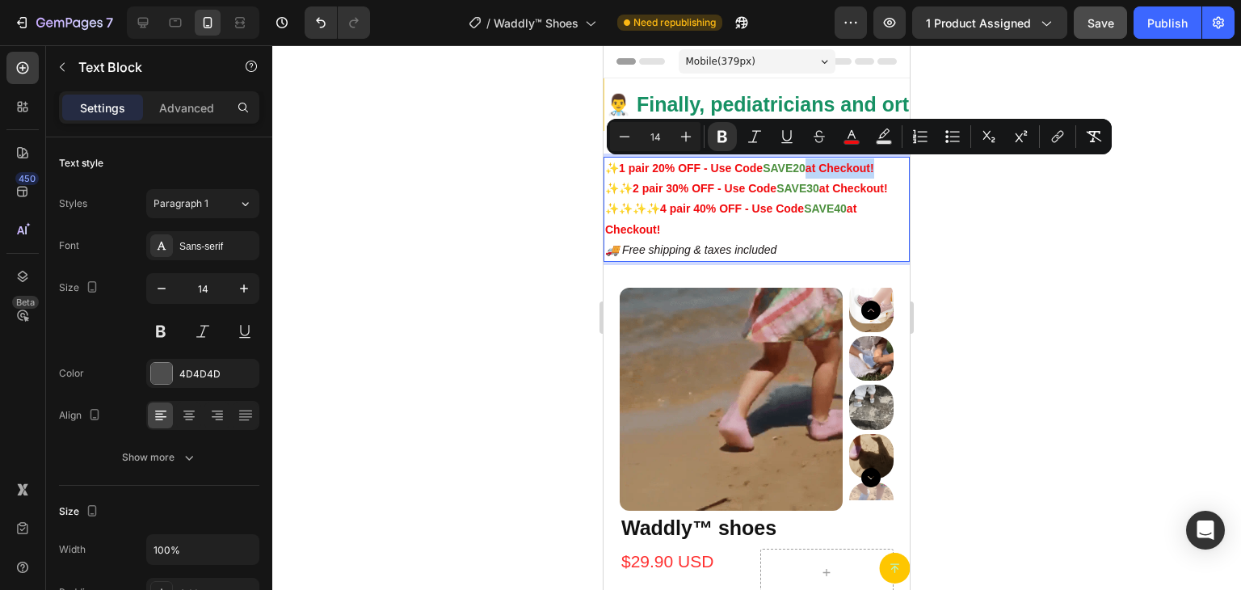
drag, startPoint x: 816, startPoint y: 166, endPoint x: 890, endPoint y: 168, distance: 74.4
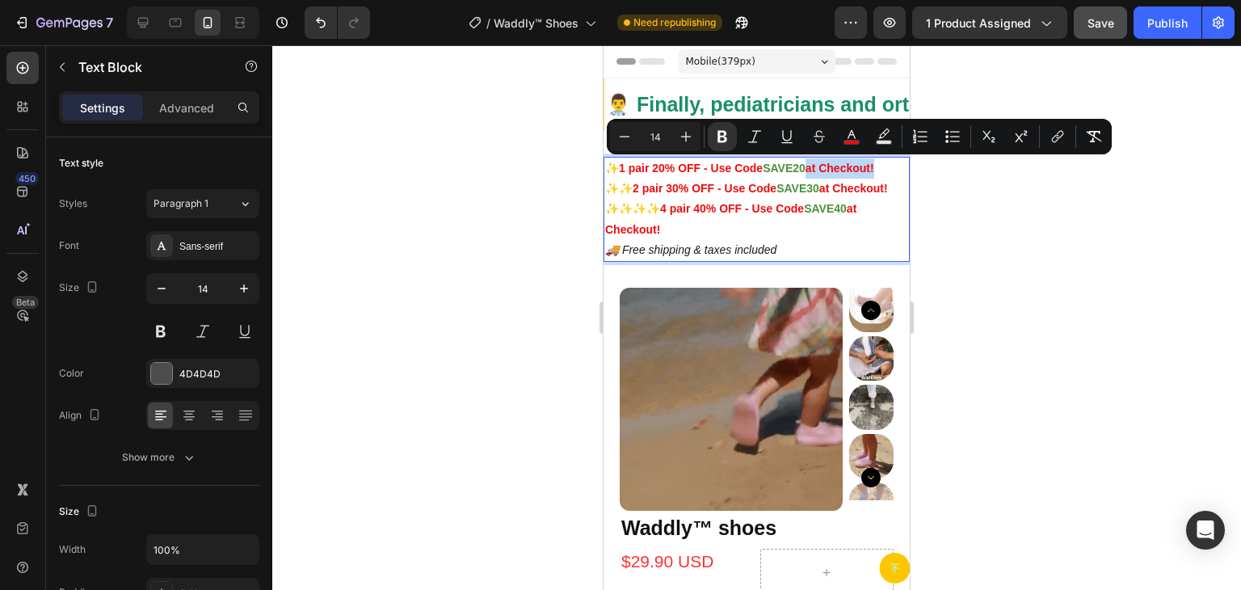
click at [890, 168] on p "✨ 1 pair 20% OFF - Use Code SAVE20 at Checkout!" at bounding box center [756, 168] width 303 height 20
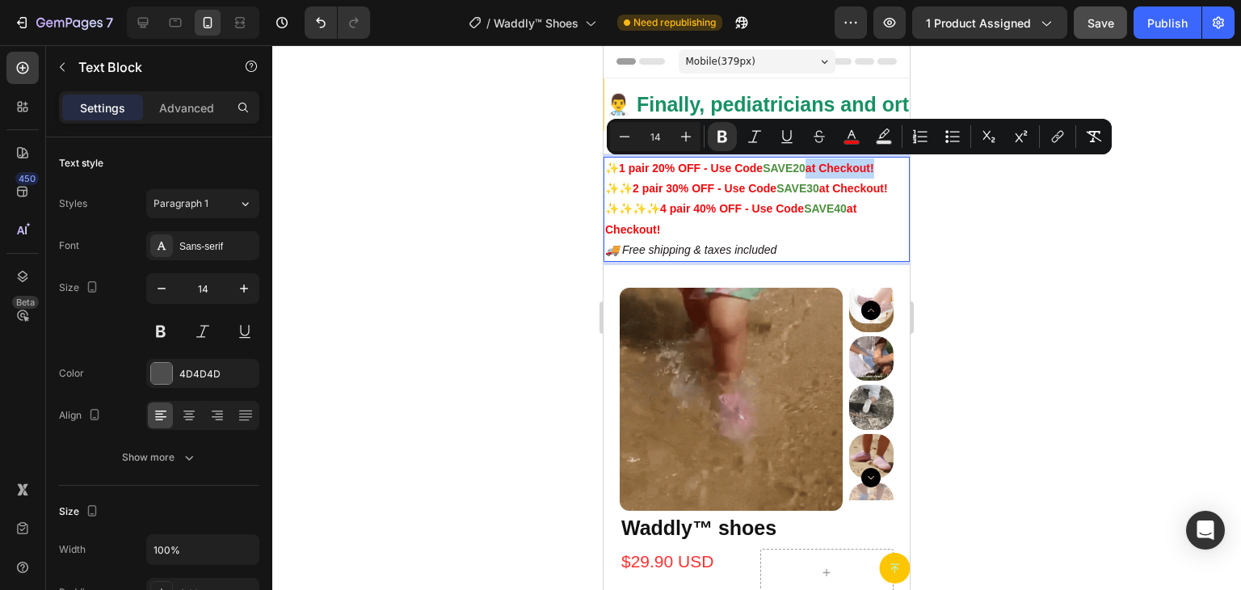
copy strong "at Checkout!"
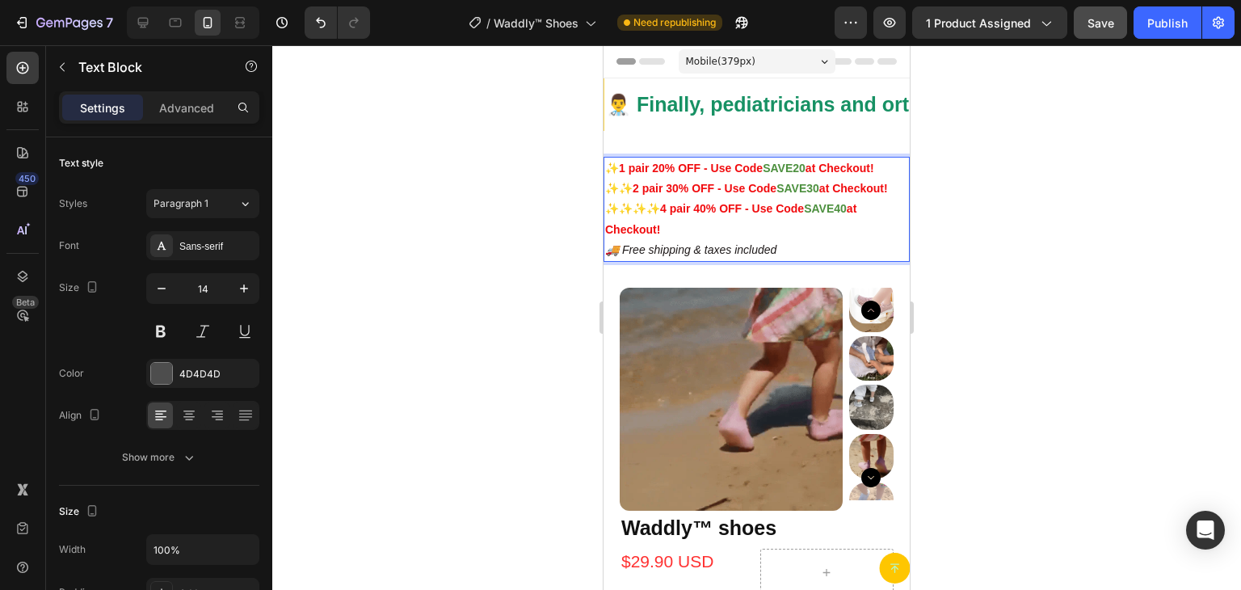
click at [685, 239] on p "✨✨✨✨ 4 pair 40% OFF - Use Code SAVE40 at Checkout!" at bounding box center [756, 219] width 303 height 40
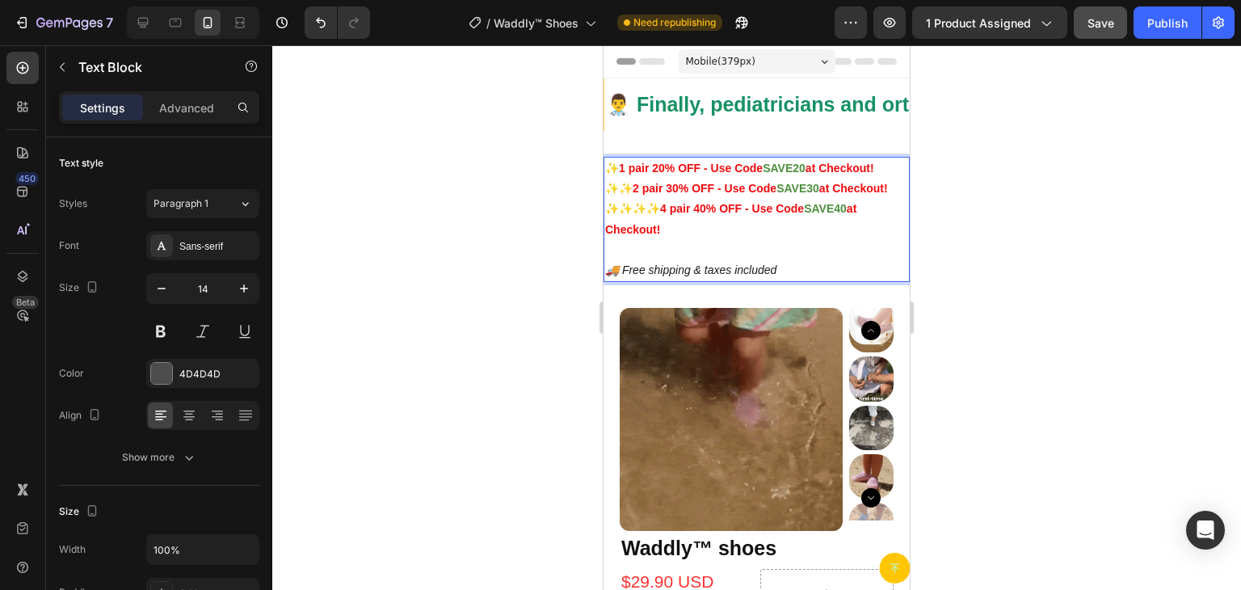
click at [653, 260] on p "✨✨✨✨ 4 pair 40% OFF - Use Code SAVE40 at Checkout! ⁠⁠⁠⁠⁠⁠⁠" at bounding box center [756, 229] width 303 height 61
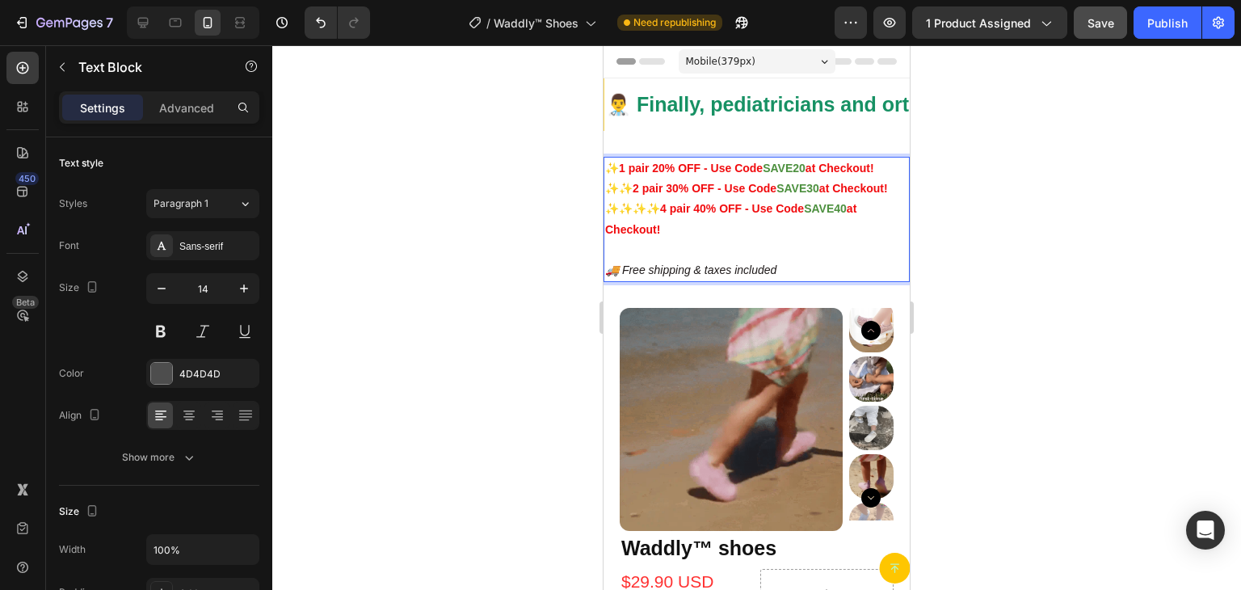
click at [614, 260] on p "✨✨✨✨ 4 pair 40% OFF - Use Code SAVE40 at Checkout! ⁠⁠⁠⁠⁠⁠⁠" at bounding box center [756, 229] width 303 height 61
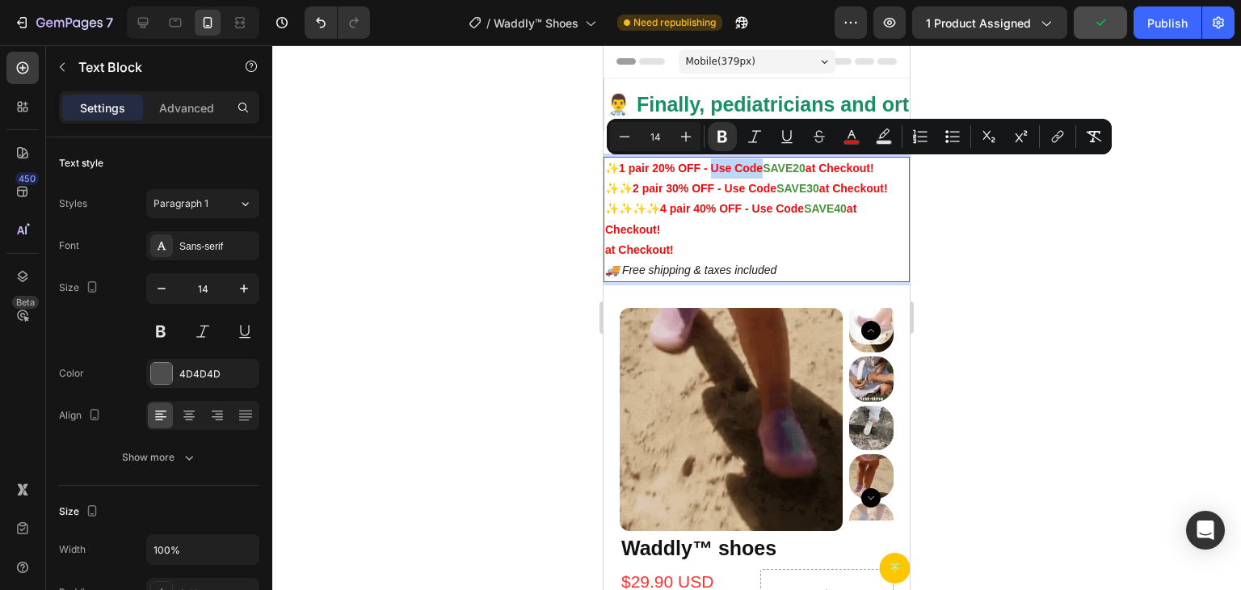
drag, startPoint x: 716, startPoint y: 166, endPoint x: 765, endPoint y: 178, distance: 50.8
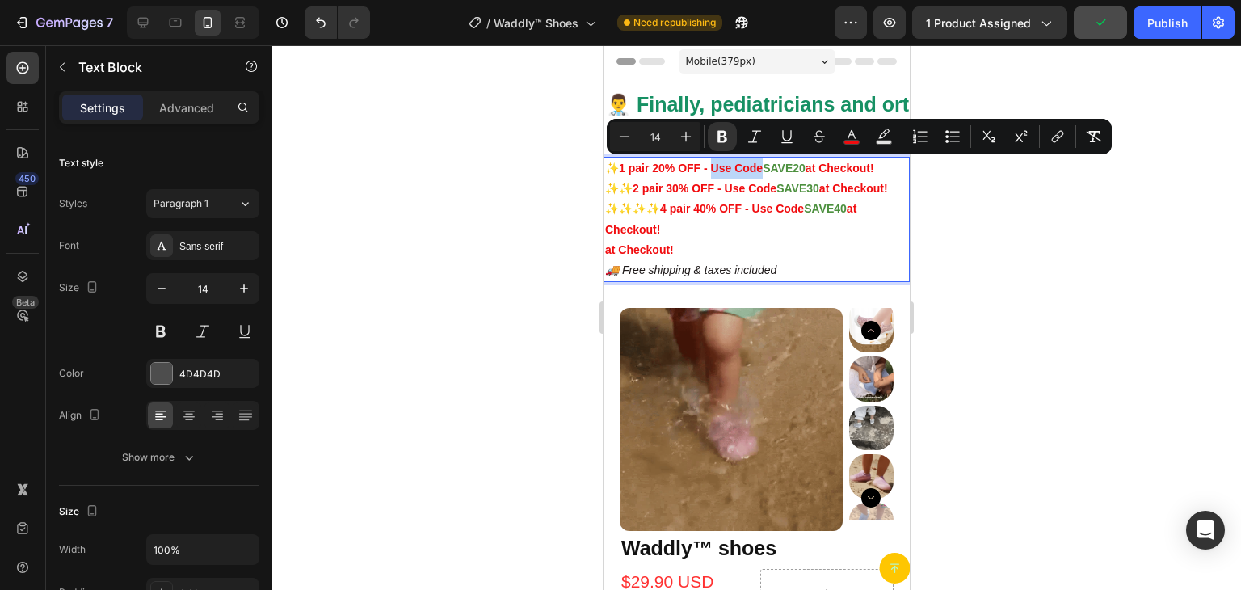
click at [765, 178] on p "✨ 1 pair 20% OFF - Use Code SAVE20 at Checkout!" at bounding box center [756, 168] width 303 height 20
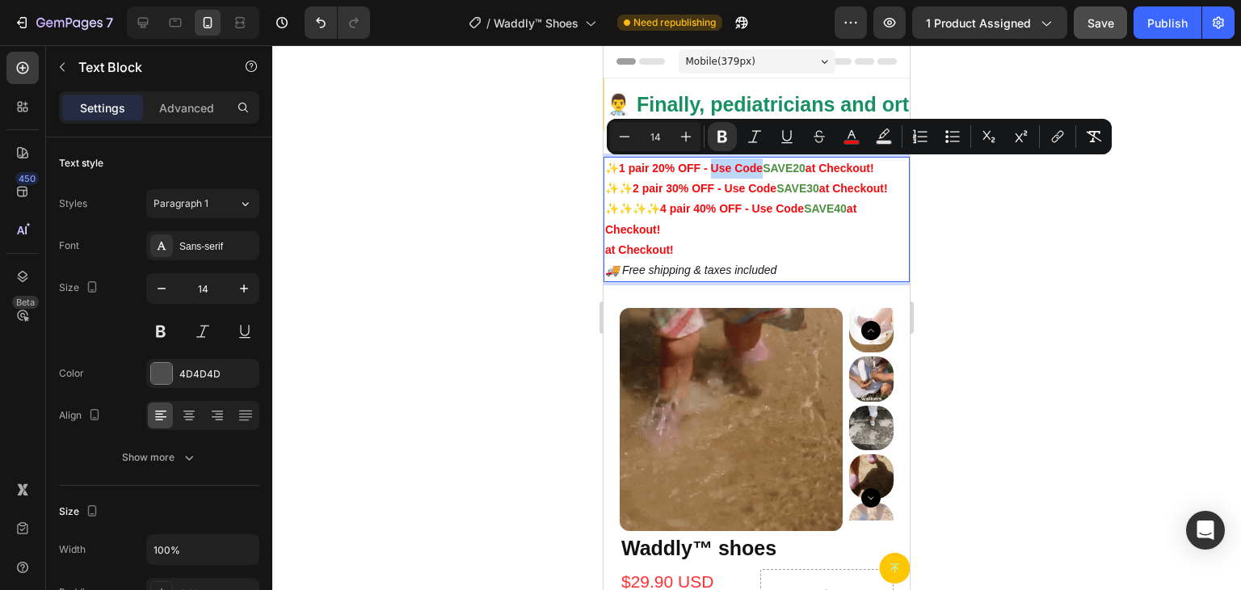
copy strong "Use Code"
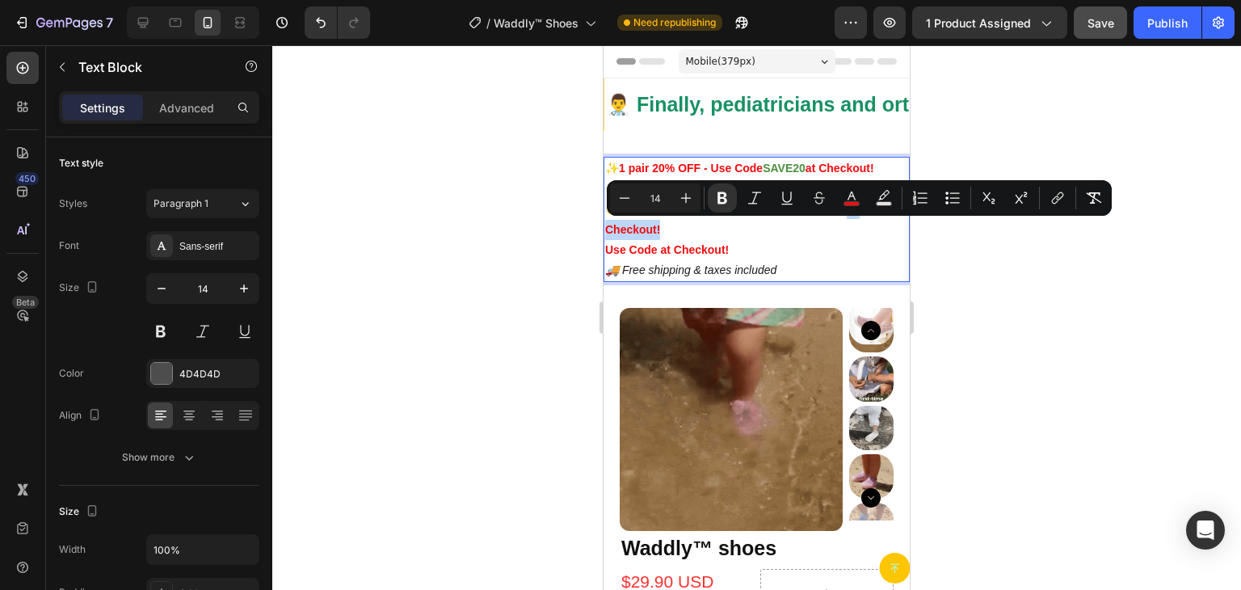
drag, startPoint x: 862, startPoint y: 229, endPoint x: 871, endPoint y: 255, distance: 27.3
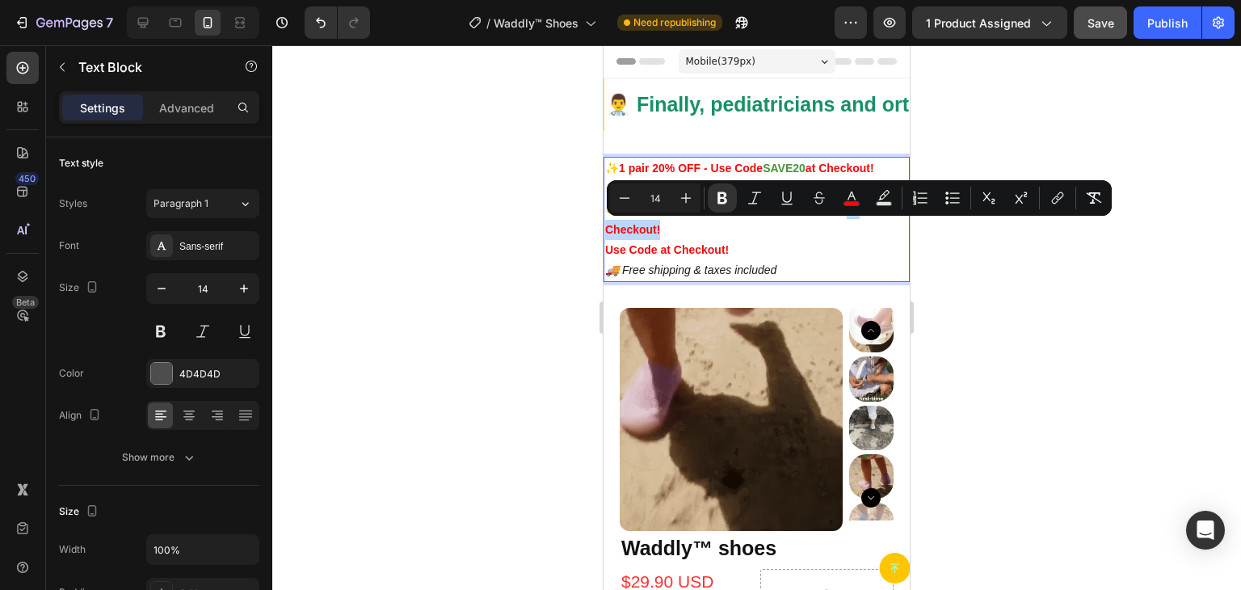
click at [871, 255] on p "✨✨✨✨ 4 pair 40% OFF - Use Code SAVE40 at Checkout! Use Code at Checkout!" at bounding box center [756, 229] width 303 height 61
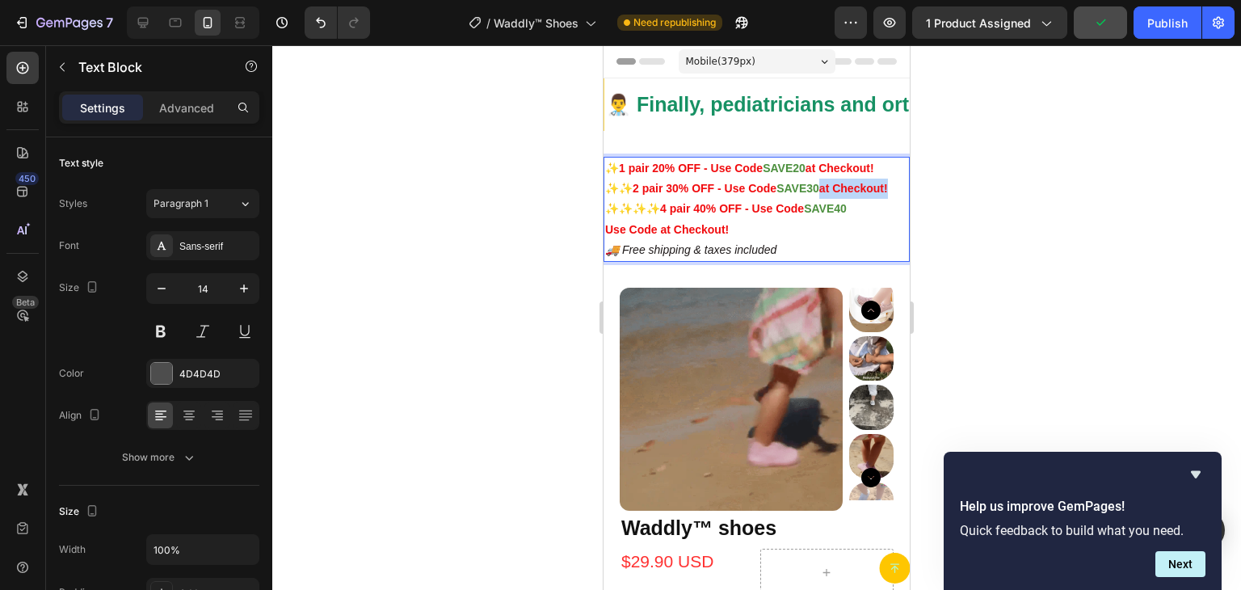
drag, startPoint x: 831, startPoint y: 185, endPoint x: 837, endPoint y: 210, distance: 25.7
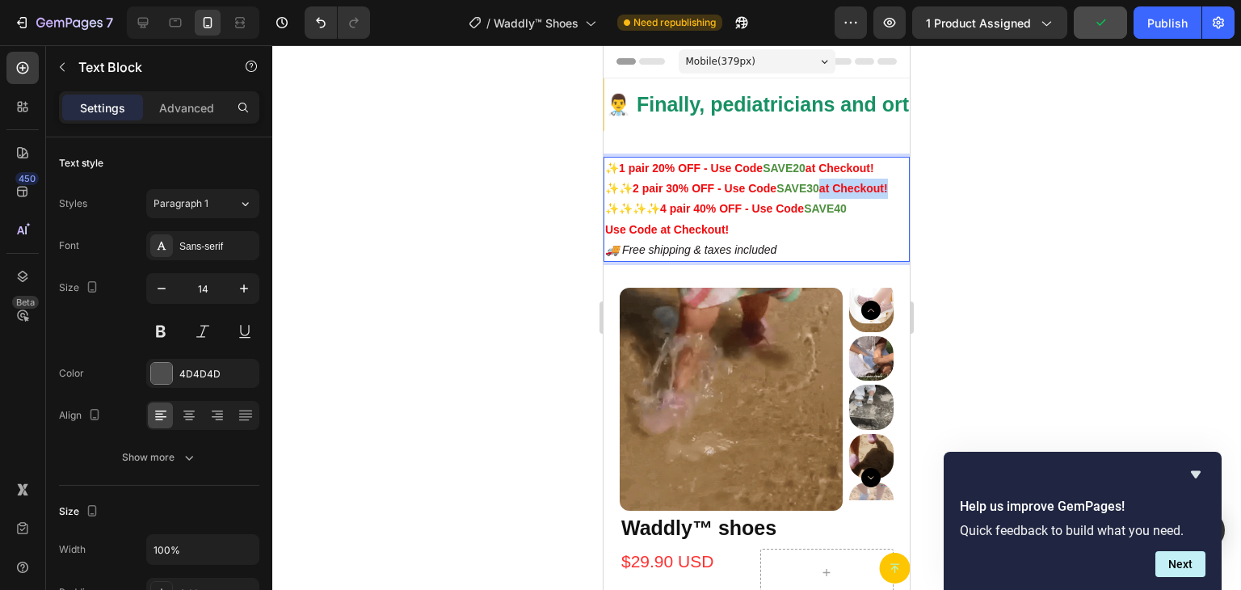
click at [837, 199] on p "✨✨ 2 pair 30% OFF - Use Code SAVE30 at Checkout!" at bounding box center [756, 189] width 303 height 20
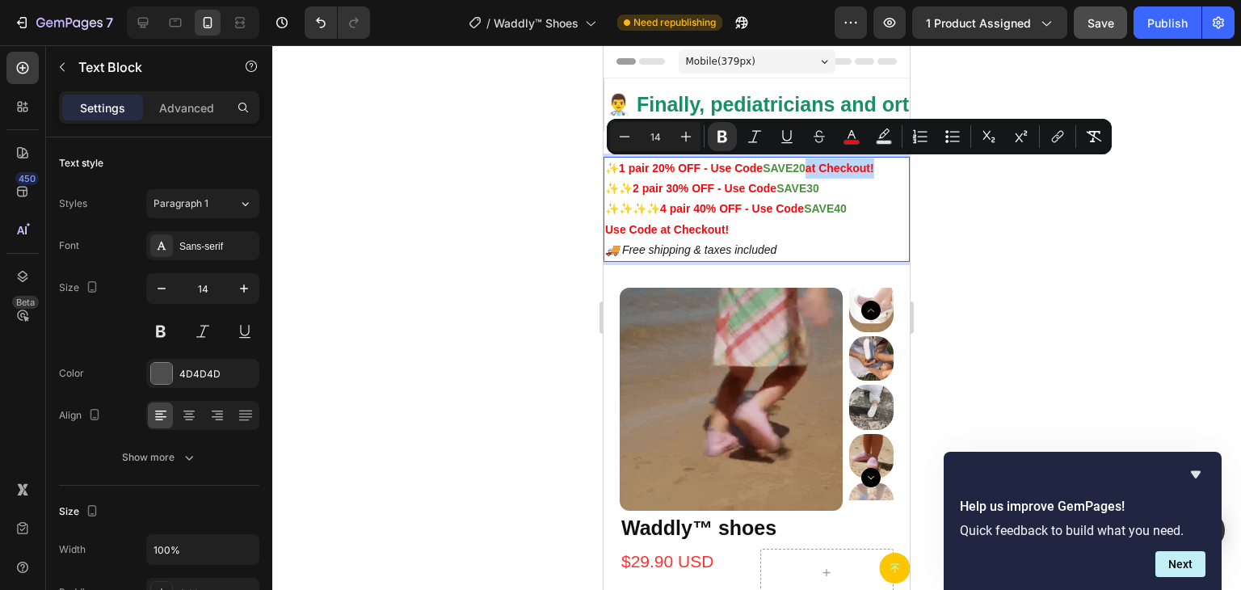
drag, startPoint x: 817, startPoint y: 165, endPoint x: 894, endPoint y: 171, distance: 77.8
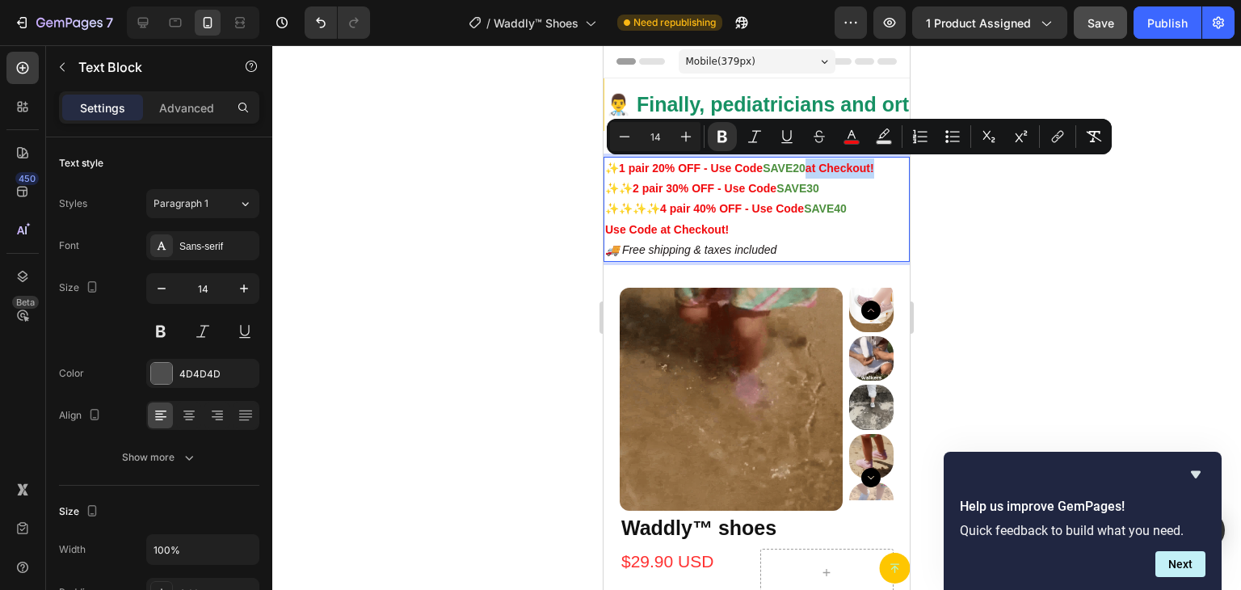
click at [894, 171] on p "✨ 1 pair 20% OFF - Use Code SAVE20 at Checkout!" at bounding box center [756, 168] width 303 height 20
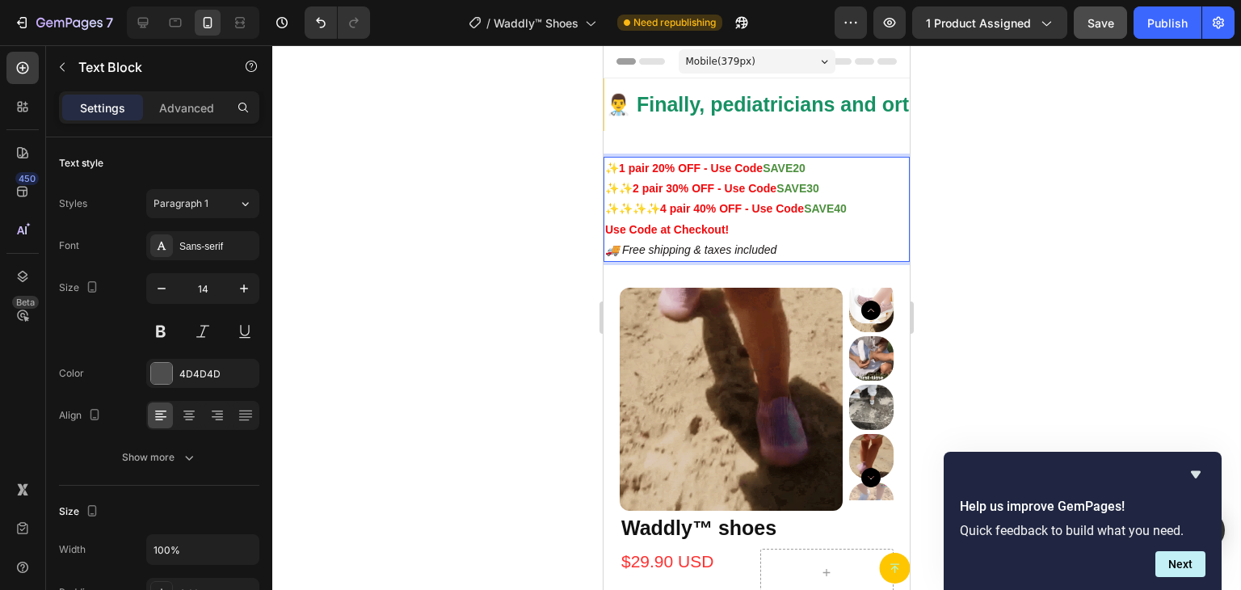
click at [653, 230] on strong "Use Code at Checkout!" at bounding box center [667, 229] width 124 height 13
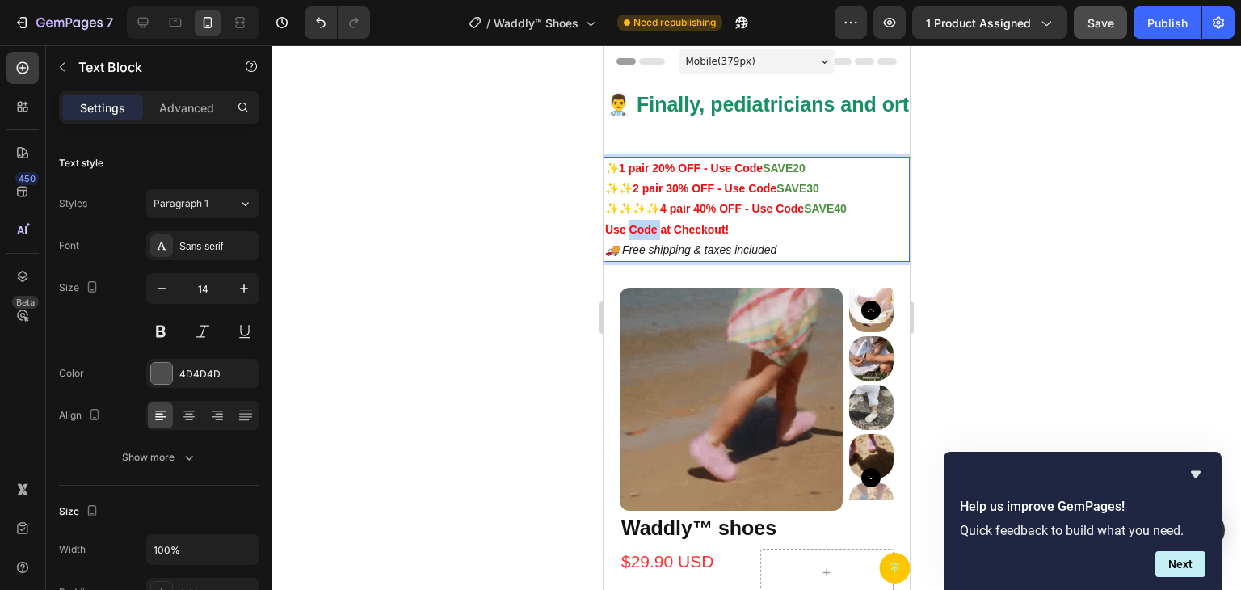
click at [653, 230] on strong "Use Code at Checkout!" at bounding box center [667, 229] width 124 height 13
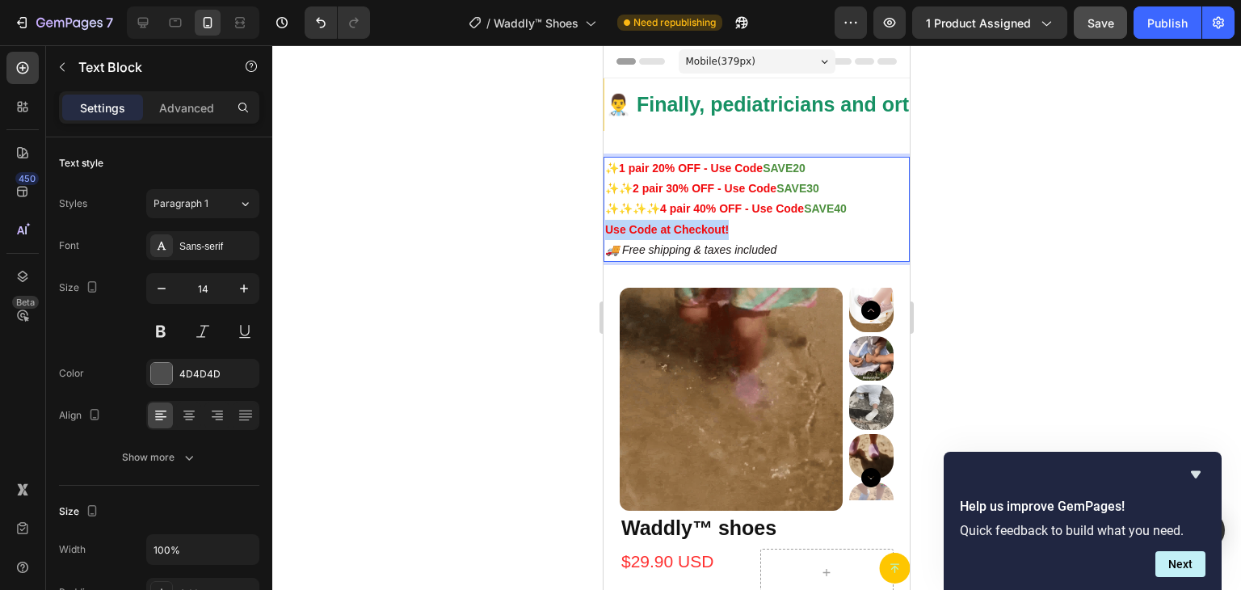
click at [653, 230] on strong "Use Code at Checkout!" at bounding box center [667, 229] width 124 height 13
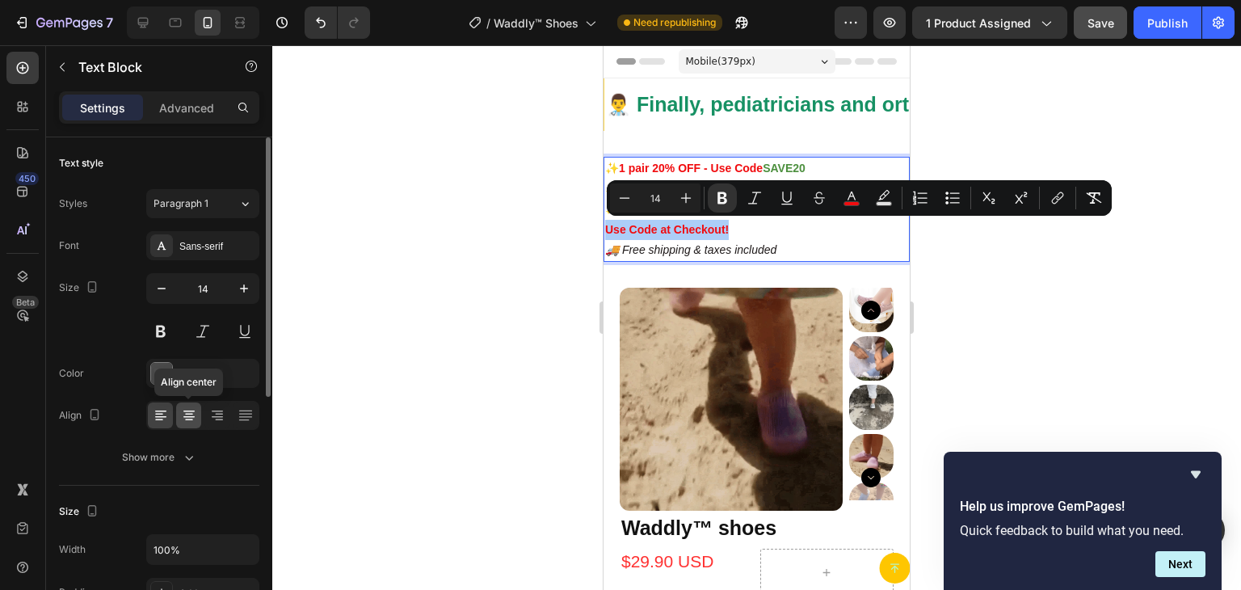
click at [187, 411] on icon at bounding box center [189, 415] width 16 height 16
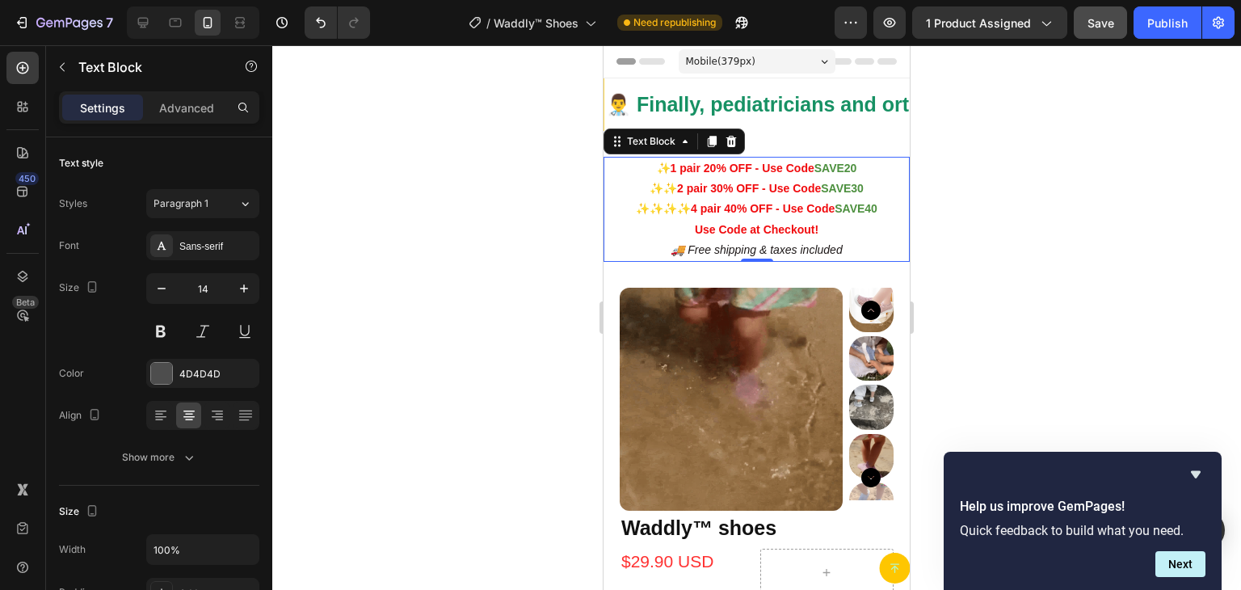
click at [671, 230] on p "✨✨✨✨ 4 pair 40% OFF - Use Code SAVE40 Use Code at Checkout!" at bounding box center [756, 219] width 303 height 40
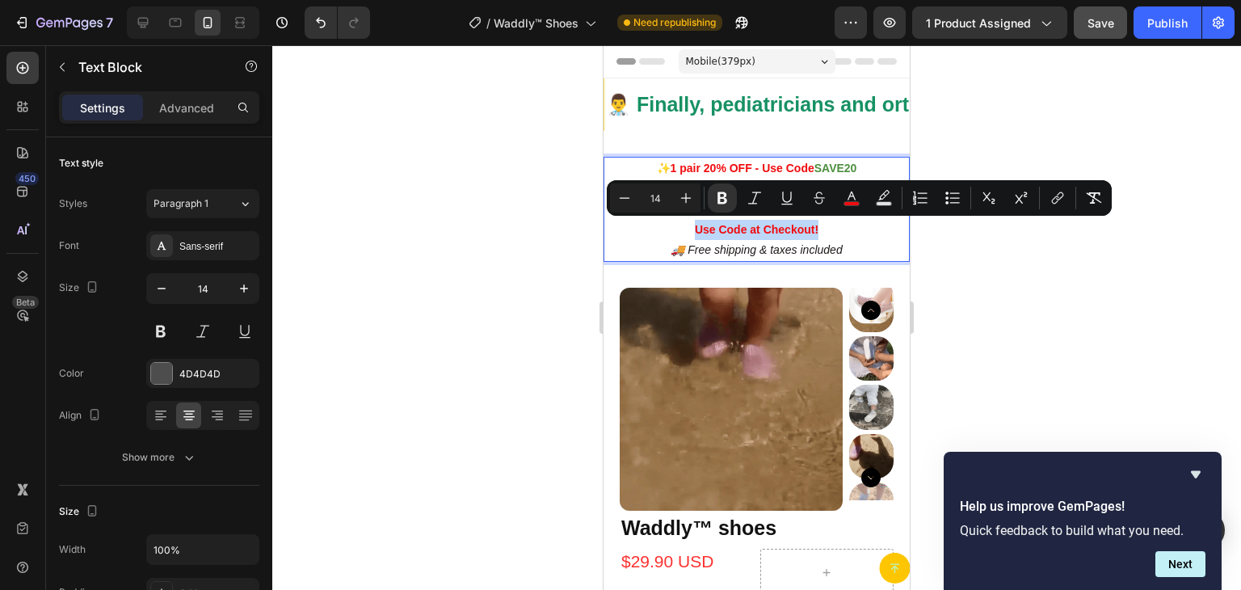
drag, startPoint x: 687, startPoint y: 227, endPoint x: 825, endPoint y: 227, distance: 138.2
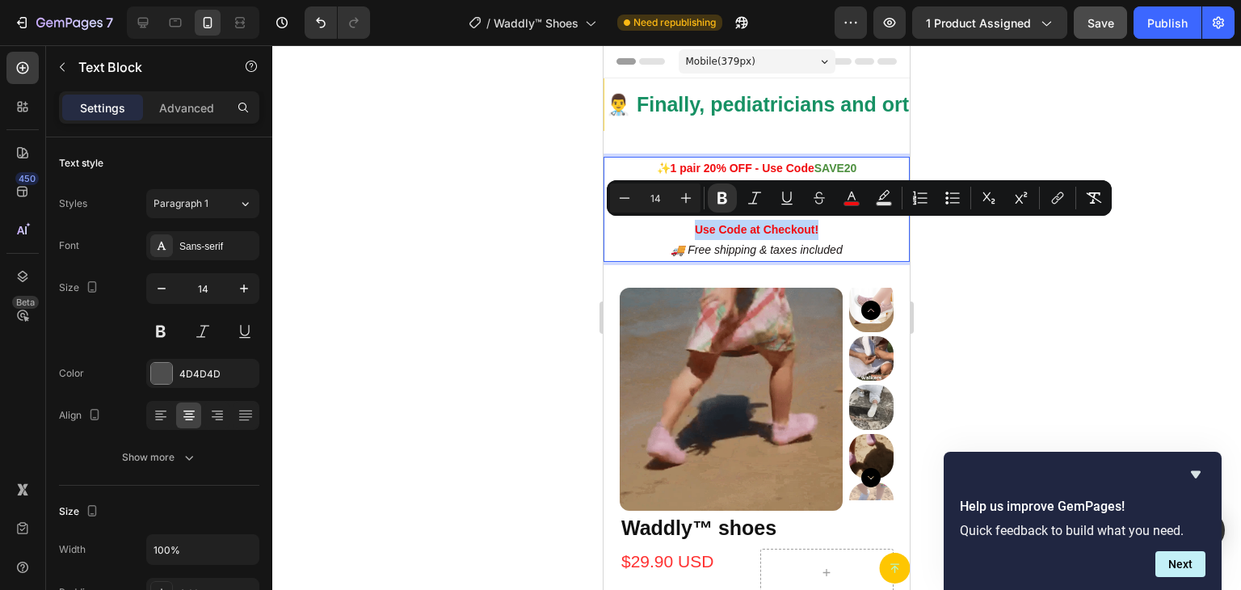
click at [825, 227] on p "✨✨✨✨ 4 pair 40% OFF - Use Code SAVE40 Use Code at Checkout!" at bounding box center [756, 219] width 303 height 40
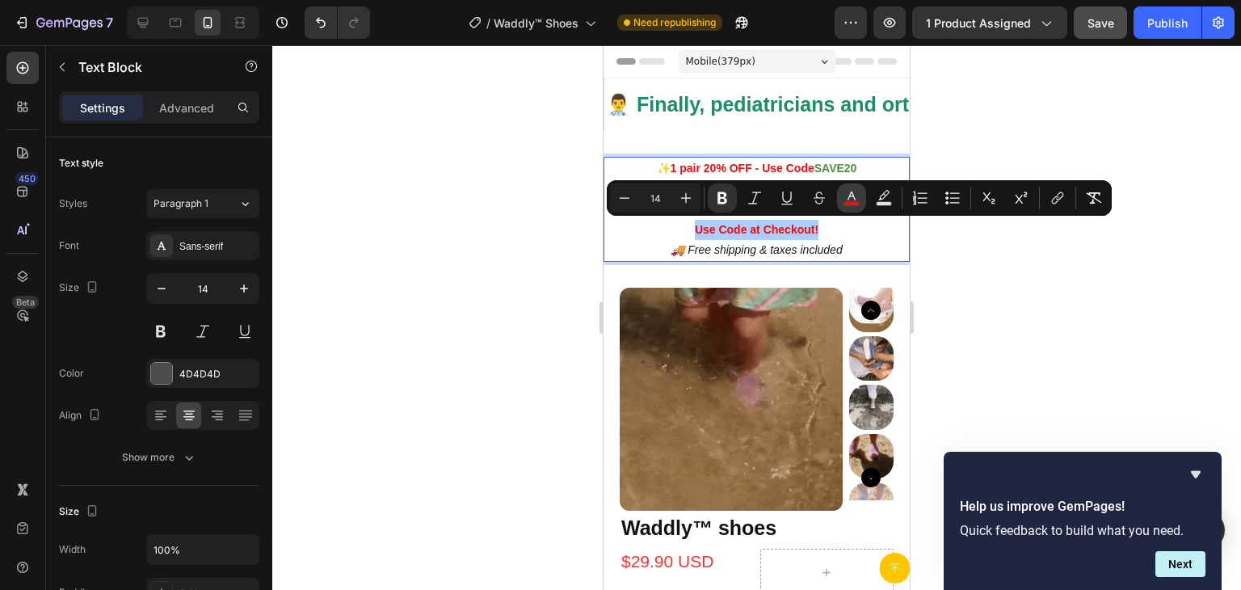
click at [853, 200] on icon "Editor contextual toolbar" at bounding box center [852, 198] width 16 height 16
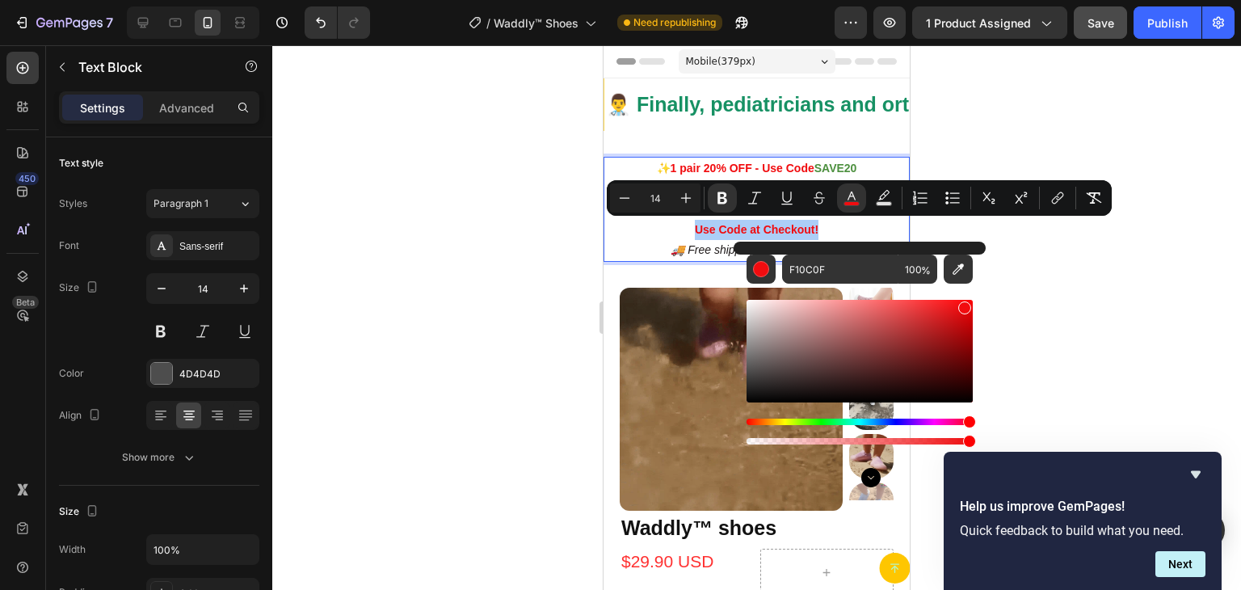
click at [785, 419] on div "Hue" at bounding box center [860, 422] width 226 height 6
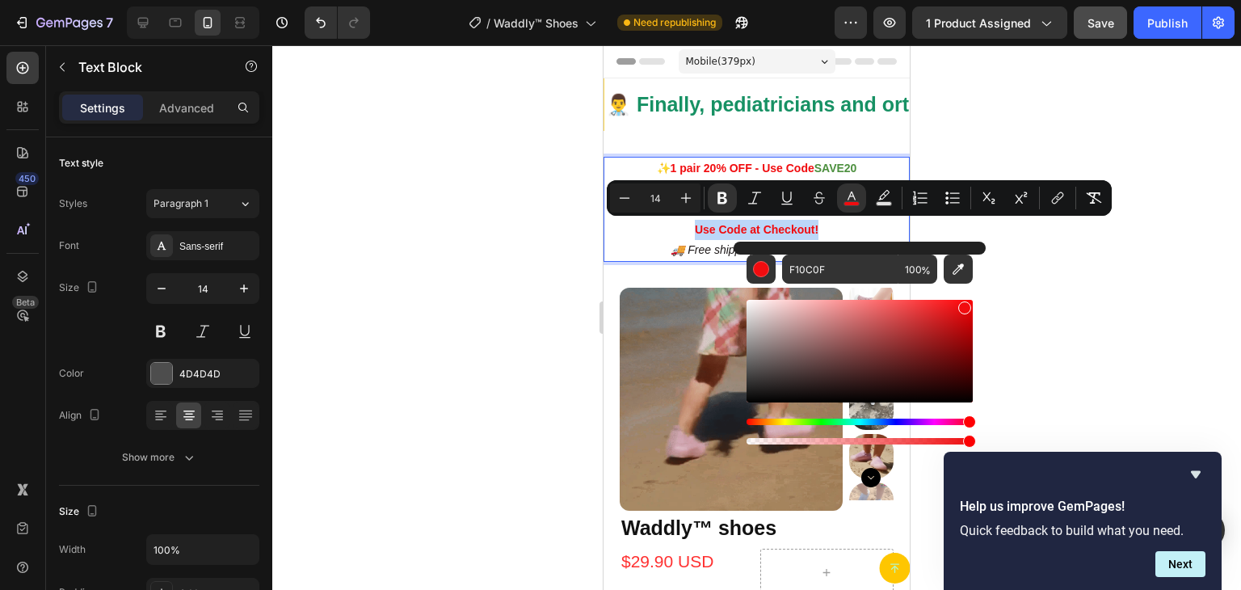
type input "E9F00C"
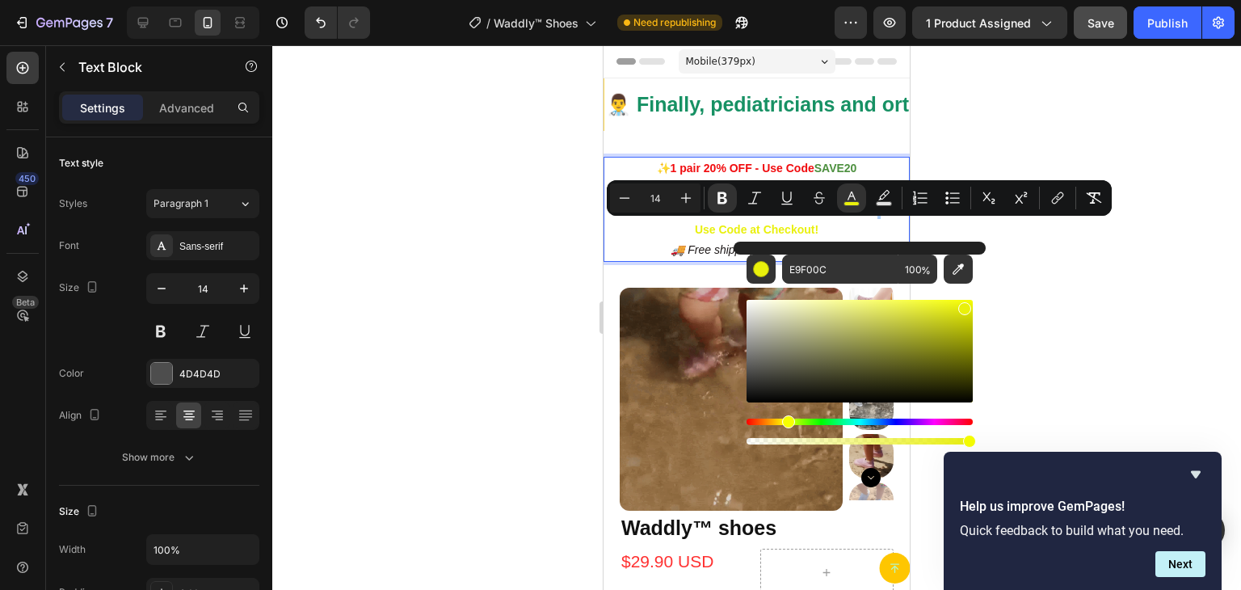
click at [1129, 325] on div at bounding box center [756, 317] width 969 height 545
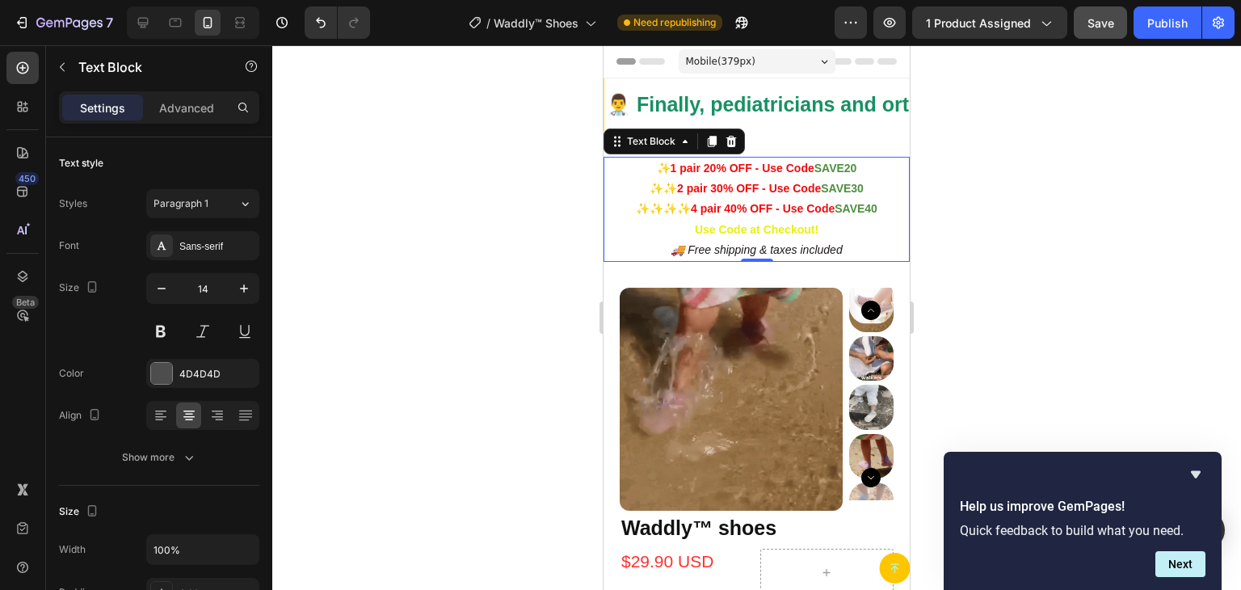
click at [751, 235] on p "✨✨✨✨ 4 pair 40% OFF - Use Code SAVE40 Use Code at Checkout!" at bounding box center [756, 219] width 303 height 40
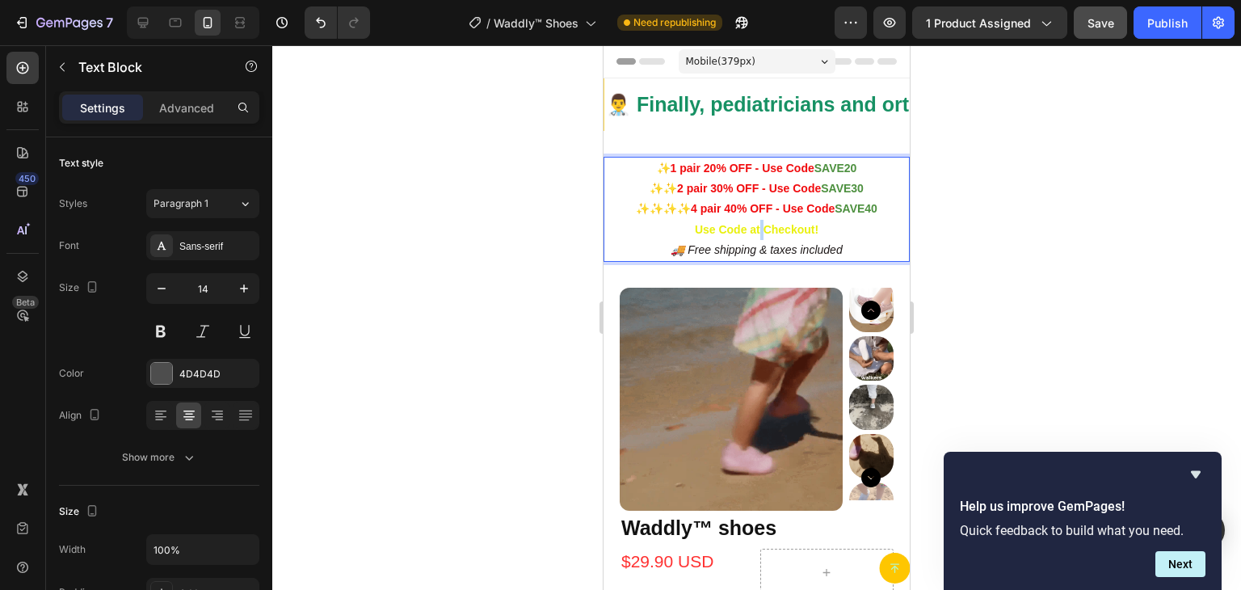
click at [752, 226] on strong "Use Code at Checkout!" at bounding box center [757, 229] width 124 height 13
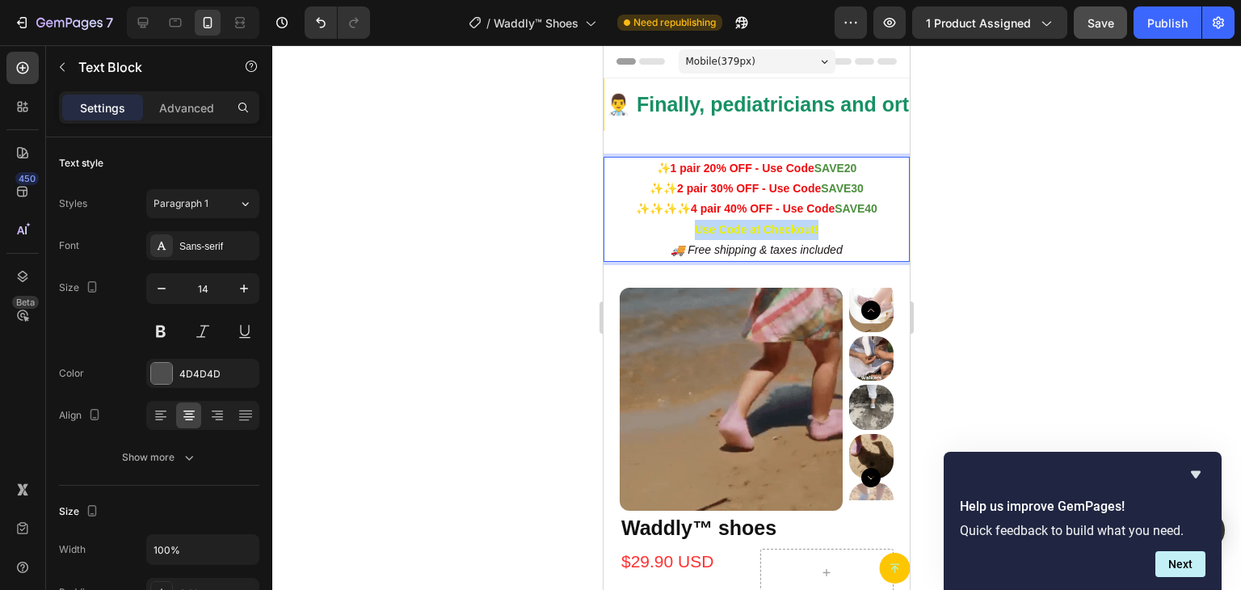
click at [752, 226] on strong "Use Code at Checkout!" at bounding box center [757, 229] width 124 height 13
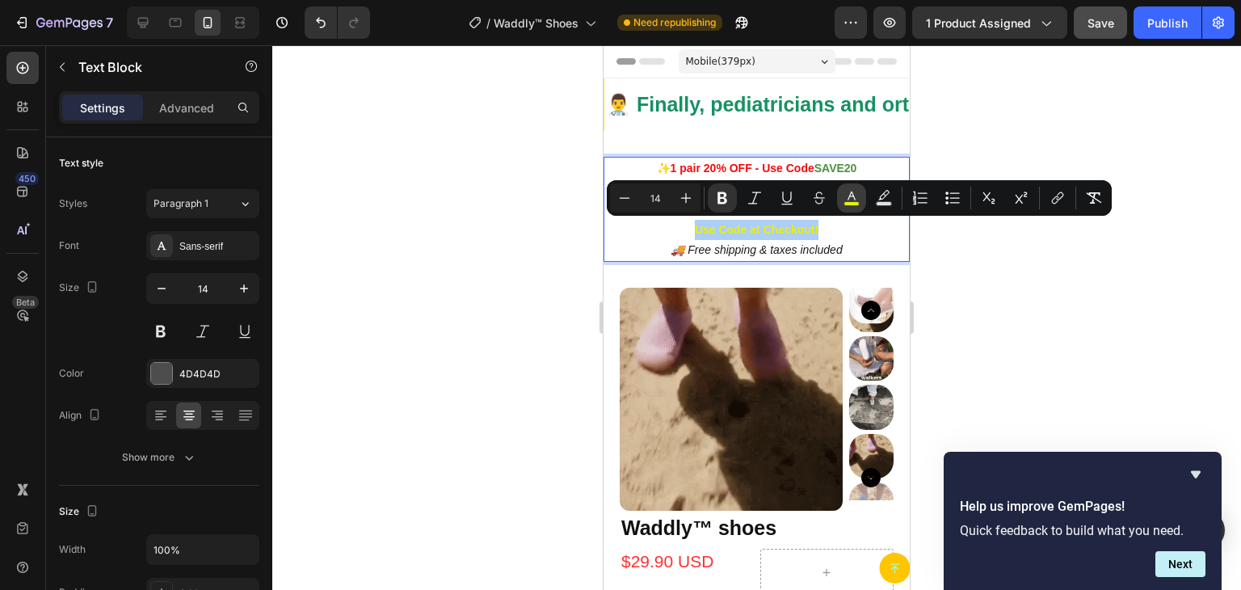
click at [850, 198] on icon "Editor contextual toolbar" at bounding box center [852, 198] width 16 height 16
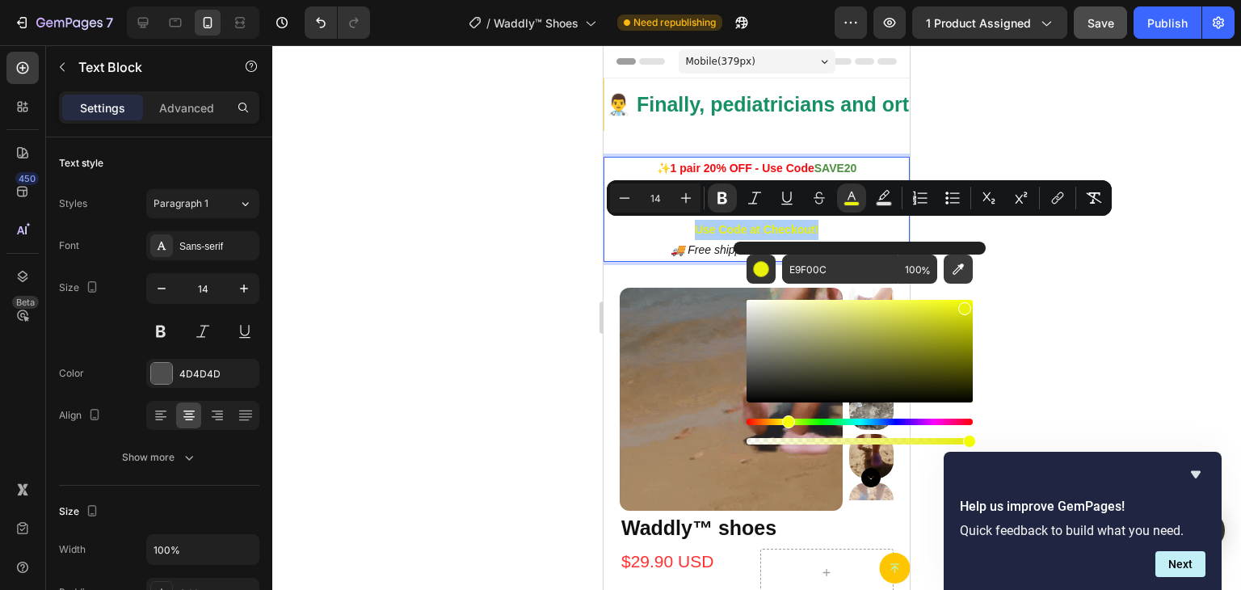
click at [960, 267] on icon "Editor contextual toolbar" at bounding box center [958, 268] width 11 height 11
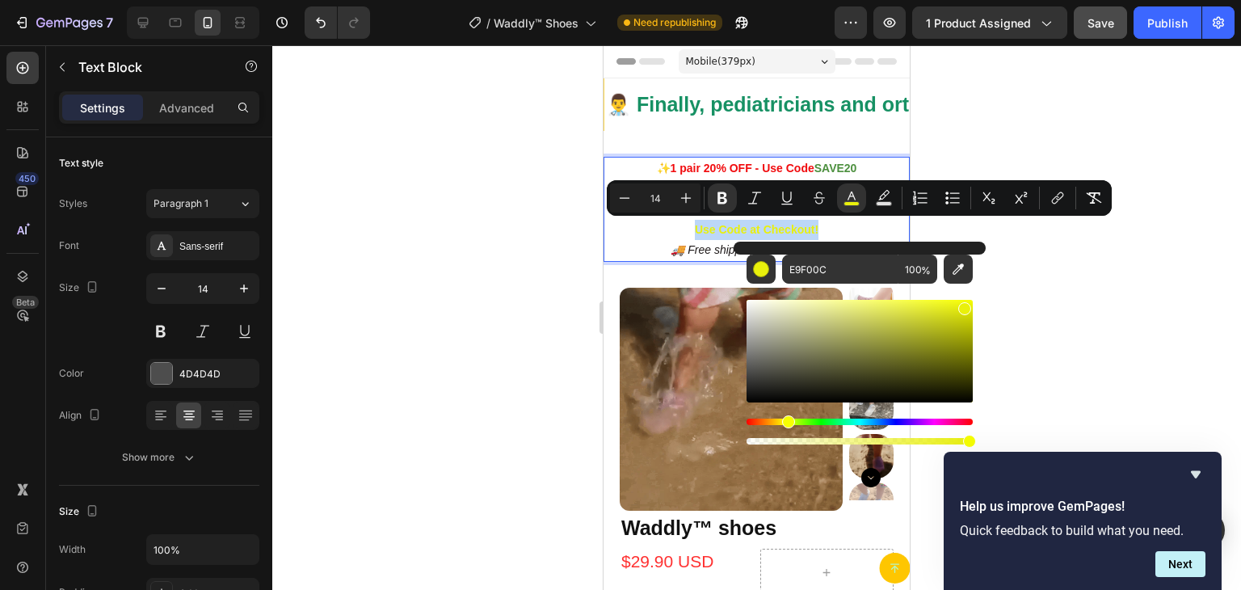
type input "4D903F"
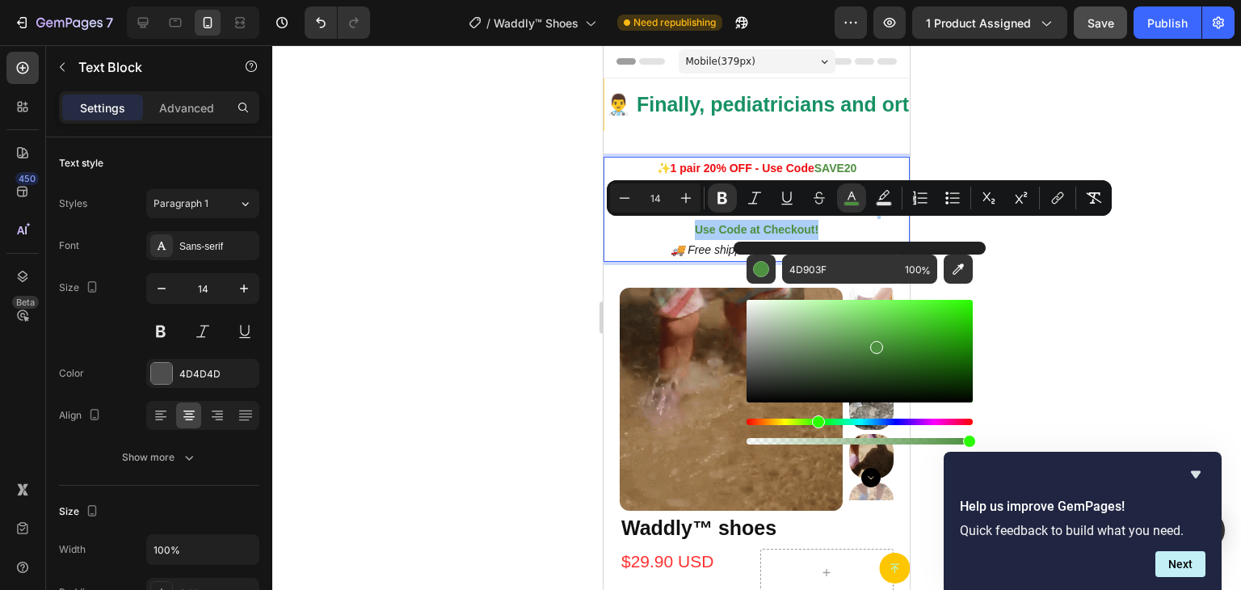
click at [1068, 254] on div at bounding box center [756, 317] width 969 height 545
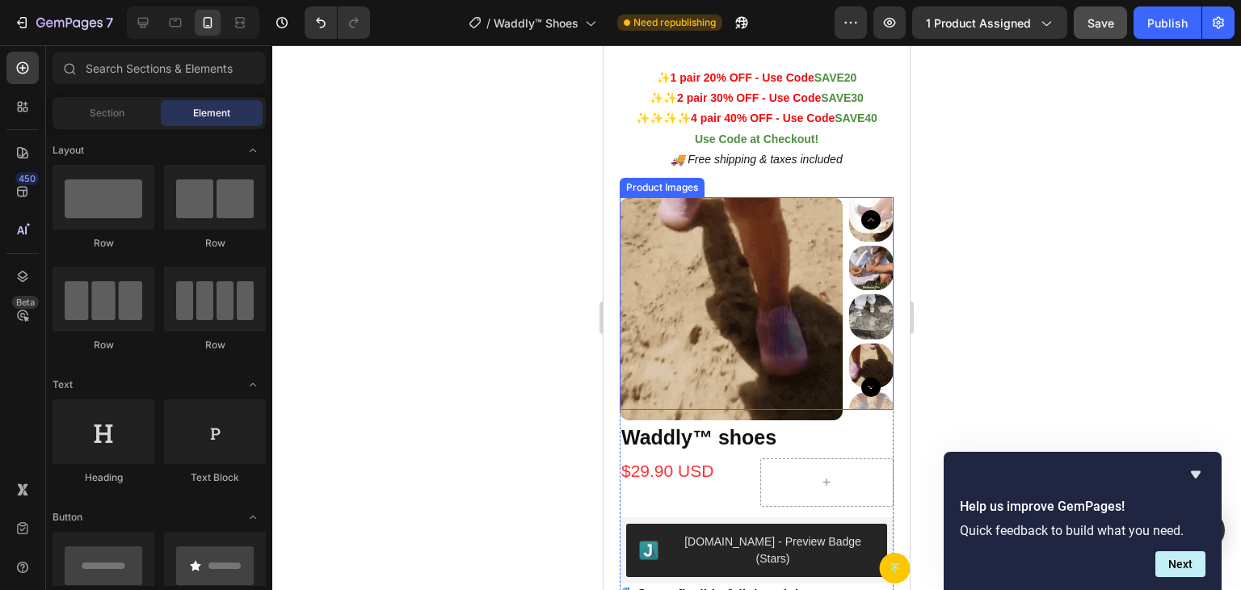
scroll to position [162, 0]
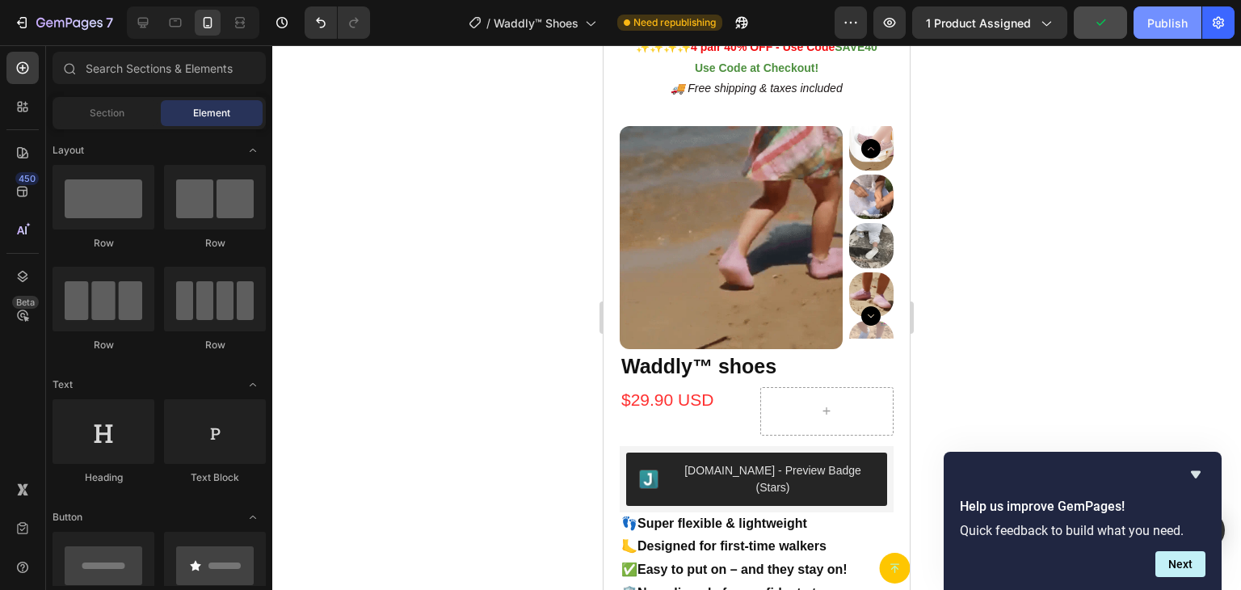
click at [1170, 27] on div "Publish" at bounding box center [1167, 23] width 40 height 17
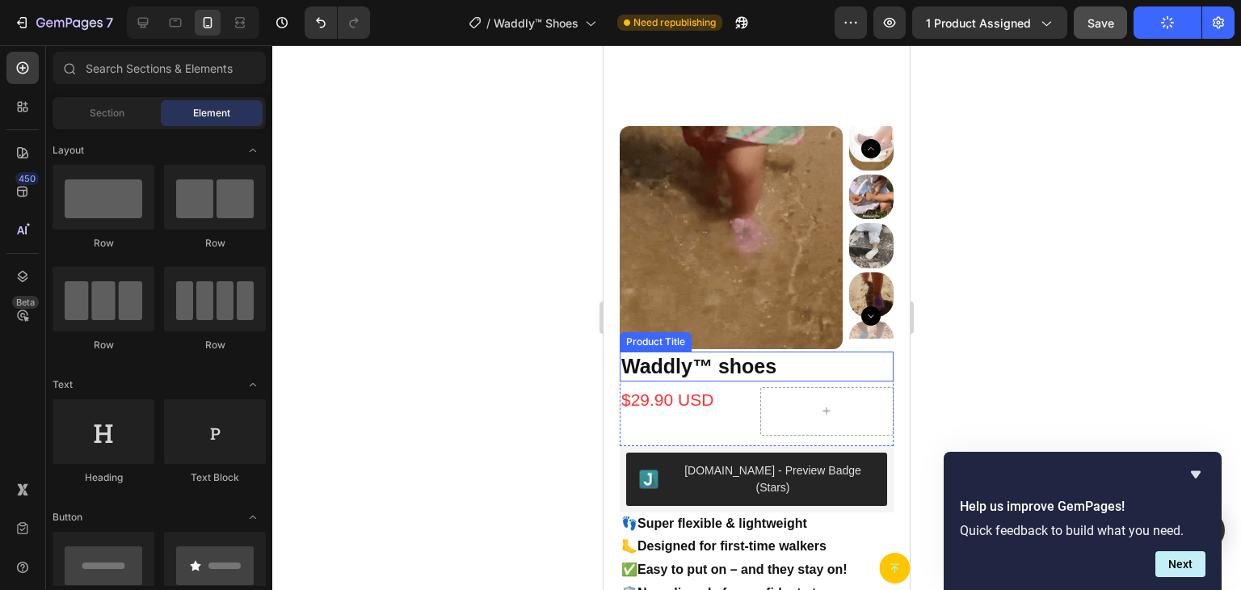
scroll to position [404, 0]
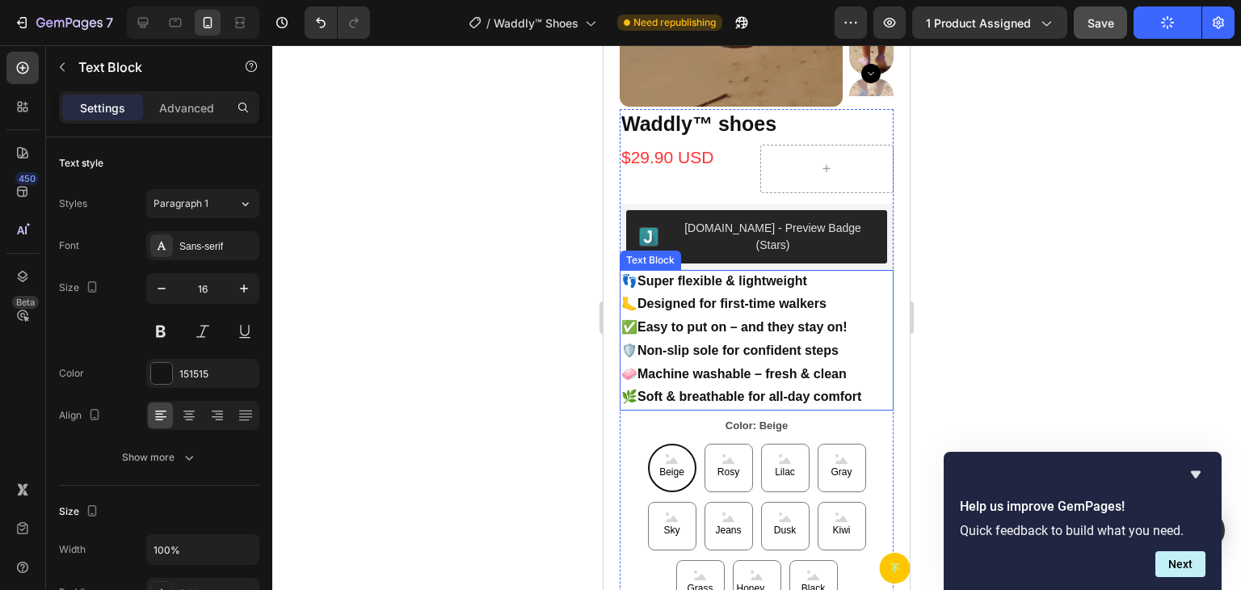
click at [756, 274] on strong "Super flexible & lightweight" at bounding box center [723, 281] width 170 height 14
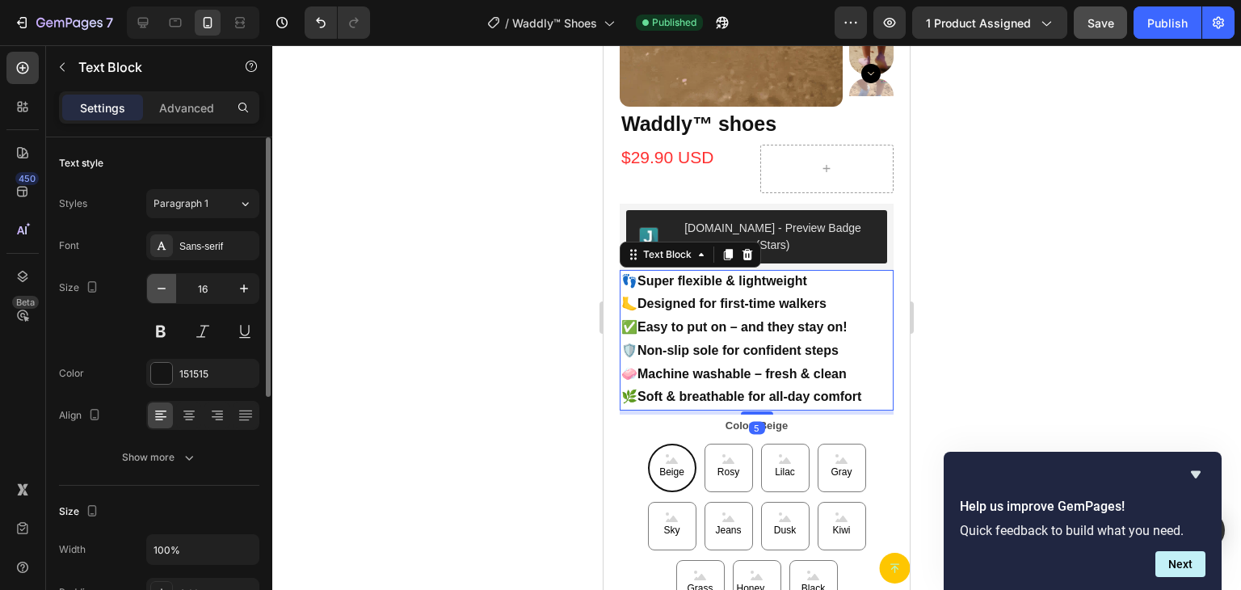
click at [161, 287] on icon "button" at bounding box center [162, 288] width 16 height 16
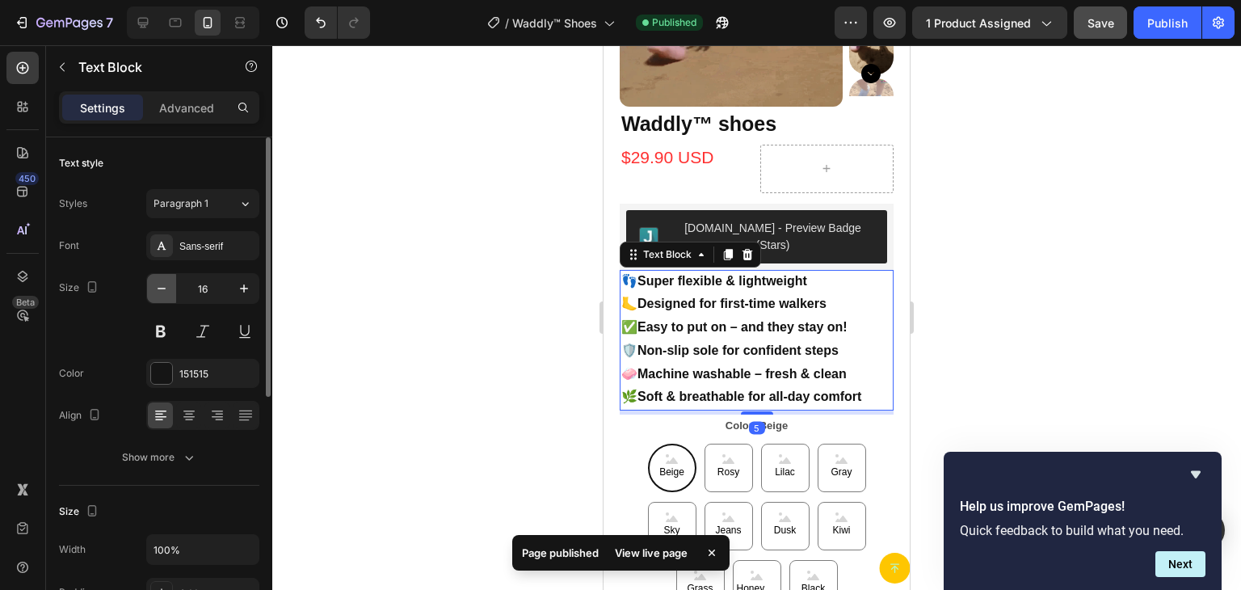
click at [161, 287] on icon "button" at bounding box center [162, 288] width 16 height 16
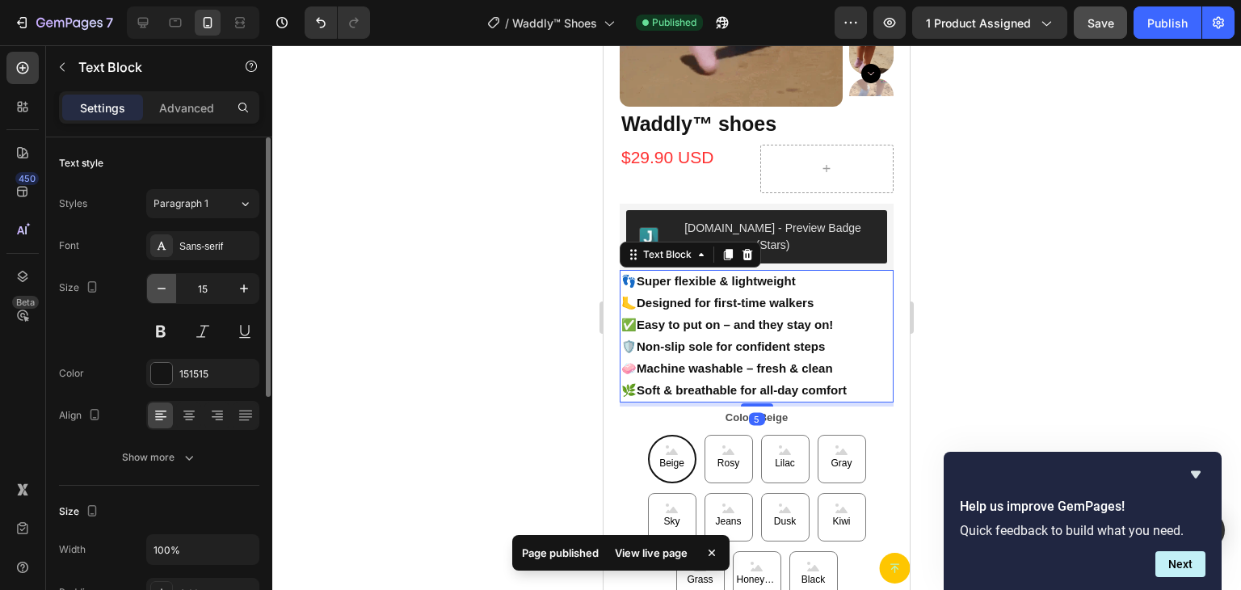
click at [161, 287] on icon "button" at bounding box center [162, 288] width 16 height 16
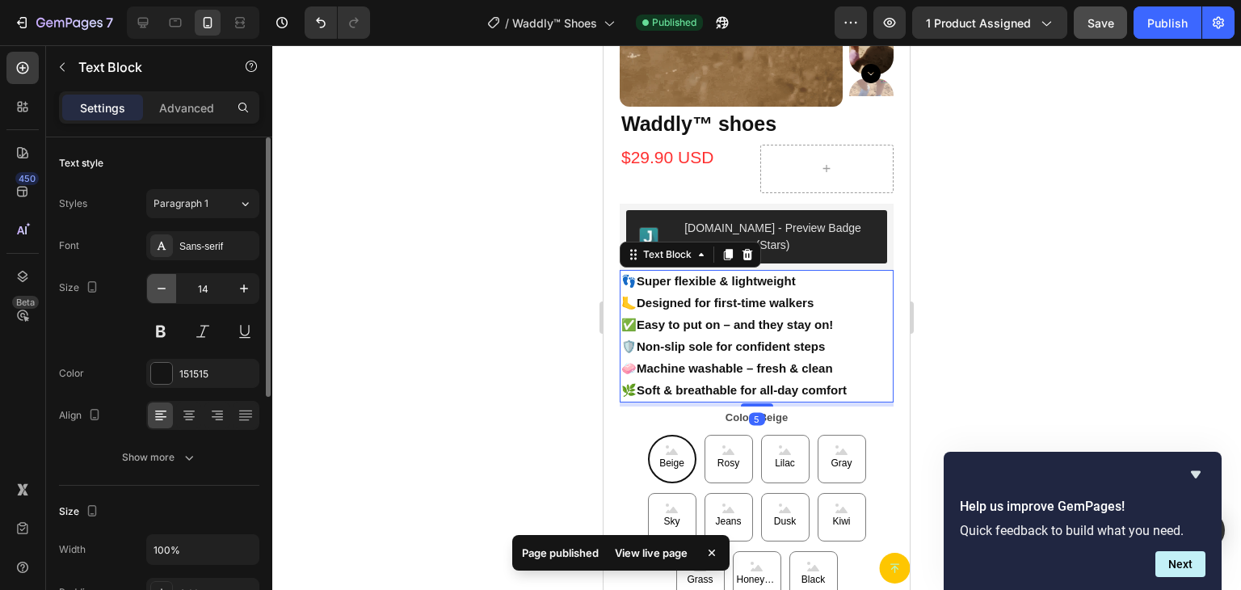
click at [161, 287] on icon "button" at bounding box center [162, 288] width 16 height 16
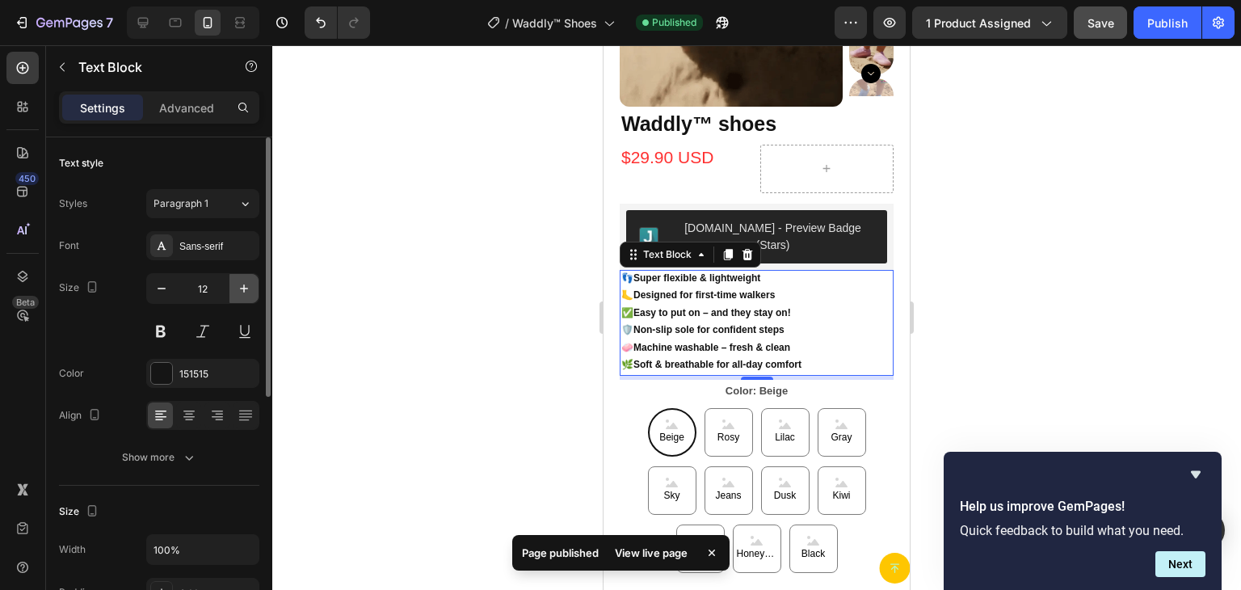
click at [246, 288] on icon "button" at bounding box center [244, 288] width 8 height 8
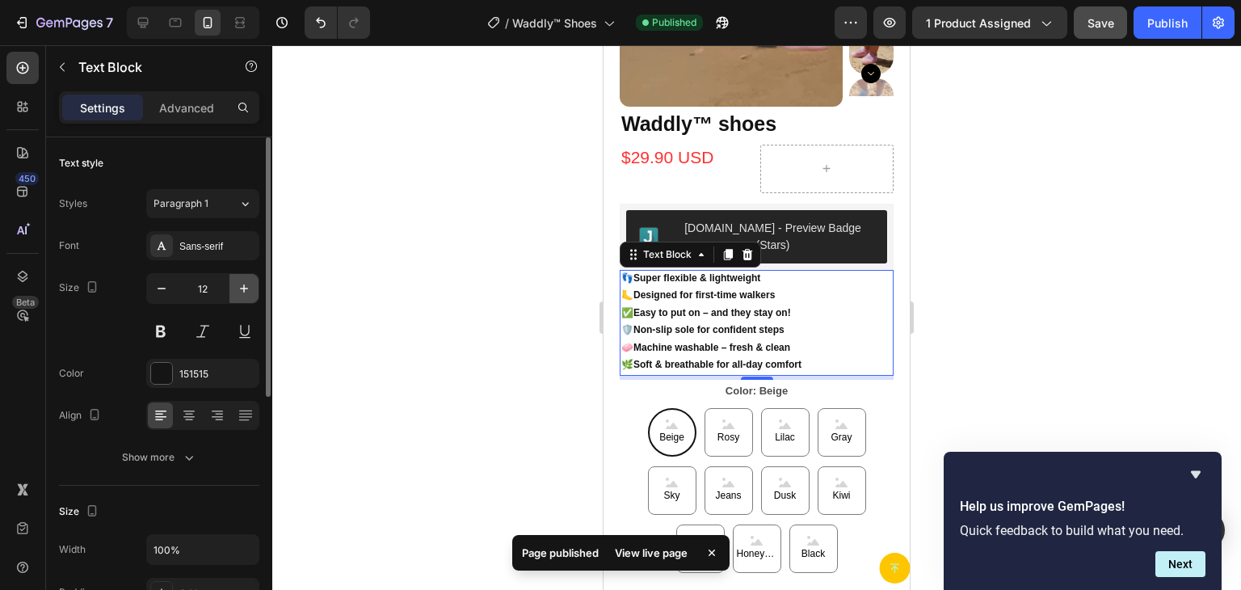
type input "13"
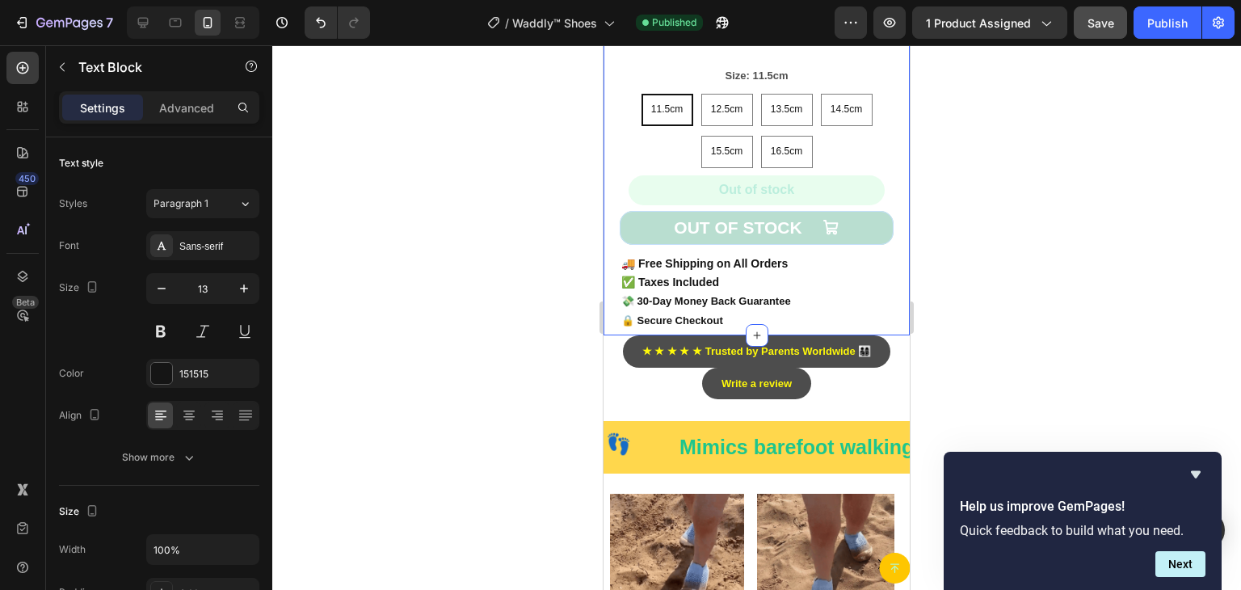
scroll to position [970, 0]
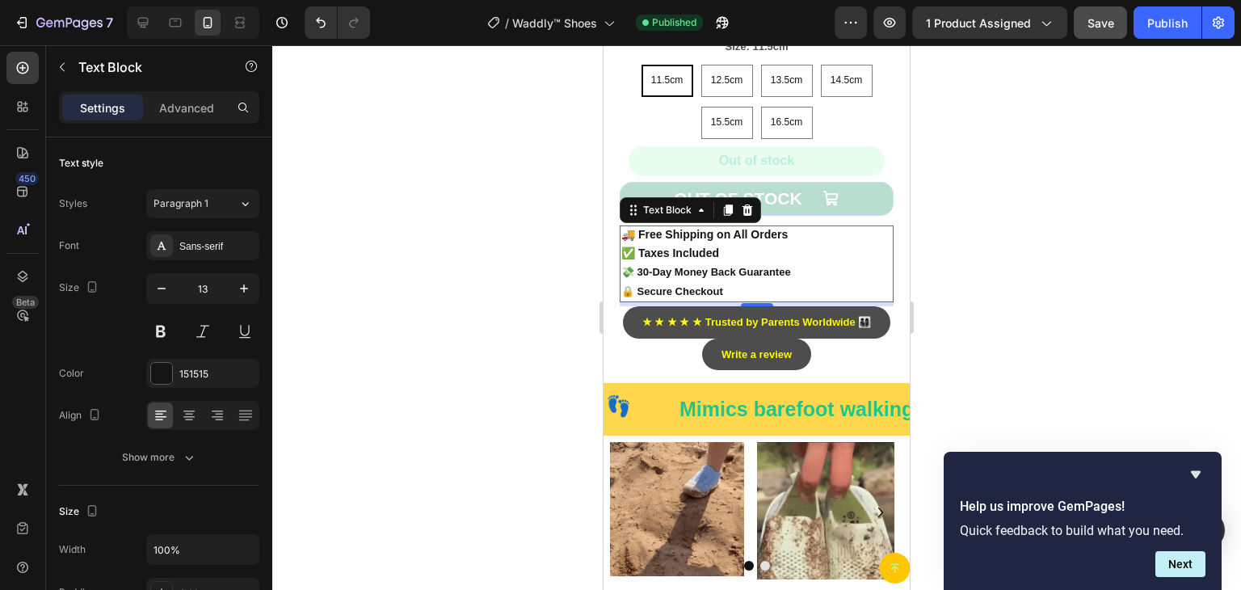
click at [760, 266] on strong "💸 30-Day Money Back Guarantee" at bounding box center [706, 272] width 170 height 12
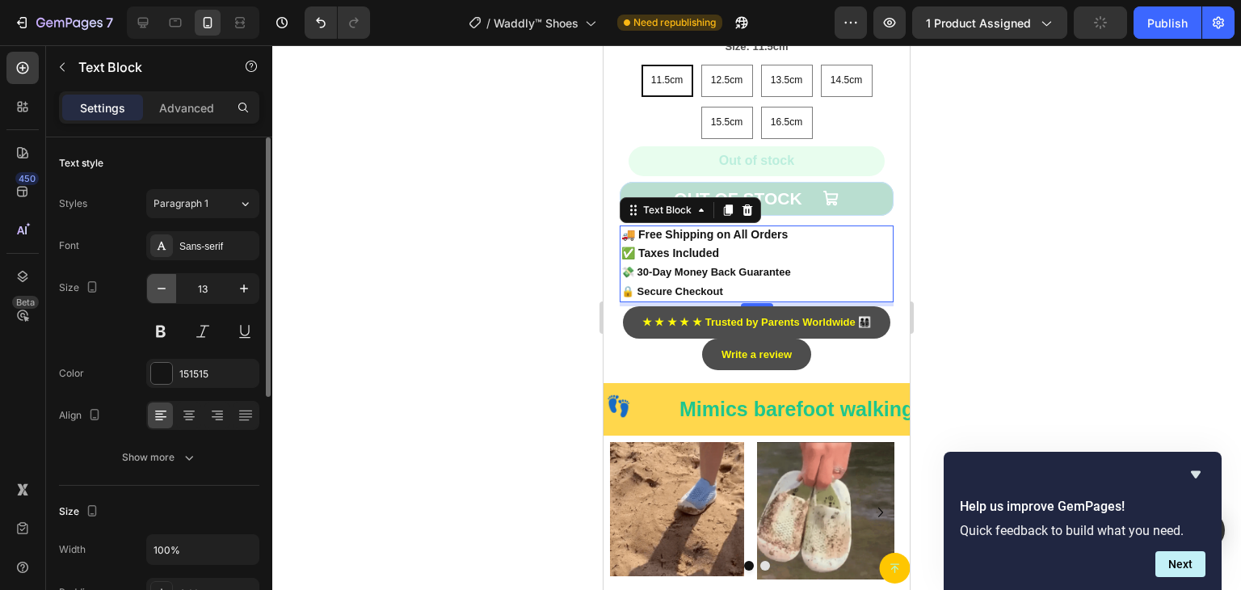
click at [158, 287] on icon "button" at bounding box center [162, 288] width 16 height 16
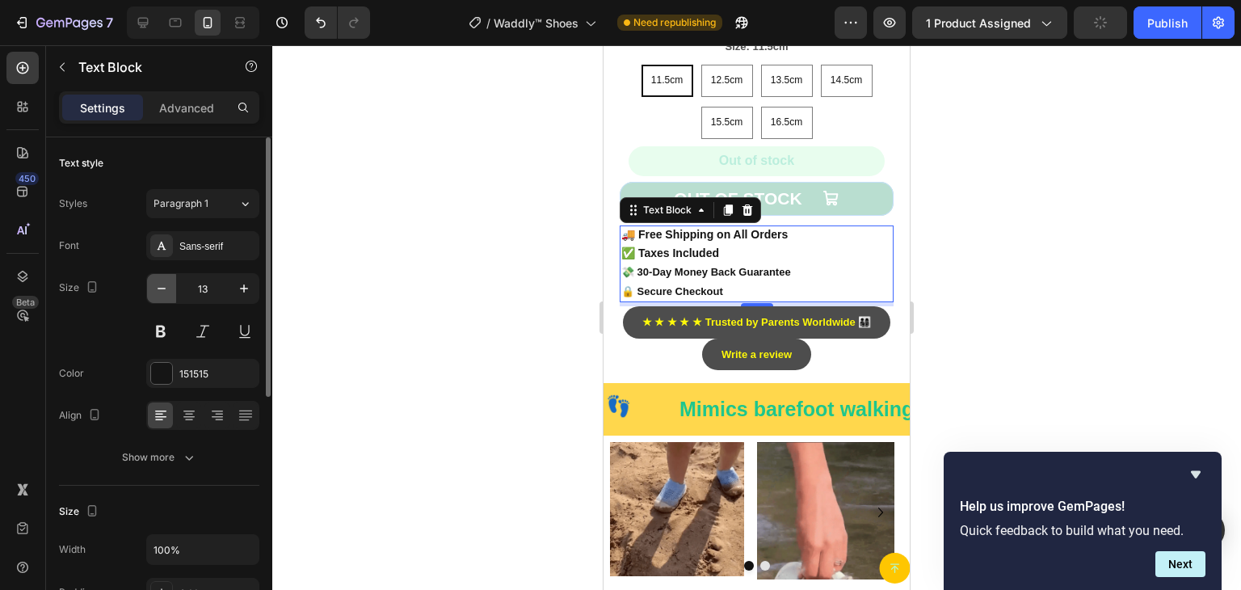
click at [158, 287] on icon "button" at bounding box center [162, 288] width 16 height 16
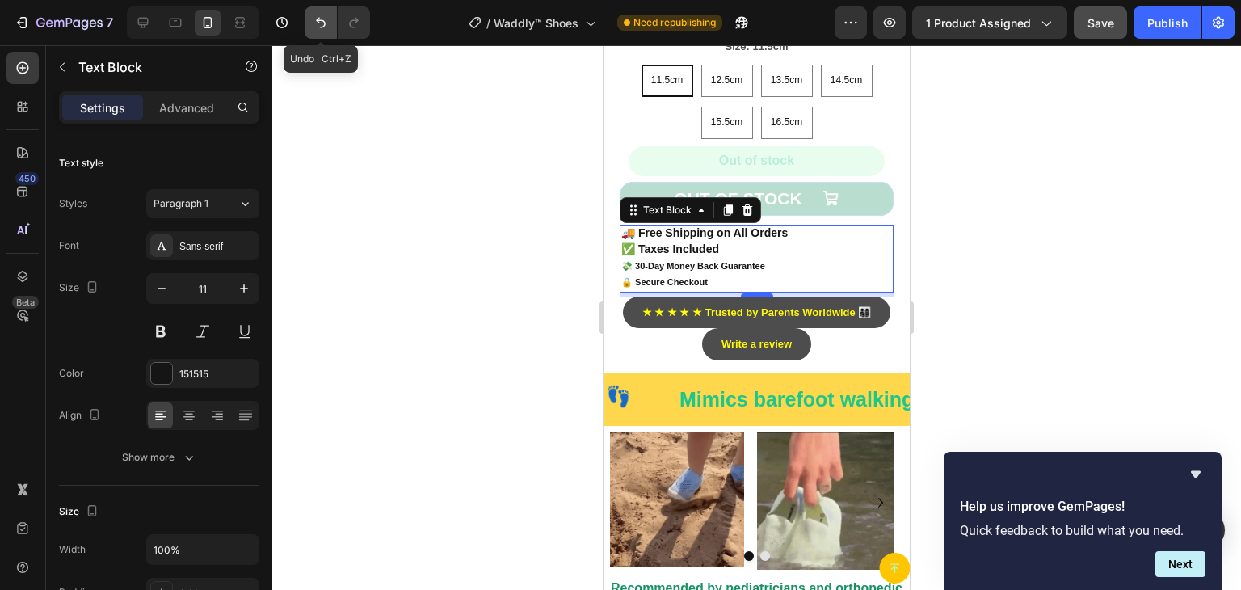
click at [317, 20] on icon "Undo/Redo" at bounding box center [321, 23] width 10 height 11
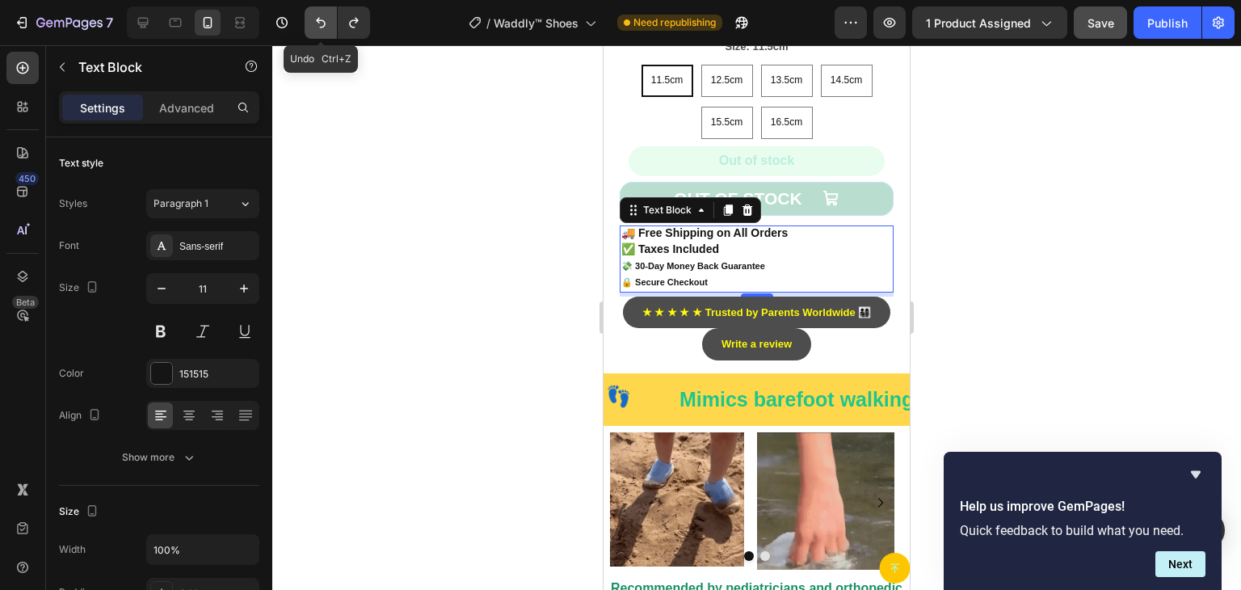
click at [317, 20] on icon "Undo/Redo" at bounding box center [321, 23] width 10 height 11
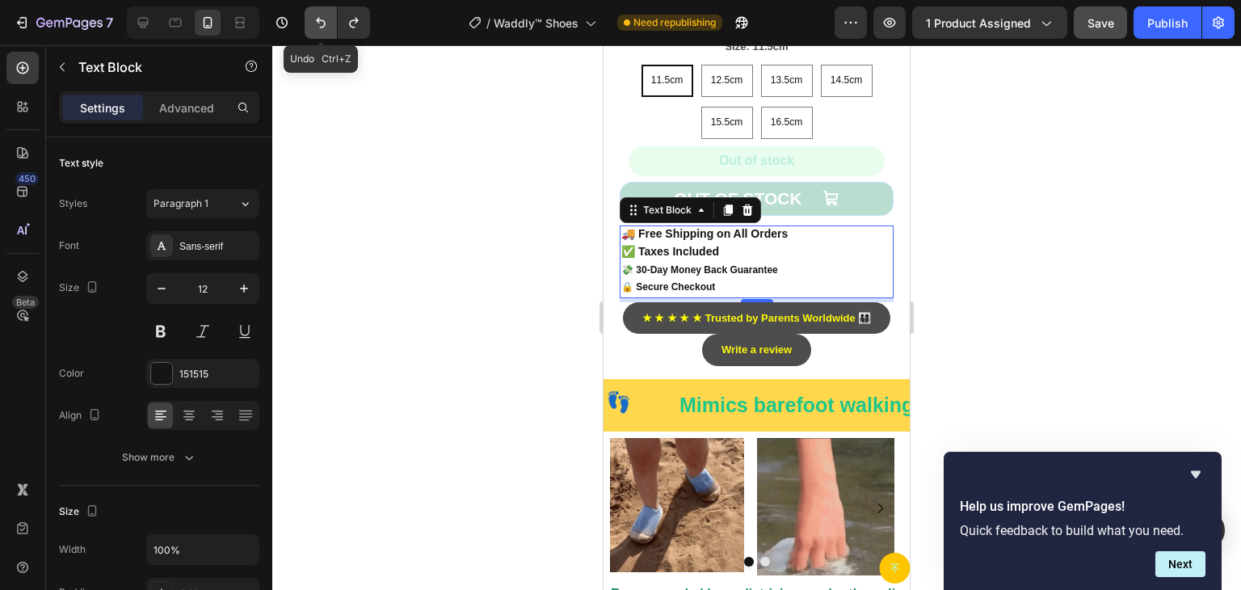
click at [317, 20] on icon "Undo/Redo" at bounding box center [321, 23] width 10 height 11
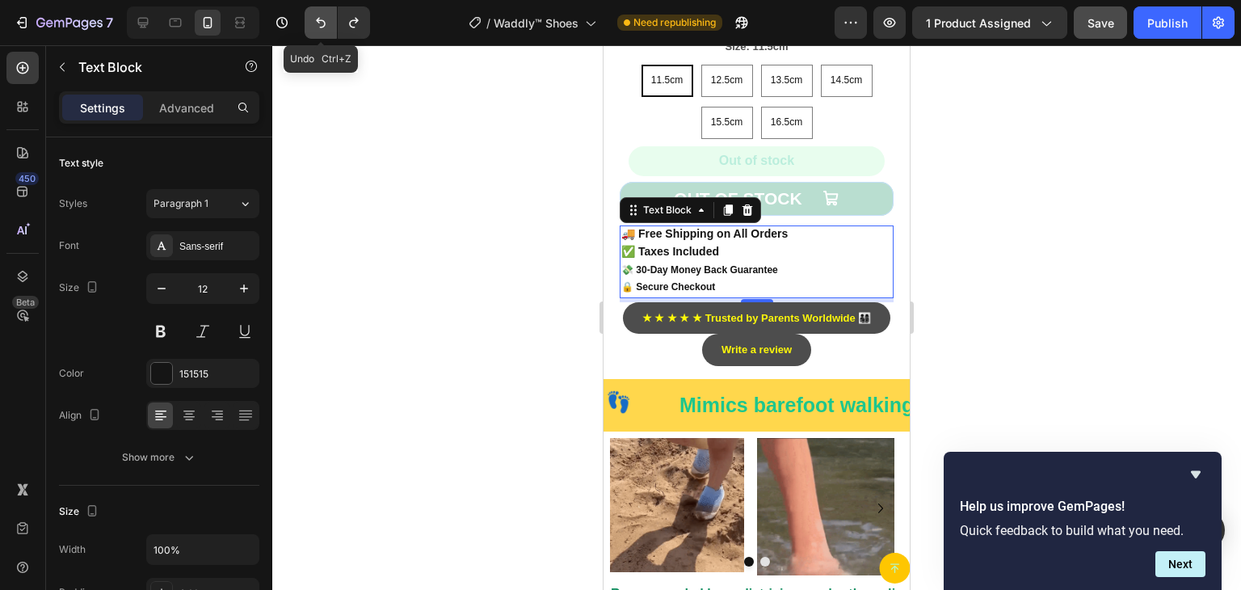
type input "13"
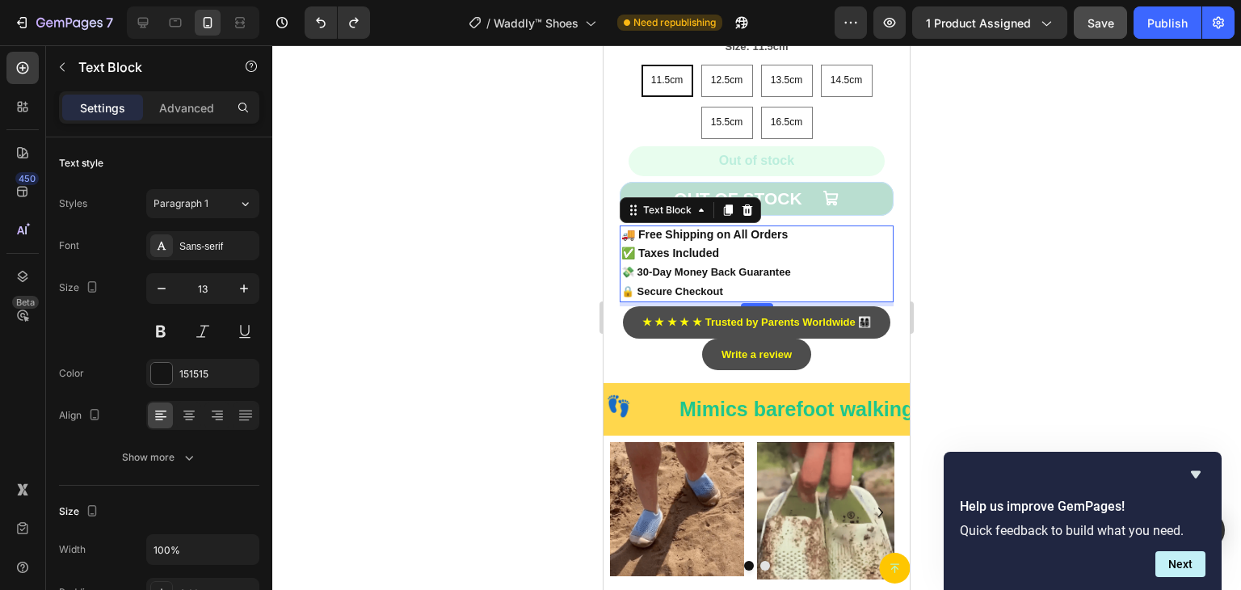
click at [789, 272] on p "✅ Taxes Included 💸 30-Day Money Back Guarantee 🔒 Secure Checkout" at bounding box center [756, 272] width 271 height 57
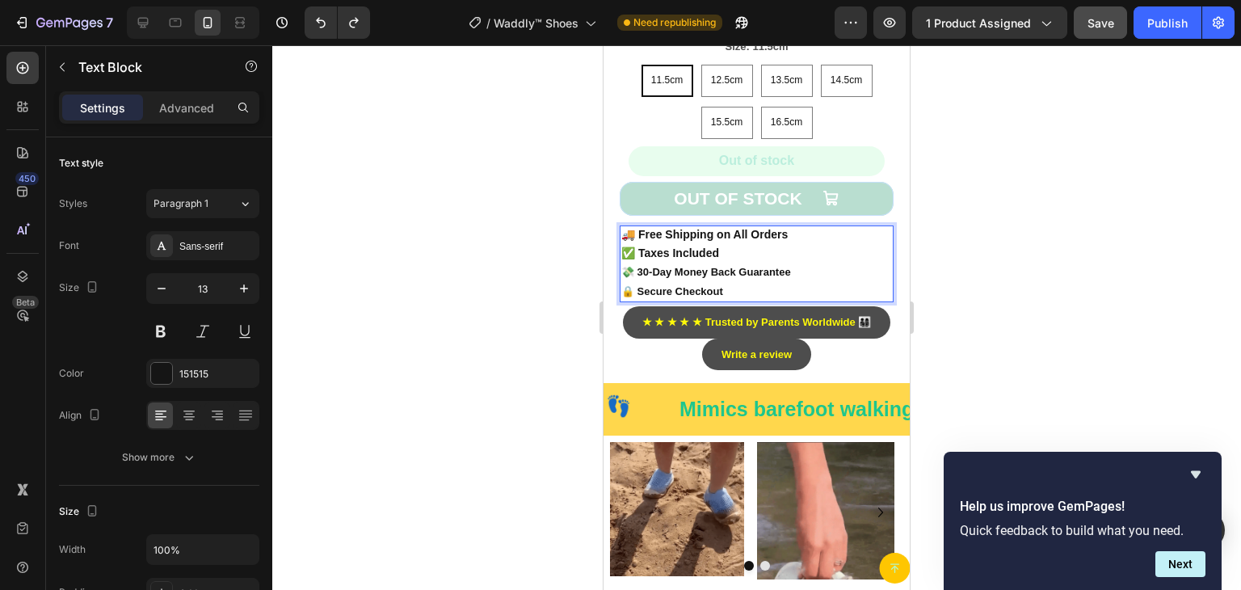
click at [707, 285] on strong "🔒 Secure Checkout" at bounding box center [672, 291] width 102 height 12
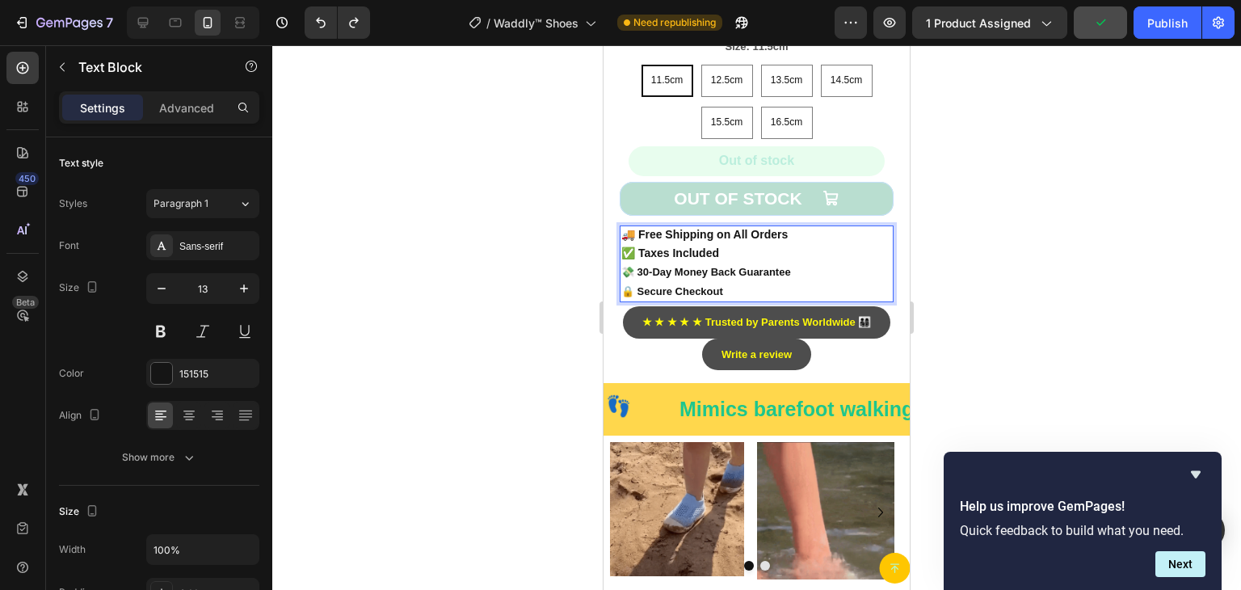
click at [663, 228] on strong "🚚 Free Shipping on All Orders" at bounding box center [704, 234] width 166 height 13
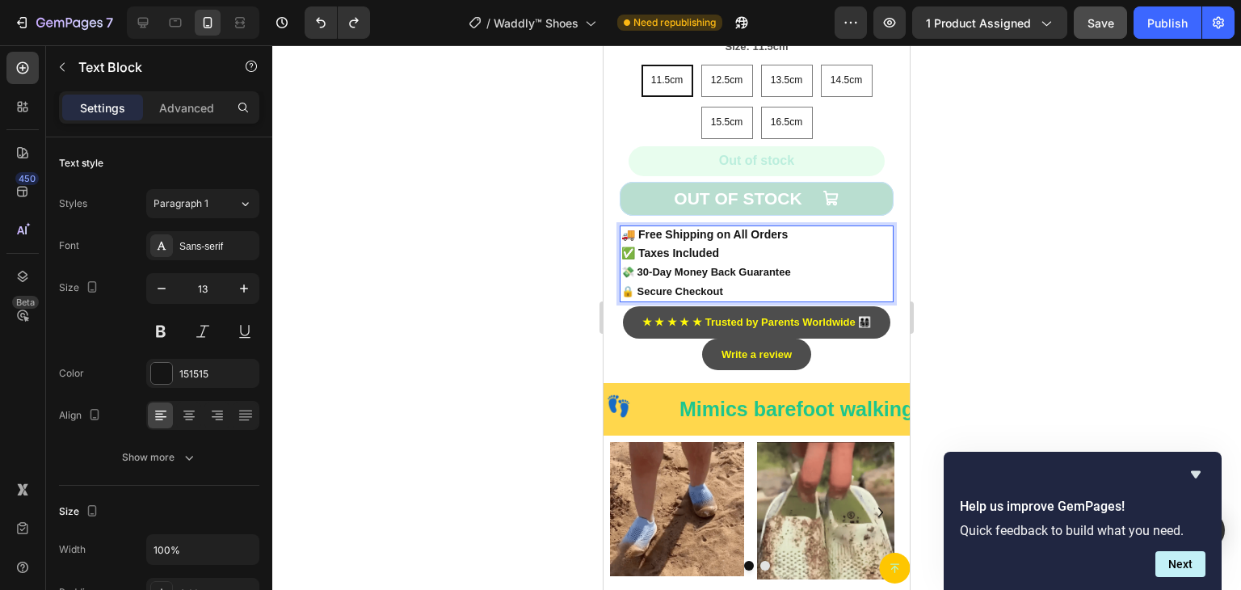
click at [710, 228] on strong "🚚 Free Shipping on All Orders" at bounding box center [704, 234] width 166 height 13
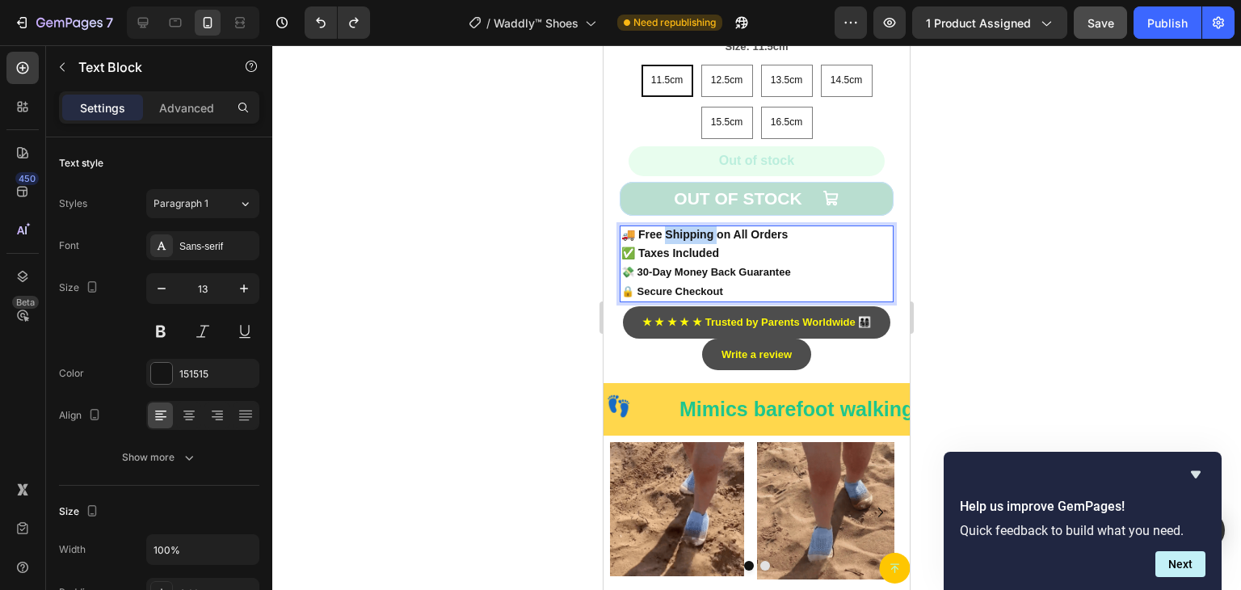
click at [710, 228] on strong "🚚 Free Shipping on All Orders" at bounding box center [704, 234] width 166 height 13
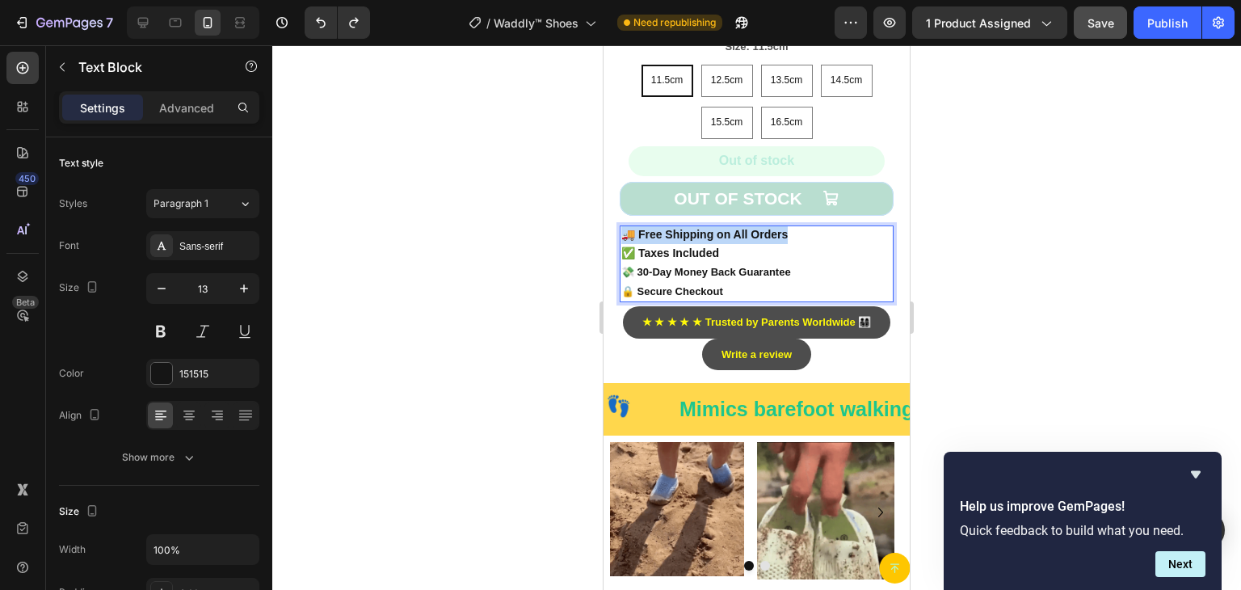
click at [710, 228] on strong "🚚 Free Shipping on All Orders" at bounding box center [704, 234] width 166 height 13
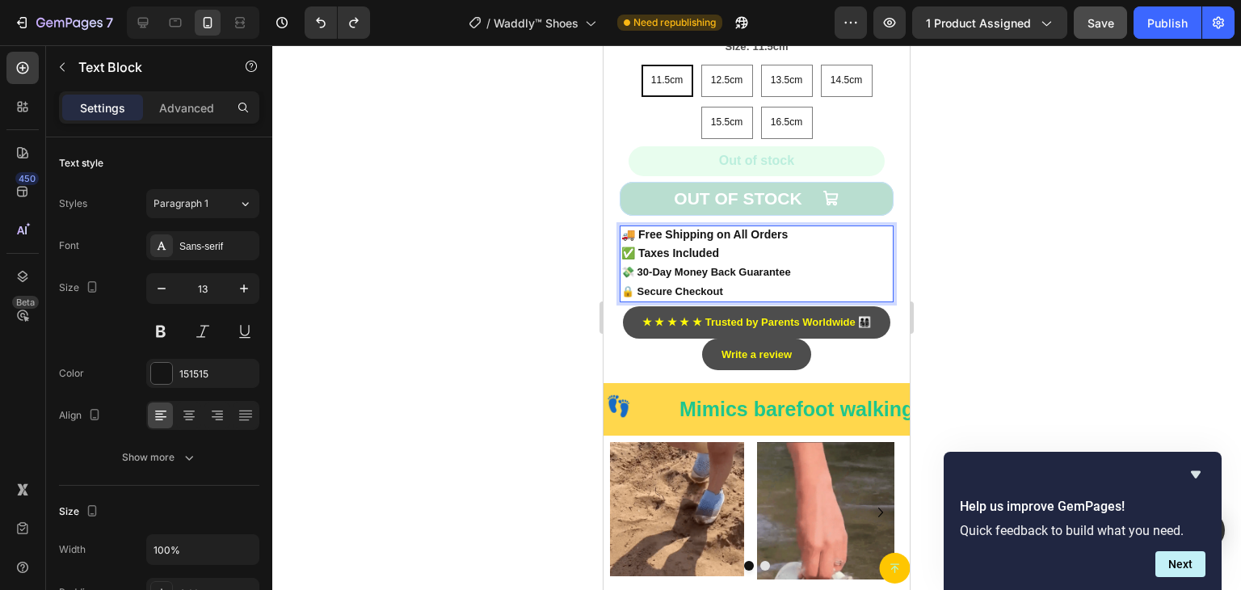
click at [666, 285] on strong "🔒 Secure Checkout" at bounding box center [672, 291] width 102 height 12
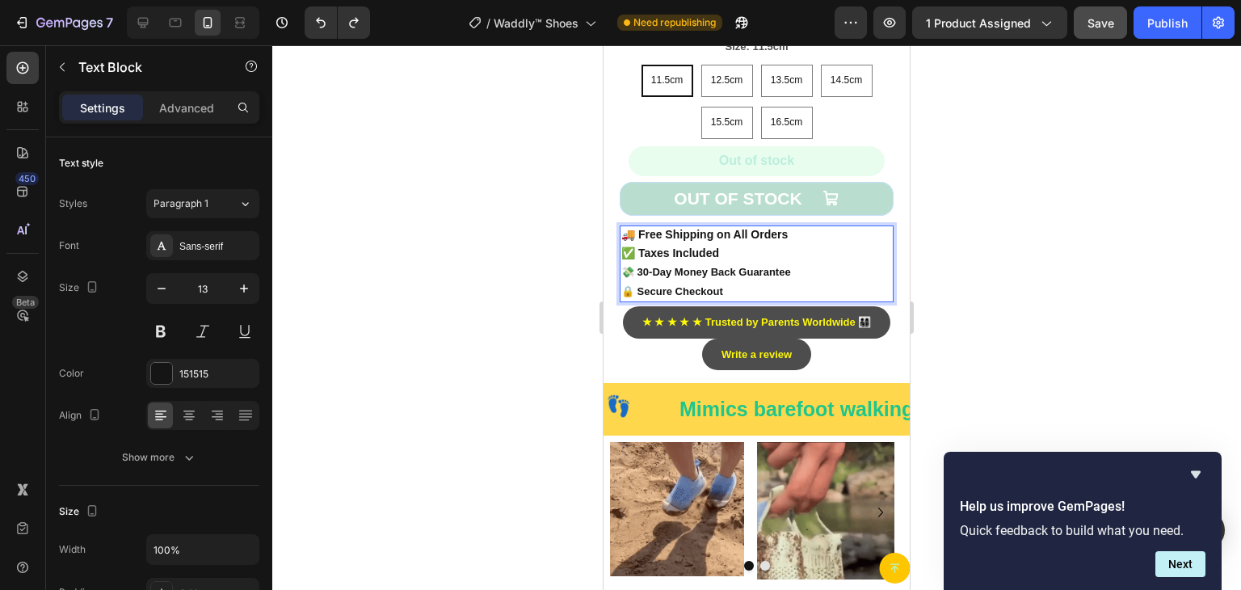
click at [666, 285] on strong "🔒 Secure Checkout" at bounding box center [672, 291] width 102 height 12
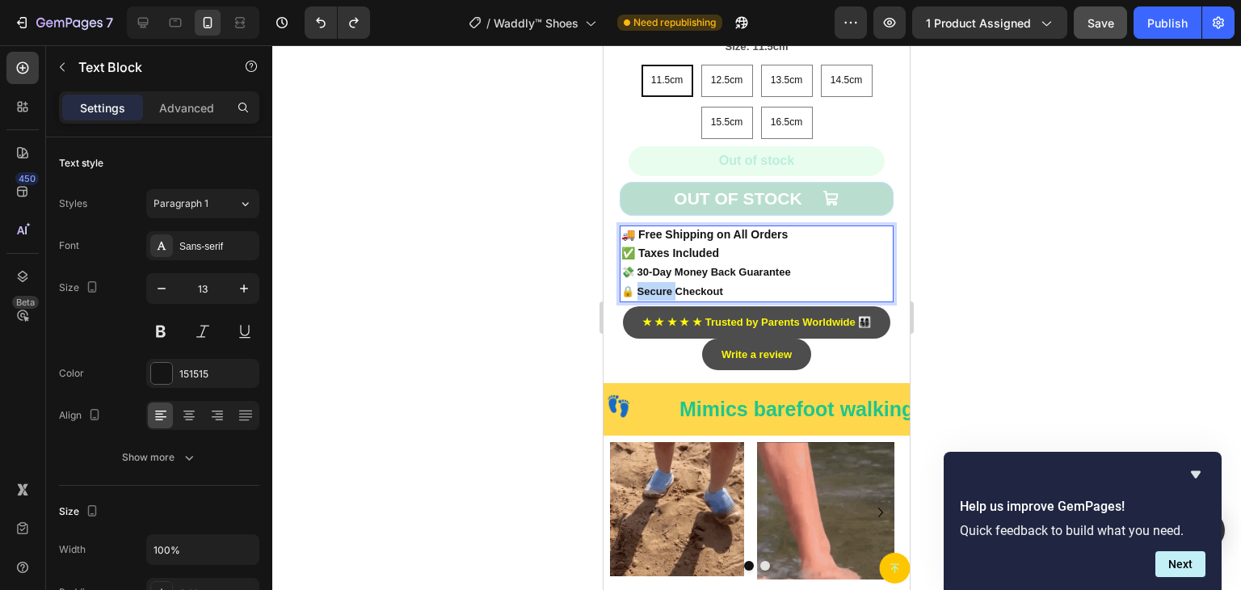
click at [666, 285] on strong "🔒 Secure Checkout" at bounding box center [672, 291] width 102 height 12
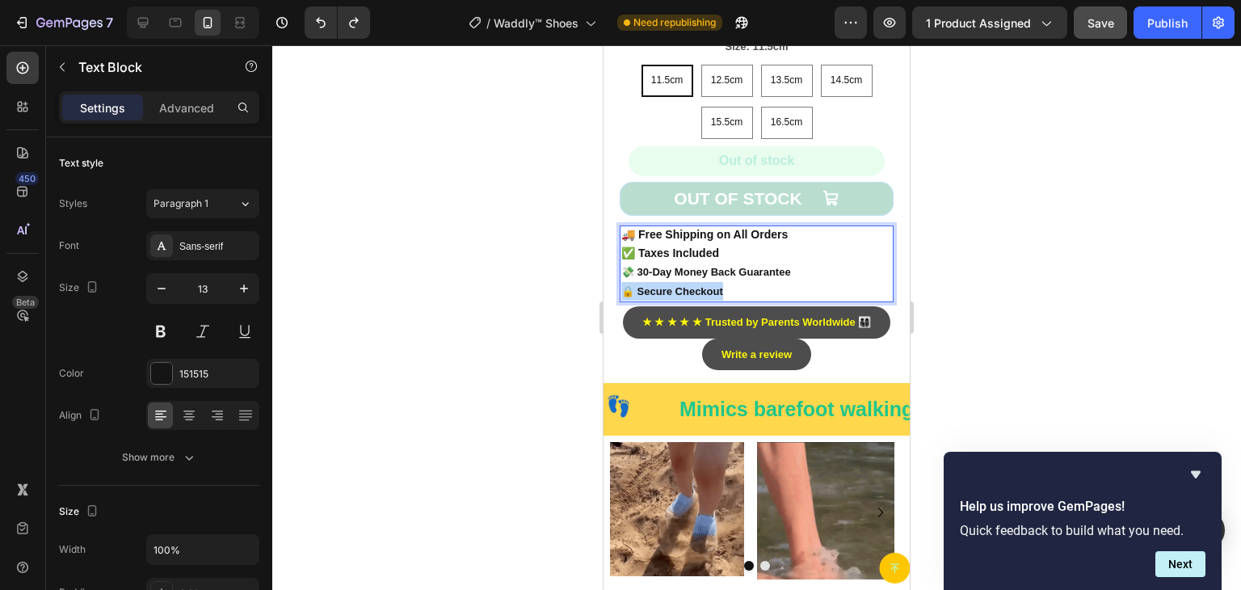
click at [666, 285] on strong "🔒 Secure Checkout" at bounding box center [672, 291] width 102 height 12
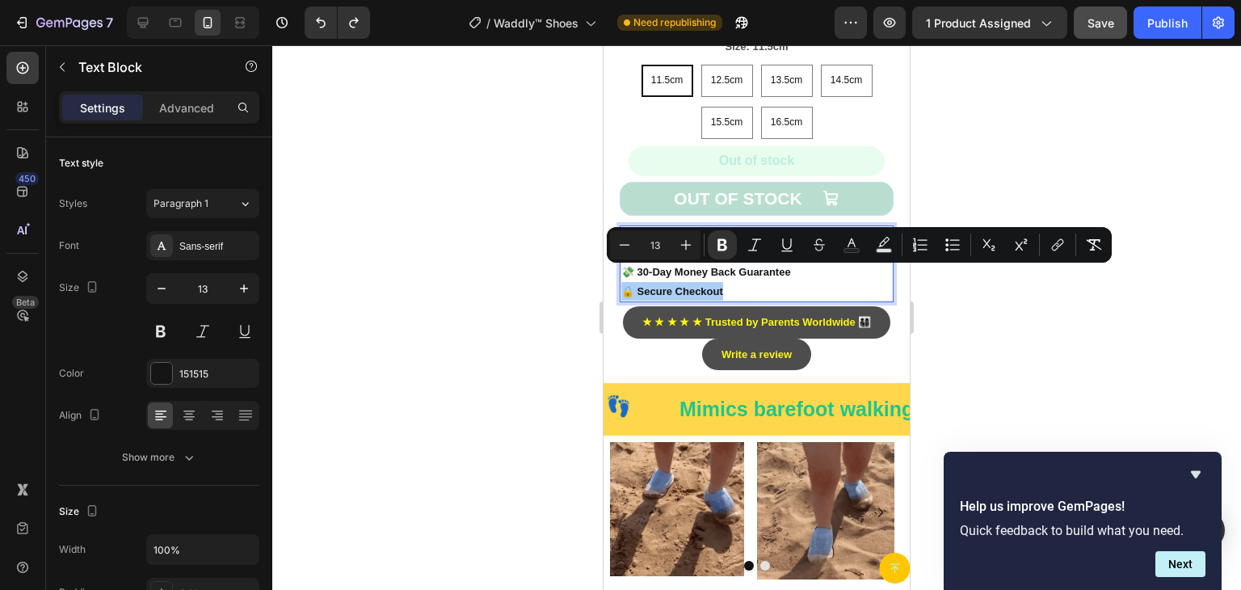
drag, startPoint x: 456, startPoint y: 269, endPoint x: 504, endPoint y: 253, distance: 51.1
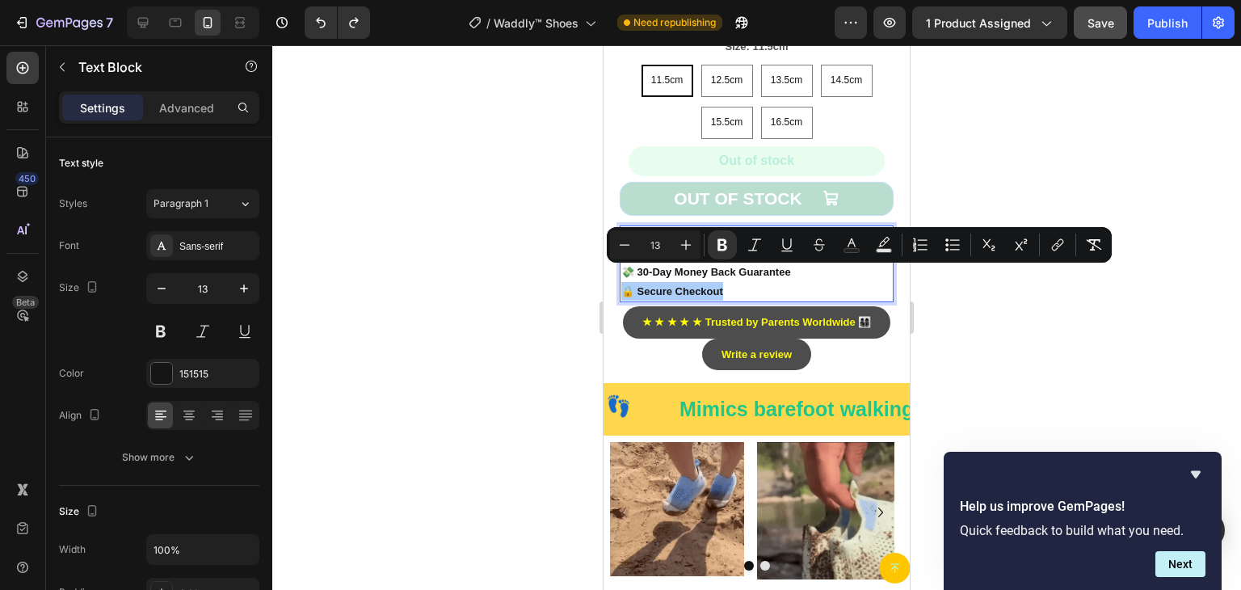
click at [457, 269] on div at bounding box center [756, 317] width 969 height 545
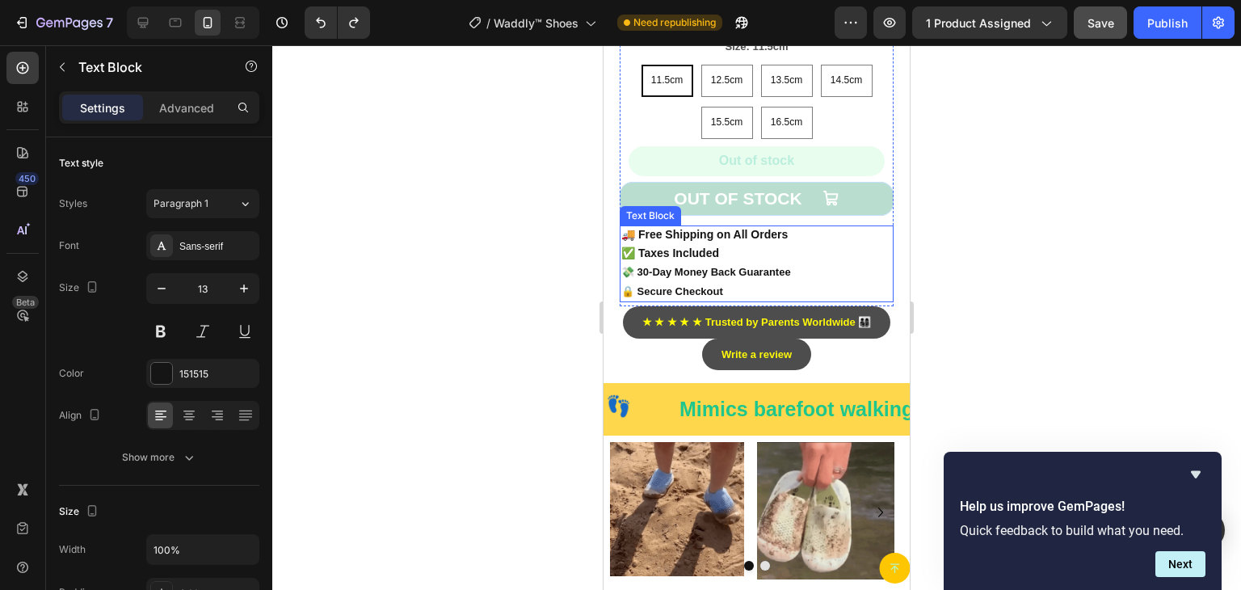
click at [724, 228] on strong "🚚 Free Shipping on All Orders" at bounding box center [704, 234] width 166 height 13
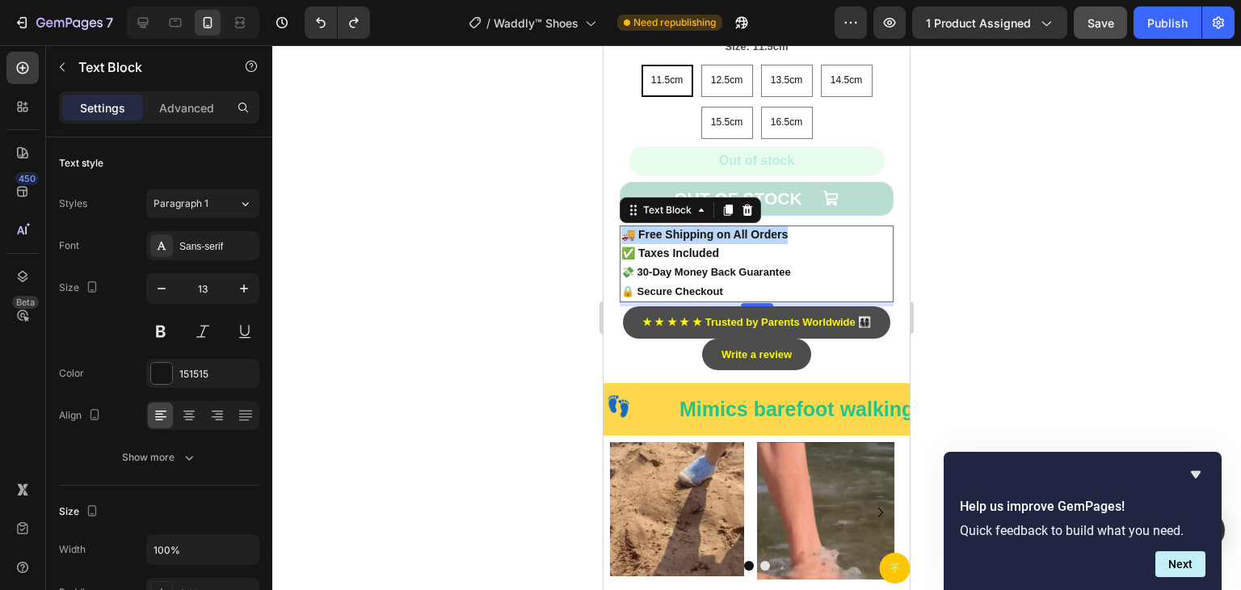
click at [724, 228] on strong "🚚 Free Shipping on All Orders" at bounding box center [704, 234] width 166 height 13
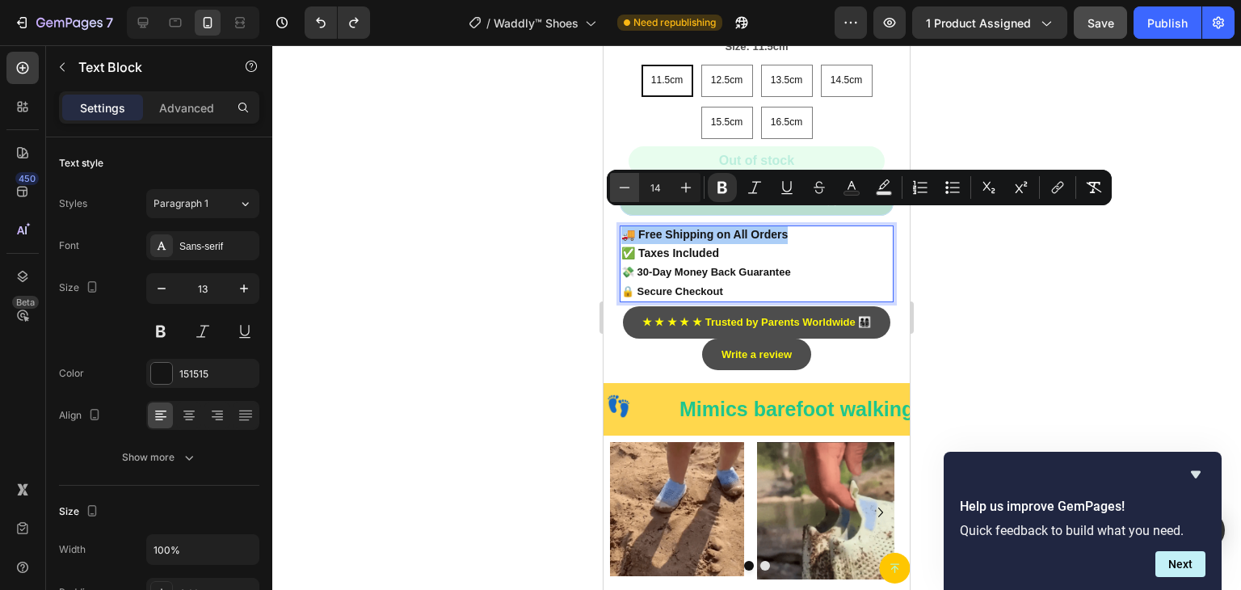
click at [621, 190] on icon "Editor contextual toolbar" at bounding box center [625, 187] width 16 height 16
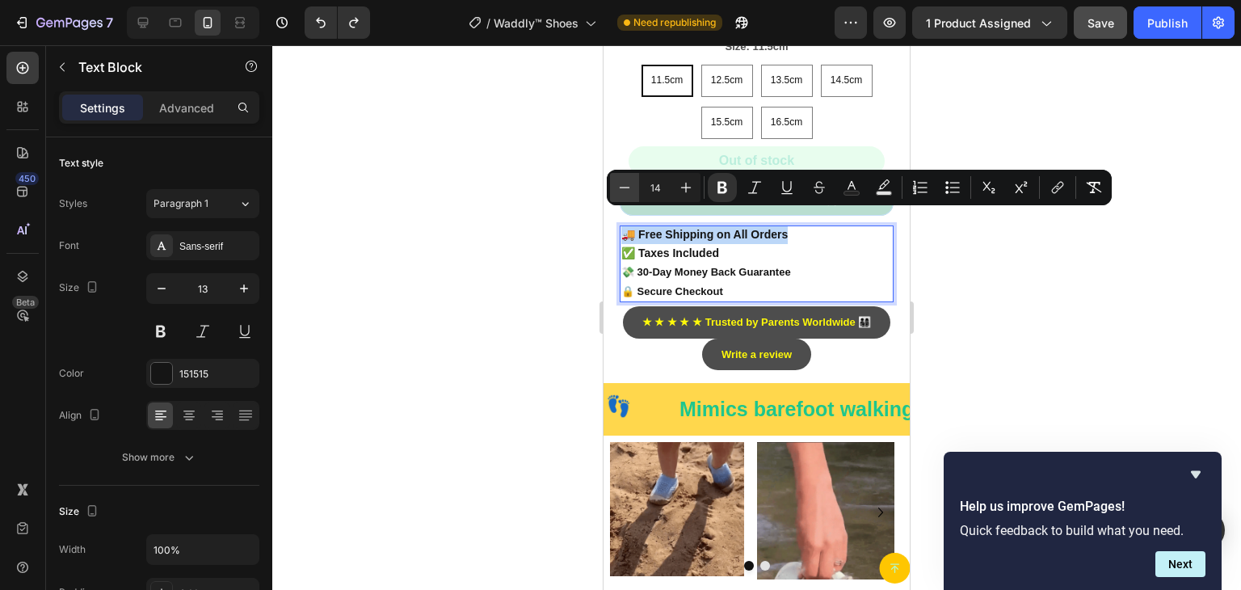
type input "13"
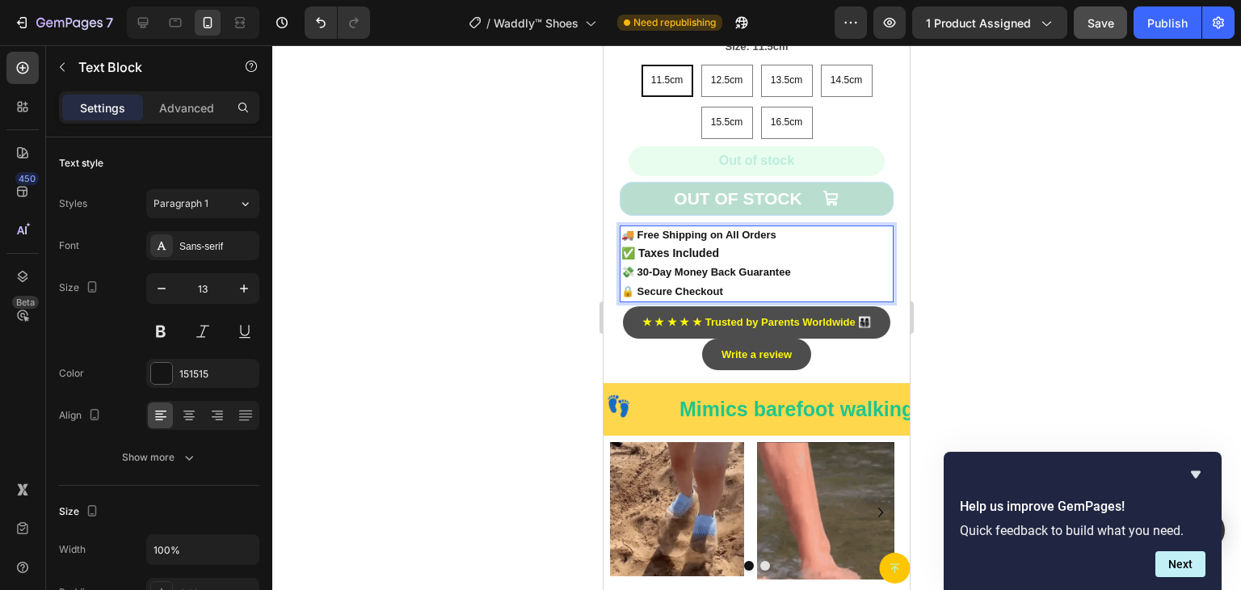
click at [664, 246] on strong "✅ Taxes Included" at bounding box center [670, 252] width 98 height 13
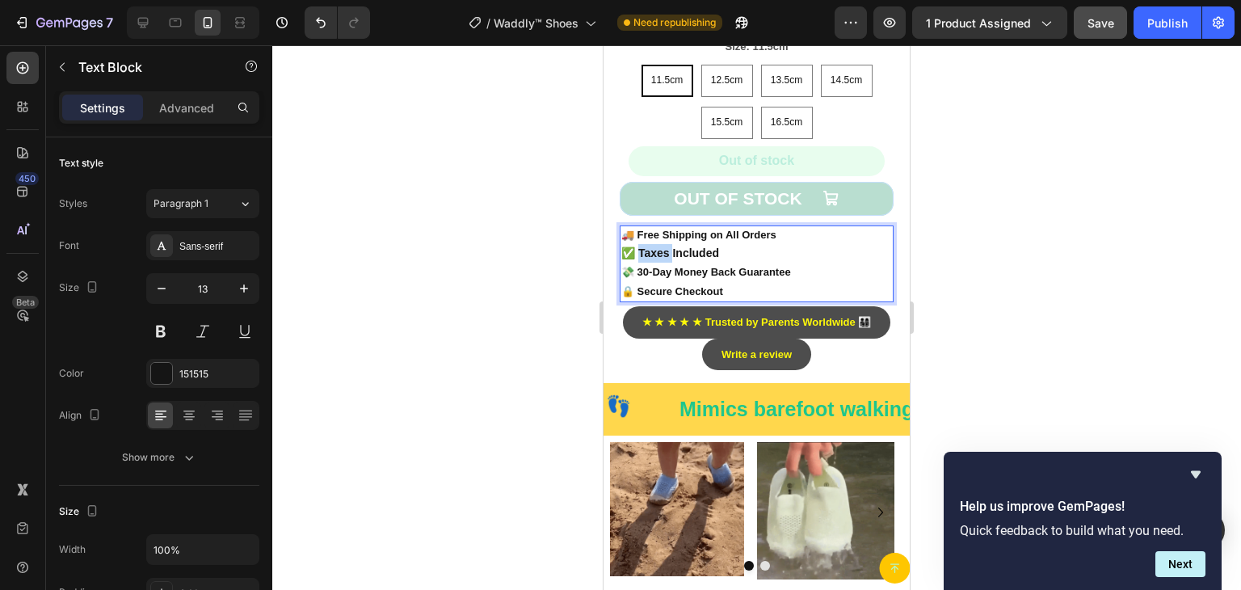
click at [664, 246] on strong "✅ Taxes Included" at bounding box center [670, 252] width 98 height 13
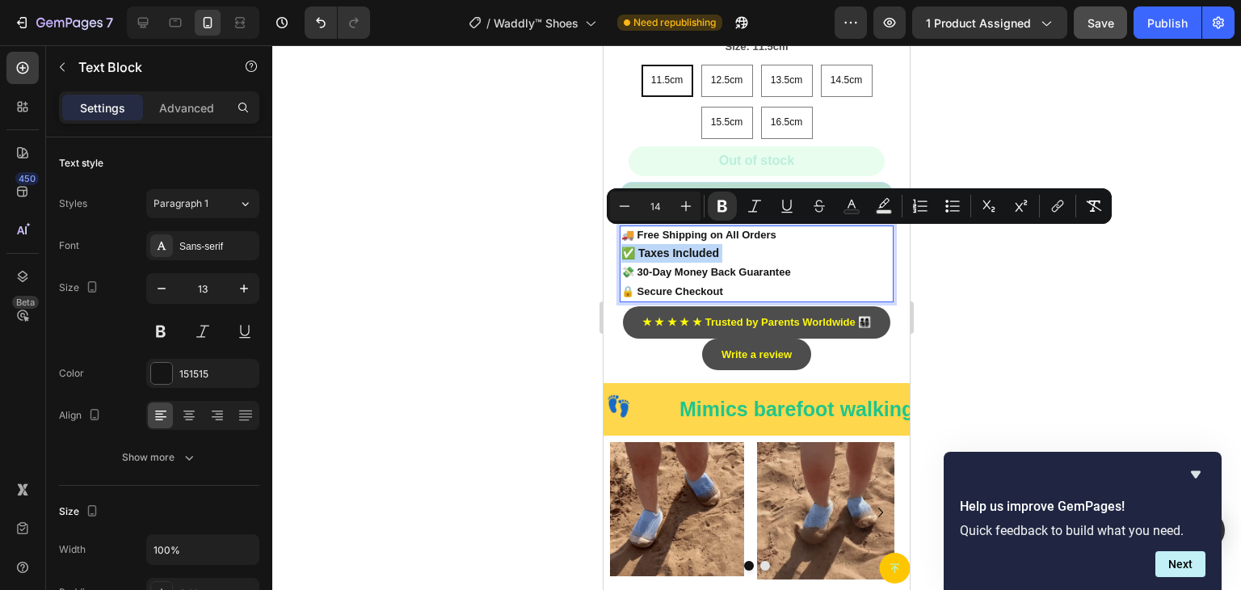
click at [664, 246] on strong "✅ Taxes Included" at bounding box center [670, 252] width 98 height 13
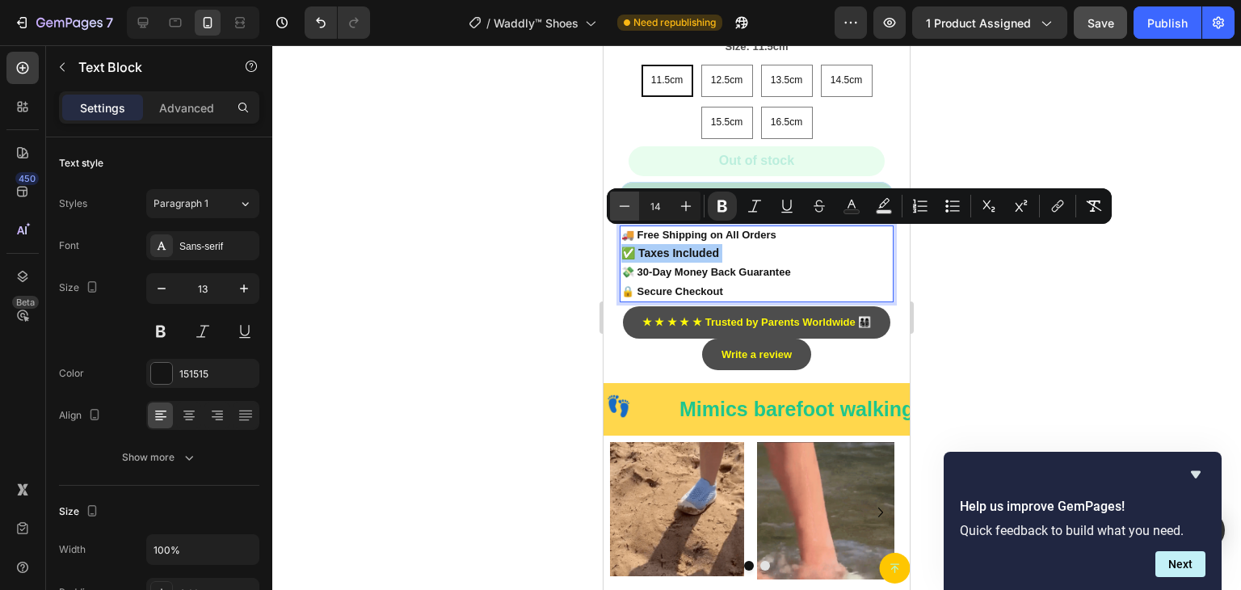
click at [624, 213] on icon "Editor contextual toolbar" at bounding box center [625, 206] width 16 height 16
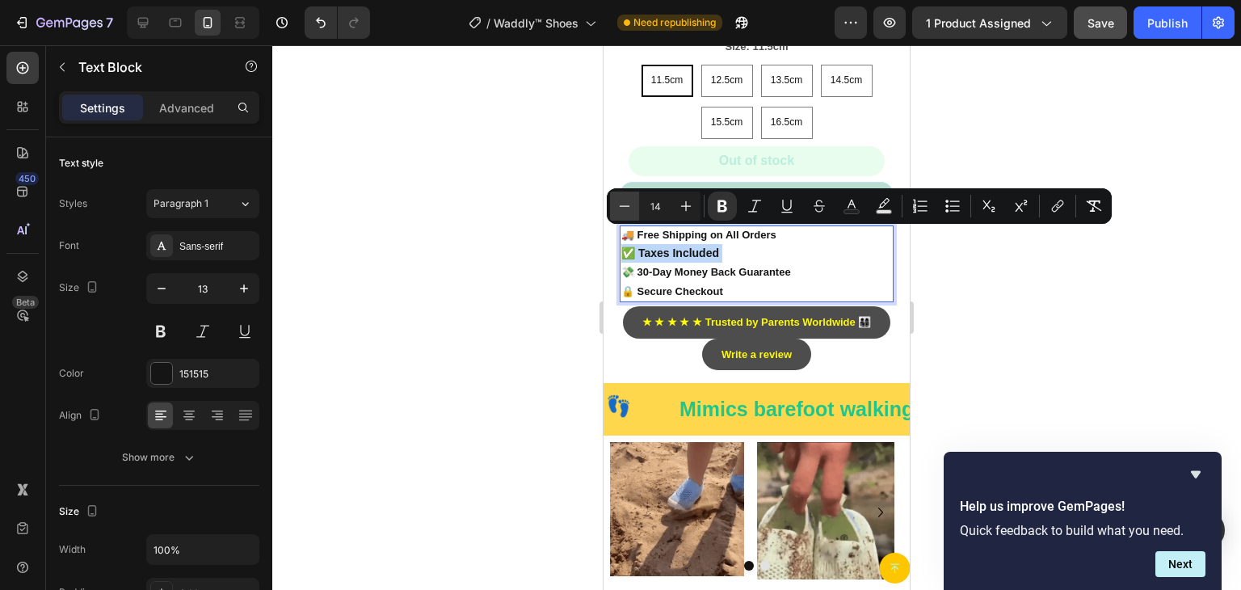
type input "13"
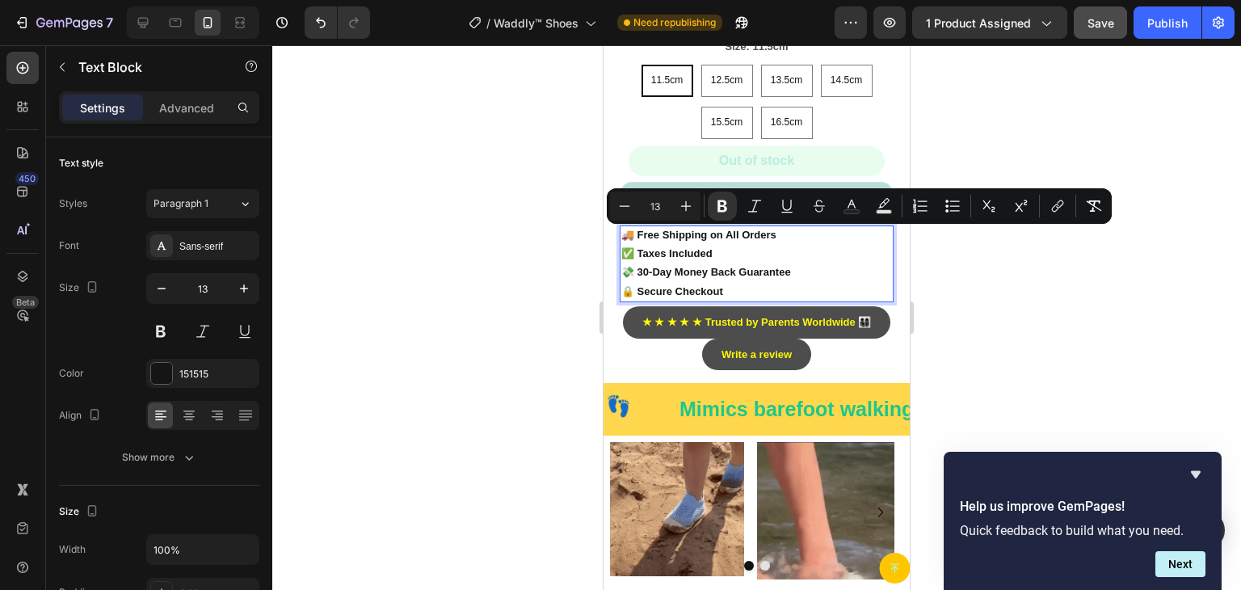
click at [659, 266] on strong "💸 30-Day Money Back Guarantee" at bounding box center [706, 272] width 170 height 12
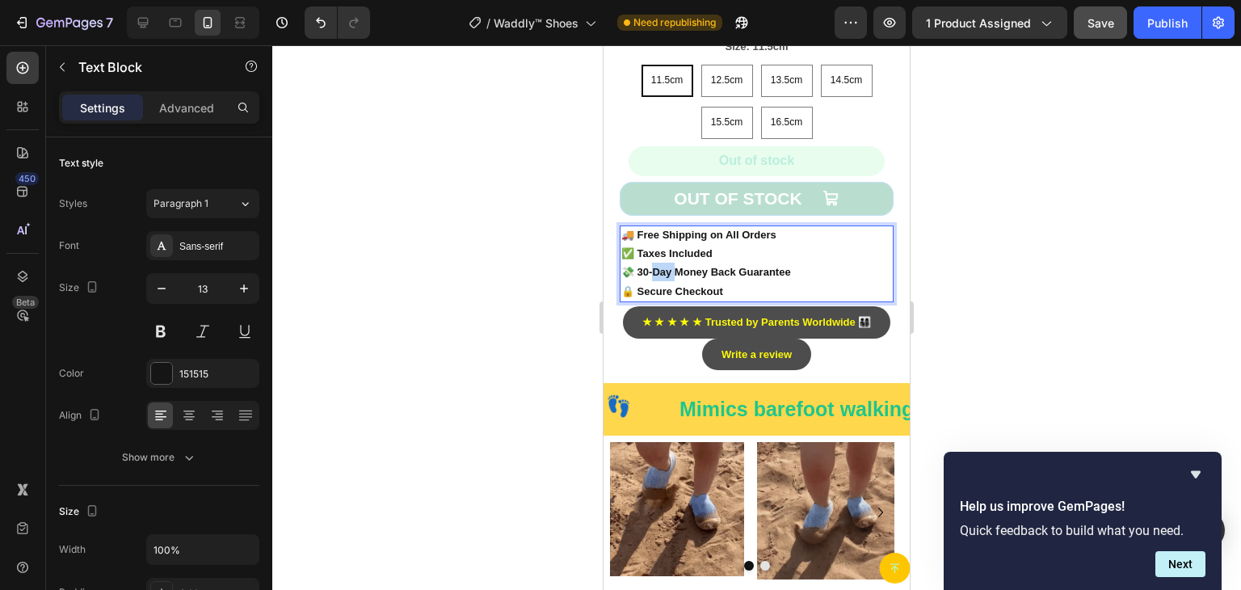
click at [659, 266] on strong "💸 30-Day Money Back Guarantee" at bounding box center [706, 272] width 170 height 12
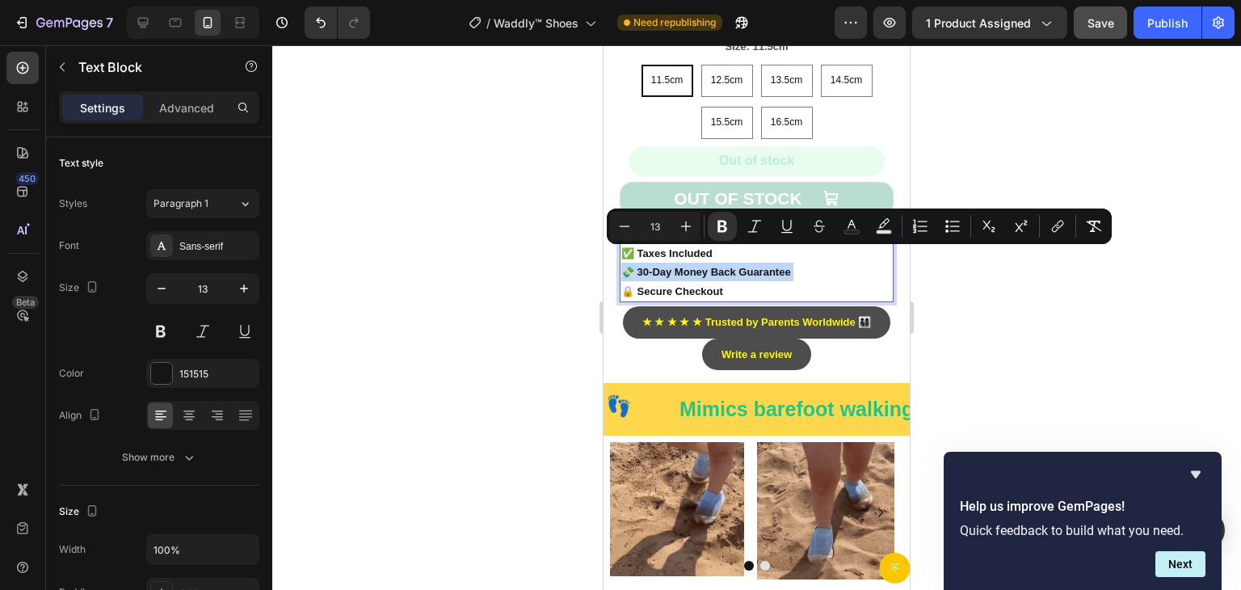
click at [659, 266] on strong "💸 30-Day Money Back Guarantee" at bounding box center [706, 272] width 170 height 12
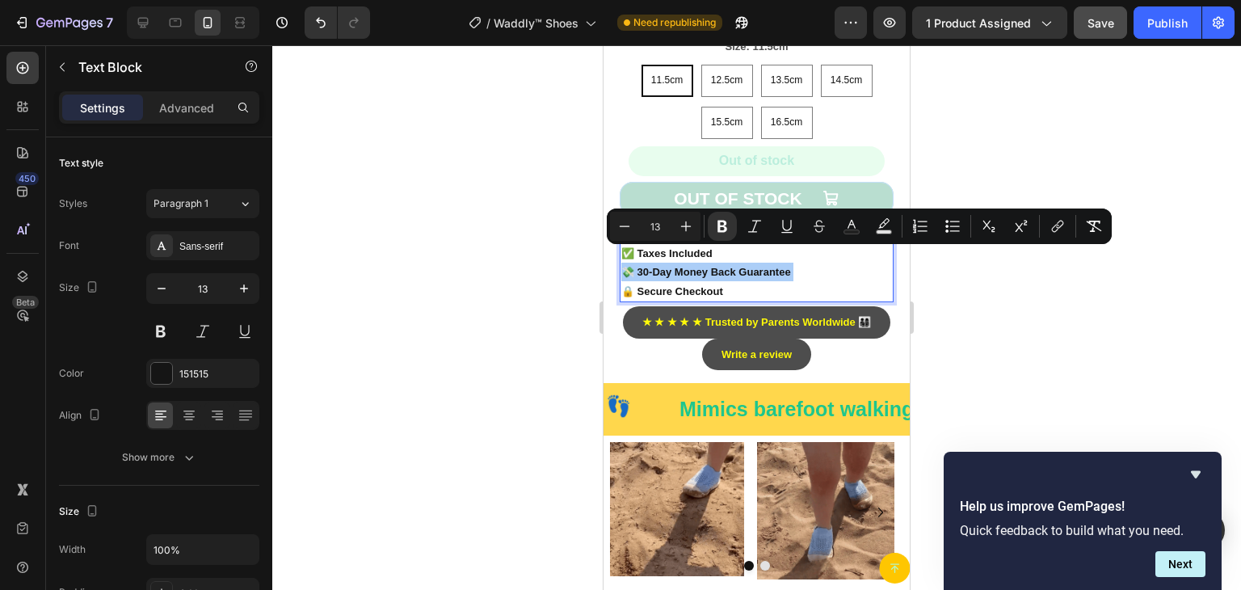
click at [510, 263] on div at bounding box center [756, 317] width 969 height 545
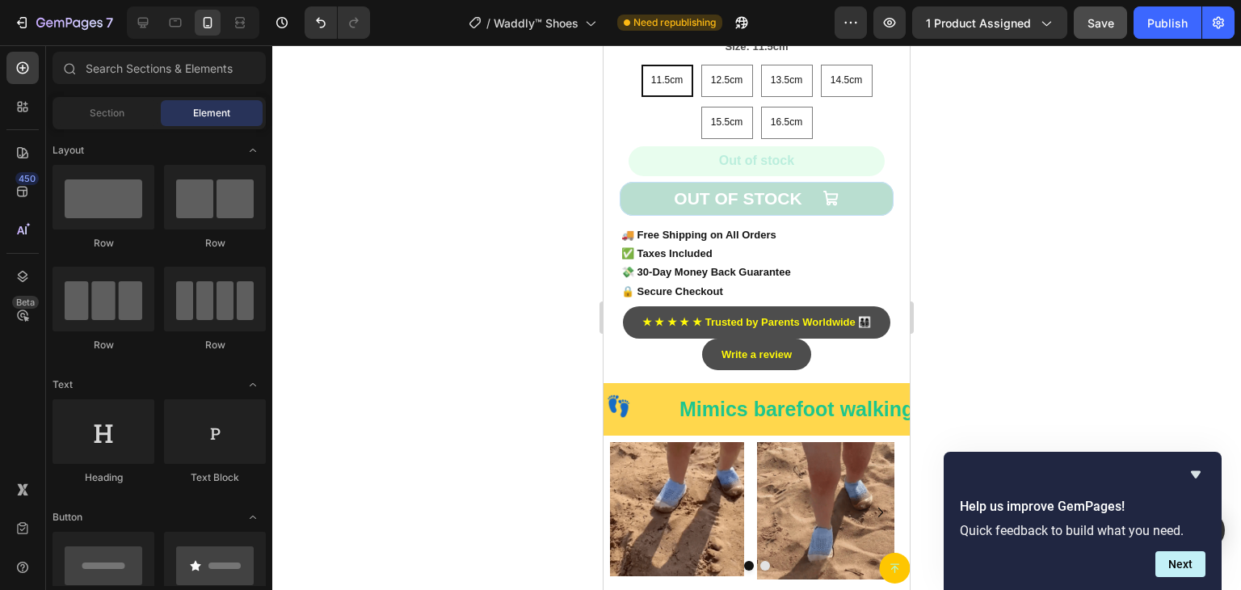
click at [533, 238] on div at bounding box center [756, 317] width 969 height 545
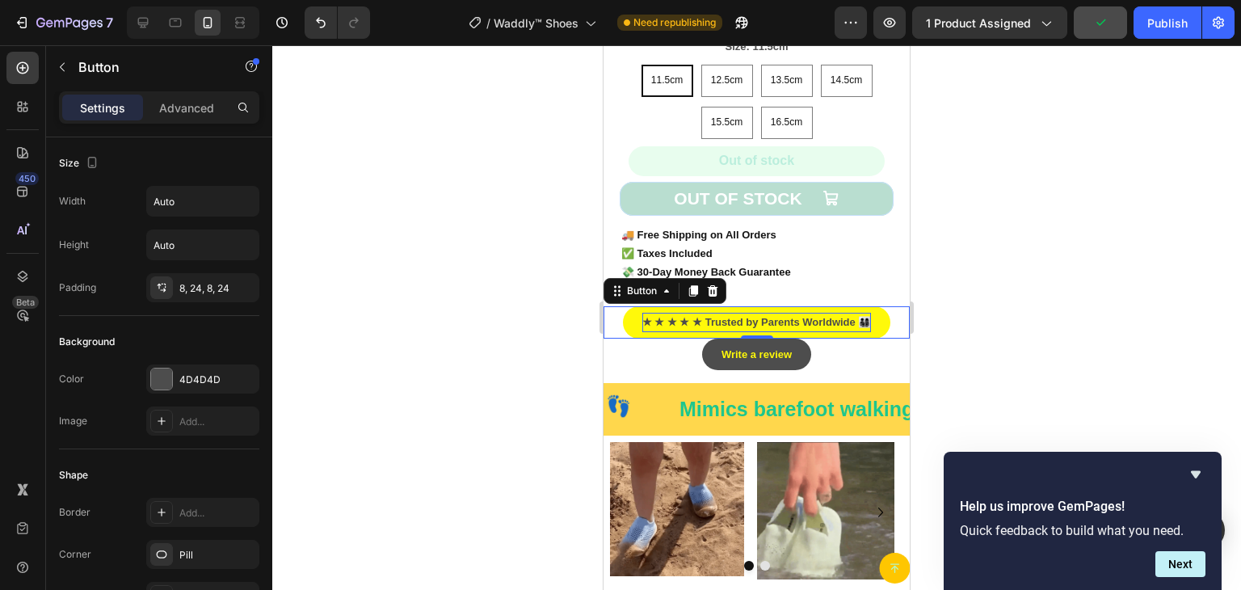
click at [794, 316] on strong "★ ★ ★ ★ ★ Trusted by Parents Worldwide 👨‍👩‍👧‍👦" at bounding box center [756, 322] width 229 height 12
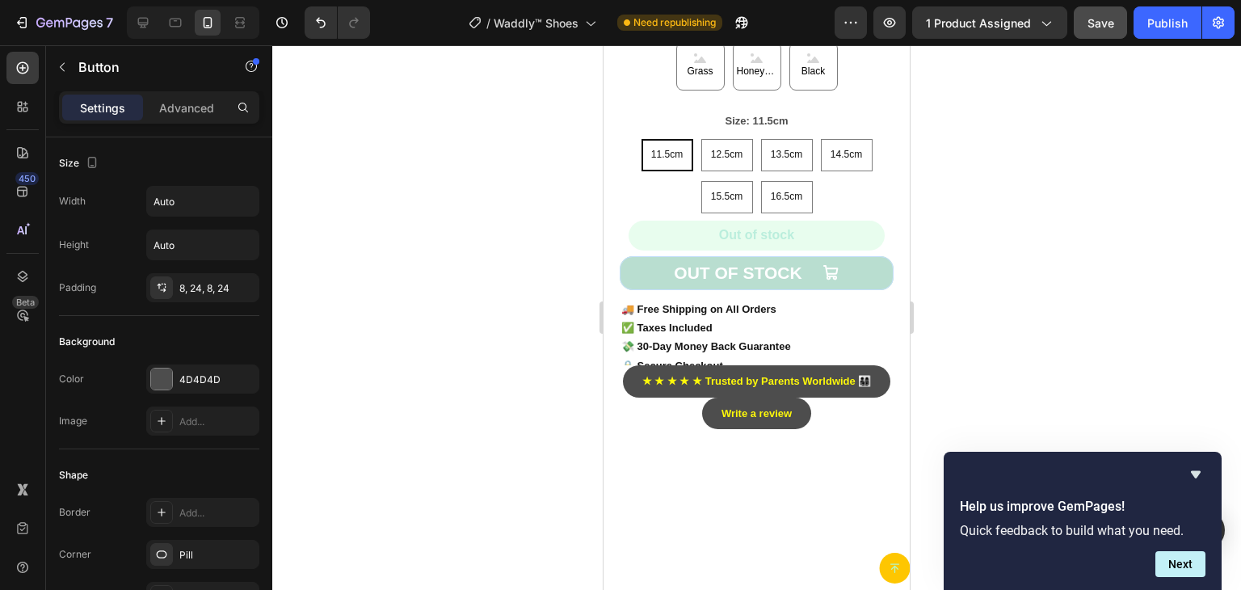
scroll to position [727, 0]
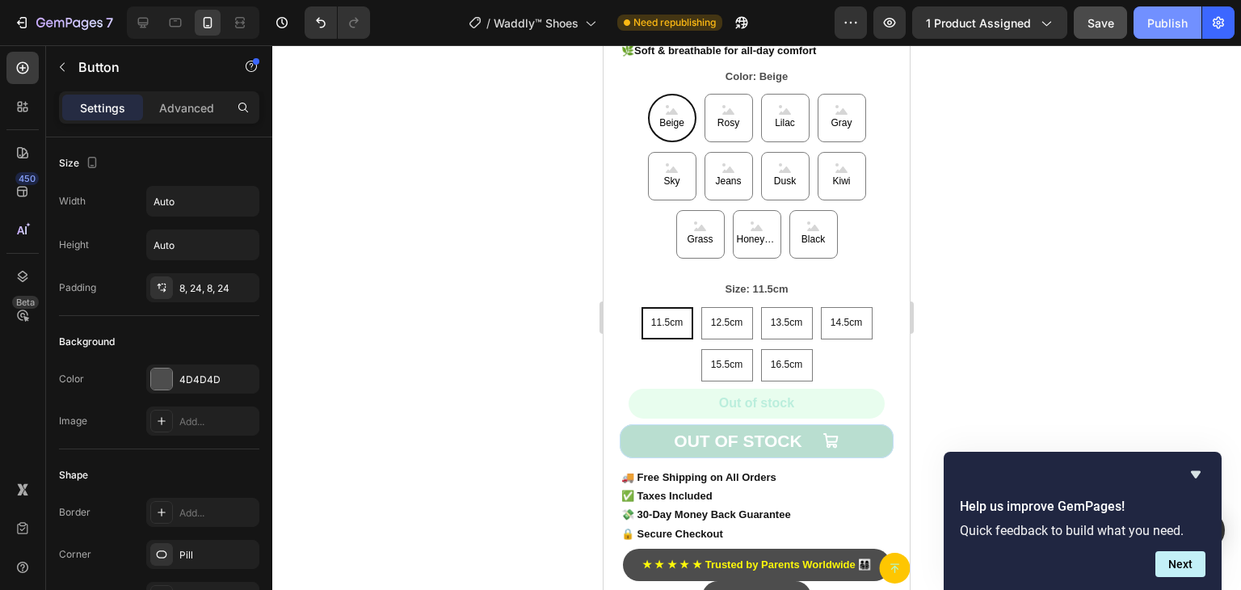
click at [1172, 23] on div "Publish" at bounding box center [1167, 23] width 40 height 17
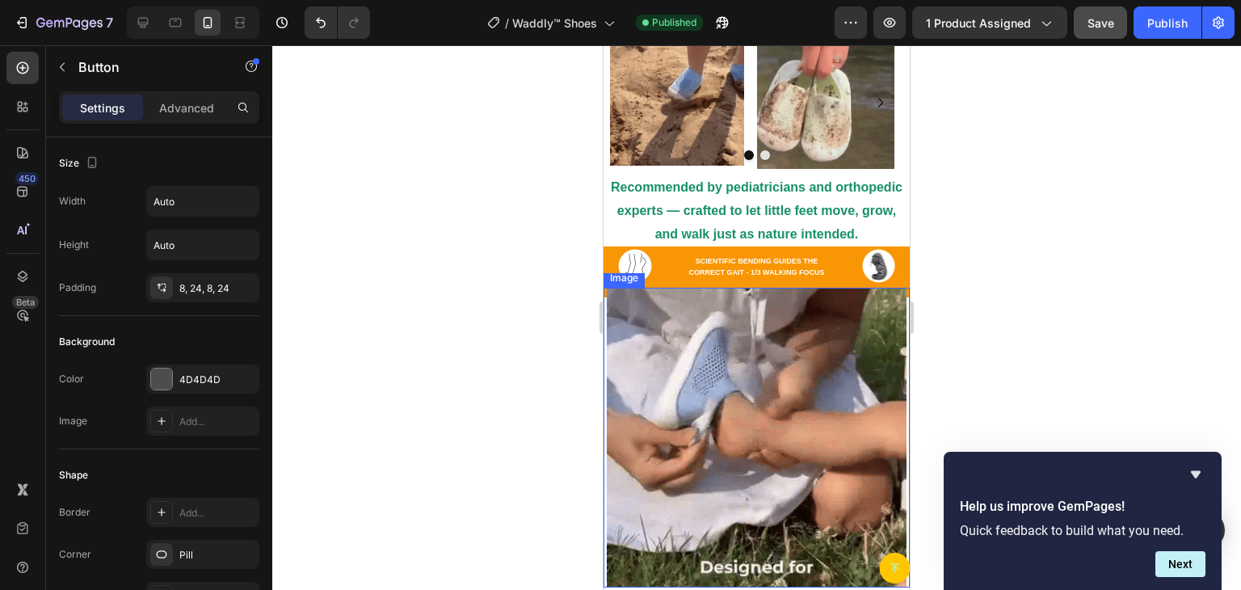
scroll to position [1374, 0]
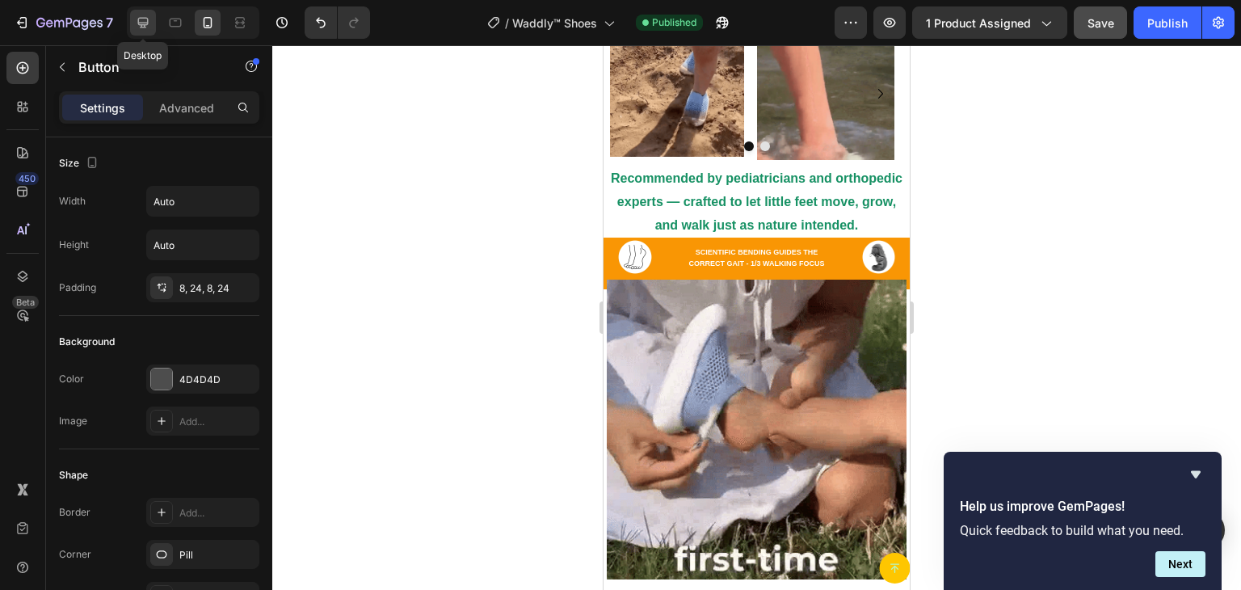
click at [137, 26] on icon at bounding box center [143, 23] width 16 height 16
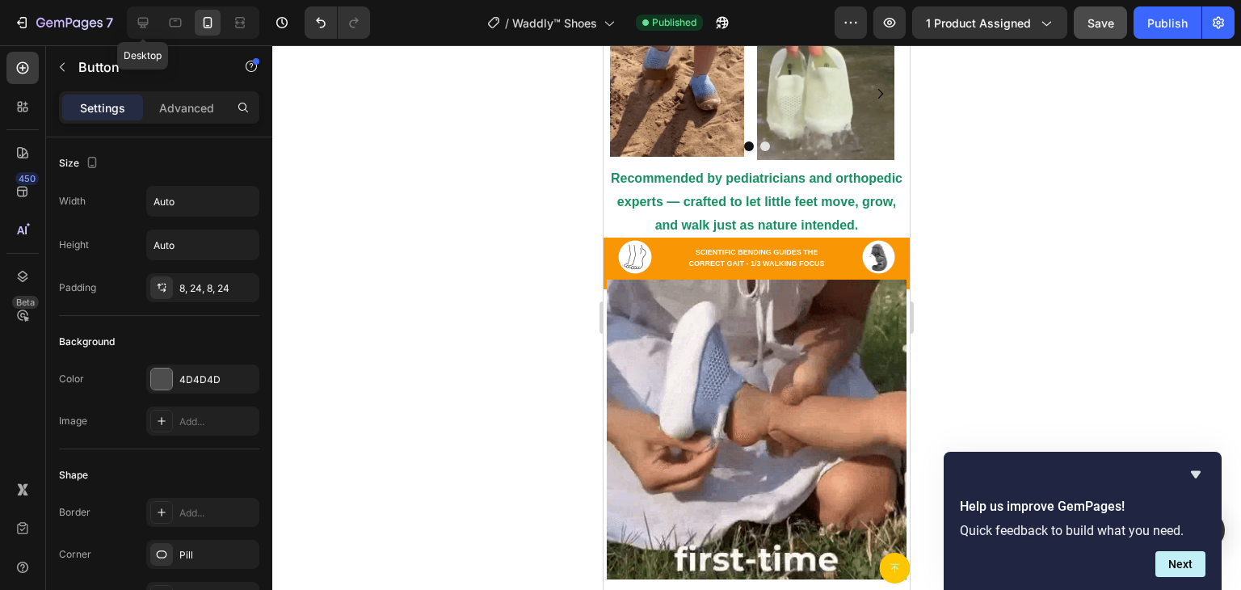
type input "16"
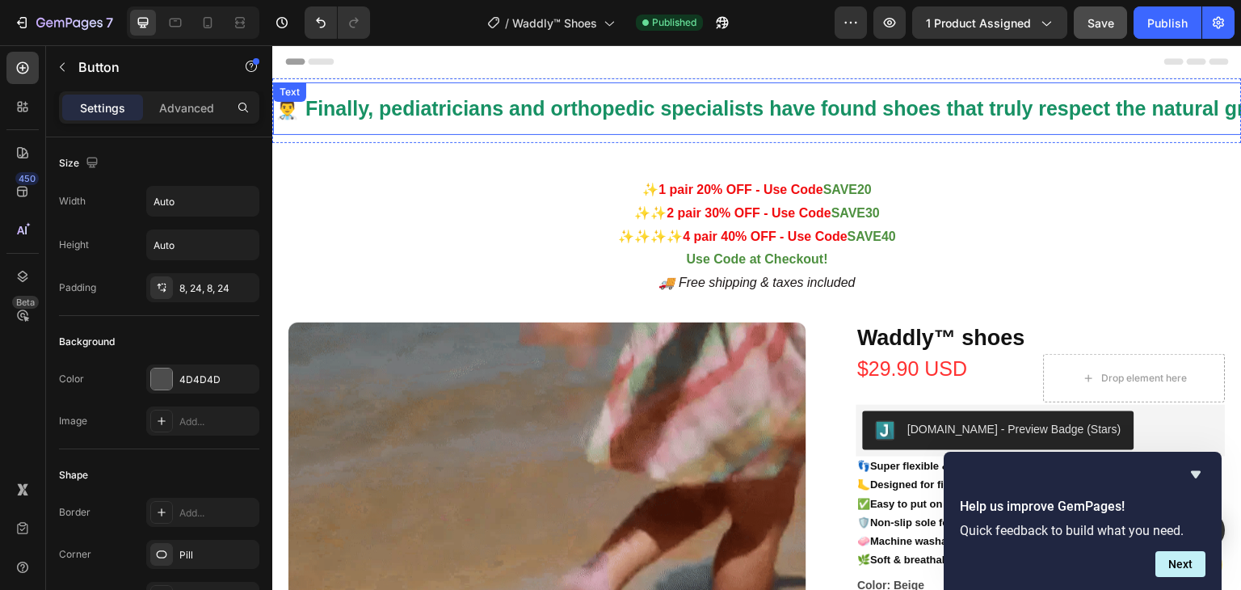
click at [726, 111] on strong "👨‍⚕️ Finally, pediatricians and orthopedic specialists have found shoes that tr…" at bounding box center [853, 108] width 1156 height 23
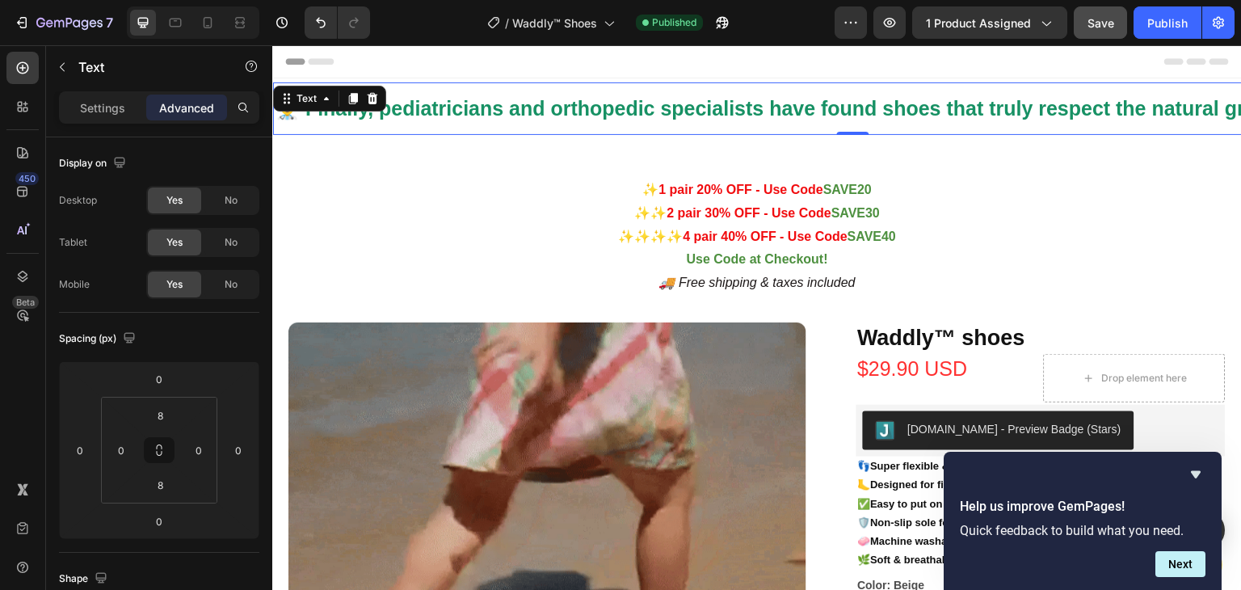
click at [686, 121] on p "👨‍⚕️ Finally, pediatricians and orthopedic specialists have found shoes that tr…" at bounding box center [853, 109] width 1156 height 36
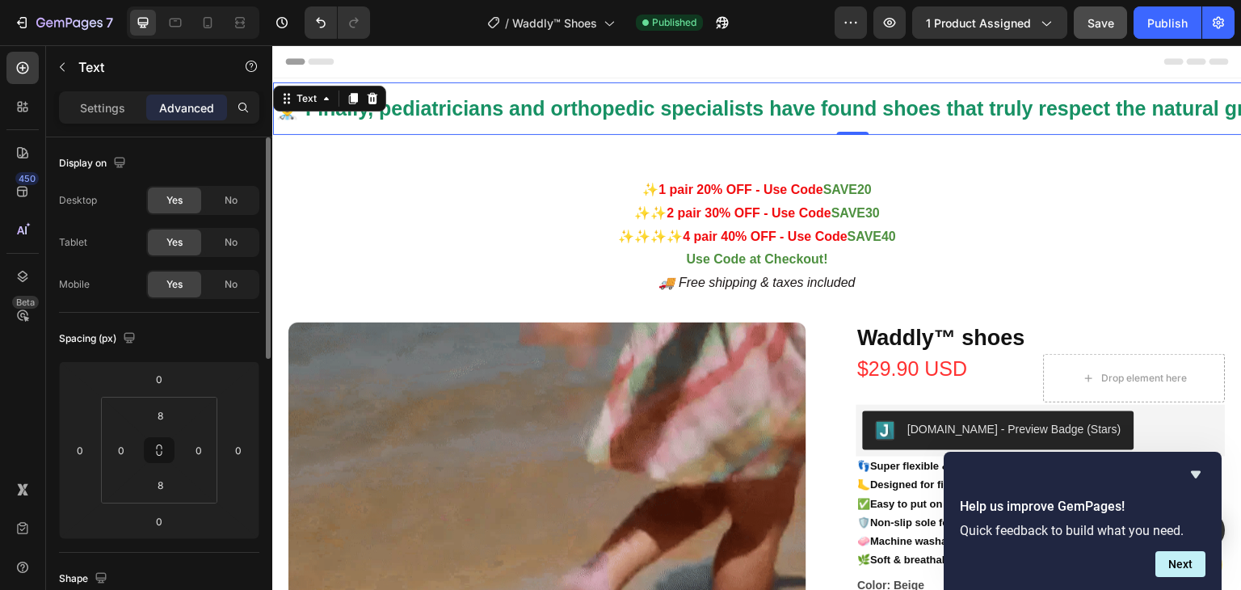
drag, startPoint x: 103, startPoint y: 107, endPoint x: 120, endPoint y: 174, distance: 69.2
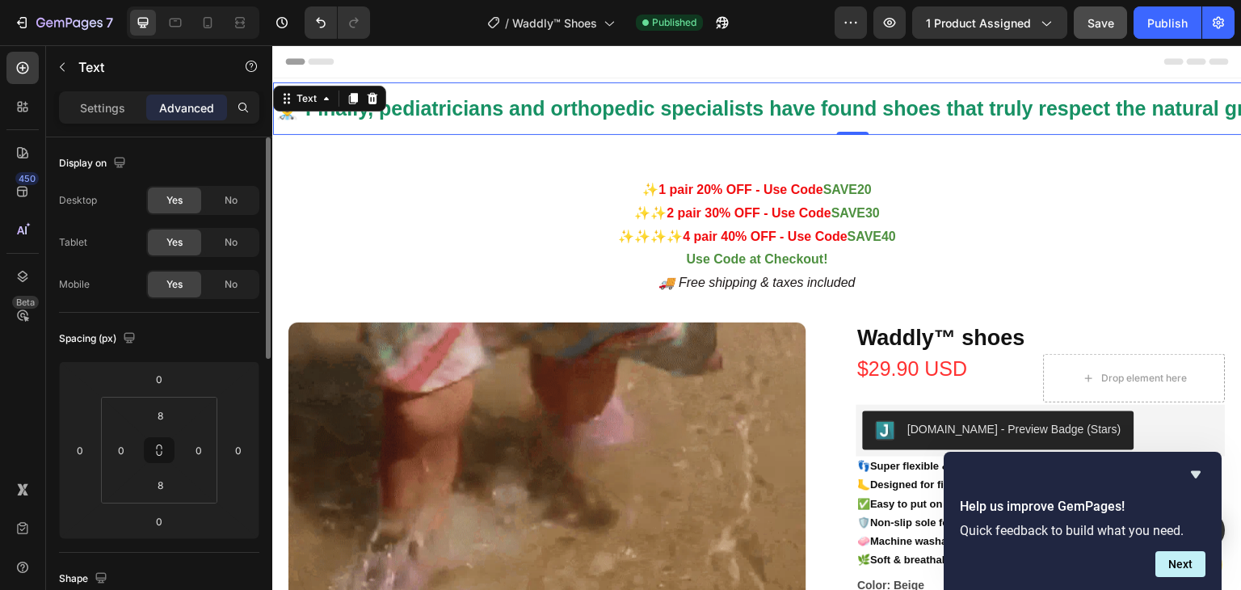
click at [103, 107] on p "Settings" at bounding box center [102, 107] width 45 height 17
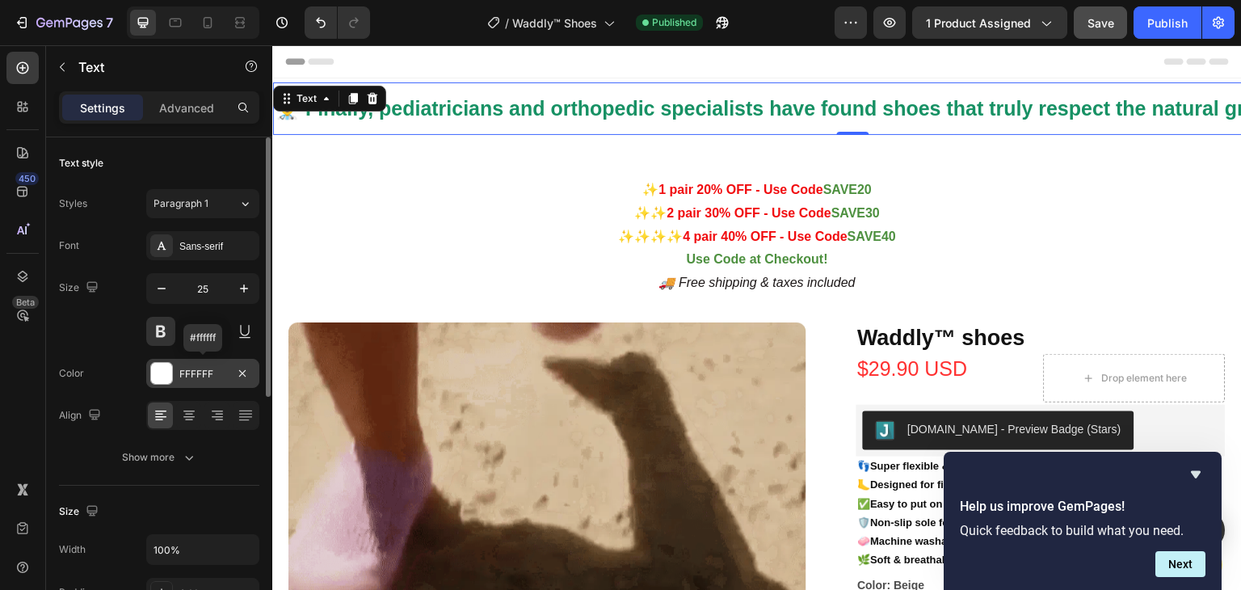
click at [170, 372] on div at bounding box center [161, 373] width 21 height 21
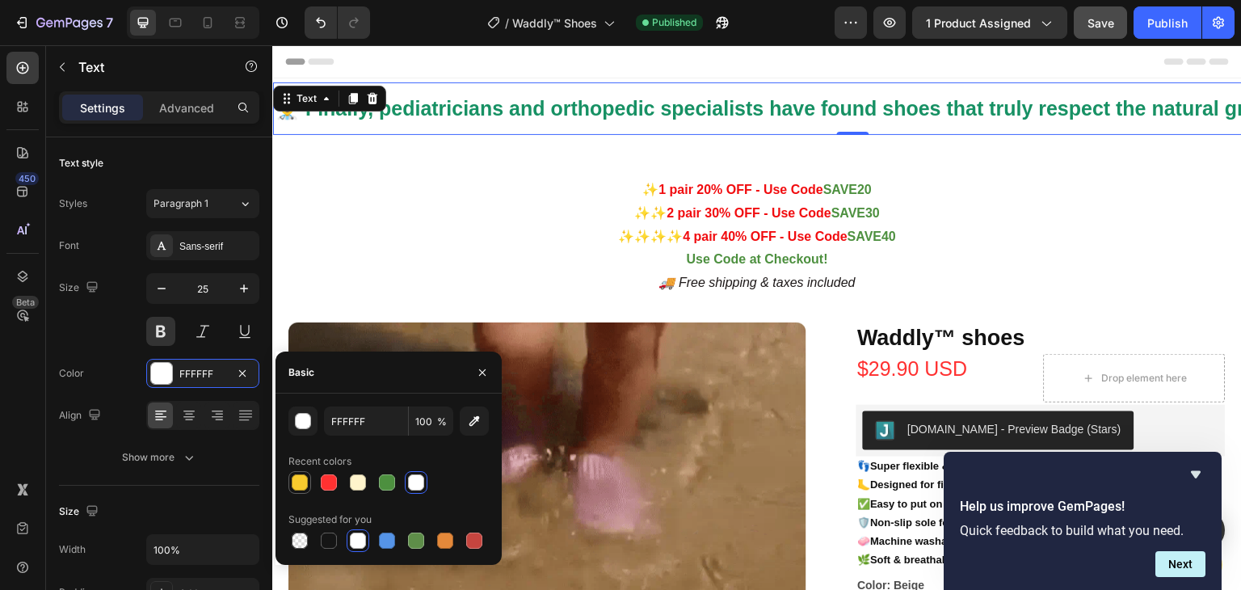
click at [296, 482] on div at bounding box center [300, 482] width 16 height 16
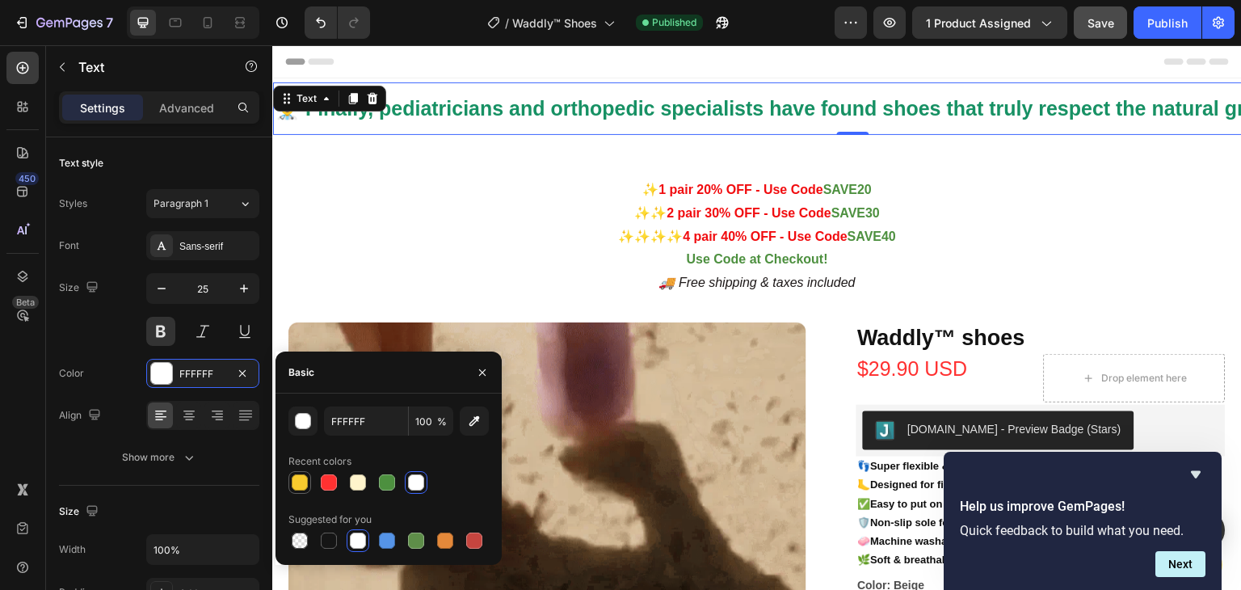
type input "F8CB2E"
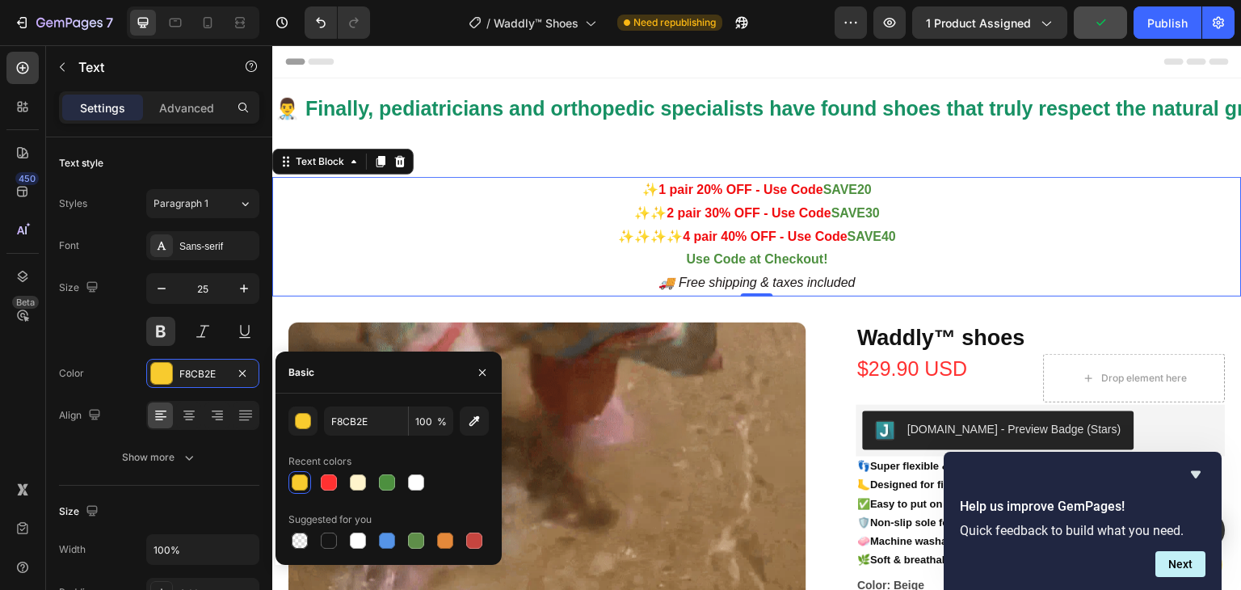
click at [433, 279] on p "🚚 Free shipping & taxes included" at bounding box center [757, 283] width 966 height 23
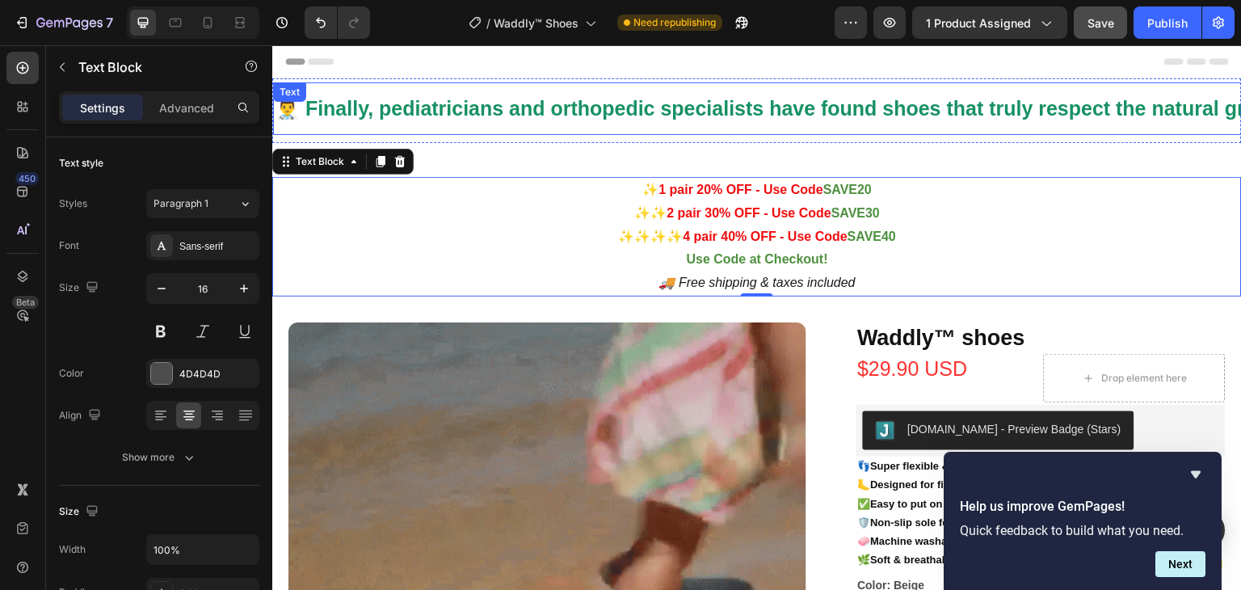
click at [654, 95] on p "👨‍⚕️ Finally, pediatricians and orthopedic specialists have found shoes that tr…" at bounding box center [853, 109] width 1156 height 36
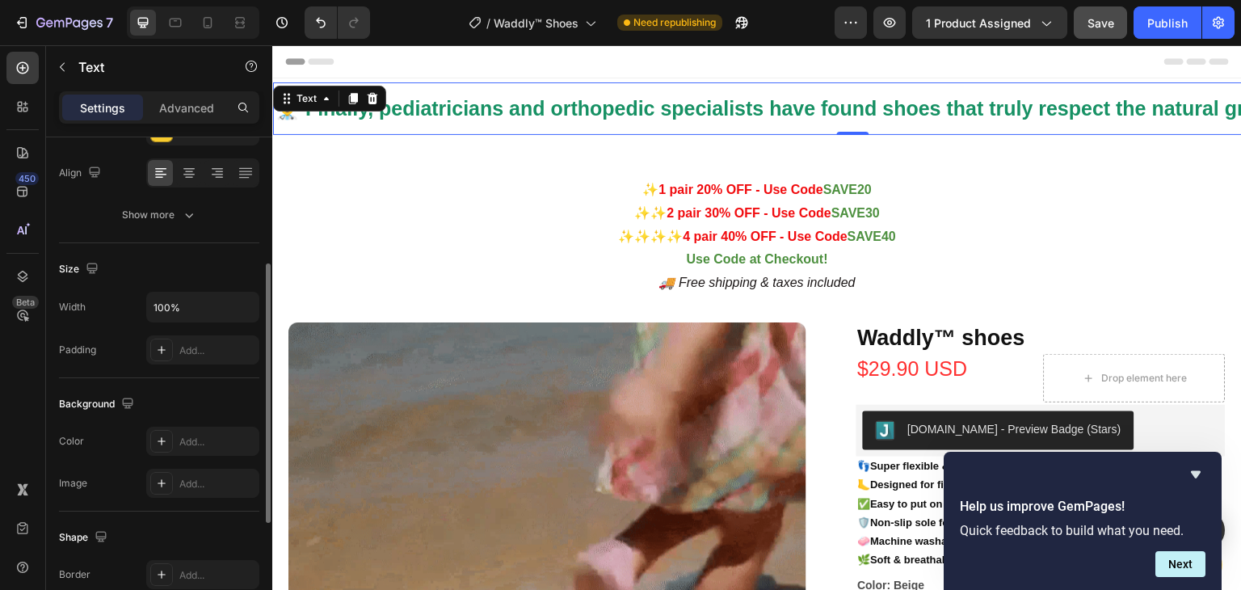
scroll to position [457, 0]
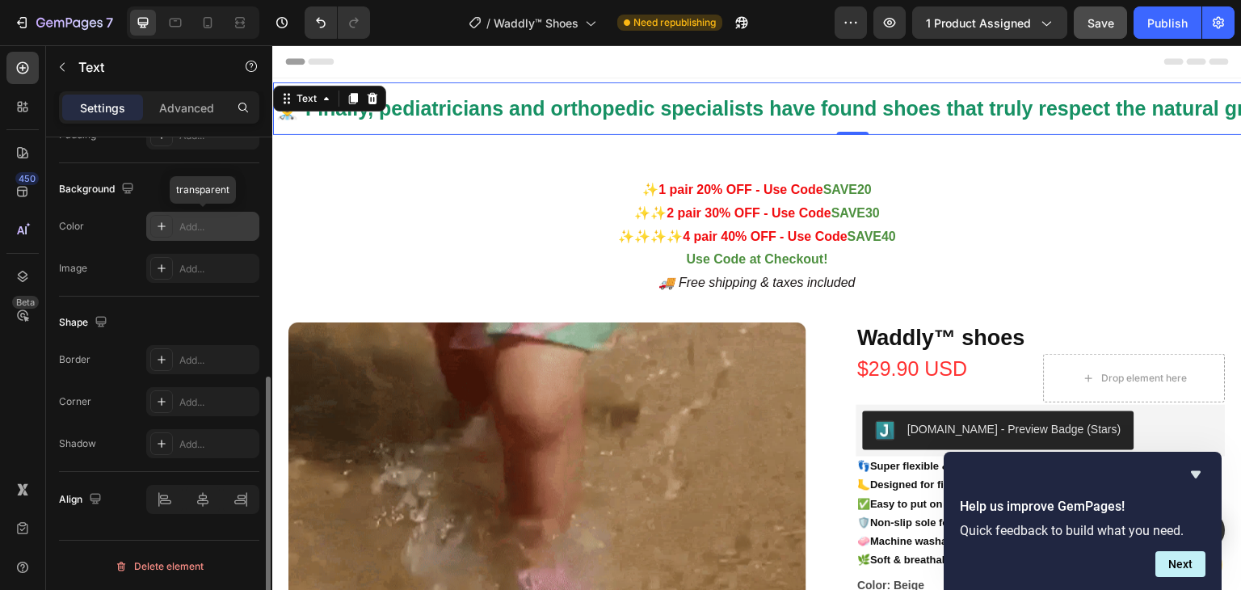
click at [190, 220] on div "Add..." at bounding box center [217, 227] width 76 height 15
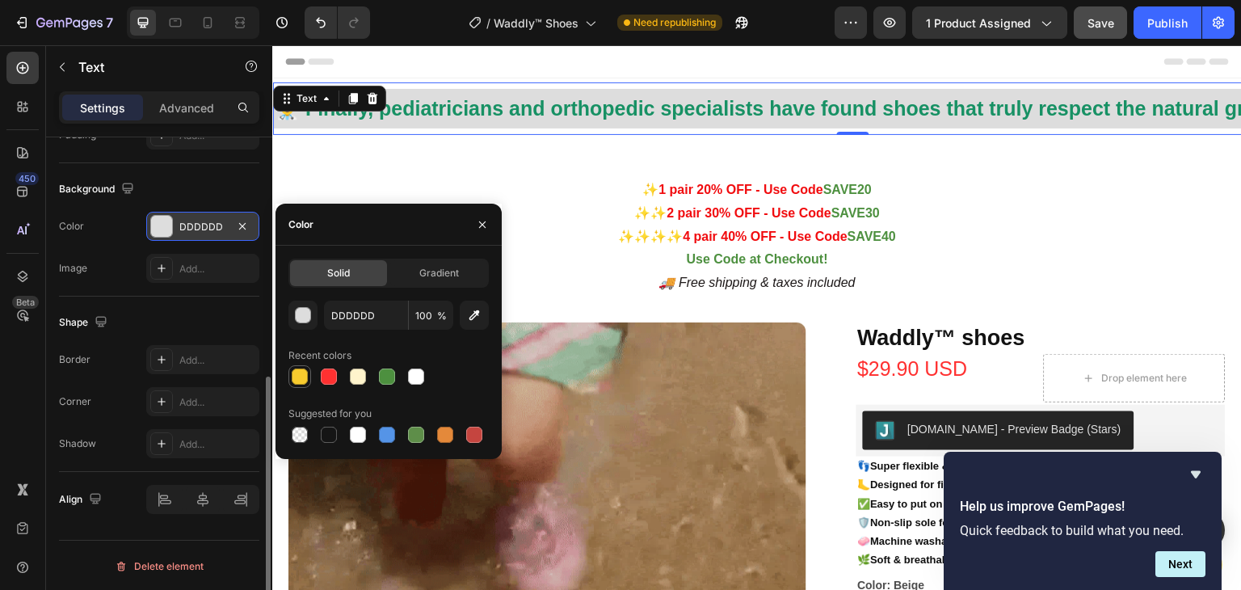
click at [294, 377] on div at bounding box center [300, 376] width 16 height 16
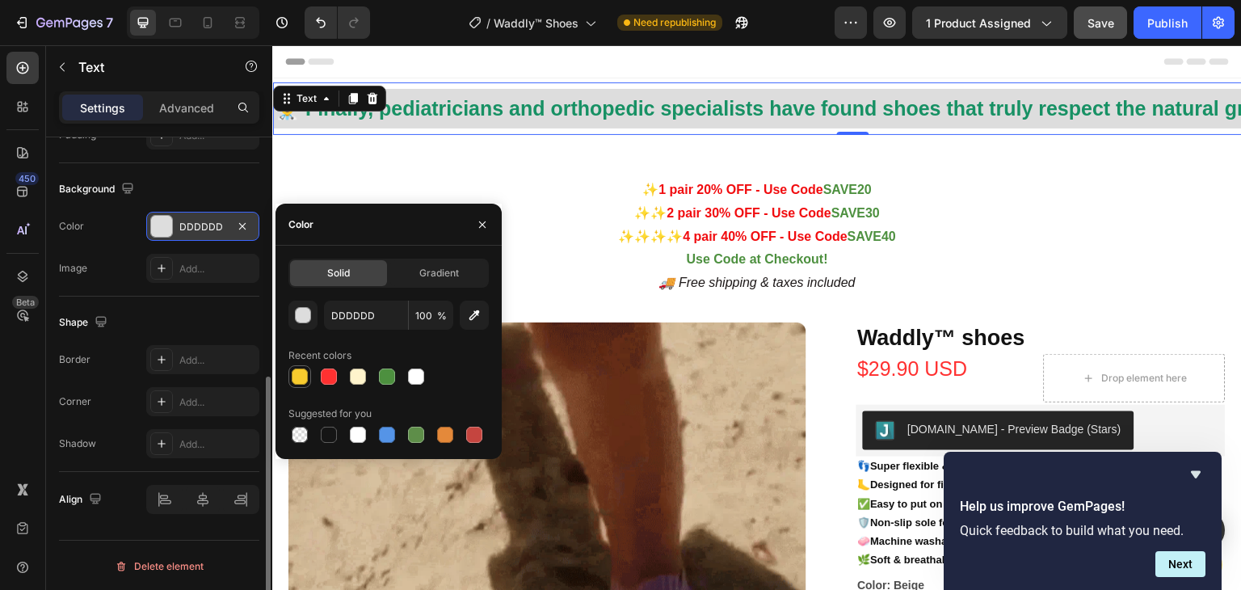
type input "F8CB2E"
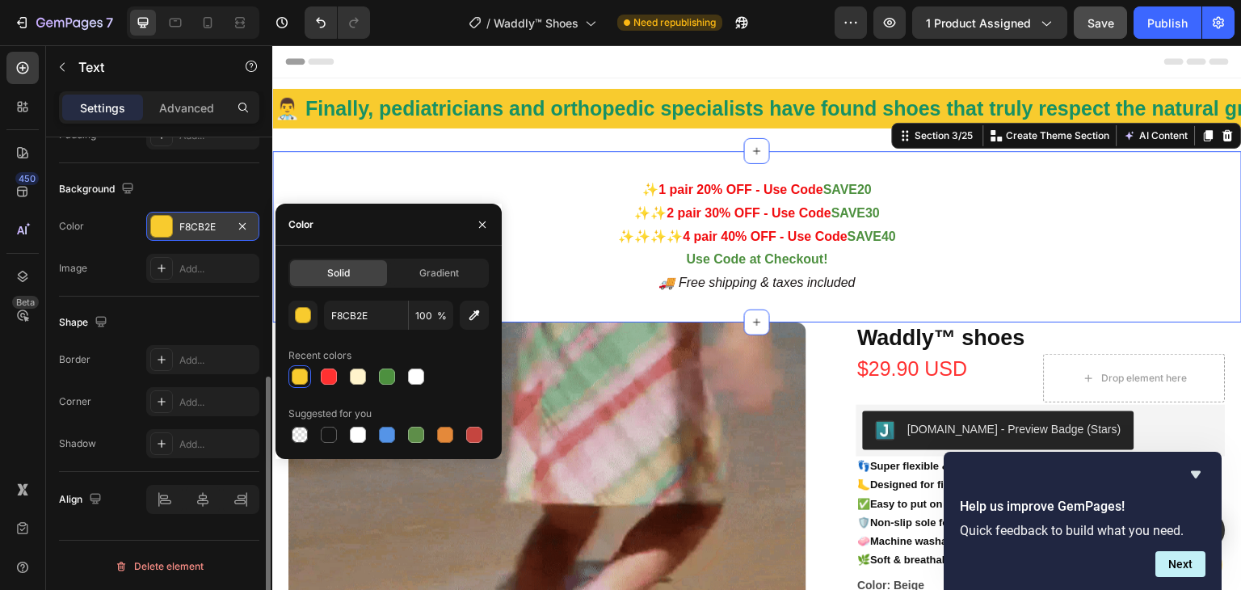
click at [664, 154] on div "✨ 1 pair 20% OFF - Use Code SAVE20 ✨✨ 2 pair 30% OFF - Use Code SAVE30 ✨✨✨✨ 4 p…" at bounding box center [757, 236] width 970 height 171
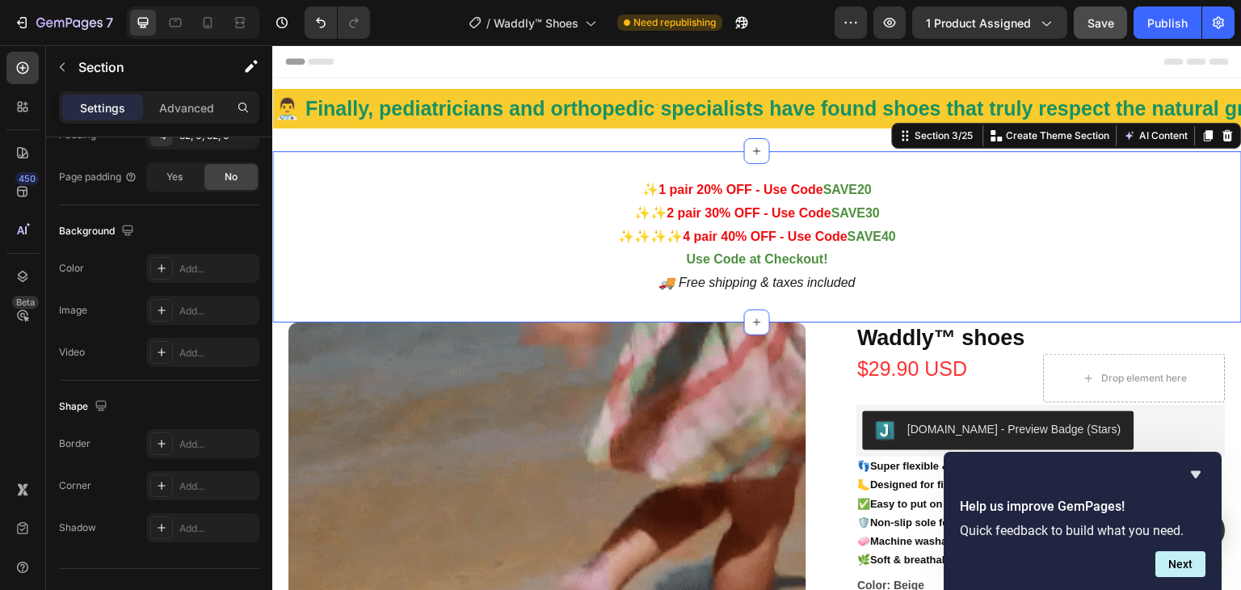
scroll to position [0, 0]
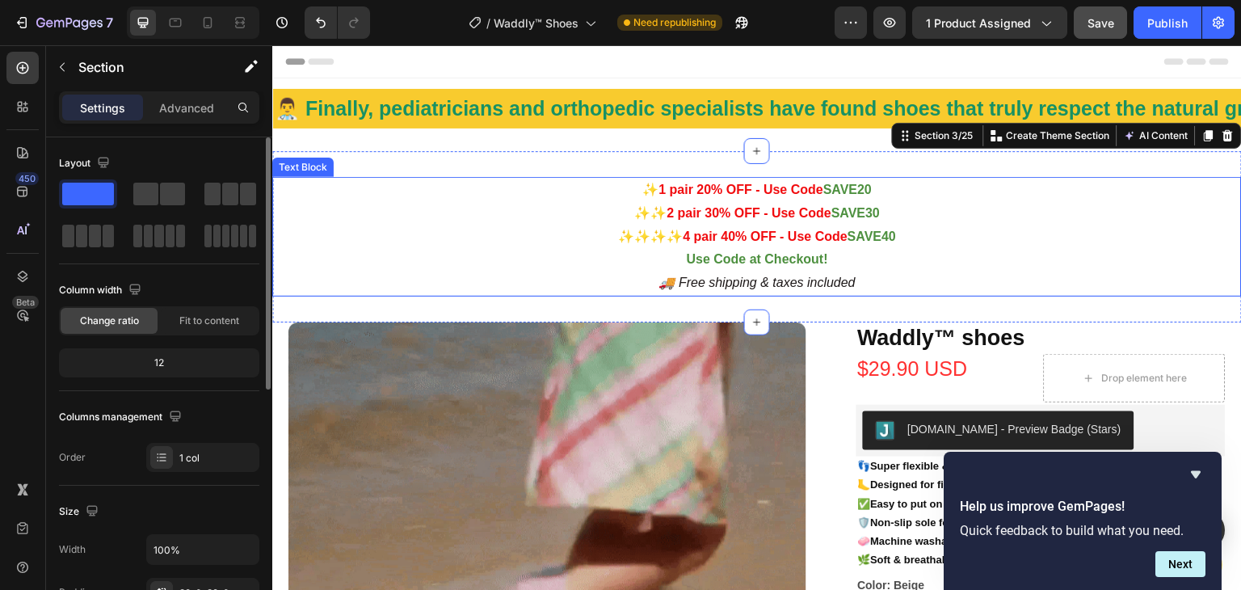
click at [404, 229] on p "✨✨✨✨ 4 pair 40% OFF - Use Code SAVE40 Use Code at Checkout!" at bounding box center [757, 248] width 966 height 47
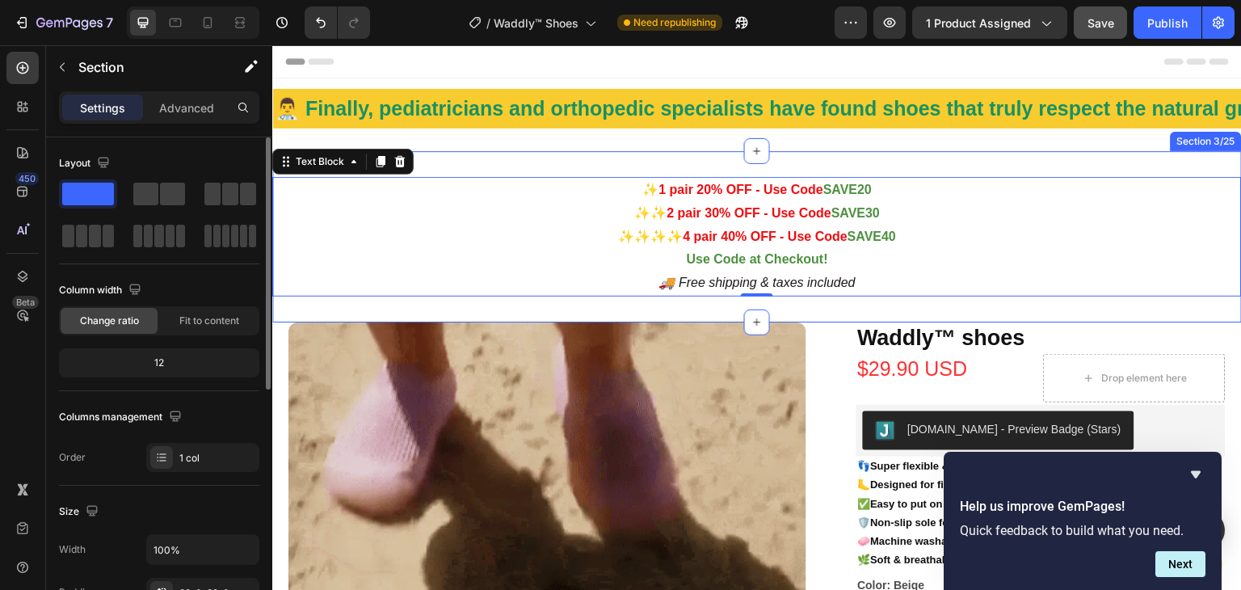
click at [532, 159] on div "✨ 1 pair 20% OFF - Use Code SAVE20 ✨✨ 2 pair 30% OFF - Use Code SAVE30 ✨✨✨✨ 4 p…" at bounding box center [757, 236] width 970 height 171
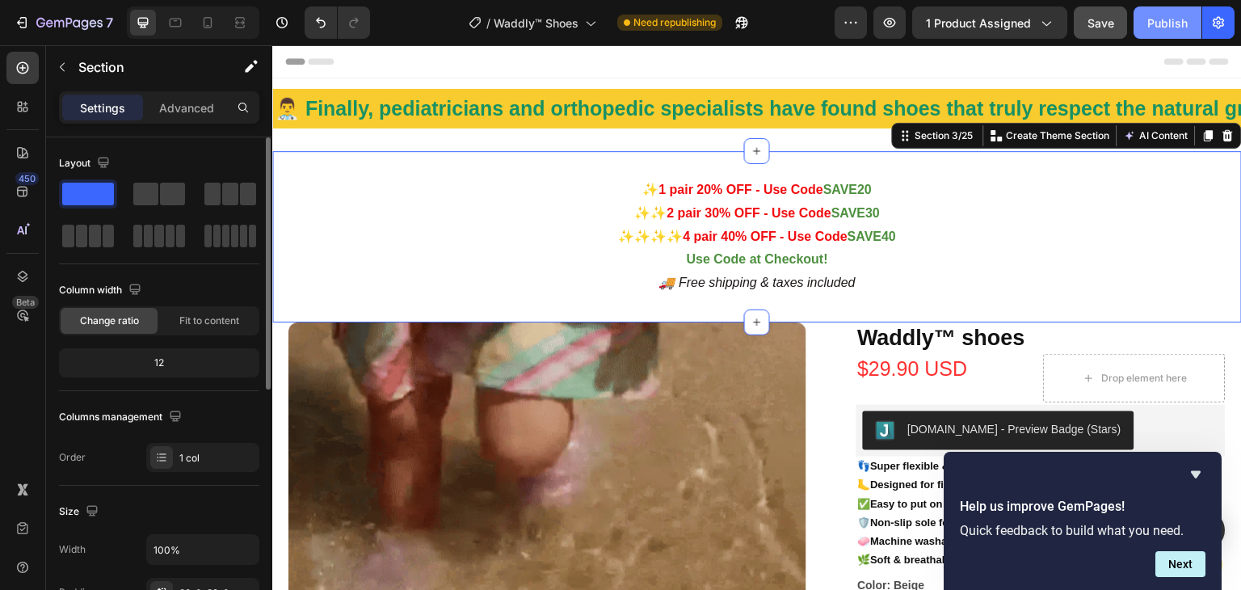
click at [1164, 22] on div "Publish" at bounding box center [1167, 23] width 40 height 17
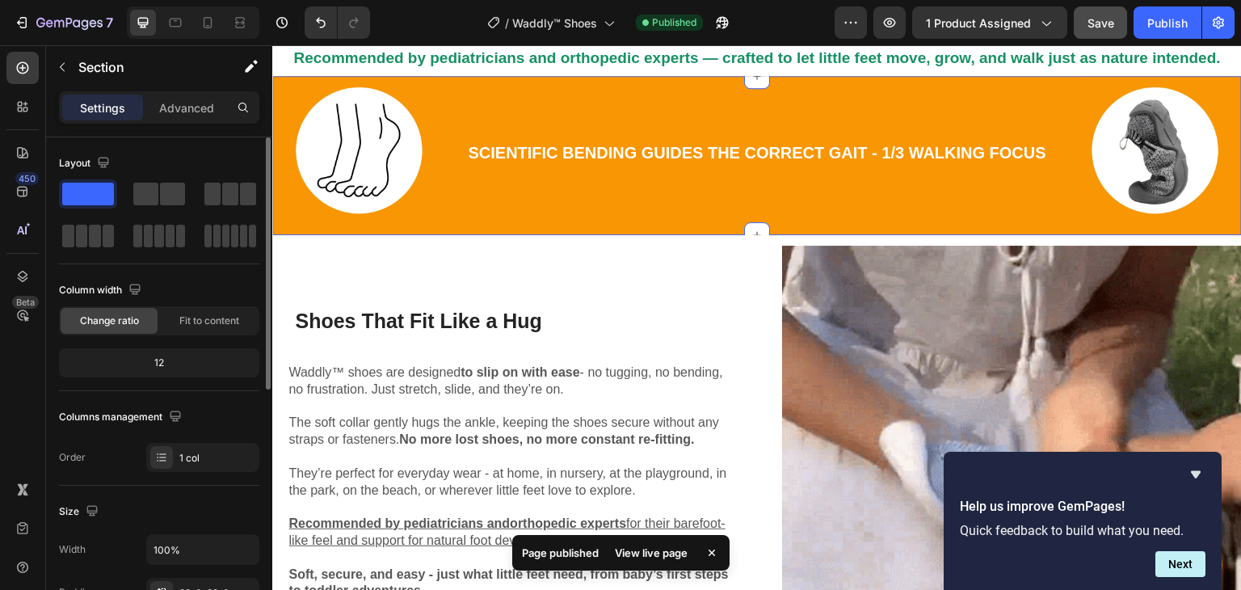
scroll to position [1382, 0]
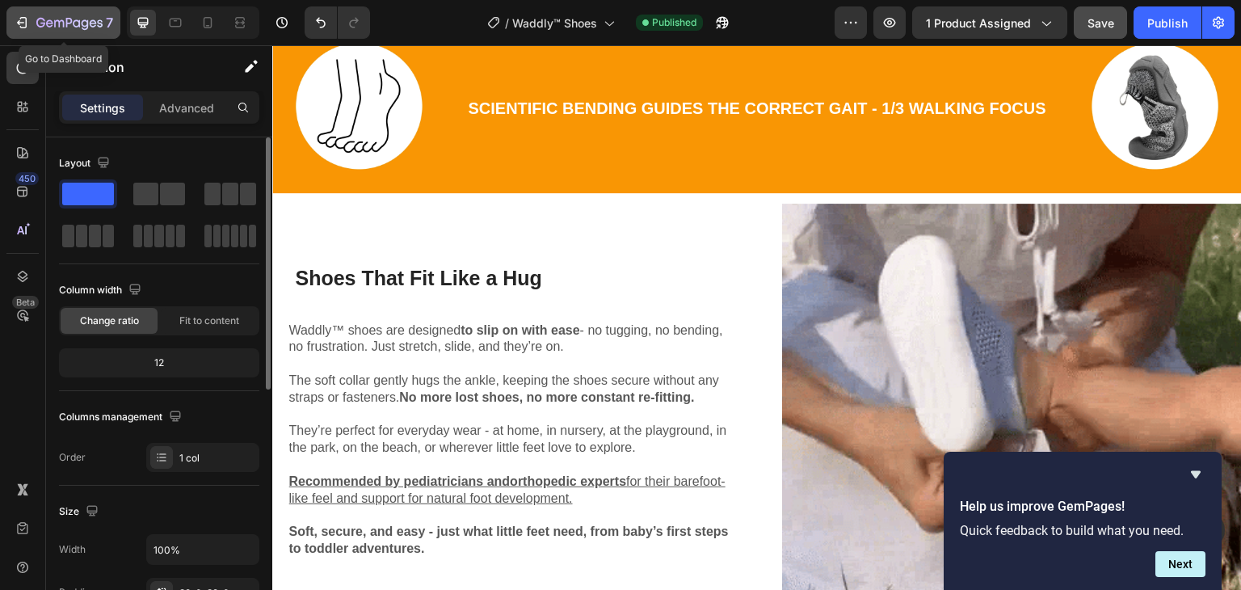
click at [29, 21] on icon "button" at bounding box center [22, 23] width 16 height 16
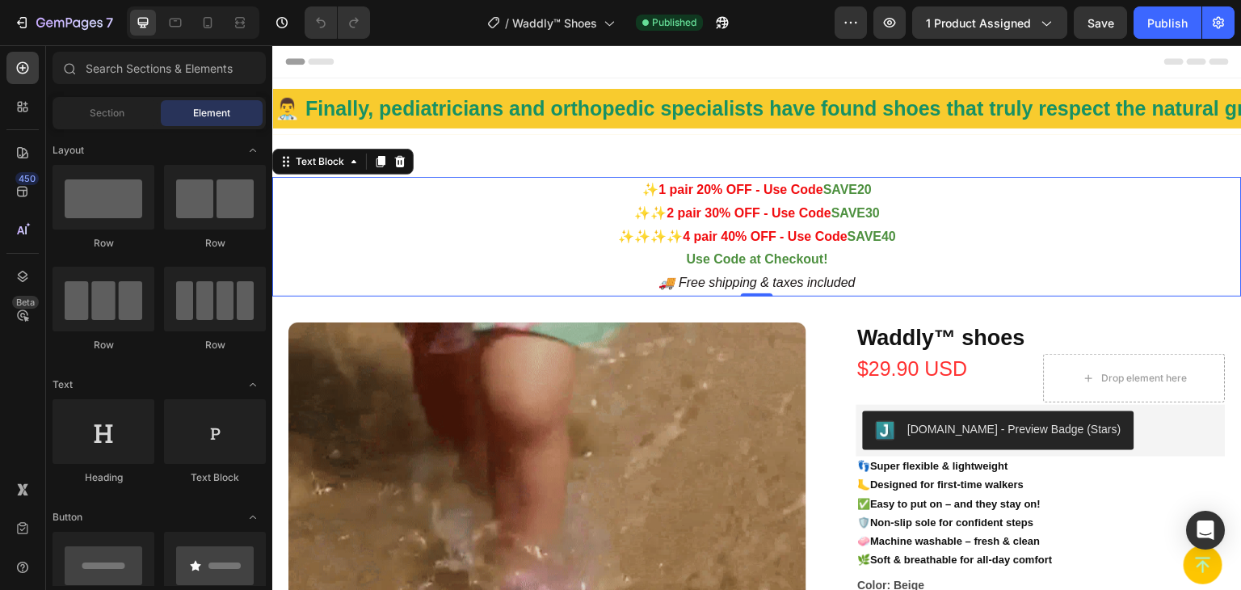
click at [843, 261] on p "✨✨✨✨ 4 pair 40% OFF - Use Code SAVE40 Use Code at Checkout!" at bounding box center [757, 248] width 966 height 47
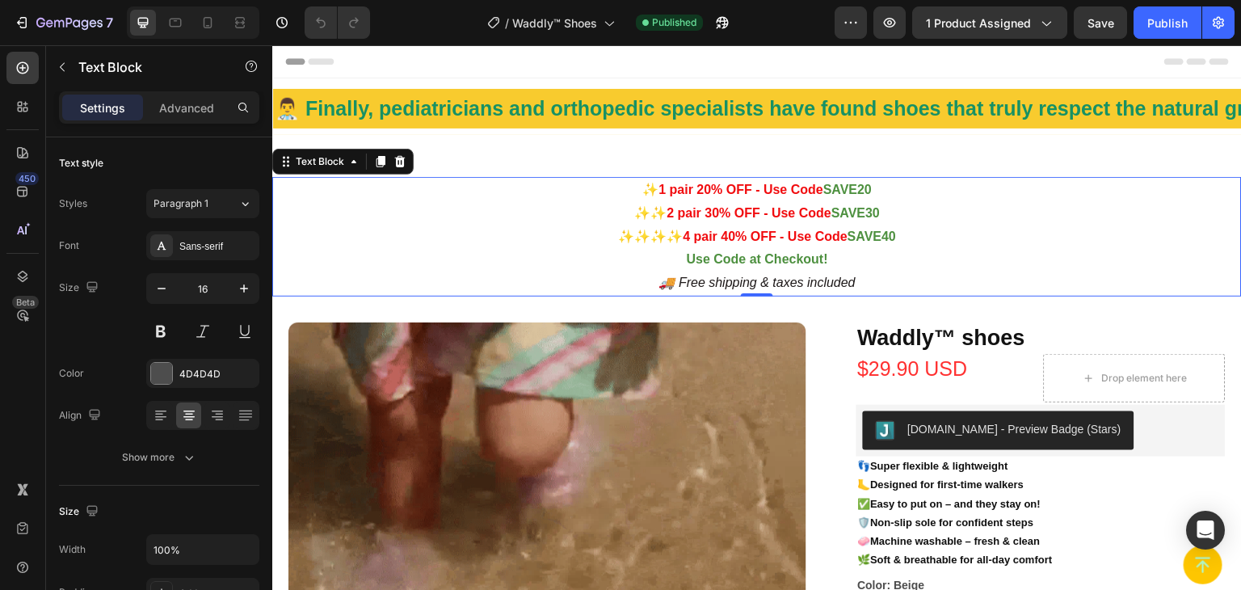
click at [842, 260] on p "✨✨✨✨ 4 pair 40% OFF - Use Code SAVE40 Use Code at Checkout!" at bounding box center [757, 248] width 966 height 47
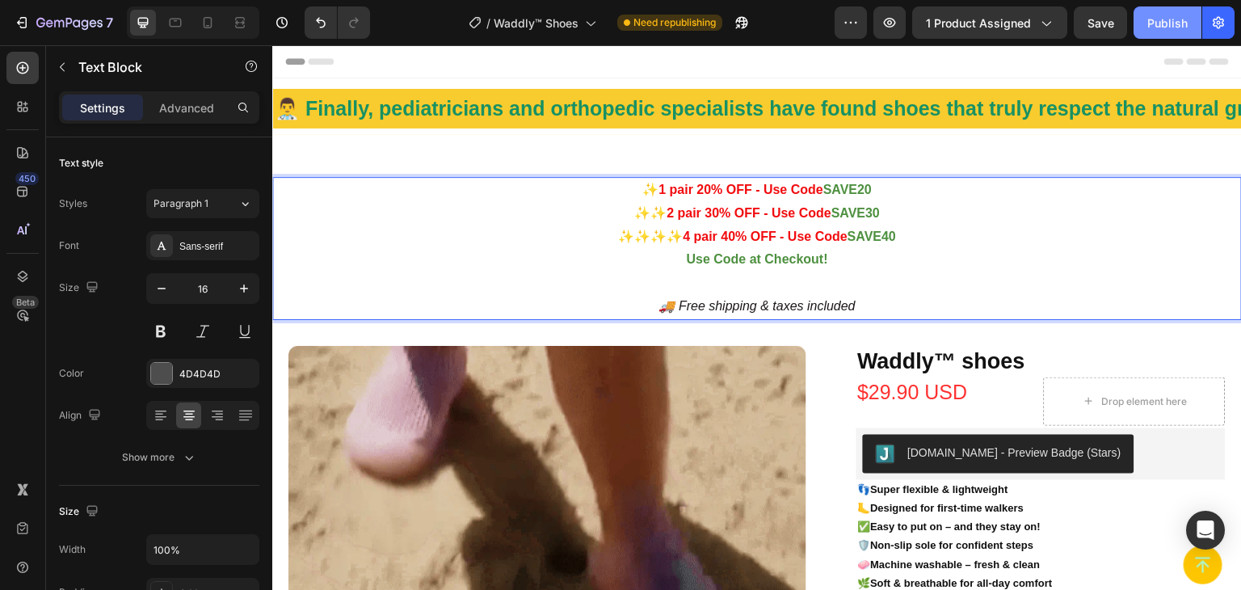
click at [1163, 29] on div "Publish" at bounding box center [1167, 23] width 40 height 17
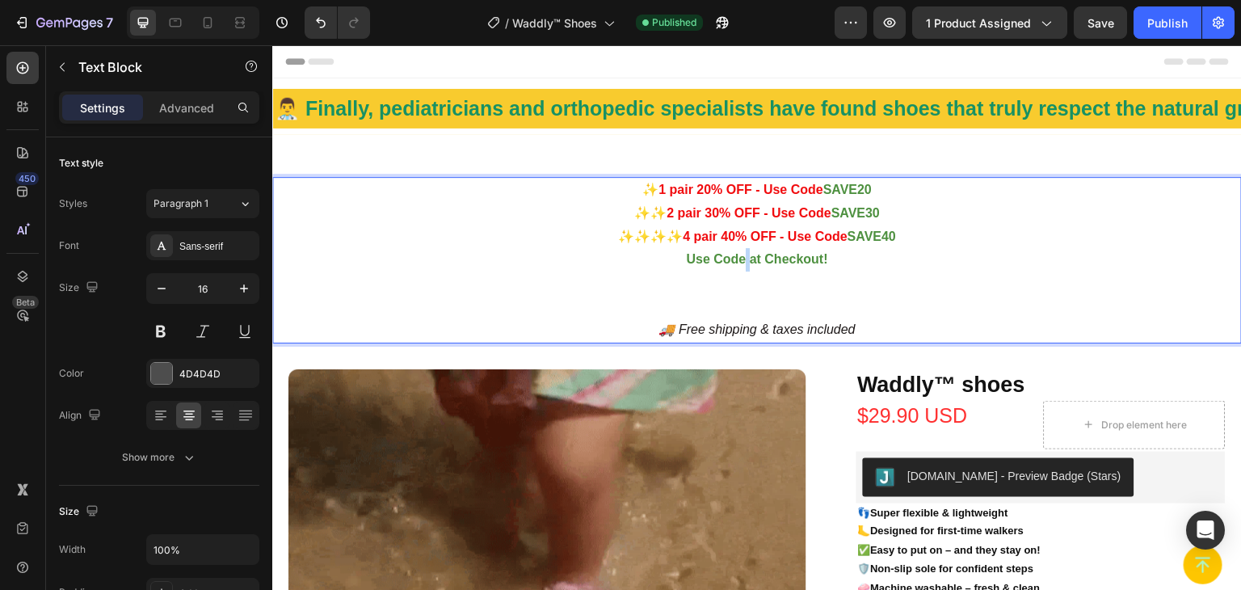
click at [736, 260] on strong "Use Code at Checkout!" at bounding box center [756, 259] width 141 height 14
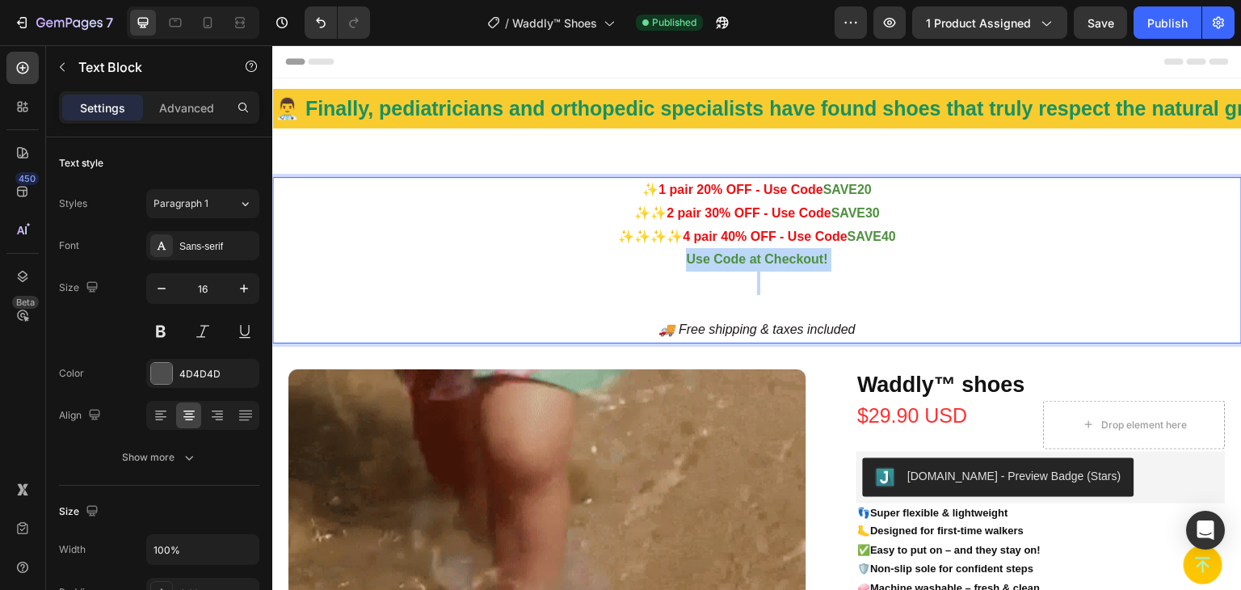
click at [736, 260] on strong "Use Code at Checkout!" at bounding box center [756, 259] width 141 height 14
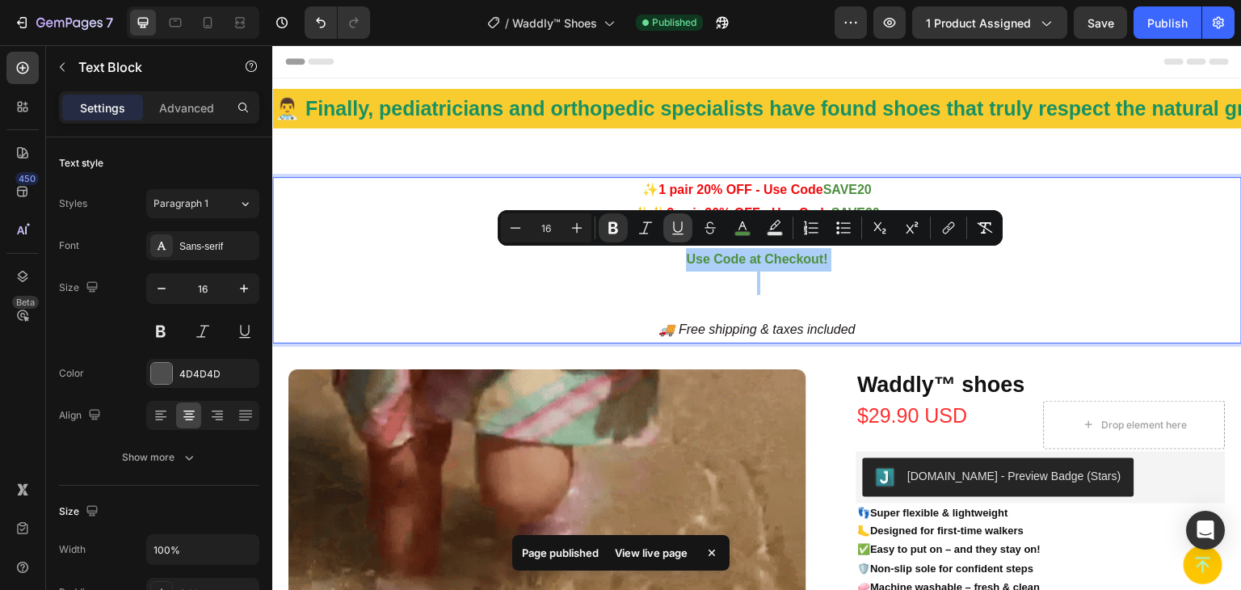
click at [684, 230] on icon "Editor contextual toolbar" at bounding box center [678, 228] width 16 height 16
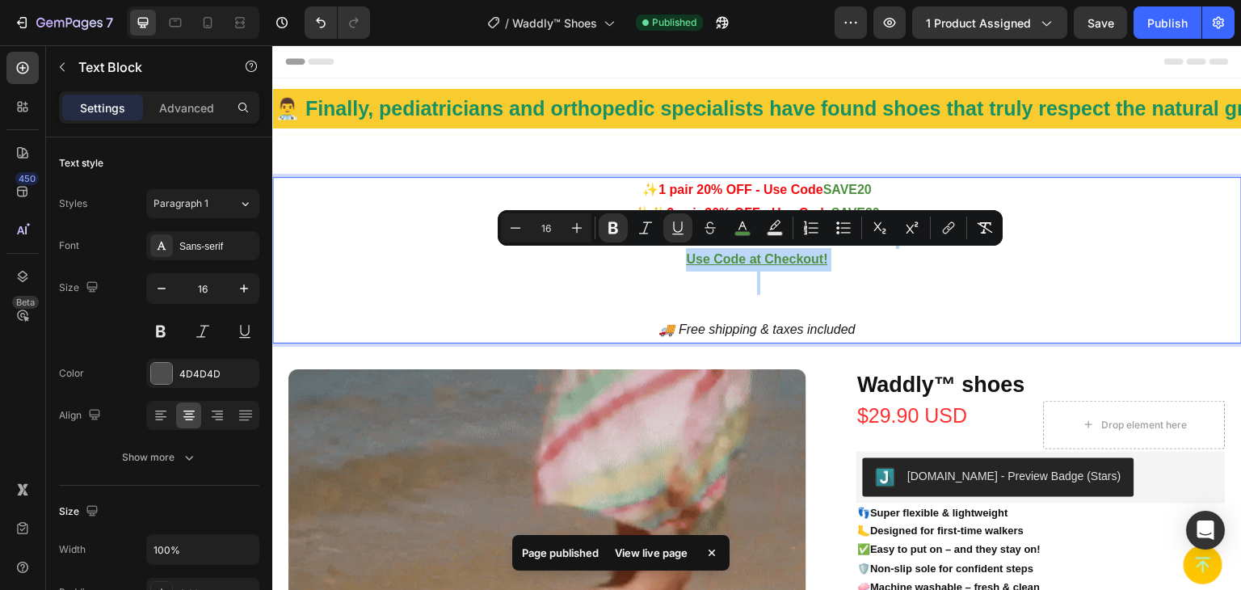
click at [617, 272] on p "Rich Text Editor. Editing area: main" at bounding box center [757, 295] width 966 height 47
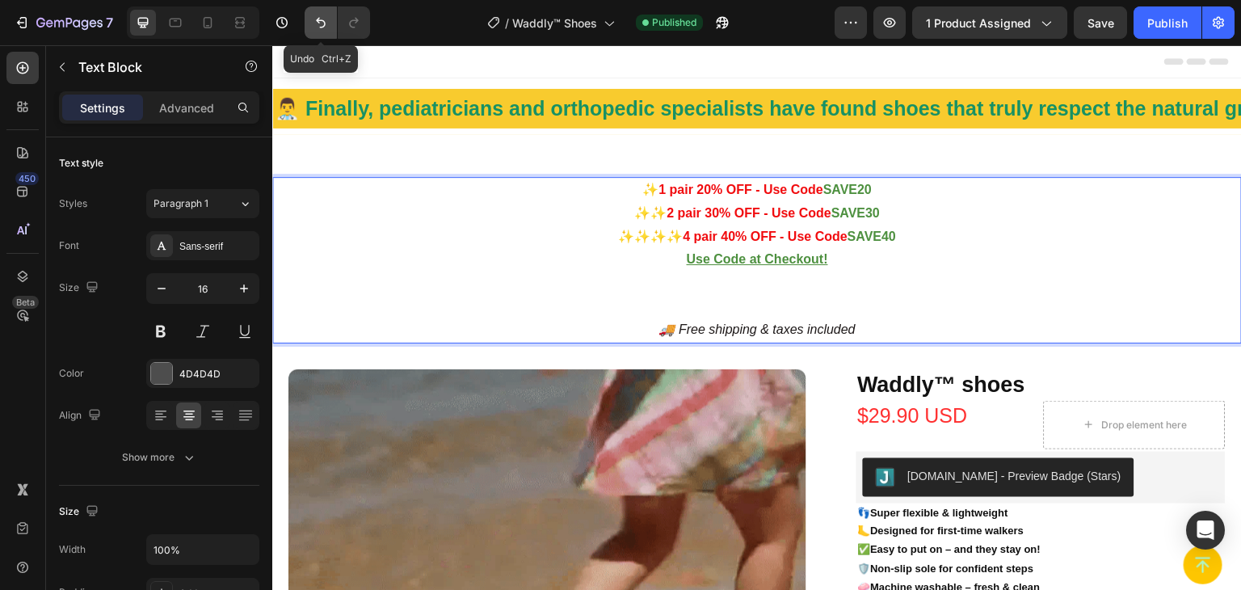
click at [323, 30] on icon "Undo/Redo" at bounding box center [321, 23] width 16 height 16
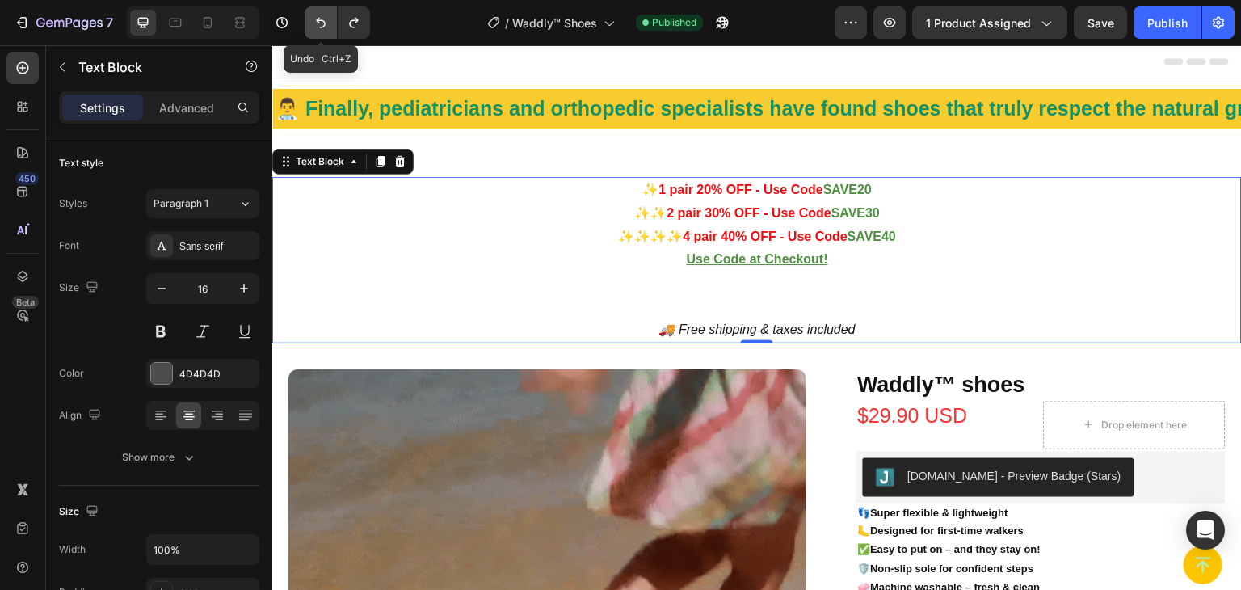
click at [316, 19] on icon "Undo/Redo" at bounding box center [321, 23] width 16 height 16
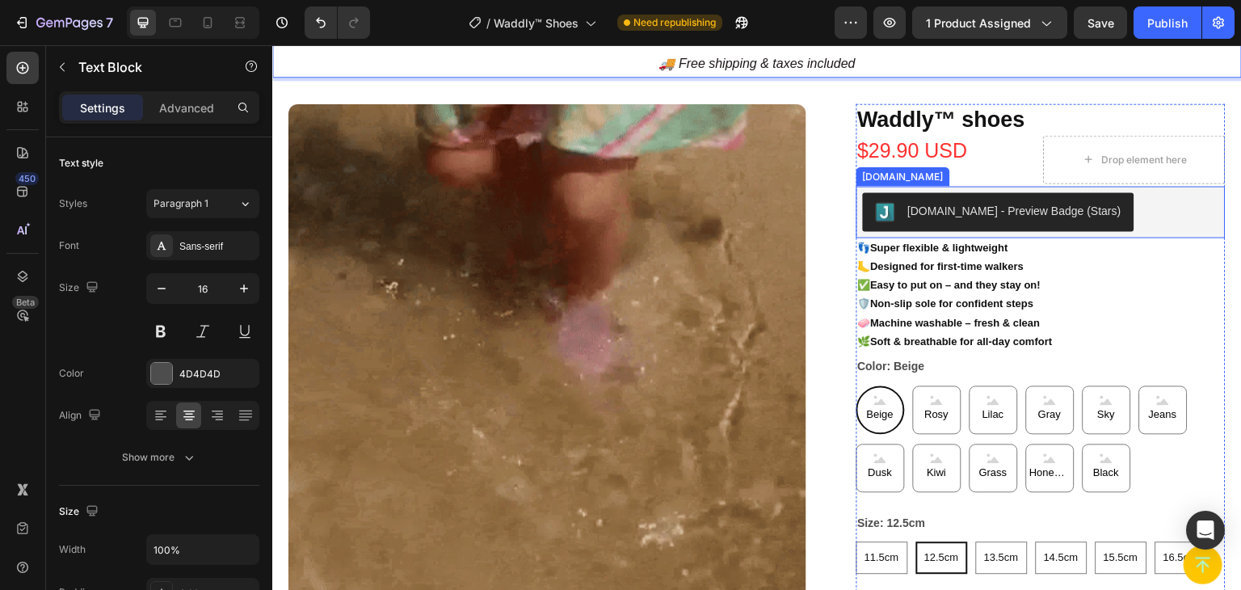
scroll to position [323, 0]
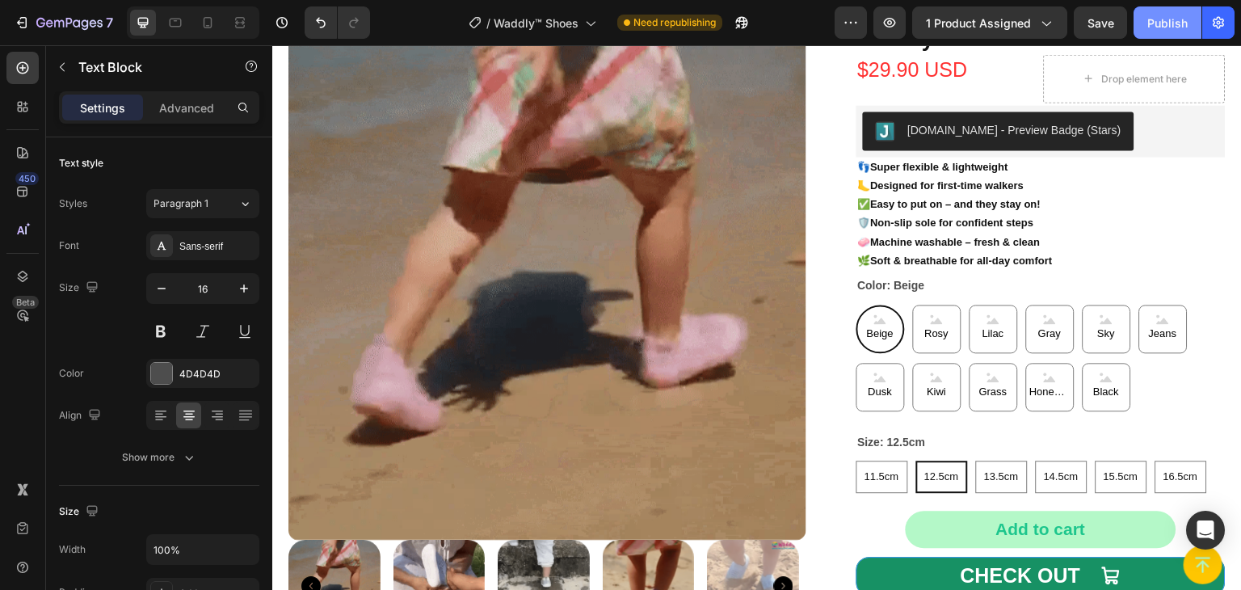
click at [1182, 23] on div "Publish" at bounding box center [1167, 23] width 40 height 17
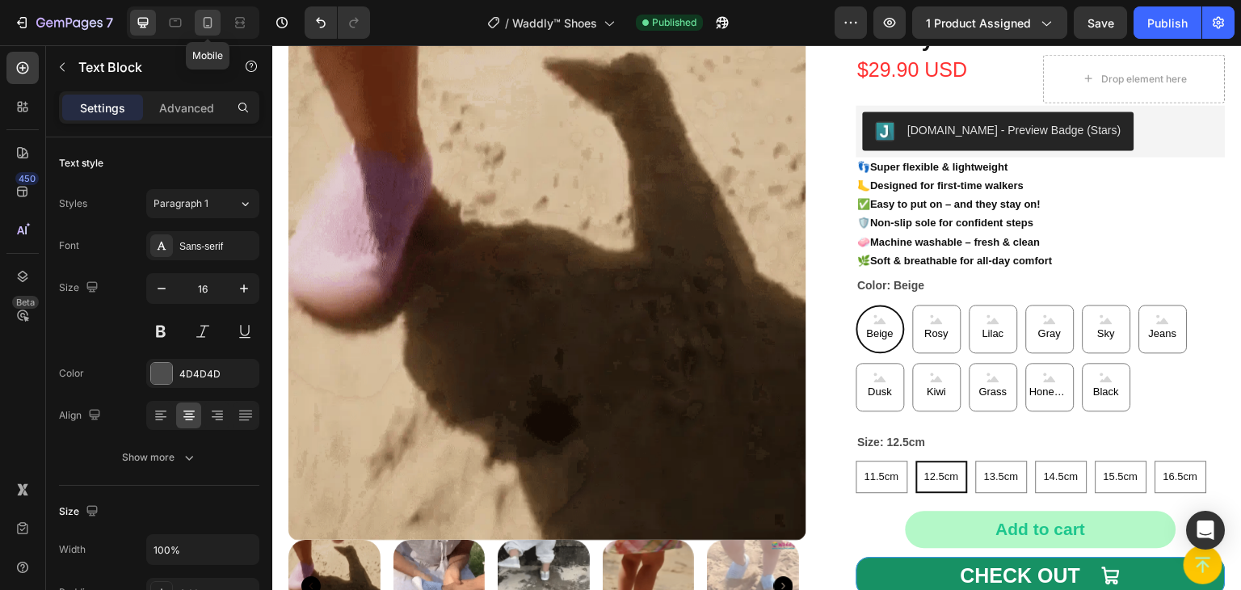
click at [208, 27] on icon at bounding box center [208, 23] width 16 height 16
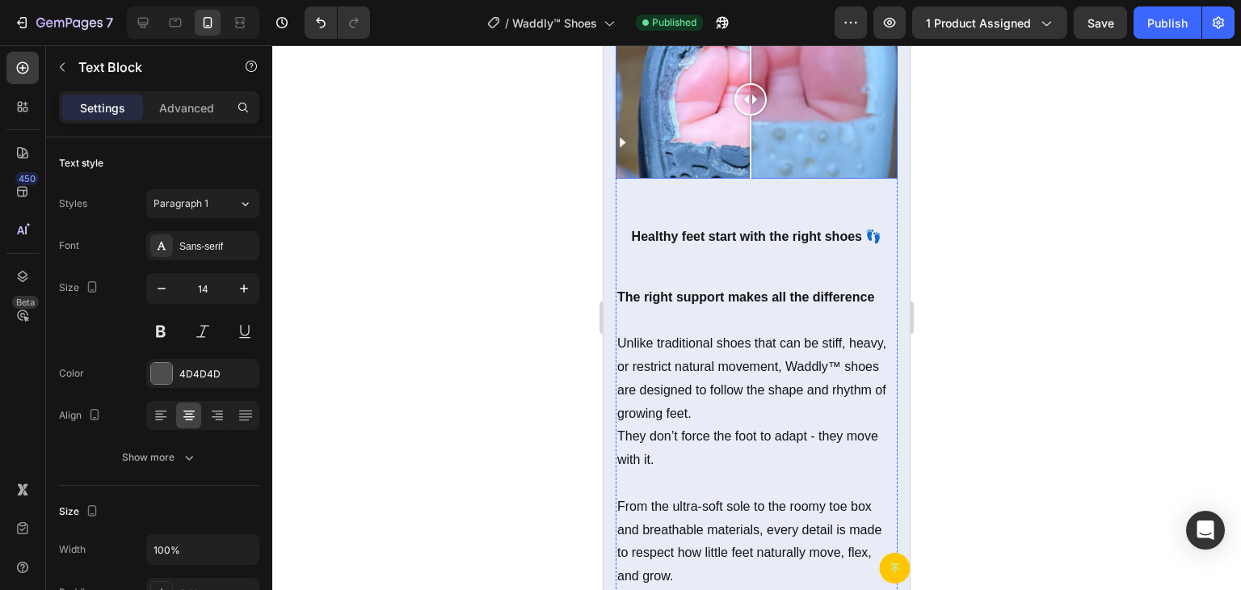
scroll to position [4121, 0]
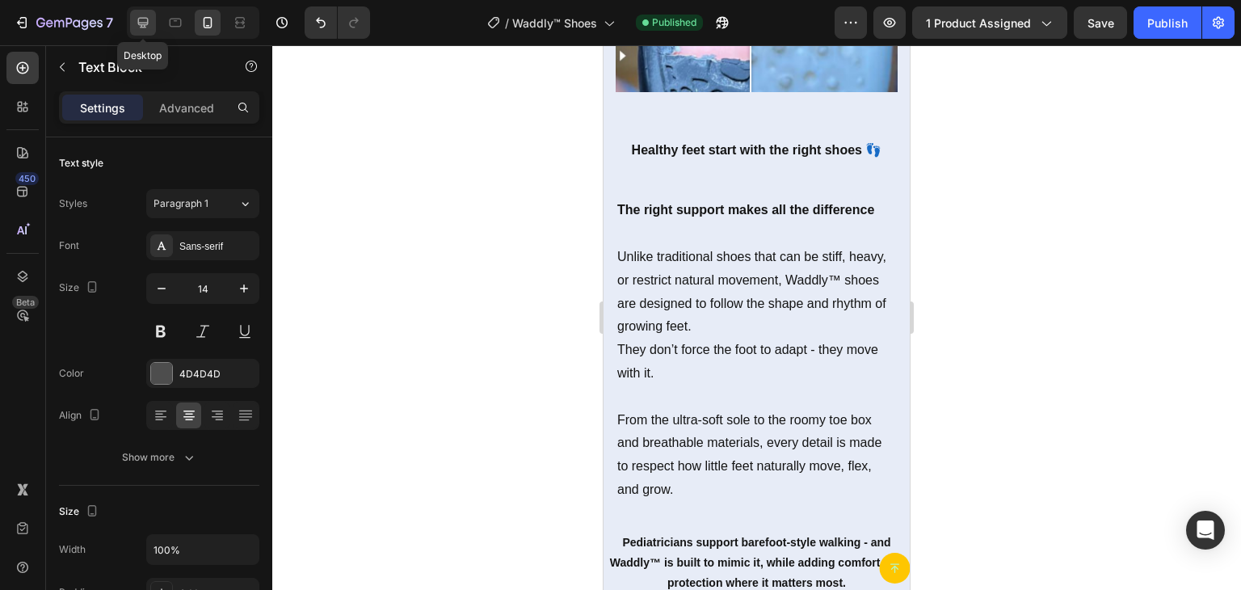
click at [137, 27] on icon at bounding box center [143, 23] width 16 height 16
type input "16"
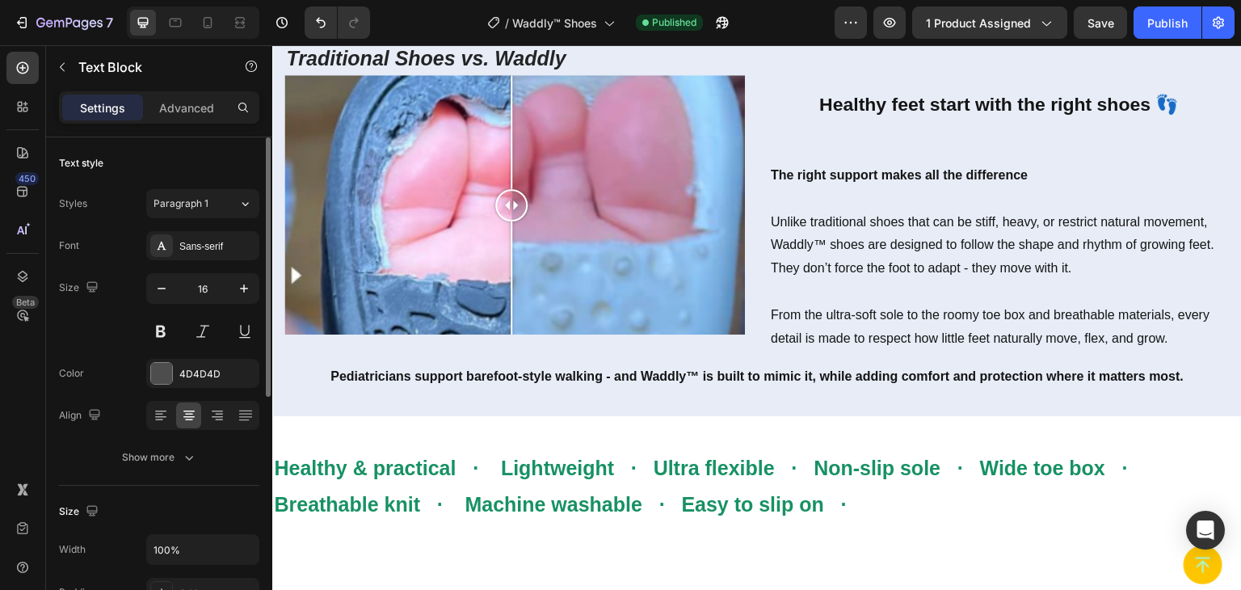
scroll to position [242, 0]
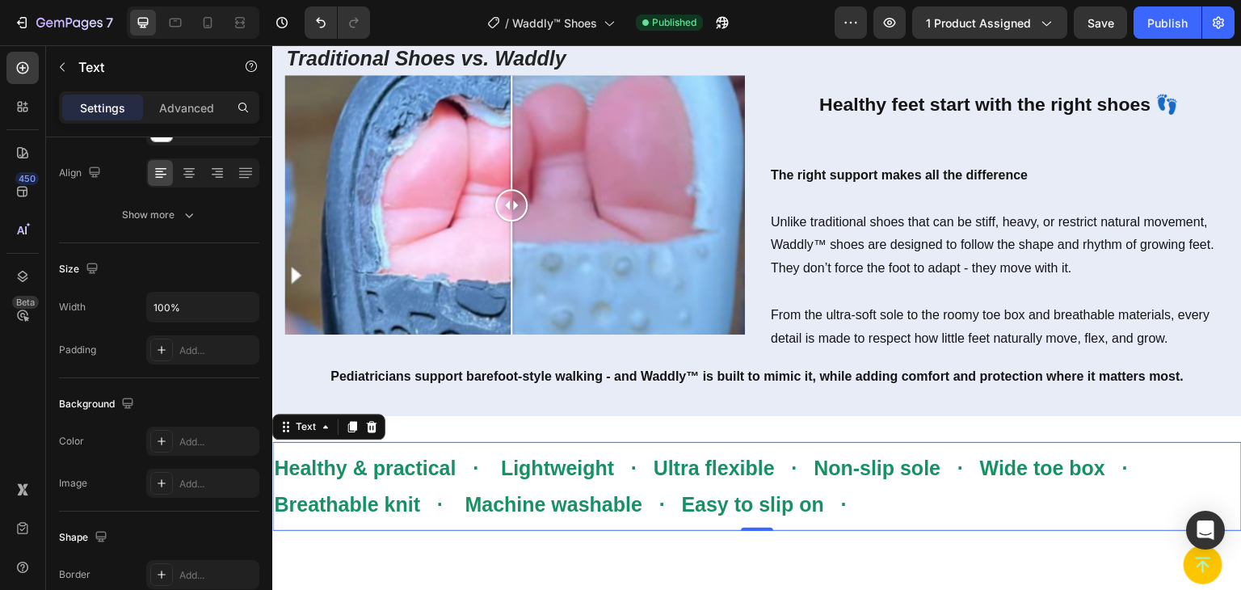
click at [489, 482] on p "Healthy & practical · Lightweight · Ultra flexible · Non-slip sole · Wide toe b…" at bounding box center [757, 486] width 966 height 73
click at [372, 425] on icon at bounding box center [371, 426] width 13 height 13
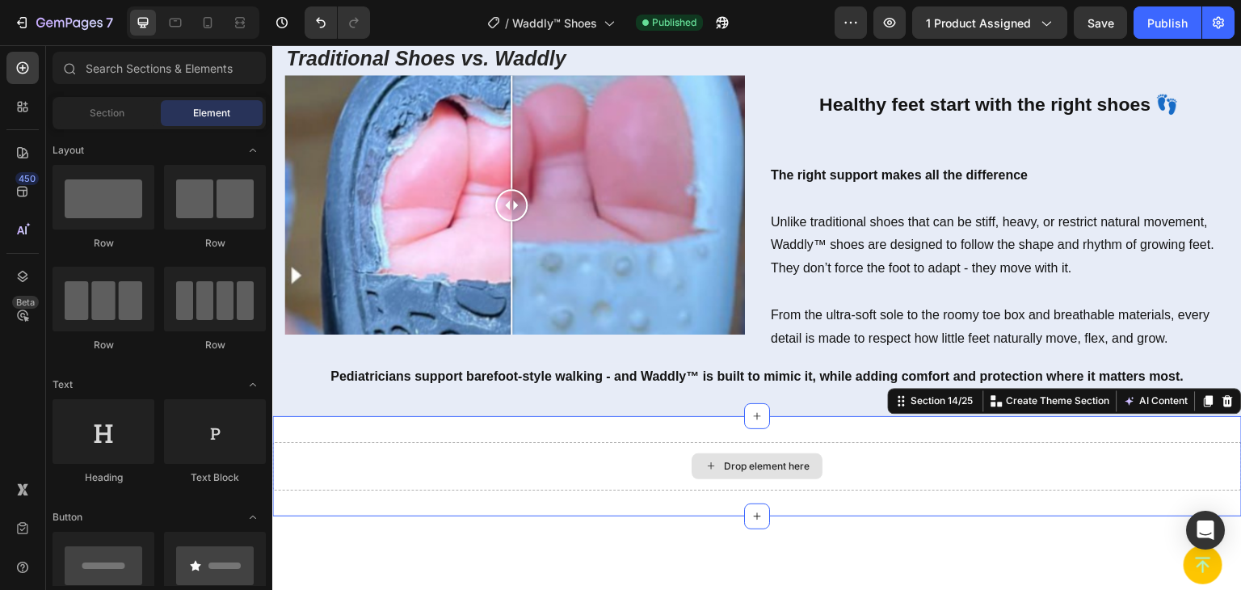
click at [549, 442] on div "Drop element here" at bounding box center [757, 466] width 970 height 48
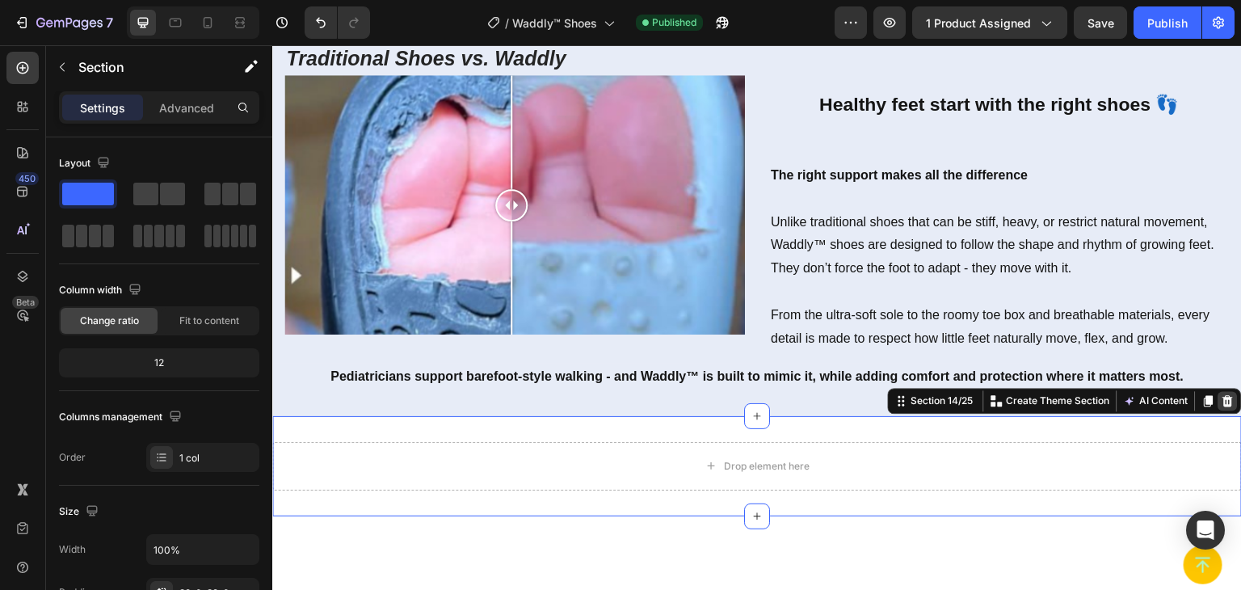
click at [1223, 395] on icon at bounding box center [1228, 400] width 11 height 11
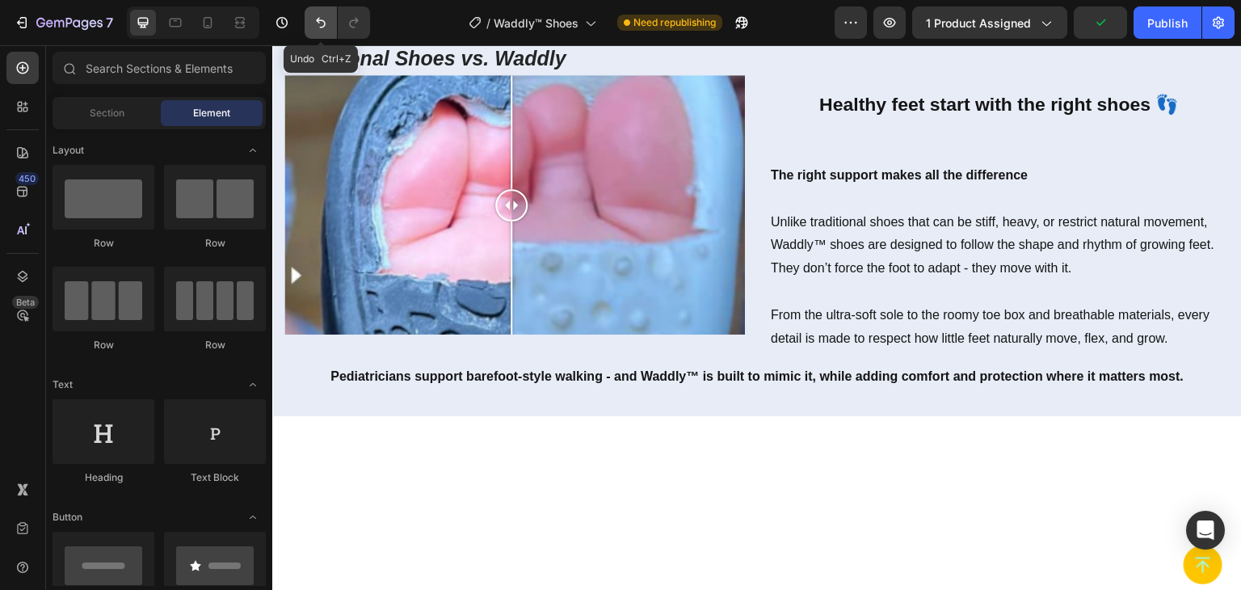
click at [326, 19] on icon "Undo/Redo" at bounding box center [321, 23] width 16 height 16
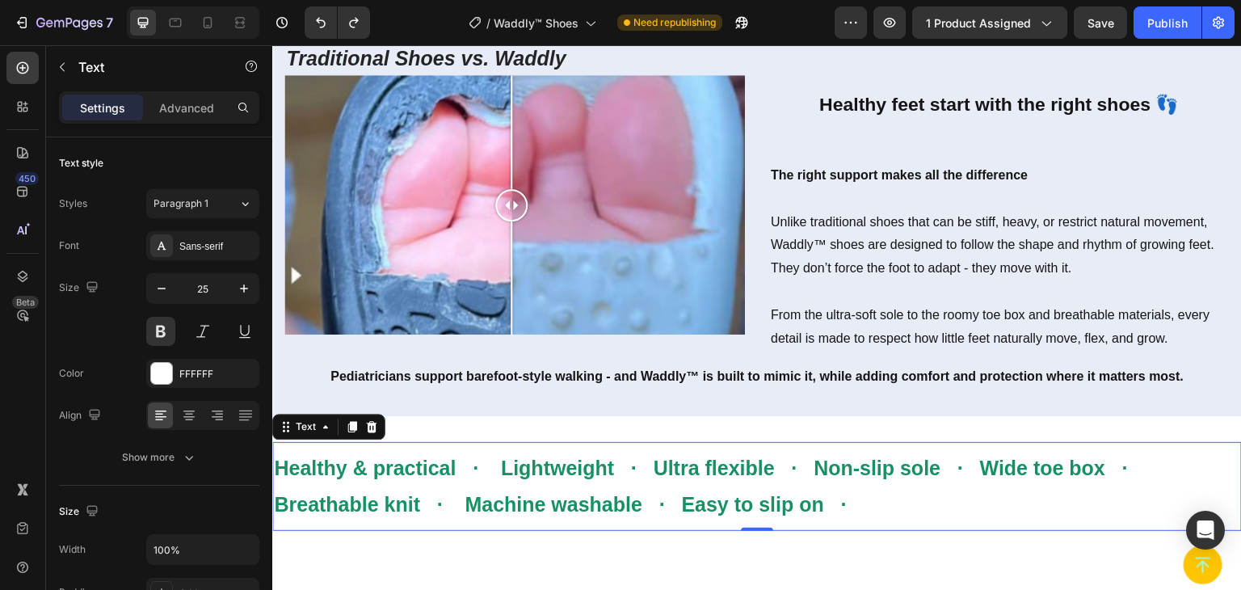
click at [974, 474] on strong "Healthy & practical · Lightweight · Ultra flexible · Non-slip sole · Wide toe b…" at bounding box center [706, 486] width 865 height 59
click at [246, 203] on icon at bounding box center [245, 204] width 14 height 16
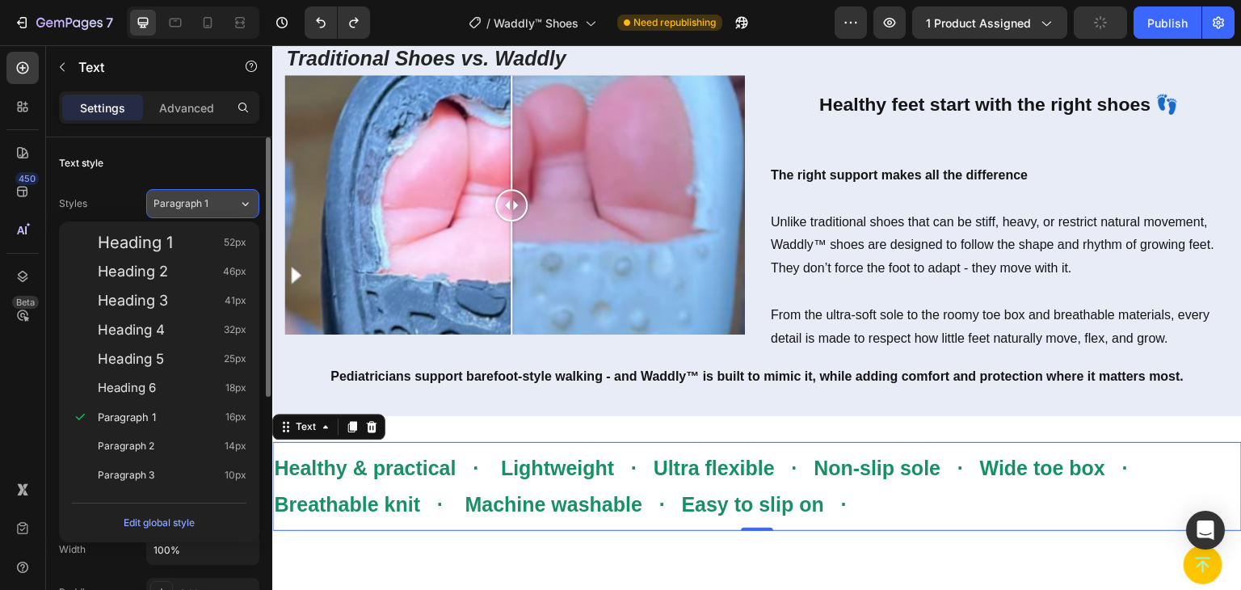
click at [246, 203] on icon at bounding box center [245, 204] width 14 height 16
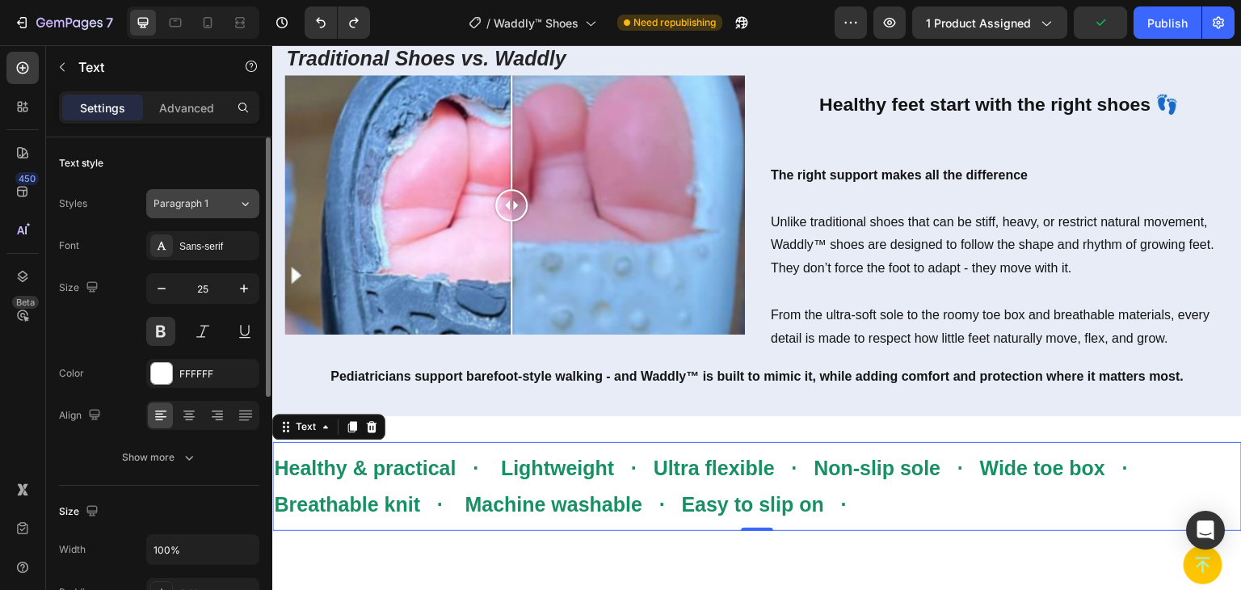
click at [246, 203] on icon at bounding box center [245, 204] width 14 height 16
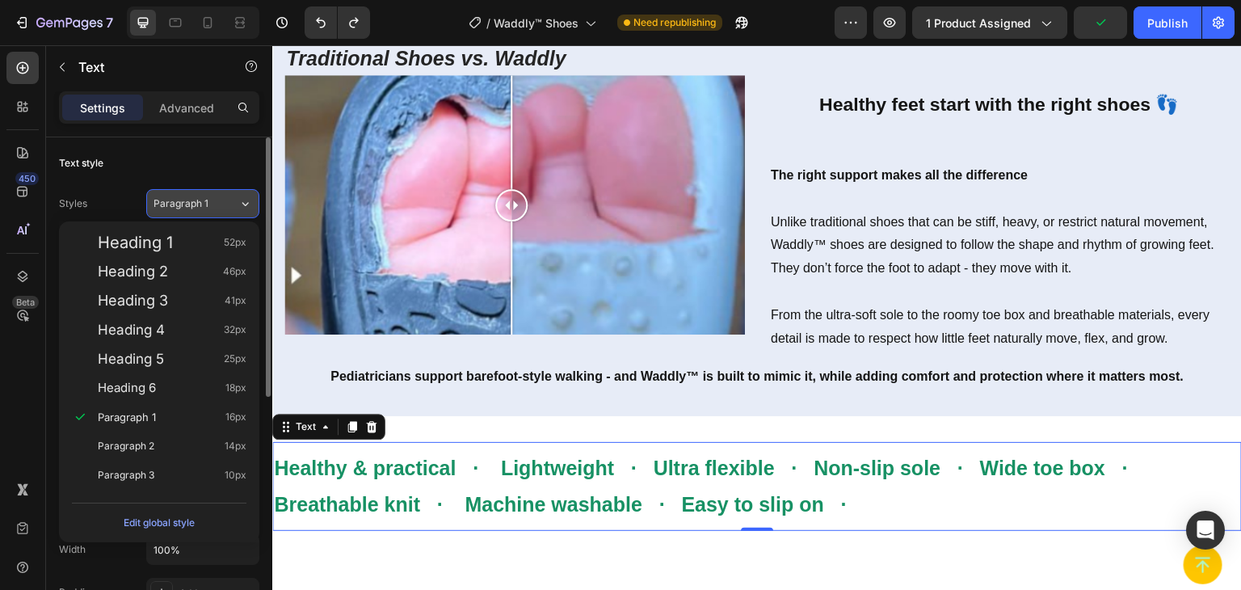
click at [246, 203] on icon at bounding box center [245, 204] width 14 height 16
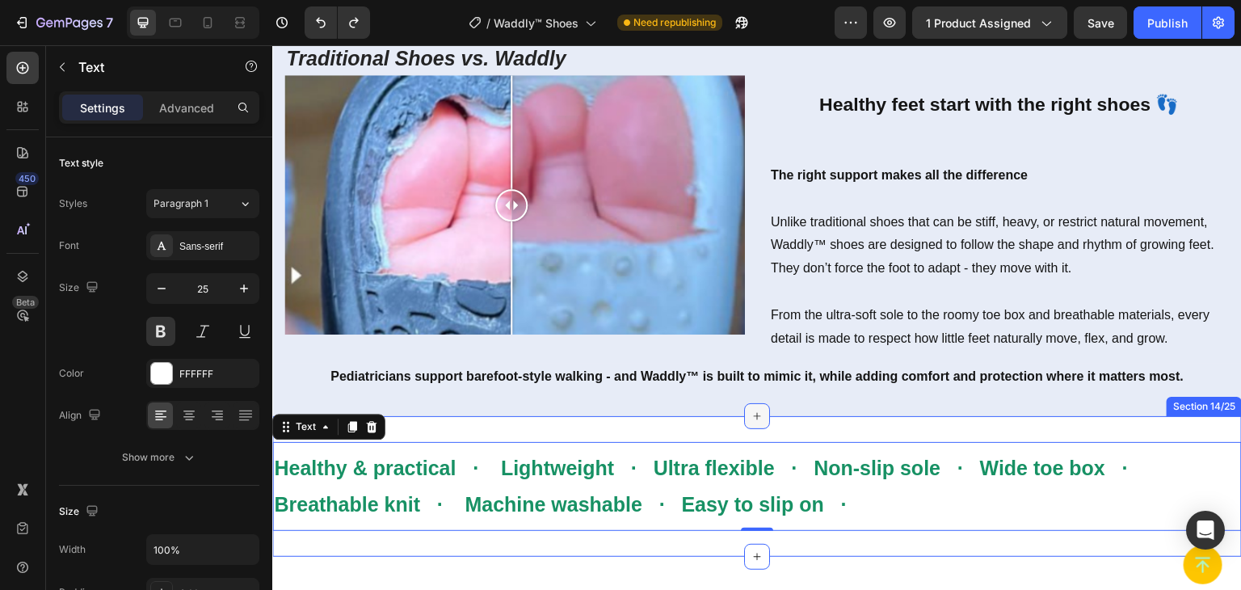
click at [754, 417] on icon at bounding box center [757, 416] width 13 height 13
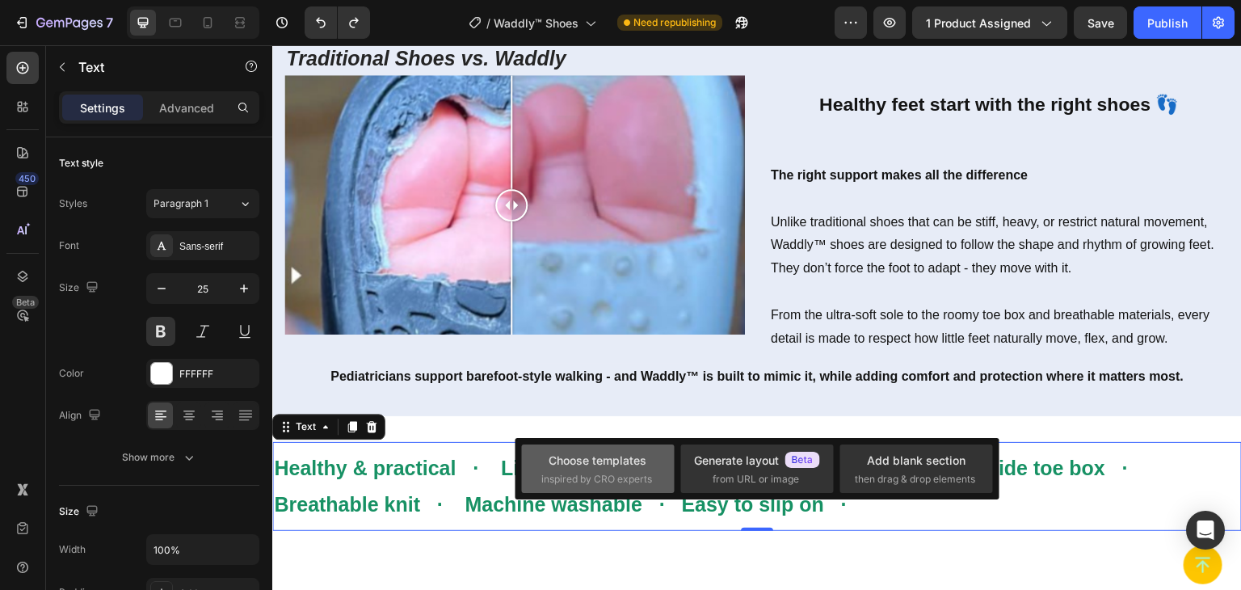
click at [630, 462] on div "Choose templates" at bounding box center [598, 460] width 98 height 17
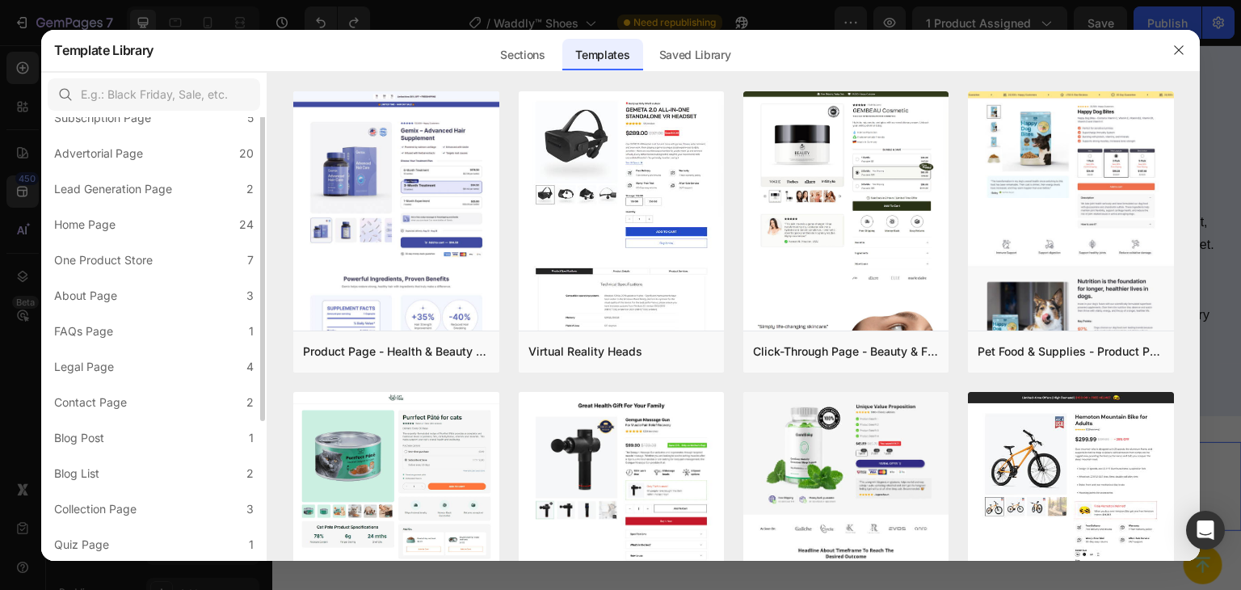
scroll to position [0, 0]
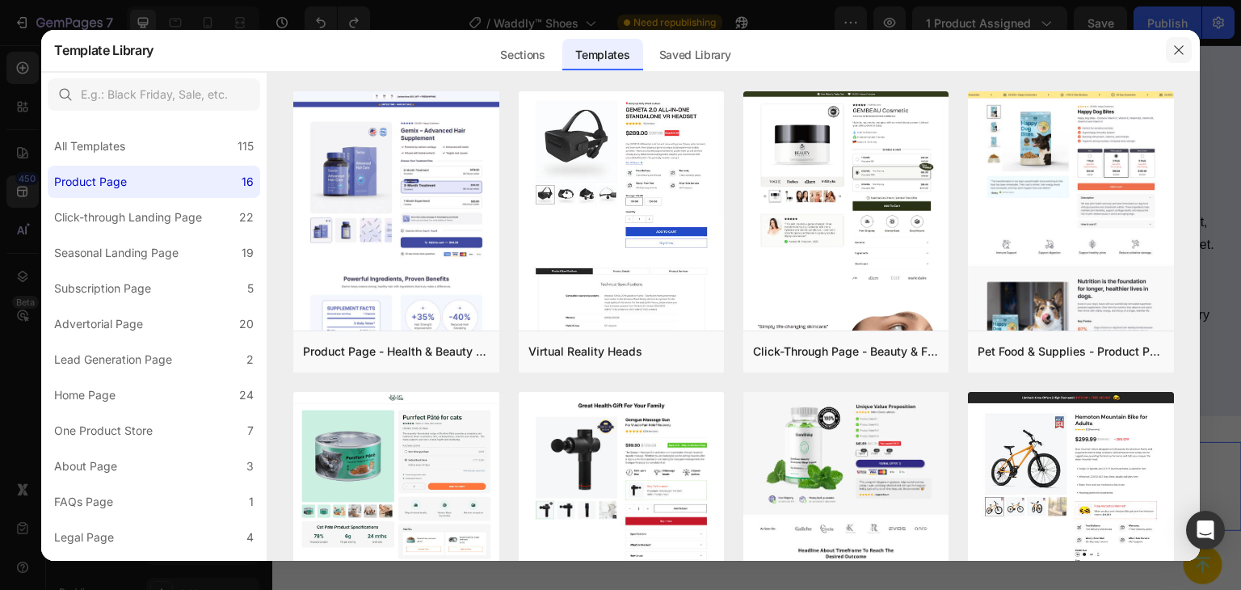
click at [1177, 53] on icon "button" at bounding box center [1178, 50] width 13 height 13
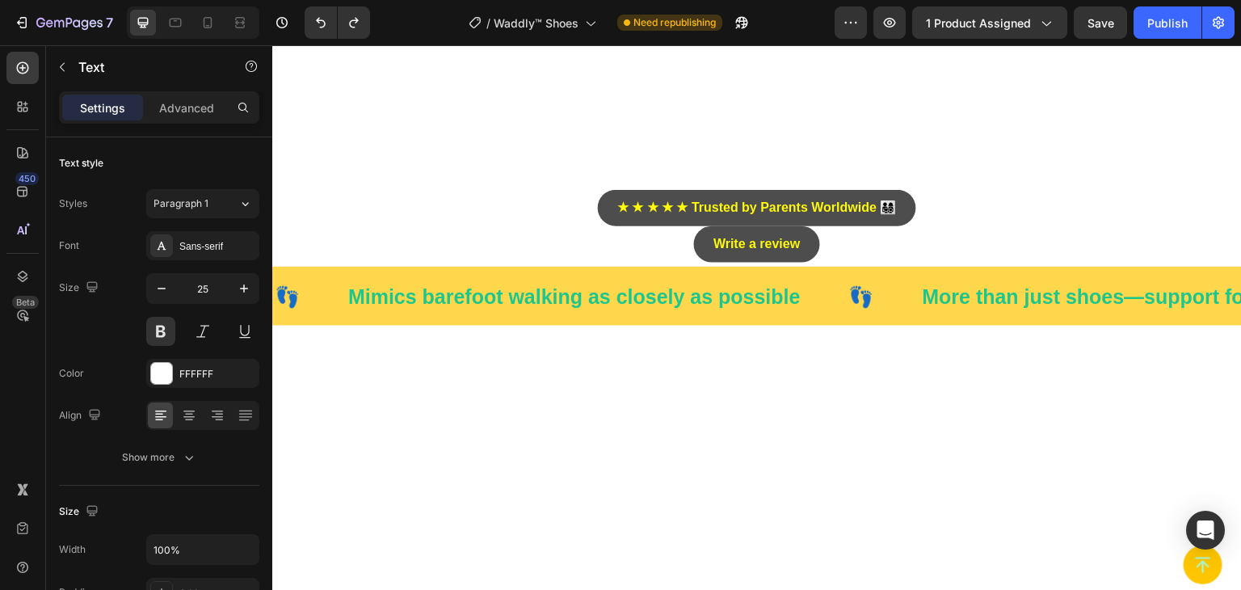
scroll to position [827, 0]
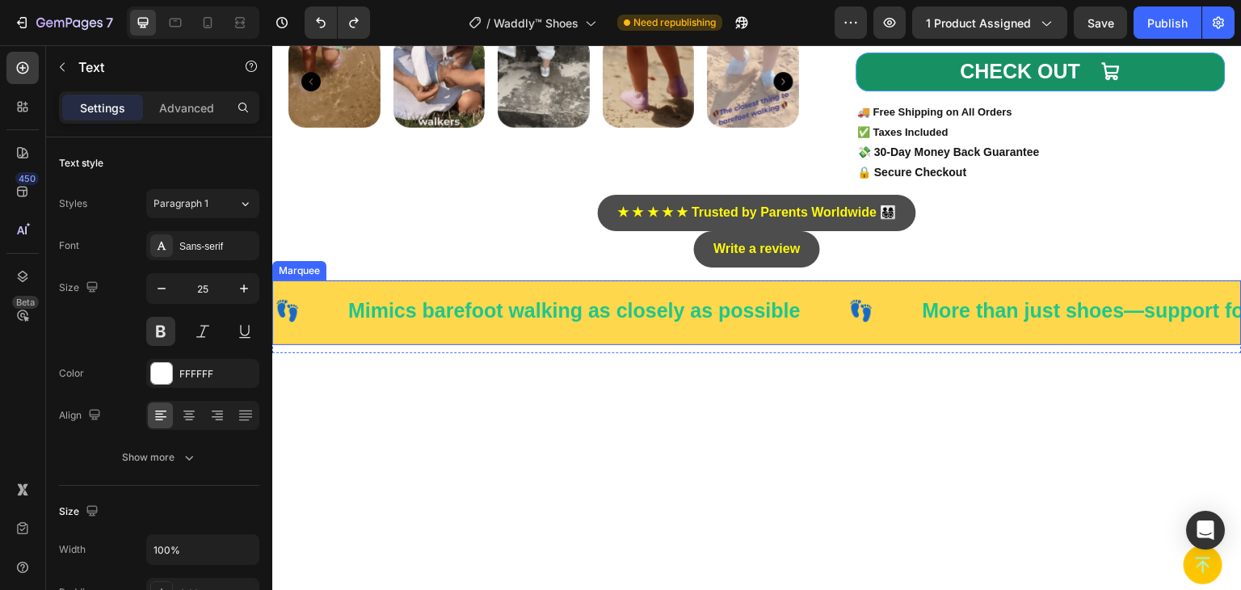
click at [411, 283] on div "👣 Text Mimics barefoot walking as closely as possible Text 👣 Text More than jus…" at bounding box center [757, 312] width 970 height 65
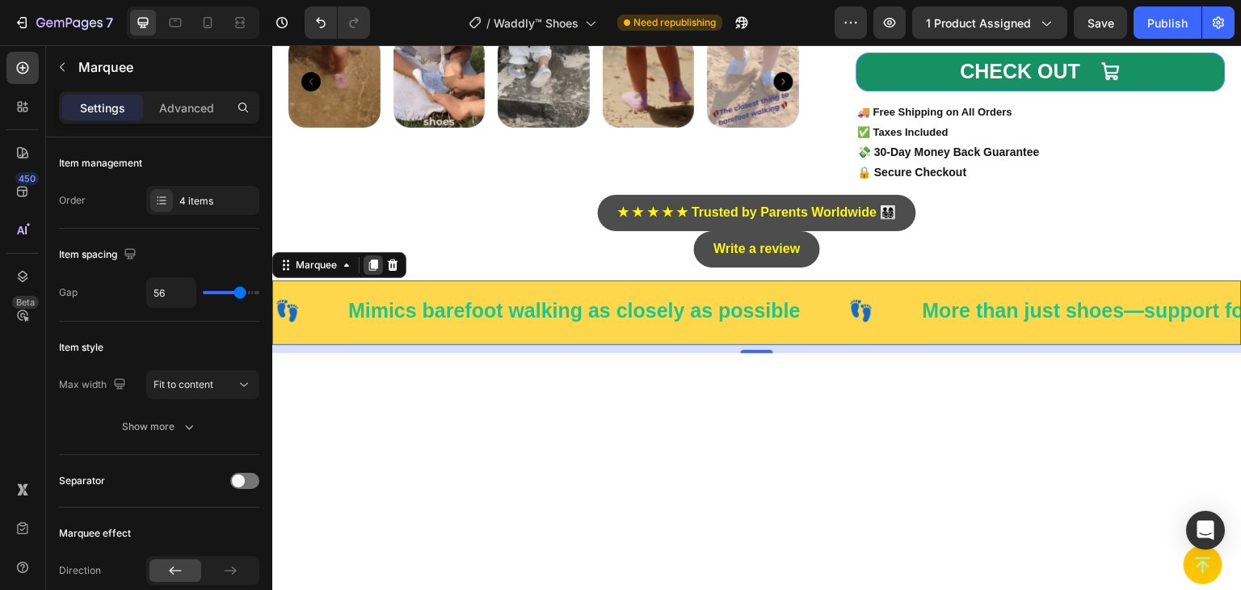
click at [373, 267] on icon at bounding box center [373, 264] width 9 height 11
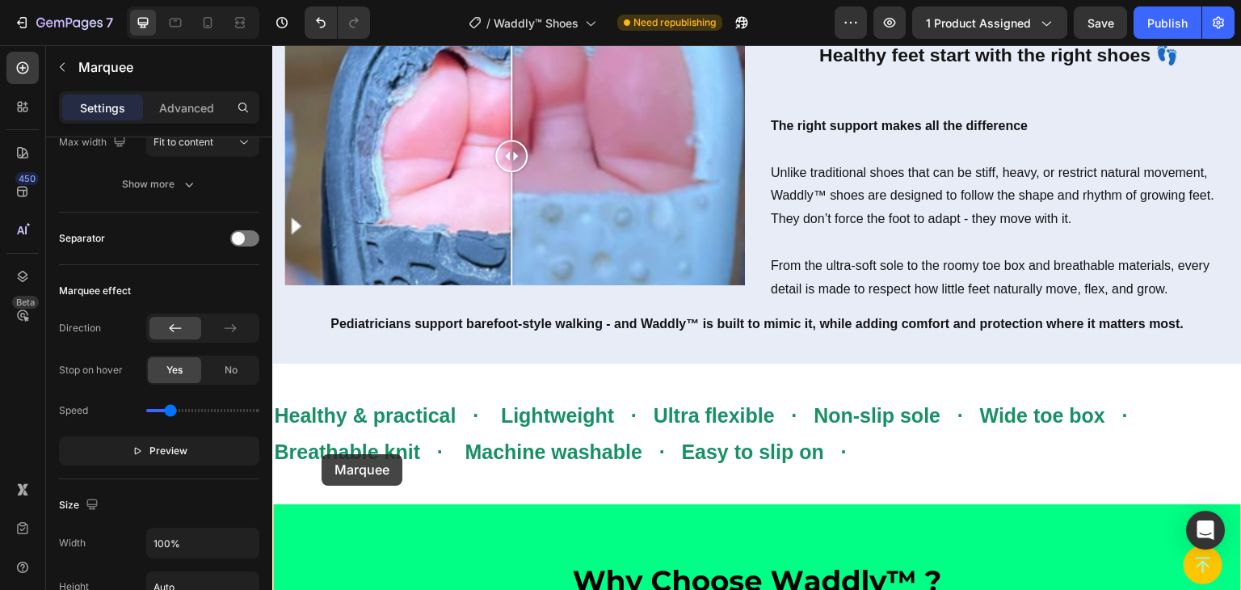
scroll to position [3135, 0]
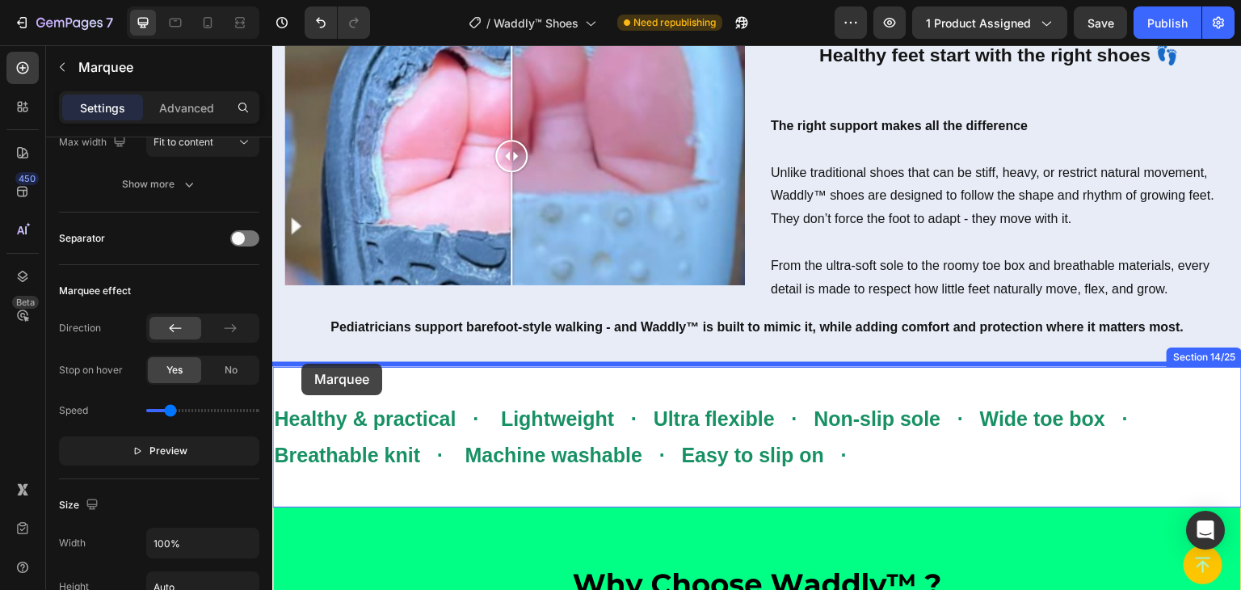
drag, startPoint x: 286, startPoint y: 97, endPoint x: 301, endPoint y: 364, distance: 267.1
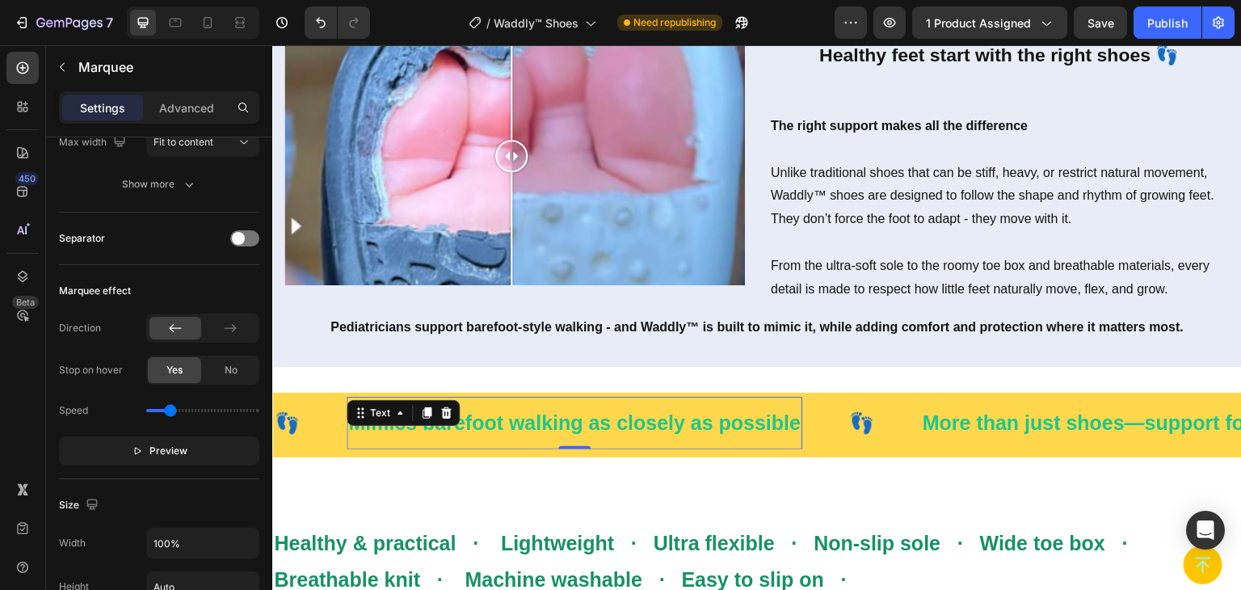
click at [581, 415] on span "Mimics barefoot walking as closely as possible" at bounding box center [574, 422] width 453 height 23
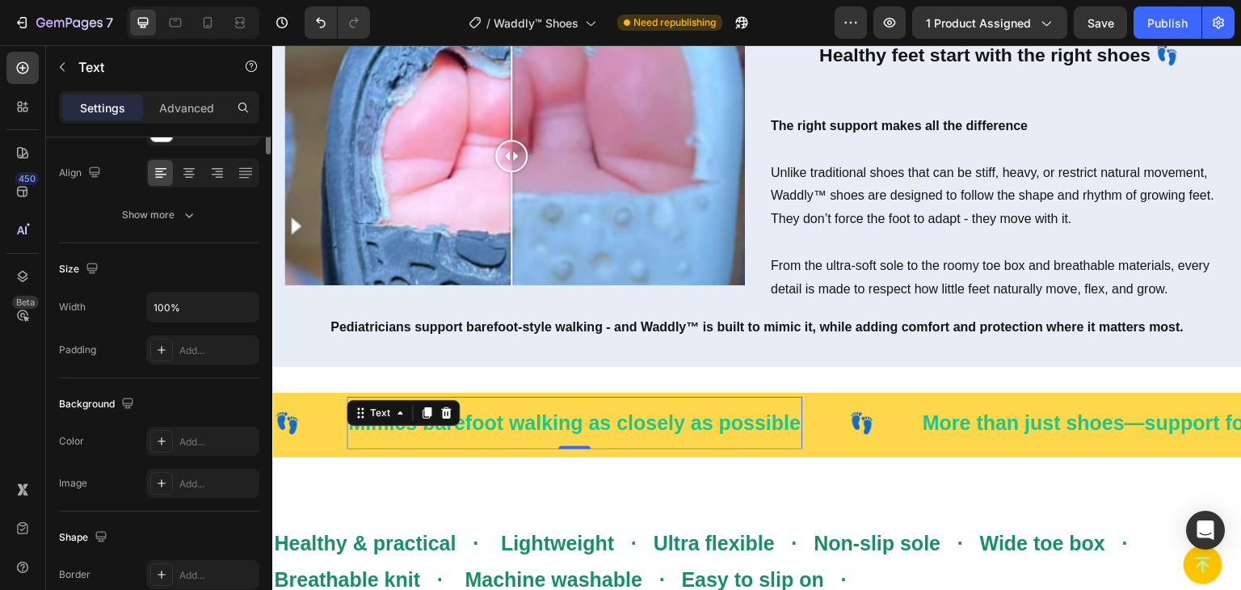
scroll to position [0, 0]
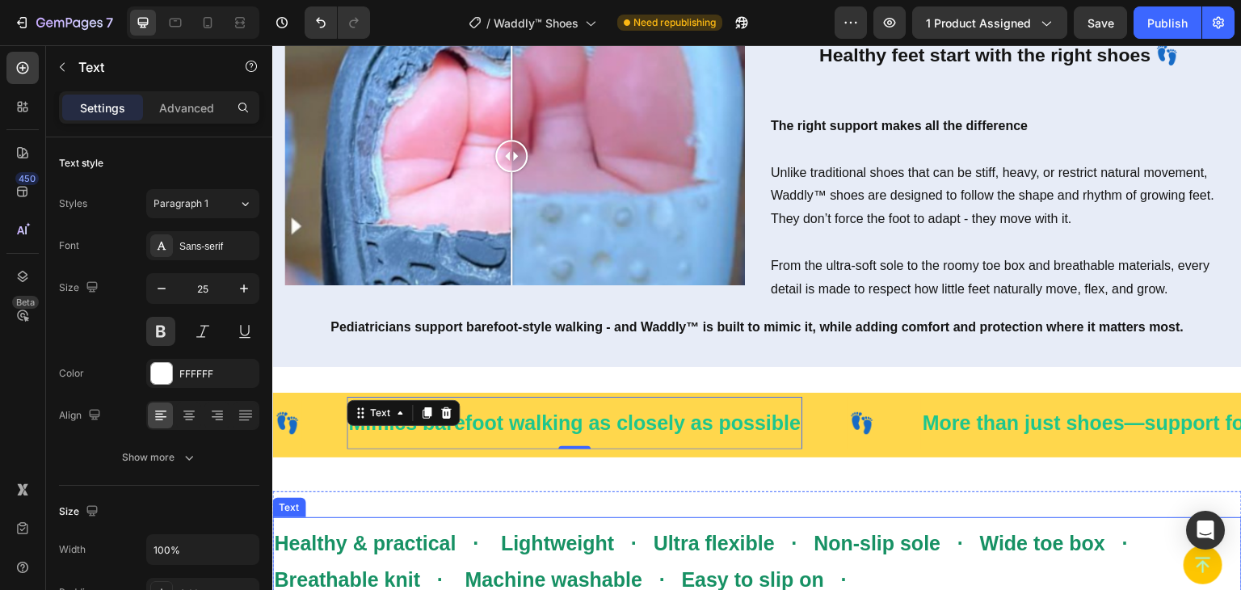
click at [410, 541] on strong "Healthy & practical · Lightweight · Ultra flexible · Non-slip sole · Wide toe b…" at bounding box center [706, 561] width 865 height 59
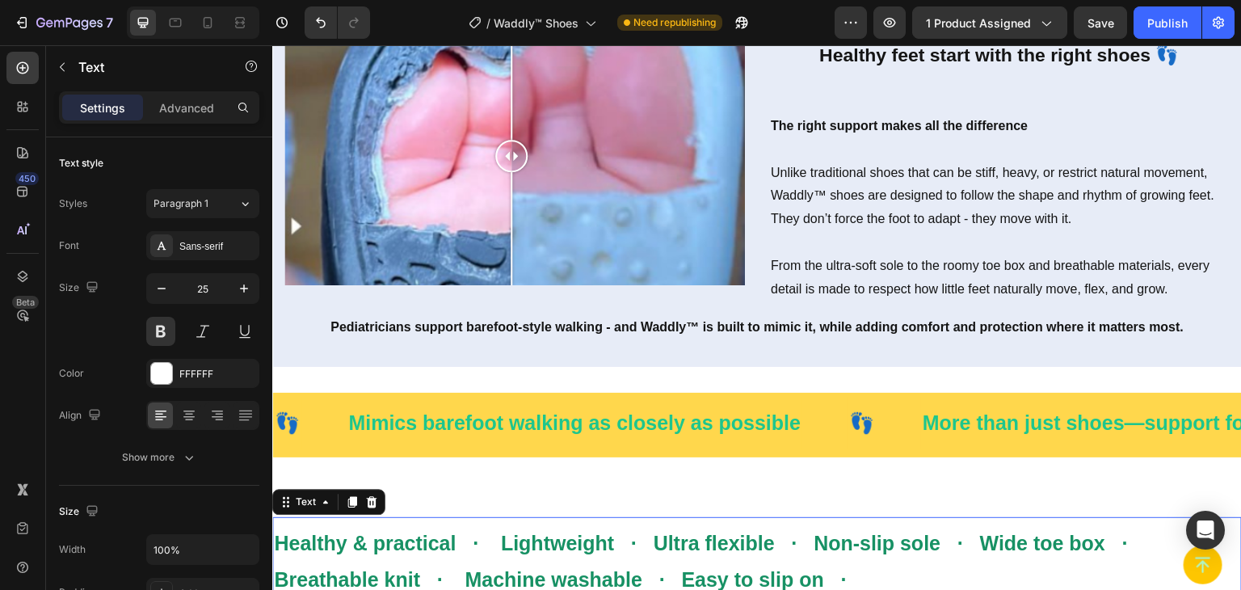
click at [410, 539] on strong "Healthy & practical · Lightweight · Ultra flexible · Non-slip sole · Wide toe b…" at bounding box center [706, 561] width 865 height 59
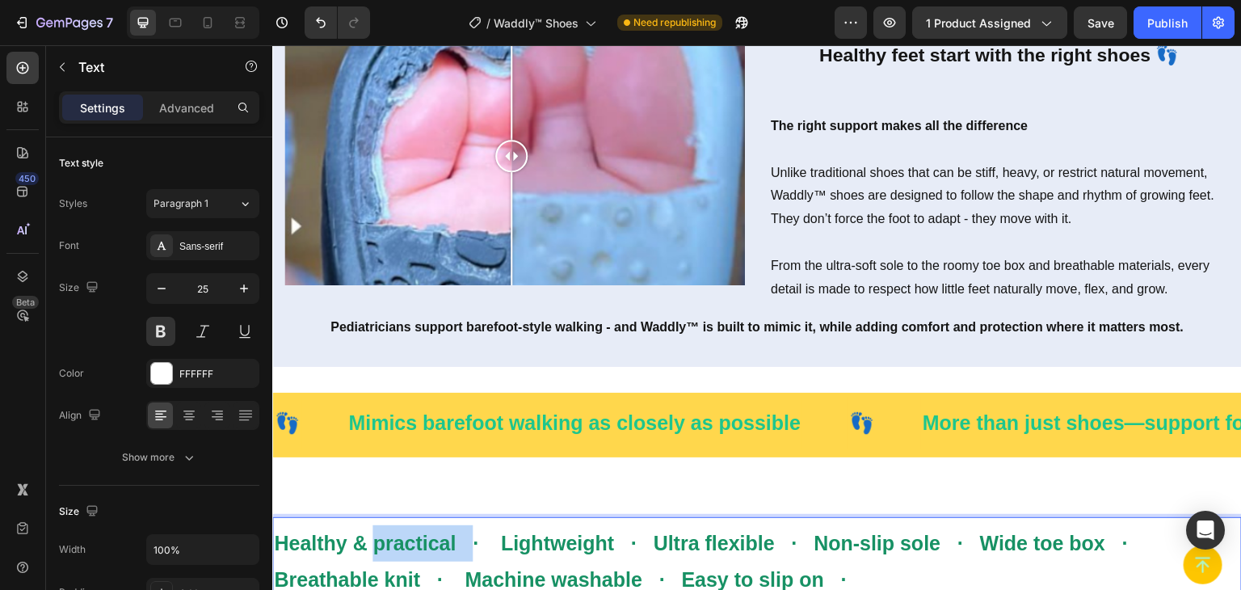
click at [410, 539] on strong "Healthy & practical · Lightweight · Ultra flexible · Non-slip sole · Wide toe b…" at bounding box center [706, 561] width 865 height 59
click at [516, 539] on strong "Healthy & practical · Lightweight · Ultra flexible · Non-slip sole · Wide toe b…" at bounding box center [706, 561] width 865 height 59
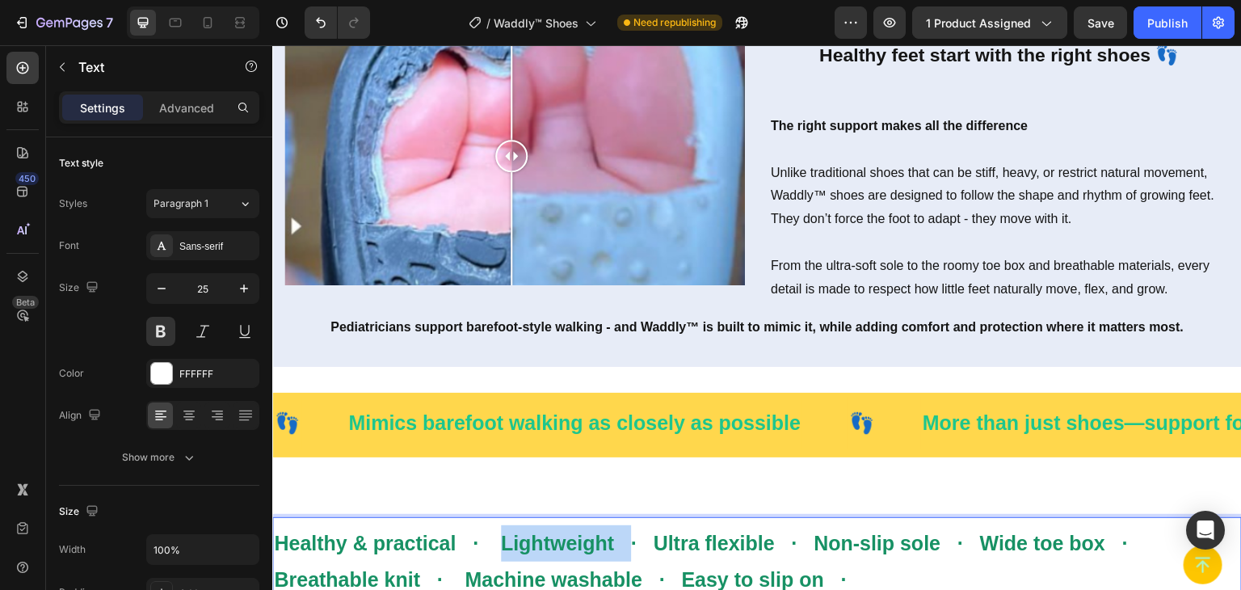
click at [516, 539] on strong "Healthy & practical · Lightweight · Ultra flexible · Non-slip sole · Wide toe b…" at bounding box center [706, 561] width 865 height 59
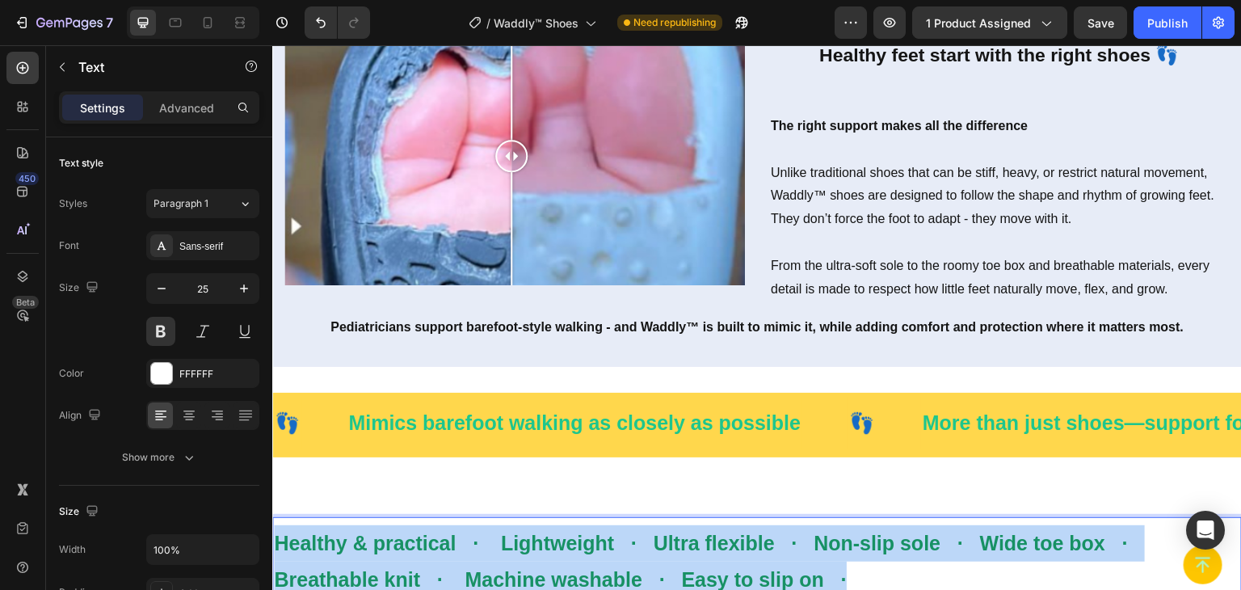
click at [516, 539] on strong "Healthy & practical · Lightweight · Ultra flexible · Non-slip sole · Wide toe b…" at bounding box center [706, 561] width 865 height 59
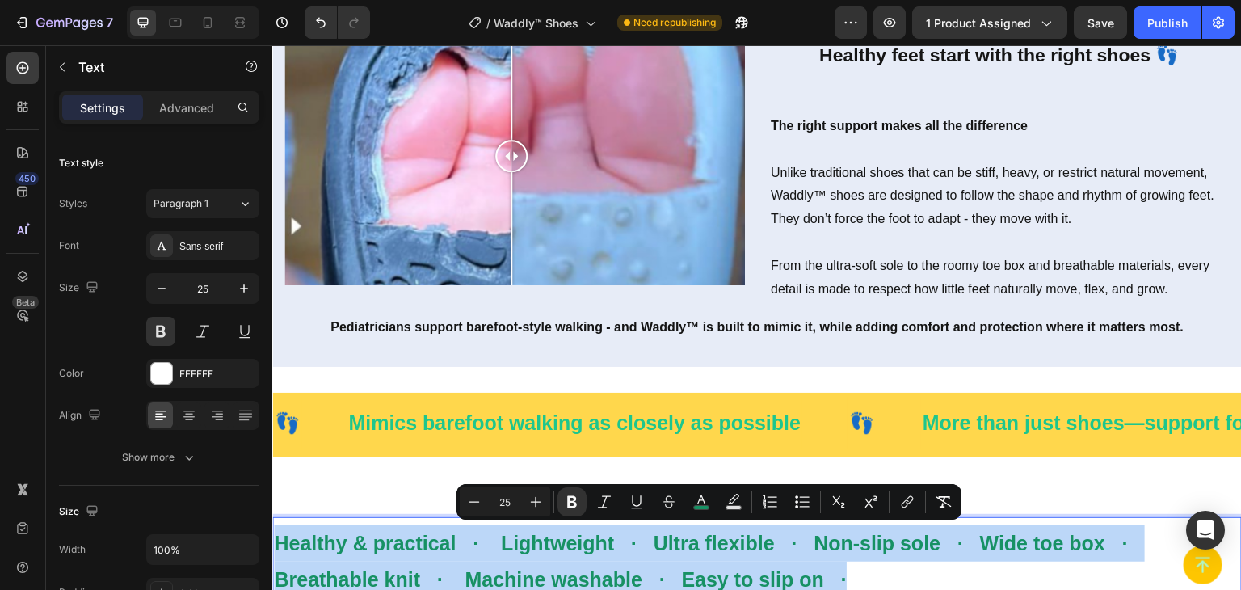
click at [516, 539] on strong "Healthy & practical · Lightweight · Ultra flexible · Non-slip sole · Wide toe b…" at bounding box center [706, 561] width 865 height 59
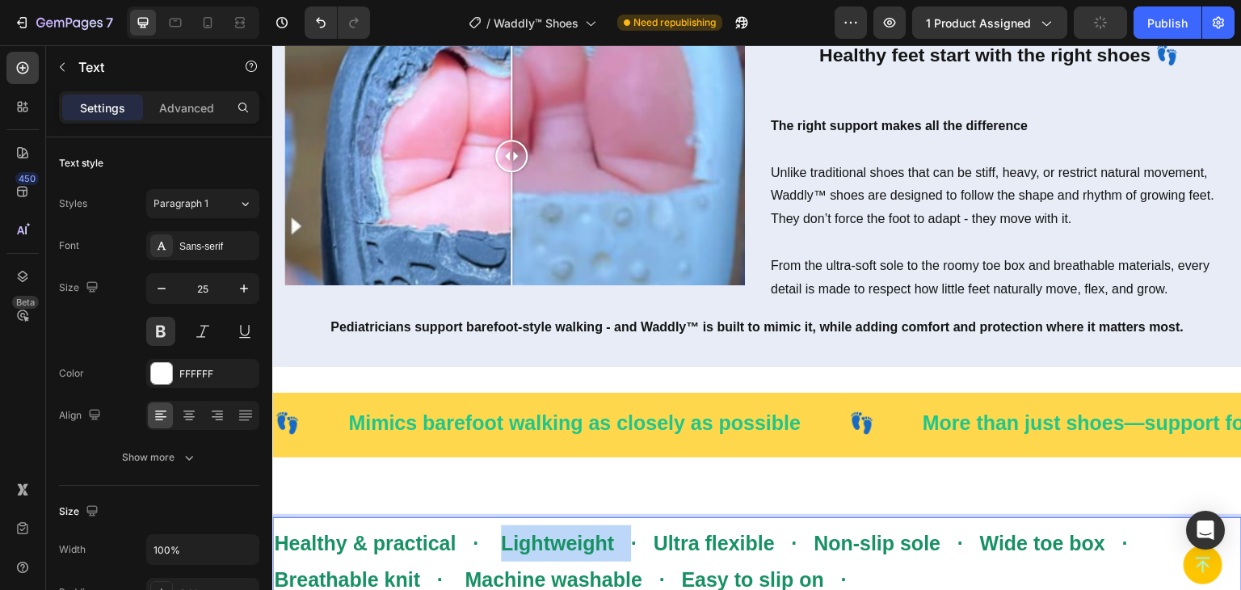
click at [516, 539] on strong "Healthy & practical · Lightweight · Ultra flexible · Non-slip sole · Wide toe b…" at bounding box center [706, 561] width 865 height 59
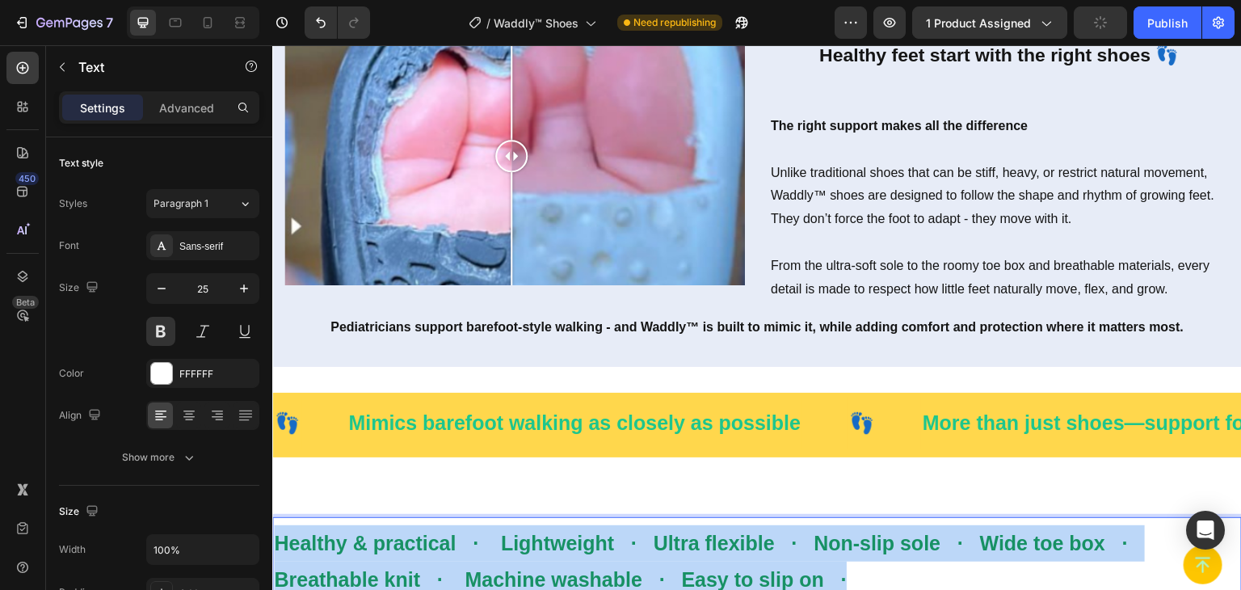
click at [516, 539] on strong "Healthy & practical · Lightweight · Ultra flexible · Non-slip sole · Wide toe b…" at bounding box center [706, 561] width 865 height 59
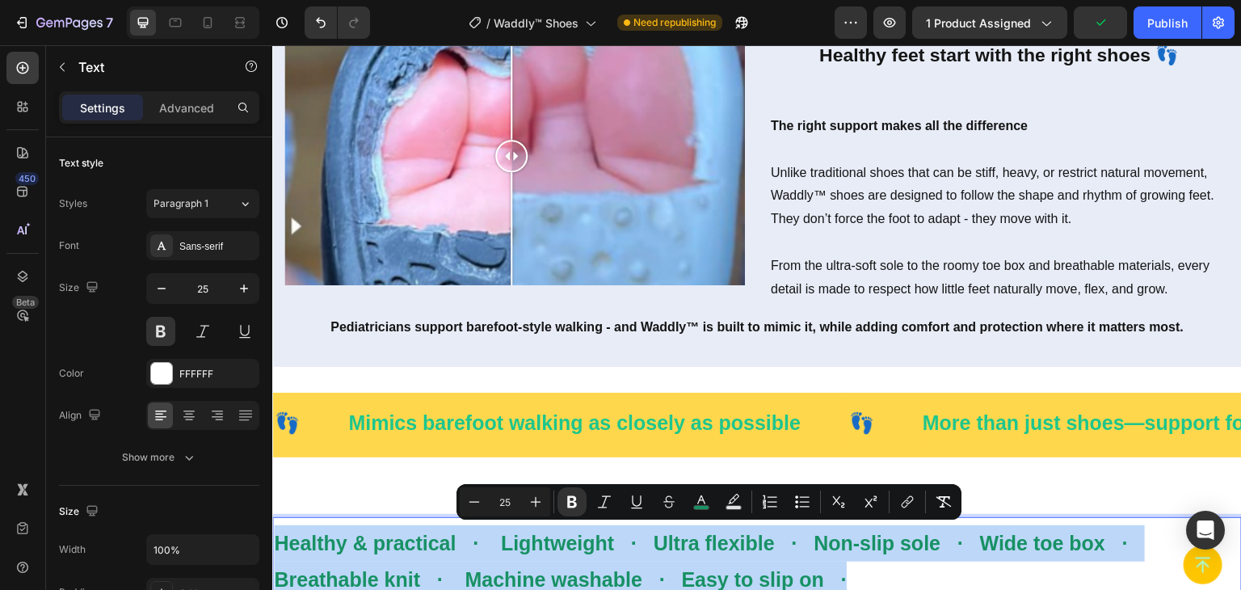
click at [516, 539] on strong "Healthy & practical · Lightweight · Ultra flexible · Non-slip sole · Wide toe b…" at bounding box center [706, 561] width 865 height 59
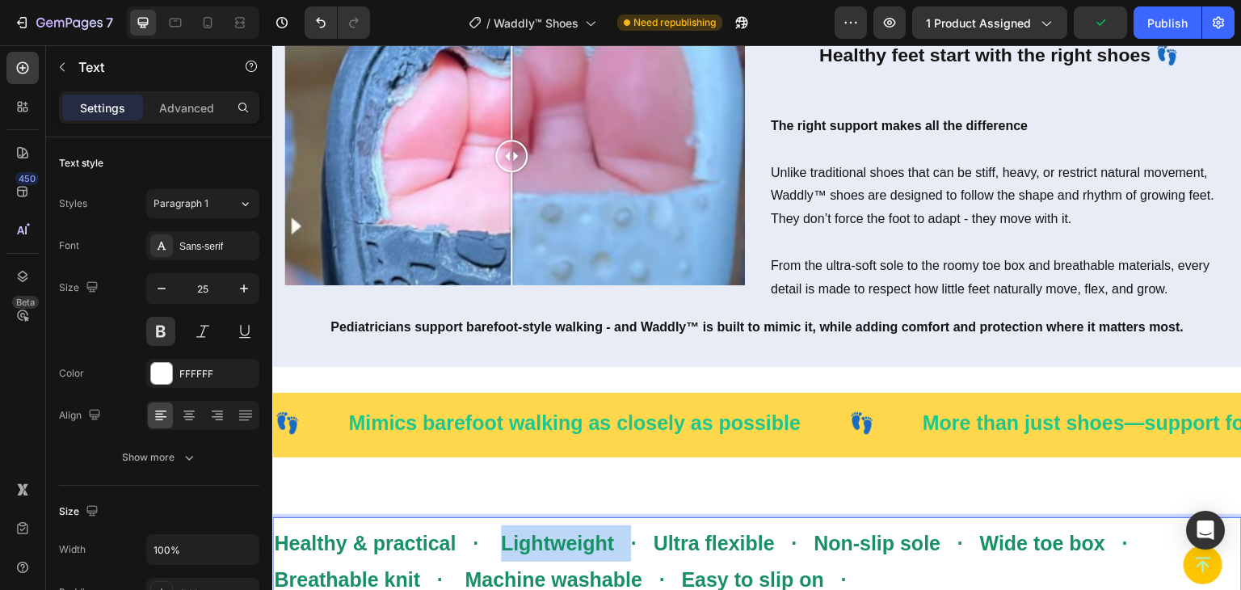
click at [516, 539] on strong "Healthy & practical · Lightweight · Ultra flexible · Non-slip sole · Wide toe b…" at bounding box center [706, 561] width 865 height 59
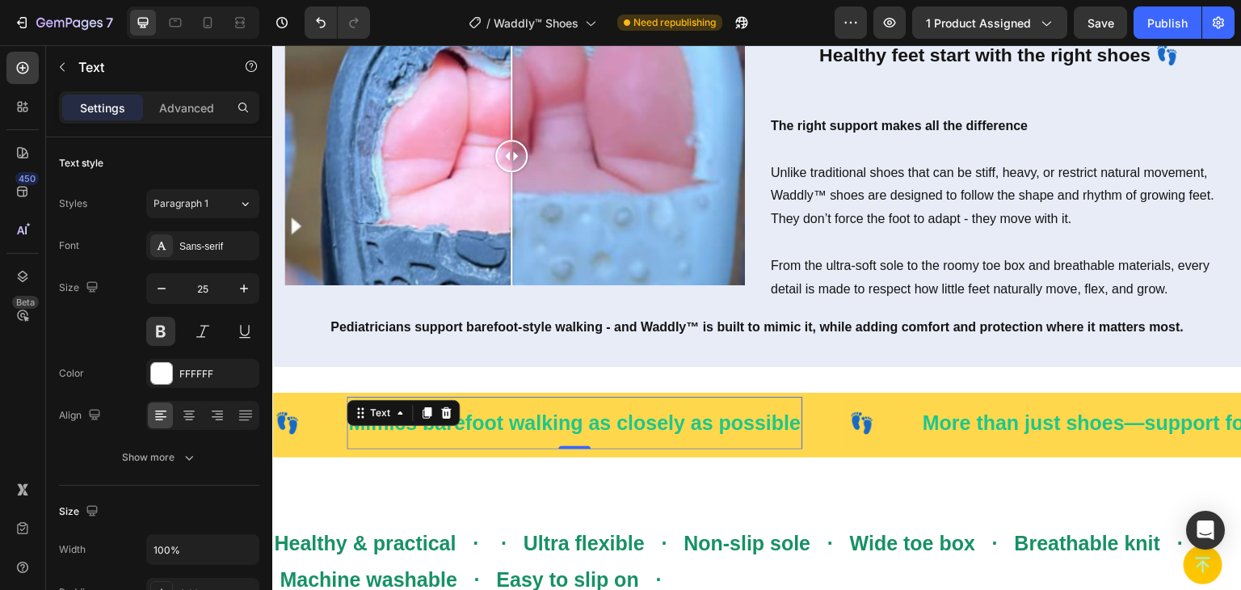
click at [456, 419] on div "Mimics barefoot walking as closely as possible Text 0" at bounding box center [575, 423] width 456 height 53
click at [456, 419] on div "Text" at bounding box center [403, 413] width 113 height 26
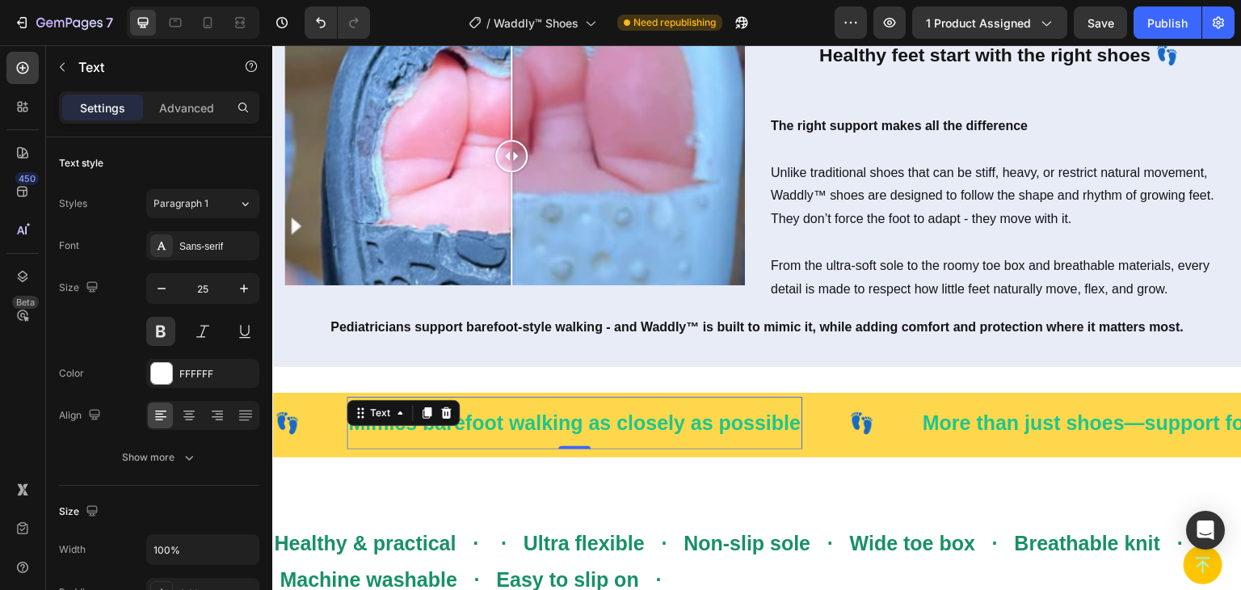
click at [562, 419] on span "Mimics barefoot walking as closely as possible" at bounding box center [574, 422] width 453 height 23
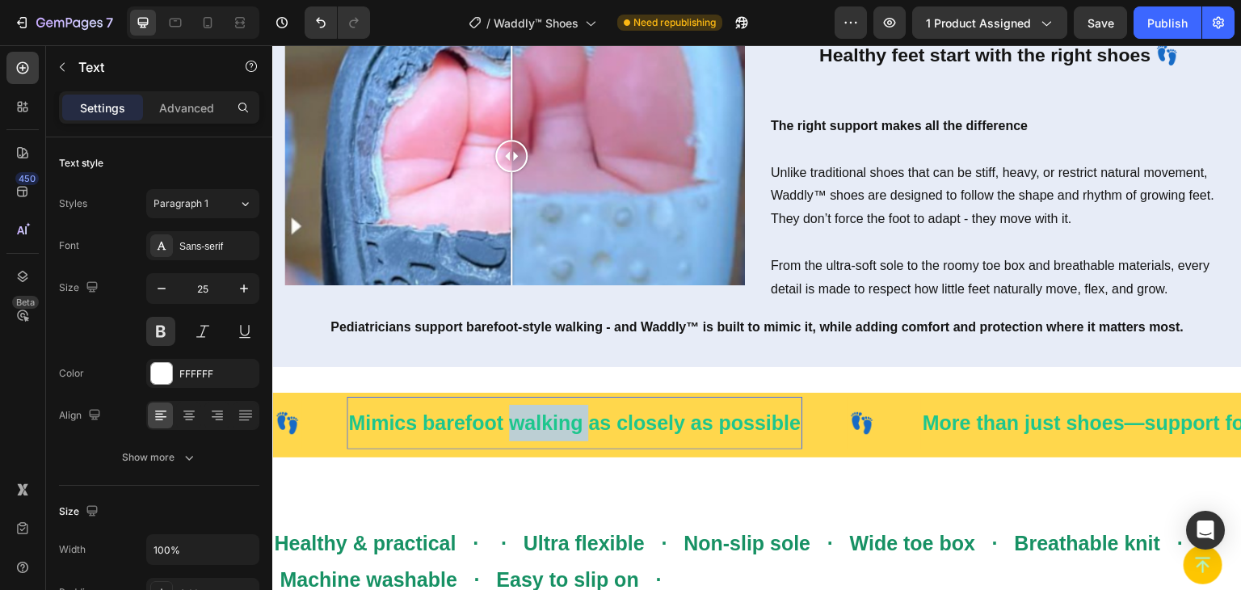
click at [562, 419] on span "Mimics barefoot walking as closely as possible" at bounding box center [574, 422] width 453 height 23
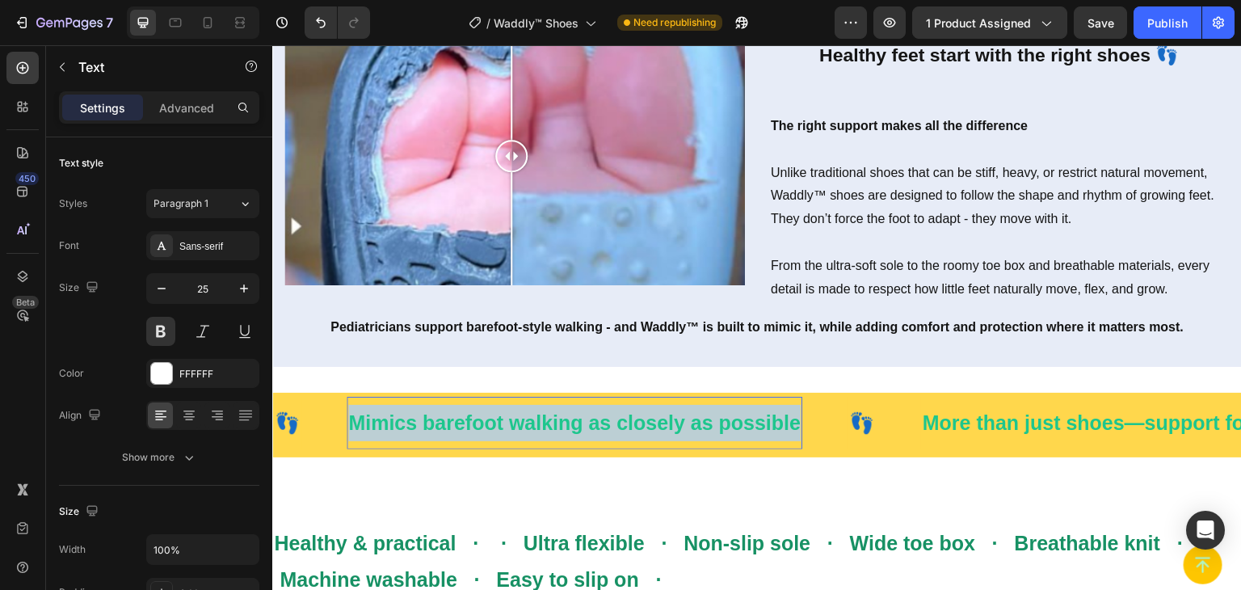
click at [562, 419] on span "Mimics barefoot walking as closely as possible" at bounding box center [574, 422] width 453 height 23
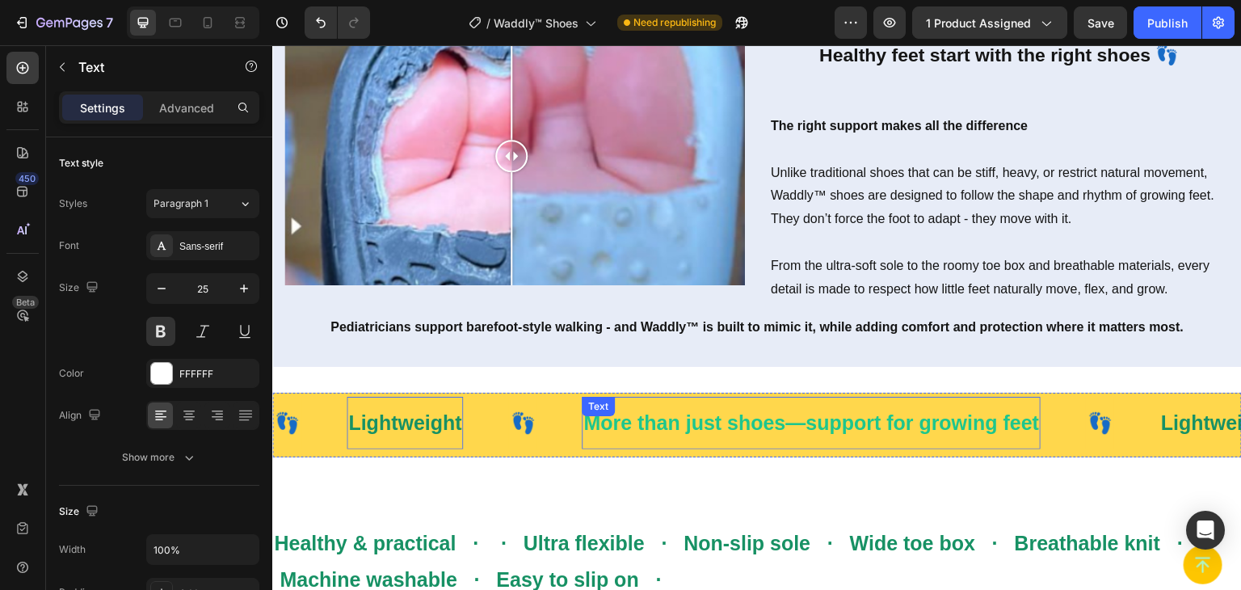
click at [710, 411] on div "More than just shoes—support for growing feet Text" at bounding box center [811, 423] width 459 height 53
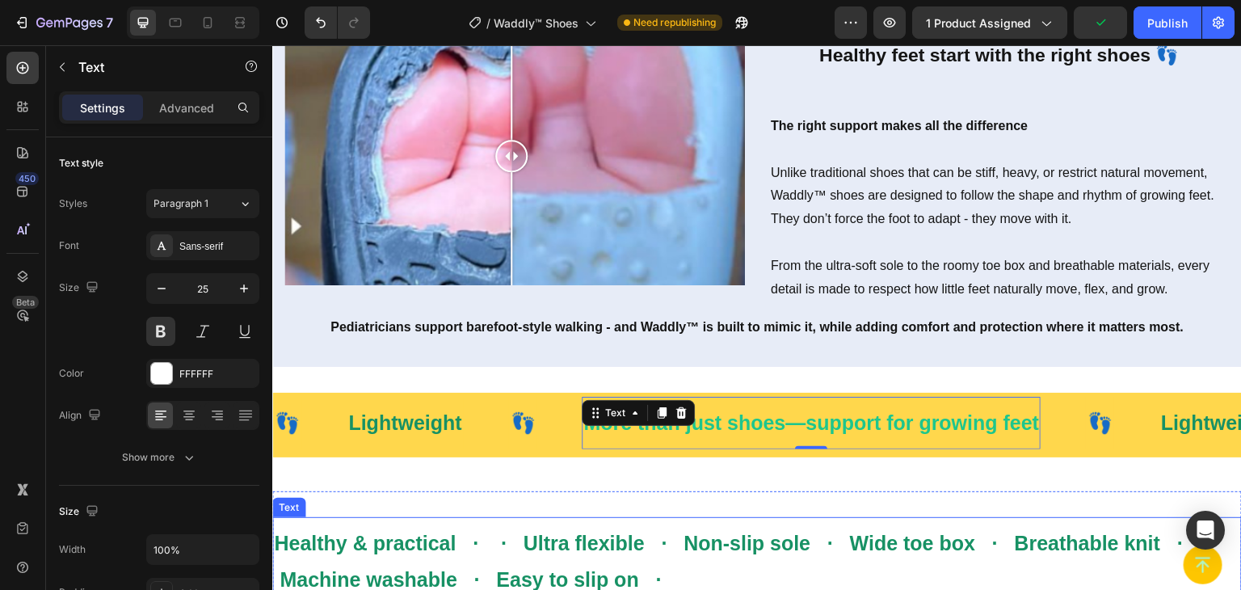
click at [575, 532] on strong "Healthy & practical · · Ultra flexible · Non-slip sole · Wide toe box · Breatha…" at bounding box center [734, 561] width 920 height 59
click at [569, 538] on strong "Healthy & practical · · Ultra flexible · Non-slip sole · Wide toe box · Breatha…" at bounding box center [734, 561] width 920 height 59
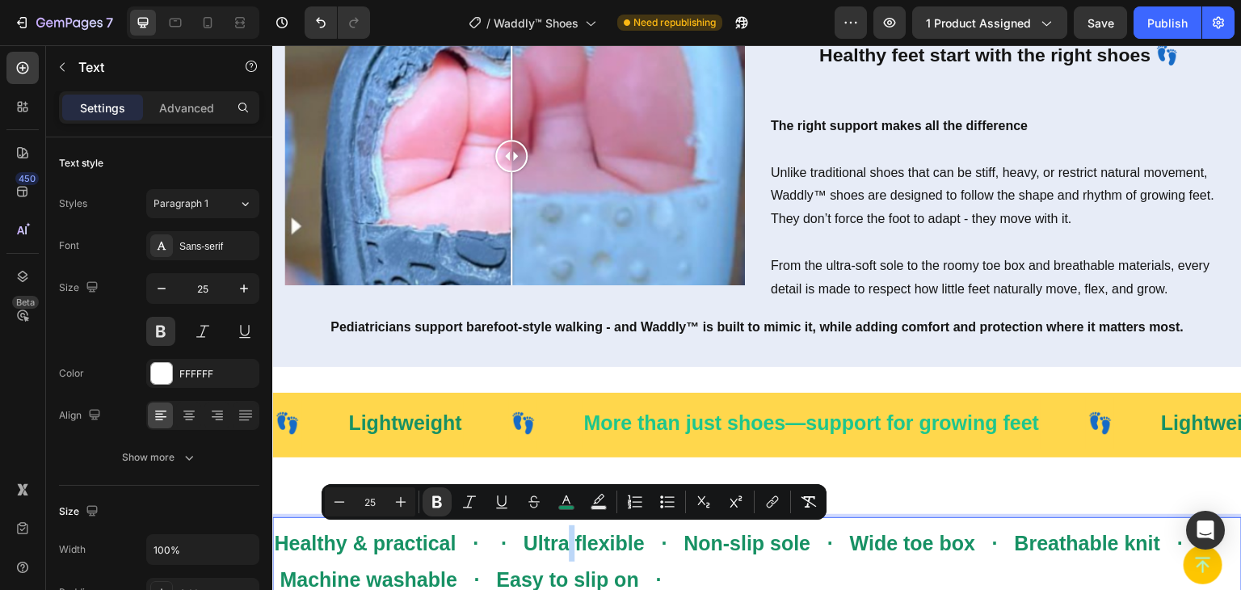
click at [569, 538] on strong "Healthy & practical · · Ultra flexible · Non-slip sole · Wide toe box · Breatha…" at bounding box center [734, 561] width 920 height 59
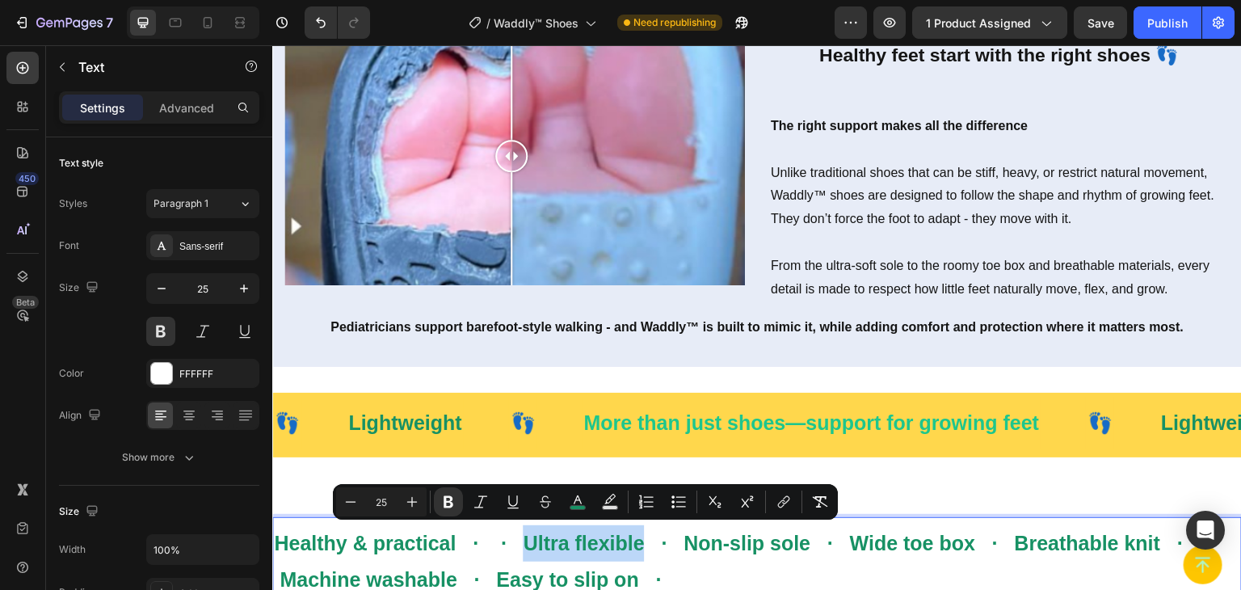
drag, startPoint x: 528, startPoint y: 539, endPoint x: 647, endPoint y: 541, distance: 118.8
click at [647, 541] on strong "Healthy & practical · · Ultra flexible · Non-slip sole · Wide toe box · Breatha…" at bounding box center [734, 561] width 920 height 59
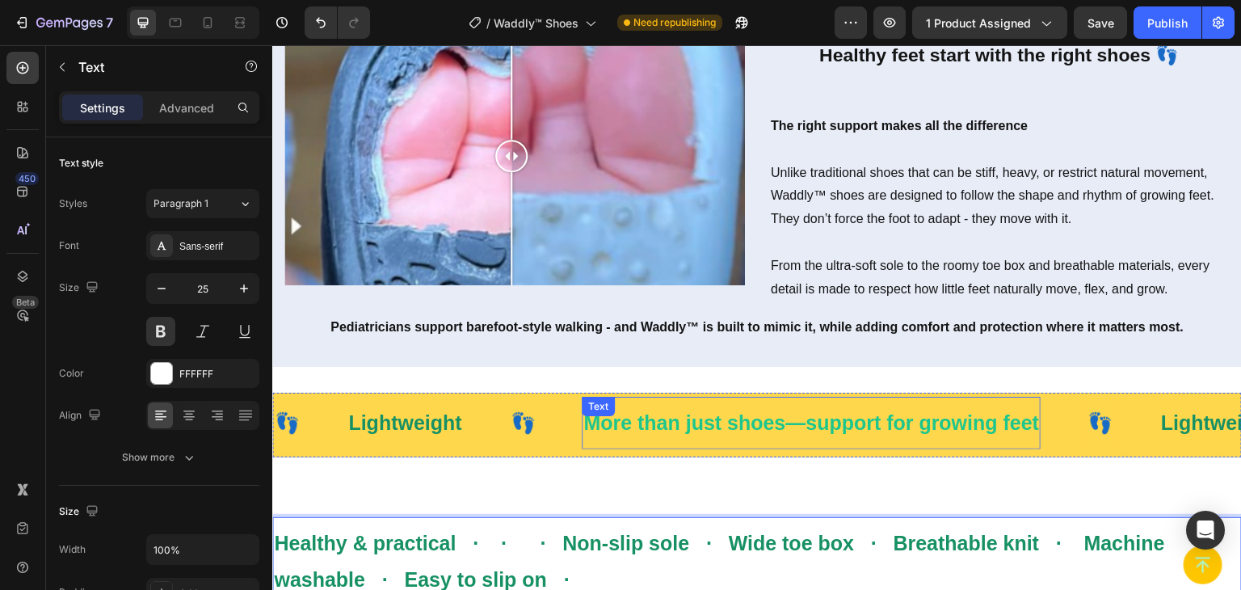
click at [647, 419] on div "More than just shoes—support for growing feet Text" at bounding box center [811, 423] width 459 height 53
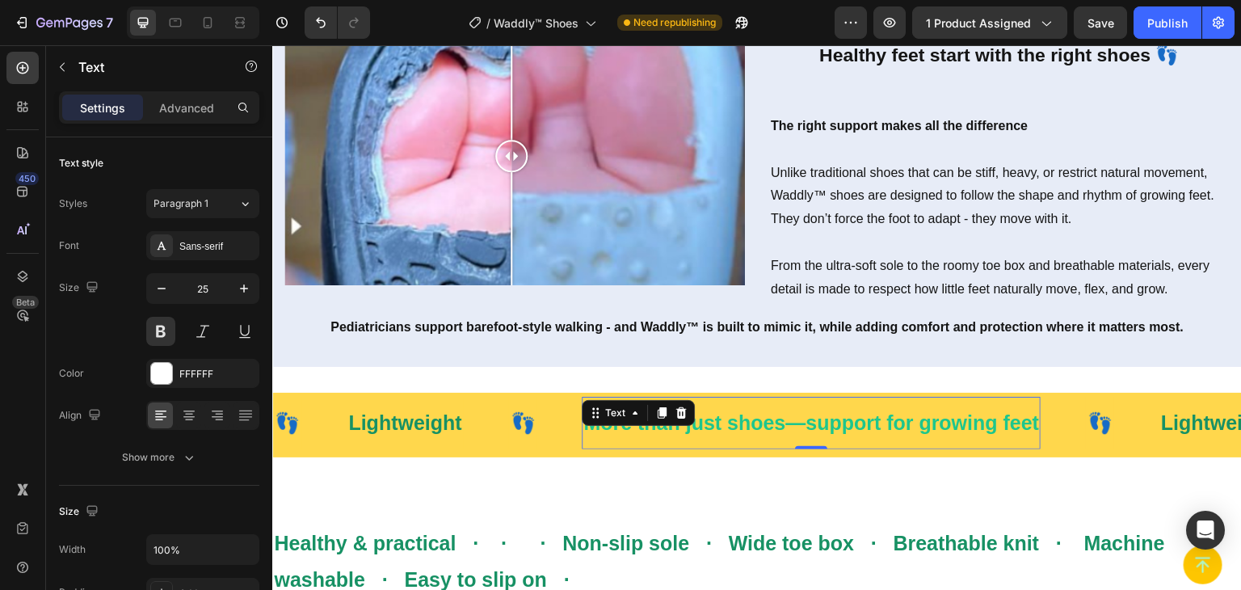
click at [647, 419] on div "Text" at bounding box center [638, 413] width 113 height 26
click at [648, 419] on div "Text" at bounding box center [638, 413] width 113 height 26
click at [852, 431] on p "More than just shoes—support for growing feet" at bounding box center [811, 423] width 456 height 36
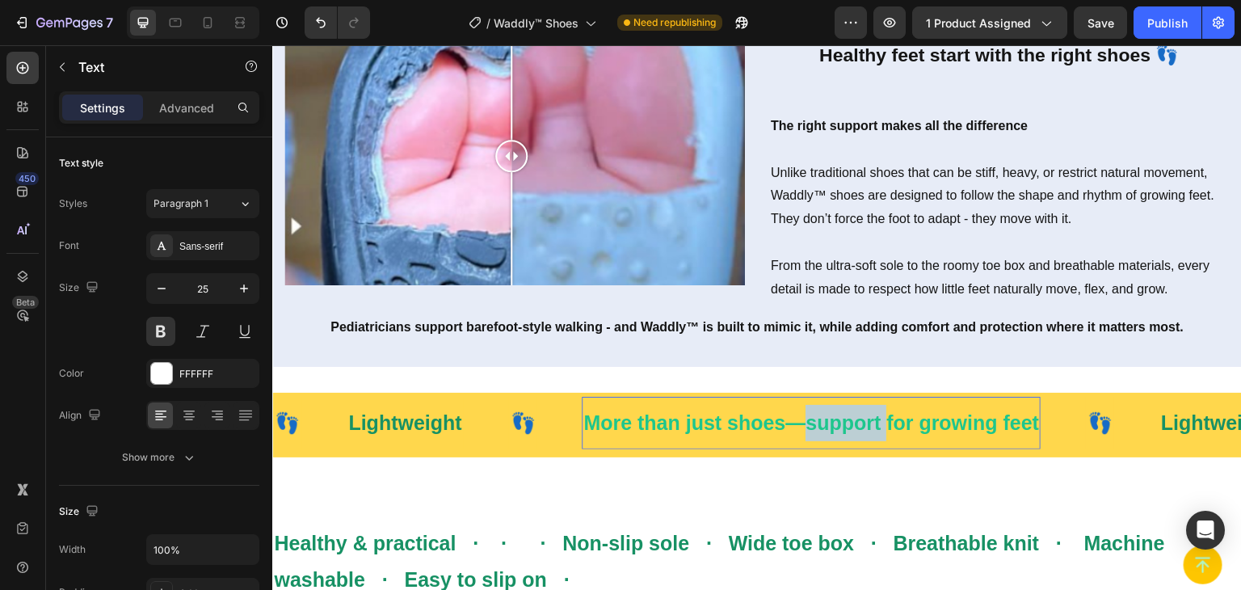
click at [852, 431] on p "More than just shoes—support for growing feet" at bounding box center [811, 423] width 456 height 36
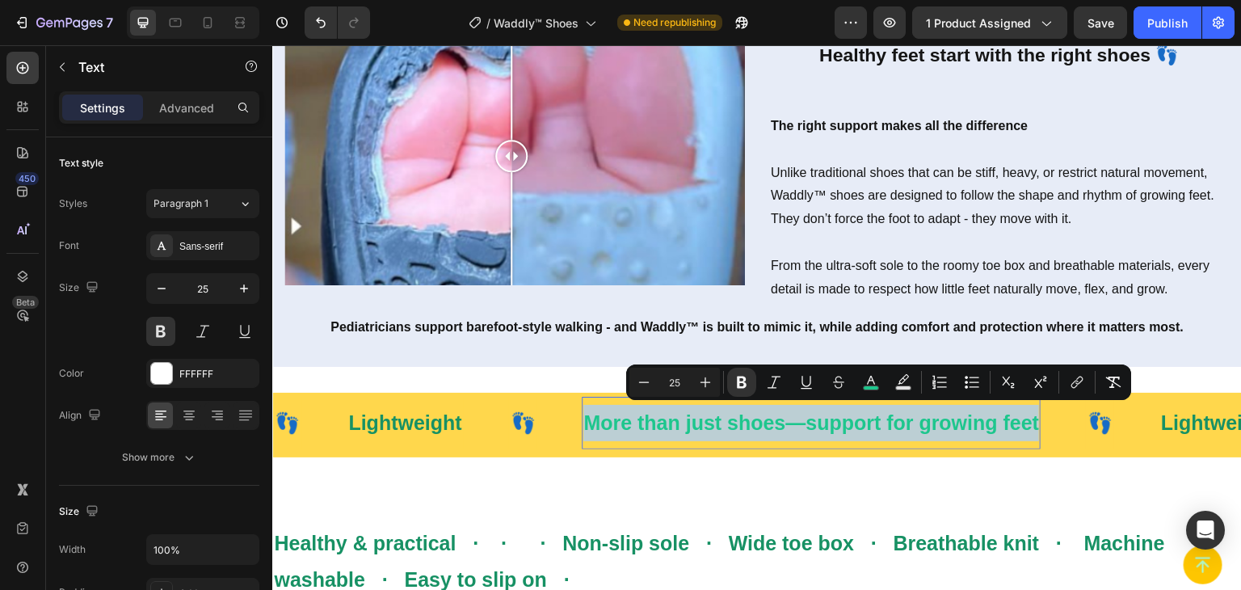
click at [852, 431] on p "More than just shoes—support for growing feet" at bounding box center [811, 423] width 456 height 36
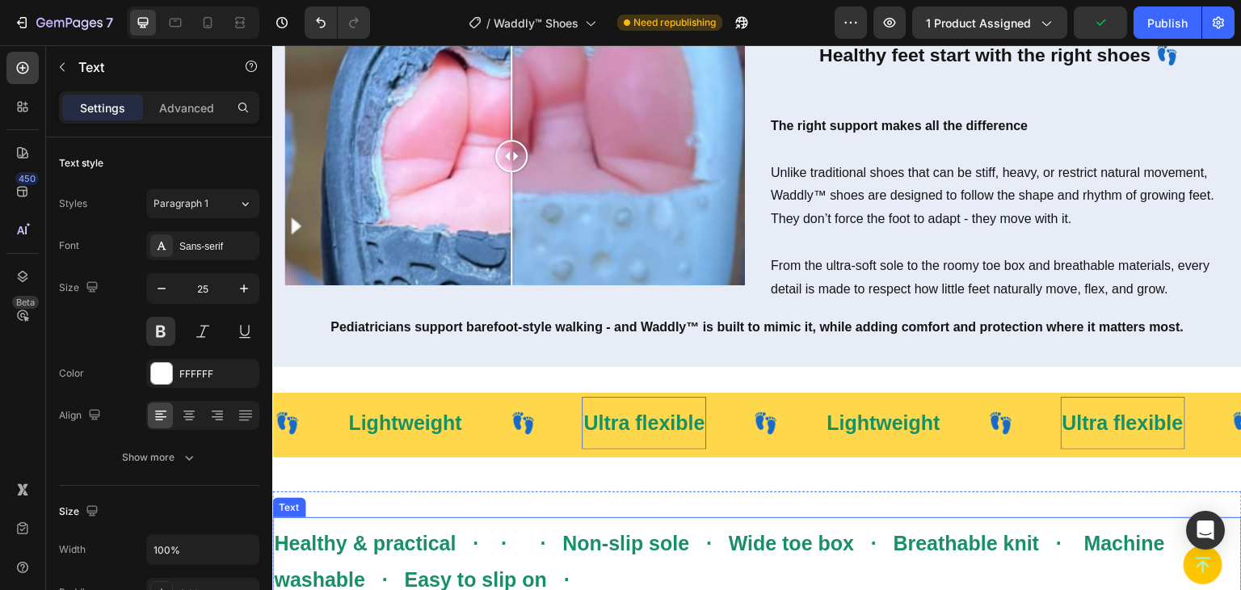
click at [660, 535] on strong "Healthy & practical · · · Non-slip sole · Wide toe box · Breathable knit · Mach…" at bounding box center [719, 561] width 891 height 59
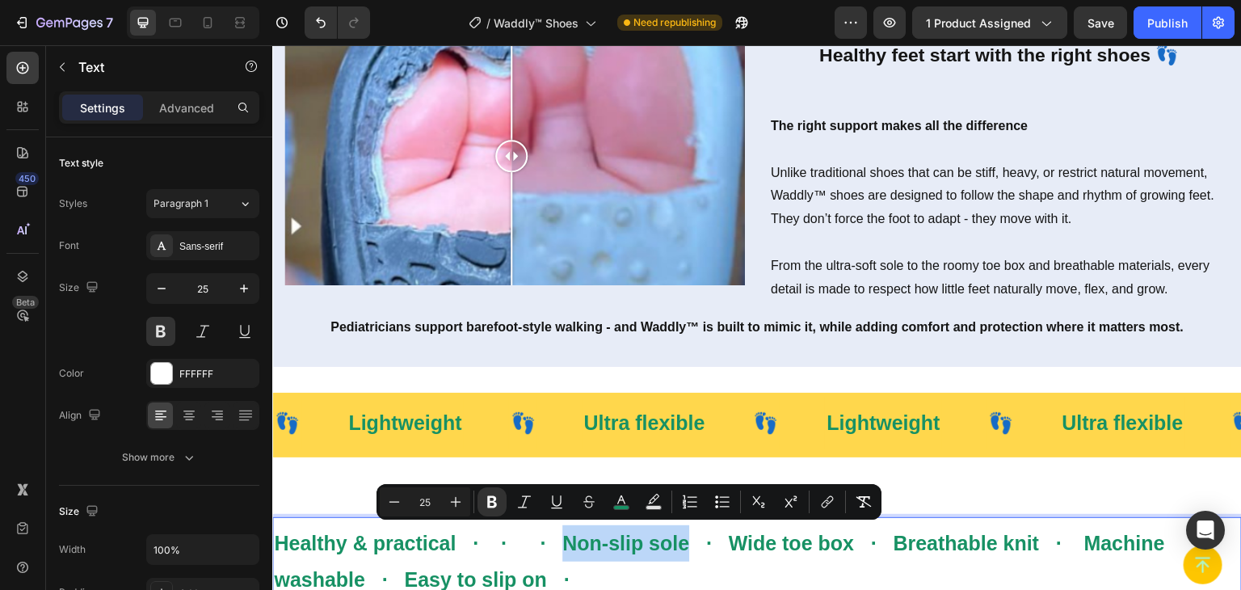
drag, startPoint x: 566, startPoint y: 537, endPoint x: 690, endPoint y: 541, distance: 124.5
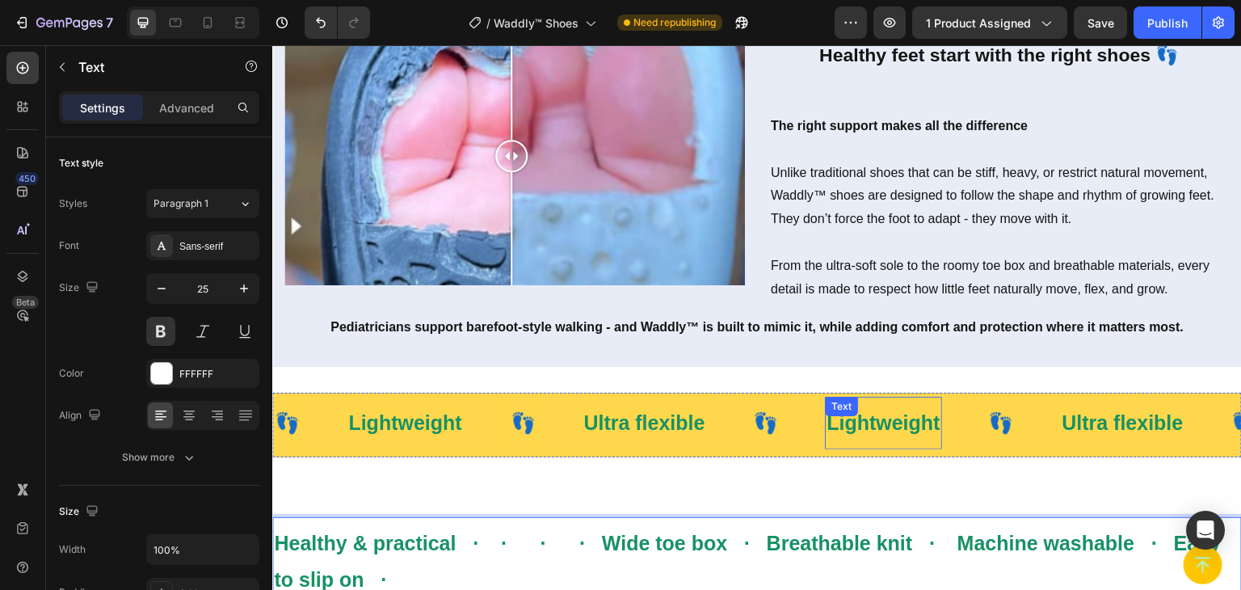
click at [888, 418] on div "Lightweight Text" at bounding box center [883, 423] width 116 height 53
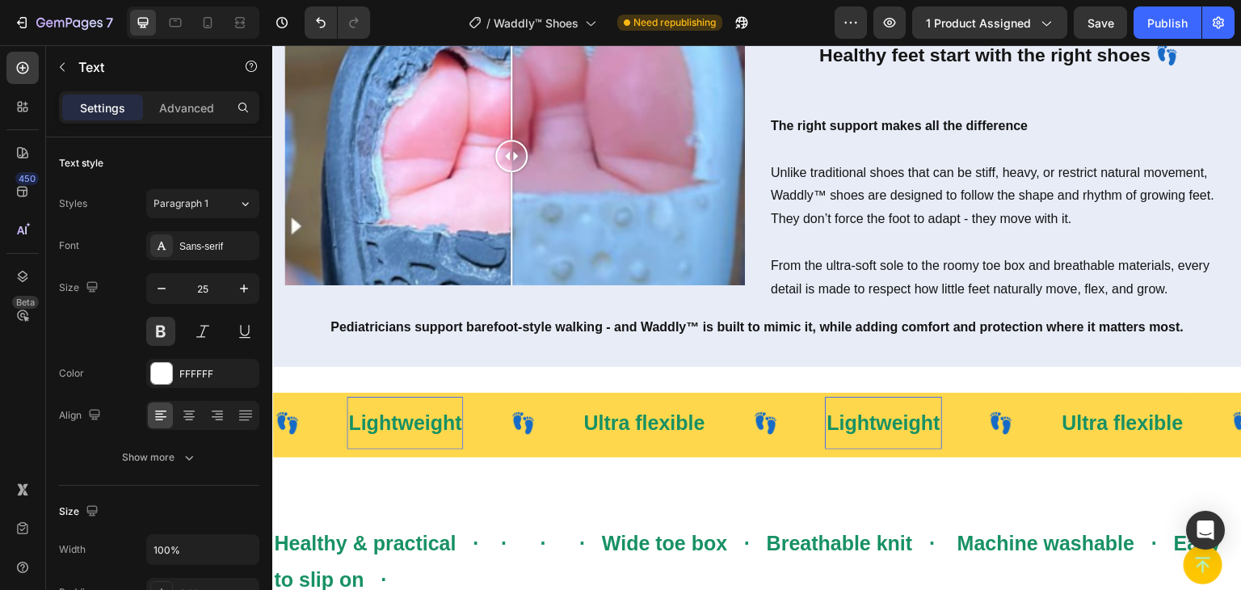
click at [904, 425] on strong "Lightweight" at bounding box center [883, 422] width 113 height 23
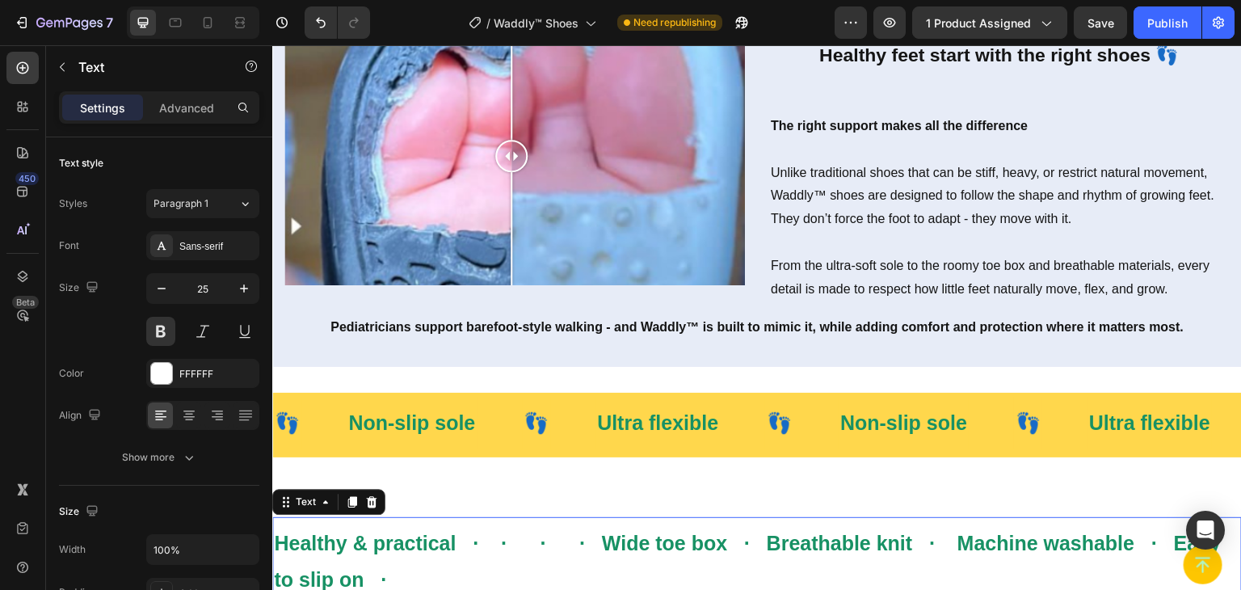
click at [650, 536] on strong "Healthy & practical · · · · Wide toe box · Breathable knit · Machine washable ·…" at bounding box center [747, 561] width 947 height 59
click at [614, 536] on strong "Healthy & practical · · · · Wide toe box · Breathable knit · Machine washable ·…" at bounding box center [747, 561] width 947 height 59
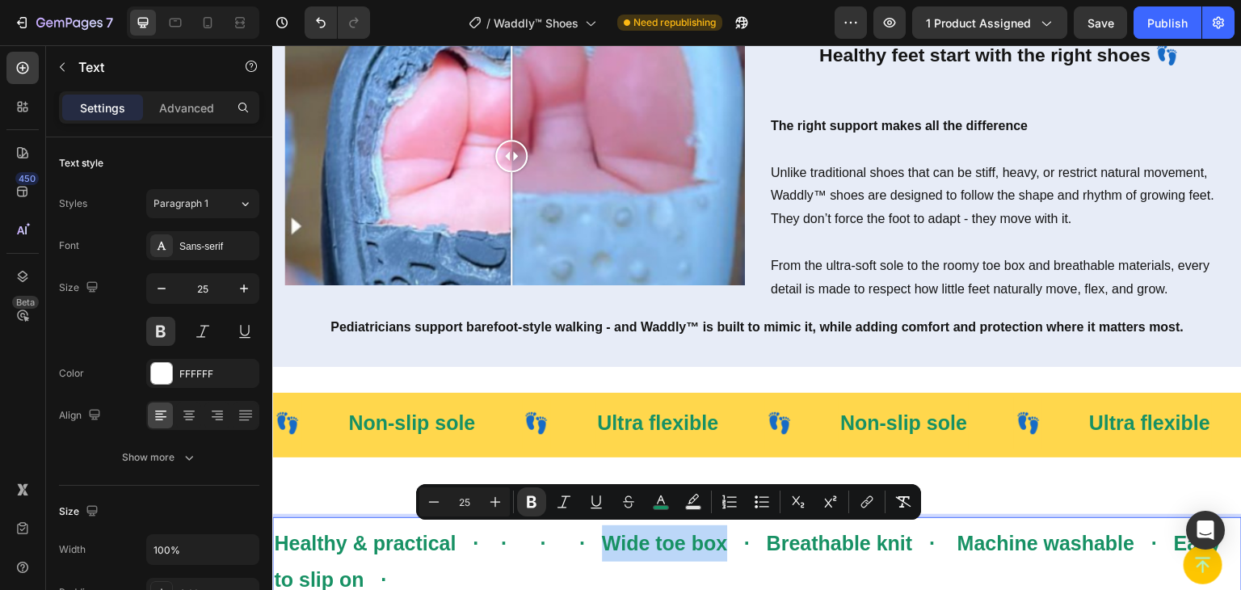
drag, startPoint x: 605, startPoint y: 537, endPoint x: 731, endPoint y: 541, distance: 126.1
click at [731, 541] on strong "Healthy & practical · · · · Wide toe box · Breathable knit · Machine washable ·…" at bounding box center [747, 561] width 947 height 59
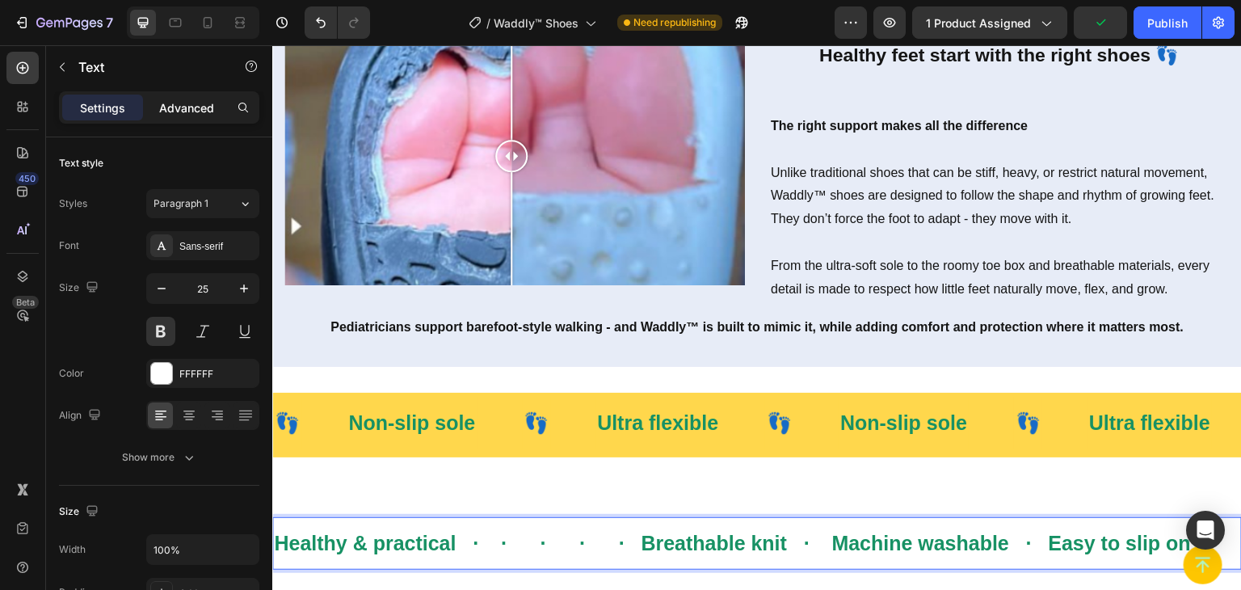
click at [201, 96] on div "Advanced" at bounding box center [186, 108] width 81 height 26
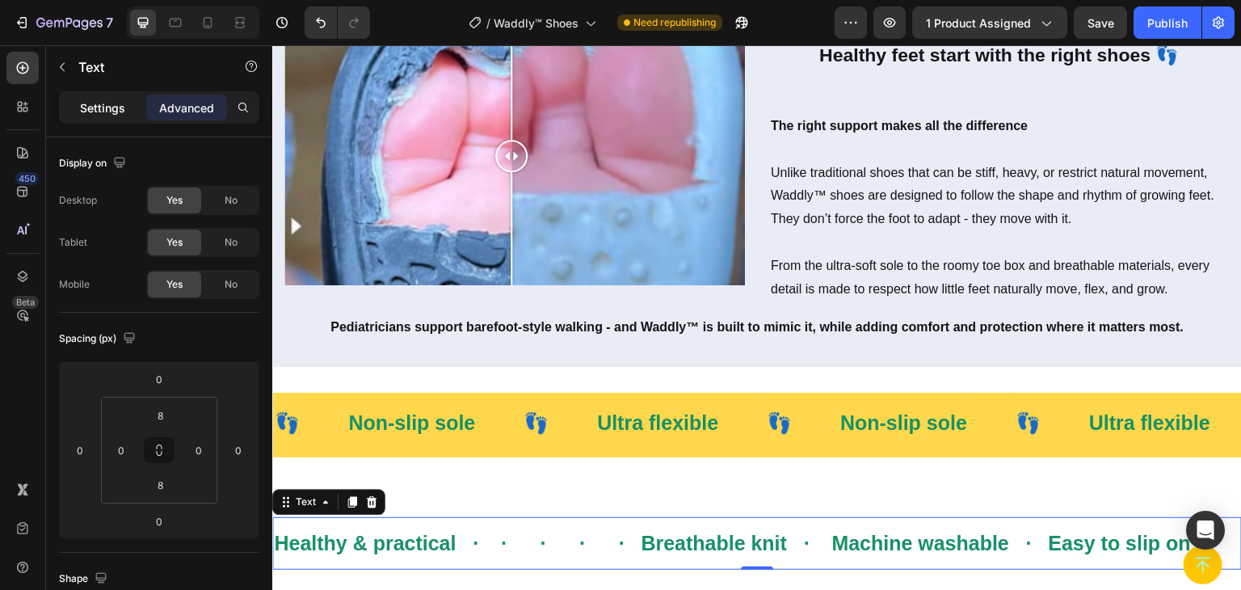
click at [82, 109] on p "Settings" at bounding box center [102, 107] width 45 height 17
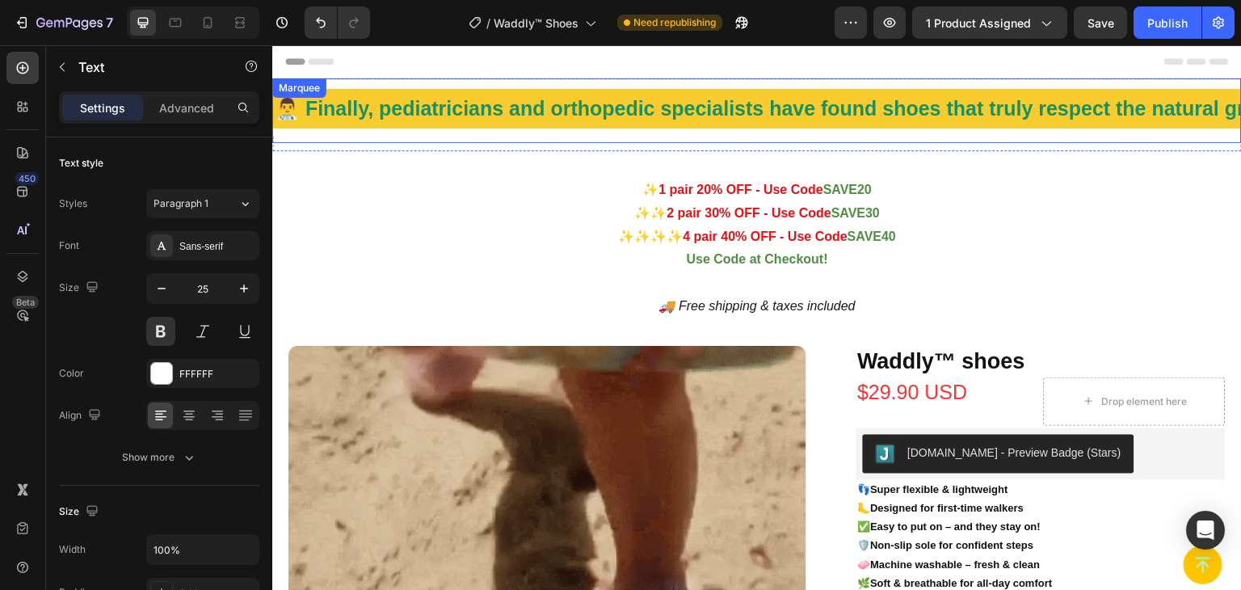
click at [404, 137] on div "👨‍⚕️ Finally, pediatricians and orthopedic specialists have found shoes that tr…" at bounding box center [757, 110] width 970 height 65
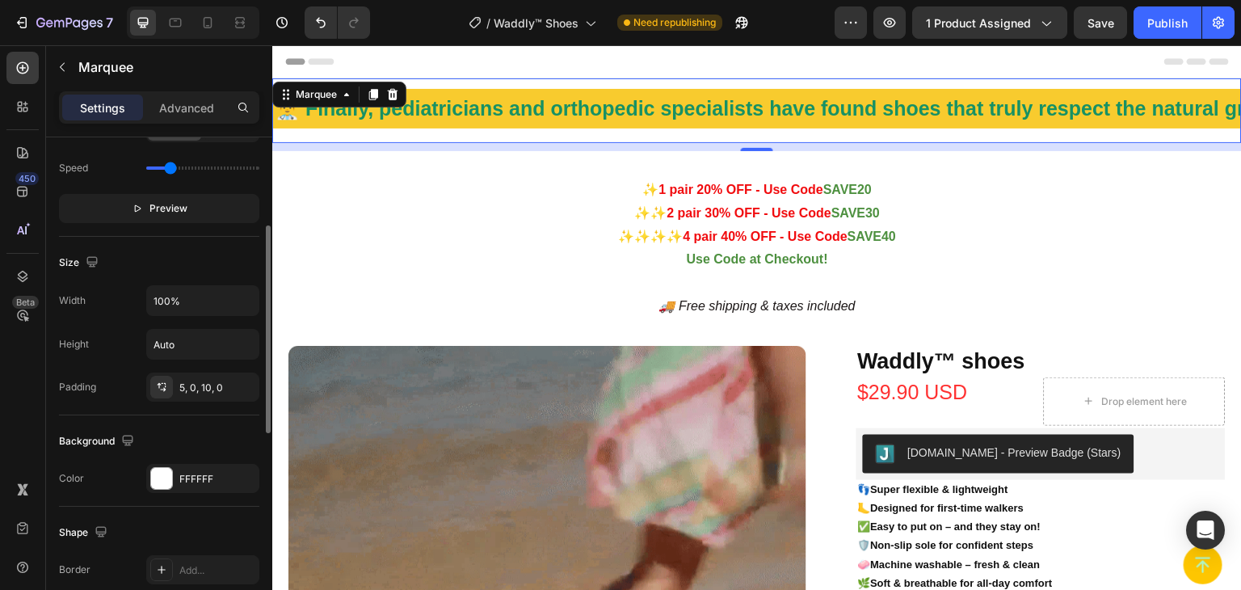
scroll to position [566, 0]
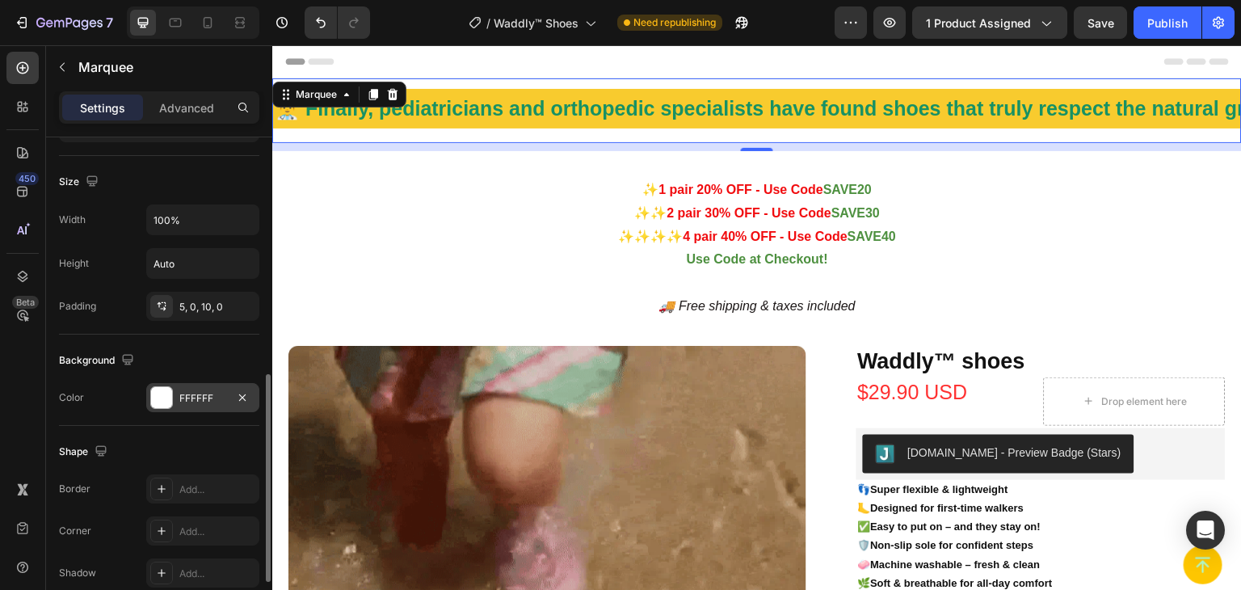
click at [199, 397] on div "FFFFFF" at bounding box center [202, 398] width 47 height 15
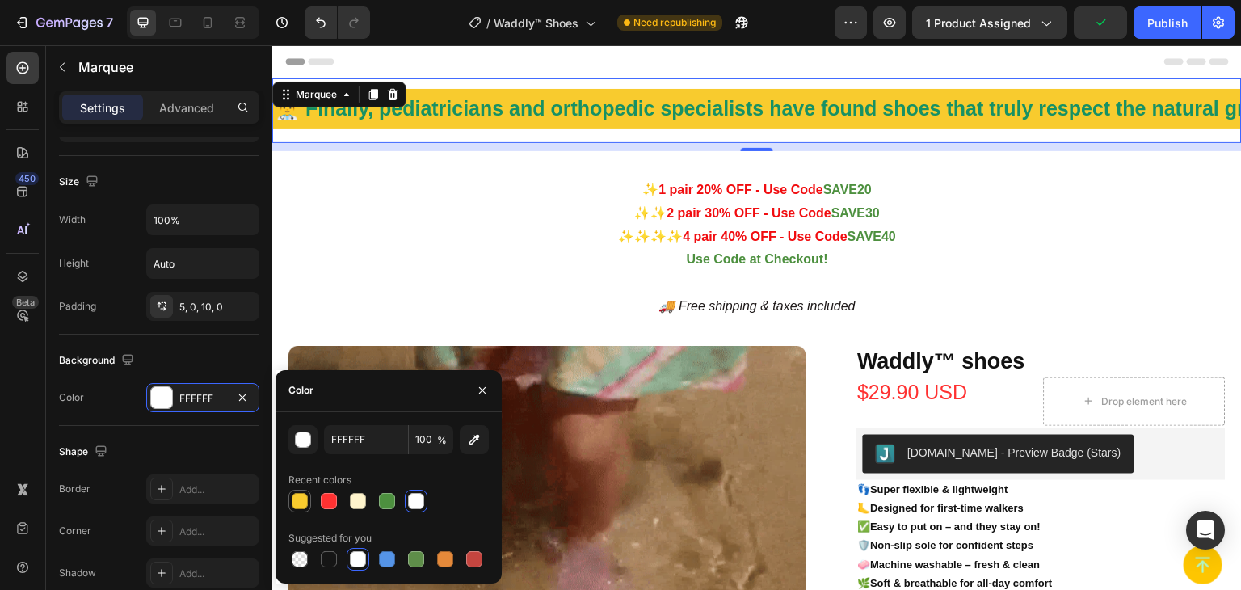
click at [293, 497] on div at bounding box center [300, 501] width 16 height 16
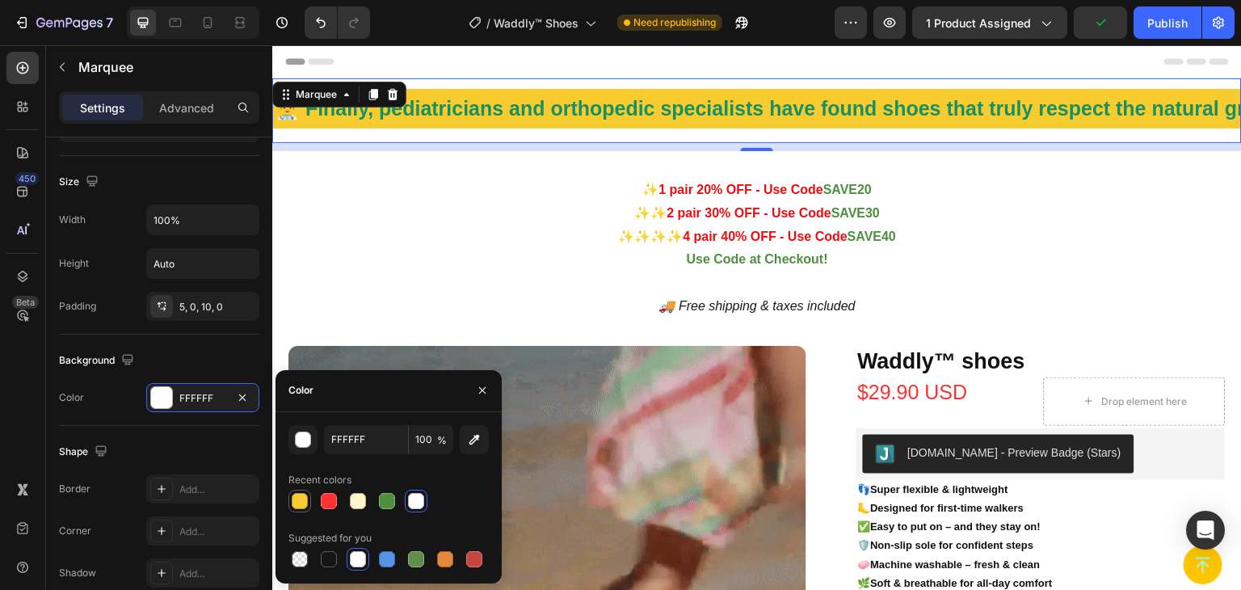
type input "F8CB2E"
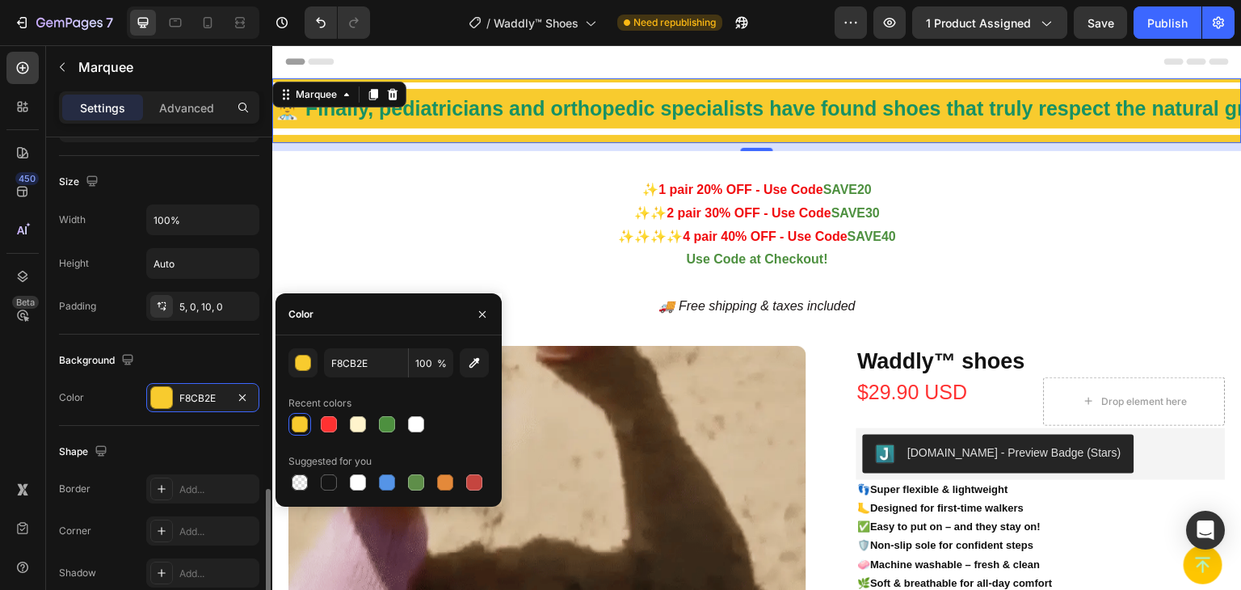
scroll to position [694, 0]
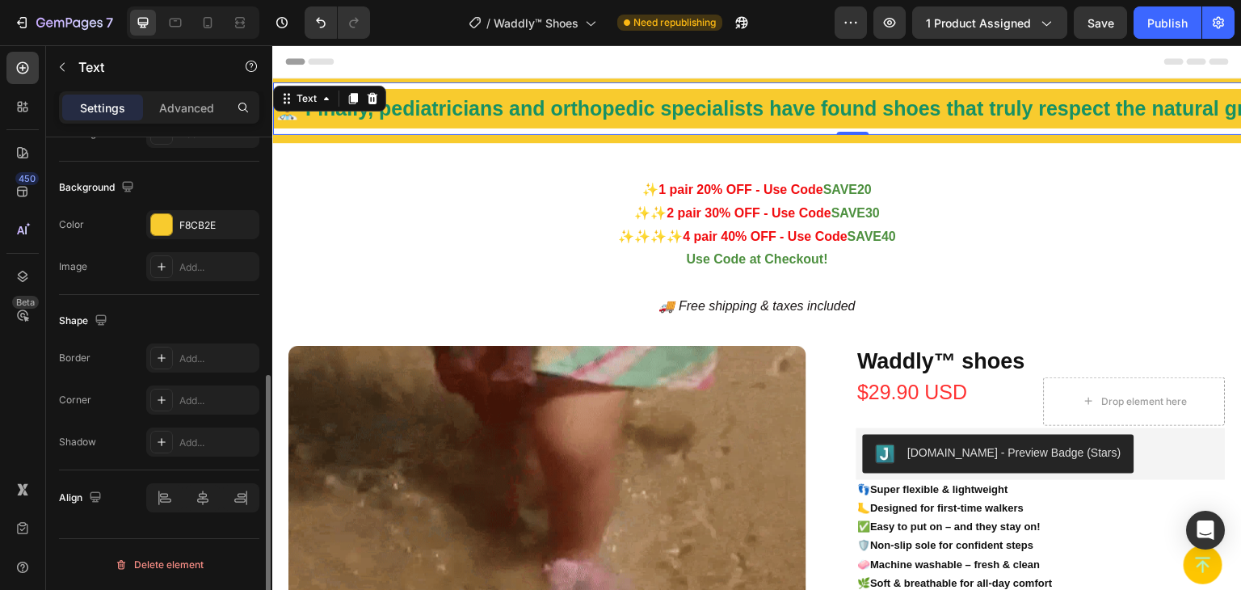
click at [470, 126] on p "👨‍⚕️ Finally, pediatricians and orthopedic specialists have found shoes that tr…" at bounding box center [853, 109] width 1156 height 36
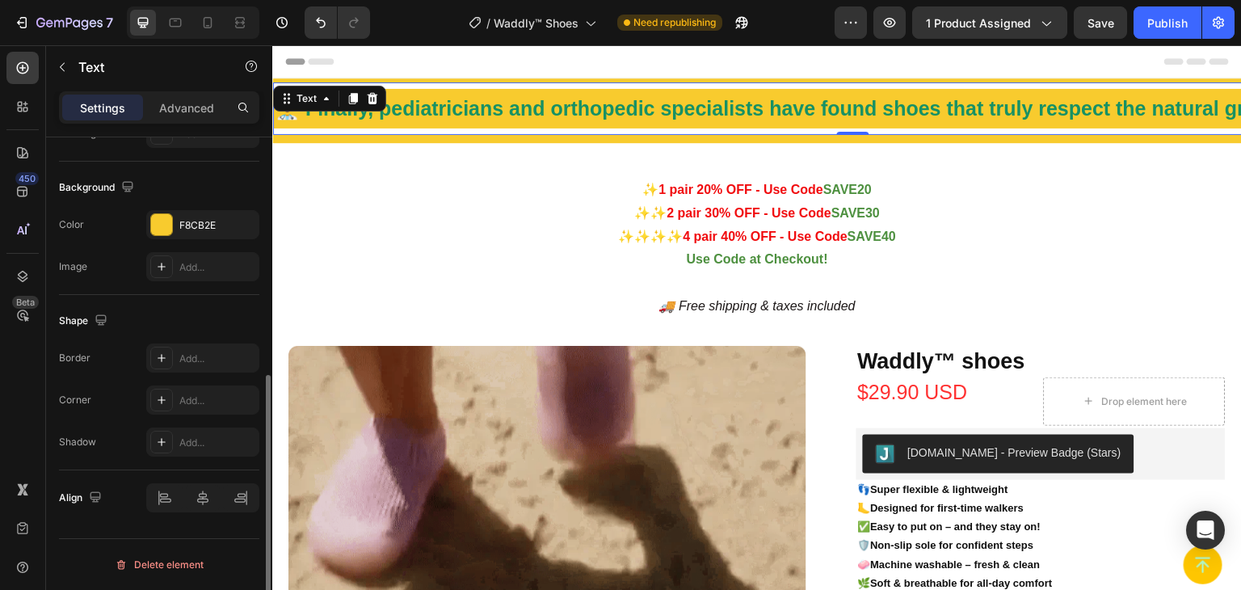
scroll to position [0, 0]
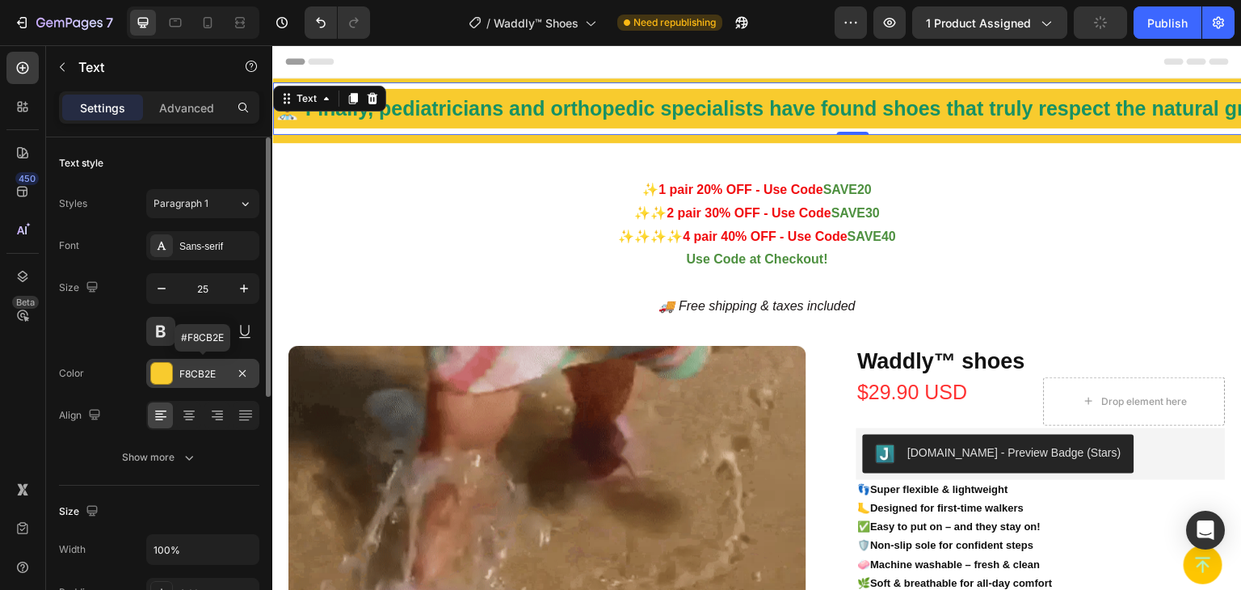
click at [155, 375] on div at bounding box center [161, 373] width 21 height 21
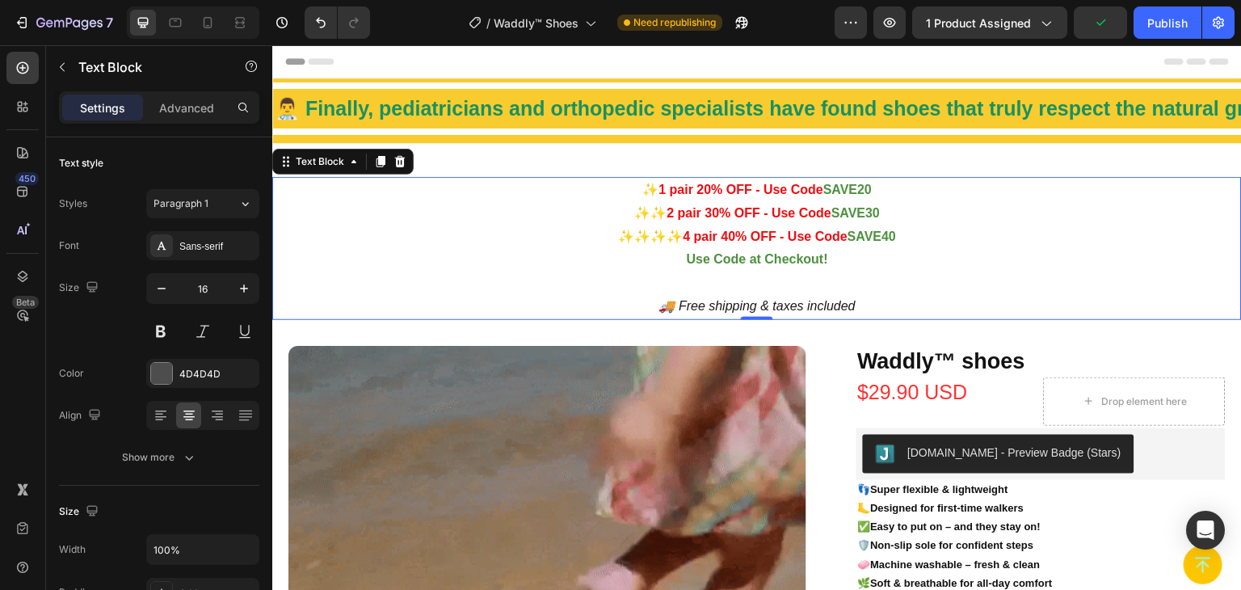
click at [403, 192] on p "✨ 1 pair 20% OFF - Use Code SAVE20" at bounding box center [757, 190] width 966 height 23
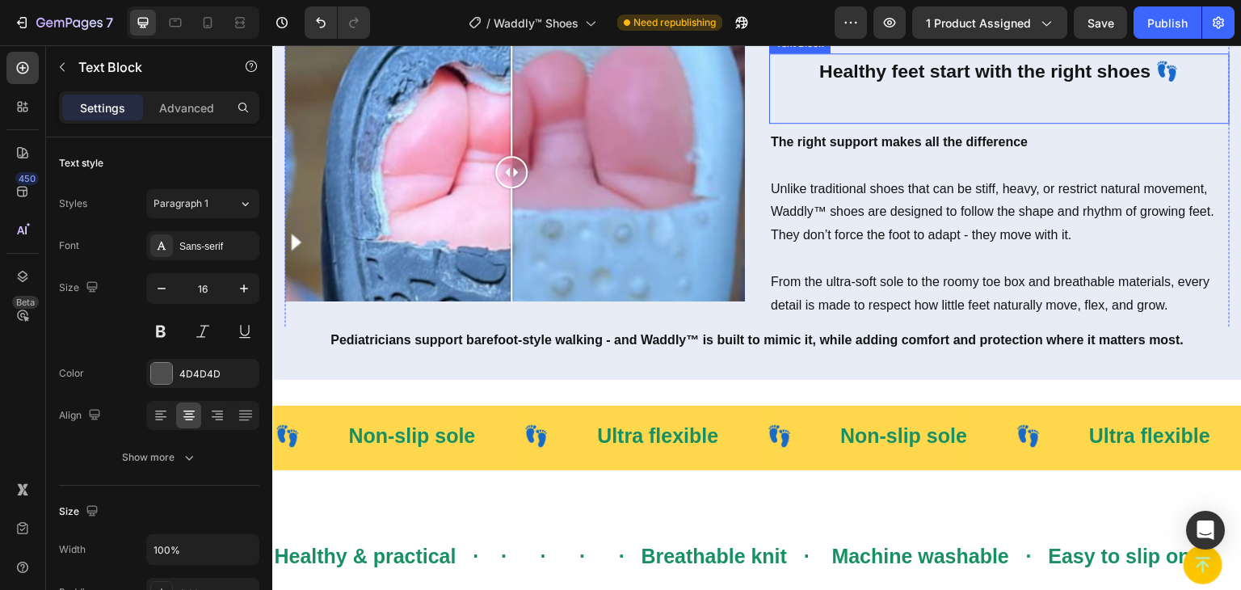
scroll to position [3232, 0]
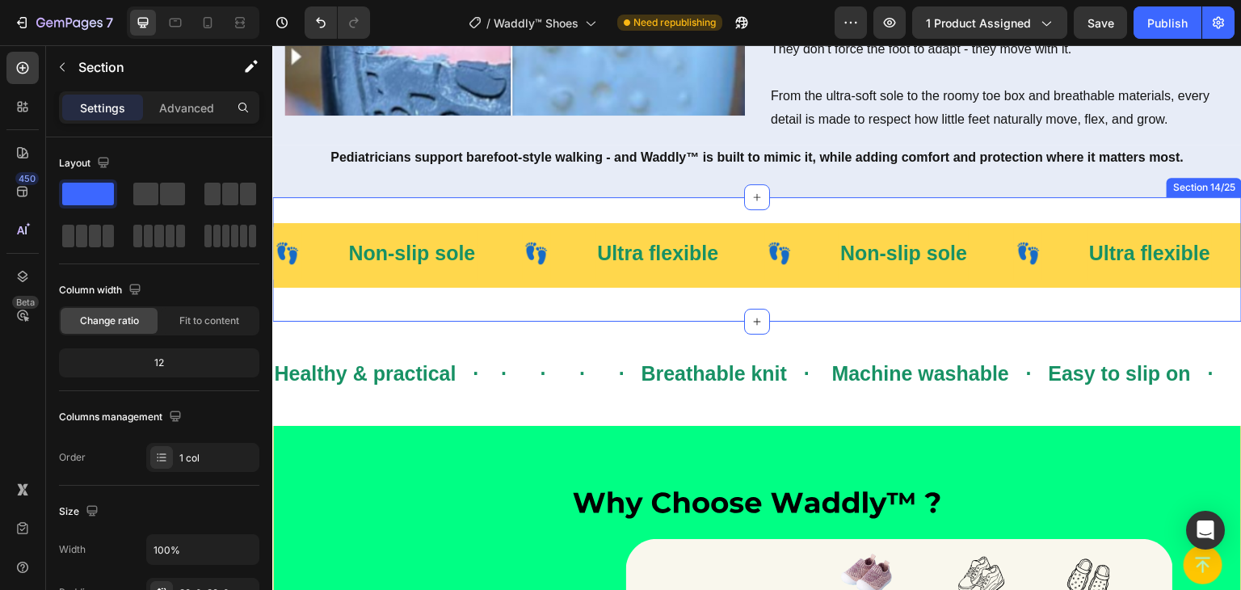
click at [415, 211] on div "👣 Text Non-slip sole Text 👣 Text Ultra flexible Text 👣 Text Non-slip sole Text …" at bounding box center [757, 259] width 970 height 124
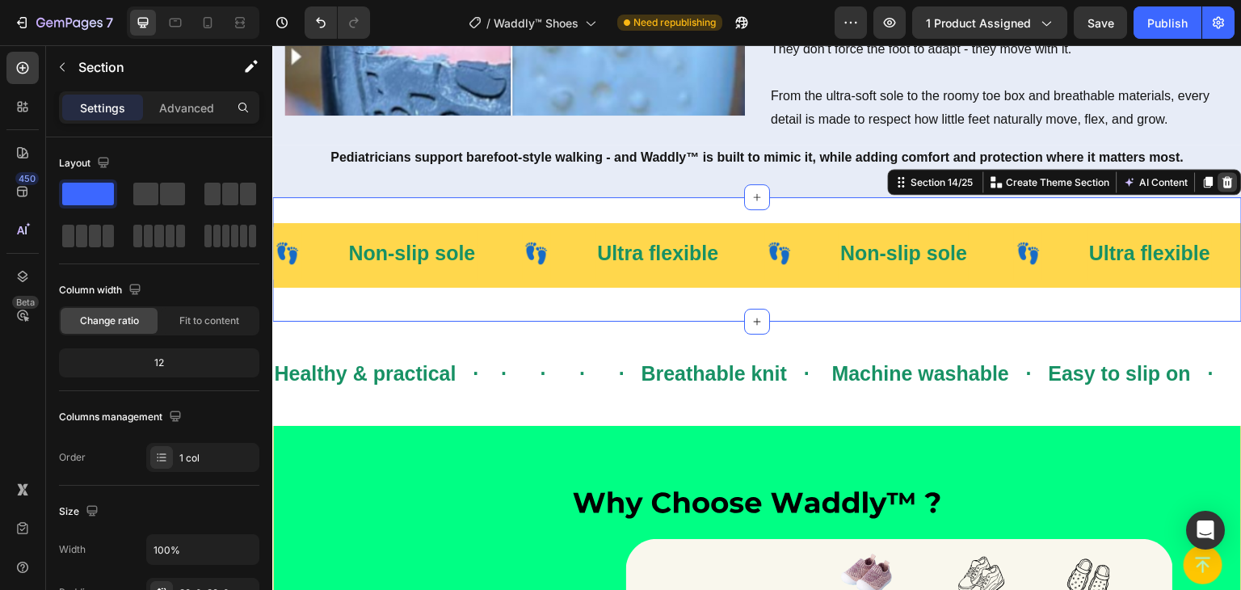
click at [1222, 175] on icon at bounding box center [1228, 181] width 13 height 13
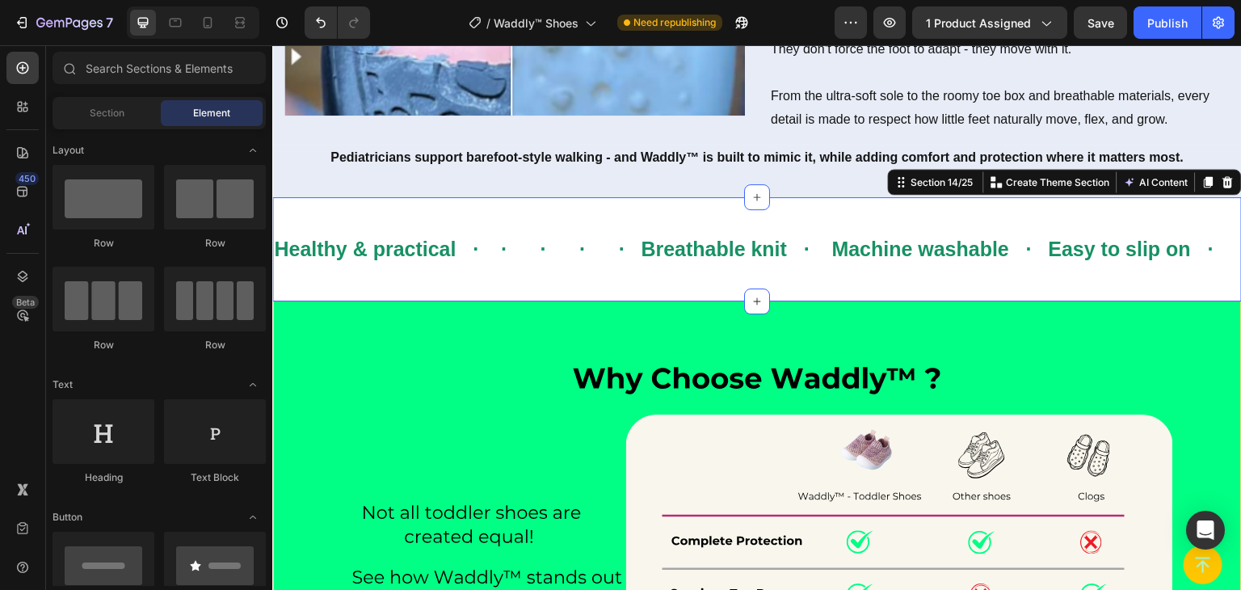
click at [1185, 203] on div "Healthy & practical · · · · · Breathable knit · Machine washable · Easy to slip…" at bounding box center [757, 249] width 970 height 104
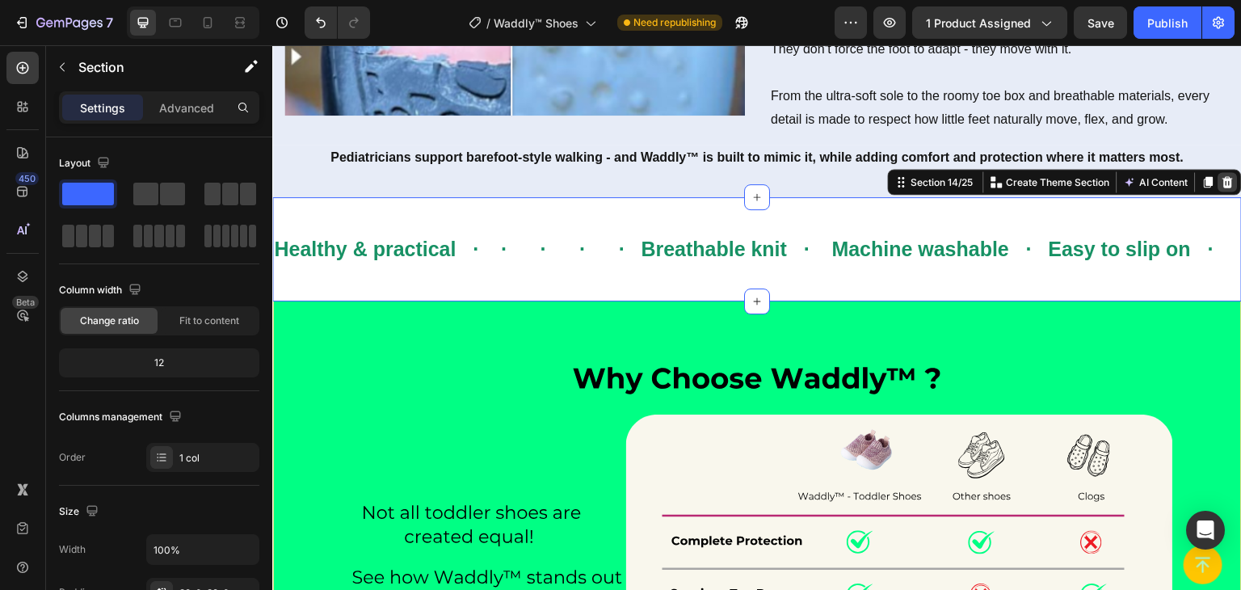
click at [1223, 177] on div at bounding box center [1228, 181] width 19 height 19
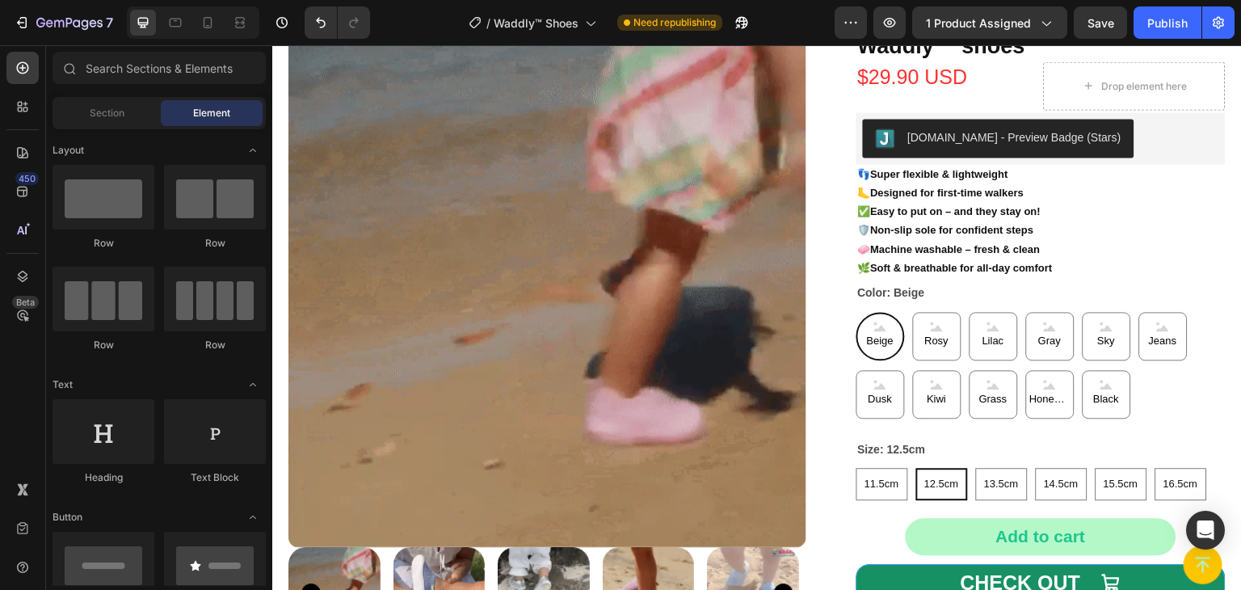
scroll to position [323, 0]
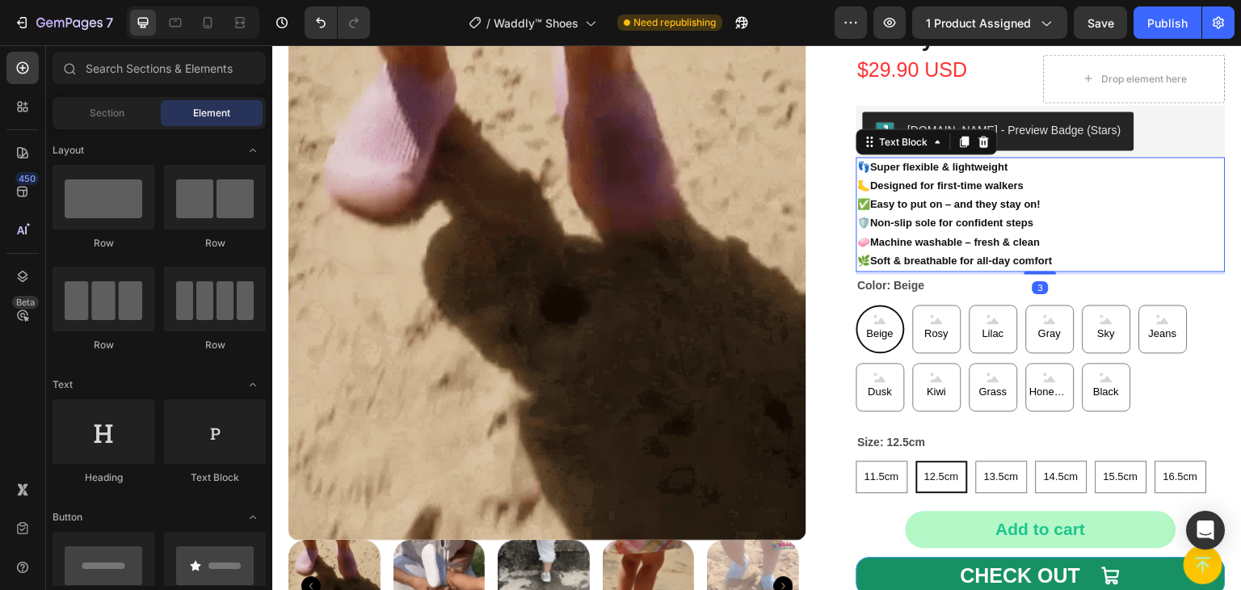
click at [915, 179] on strong "Designed for first-time walkers" at bounding box center [948, 185] width 154 height 12
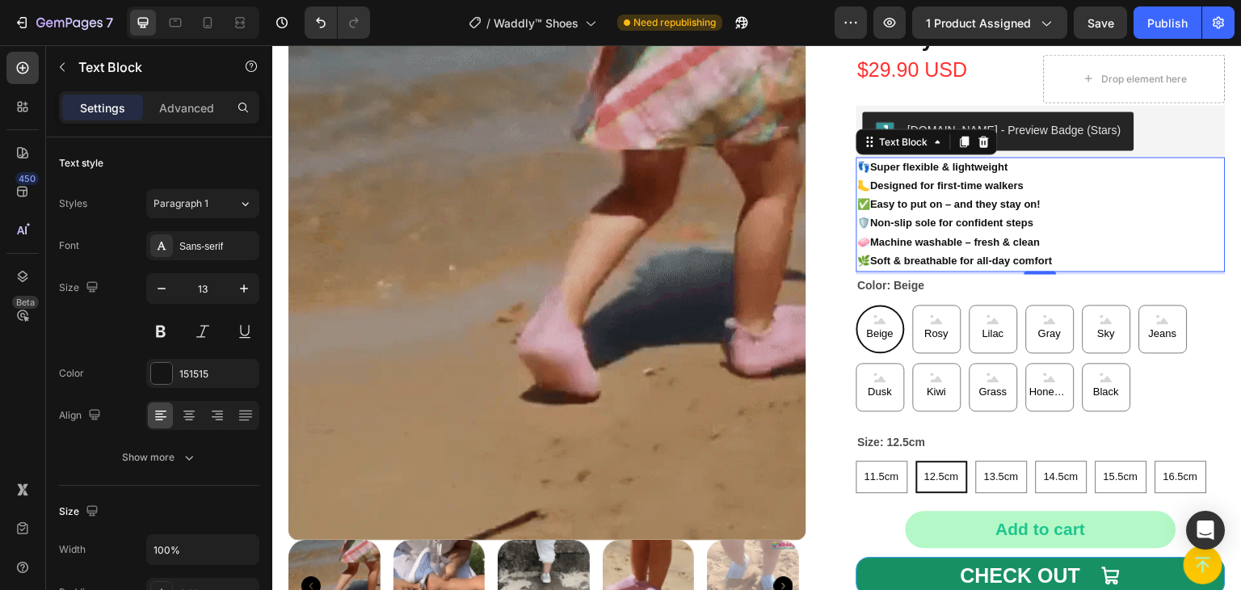
click at [1050, 222] on p "🛡️ Non-slip sole for confident steps" at bounding box center [1041, 222] width 367 height 19
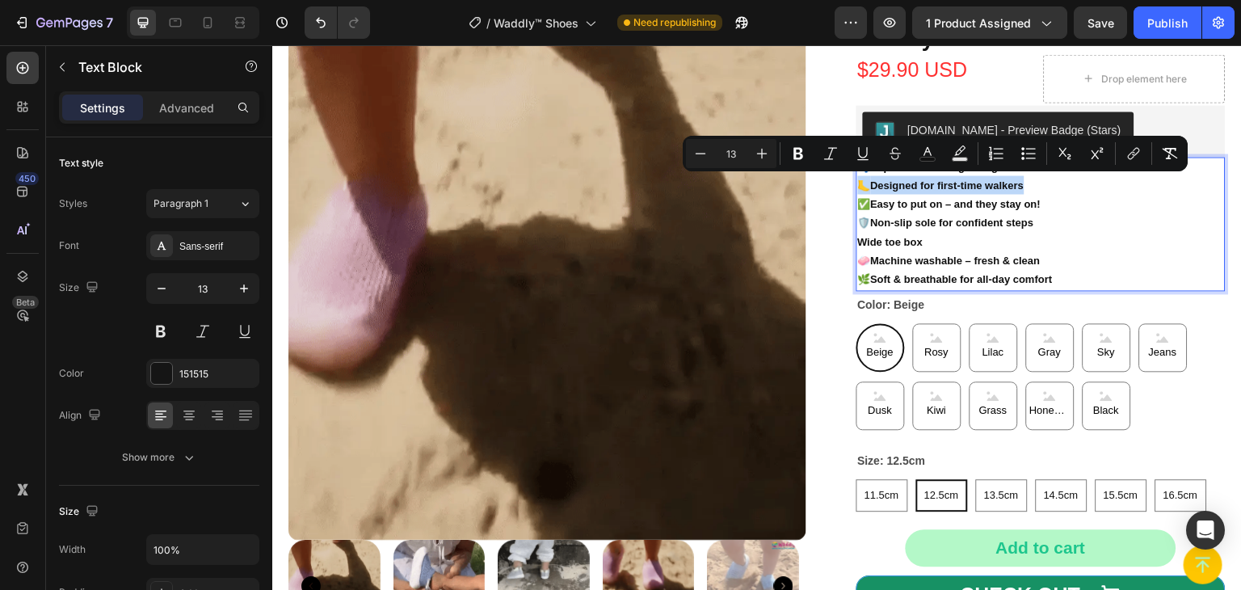
drag, startPoint x: 853, startPoint y: 185, endPoint x: 1041, endPoint y: 184, distance: 187.5
click at [1041, 184] on p "🦶 Designed for first-time walkers" at bounding box center [1041, 184] width 367 height 19
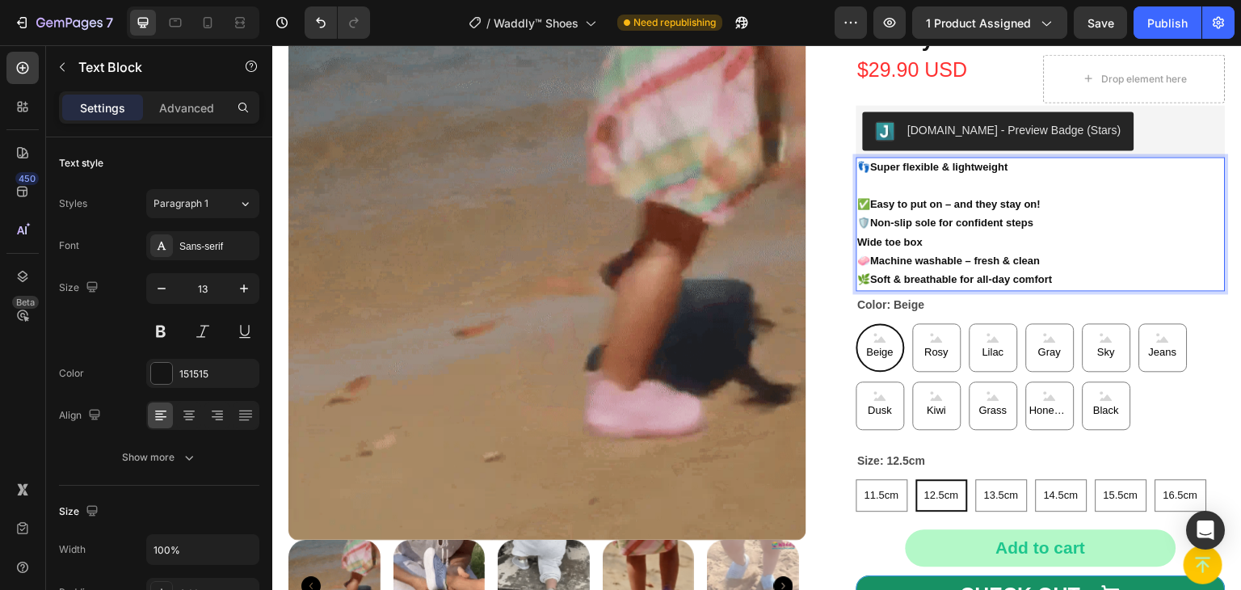
click at [1096, 280] on p "🌿 Soft & breathable for all-day comfort" at bounding box center [1041, 279] width 367 height 19
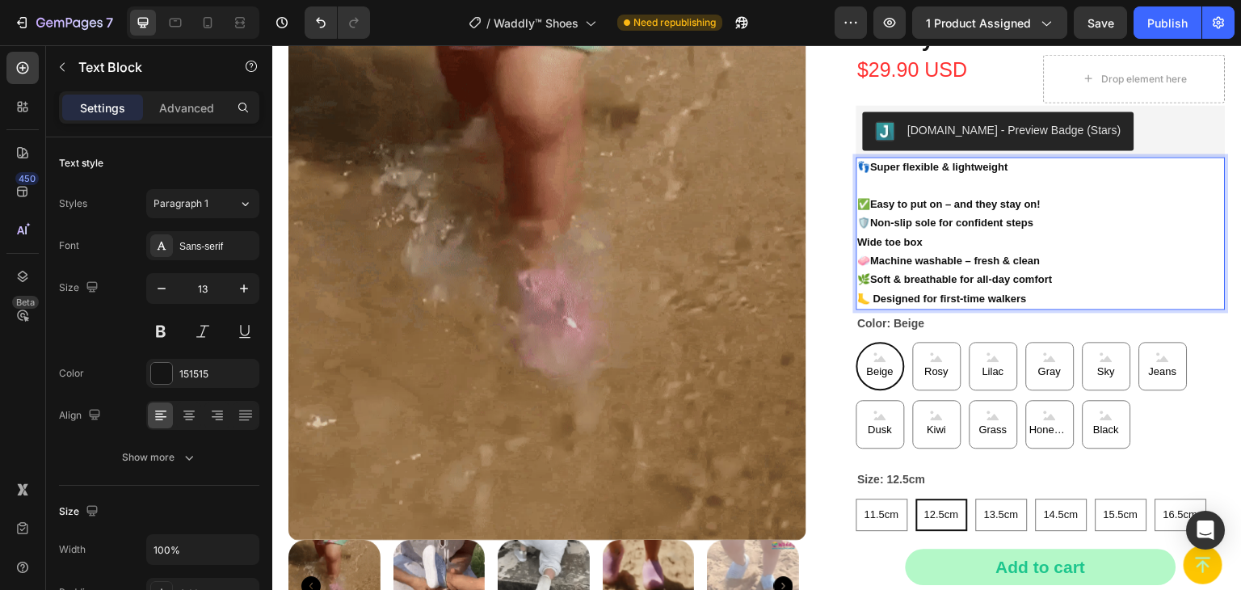
click at [917, 178] on p "Rich Text Editor. Editing area: main" at bounding box center [1041, 184] width 367 height 19
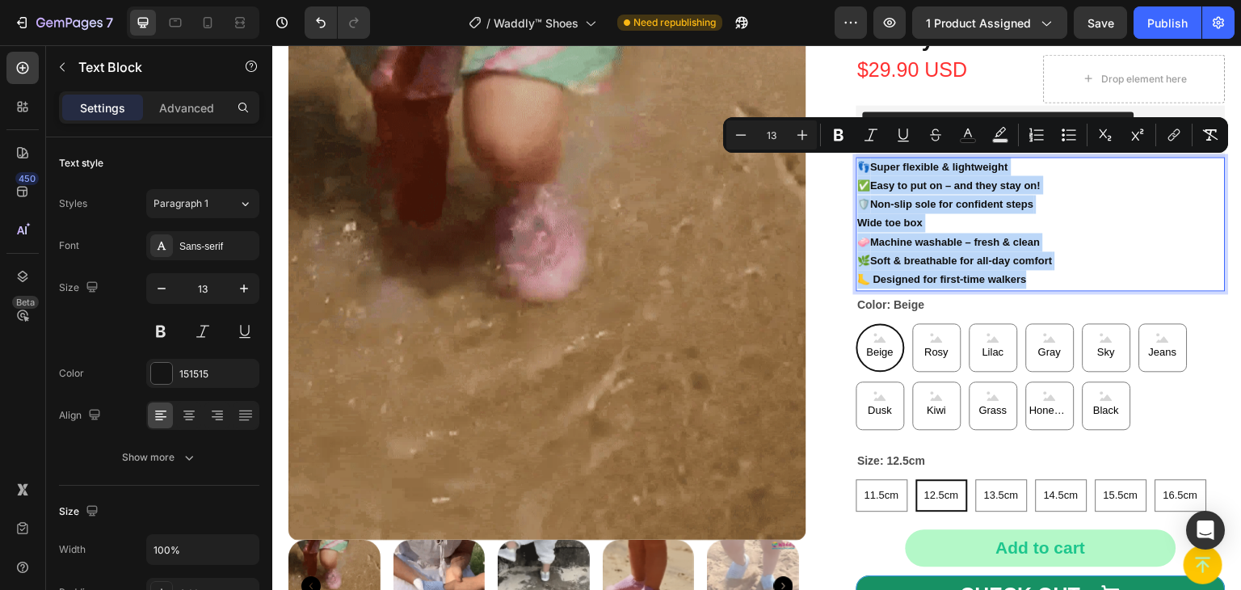
drag, startPoint x: 1053, startPoint y: 281, endPoint x: 854, endPoint y: 161, distance: 232.4
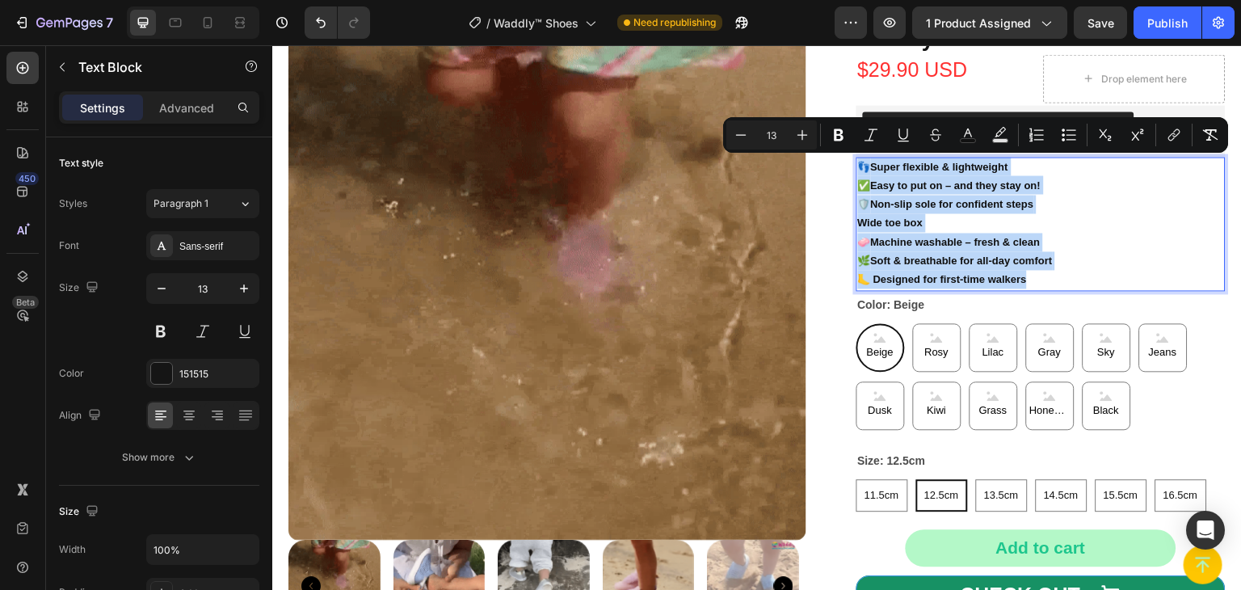
click at [857, 161] on div "👣 Super flexible & lightweight ✅ Easy to put on – and they stay on! 🛡️ Non-slip…" at bounding box center [1042, 224] width 370 height 134
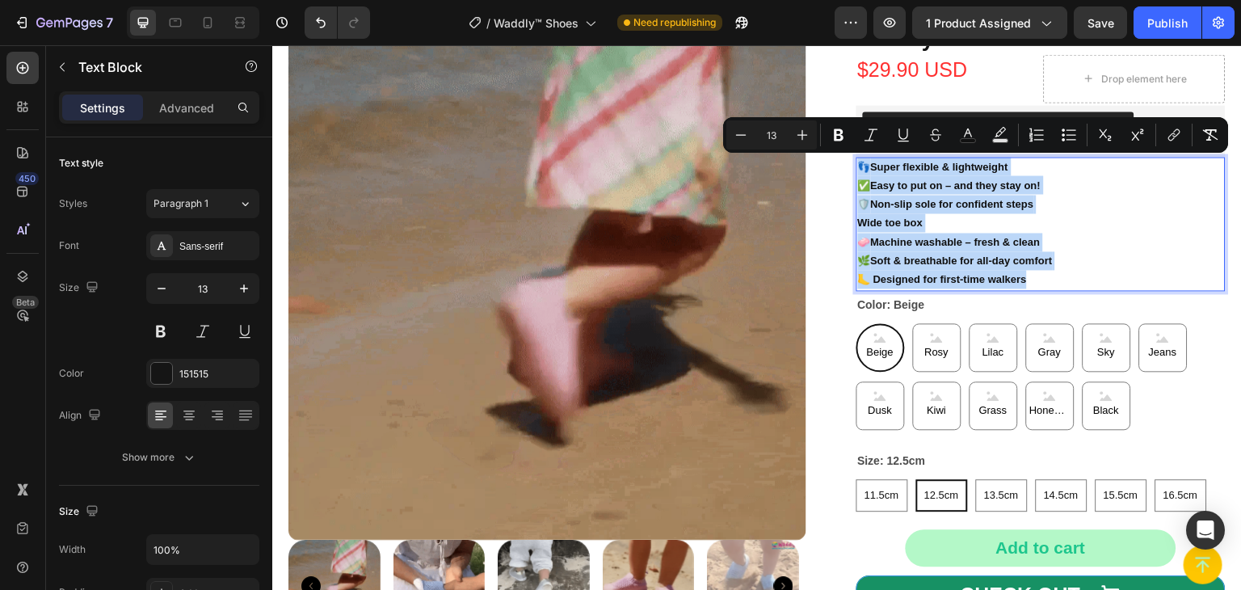
copy div "👣 Super flexible & lightweight ✅ Easy to put on – and they stay on! 🛡️ Non-slip…"
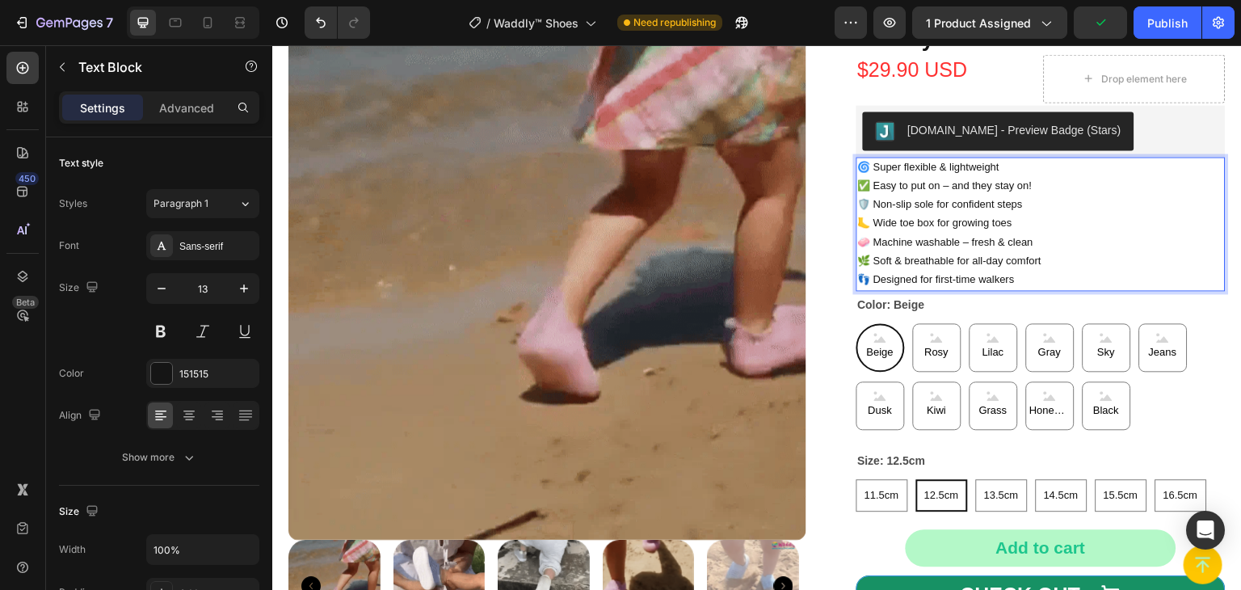
click at [861, 164] on p "🌀 Super flexible & lightweight" at bounding box center [1041, 166] width 367 height 19
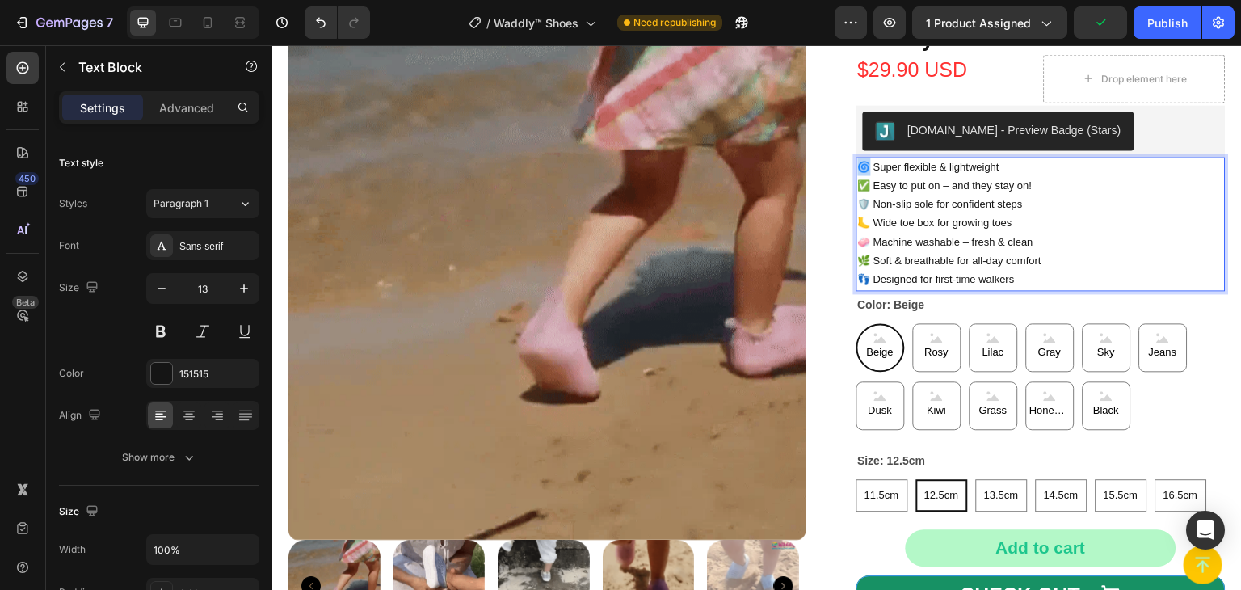
click at [858, 166] on p "🌀 Super flexible & lightweight" at bounding box center [1041, 166] width 367 height 19
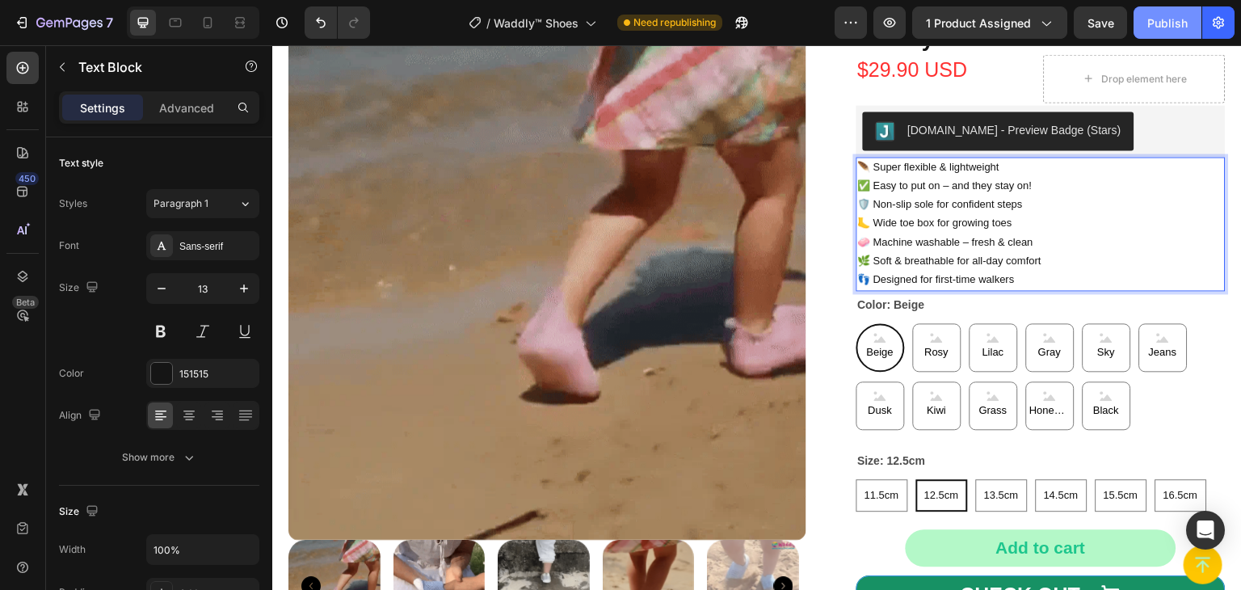
drag, startPoint x: 1172, startPoint y: 27, endPoint x: 865, endPoint y: 12, distance: 308.2
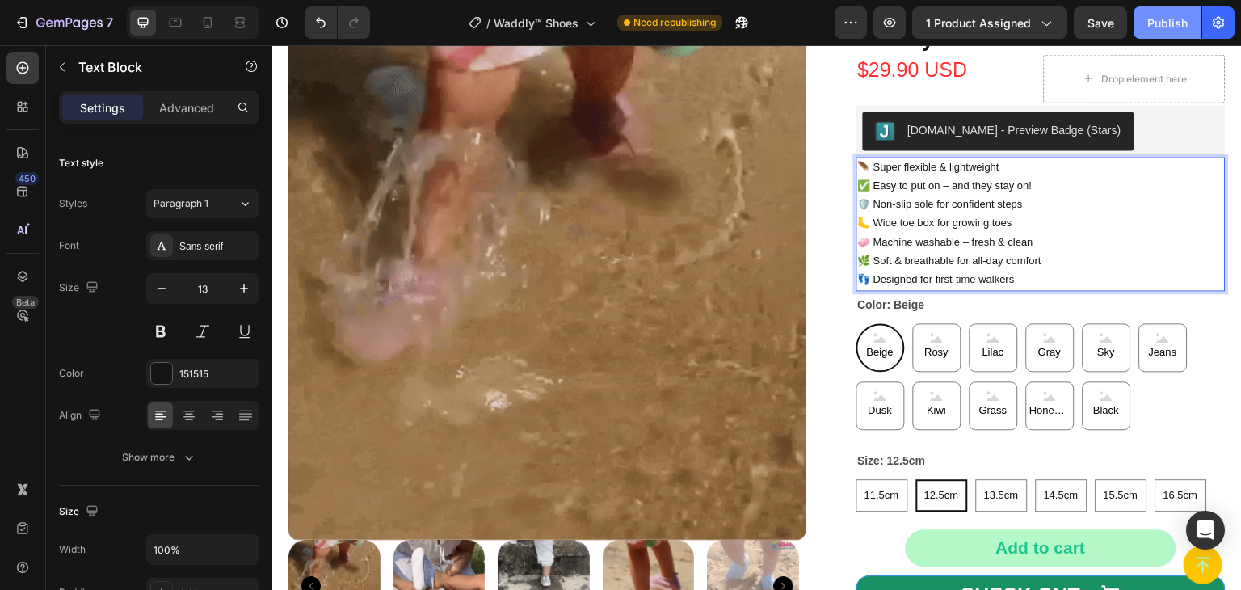
click at [1172, 27] on div "Publish" at bounding box center [1167, 23] width 40 height 17
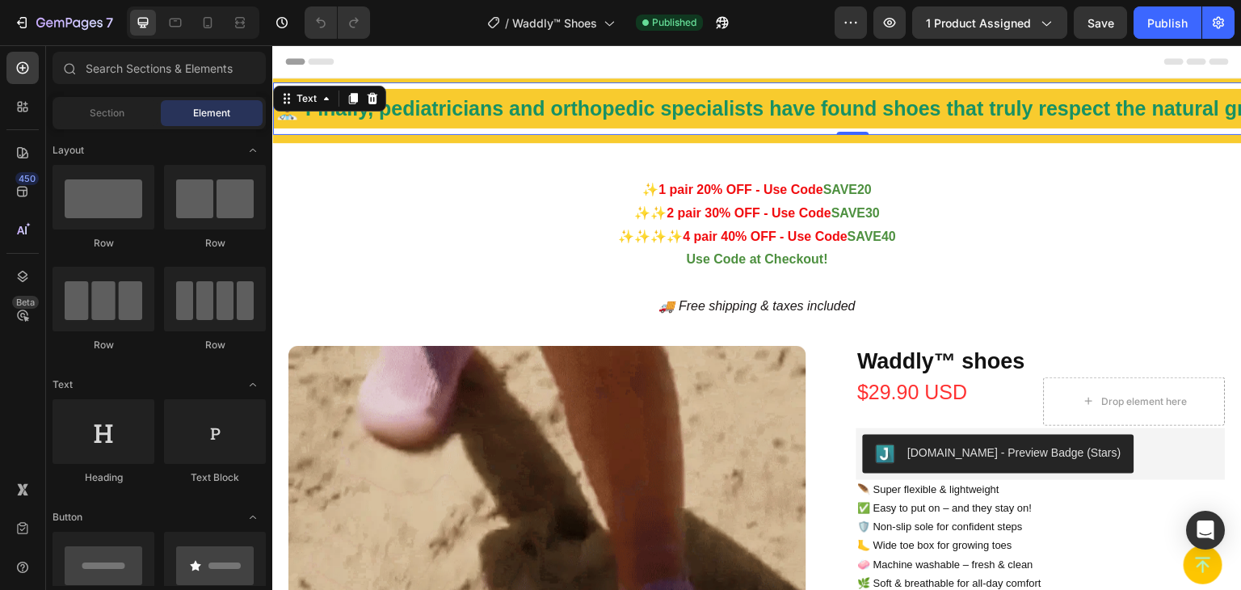
click at [322, 114] on strong "👨‍⚕️ Finally, pediatricians and orthopedic specialists have found shoes that tr…" at bounding box center [853, 108] width 1156 height 23
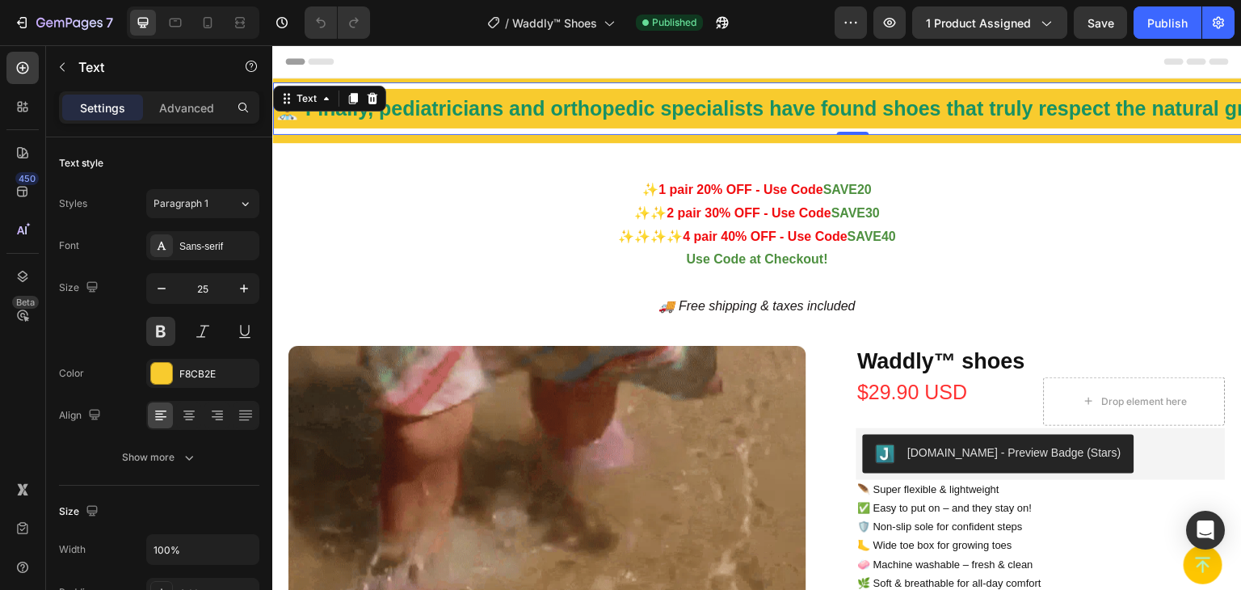
click at [1198, 105] on strong "👨‍⚕️ Finally, pediatricians and orthopedic specialists have found shoes that tr…" at bounding box center [853, 108] width 1156 height 23
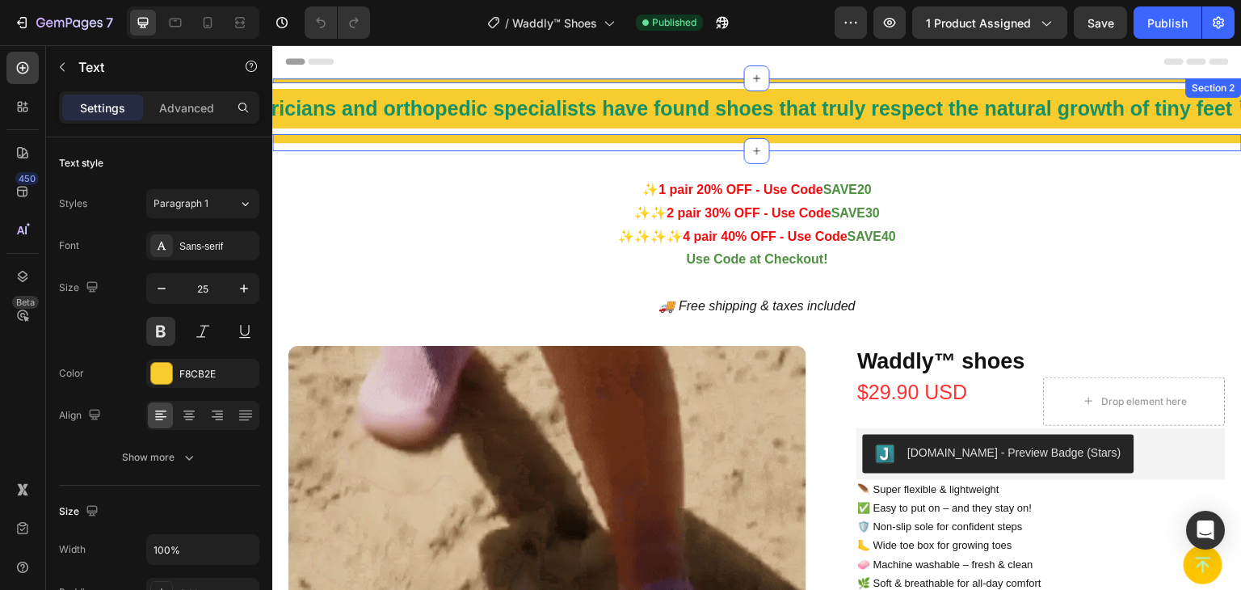
scroll to position [0, 207]
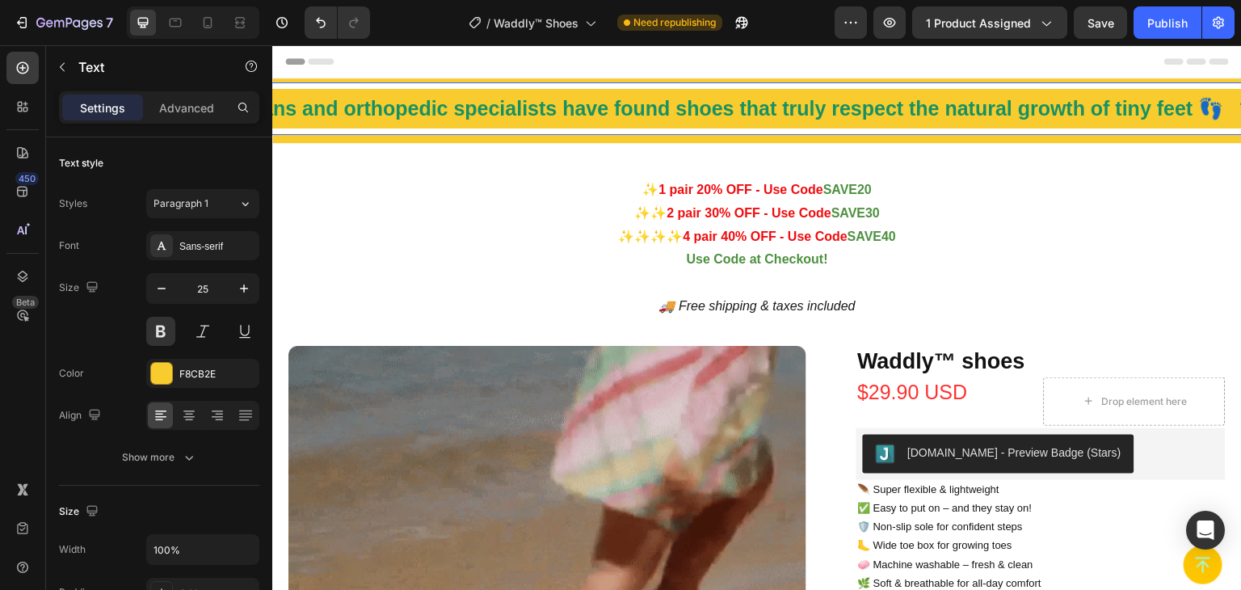
click at [521, 107] on strong "👨‍⚕️ Finally, pediatricians and orthopedic specialists have found shoes that tr…" at bounding box center [658, 108] width 1181 height 23
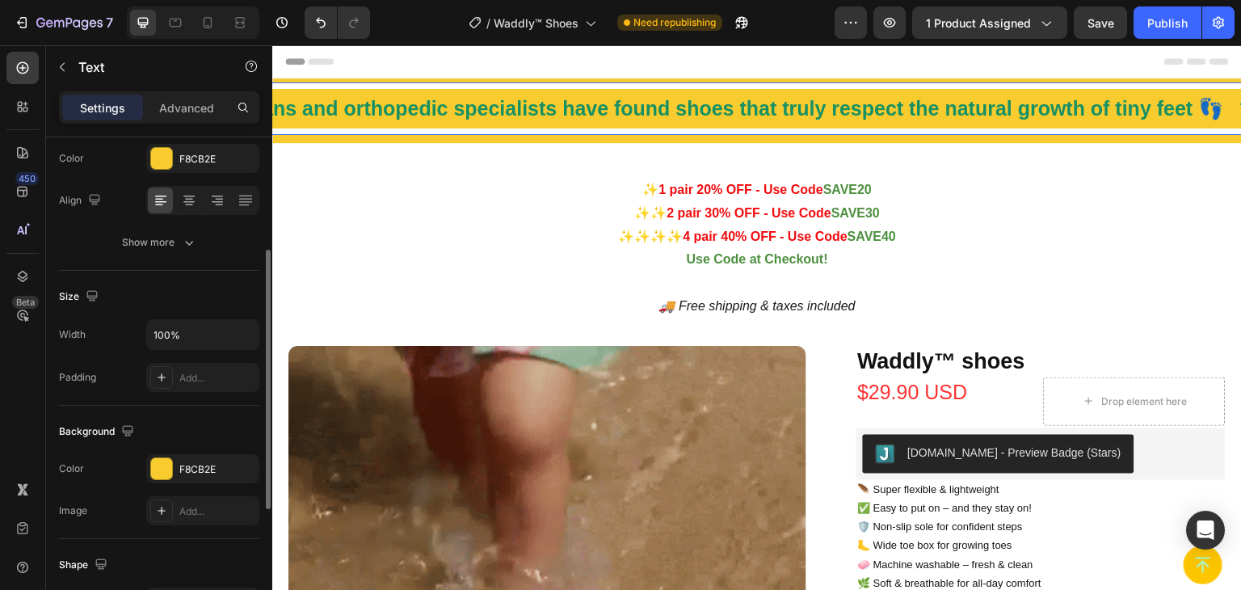
scroll to position [53, 0]
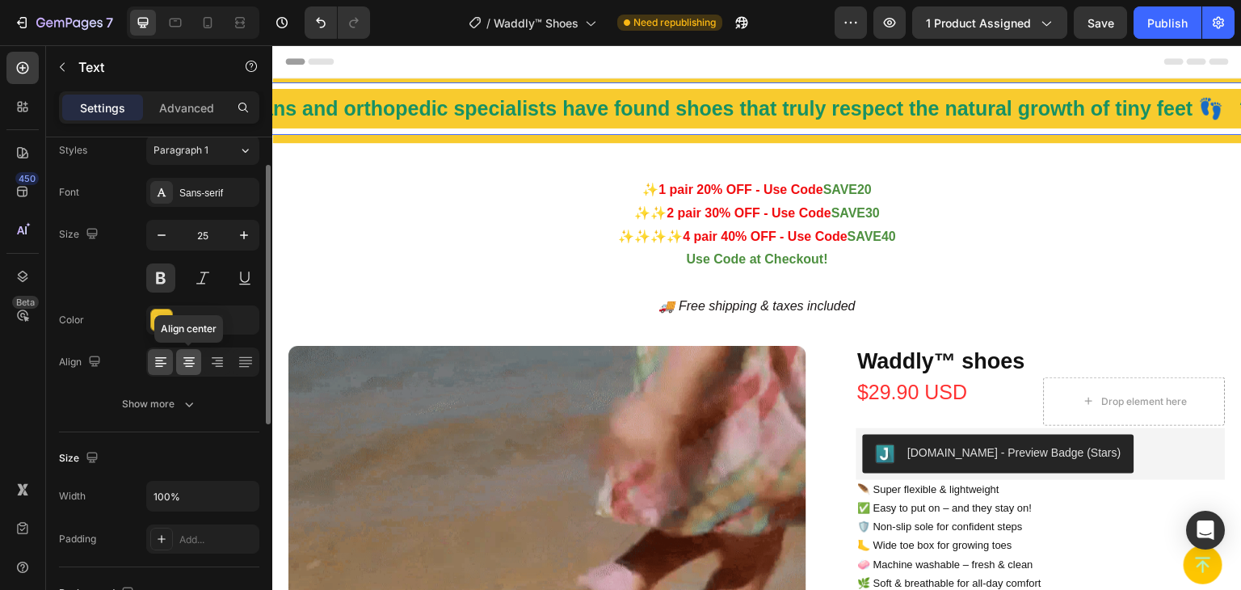
click at [181, 367] on icon at bounding box center [189, 362] width 16 height 16
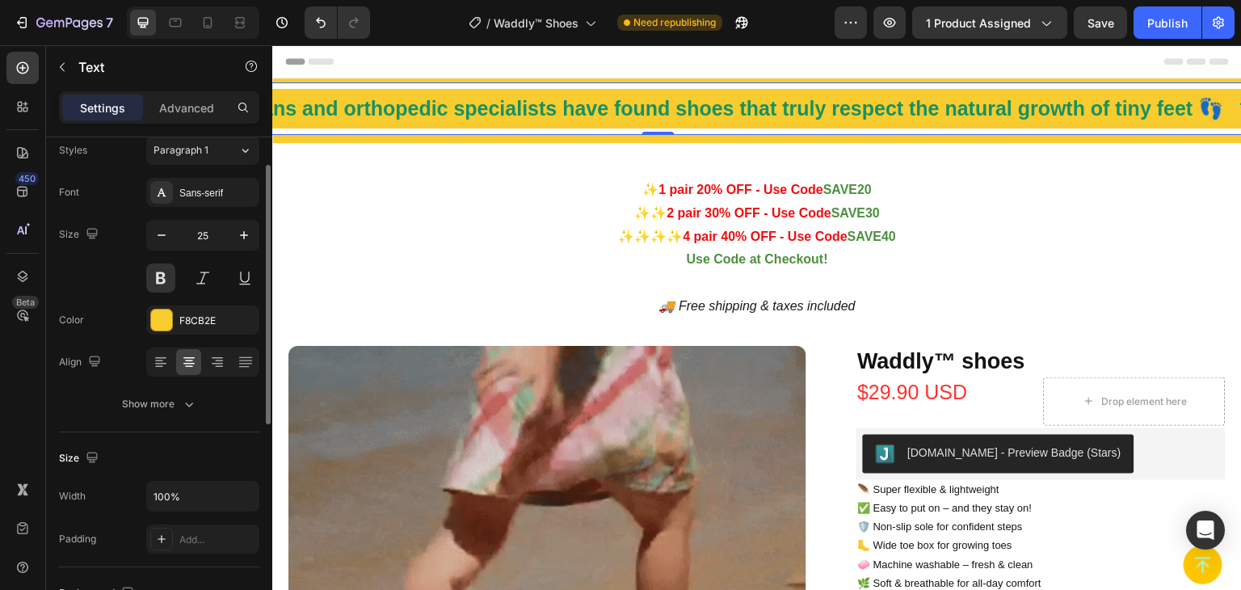
scroll to position [0, 0]
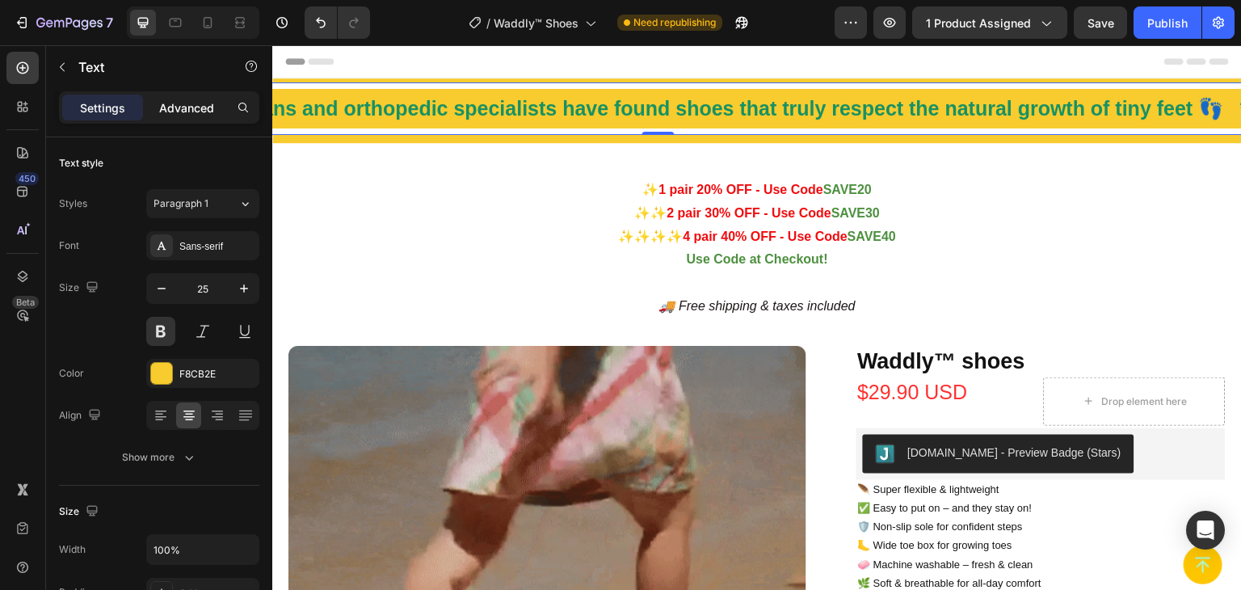
click at [183, 111] on p "Advanced" at bounding box center [186, 107] width 55 height 17
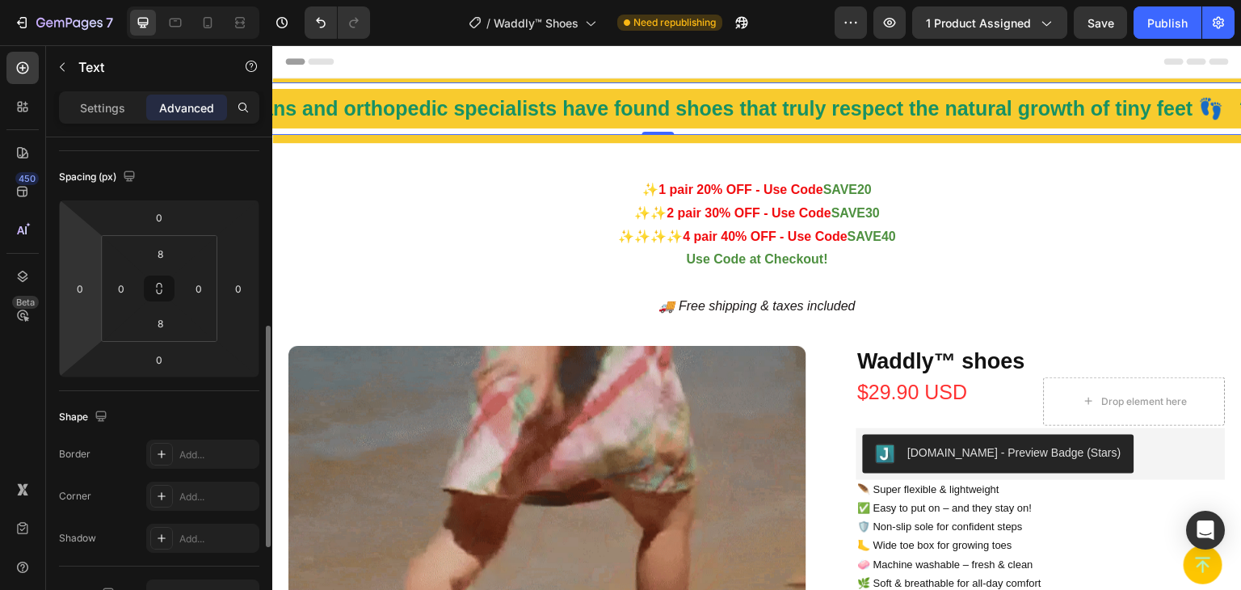
scroll to position [566, 0]
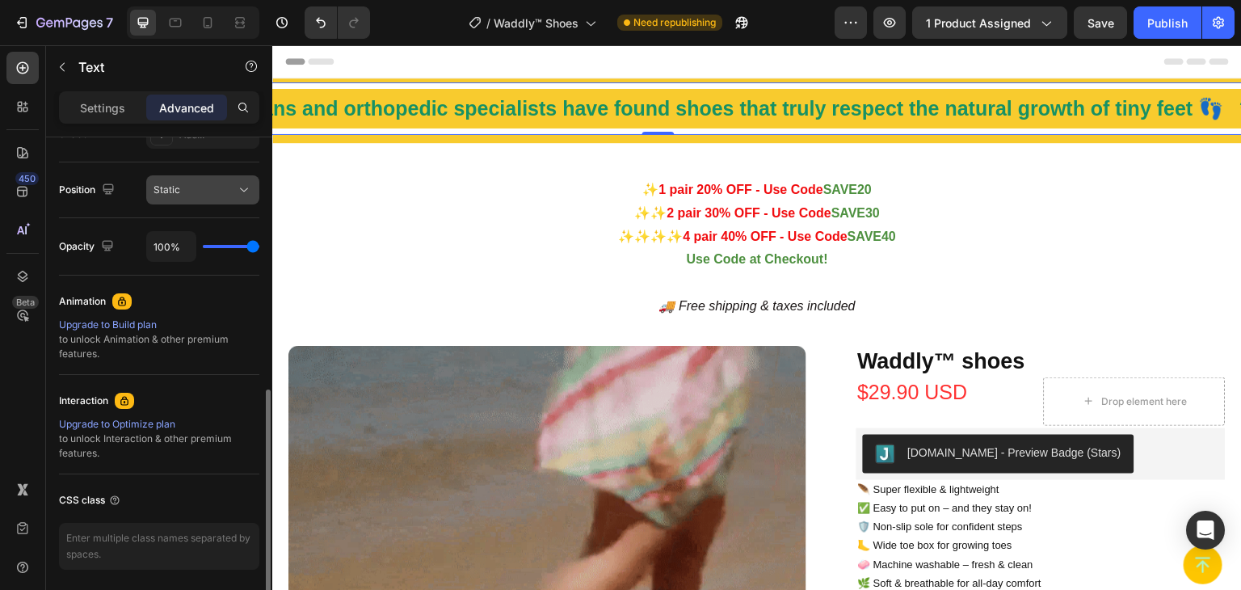
click at [246, 185] on icon at bounding box center [244, 190] width 16 height 16
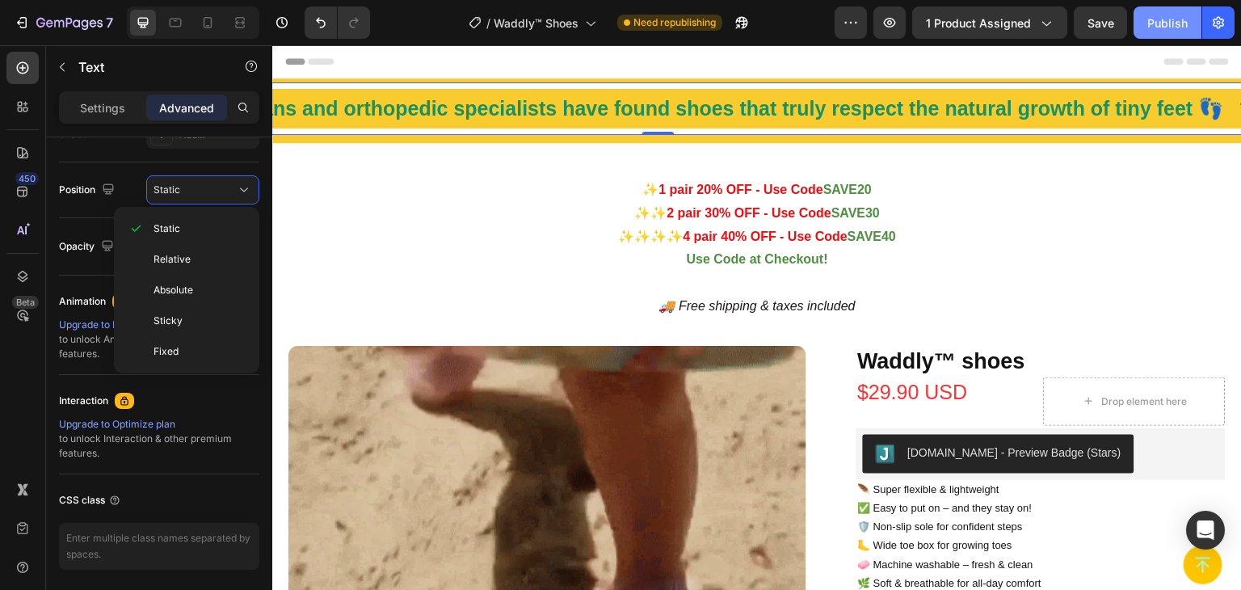
click at [1168, 19] on div "Publish" at bounding box center [1167, 23] width 40 height 17
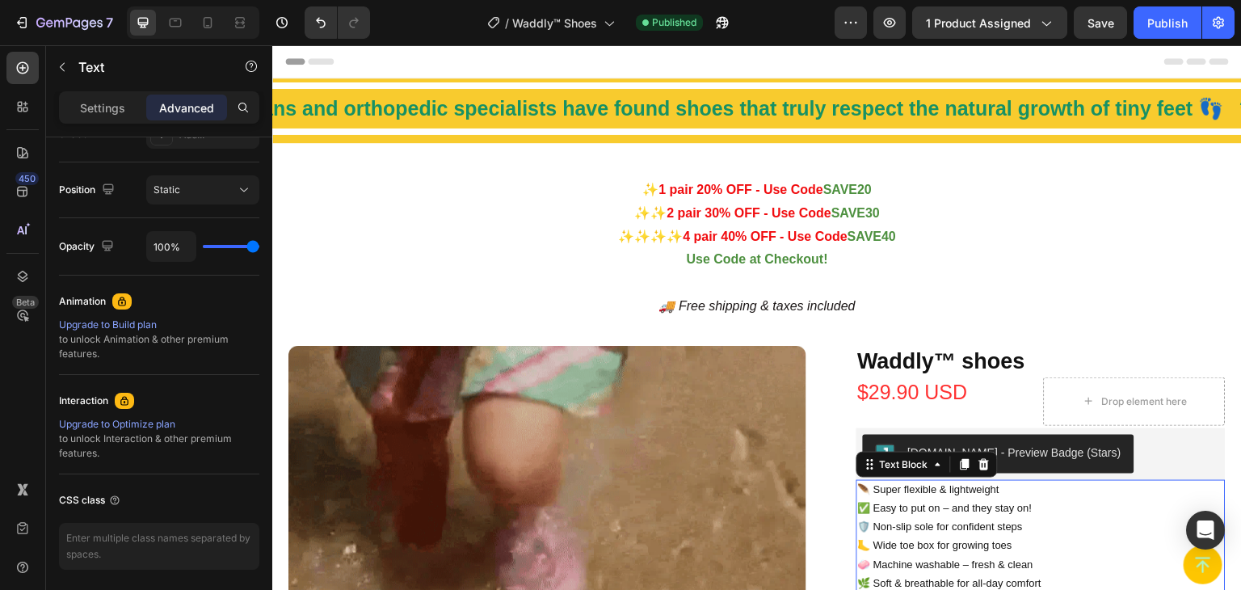
click at [925, 484] on p "🪶 Super flexible & lightweight" at bounding box center [1041, 489] width 367 height 19
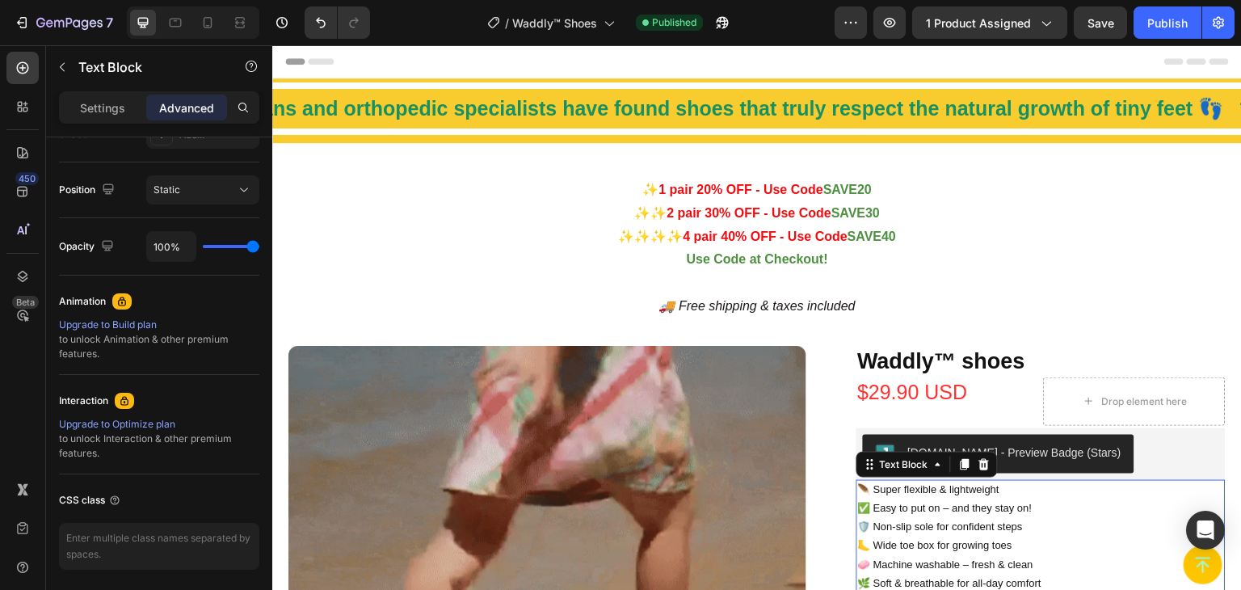
click at [858, 488] on p "🪶 Super flexible & lightweight" at bounding box center [1041, 489] width 367 height 19
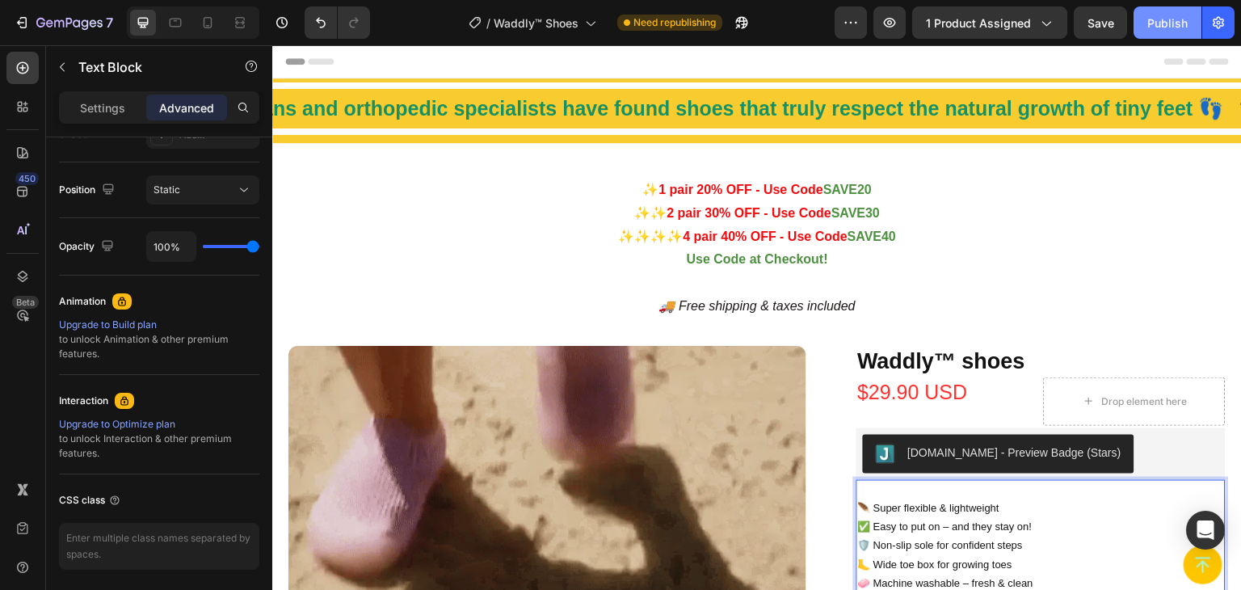
click at [1169, 21] on div "Publish" at bounding box center [1167, 23] width 40 height 17
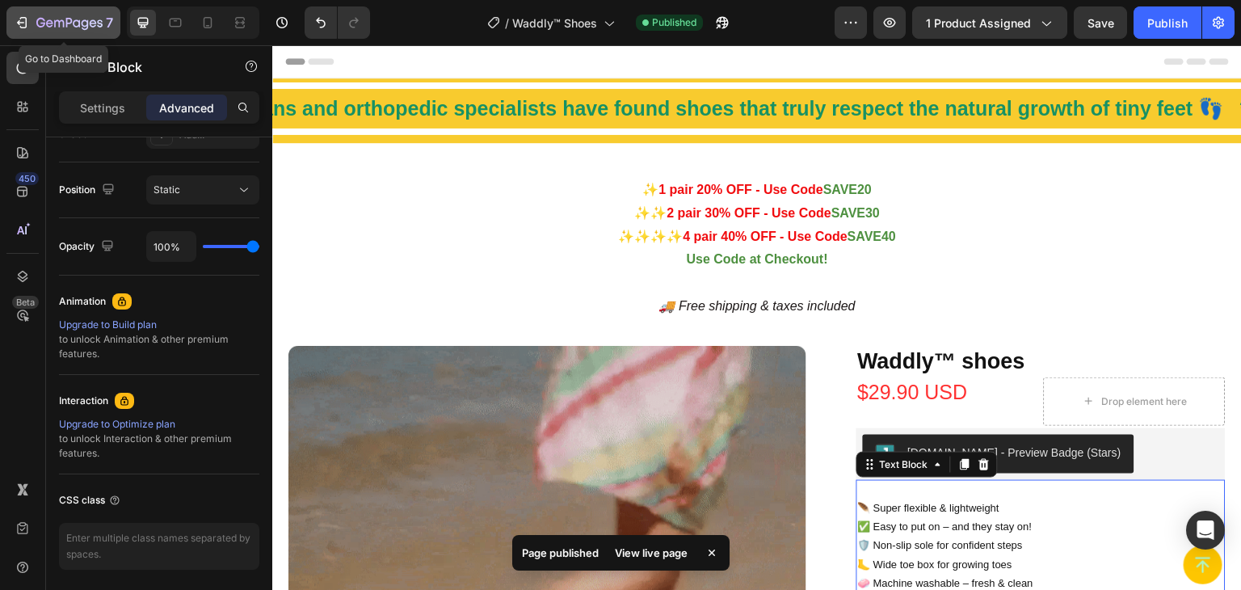
click at [17, 17] on icon "button" at bounding box center [22, 23] width 16 height 16
